Goal: Task Accomplishment & Management: Complete application form

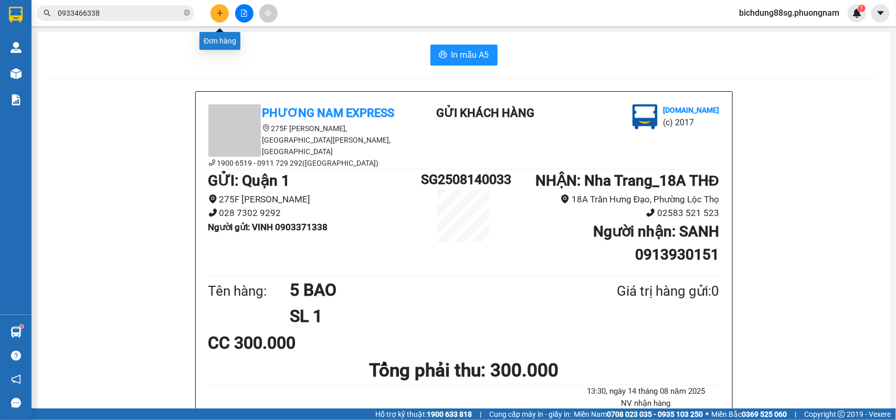
click at [220, 16] on icon "plus" at bounding box center [219, 12] width 7 height 7
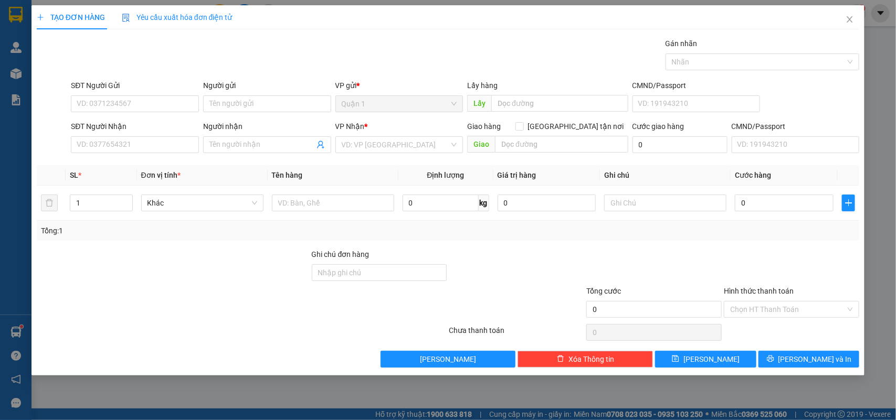
click at [124, 156] on div "SĐT Người Nhận VD: 0377654321" at bounding box center [135, 139] width 128 height 37
click at [124, 152] on input "SĐT Người Nhận" at bounding box center [135, 144] width 128 height 17
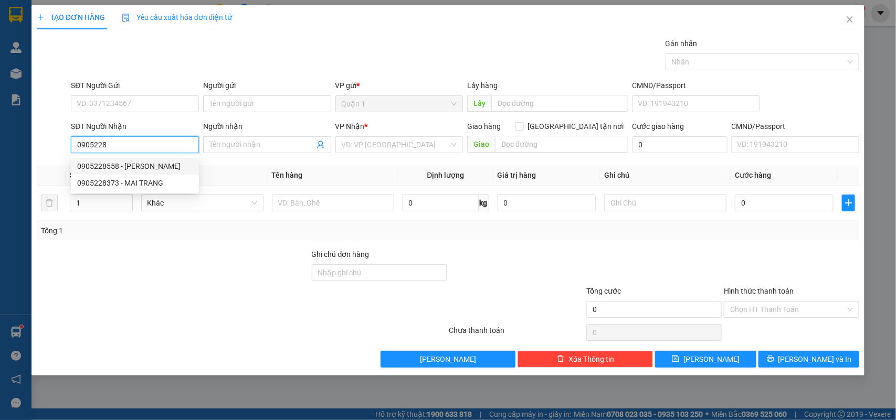
click at [140, 167] on div "0905228558 - [PERSON_NAME]" at bounding box center [134, 167] width 115 height 12
type input "0905228558"
type input "TRINH"
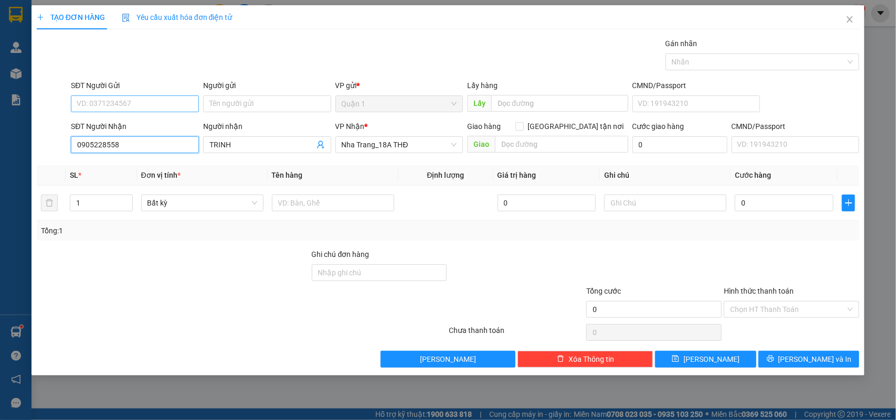
type input "0905228558"
click at [145, 104] on input "SĐT Người Gửi" at bounding box center [135, 104] width 128 height 17
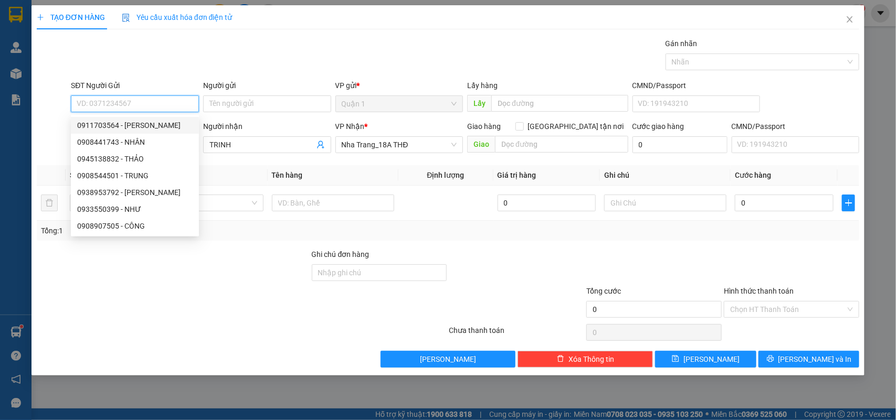
click at [145, 124] on div "0911703564 - [PERSON_NAME]" at bounding box center [134, 126] width 115 height 12
type input "0911703564"
type input "VÂN"
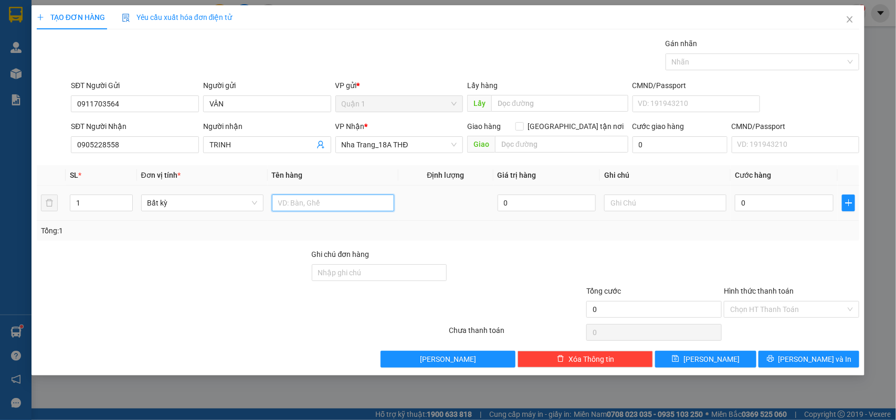
click at [345, 198] on input "text" at bounding box center [333, 203] width 122 height 17
type input "1 T"
click at [759, 206] on input "0" at bounding box center [784, 203] width 99 height 17
type input "5"
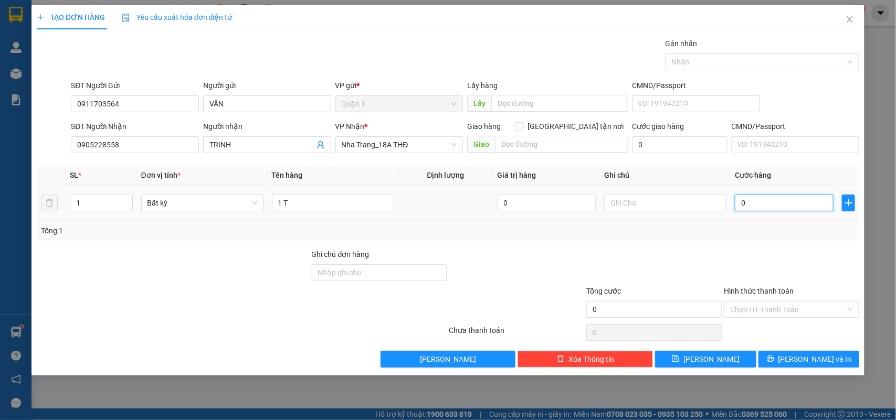
type input "5"
type input "50"
type input "50.000"
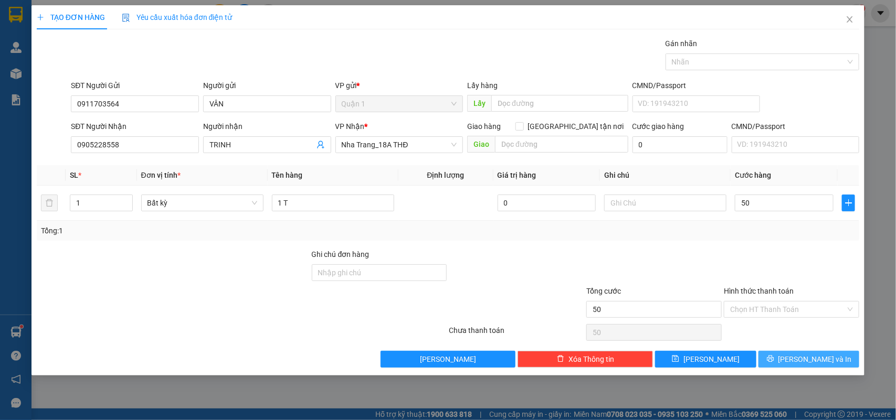
type input "50.000"
click at [774, 361] on icon "printer" at bounding box center [770, 358] width 7 height 7
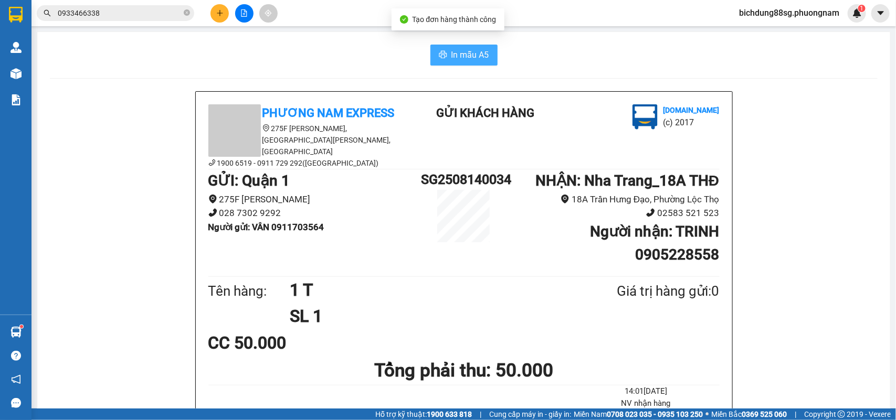
click at [451, 61] on span "In mẫu A5" at bounding box center [470, 54] width 38 height 13
click at [222, 12] on icon "plus" at bounding box center [219, 12] width 7 height 7
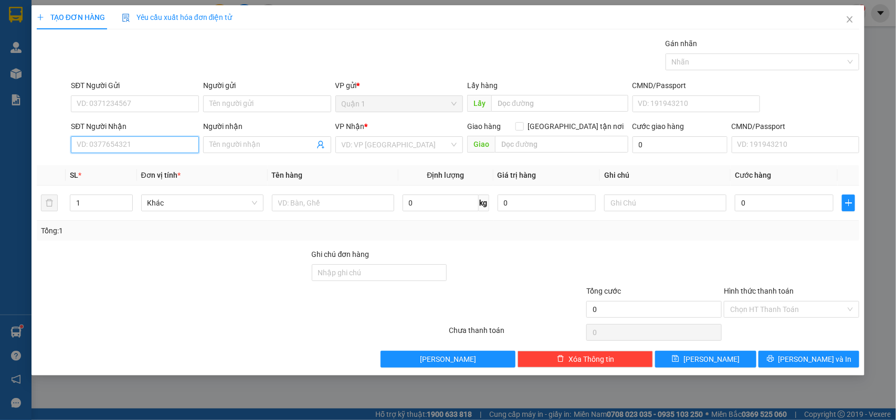
click at [140, 140] on input "SĐT Người Nhận" at bounding box center [135, 144] width 128 height 17
click at [150, 145] on input "0978321233" at bounding box center [135, 144] width 128 height 17
type input "0978321233"
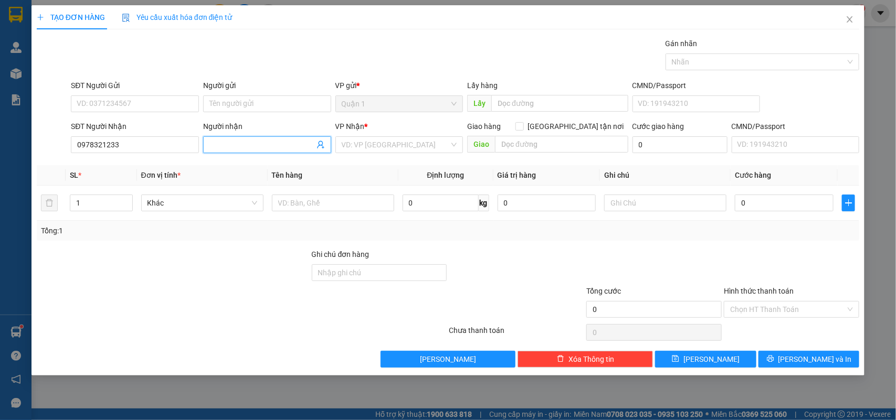
click at [255, 149] on input "Người nhận" at bounding box center [261, 145] width 105 height 12
type input "DS VÂN"
click at [163, 96] on input "SĐT Người Gửi" at bounding box center [135, 104] width 128 height 17
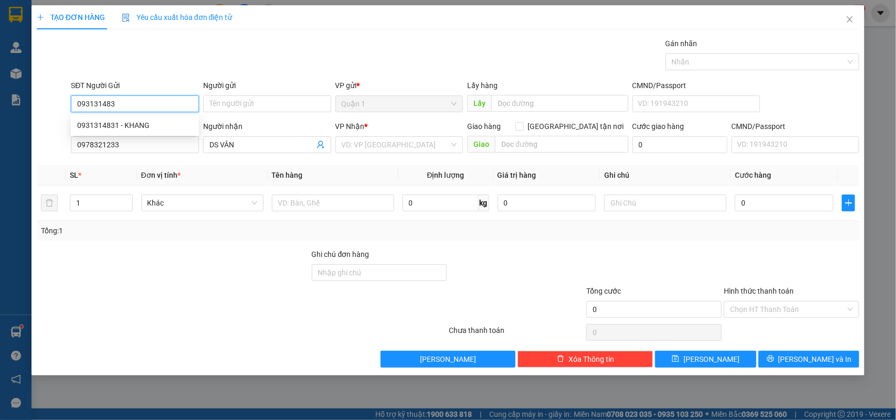
type input "0931314831"
click at [147, 127] on div "0931314831 - KHANG" at bounding box center [134, 126] width 115 height 12
type input "KHANG"
type input "0931314831"
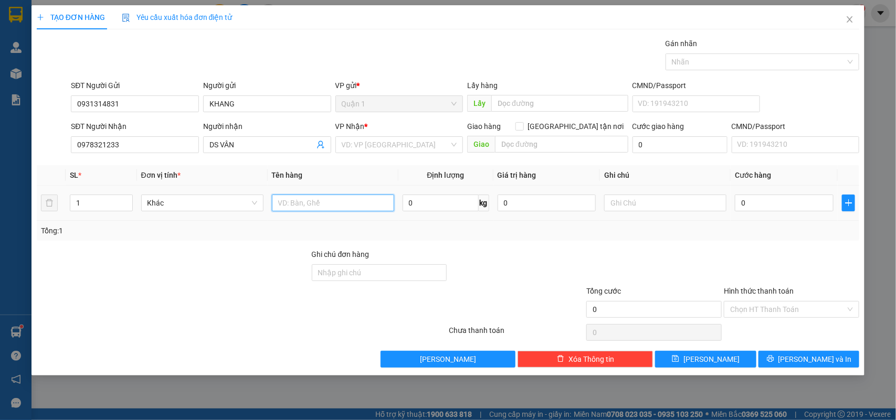
click at [323, 200] on input "text" at bounding box center [333, 203] width 122 height 17
type input "7 TG+1 [GEOGRAPHIC_DATA]"
click at [391, 142] on input "search" at bounding box center [396, 145] width 108 height 16
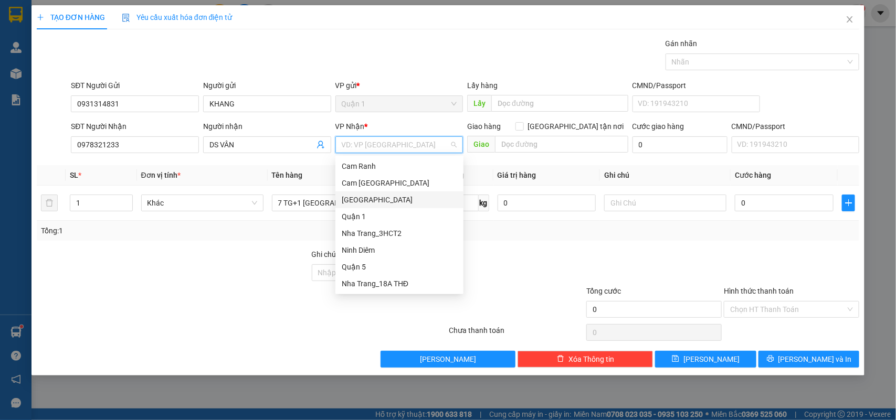
click at [379, 199] on div "[GEOGRAPHIC_DATA]" at bounding box center [399, 200] width 115 height 12
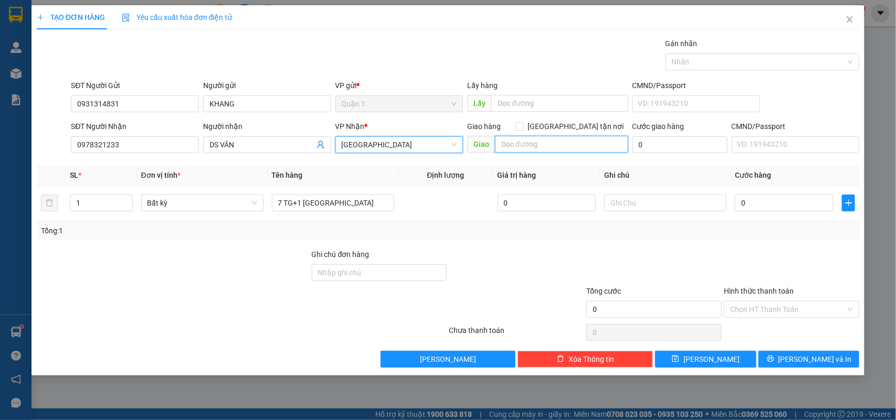
click at [523, 145] on input "text" at bounding box center [561, 144] width 133 height 17
click at [538, 143] on input "text" at bounding box center [561, 144] width 133 height 17
drag, startPoint x: 576, startPoint y: 128, endPoint x: 529, endPoint y: 187, distance: 76.2
click at [523, 128] on input "[GEOGRAPHIC_DATA] tận nơi" at bounding box center [518, 125] width 7 height 7
checkbox input "true"
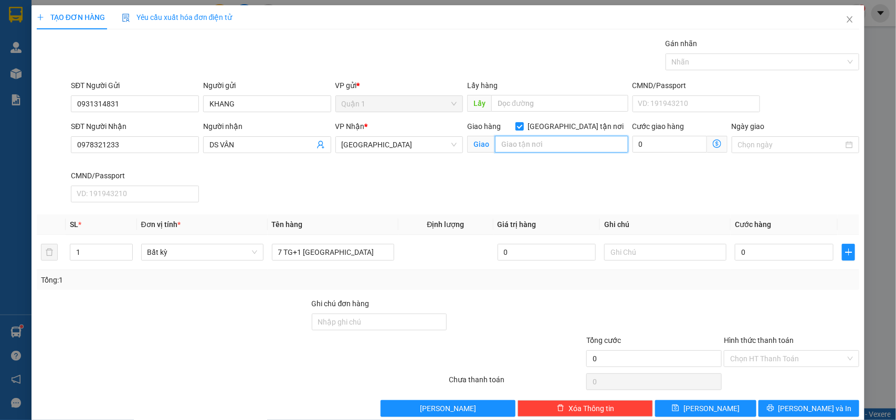
click at [526, 143] on input "text" at bounding box center [561, 144] width 133 height 17
type input "B"
click at [402, 147] on span "[GEOGRAPHIC_DATA]" at bounding box center [399, 145] width 115 height 16
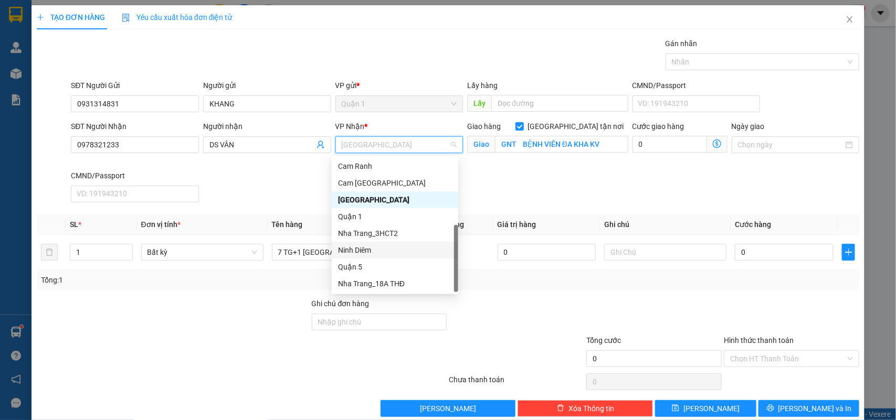
scroll to position [16, 0]
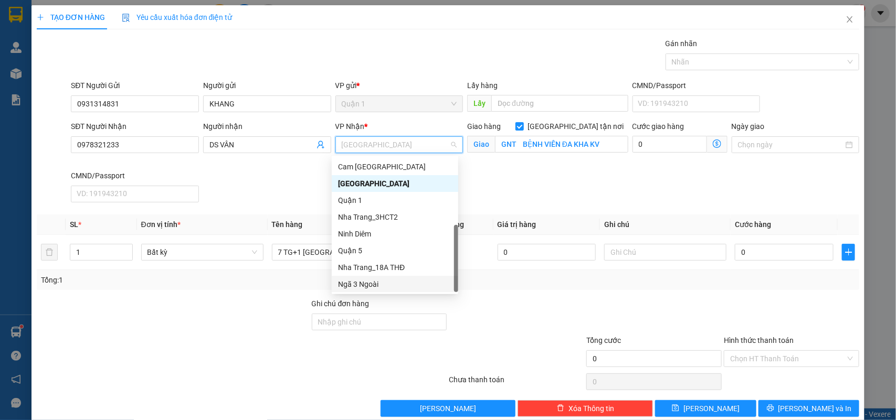
click at [374, 282] on div "Ngã 3 Ngoài" at bounding box center [395, 285] width 114 height 12
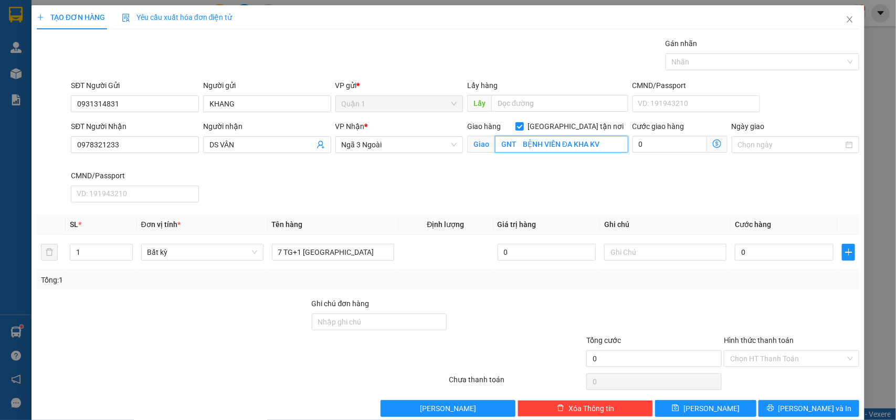
click at [608, 142] on input "GNT BỆNH VIÊN ĐA KHA KV" at bounding box center [561, 144] width 133 height 17
type input "GNT200K BỆNH VIÊN ĐA KHA KV TỔ DÂN PHỐ PHƯỜNG [GEOGRAPHIC_DATA]"
click at [751, 252] on input "0" at bounding box center [784, 252] width 99 height 17
click at [752, 256] on input "0" at bounding box center [784, 252] width 99 height 17
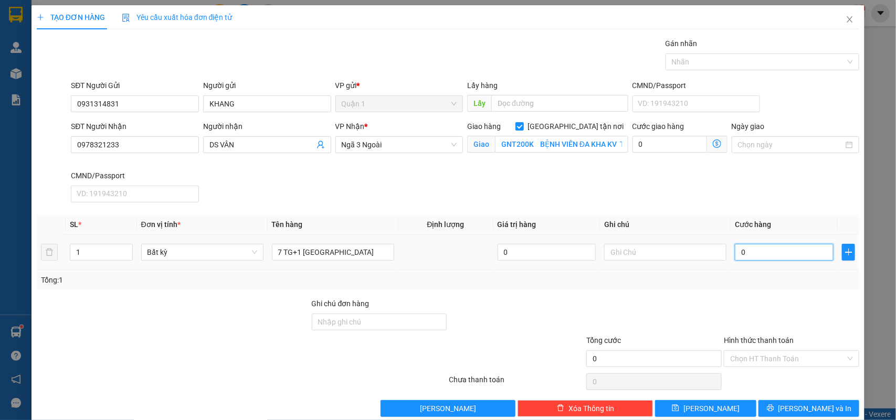
type input "6"
type input "60"
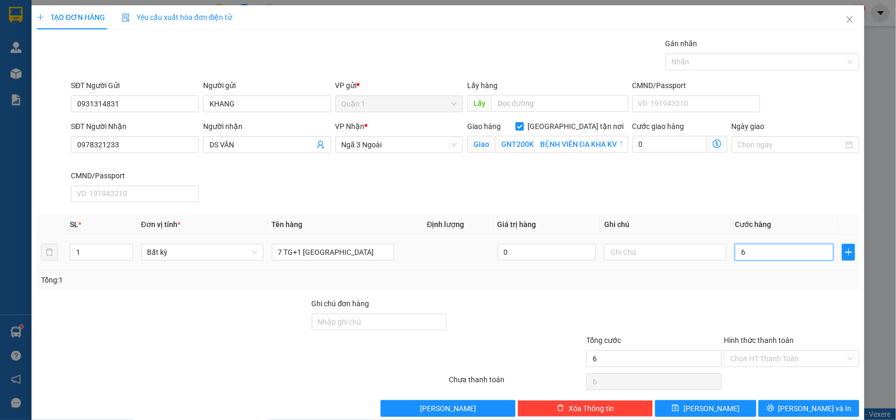
type input "60"
type input "600"
type input "600.000"
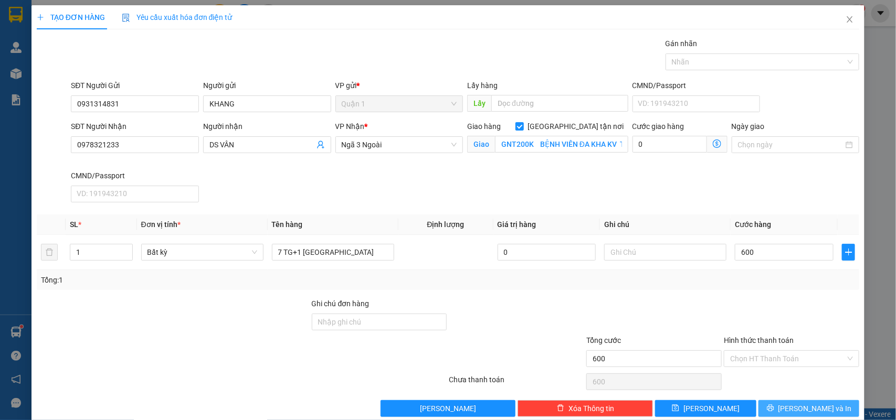
type input "600.000"
click at [789, 401] on button "[PERSON_NAME] và In" at bounding box center [808, 408] width 101 height 17
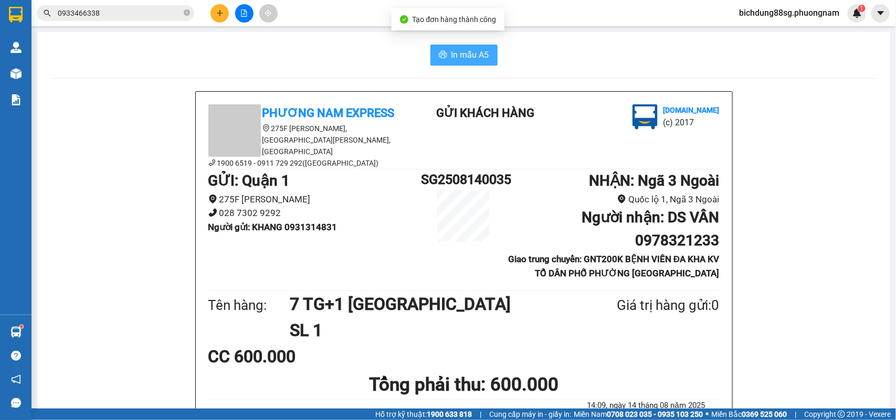
click at [458, 56] on span "In mẫu A5" at bounding box center [470, 54] width 38 height 13
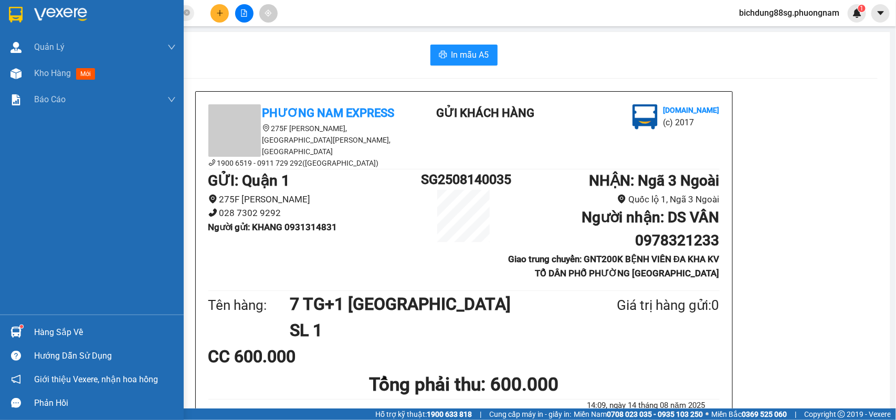
click at [9, 17] on img at bounding box center [16, 15] width 14 height 16
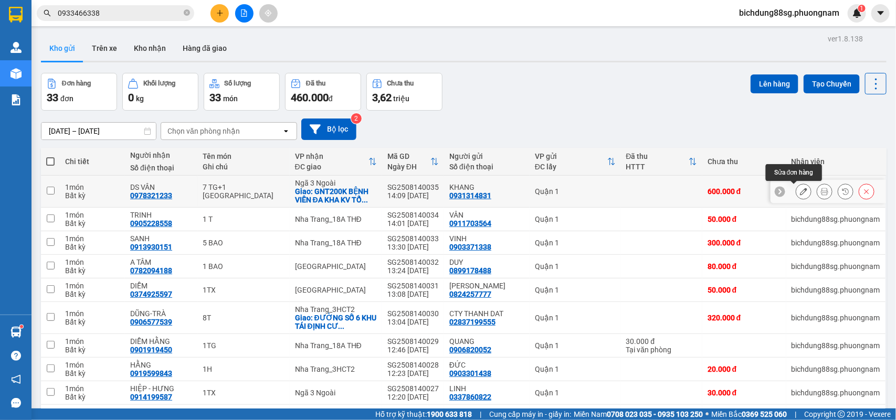
click at [800, 193] on icon at bounding box center [803, 191] width 7 height 7
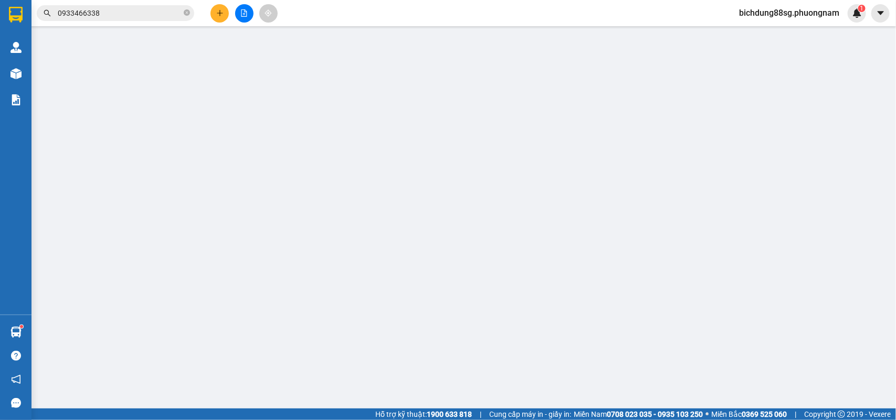
type input "0931314831"
type input "0978321233"
checkbox input "true"
type input "GNT200K BỆNH VIÊN ĐA KHA KV TỔ DÂN PHỐ PHƯỜNG [GEOGRAPHIC_DATA]"
type input "600.000"
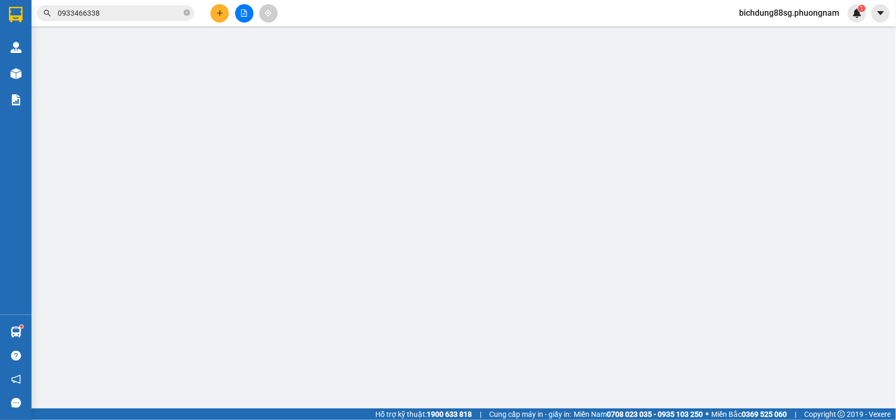
type input "600.000"
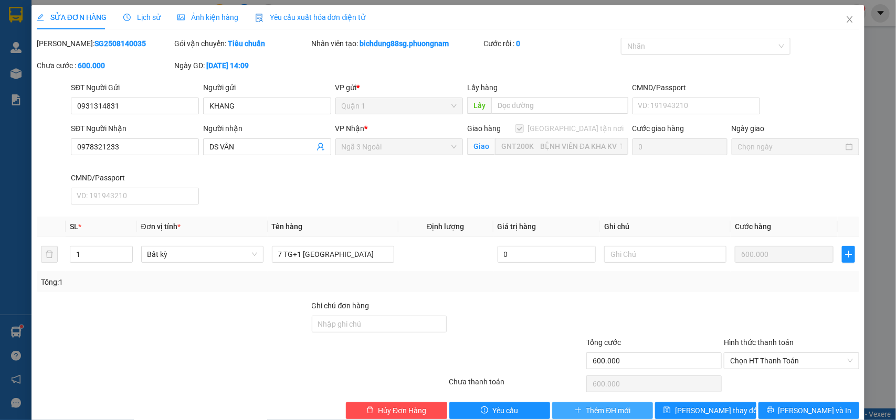
click at [586, 406] on span "Thêm ĐH mới" at bounding box center [608, 411] width 45 height 12
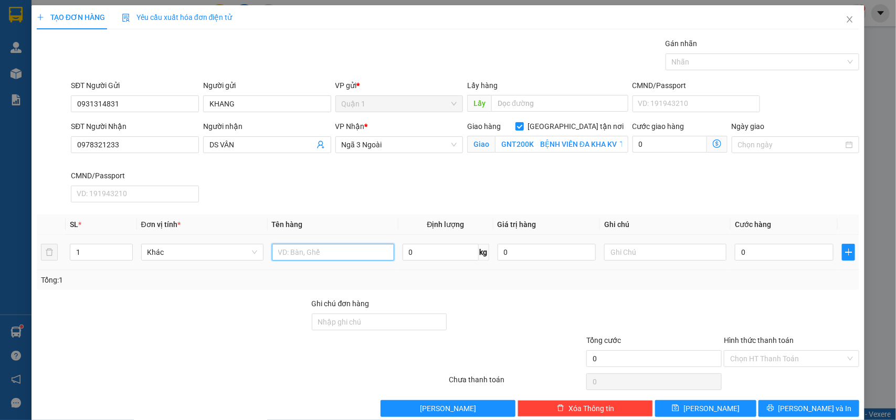
click at [334, 257] on input "text" at bounding box center [333, 252] width 122 height 17
type input "7 TG+1 [GEOGRAPHIC_DATA]"
click at [777, 255] on input "0" at bounding box center [784, 252] width 99 height 17
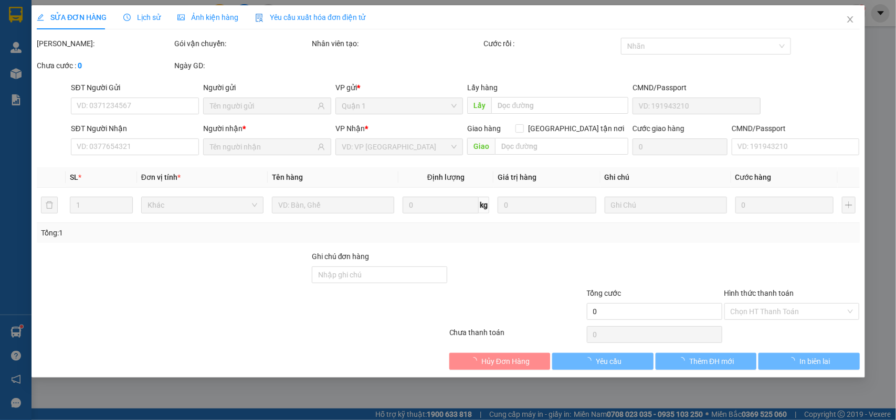
type input "0931314831"
type input "0978321233"
checkbox input "true"
type input "GNT200K BỆNH VIÊN ĐA KHA KV TỔ DÂN PHỐ PHƯỜNG [GEOGRAPHIC_DATA]"
type input "600.000"
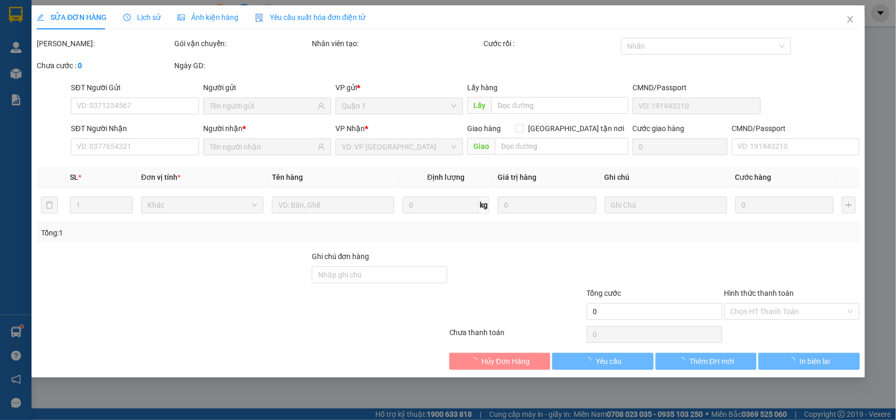
type input "600.000"
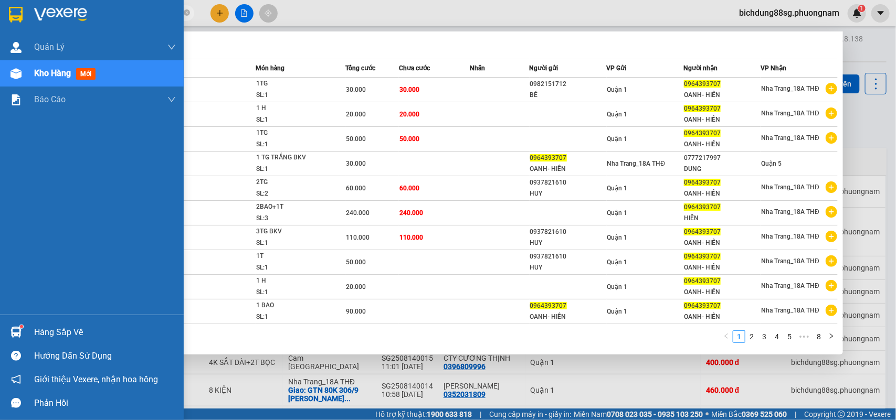
click at [27, 17] on div at bounding box center [92, 17] width 184 height 34
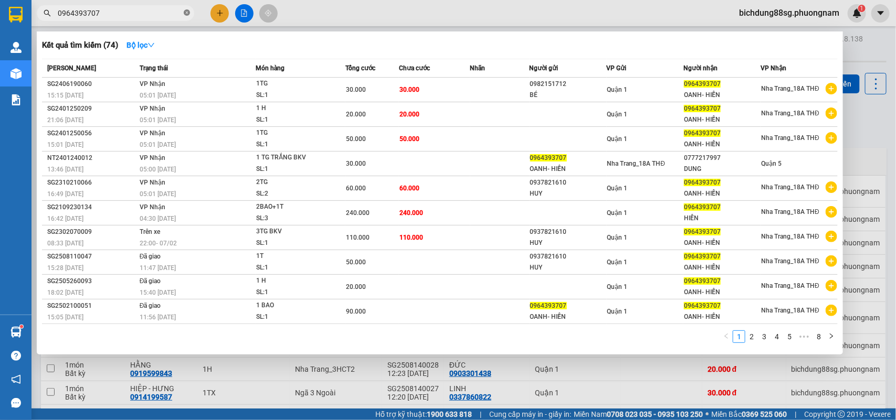
click at [187, 13] on icon "close-circle" at bounding box center [187, 12] width 6 height 6
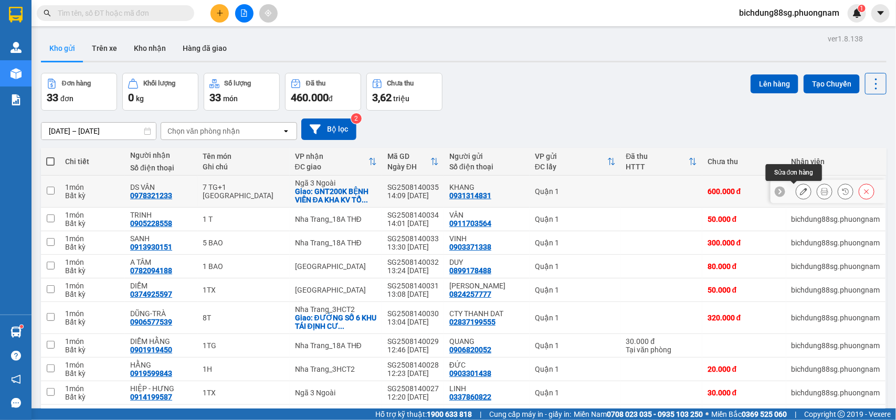
click at [800, 192] on icon at bounding box center [803, 191] width 7 height 7
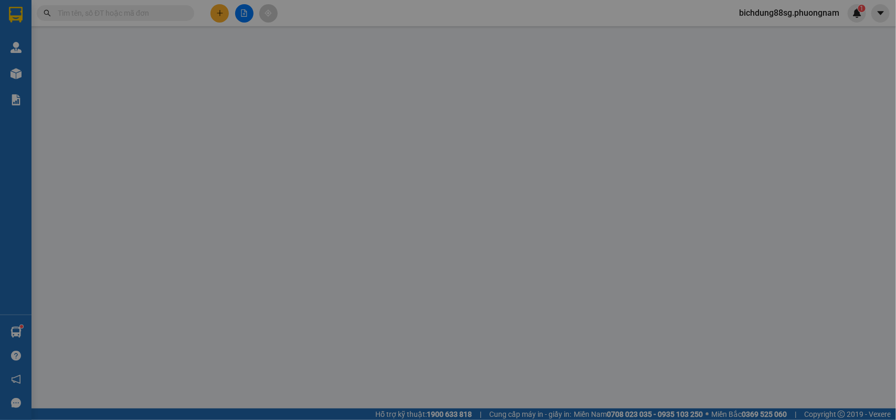
type input "0931314831"
type input "0978321233"
checkbox input "true"
type input "GNT200K BỆNH VIÊN ĐA KHA KV TỔ DÂN PHỐ PHƯỜNG [GEOGRAPHIC_DATA]"
type input "600.000"
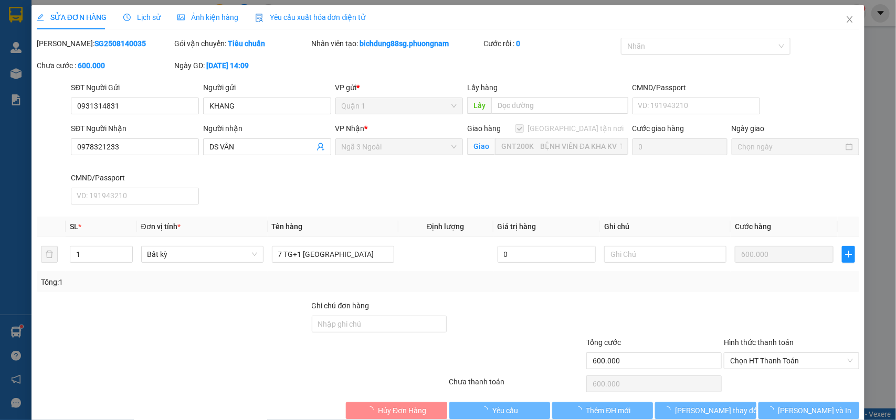
click at [796, 316] on div at bounding box center [792, 318] width 138 height 37
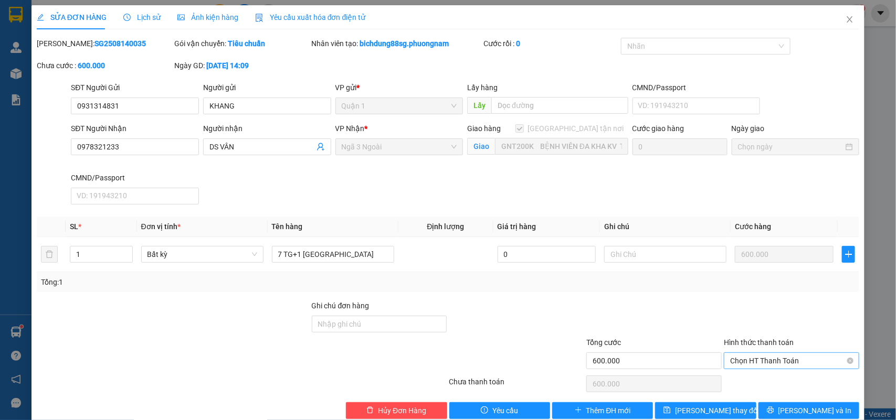
click at [788, 365] on span "Chọn HT Thanh Toán" at bounding box center [791, 361] width 123 height 16
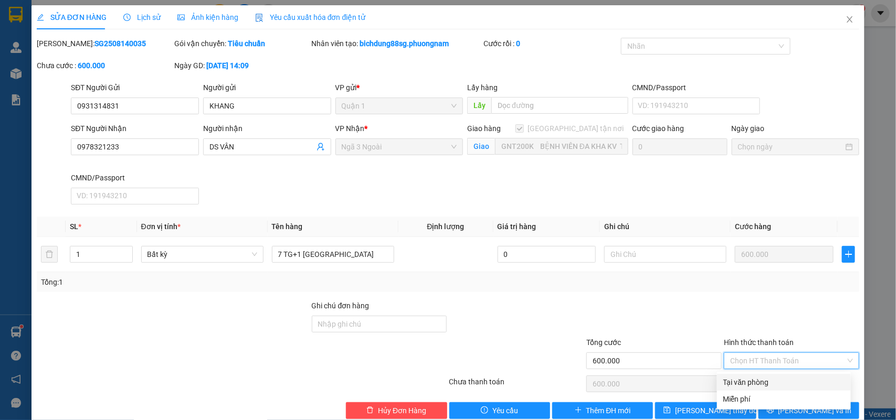
click at [769, 384] on div "Tại văn phòng" at bounding box center [783, 383] width 121 height 12
type input "0"
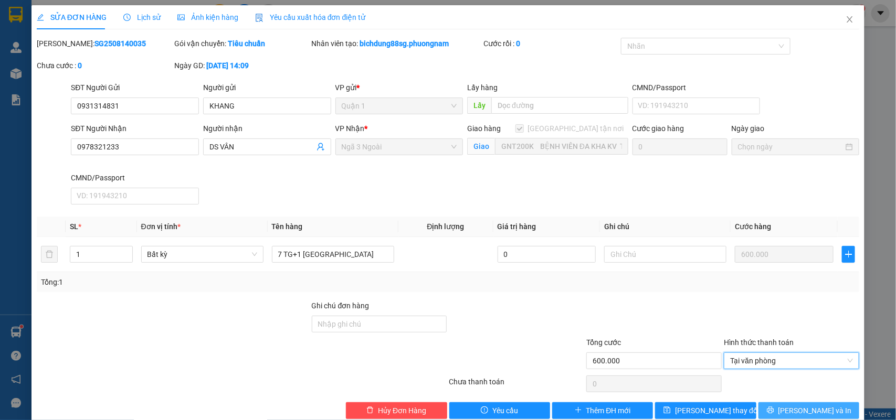
click at [789, 410] on button "[PERSON_NAME] và In" at bounding box center [808, 411] width 101 height 17
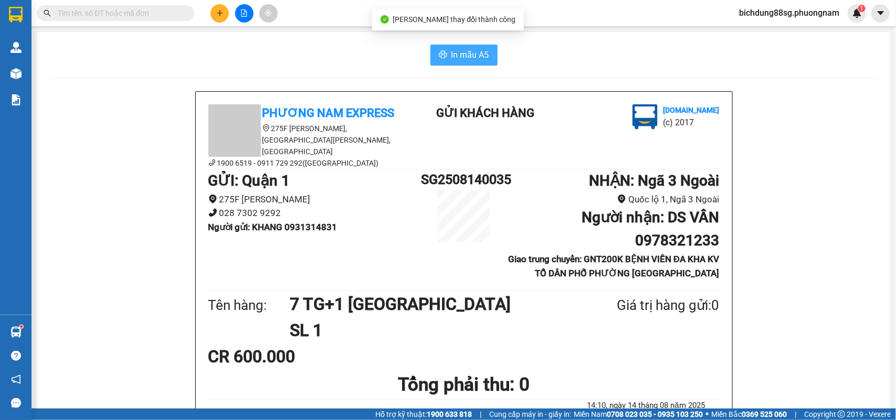
click at [463, 51] on span "In mẫu A5" at bounding box center [470, 54] width 38 height 13
click at [121, 3] on div "Kết quả tìm kiếm ( 74 ) Bộ lọc Mã ĐH Trạng thái Món hàng Tổng cước Chưa cước Nh…" at bounding box center [448, 13] width 896 height 26
click at [122, 5] on div "Kết quả tìm kiếm ( 74 ) Bộ lọc Mã ĐH Trạng thái Món hàng Tổng cước Chưa cước Nh…" at bounding box center [102, 13] width 205 height 18
click at [124, 15] on input "text" at bounding box center [120, 13] width 124 height 12
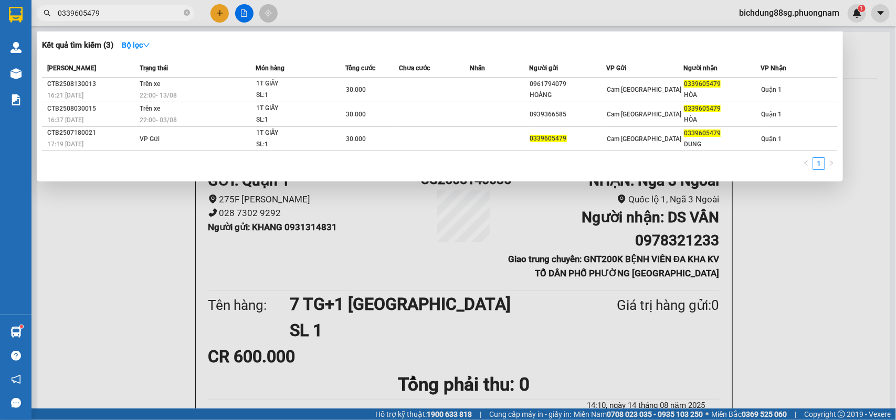
type input "0339605479"
click at [217, 8] on div at bounding box center [448, 210] width 896 height 420
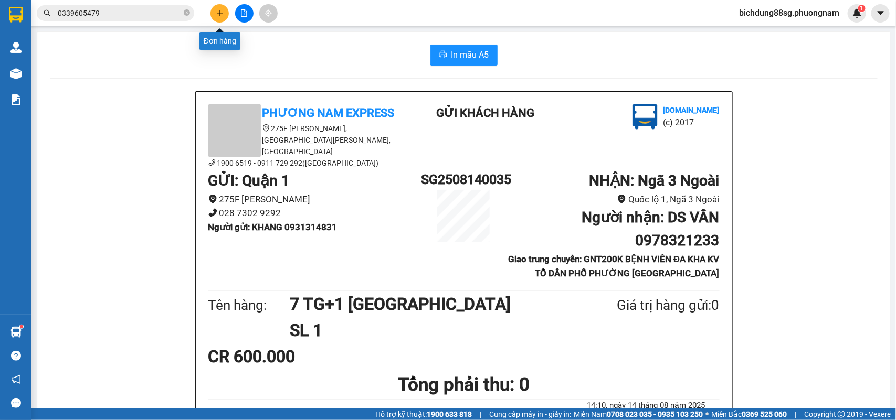
click at [216, 8] on button at bounding box center [219, 13] width 18 height 18
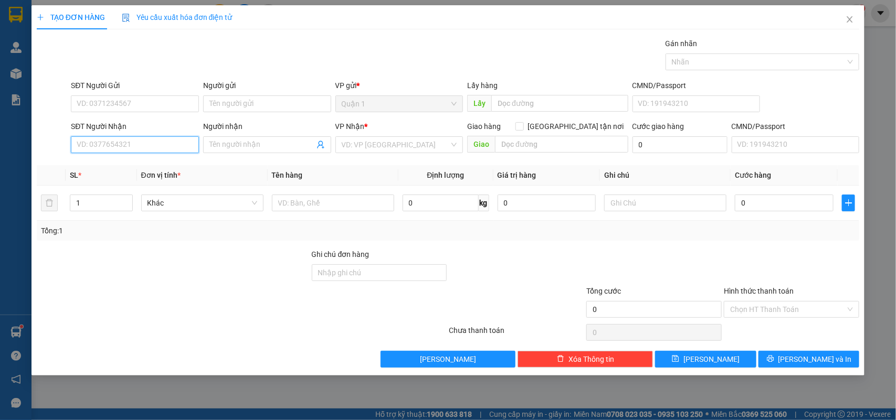
click at [101, 141] on input "SĐT Người Nhận" at bounding box center [135, 144] width 128 height 17
click at [123, 165] on div "0776162946 - ÁI LIÊN" at bounding box center [134, 167] width 115 height 12
type input "0776162946"
type input "ÁI LIÊN"
type input "0776162946"
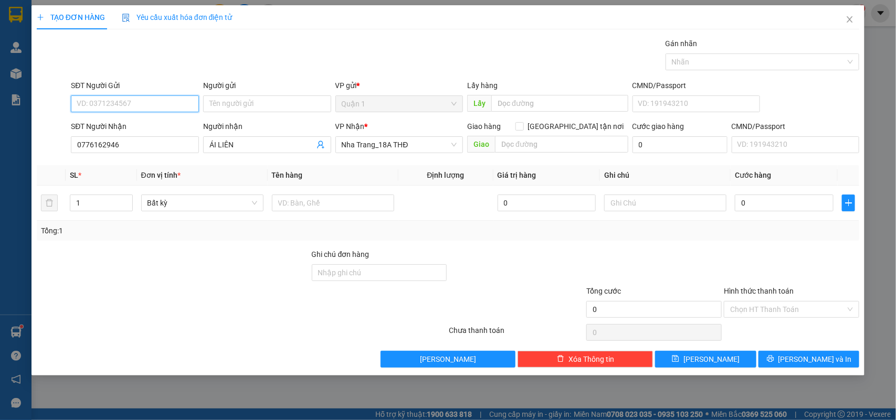
click at [129, 107] on input "SĐT Người Gửi" at bounding box center [135, 104] width 128 height 17
click at [127, 120] on div "0939213010 - [GEOGRAPHIC_DATA]" at bounding box center [136, 126] width 118 height 12
type input "0939213010"
type input "MỸ LIÊN"
click at [332, 209] on input "text" at bounding box center [333, 203] width 122 height 17
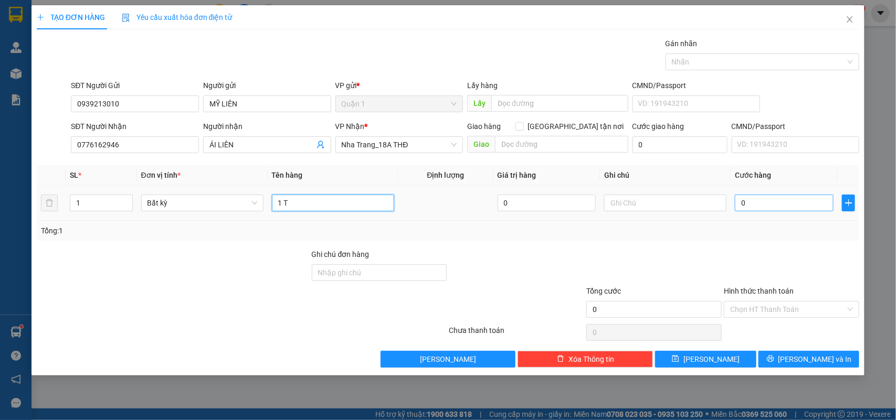
type input "1 T"
click at [774, 204] on input "0" at bounding box center [784, 203] width 99 height 17
type input "3"
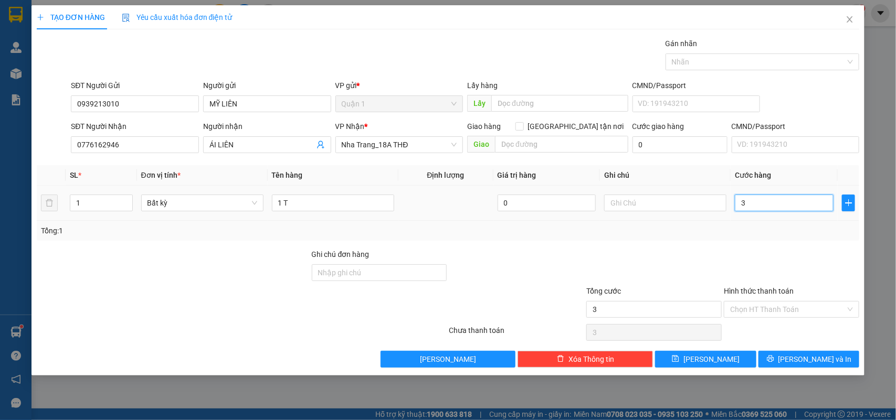
type input "30"
type input "30.000"
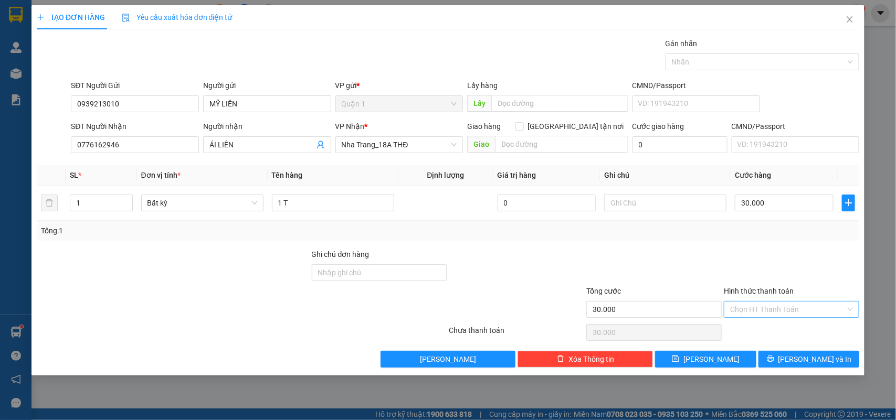
click at [772, 310] on input "Hình thức thanh toán" at bounding box center [787, 310] width 115 height 16
click at [755, 331] on div "Tại văn phòng" at bounding box center [792, 332] width 123 height 12
type input "0"
click at [801, 360] on span "[PERSON_NAME] và In" at bounding box center [814, 360] width 73 height 12
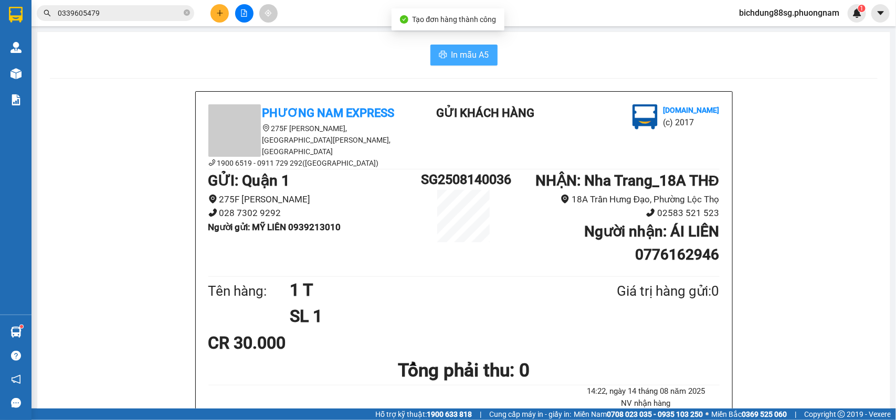
click at [451, 54] on span "In mẫu A5" at bounding box center [470, 54] width 38 height 13
click at [221, 15] on icon "plus" at bounding box center [219, 12] width 7 height 7
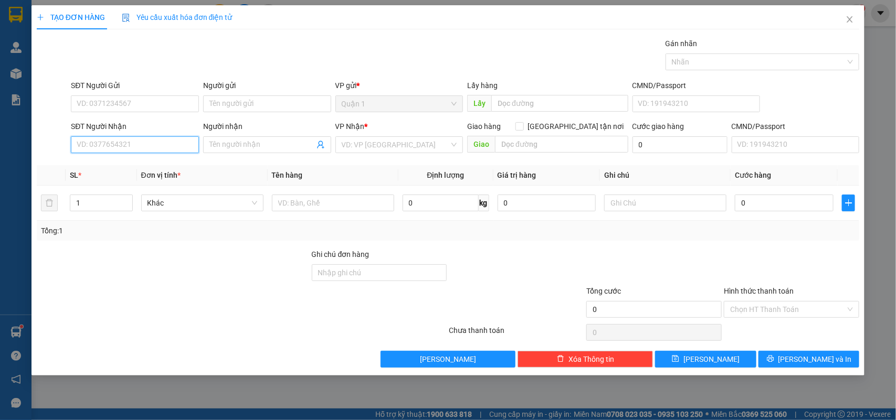
click at [143, 143] on input "SĐT Người Nhận" at bounding box center [135, 144] width 128 height 17
type input "0903717876"
click at [132, 168] on div "0903717876 - KHOA" at bounding box center [134, 167] width 115 height 12
type input "KHOA"
type input "0903717876"
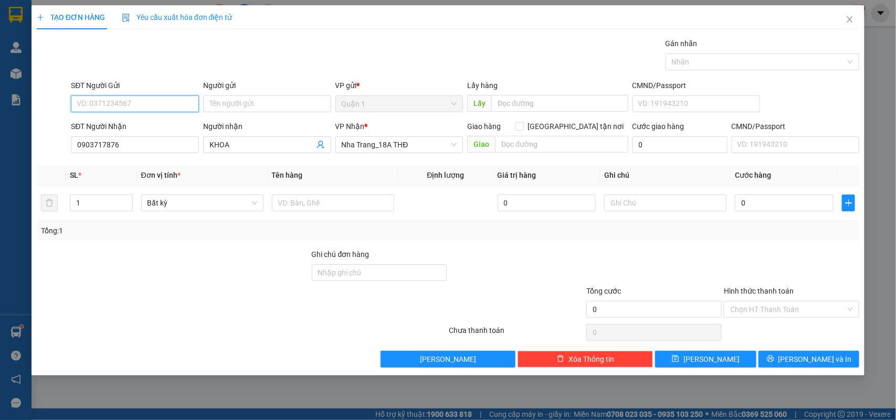
click at [133, 100] on input "SĐT Người Gửi" at bounding box center [135, 104] width 128 height 17
click at [148, 121] on div "0932000684 - HOÀI" at bounding box center [134, 126] width 115 height 12
type input "0932000684"
type input "HOÀI"
click at [310, 202] on input "text" at bounding box center [333, 203] width 122 height 17
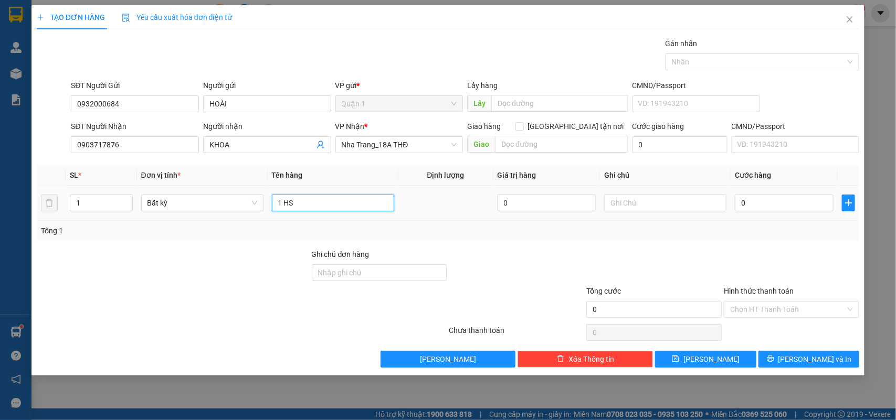
type input "1 HS"
click at [764, 213] on div "0" at bounding box center [784, 203] width 99 height 21
click at [769, 203] on input "0" at bounding box center [784, 203] width 99 height 17
type input "2"
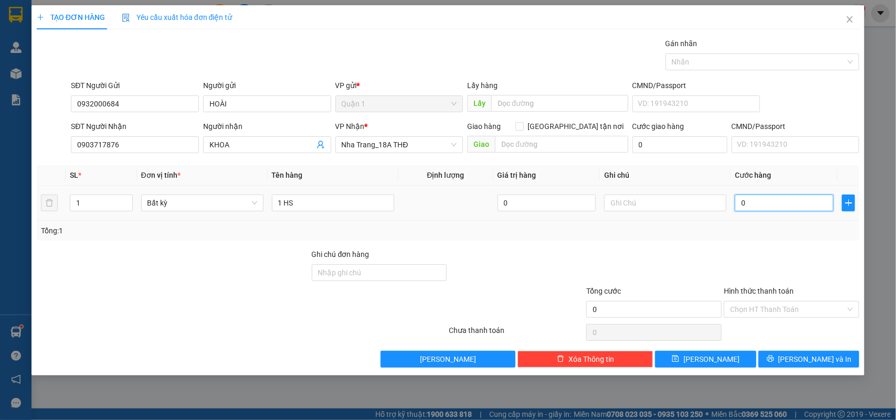
type input "2"
type input "20"
click at [769, 308] on input "Hình thức thanh toán" at bounding box center [787, 310] width 115 height 16
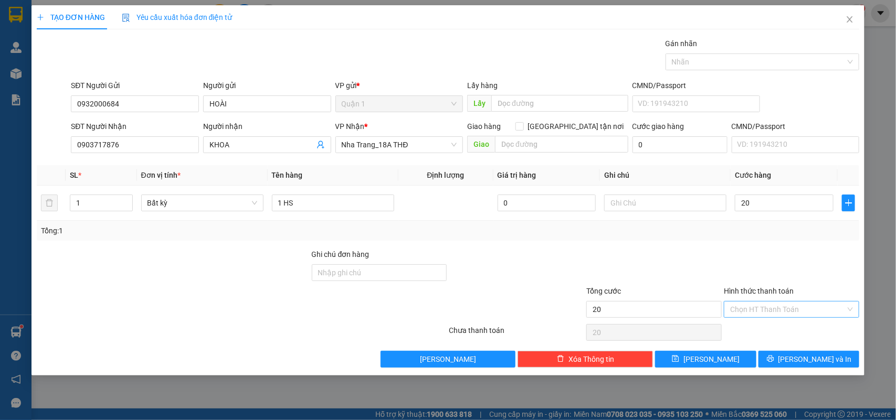
type input "20.000"
click at [764, 329] on div "Tại văn phòng" at bounding box center [792, 332] width 123 height 12
type input "0"
click at [774, 360] on icon "printer" at bounding box center [770, 359] width 7 height 7
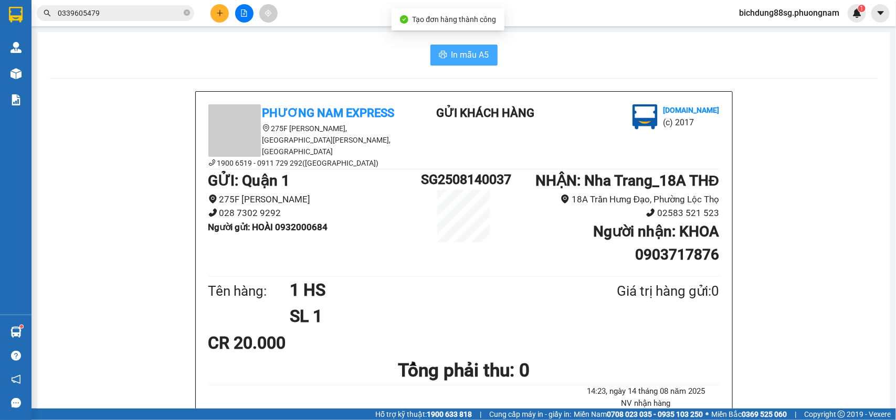
click at [461, 54] on span "In mẫu A5" at bounding box center [470, 54] width 38 height 13
click at [114, 9] on input "0339605479" at bounding box center [120, 13] width 124 height 12
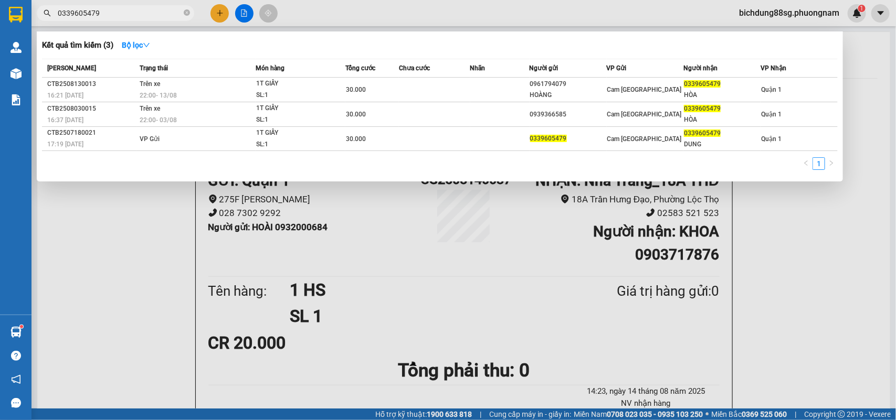
click at [114, 9] on input "0339605479" at bounding box center [120, 13] width 124 height 12
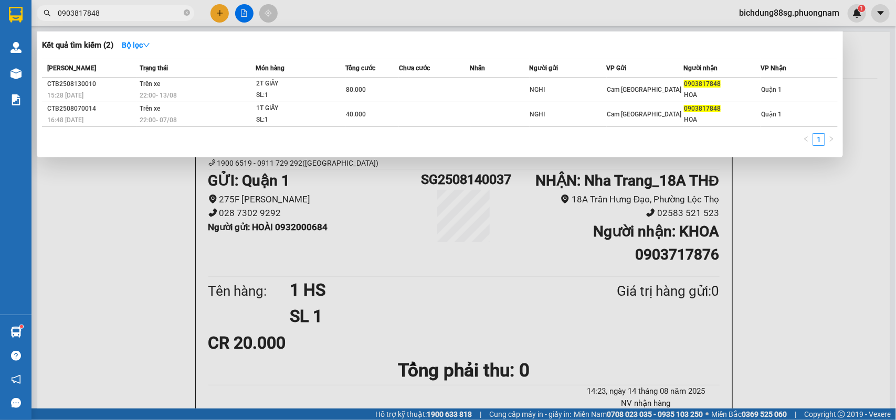
type input "0903817848"
click at [214, 12] on div at bounding box center [448, 210] width 896 height 420
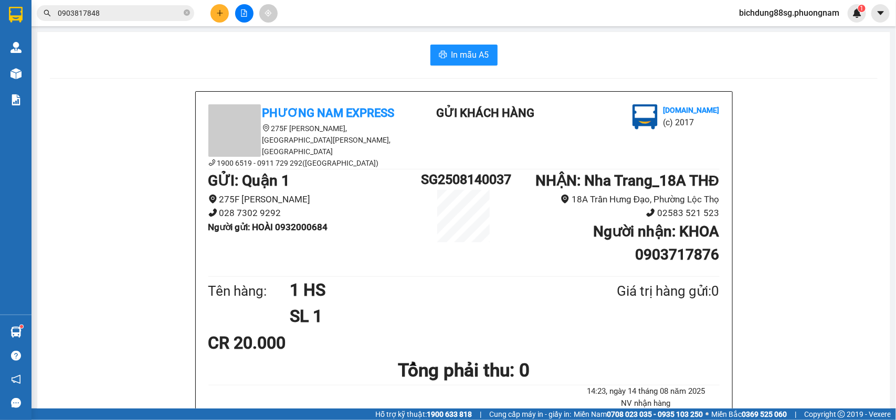
click at [218, 17] on button at bounding box center [219, 13] width 18 height 18
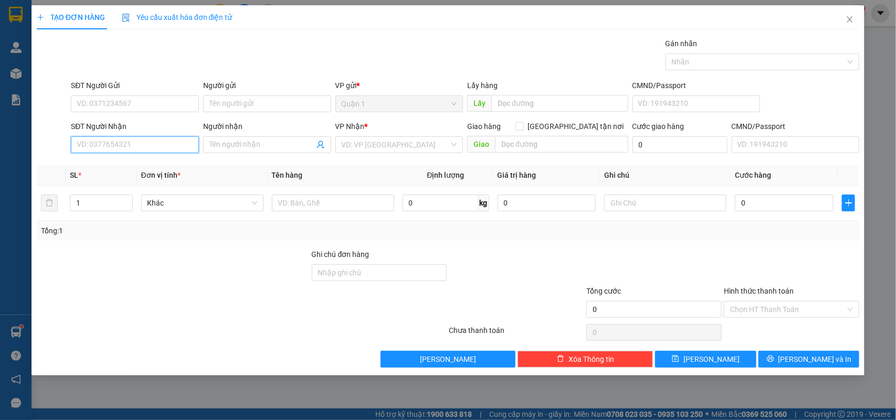
click at [121, 148] on input "SĐT Người Nhận" at bounding box center [135, 144] width 128 height 17
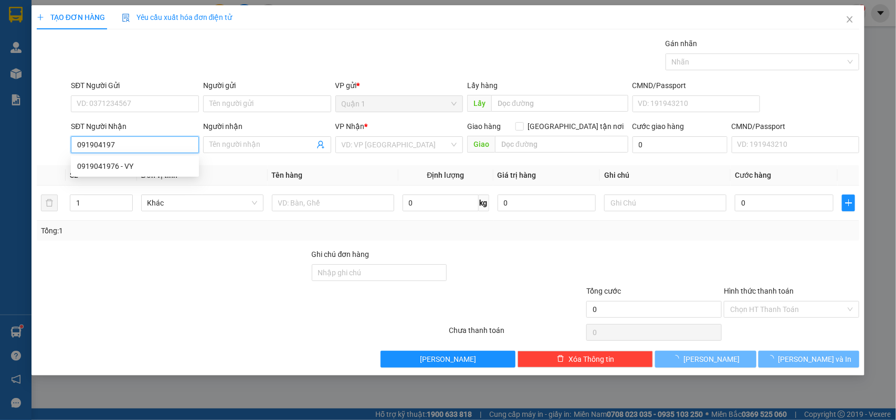
type input "0919041976"
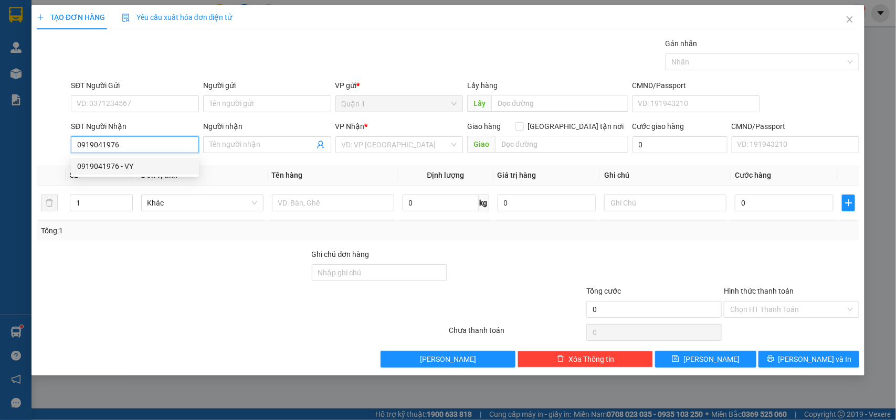
click at [116, 168] on div "0919041976 - VY" at bounding box center [134, 167] width 115 height 12
type input "VY"
type input "0919041976"
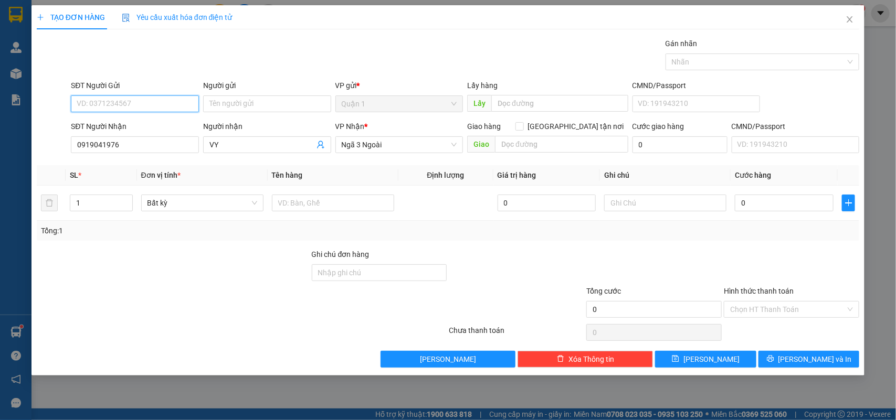
click at [161, 97] on input "SĐT Người Gửi" at bounding box center [135, 104] width 128 height 17
click at [168, 121] on div "0868645234 - MẠNH" at bounding box center [134, 126] width 115 height 12
type input "0868645234"
type input "MẠNH"
type input "0868645234"
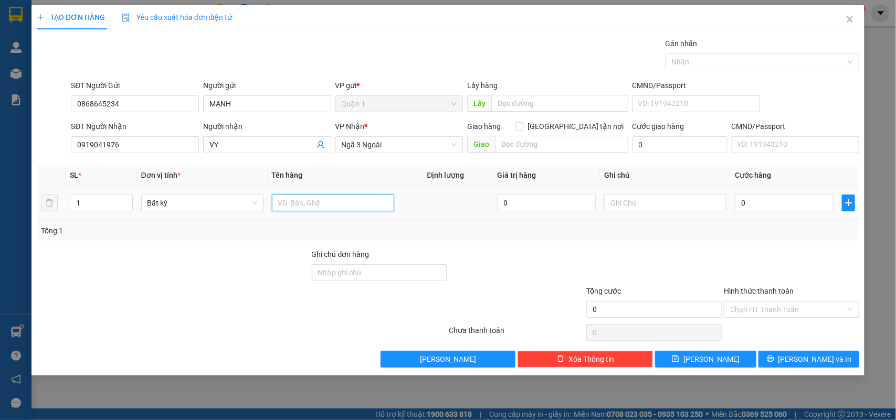
click at [349, 202] on input "text" at bounding box center [333, 203] width 122 height 17
type input "1 KIỆN GIAY"
click at [764, 207] on input "0" at bounding box center [784, 203] width 99 height 17
type input "2"
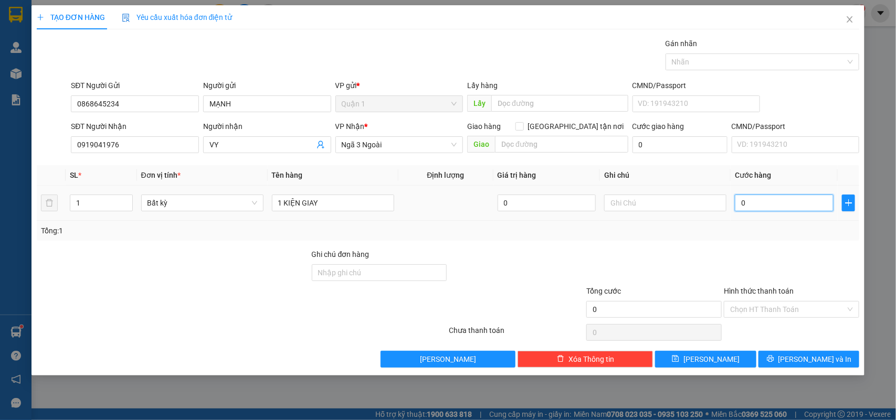
type input "2"
type input "20"
type input "20.000"
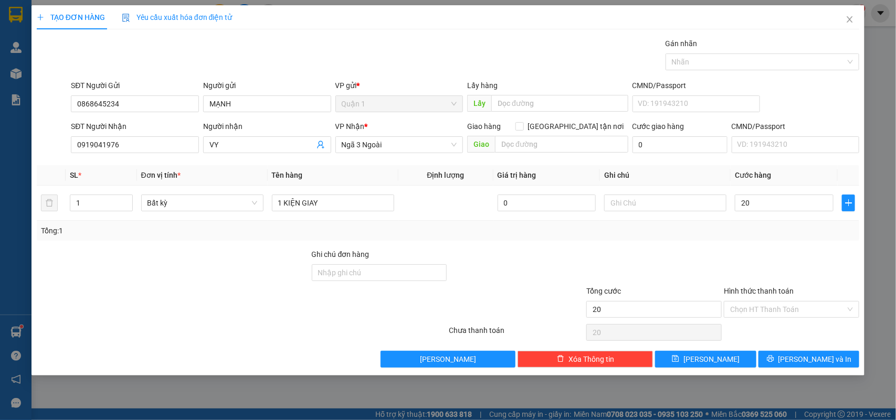
type input "20.000"
drag, startPoint x: 781, startPoint y: 301, endPoint x: 783, endPoint y: 315, distance: 14.8
click at [781, 302] on div "Hình thức thanh toán Chọn HT Thanh Toán" at bounding box center [791, 304] width 135 height 37
click at [799, 316] on input "Hình thức thanh toán" at bounding box center [787, 310] width 115 height 16
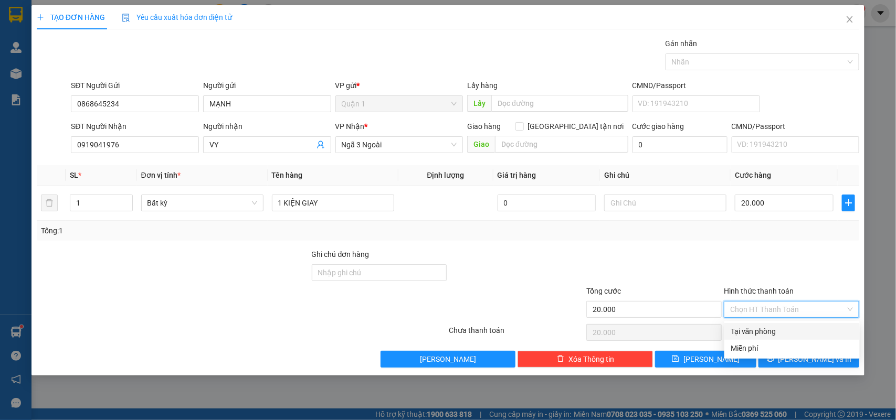
click at [774, 332] on div "Tại văn phòng" at bounding box center [792, 332] width 123 height 12
type input "0"
click at [766, 310] on span "Tại văn phòng" at bounding box center [791, 310] width 123 height 16
click at [775, 251] on div at bounding box center [792, 267] width 138 height 37
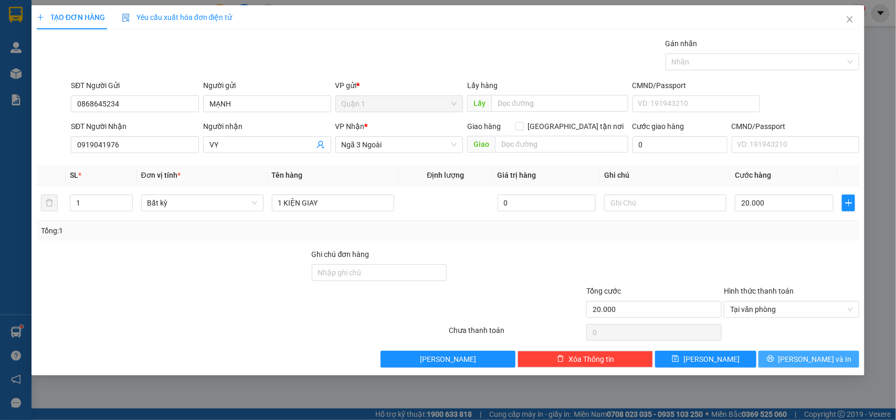
click at [809, 356] on span "[PERSON_NAME] và In" at bounding box center [814, 360] width 73 height 12
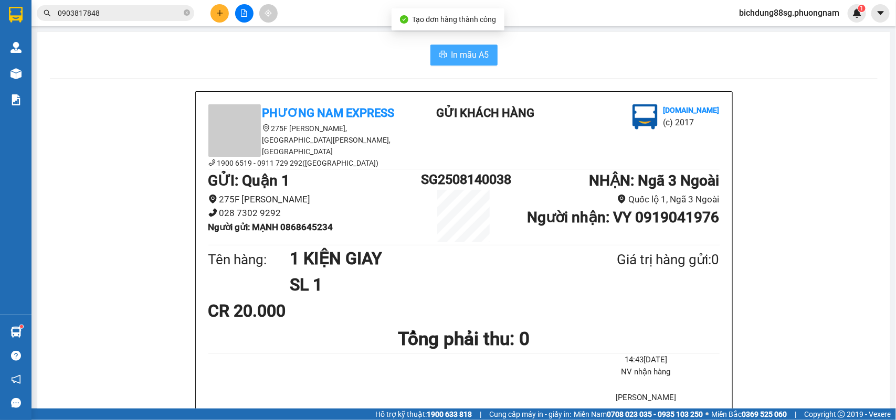
click at [479, 56] on span "In mẫu A5" at bounding box center [470, 54] width 38 height 13
click at [229, 14] on div at bounding box center [244, 13] width 79 height 18
click at [216, 14] on button at bounding box center [219, 13] width 18 height 18
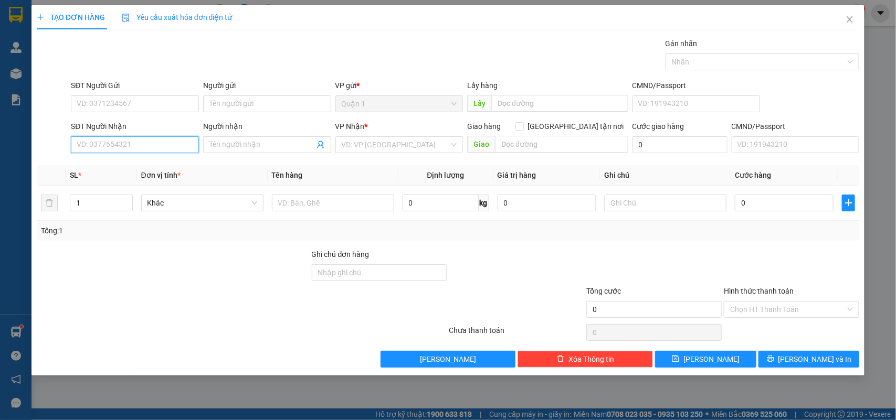
click at [121, 153] on input "SĐT Người Nhận" at bounding box center [135, 144] width 128 height 17
click at [138, 181] on div "0979699998 - HÂN" at bounding box center [134, 183] width 115 height 12
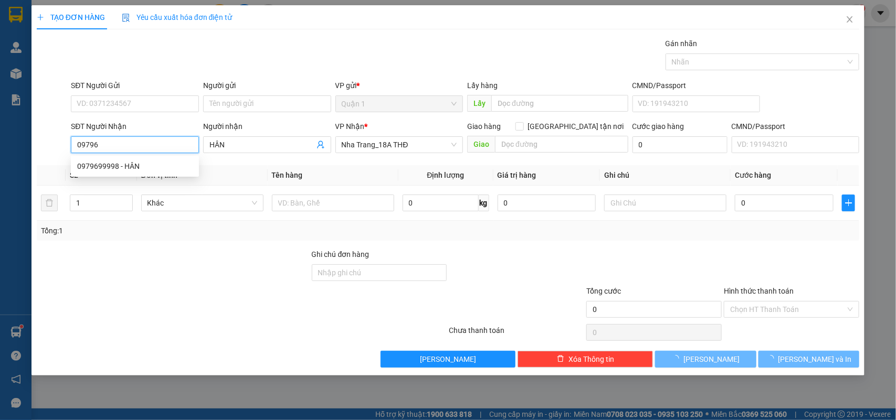
type input "0979699998"
type input "HÂN"
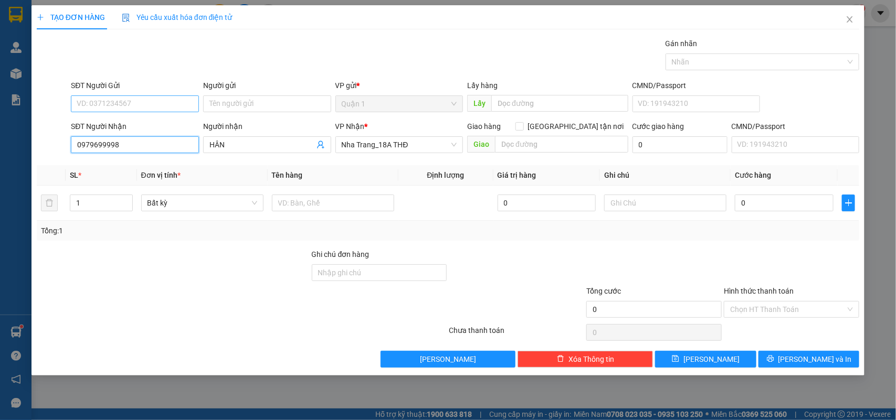
type input "0979699998"
drag, startPoint x: 109, startPoint y: 107, endPoint x: 122, endPoint y: 113, distance: 14.6
click at [122, 113] on div "SĐT Người Gửi VD: 0371234567" at bounding box center [135, 98] width 128 height 37
click at [126, 143] on div "0902047479 - NGA" at bounding box center [136, 142] width 118 height 12
type input "0902047479"
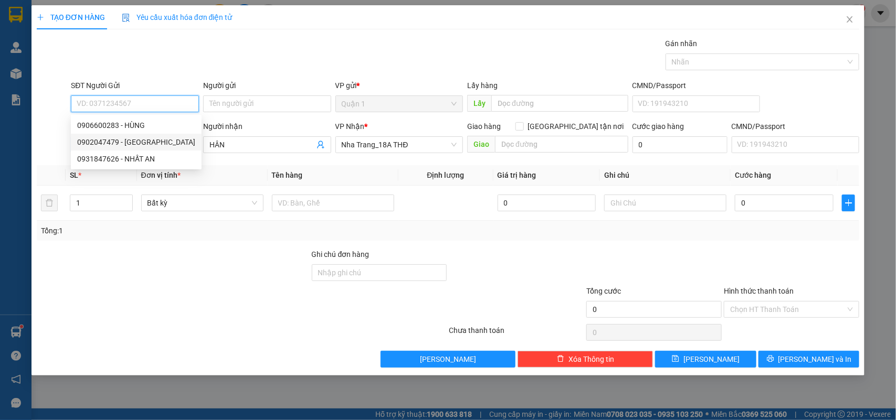
type input "NGA"
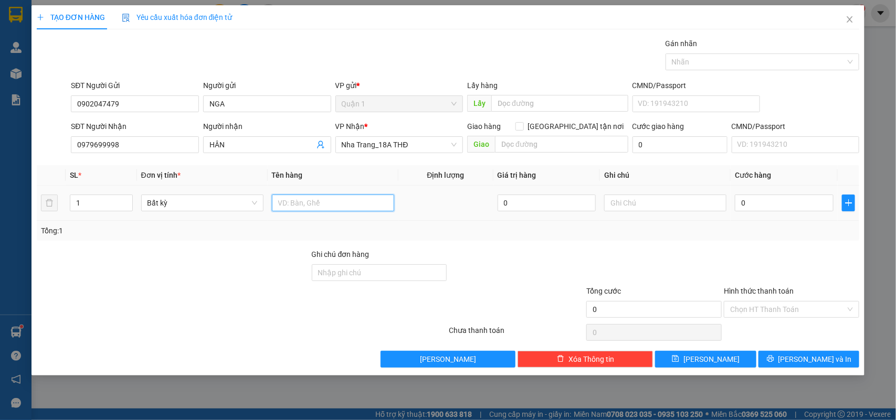
click at [288, 204] on input "text" at bounding box center [333, 203] width 122 height 17
type input "1"
type input "1 TX"
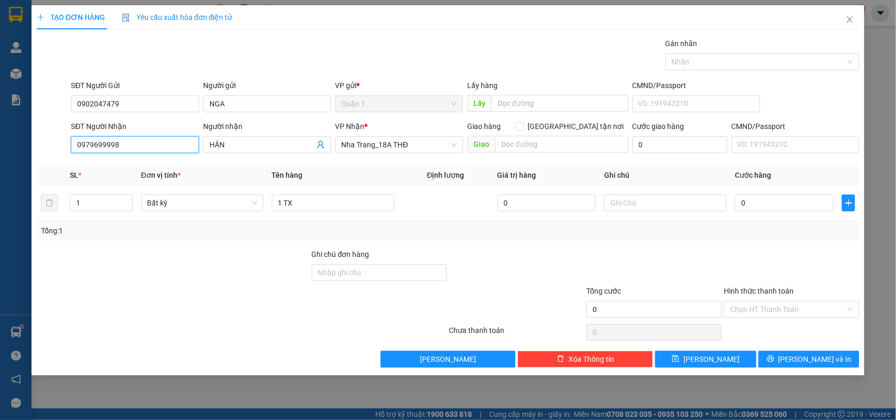
click at [153, 145] on input "0979699998" at bounding box center [135, 144] width 128 height 17
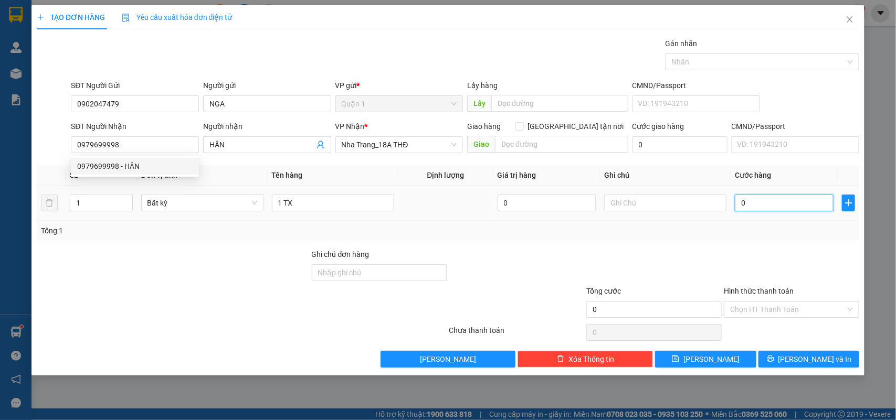
click at [764, 197] on input "0" at bounding box center [784, 203] width 99 height 17
type input "5"
type input "50"
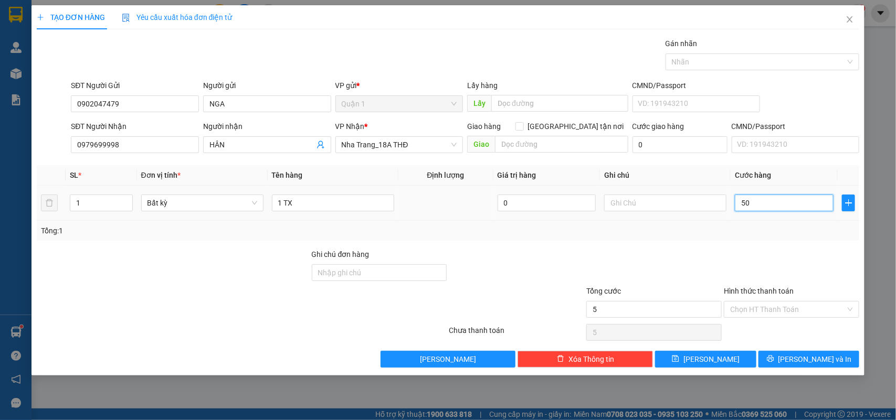
type input "50"
click at [810, 355] on span "[PERSON_NAME] và In" at bounding box center [814, 360] width 73 height 12
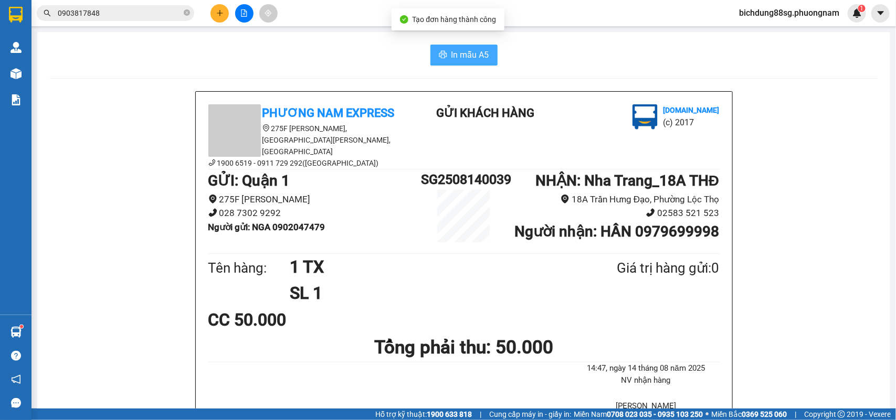
click at [458, 53] on span "In mẫu A5" at bounding box center [470, 54] width 38 height 13
click at [221, 12] on icon "plus" at bounding box center [219, 12] width 7 height 7
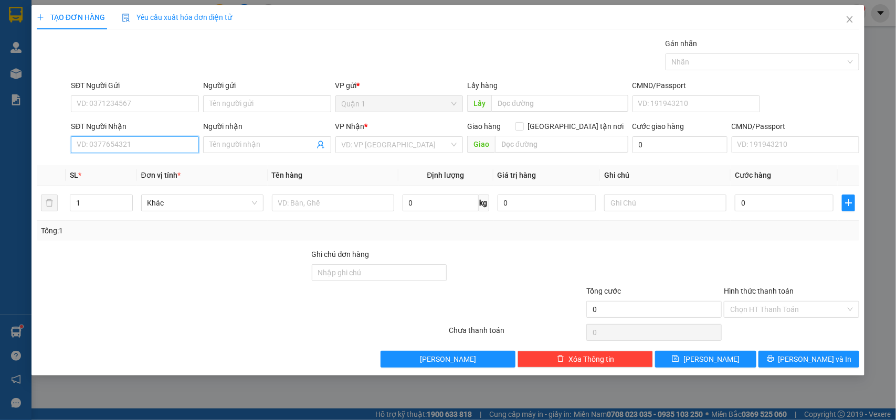
click at [138, 147] on input "SĐT Người Nhận" at bounding box center [135, 144] width 128 height 17
click at [302, 211] on input "text" at bounding box center [333, 203] width 122 height 17
type input "1 TÚI TRẮNG"
click at [166, 149] on input "SĐT Người Nhận" at bounding box center [135, 144] width 128 height 17
click at [151, 162] on div "0989792278 - TRÂM" at bounding box center [134, 167] width 115 height 12
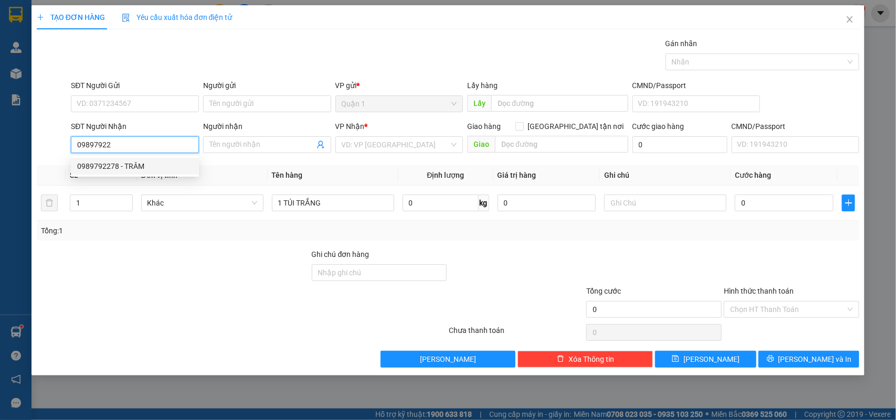
type input "0989792278"
type input "TRÂM"
type input "0989792278"
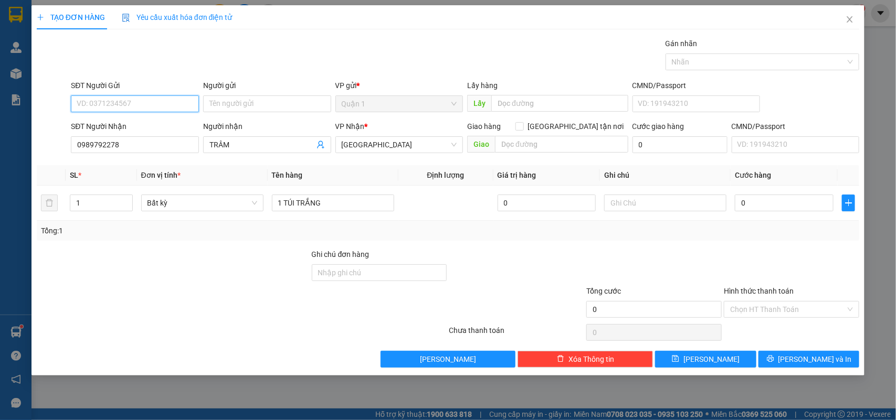
click at [161, 102] on input "SĐT Người Gửi" at bounding box center [135, 104] width 128 height 17
type input "0708970311"
click at [252, 105] on input "Người gửi" at bounding box center [267, 104] width 128 height 17
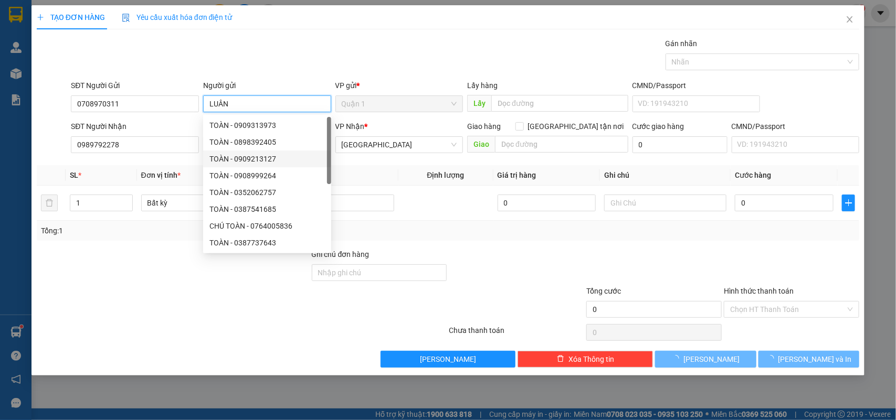
type input "LUÂN"
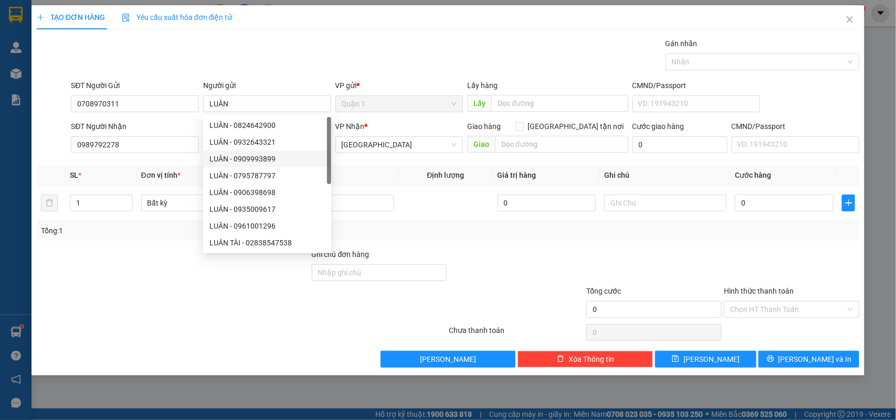
drag, startPoint x: 394, startPoint y: 168, endPoint x: 353, endPoint y: 212, distance: 59.8
click at [394, 167] on th "Tên hàng" at bounding box center [333, 175] width 131 height 20
click at [349, 213] on div "1 TÚI TRẮNG" at bounding box center [333, 203] width 122 height 21
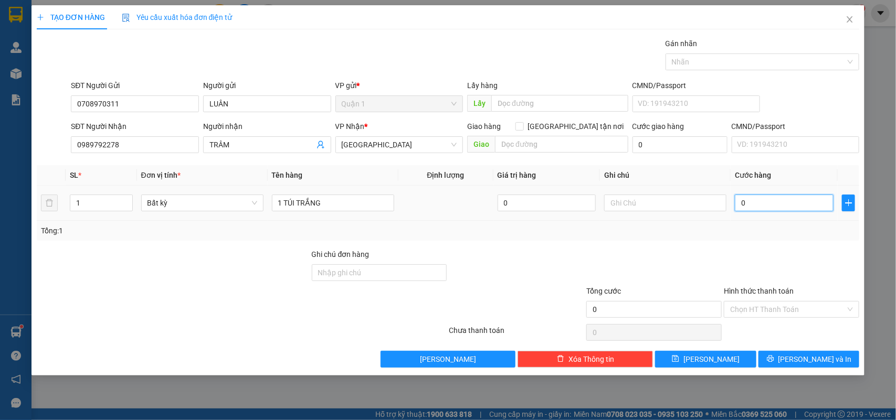
click at [749, 210] on input "0" at bounding box center [784, 203] width 99 height 17
type input "2"
type input "20"
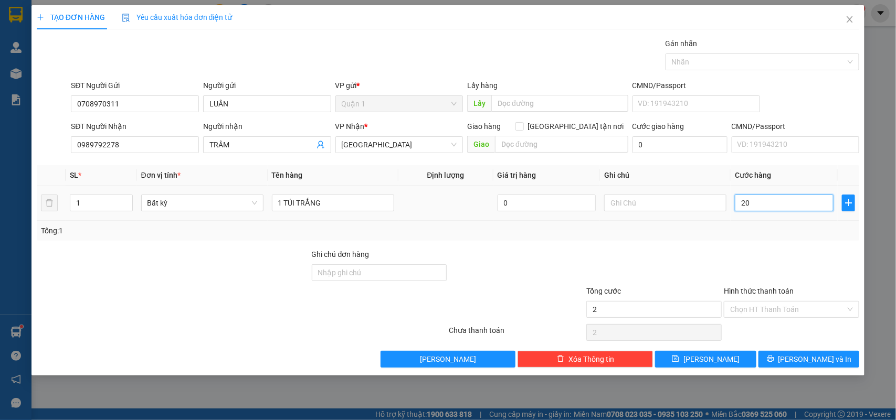
type input "20"
click at [784, 358] on button "[PERSON_NAME] và In" at bounding box center [808, 359] width 101 height 17
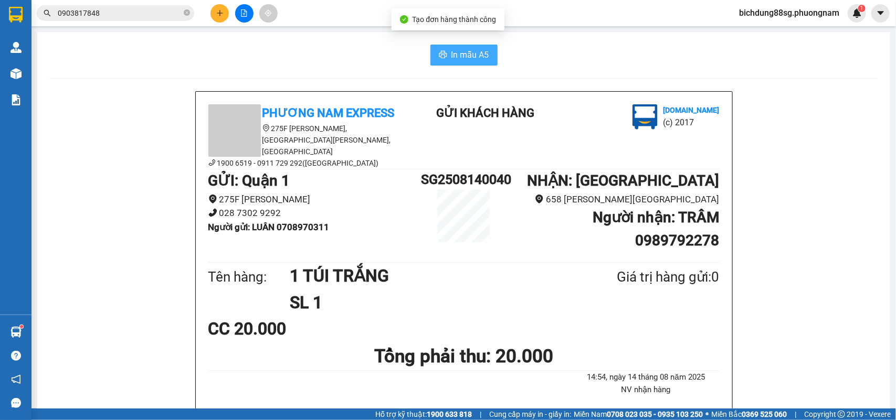
click at [451, 49] on span "In mẫu A5" at bounding box center [470, 54] width 38 height 13
click at [218, 11] on icon "plus" at bounding box center [219, 12] width 7 height 7
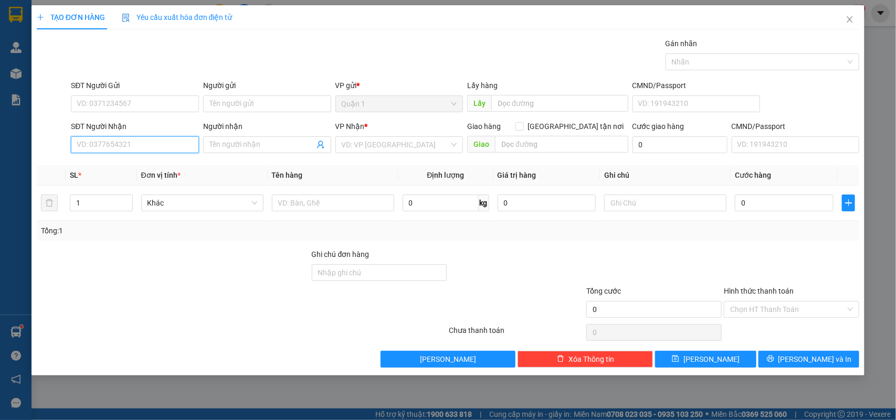
click at [142, 143] on input "SĐT Người Nhận" at bounding box center [135, 144] width 128 height 17
click at [135, 168] on div "0904555538 - TRỌNG" at bounding box center [134, 167] width 115 height 12
type input "0904555538"
type input "TRỌNG"
type input "0904555538"
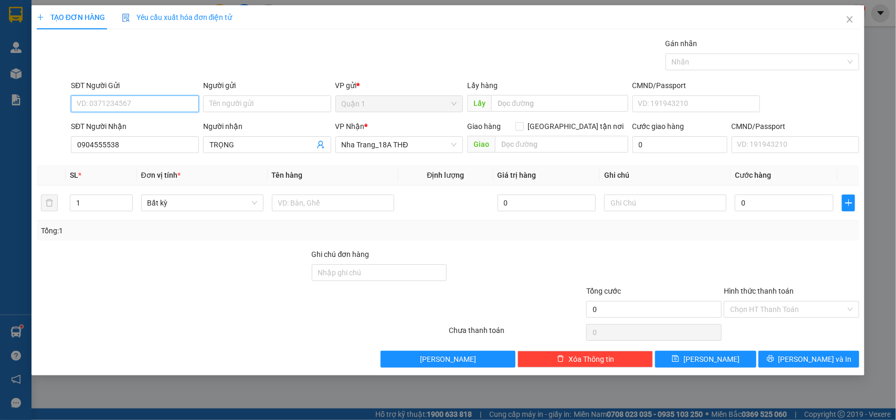
click at [135, 110] on input "SĐT Người Gửi" at bounding box center [135, 104] width 128 height 17
click at [129, 123] on div "0941995422 - TÚ" at bounding box center [138, 126] width 122 height 12
type input "0941995422"
type input "TÚ"
type input "0941995422"
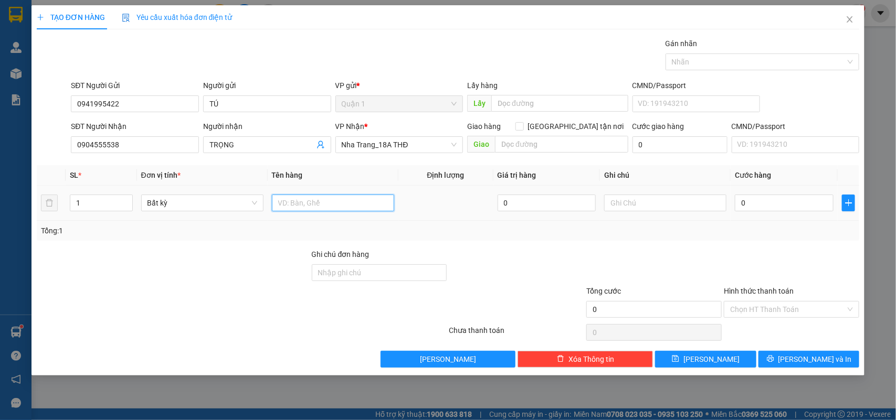
click at [326, 203] on input "text" at bounding box center [333, 203] width 122 height 17
type input "5 T BỌC"
click at [159, 139] on input "0904555538" at bounding box center [135, 144] width 128 height 17
click at [159, 140] on input "0904555538" at bounding box center [135, 144] width 128 height 17
click at [754, 203] on input "0" at bounding box center [784, 203] width 99 height 17
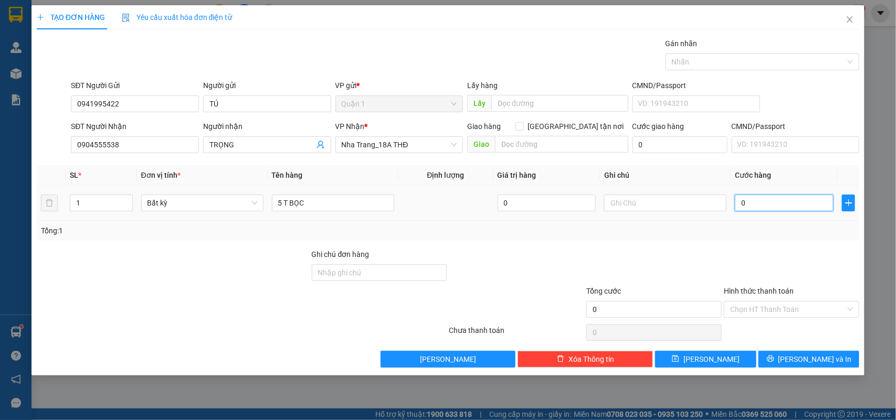
type input "1"
type input "16"
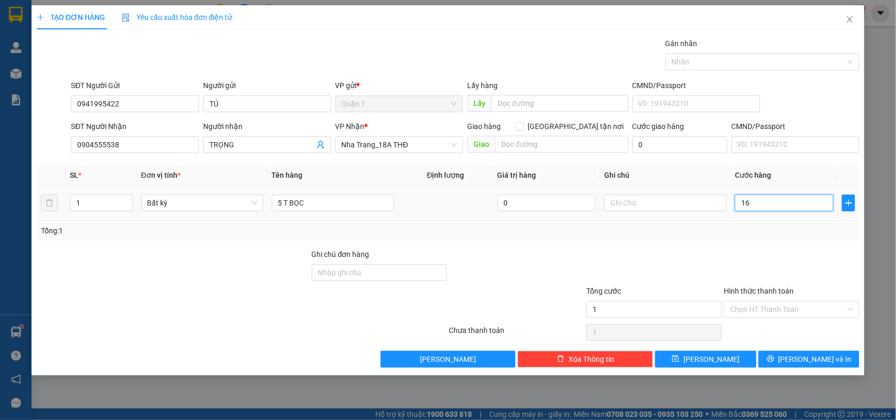
type input "16"
type input "160"
click at [774, 357] on icon "printer" at bounding box center [770, 358] width 7 height 7
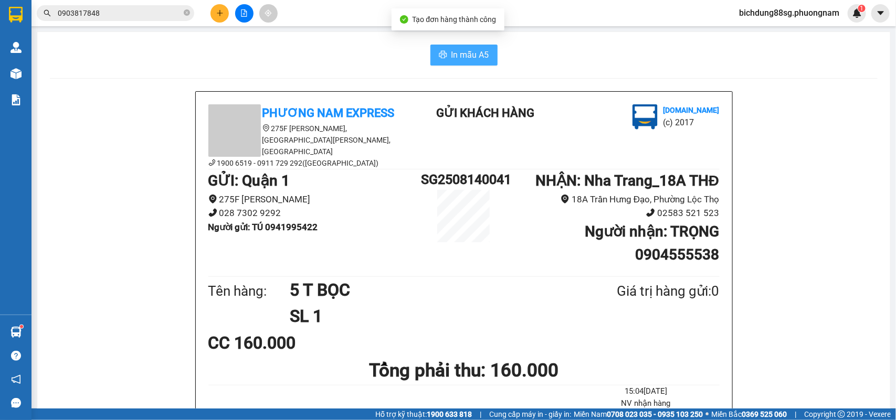
click at [451, 53] on span "In mẫu A5" at bounding box center [470, 54] width 38 height 13
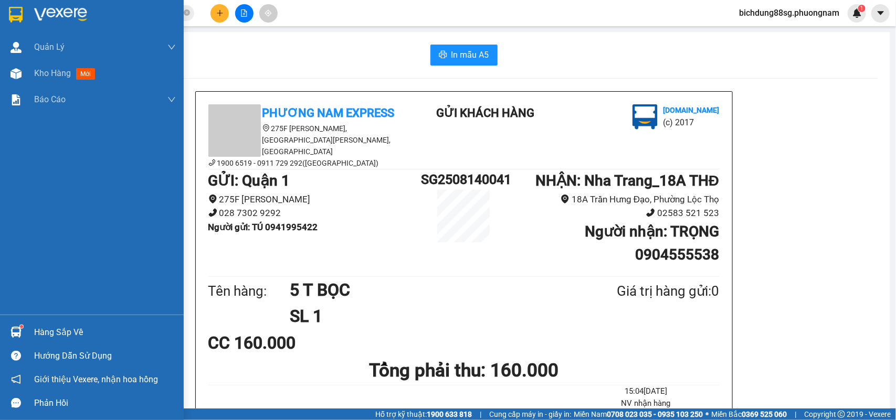
click at [16, 14] on img at bounding box center [16, 15] width 14 height 16
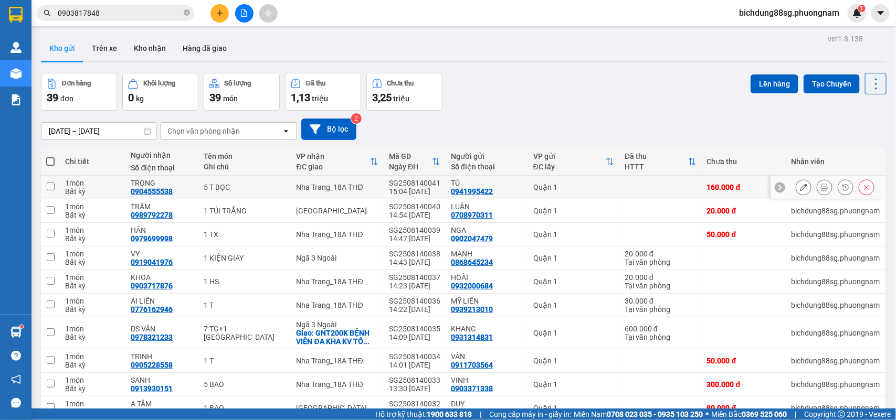
click at [800, 191] on icon at bounding box center [803, 187] width 7 height 7
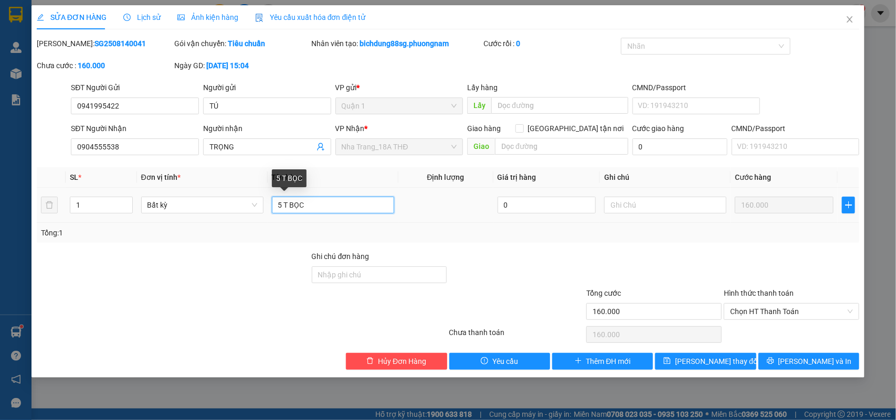
drag, startPoint x: 281, startPoint y: 203, endPoint x: 343, endPoint y: 247, distance: 76.0
click at [281, 203] on input "5 T BỌC" at bounding box center [333, 205] width 122 height 17
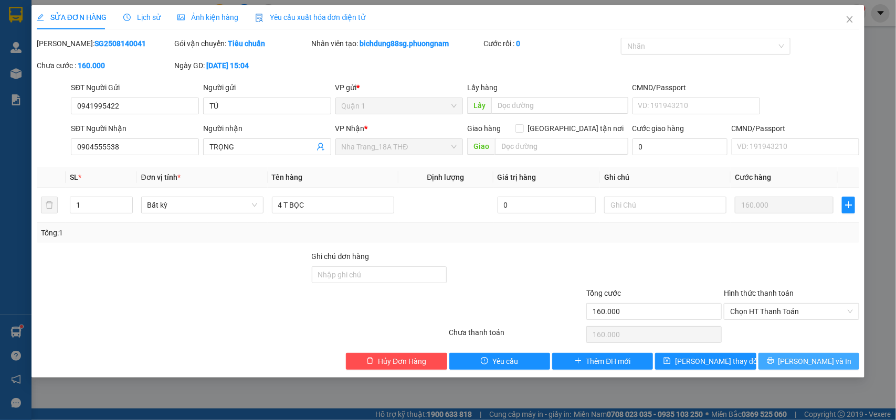
click at [787, 360] on button "[PERSON_NAME] và In" at bounding box center [808, 361] width 101 height 17
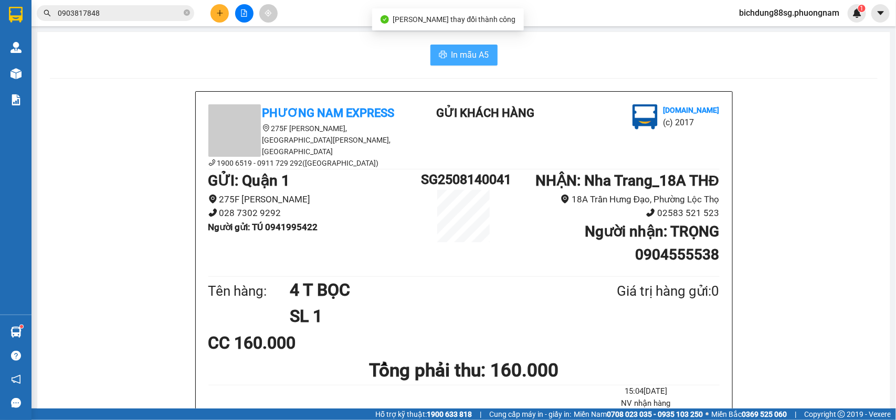
click at [457, 55] on span "In mẫu A5" at bounding box center [470, 54] width 38 height 13
click at [221, 12] on icon "plus" at bounding box center [219, 12] width 7 height 7
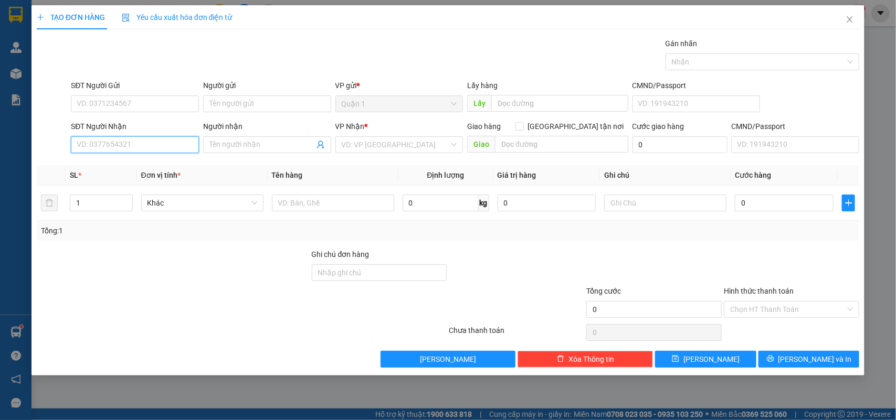
click at [109, 153] on input "SĐT Người Nhận" at bounding box center [135, 144] width 128 height 17
type input "0904555538"
click at [119, 168] on div "0904555538 - TRỌNG" at bounding box center [134, 167] width 115 height 12
type input "TRỌNG"
type input "0904555538"
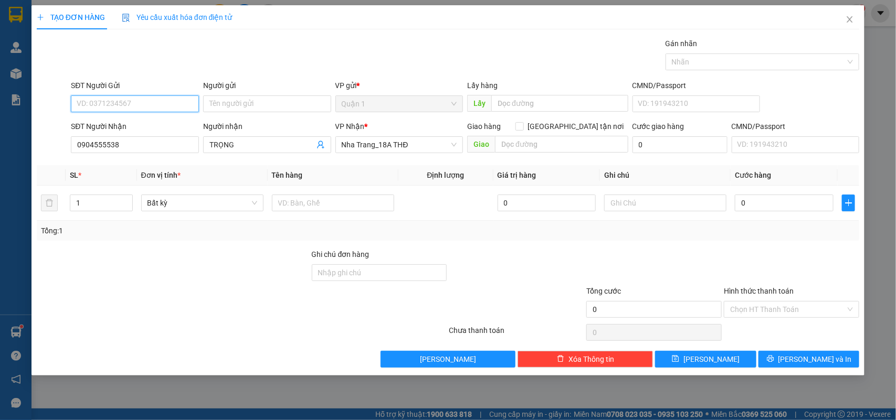
click at [126, 103] on input "SĐT Người Gửi" at bounding box center [135, 104] width 128 height 17
drag, startPoint x: 145, startPoint y: 142, endPoint x: 245, endPoint y: 196, distance: 113.2
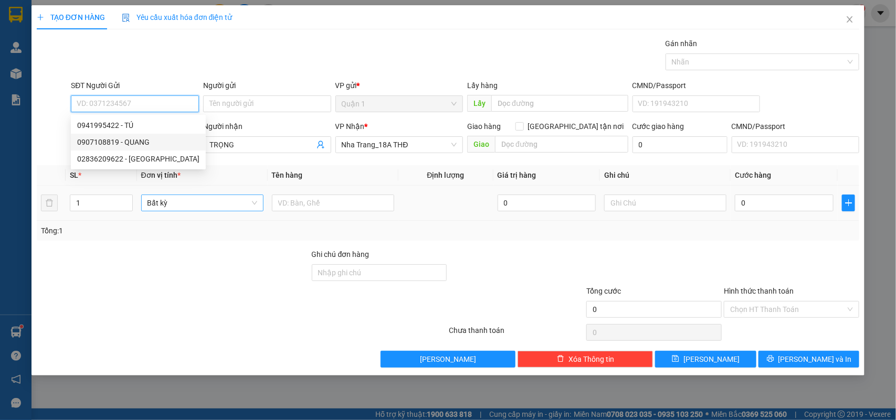
click at [145, 140] on div "0907108819 - QUANG" at bounding box center [138, 142] width 122 height 12
type input "0907108819"
type input "QUANG"
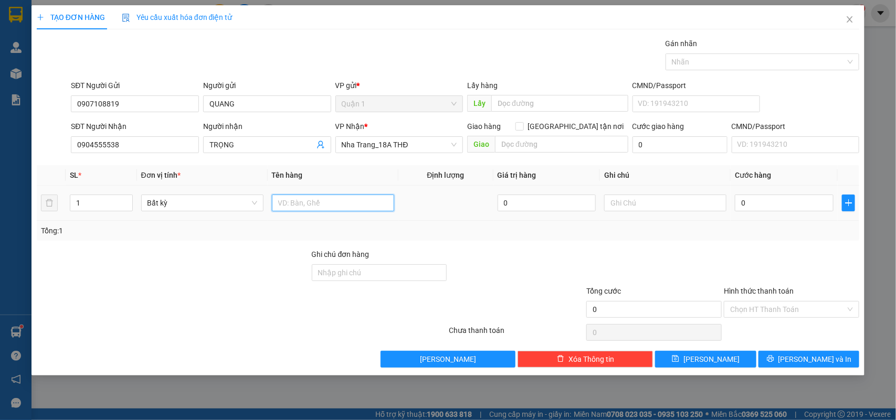
click at [298, 204] on input "text" at bounding box center [333, 203] width 122 height 17
type input "1"
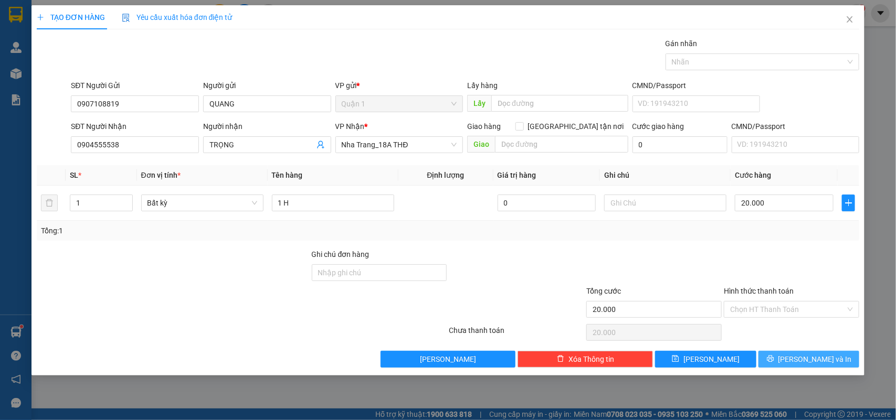
click at [777, 361] on button "[PERSON_NAME] và In" at bounding box center [808, 359] width 101 height 17
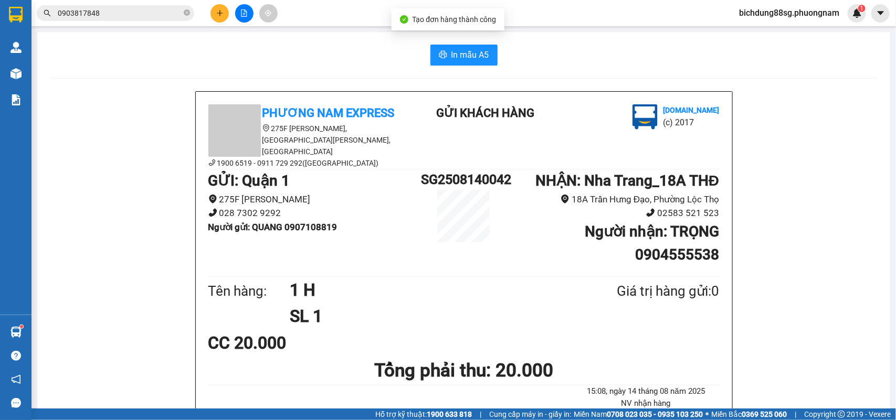
click at [442, 51] on button "In mẫu A5" at bounding box center [463, 55] width 67 height 21
click at [219, 12] on icon "plus" at bounding box center [219, 13] width 1 height 6
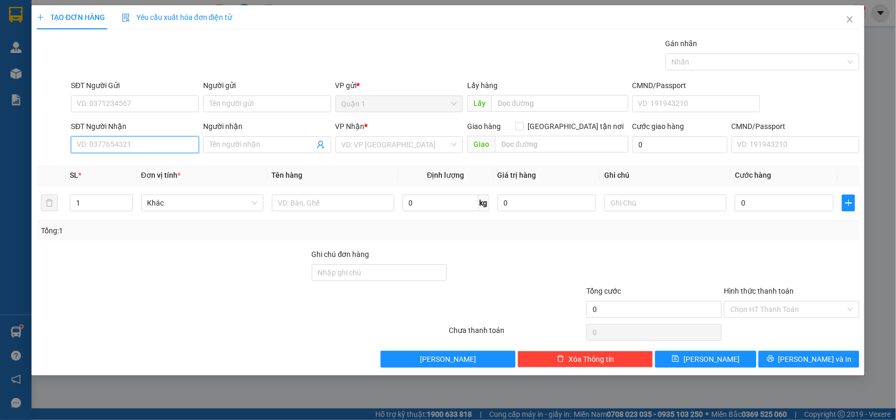
click at [112, 138] on input "SĐT Người Nhận" at bounding box center [135, 144] width 128 height 17
click at [150, 167] on div "0948998282 - Ý THƠ" at bounding box center [134, 167] width 115 height 12
type input "0948998282"
type input "Ý THƠ"
checkbox input "true"
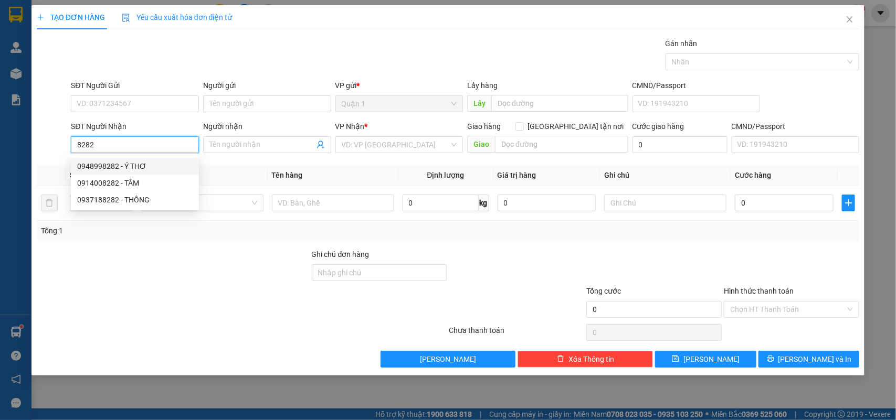
type input "GTN70K NHÀ TRỌ [PERSON_NAME]"
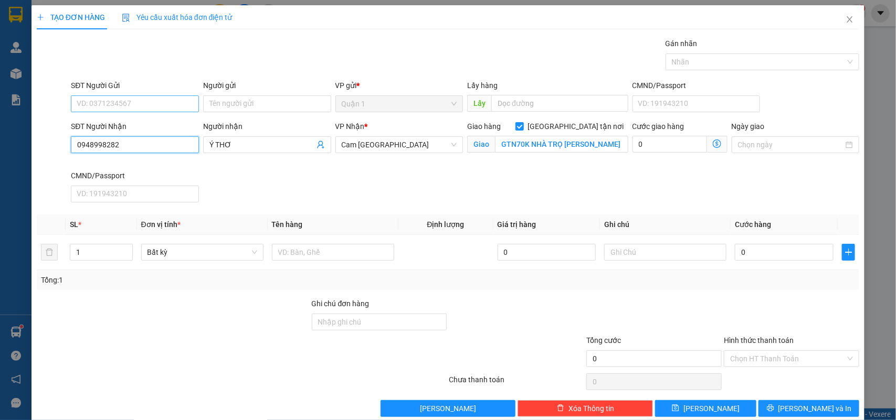
type input "0948998282"
click at [138, 106] on input "SĐT Người Gửi" at bounding box center [135, 104] width 128 height 17
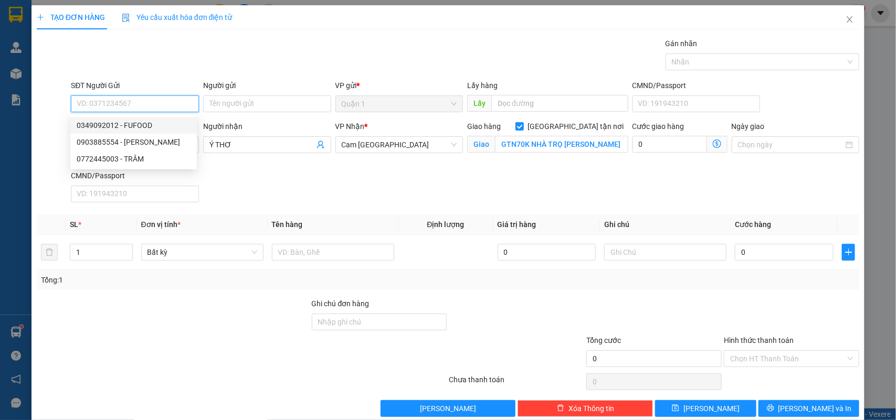
click at [156, 125] on div "0349092012 - FUFOOD" at bounding box center [134, 126] width 114 height 12
type input "0349092012"
type input "FUFOOD"
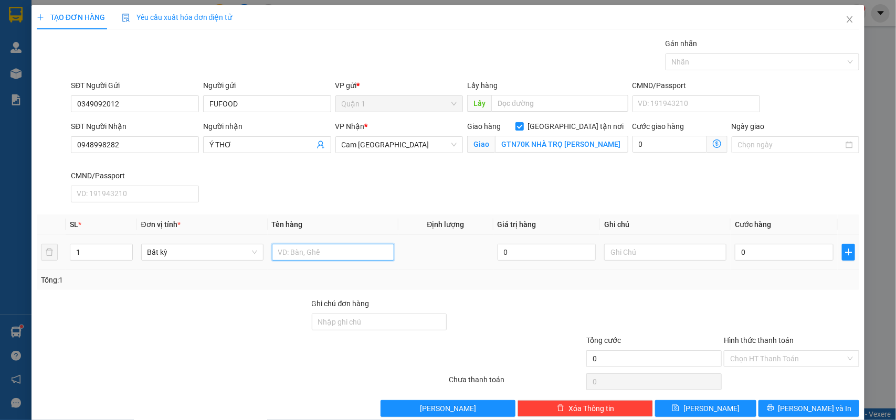
click at [319, 253] on input "text" at bounding box center [333, 252] width 122 height 17
type input "1 TX"
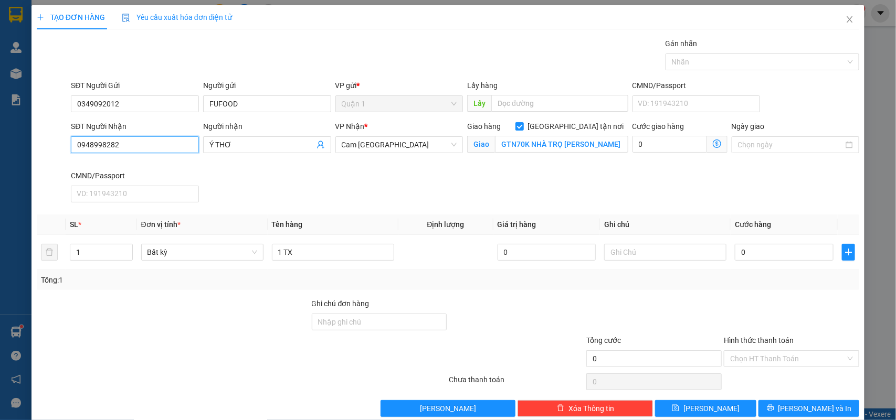
click at [151, 144] on input "0948998282" at bounding box center [135, 144] width 128 height 17
click at [782, 261] on div "0" at bounding box center [784, 252] width 99 height 21
click at [778, 256] on input "0" at bounding box center [784, 252] width 99 height 17
type input "1"
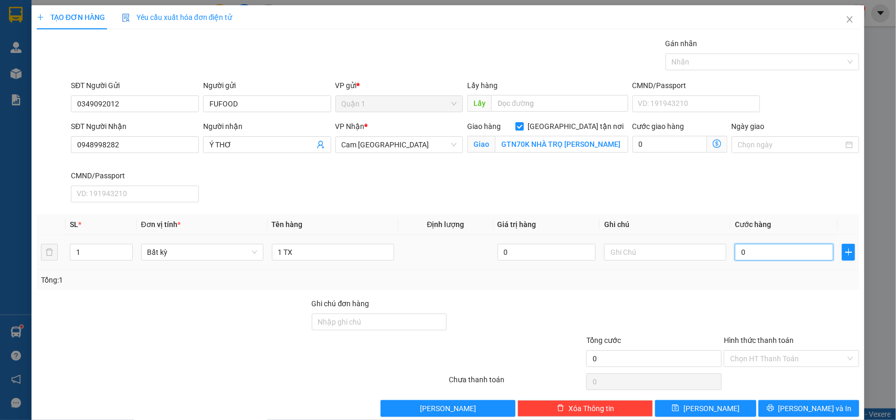
type input "1"
type input "15"
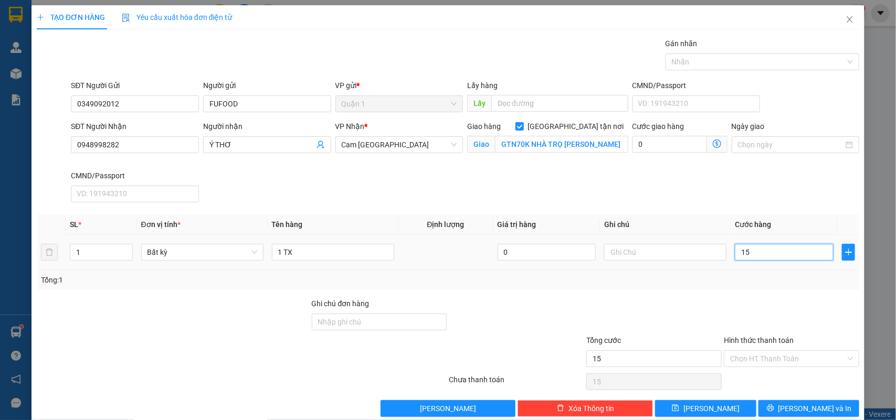
type input "150"
click at [789, 400] on div "Transit Pickup Surcharge Ids Transit Deliver Surcharge Ids Transit Deliver Surc…" at bounding box center [448, 227] width 823 height 379
click at [789, 404] on button "[PERSON_NAME] và In" at bounding box center [808, 408] width 101 height 17
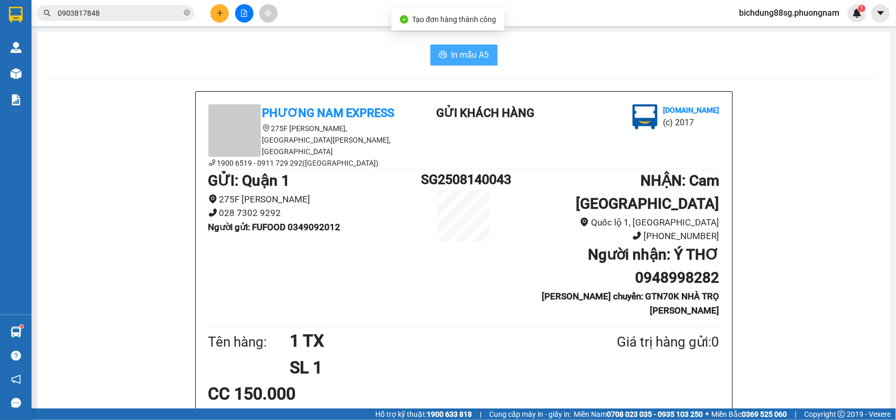
click at [451, 50] on span "In mẫu A5" at bounding box center [470, 54] width 38 height 13
click at [221, 11] on icon "plus" at bounding box center [219, 12] width 7 height 7
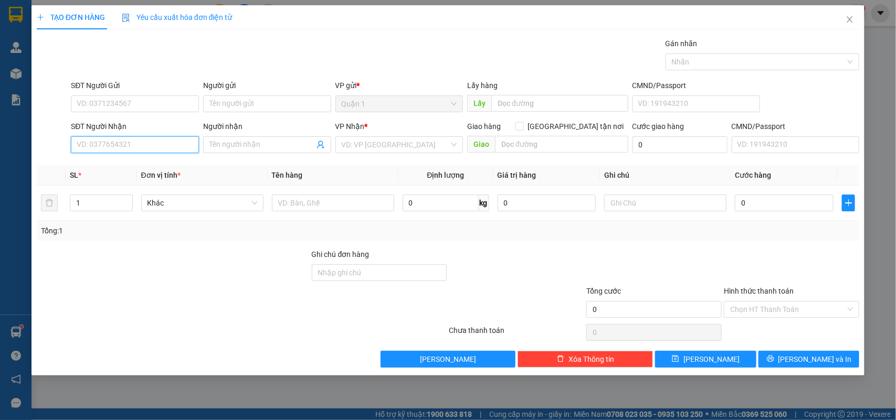
click at [102, 145] on input "SĐT Người Nhận" at bounding box center [135, 144] width 128 height 17
click at [114, 143] on input "0032" at bounding box center [135, 144] width 128 height 17
click at [170, 165] on div "0932980032 - THE BING BING" at bounding box center [134, 167] width 115 height 12
type input "0932980032"
type input "THE BING BING"
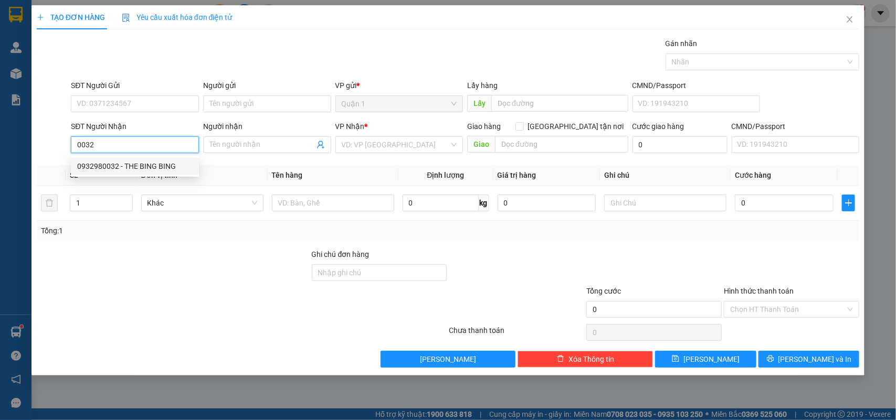
checkbox input "true"
type input "GTN 120 BẠCH ĐẰNG"
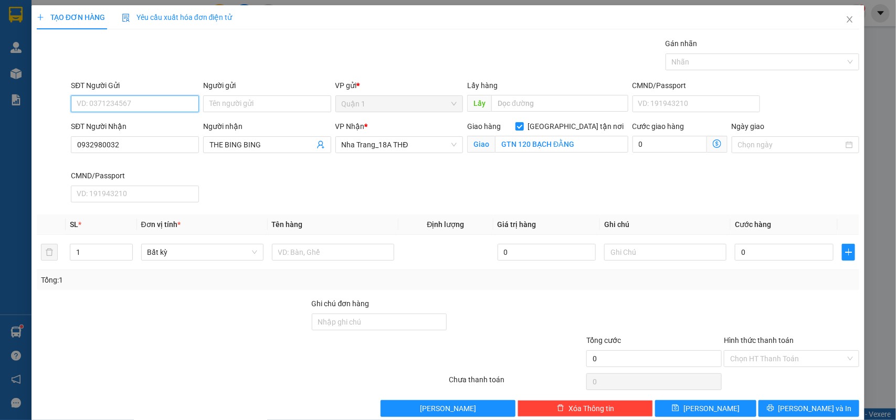
click at [114, 103] on input "SĐT Người Gửi" at bounding box center [135, 104] width 128 height 17
drag, startPoint x: 156, startPoint y: 124, endPoint x: 429, endPoint y: 235, distance: 294.7
click at [156, 124] on div "0899685795 - LÂM NGUYÊN" at bounding box center [136, 126] width 118 height 12
type input "0899685795"
type input "[PERSON_NAME]"
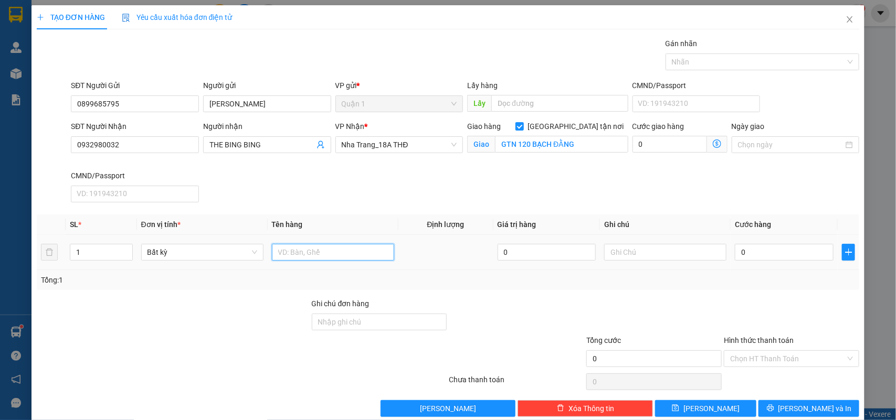
click at [325, 258] on input "text" at bounding box center [333, 252] width 122 height 17
type input "1TX+1TG"
click at [759, 252] on input "0" at bounding box center [784, 252] width 99 height 17
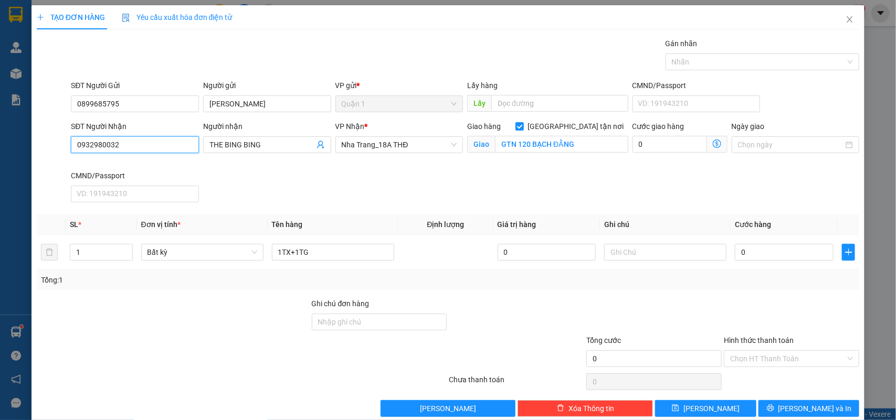
click at [141, 150] on input "0932980032" at bounding box center [135, 144] width 128 height 17
drag, startPoint x: 770, startPoint y: 239, endPoint x: 759, endPoint y: 264, distance: 27.2
click at [770, 242] on td "0" at bounding box center [784, 252] width 107 height 35
click at [759, 260] on input "0" at bounding box center [784, 252] width 99 height 17
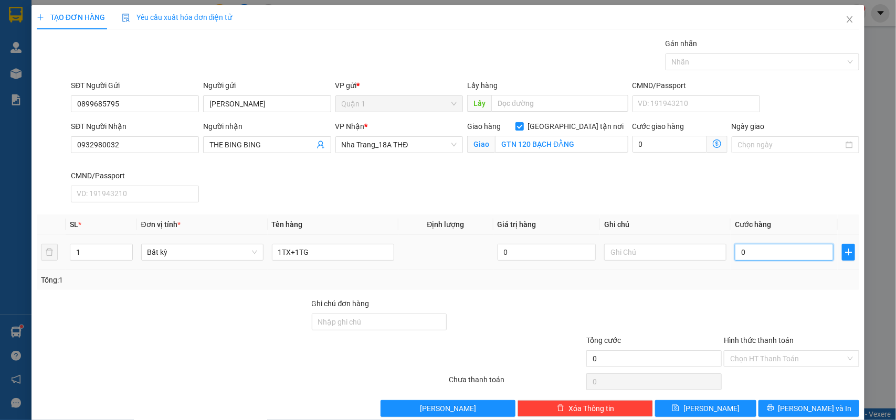
type input "8"
type input "80"
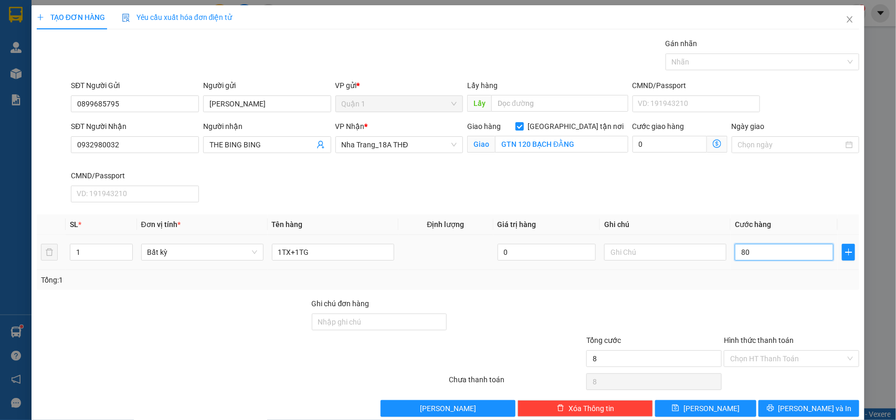
type input "80"
click at [789, 397] on div "Transit Pickup Surcharge Ids Transit Deliver Surcharge Ids Transit Deliver Surc…" at bounding box center [448, 227] width 823 height 379
click at [791, 408] on span "[PERSON_NAME] và In" at bounding box center [814, 409] width 73 height 12
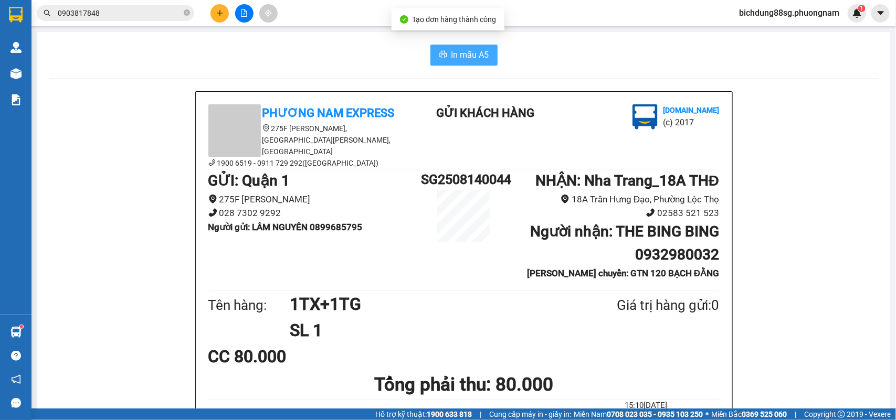
click at [439, 50] on button "In mẫu A5" at bounding box center [463, 55] width 67 height 21
drag, startPoint x: 439, startPoint y: 50, endPoint x: 221, endPoint y: 14, distance: 221.4
click at [221, 14] on icon "plus" at bounding box center [219, 12] width 7 height 7
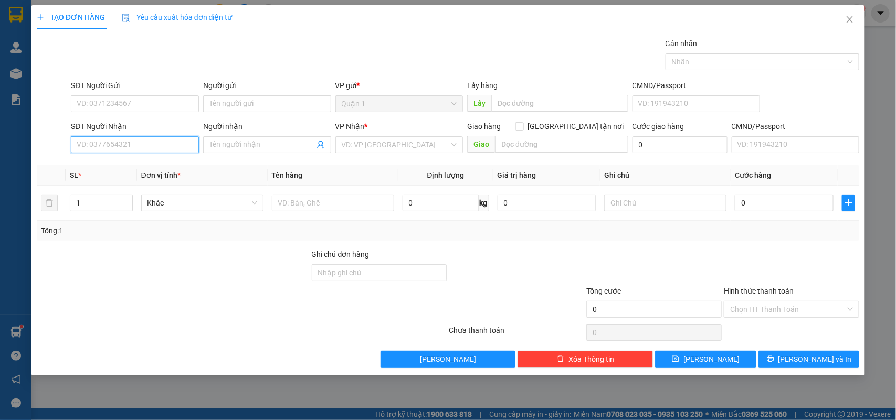
click at [134, 150] on input "SĐT Người Nhận" at bounding box center [135, 144] width 128 height 17
click at [156, 164] on div "0898855167 - BẢO TRÂM" at bounding box center [134, 167] width 115 height 12
type input "0898855167"
type input "BẢO TRÂM"
checkbox input "true"
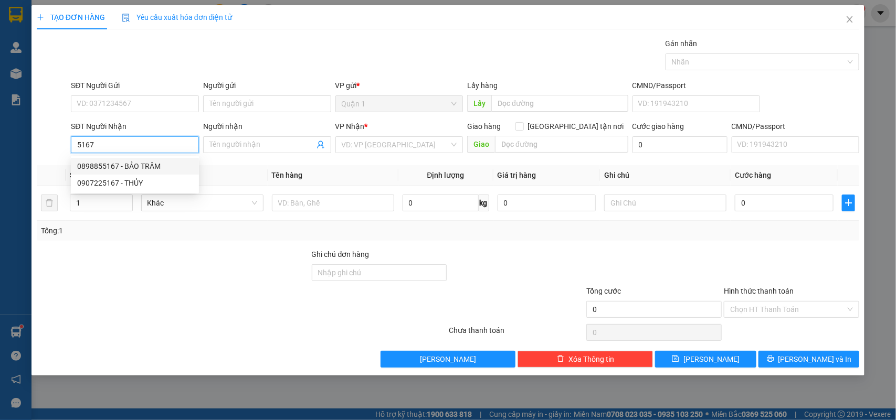
type input "71/30 NGUYÊN THỊ MINH KHAI KHÁNH HÒA"
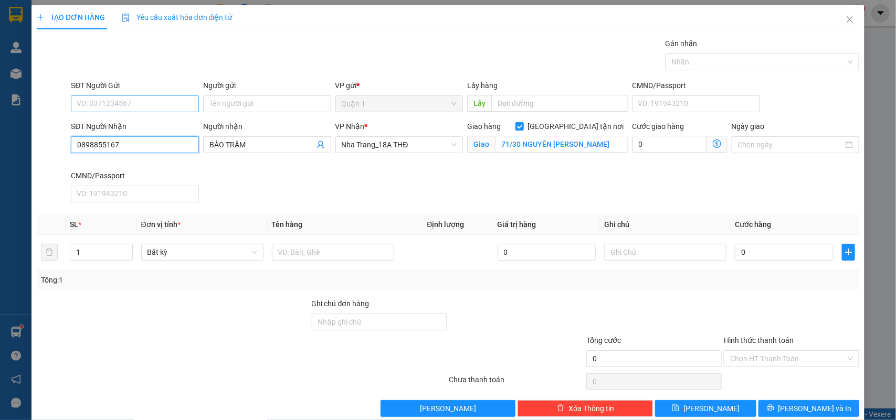
type input "0898855167"
click at [145, 111] on input "SĐT Người Gửi" at bounding box center [135, 104] width 128 height 17
click at [161, 123] on div "0899685795 - LÂM NGUYÊN" at bounding box center [136, 126] width 118 height 12
type input "0899685795"
type input "[PERSON_NAME]"
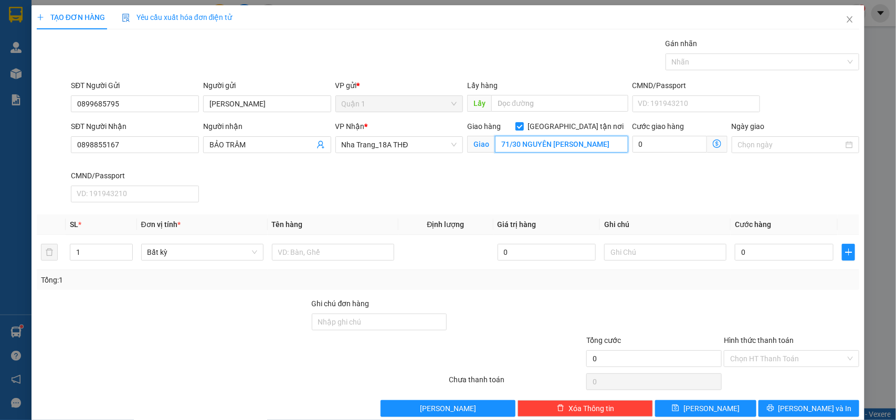
click at [510, 145] on input "71/30 NGUYÊN THỊ MINH KHAI KHÁNH HÒA" at bounding box center [561, 144] width 133 height 17
click at [358, 256] on input "text" at bounding box center [333, 252] width 122 height 17
type input "2TX +2 TG"
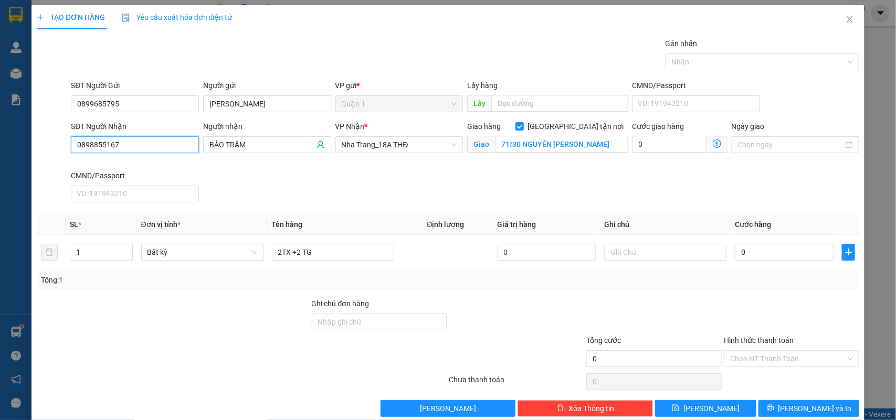
click at [156, 139] on input "0898855167" at bounding box center [135, 144] width 128 height 17
click at [765, 250] on input "0" at bounding box center [784, 252] width 99 height 17
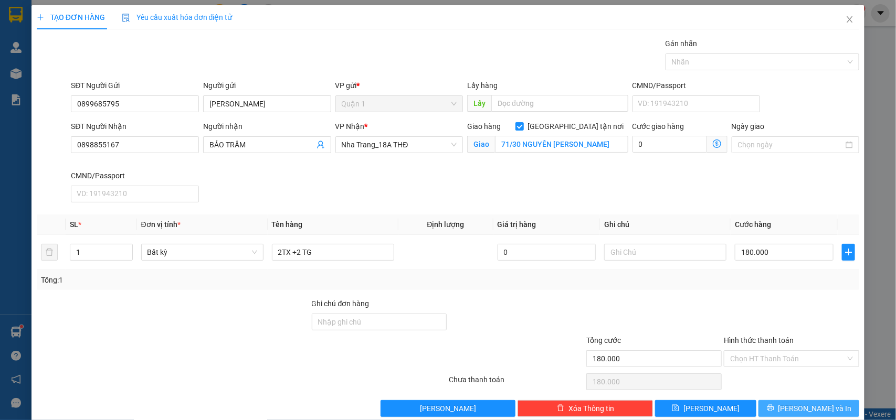
click at [801, 413] on span "[PERSON_NAME] và In" at bounding box center [814, 409] width 73 height 12
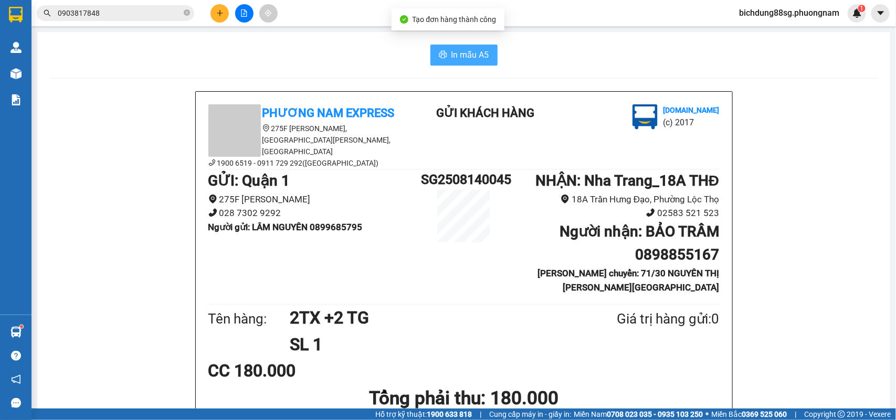
click at [454, 61] on span "In mẫu A5" at bounding box center [470, 54] width 38 height 13
click at [218, 16] on icon "plus" at bounding box center [219, 12] width 7 height 7
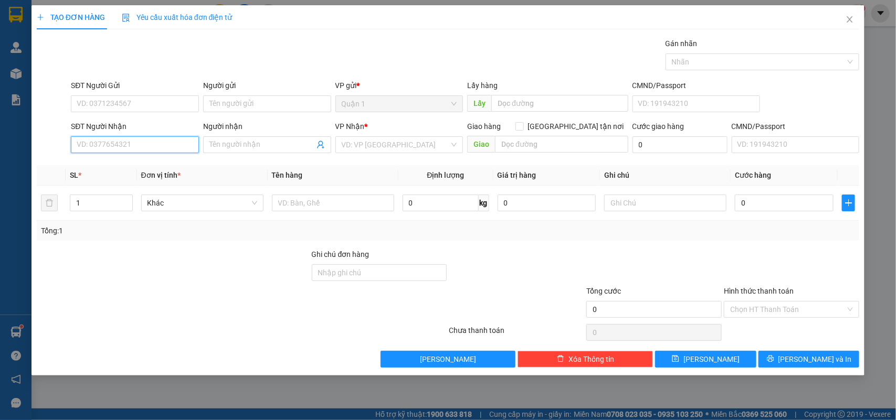
click at [100, 150] on input "SĐT Người Nhận" at bounding box center [135, 144] width 128 height 17
type input "6"
click at [117, 164] on div "0935955674 - PHỤNG" at bounding box center [134, 167] width 115 height 12
type input "0935955674"
type input "PHỤNG"
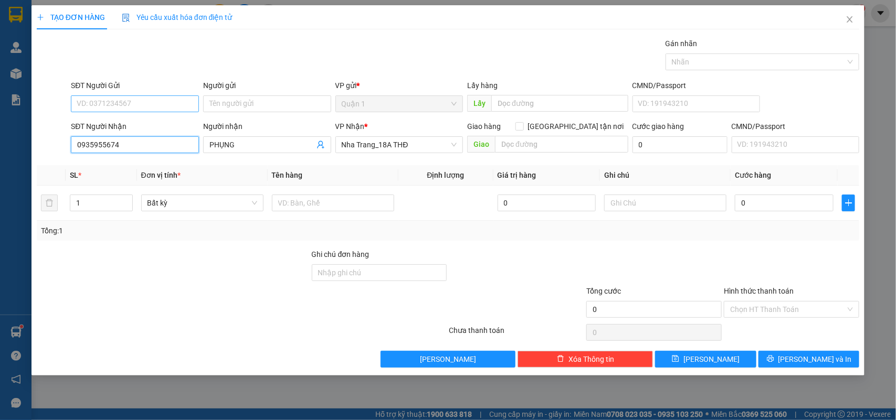
type input "0935955674"
click at [147, 99] on input "SĐT Người Gửi" at bounding box center [135, 104] width 128 height 17
click at [135, 125] on div "0969857284 - bé heo" at bounding box center [134, 126] width 115 height 12
type input "0969857284"
type input "bé heo"
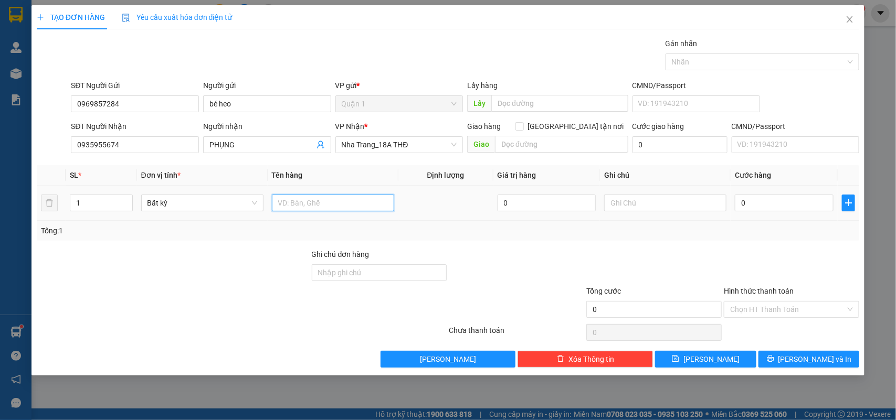
click at [289, 205] on input "text" at bounding box center [333, 203] width 122 height 17
type input "2 T"
click at [118, 143] on input "0935955674" at bounding box center [135, 144] width 128 height 17
click at [770, 197] on input "0" at bounding box center [784, 203] width 99 height 17
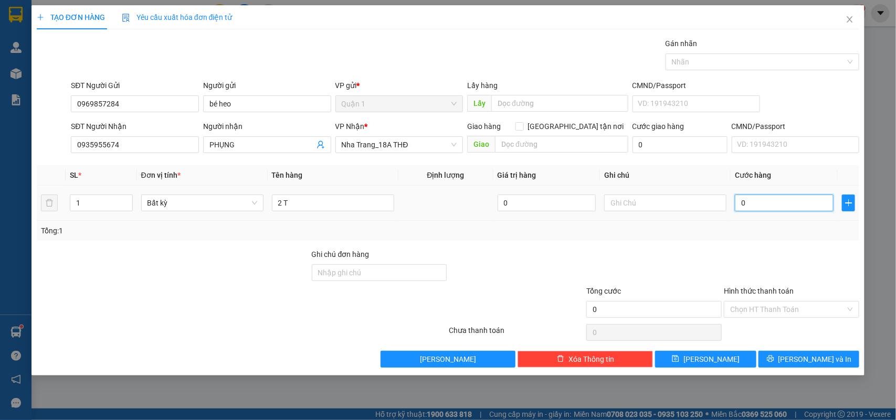
type input "1"
type input "12"
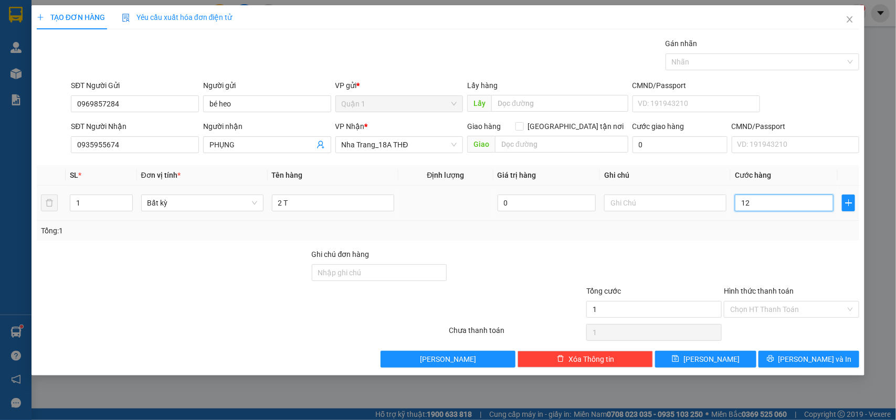
type input "12"
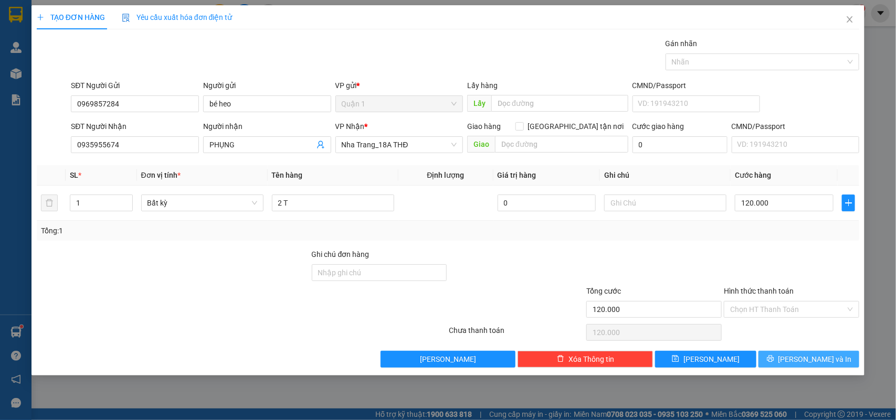
click at [797, 357] on button "[PERSON_NAME] và In" at bounding box center [808, 359] width 101 height 17
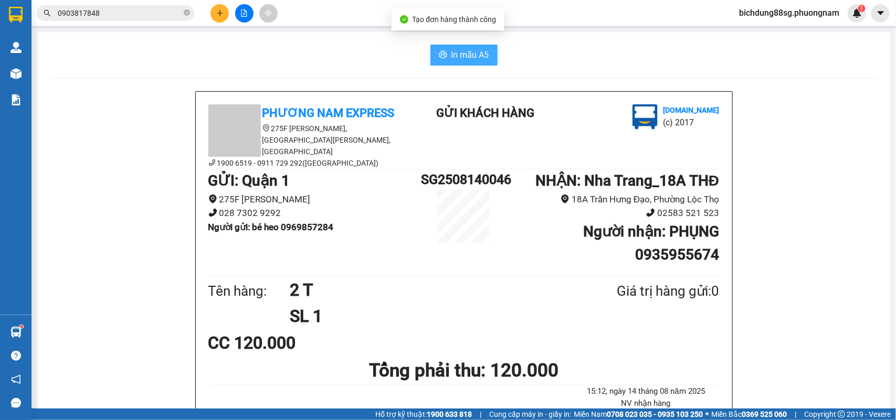
click at [455, 62] on button "In mẫu A5" at bounding box center [463, 55] width 67 height 21
click at [218, 13] on icon "plus" at bounding box center [220, 13] width 6 height 1
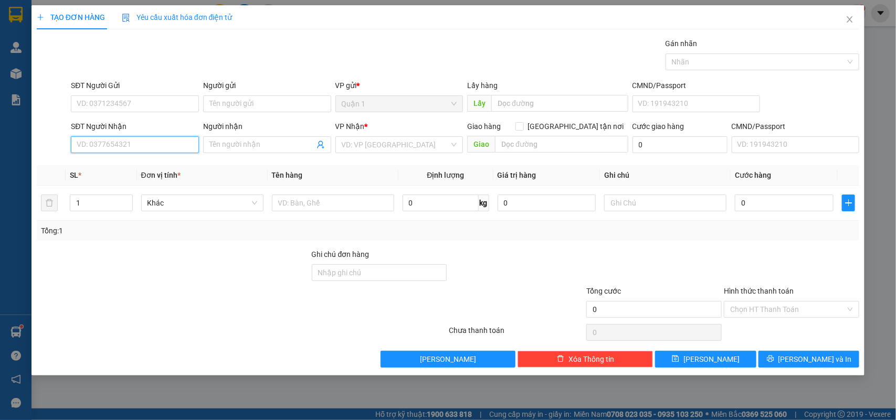
click at [121, 146] on input "SĐT Người Nhận" at bounding box center [135, 144] width 128 height 17
click at [153, 168] on div "0942216154 - CƯƠNG" at bounding box center [134, 167] width 115 height 12
type input "0942216154"
type input "CƯƠNG"
type input "0942216154"
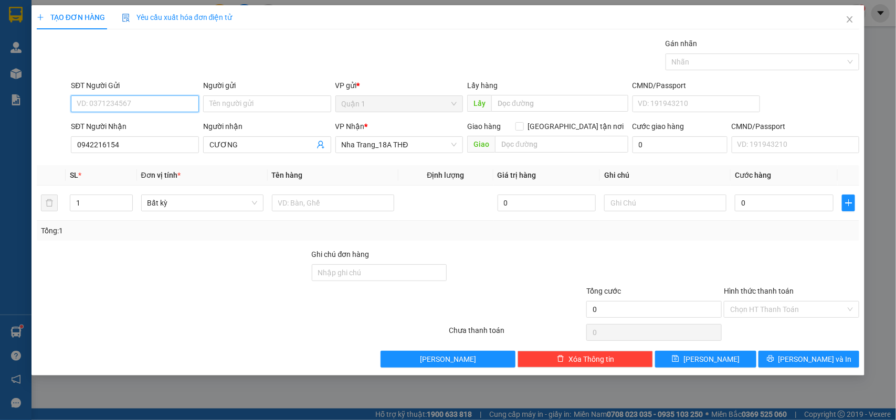
click at [156, 104] on input "SĐT Người Gửi" at bounding box center [135, 104] width 128 height 17
click at [134, 140] on div "0939213010 - [GEOGRAPHIC_DATA]" at bounding box center [136, 142] width 118 height 12
type input "0939213010"
type input "MỸ LIÊN"
click at [323, 205] on input "text" at bounding box center [333, 203] width 122 height 17
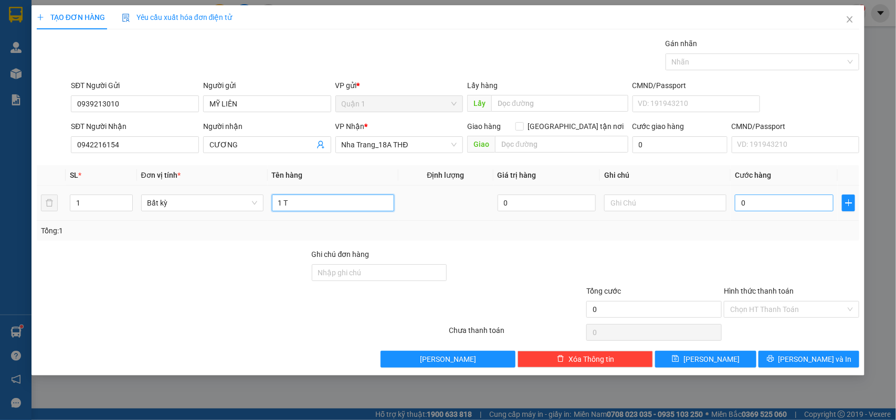
type input "1 T"
click at [786, 210] on input "0" at bounding box center [784, 203] width 99 height 17
type input "3"
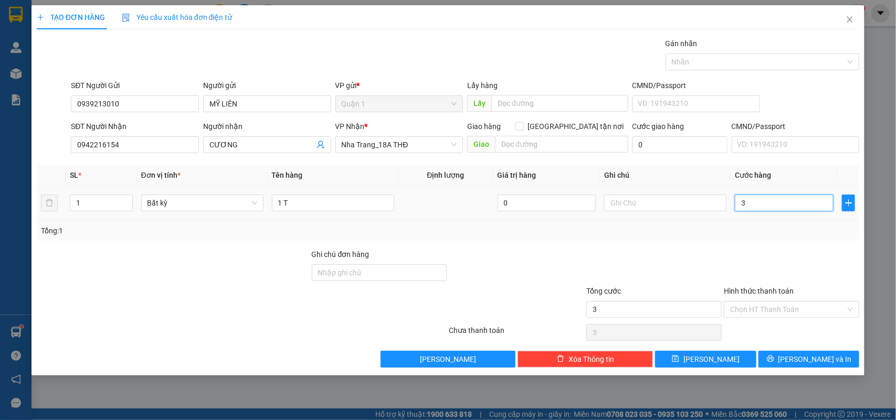
type input "30"
click at [773, 306] on input "Hình thức thanh toán" at bounding box center [787, 310] width 115 height 16
type input "30.000"
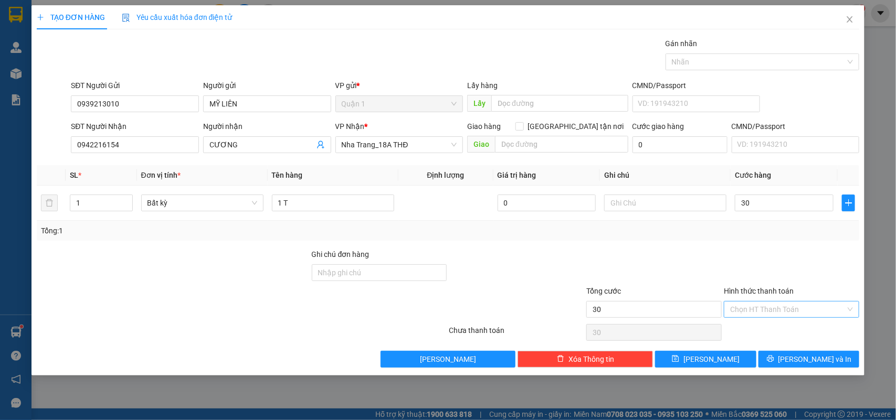
type input "30.000"
click at [770, 331] on div "Tại văn phòng" at bounding box center [792, 332] width 123 height 12
click at [784, 352] on button "[PERSON_NAME] và In" at bounding box center [808, 359] width 101 height 17
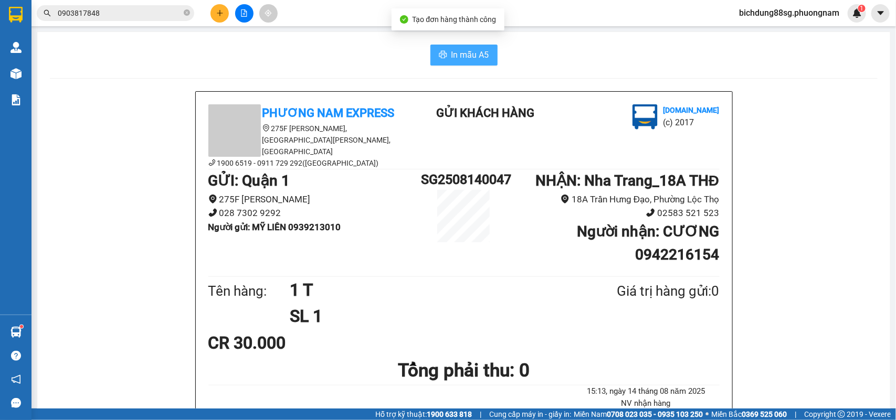
click at [447, 63] on button "In mẫu A5" at bounding box center [463, 55] width 67 height 21
click at [219, 14] on icon "plus" at bounding box center [219, 13] width 1 height 6
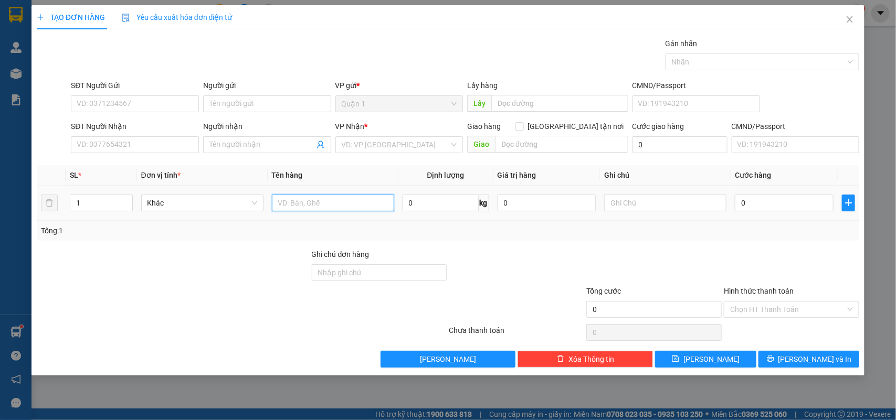
click at [353, 206] on input "text" at bounding box center [333, 203] width 122 height 17
type input "1 KIỆN [GEOGRAPHIC_DATA]"
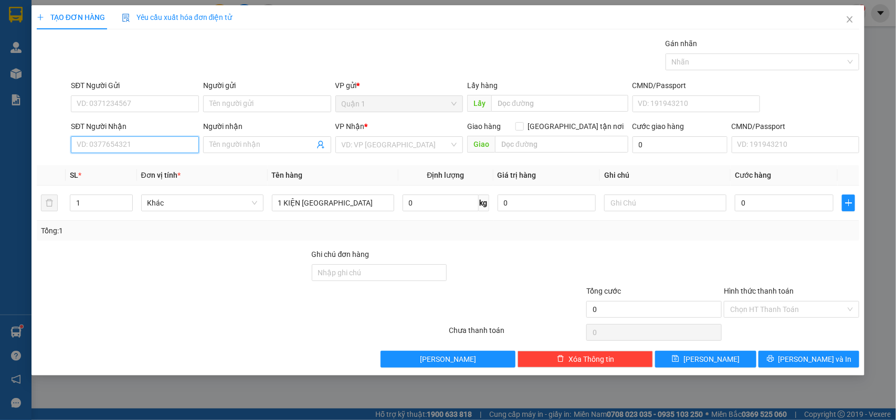
click at [145, 141] on input "SĐT Người Nhận" at bounding box center [135, 144] width 128 height 17
type input "0794636525"
click at [232, 146] on input "Người nhận" at bounding box center [261, 145] width 105 height 12
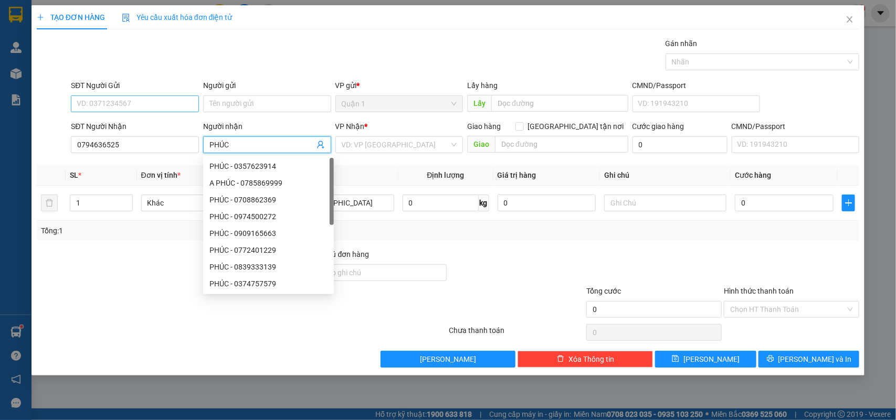
type input "PHÚC"
click at [143, 105] on input "SĐT Người Gửi" at bounding box center [135, 104] width 128 height 17
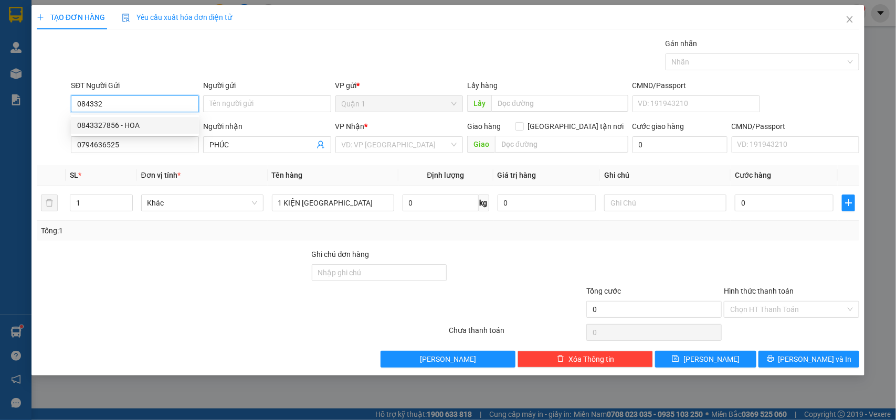
click at [150, 119] on div "0843327856 - HOA" at bounding box center [135, 125] width 128 height 17
type input "0843327856"
type input "HOA"
type input "0843327856"
click at [392, 156] on div "VP Nhận * VD: VP Sài Gòn" at bounding box center [399, 139] width 128 height 37
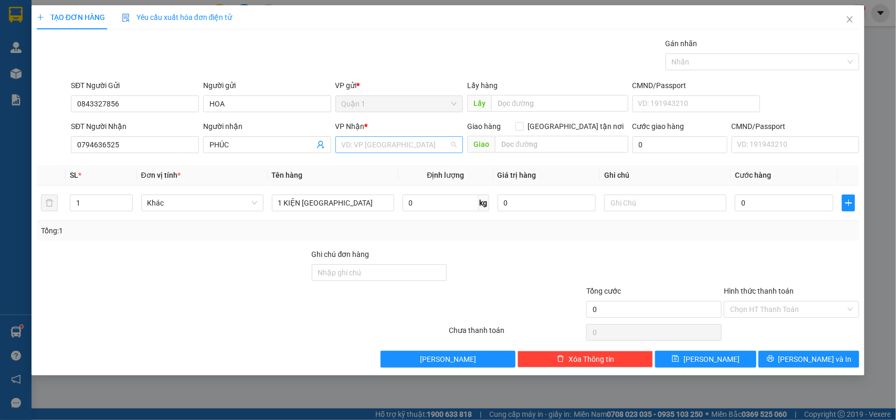
click at [391, 143] on input "search" at bounding box center [396, 145] width 108 height 16
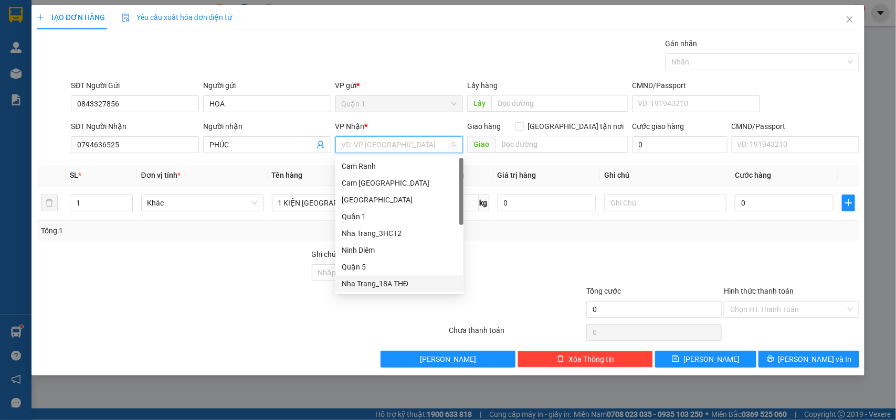
click at [387, 279] on div "Nha Trang_18A THĐ" at bounding box center [399, 284] width 115 height 12
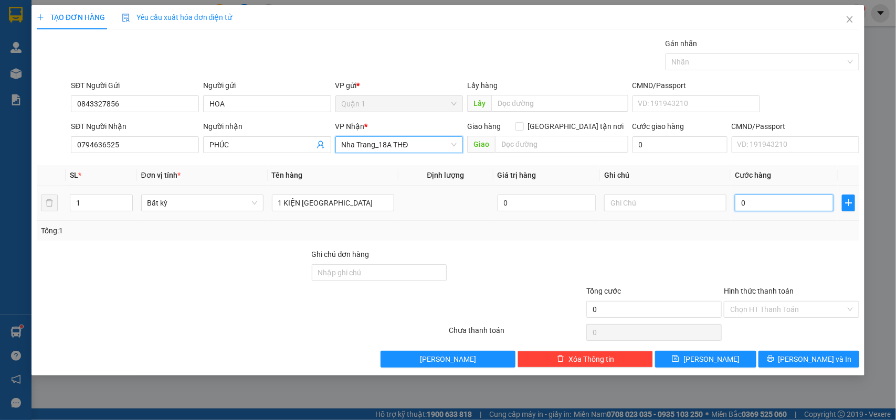
click at [764, 206] on input "0" at bounding box center [784, 203] width 99 height 17
type input "8"
type input "80"
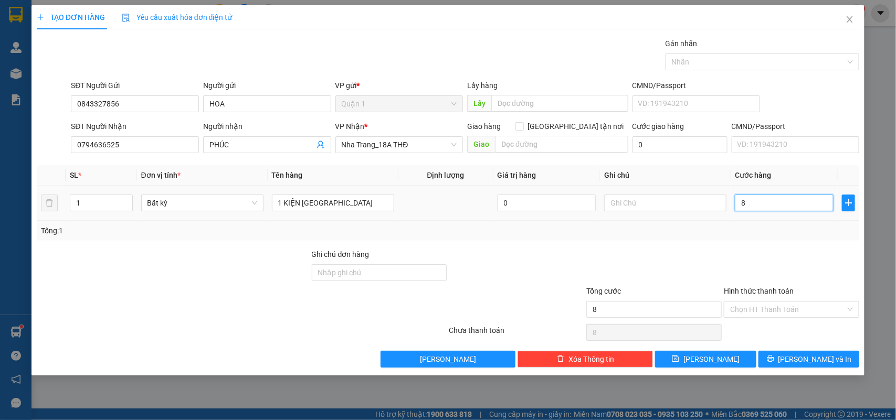
type input "80"
click at [770, 314] on input "Hình thức thanh toán" at bounding box center [787, 310] width 115 height 16
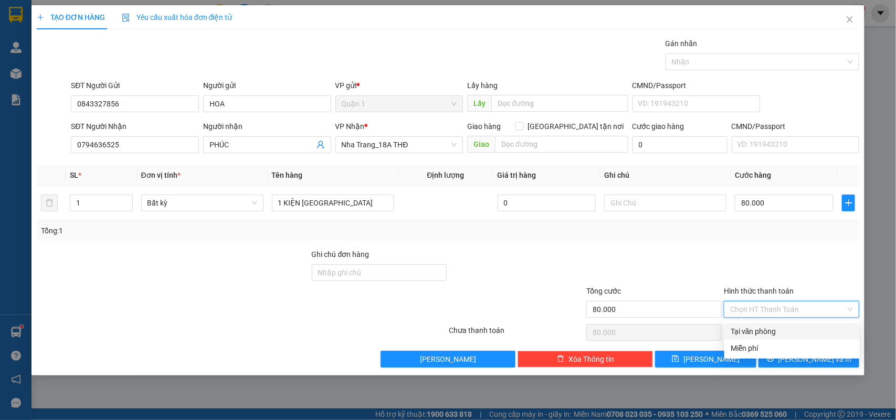
click at [778, 329] on div "Tại văn phòng" at bounding box center [792, 332] width 123 height 12
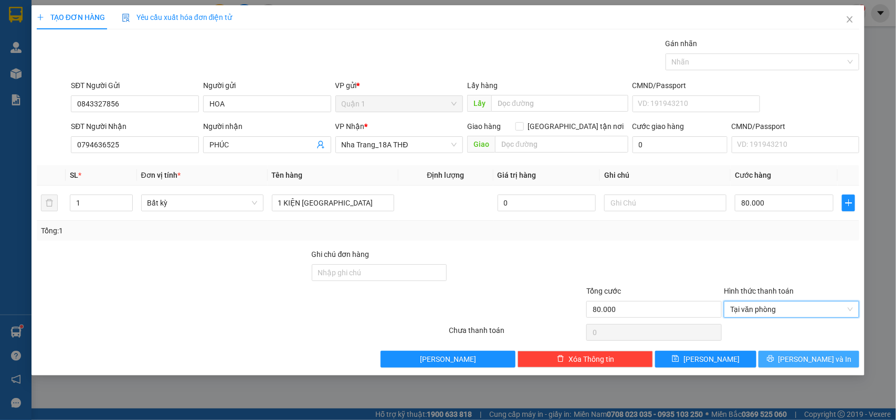
click at [810, 357] on span "[PERSON_NAME] và In" at bounding box center [814, 360] width 73 height 12
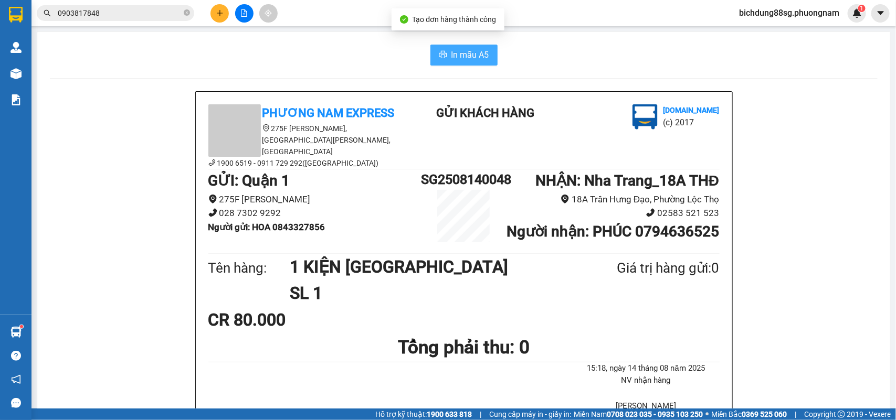
click at [451, 60] on span "In mẫu A5" at bounding box center [470, 54] width 38 height 13
click at [221, 12] on icon "plus" at bounding box center [219, 12] width 7 height 7
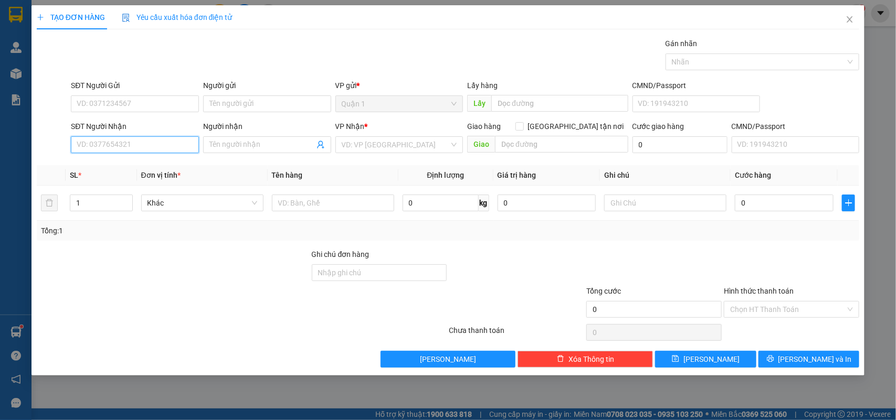
click at [135, 145] on input "SĐT Người Nhận" at bounding box center [135, 144] width 128 height 17
click at [141, 163] on div "Transit Pickup Surcharge Ids Transit Deliver Surcharge Ids Transit Deliver Surc…" at bounding box center [448, 203] width 823 height 330
click at [147, 148] on input "0842937949" at bounding box center [135, 144] width 128 height 17
click at [151, 161] on div "0842937979 - MAI KA" at bounding box center [134, 167] width 115 height 12
type input "0842937979"
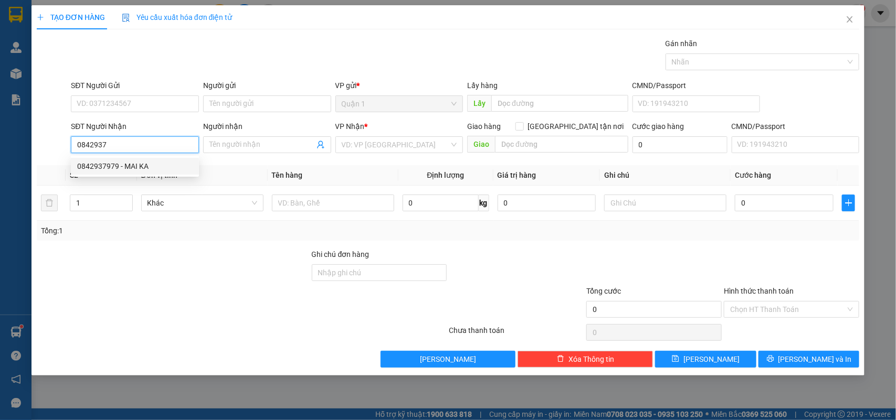
type input "MAI KA"
type input "0842937979"
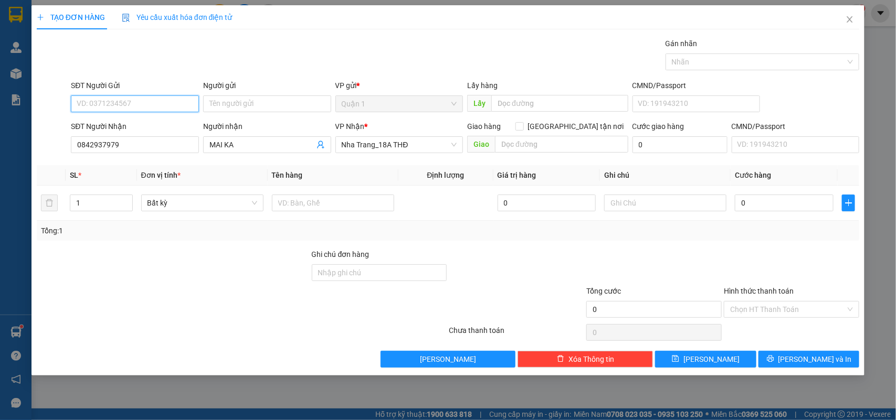
click at [151, 106] on input "SĐT Người Gửi" at bounding box center [135, 104] width 128 height 17
click at [158, 122] on div "0908377702 - GIA" at bounding box center [134, 126] width 115 height 12
type input "0908377702"
type input "GIA"
click at [295, 205] on input "text" at bounding box center [333, 203] width 122 height 17
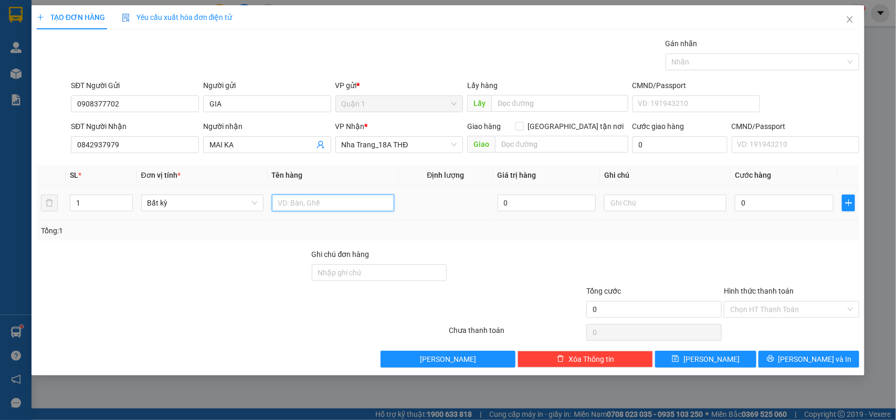
type input "1"
type input "2 T"
type input "6"
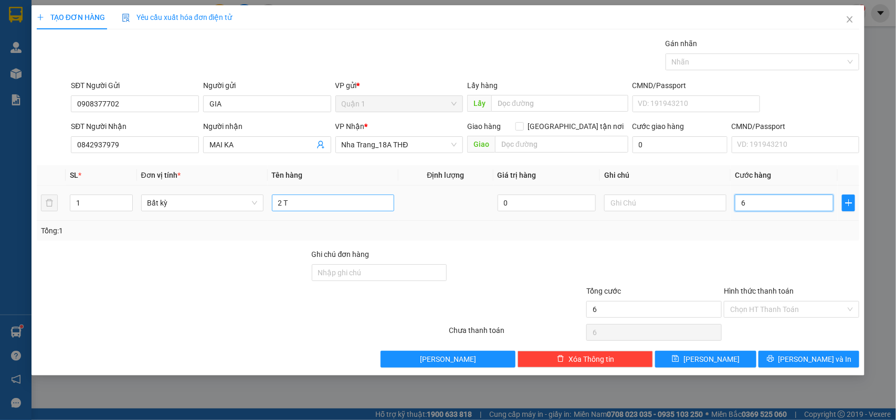
type input "60"
click at [748, 247] on div "Transit Pickup Surcharge Ids Transit Deliver Surcharge Ids Transit Deliver Surc…" at bounding box center [448, 203] width 823 height 330
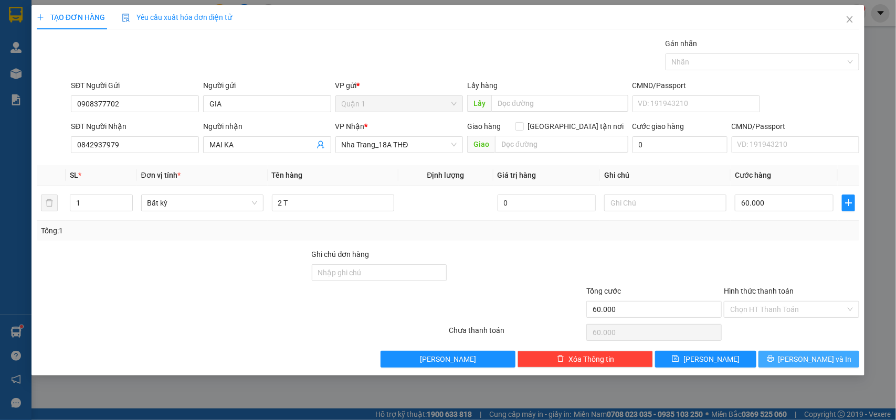
click at [798, 363] on button "[PERSON_NAME] và In" at bounding box center [808, 359] width 101 height 17
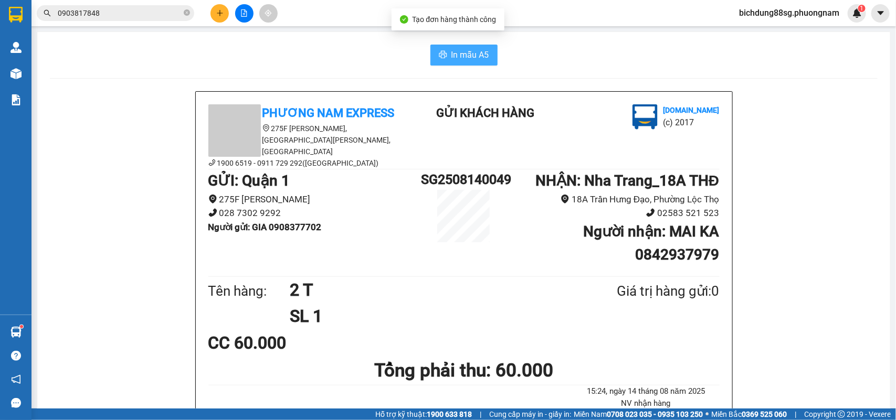
click at [451, 47] on button "In mẫu A5" at bounding box center [463, 55] width 67 height 21
click at [227, 17] on div at bounding box center [244, 13] width 79 height 18
click at [221, 14] on icon "plus" at bounding box center [219, 12] width 7 height 7
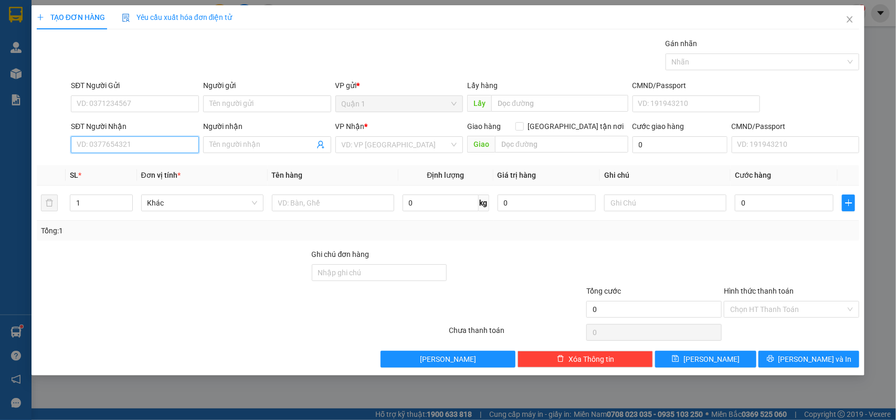
click at [140, 147] on input "SĐT Người Nhận" at bounding box center [135, 144] width 128 height 17
click at [144, 143] on input "8347" at bounding box center [135, 144] width 128 height 17
drag, startPoint x: 134, startPoint y: 169, endPoint x: 134, endPoint y: 114, distance: 54.6
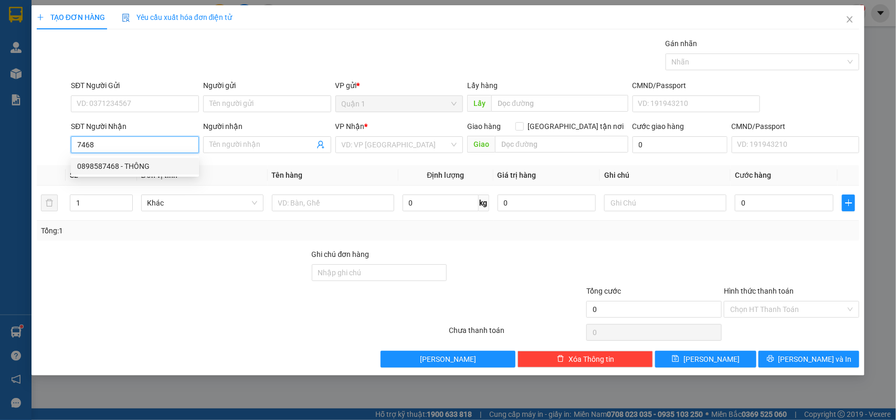
click at [135, 168] on div "0898587468 - THÔNG" at bounding box center [134, 167] width 115 height 12
type input "0898587468"
type input "THÔNG"
type input "0898587468"
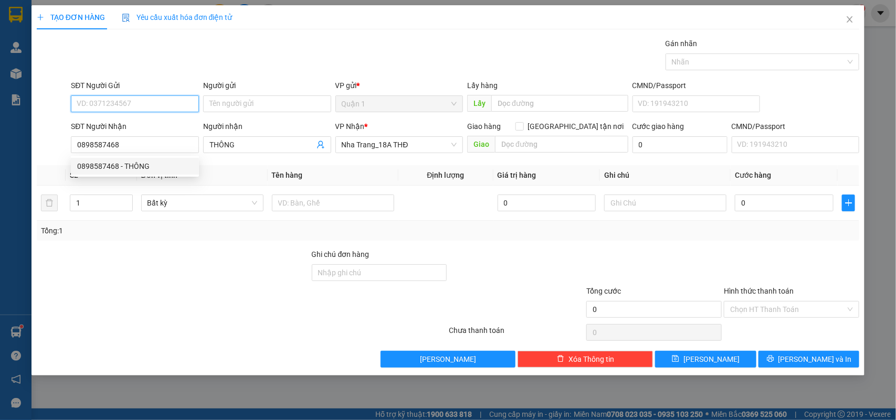
click at [142, 101] on input "SĐT Người Gửi" at bounding box center [135, 104] width 128 height 17
click at [137, 125] on div "0906248347 - THI" at bounding box center [134, 126] width 115 height 12
type input "0906248347"
type input "THI"
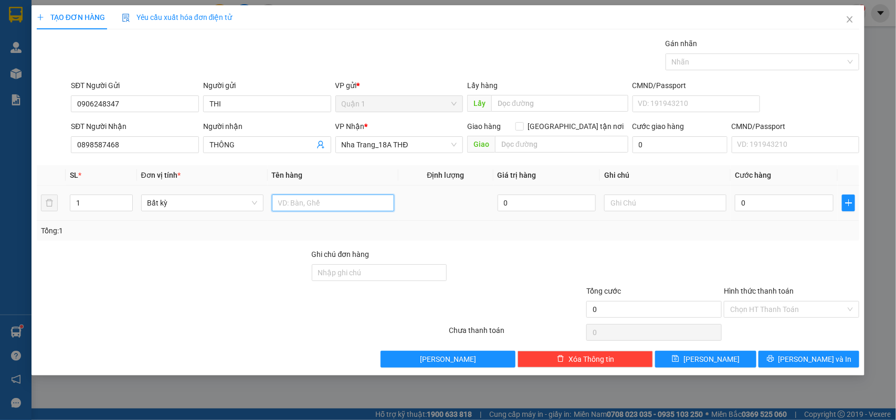
click at [310, 208] on input "text" at bounding box center [333, 203] width 122 height 17
type input "1H"
type input "2"
click at [723, 232] on div "Tổng: 1" at bounding box center [448, 231] width 815 height 12
click at [807, 308] on input "Hình thức thanh toán" at bounding box center [787, 310] width 115 height 16
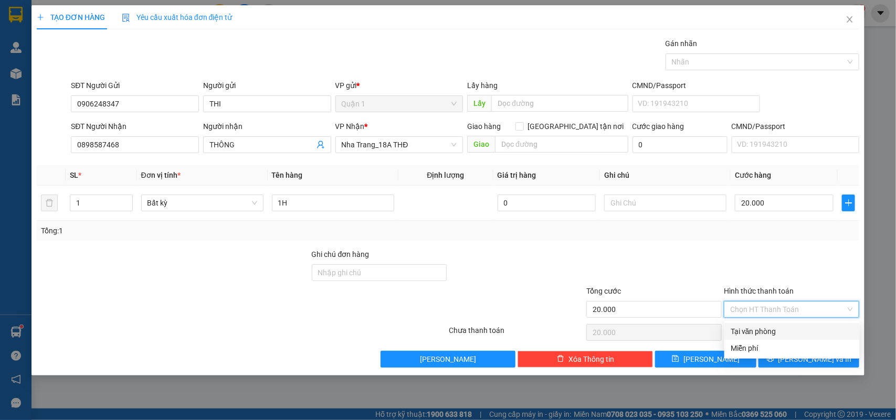
click at [791, 326] on div "Tại văn phòng" at bounding box center [792, 332] width 123 height 12
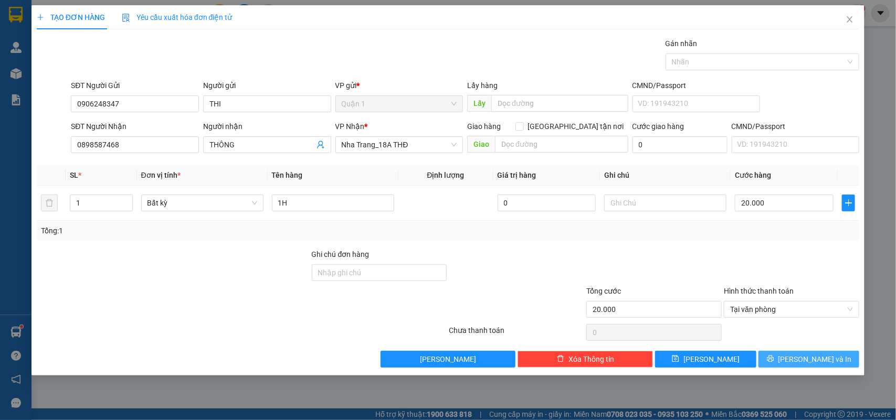
click at [814, 352] on button "[PERSON_NAME] và In" at bounding box center [808, 359] width 101 height 17
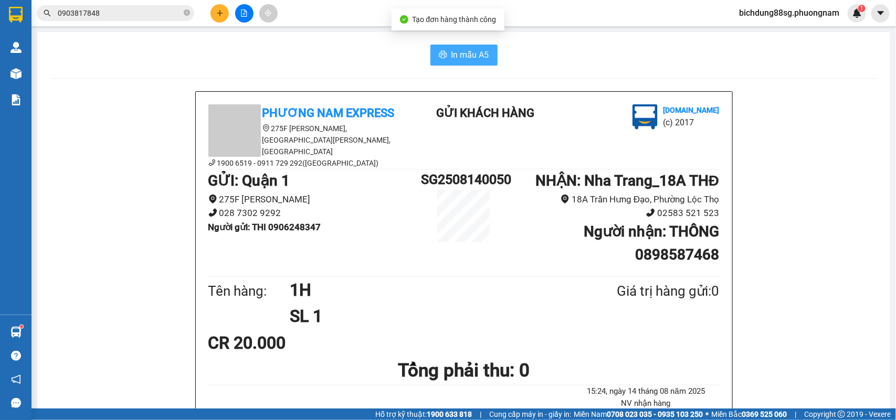
click at [476, 60] on span "In mẫu A5" at bounding box center [470, 54] width 38 height 13
click at [219, 12] on icon "plus" at bounding box center [219, 12] width 7 height 7
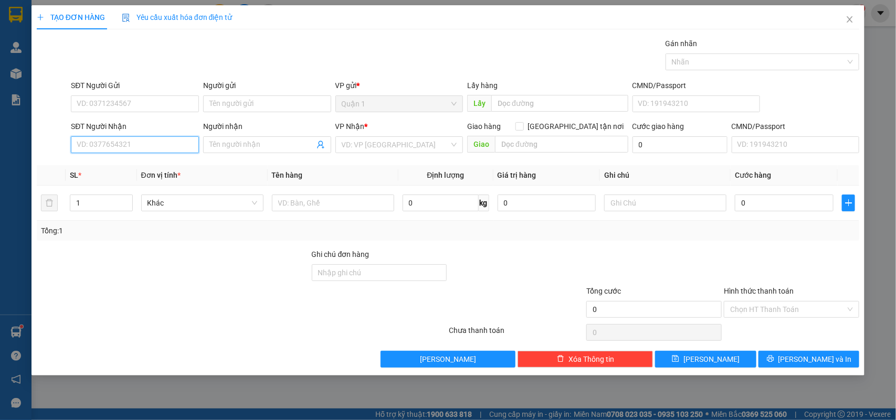
click at [161, 143] on input "SĐT Người Nhận" at bounding box center [135, 144] width 128 height 17
click at [142, 166] on div "0938860482 - LIÊN" at bounding box center [134, 167] width 115 height 12
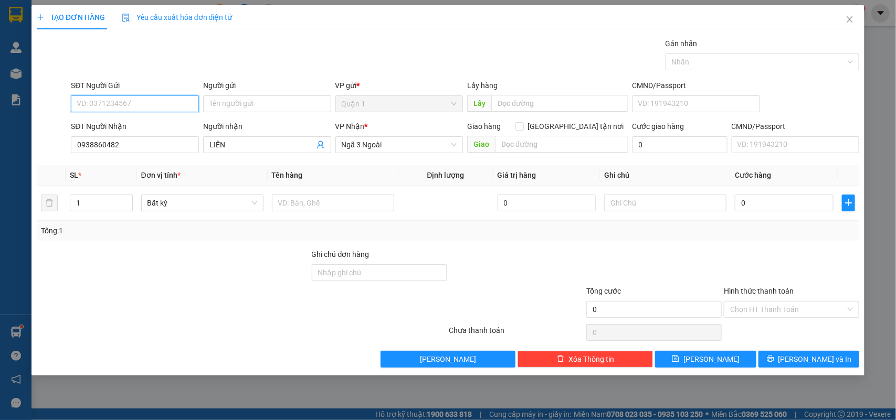
click at [166, 103] on input "SĐT Người Gửi" at bounding box center [135, 104] width 128 height 17
click at [161, 125] on div "0938942042 - TÂM" at bounding box center [134, 126] width 115 height 12
drag, startPoint x: 347, startPoint y: 204, endPoint x: 336, endPoint y: 194, distance: 14.1
click at [346, 203] on input "text" at bounding box center [333, 203] width 122 height 17
click at [741, 263] on div at bounding box center [792, 267] width 138 height 37
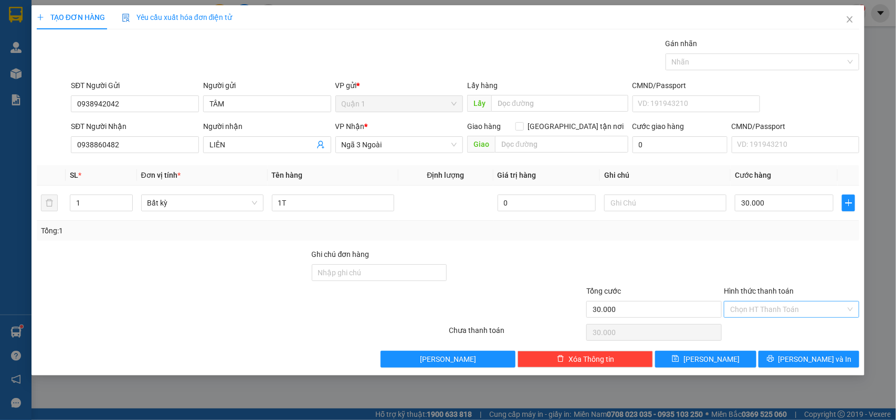
click at [785, 310] on input "Hình thức thanh toán" at bounding box center [787, 310] width 115 height 16
drag, startPoint x: 778, startPoint y: 332, endPoint x: 783, endPoint y: 345, distance: 13.9
click at [778, 332] on div "Tại văn phòng" at bounding box center [792, 332] width 123 height 12
click at [774, 358] on icon "printer" at bounding box center [770, 358] width 7 height 7
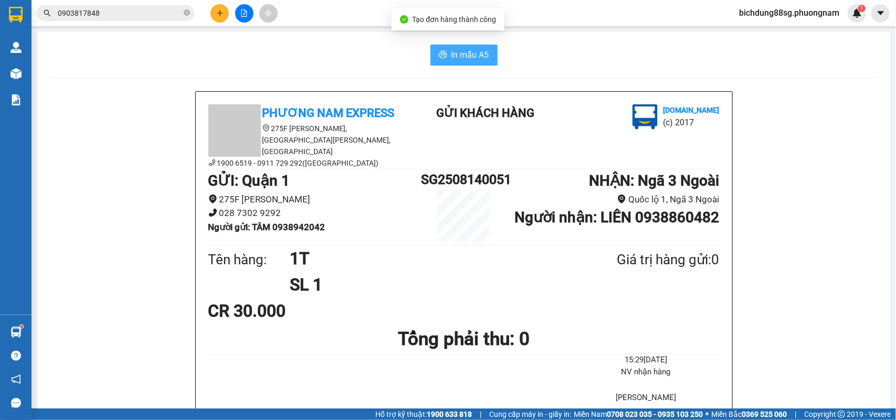
click at [474, 51] on span "In mẫu A5" at bounding box center [470, 54] width 38 height 13
click at [210, 56] on div "In mẫu A5" at bounding box center [464, 55] width 828 height 21
click at [216, 16] on button at bounding box center [219, 13] width 18 height 18
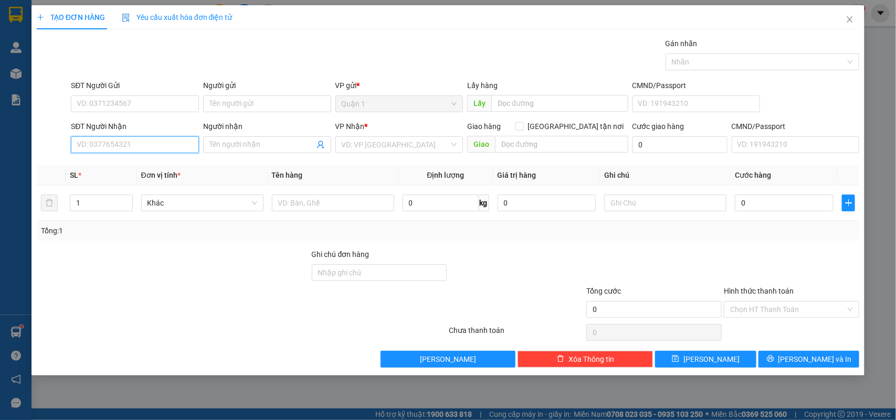
click at [135, 146] on input "SĐT Người Nhận" at bounding box center [135, 144] width 128 height 17
click at [151, 168] on div "0905055500 - LOAN" at bounding box center [134, 167] width 115 height 12
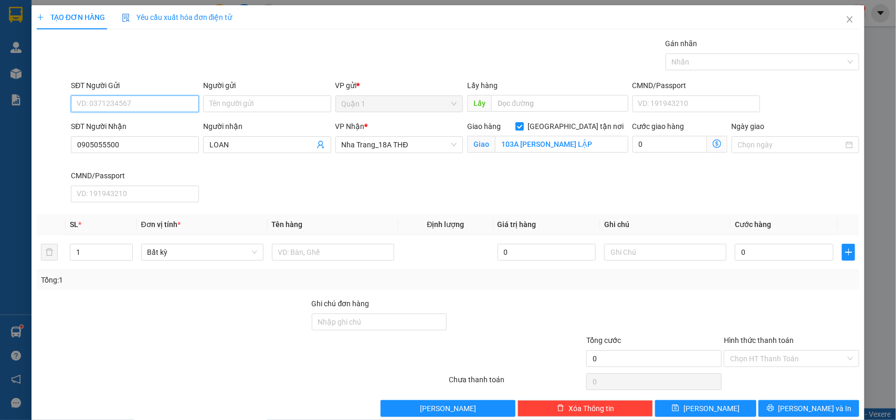
click at [153, 105] on input "SĐT Người Gửi" at bounding box center [135, 104] width 128 height 17
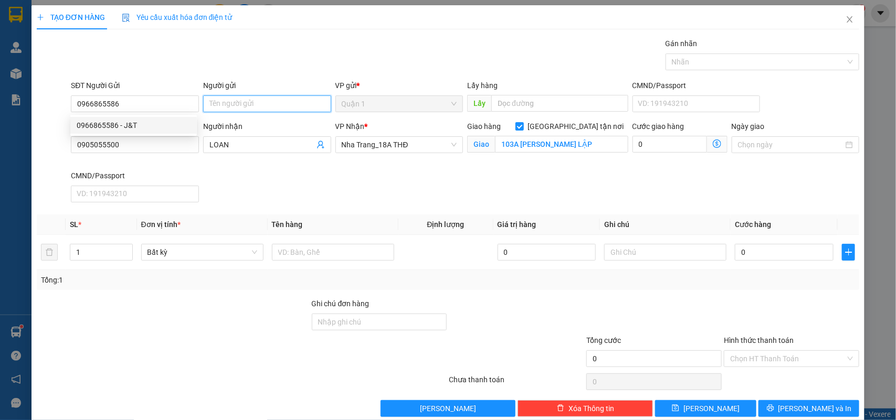
click at [279, 112] on input "Người gửi" at bounding box center [267, 104] width 128 height 17
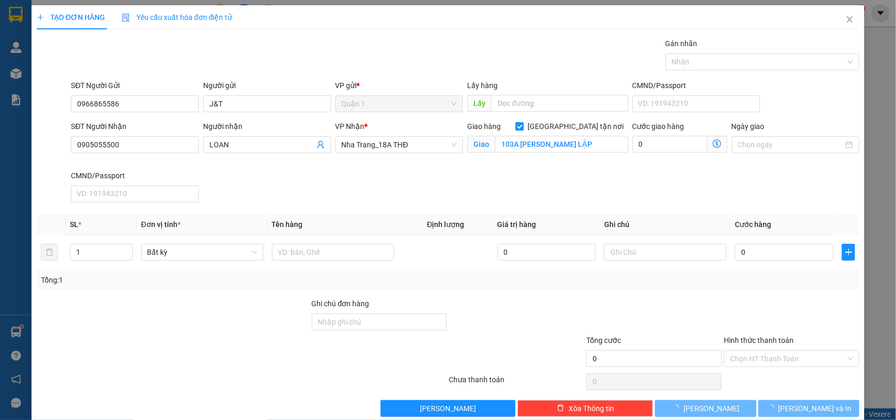
click at [579, 192] on div "SĐT Người Nhận 0905055500 Người nhận LOAN VP Nhận * Nha Trang_18A THĐ Giao hàng…" at bounding box center [465, 164] width 793 height 86
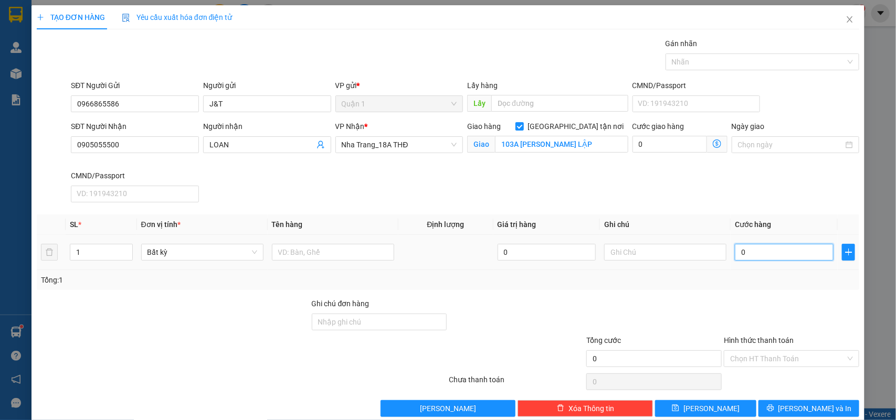
click at [757, 252] on input "0" at bounding box center [784, 252] width 99 height 17
click at [158, 151] on input "0905055500" at bounding box center [135, 144] width 128 height 17
click at [692, 169] on div "Cước giao hàng 0" at bounding box center [679, 145] width 99 height 49
click at [762, 253] on input "0" at bounding box center [784, 252] width 99 height 17
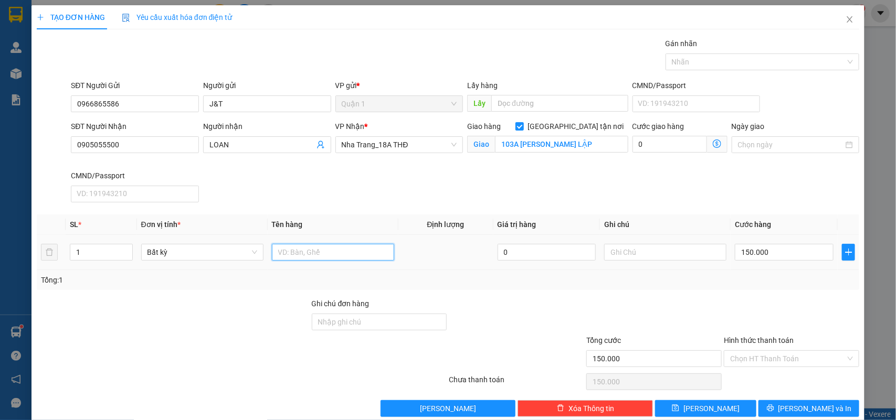
click at [326, 252] on input "text" at bounding box center [333, 252] width 122 height 17
click at [796, 302] on div at bounding box center [792, 316] width 138 height 37
click at [712, 303] on div at bounding box center [654, 316] width 138 height 37
click at [798, 406] on span "[PERSON_NAME] và In" at bounding box center [814, 409] width 73 height 12
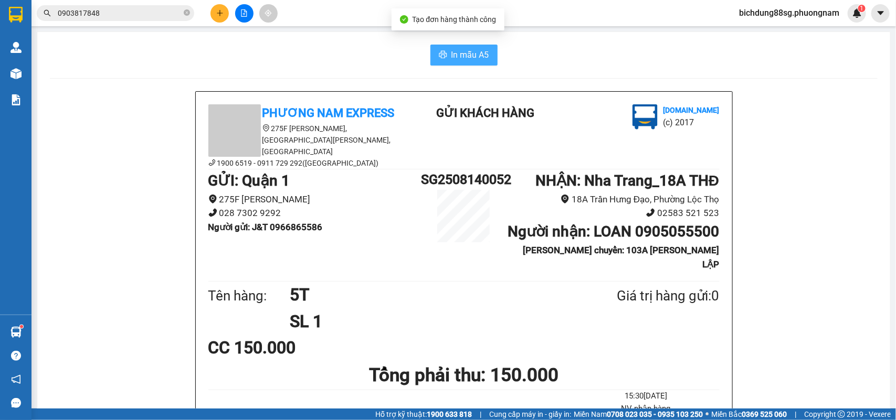
click at [445, 50] on button "In mẫu A5" at bounding box center [463, 55] width 67 height 21
click at [218, 15] on icon "plus" at bounding box center [219, 12] width 7 height 7
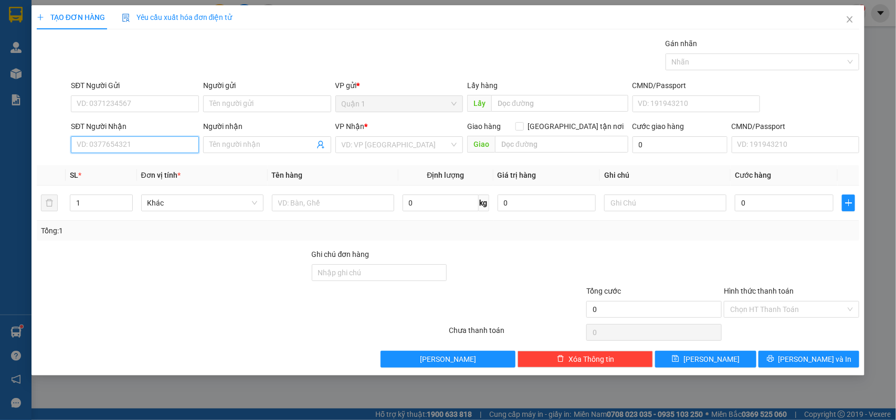
click at [145, 147] on input "SĐT Người Nhận" at bounding box center [135, 144] width 128 height 17
click at [306, 206] on input "text" at bounding box center [333, 203] width 122 height 17
click at [133, 149] on input "SĐT Người Nhận" at bounding box center [135, 144] width 128 height 17
click at [127, 166] on div "0983989515 - TĨNH- TRÍ AN PHÚC" at bounding box center [134, 167] width 115 height 12
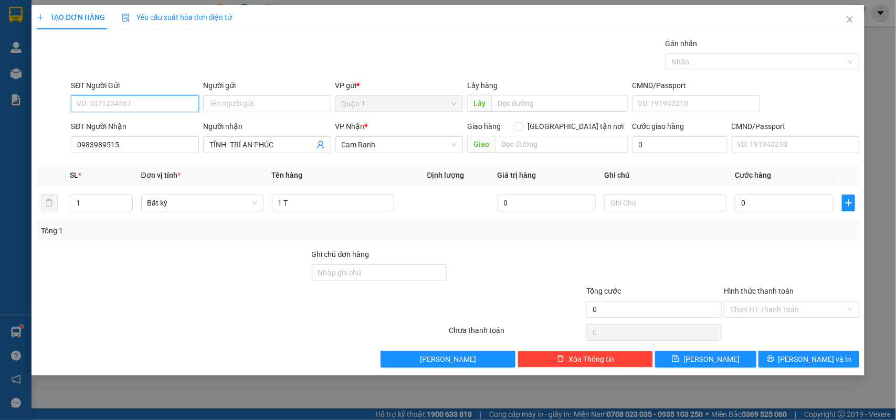
click at [141, 101] on input "SĐT Người Gửi" at bounding box center [135, 104] width 128 height 17
click at [181, 122] on div "0933823106 - CHÂU-TÍNH HƯNG" at bounding box center [134, 126] width 115 height 12
click at [756, 205] on input "0" at bounding box center [784, 203] width 99 height 17
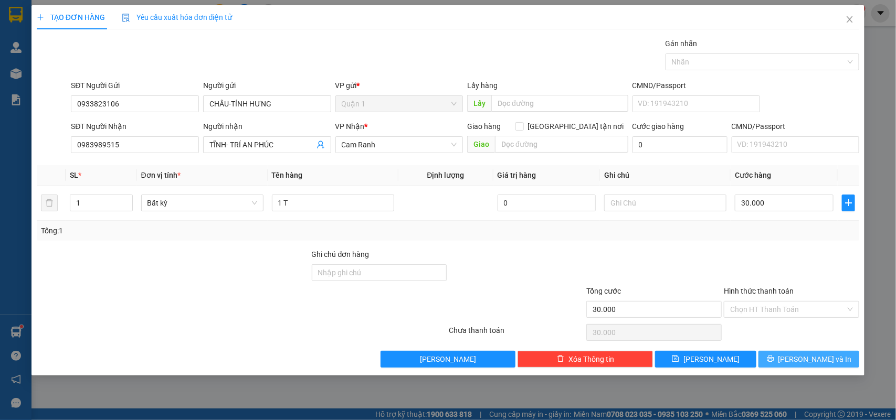
click at [778, 352] on button "[PERSON_NAME] và In" at bounding box center [808, 359] width 101 height 17
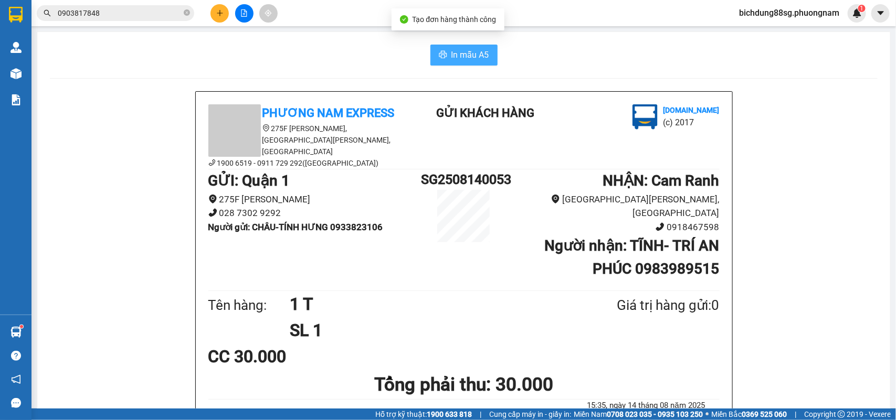
click at [466, 47] on button "In mẫu A5" at bounding box center [463, 55] width 67 height 21
click at [217, 17] on button at bounding box center [219, 13] width 18 height 18
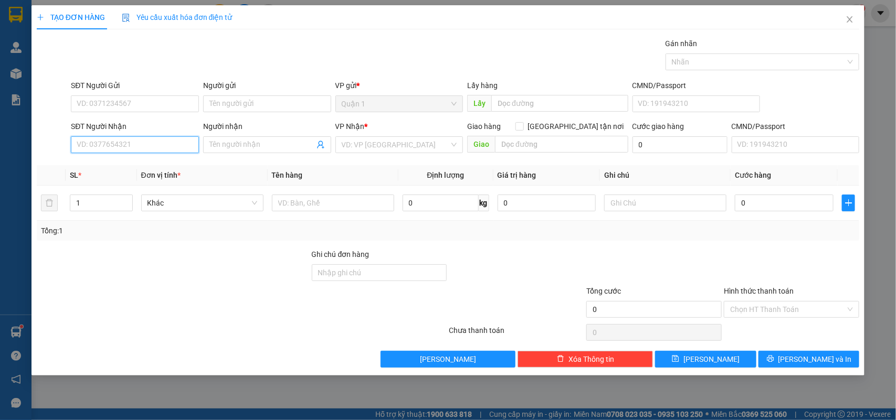
click at [122, 151] on input "SĐT Người Nhận" at bounding box center [135, 144] width 128 height 17
click at [145, 168] on div "0563018139 - NGỌC TRÂM" at bounding box center [134, 167] width 115 height 12
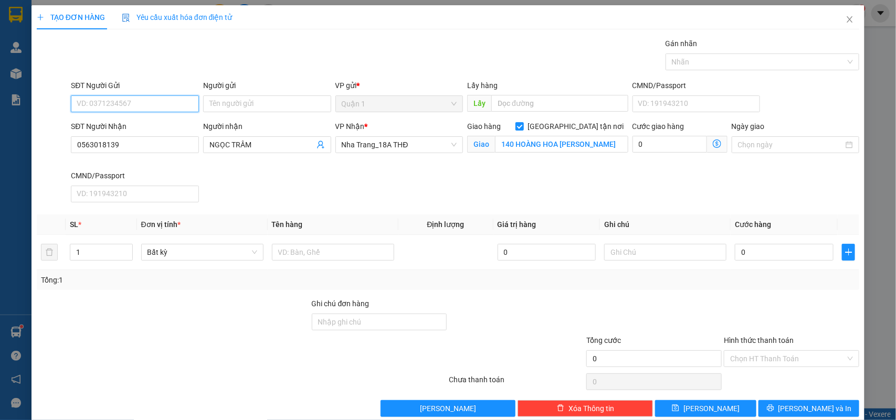
click at [141, 100] on input "SĐT Người Gửi" at bounding box center [135, 104] width 128 height 17
click at [153, 105] on input "0938381045" at bounding box center [135, 104] width 128 height 17
click at [222, 103] on input "Người gửi" at bounding box center [267, 104] width 128 height 17
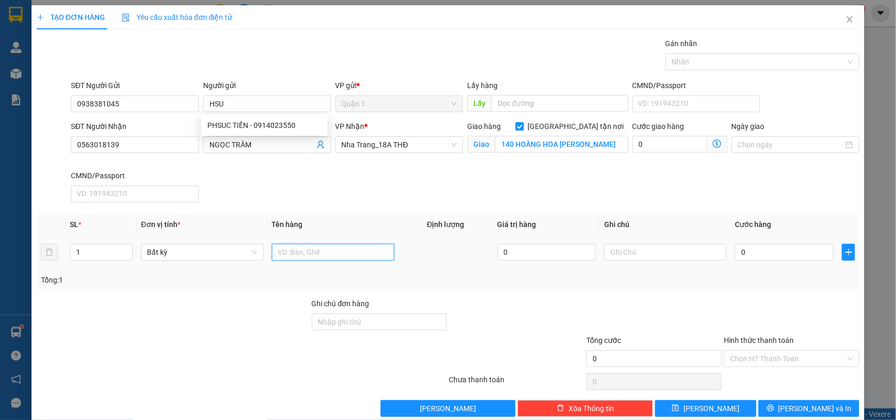
click at [332, 255] on input "text" at bounding box center [333, 252] width 122 height 17
click at [761, 248] on input "0" at bounding box center [784, 252] width 99 height 17
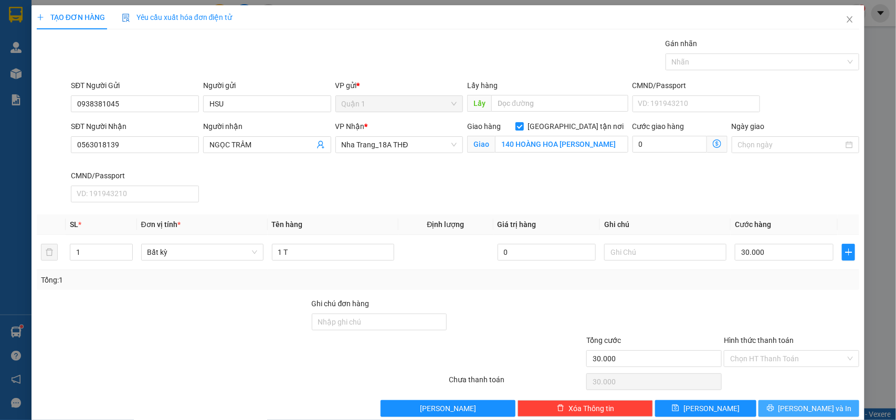
click at [787, 404] on button "[PERSON_NAME] và In" at bounding box center [808, 408] width 101 height 17
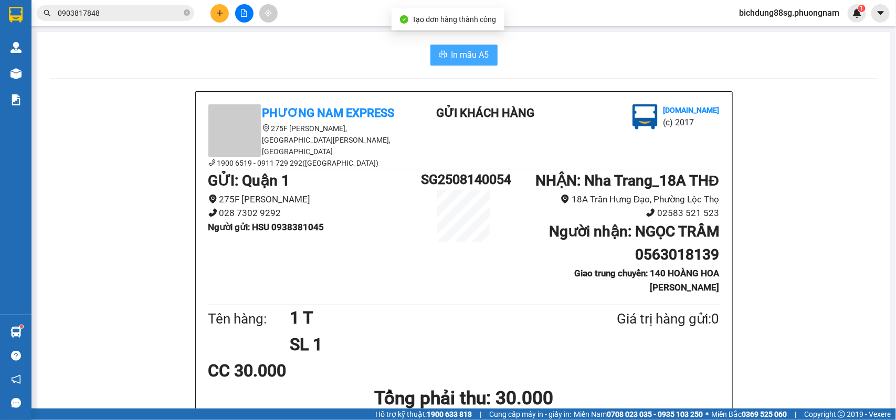
drag, startPoint x: 466, startPoint y: 45, endPoint x: 463, endPoint y: 50, distance: 5.7
click at [465, 48] on button "In mẫu A5" at bounding box center [463, 55] width 67 height 21
click at [463, 50] on span "In mẫu A5" at bounding box center [470, 54] width 38 height 13
click at [226, 14] on button at bounding box center [219, 13] width 18 height 18
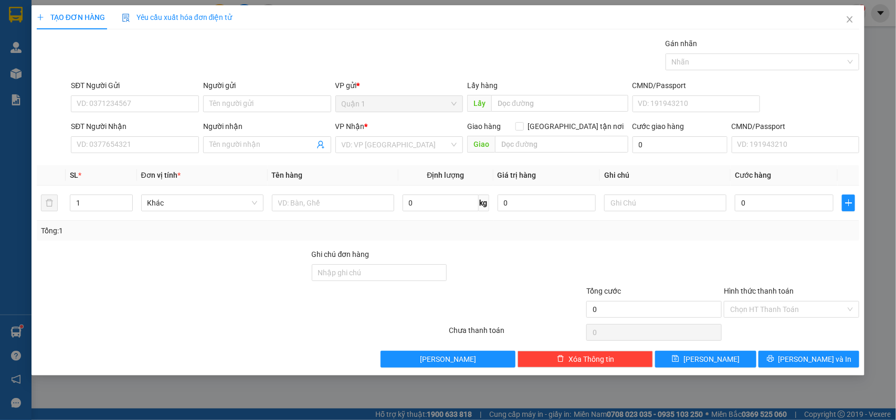
click at [138, 135] on div "SĐT Người Nhận" at bounding box center [135, 129] width 128 height 16
click at [137, 138] on input "SĐT Người Nhận" at bounding box center [135, 144] width 128 height 17
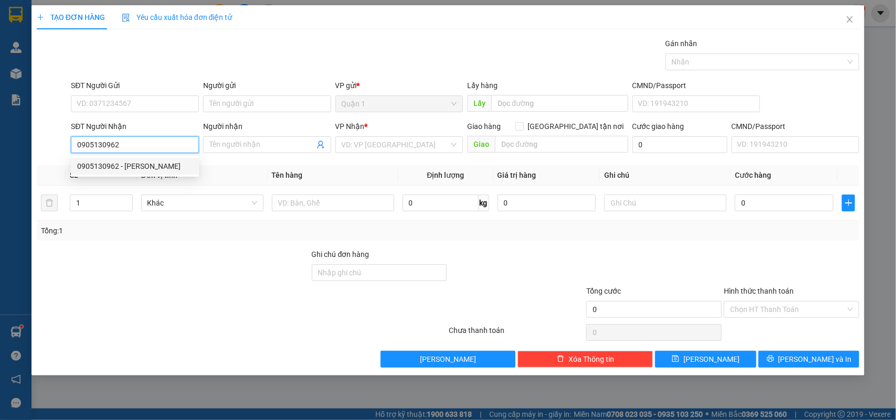
click at [130, 166] on div "0905130962 - THANH" at bounding box center [134, 167] width 115 height 12
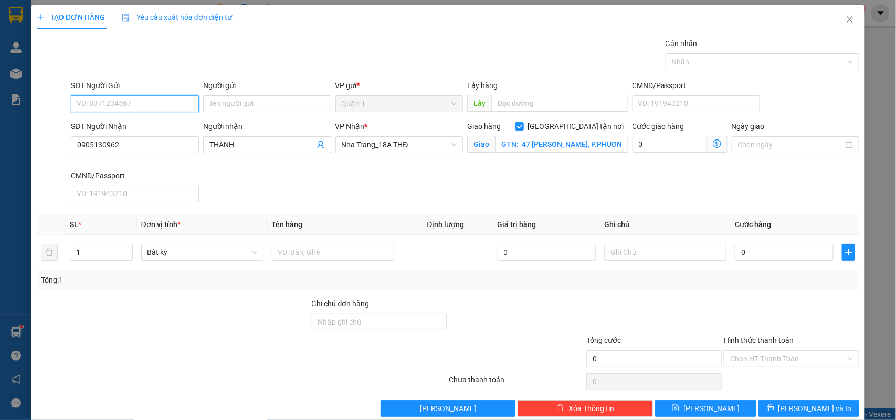
click at [122, 102] on input "SĐT Người Gửi" at bounding box center [135, 104] width 128 height 17
click at [235, 108] on input "Người gửi" at bounding box center [267, 104] width 128 height 17
click at [772, 256] on input "0" at bounding box center [784, 252] width 99 height 17
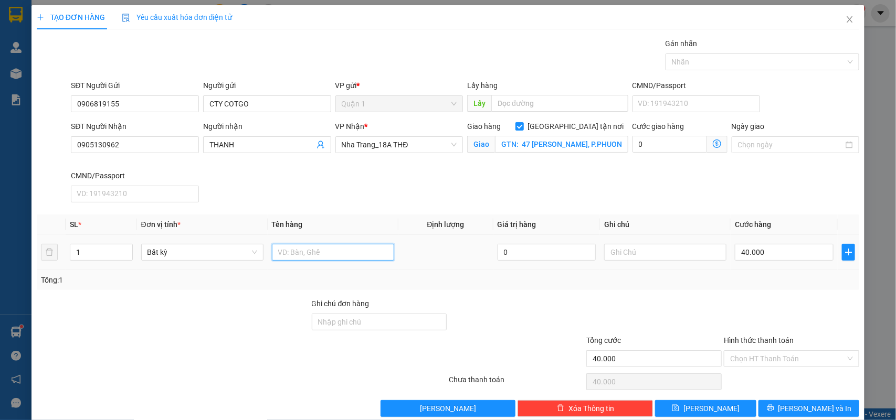
click at [310, 248] on input "text" at bounding box center [333, 252] width 122 height 17
click at [755, 357] on input "Hình thức thanh toán" at bounding box center [787, 359] width 115 height 16
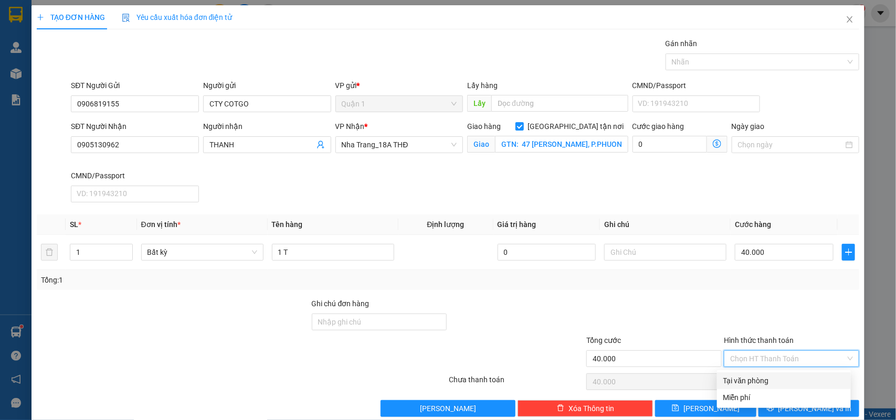
click at [749, 309] on div at bounding box center [792, 316] width 138 height 37
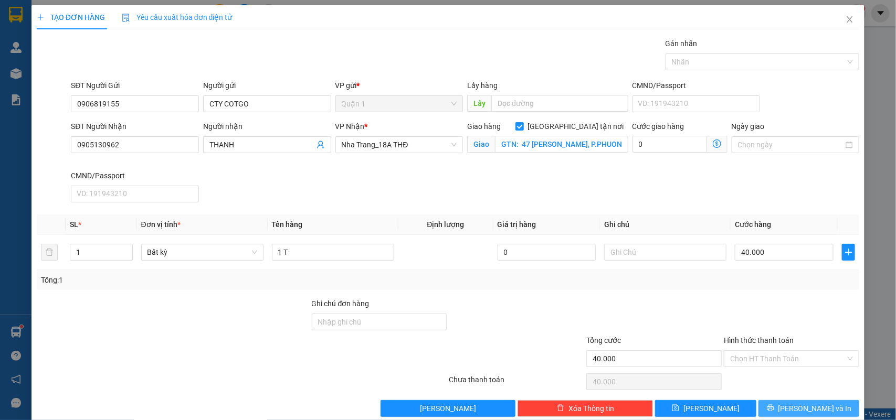
click at [806, 410] on span "[PERSON_NAME] và In" at bounding box center [814, 409] width 73 height 12
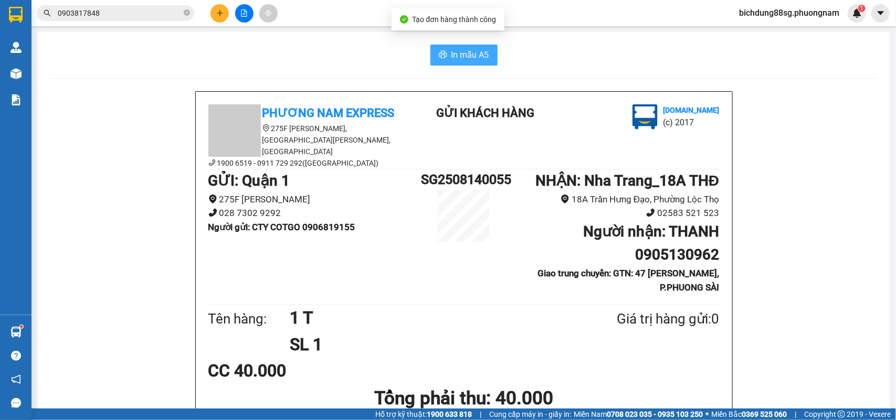
click at [454, 53] on span "In mẫu A5" at bounding box center [470, 54] width 38 height 13
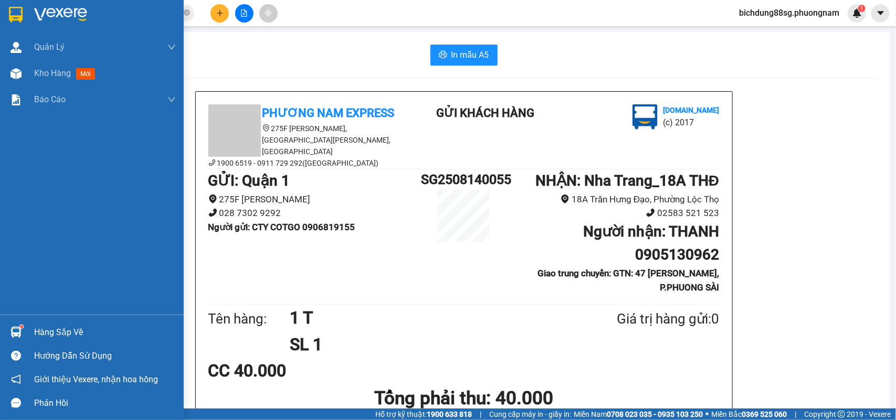
click at [15, 17] on img at bounding box center [16, 15] width 14 height 16
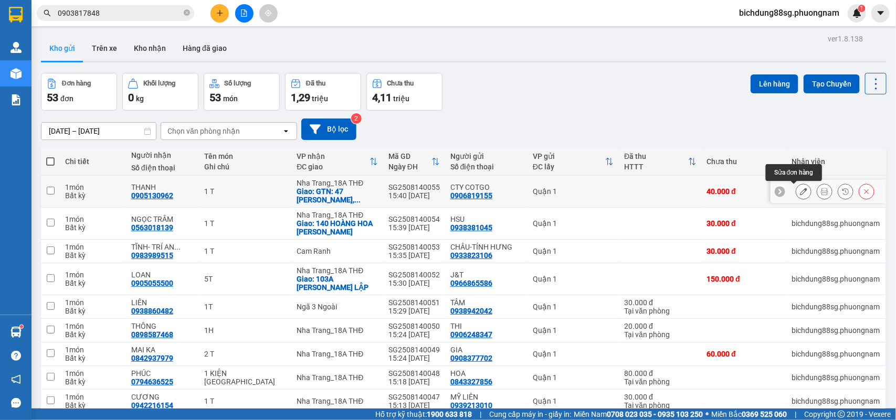
click at [800, 194] on icon at bounding box center [803, 191] width 7 height 7
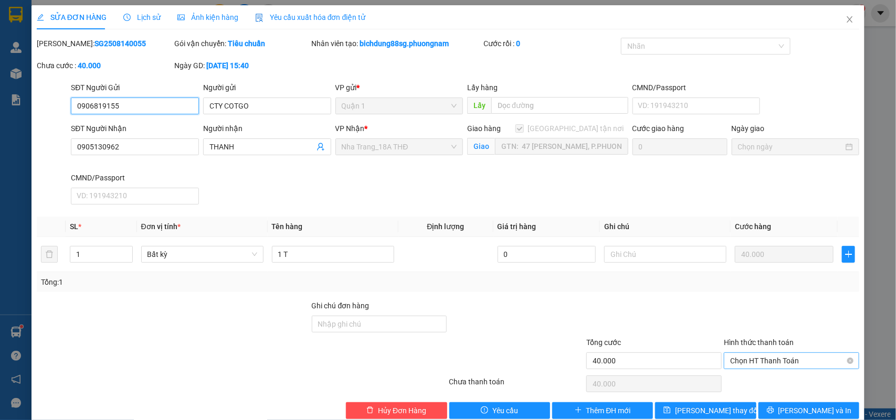
click at [770, 362] on span "Chọn HT Thanh Toán" at bounding box center [791, 361] width 123 height 16
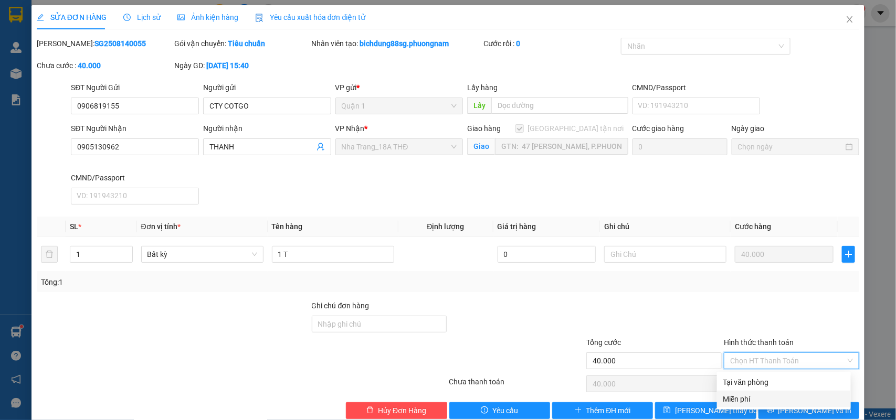
click at [681, 191] on div "SĐT Người Nhận 0905130962 Người nhận THANH VP Nhận * Nha Trang_18A THĐ Giao hàn…" at bounding box center [465, 166] width 793 height 86
click at [773, 360] on span "Chọn HT Thanh Toán" at bounding box center [791, 361] width 123 height 16
click at [739, 379] on div "Tại văn phòng" at bounding box center [783, 383] width 121 height 12
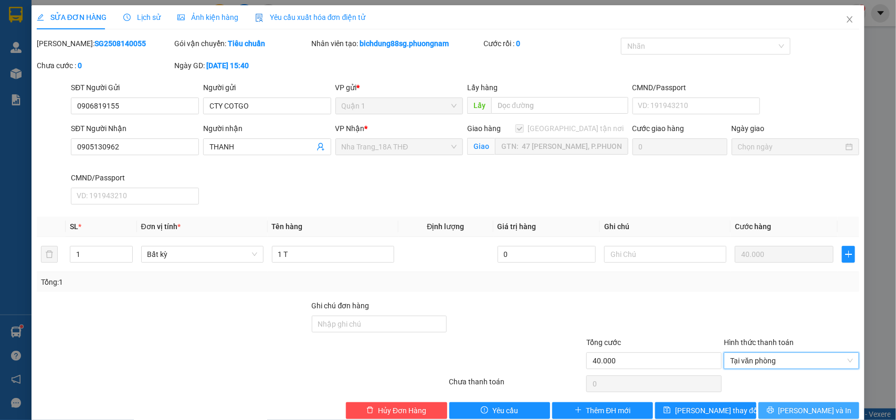
click at [827, 407] on button "[PERSON_NAME] và In" at bounding box center [808, 411] width 101 height 17
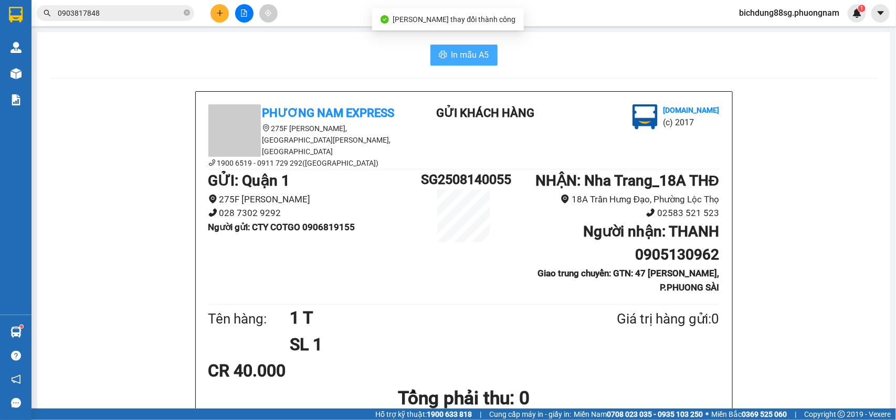
click at [470, 51] on span "In mẫu A5" at bounding box center [470, 54] width 38 height 13
click at [212, 6] on div at bounding box center [244, 13] width 79 height 18
click at [218, 15] on icon "plus" at bounding box center [219, 12] width 7 height 7
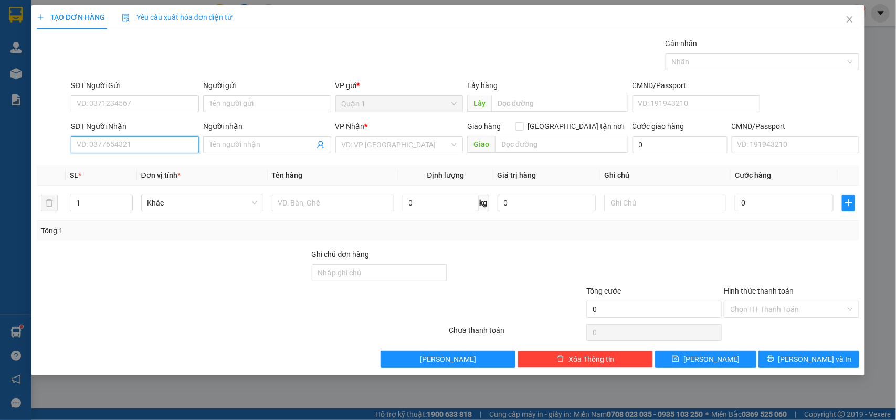
click at [142, 148] on input "SĐT Người Nhận" at bounding box center [135, 144] width 128 height 17
drag, startPoint x: 140, startPoint y: 167, endPoint x: 142, endPoint y: 112, distance: 55.1
click at [140, 165] on div "0984471395 - HƯƠNG" at bounding box center [134, 167] width 115 height 12
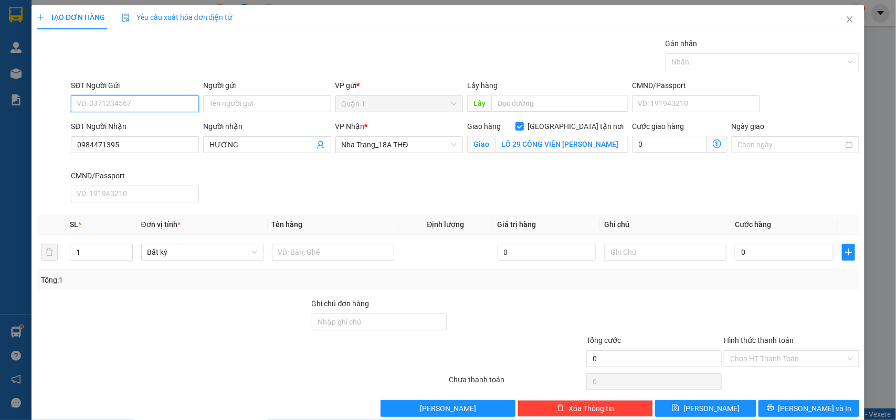
click at [141, 105] on input "SĐT Người Gửi" at bounding box center [135, 104] width 128 height 17
click at [132, 124] on div "0782259330 - ĐIỀN" at bounding box center [134, 126] width 114 height 12
click at [303, 256] on input "text" at bounding box center [333, 252] width 122 height 17
click at [770, 250] on input "0" at bounding box center [784, 252] width 99 height 17
click at [789, 411] on button "[PERSON_NAME] và In" at bounding box center [808, 408] width 101 height 17
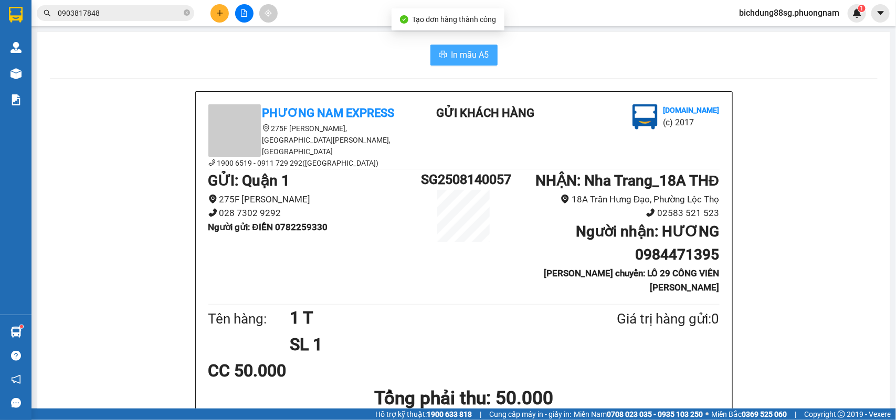
click at [451, 58] on span "In mẫu A5" at bounding box center [470, 54] width 38 height 13
click at [219, 14] on icon "plus" at bounding box center [219, 12] width 7 height 7
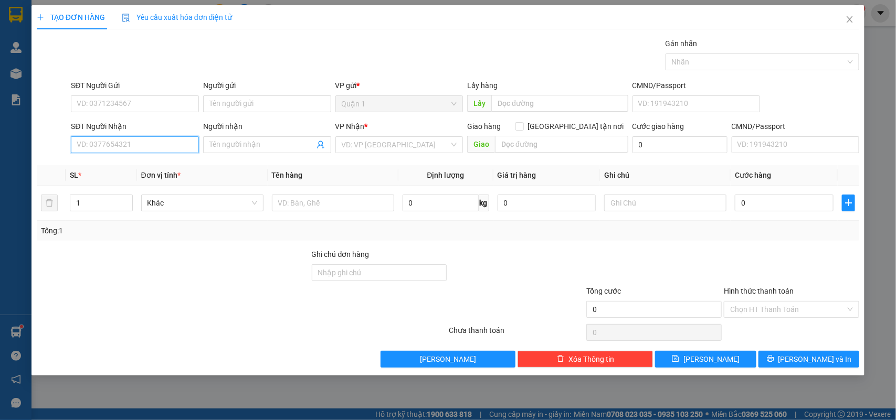
click at [104, 150] on input "SĐT Người Nhận" at bounding box center [135, 144] width 128 height 17
click at [96, 148] on input "0962838383" at bounding box center [135, 144] width 128 height 17
click at [108, 148] on input "09628438383" at bounding box center [135, 144] width 128 height 17
click at [133, 140] on input "096284384383" at bounding box center [135, 144] width 128 height 17
click at [138, 163] on div "0962843843 - TIÊN" at bounding box center [134, 167] width 115 height 12
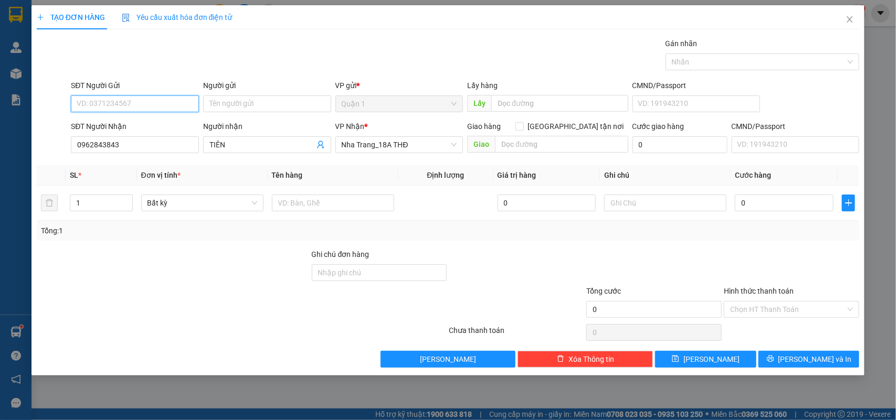
click at [111, 100] on input "SĐT Người Gửi" at bounding box center [135, 104] width 128 height 17
drag, startPoint x: 172, startPoint y: 145, endPoint x: 200, endPoint y: 155, distance: 30.5
click at [172, 145] on div "0938551433 - YẾN PHƯƠNG" at bounding box center [134, 142] width 115 height 12
click at [311, 203] on input "text" at bounding box center [333, 203] width 122 height 17
click at [765, 206] on input "0" at bounding box center [784, 203] width 99 height 17
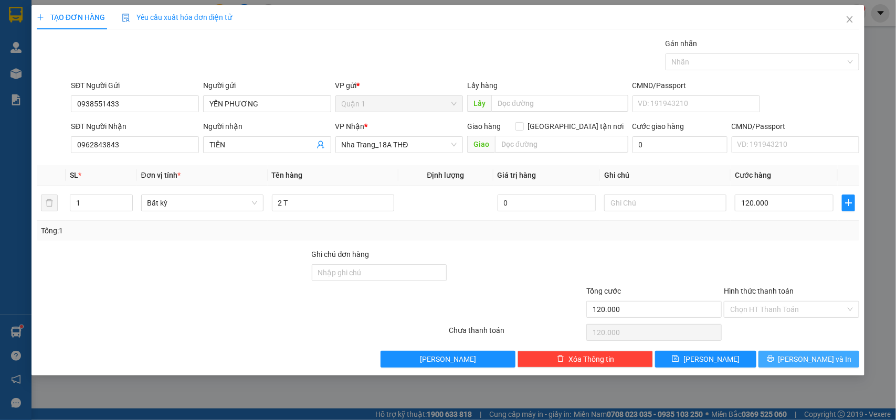
click at [774, 360] on icon "printer" at bounding box center [770, 358] width 7 height 7
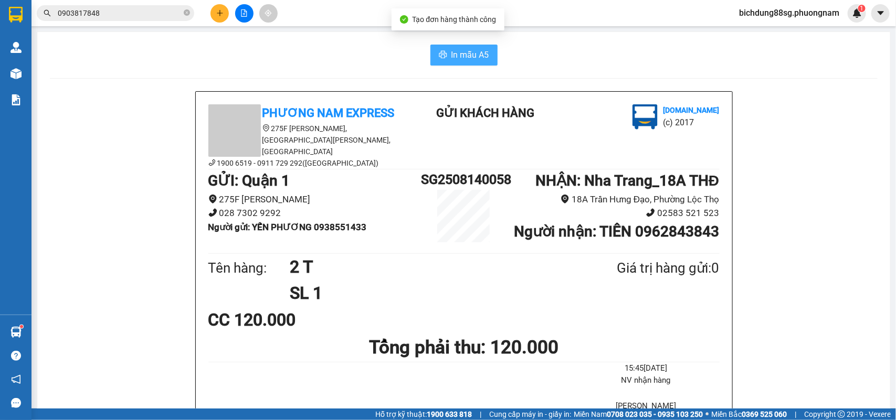
click at [462, 57] on span "In mẫu A5" at bounding box center [470, 54] width 38 height 13
click at [224, 12] on button at bounding box center [219, 13] width 18 height 18
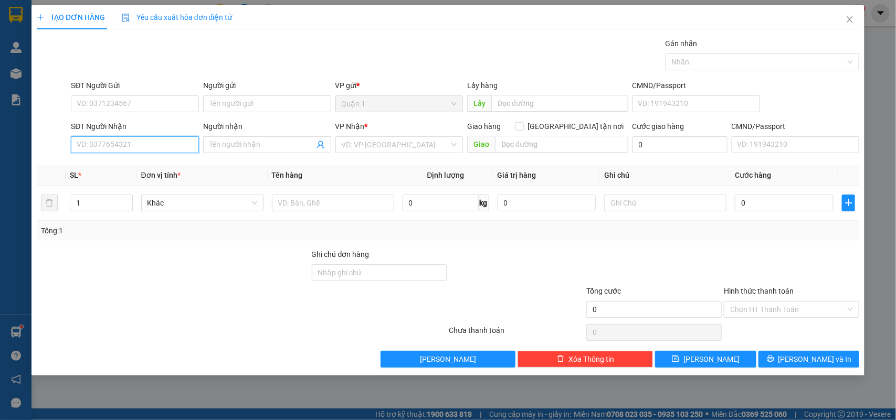
drag, startPoint x: 125, startPoint y: 147, endPoint x: 130, endPoint y: 145, distance: 5.7
click at [125, 147] on input "SĐT Người Nhận" at bounding box center [135, 144] width 128 height 17
click at [150, 164] on div "0905139088 - BÍCH" at bounding box center [134, 167] width 115 height 12
click at [145, 113] on div "SĐT Người Gửi VD: 0371234567" at bounding box center [135, 98] width 128 height 37
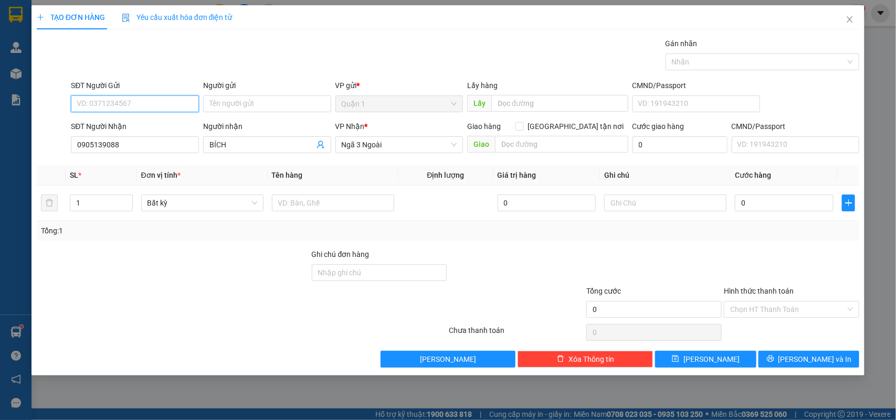
click at [145, 105] on input "SĐT Người Gửi" at bounding box center [135, 104] width 128 height 17
click at [143, 122] on div "0922441111 - THU VŨ ART" at bounding box center [134, 126] width 115 height 12
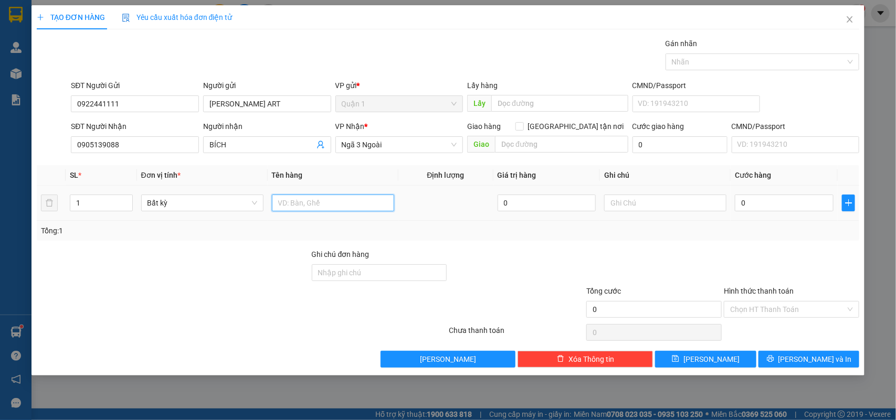
click at [307, 209] on input "text" at bounding box center [333, 203] width 122 height 17
click at [769, 204] on input "0" at bounding box center [784, 203] width 99 height 17
click at [129, 143] on input "0905139088" at bounding box center [135, 144] width 128 height 17
click at [129, 142] on input "0905139088" at bounding box center [135, 144] width 128 height 17
click at [748, 206] on input "0" at bounding box center [784, 203] width 99 height 17
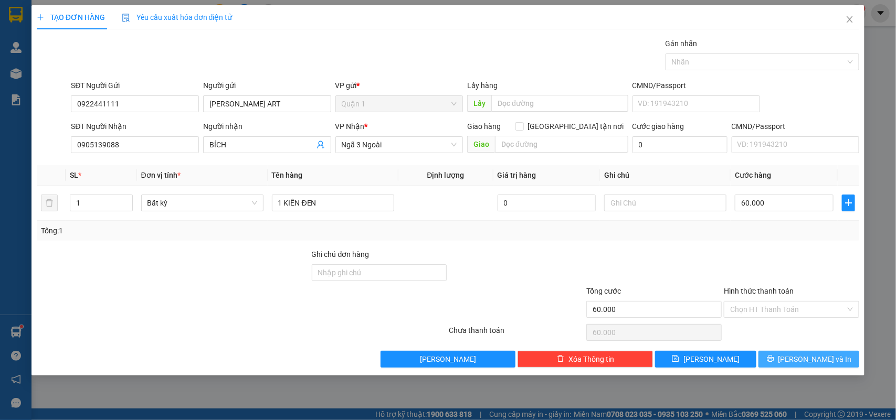
click at [774, 357] on icon "printer" at bounding box center [770, 358] width 7 height 7
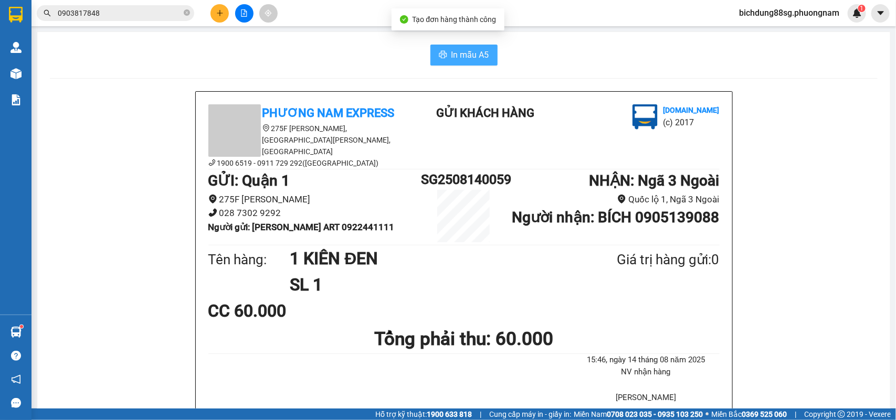
click at [483, 51] on span "In mẫu A5" at bounding box center [470, 54] width 38 height 13
click at [219, 14] on icon "plus" at bounding box center [219, 13] width 1 height 6
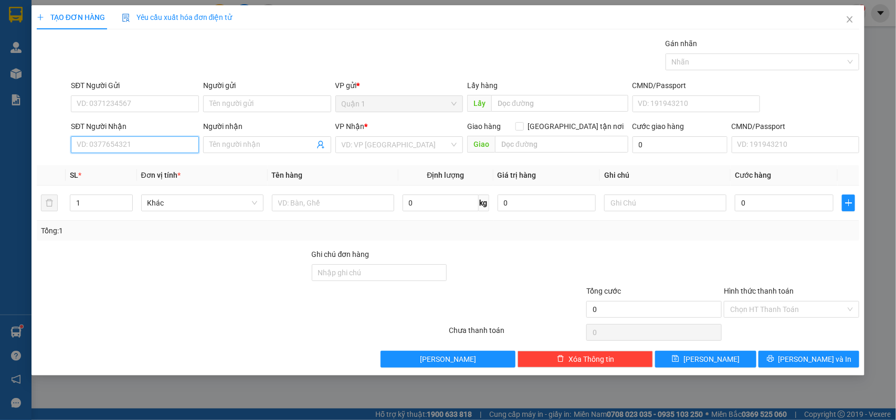
click at [133, 147] on input "SĐT Người Nhận" at bounding box center [135, 144] width 128 height 17
click at [152, 164] on div "0866544268 - HANA" at bounding box center [134, 167] width 115 height 12
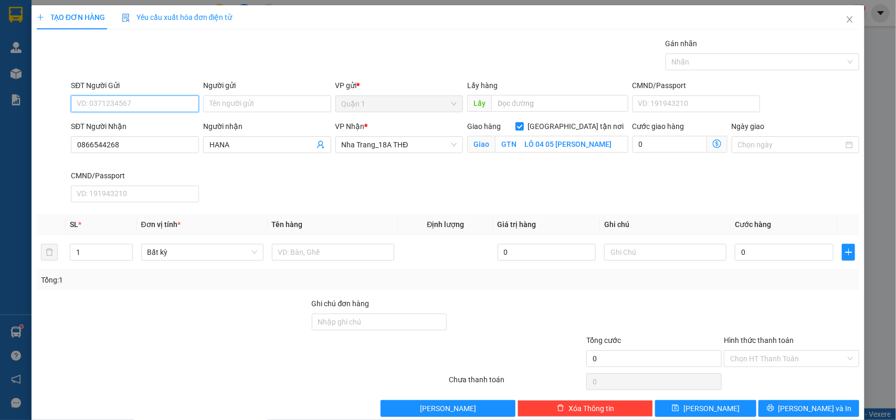
click at [134, 109] on input "SĐT Người Gửi" at bounding box center [135, 104] width 128 height 17
click at [152, 124] on div "0943933166 - VƯỜNG" at bounding box center [134, 126] width 114 height 12
click at [140, 148] on input "0866544268" at bounding box center [135, 144] width 128 height 17
click at [761, 253] on input "0" at bounding box center [784, 252] width 99 height 17
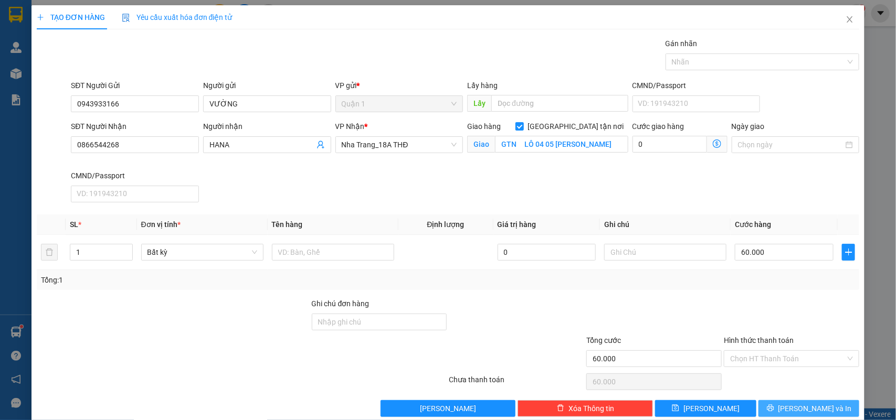
click at [812, 405] on span "[PERSON_NAME] và In" at bounding box center [814, 409] width 73 height 12
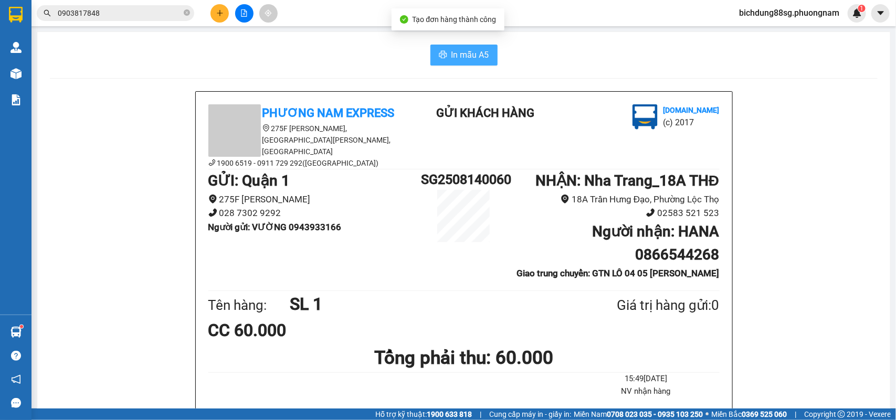
click at [469, 52] on span "In mẫu A5" at bounding box center [470, 54] width 38 height 13
click at [703, 277] on b "Giao trung chuyển: GTN LÔ 04 05 THÍCH QUẢNG ĐỨC" at bounding box center [617, 273] width 203 height 10
click at [229, 14] on div at bounding box center [244, 13] width 79 height 18
click at [218, 10] on icon "plus" at bounding box center [219, 12] width 7 height 7
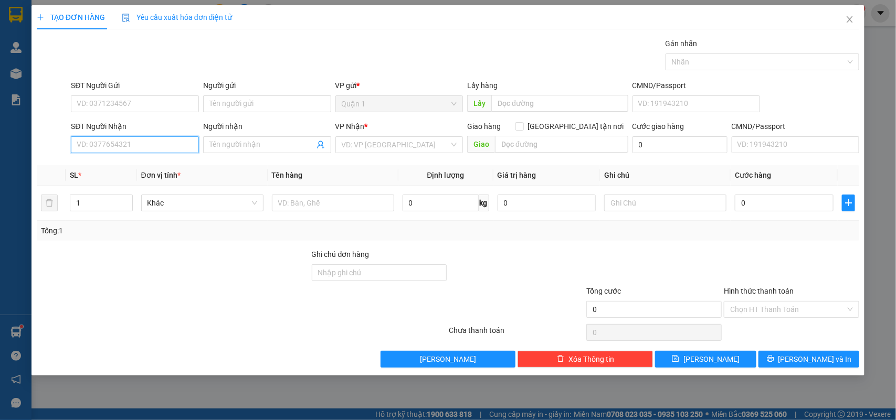
click at [142, 144] on input "SĐT Người Nhận" at bounding box center [135, 144] width 128 height 17
drag, startPoint x: 149, startPoint y: 161, endPoint x: 138, endPoint y: 156, distance: 12.0
click at [148, 158] on div "0396113403 - THẮNG" at bounding box center [135, 166] width 128 height 17
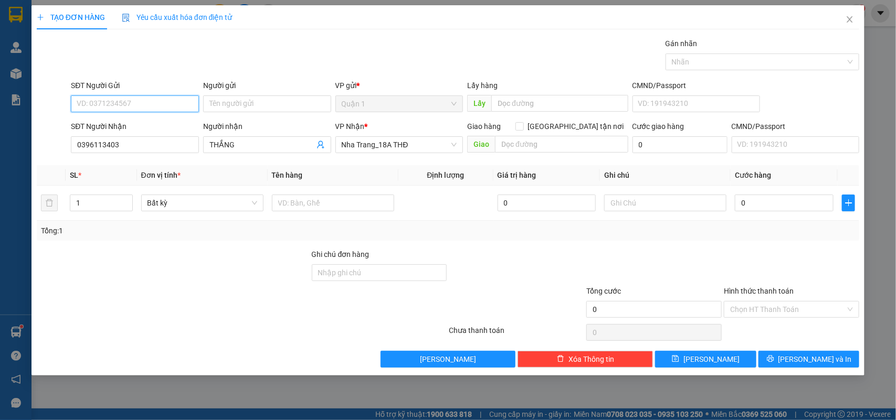
click at [148, 100] on input "SĐT Người Gửi" at bounding box center [135, 104] width 128 height 17
click at [147, 121] on div "0342451390 - HUYỀN" at bounding box center [134, 126] width 115 height 12
click at [323, 206] on input "text" at bounding box center [333, 203] width 122 height 17
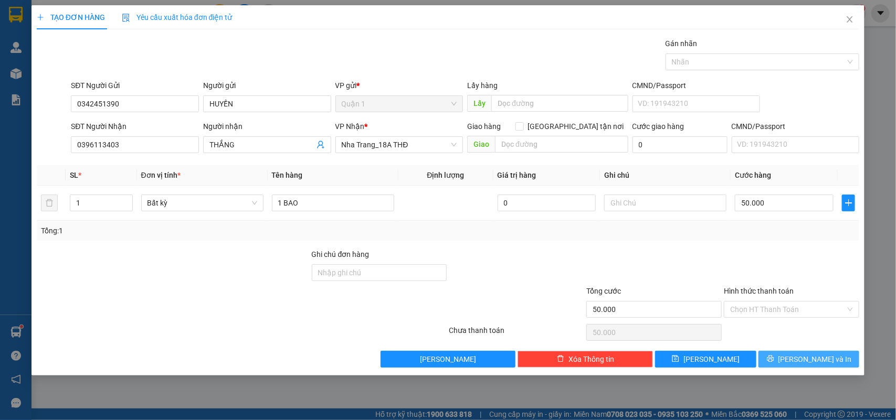
click at [800, 367] on button "[PERSON_NAME] và In" at bounding box center [808, 359] width 101 height 17
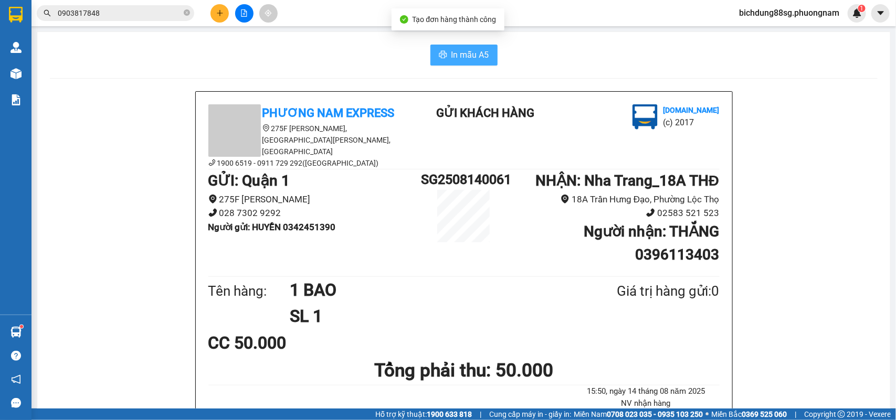
click at [461, 46] on button "In mẫu A5" at bounding box center [463, 55] width 67 height 21
click at [214, 12] on button at bounding box center [219, 13] width 18 height 18
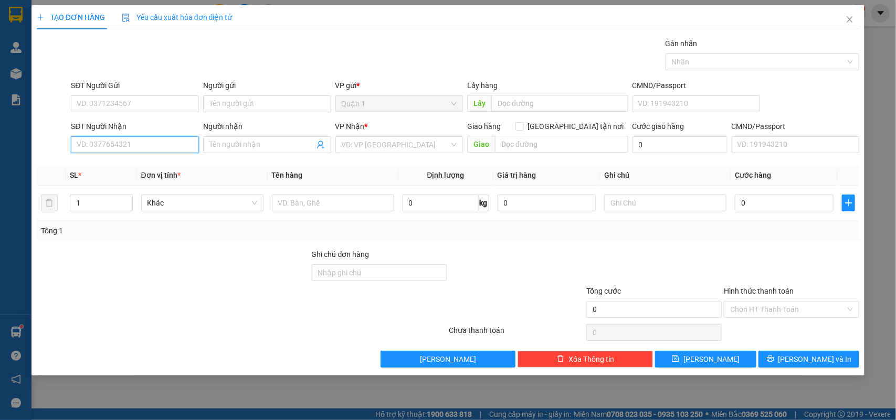
click at [114, 148] on input "SĐT Người Nhận" at bounding box center [135, 144] width 128 height 17
click at [134, 111] on input "SĐT Người Gửi" at bounding box center [135, 104] width 128 height 17
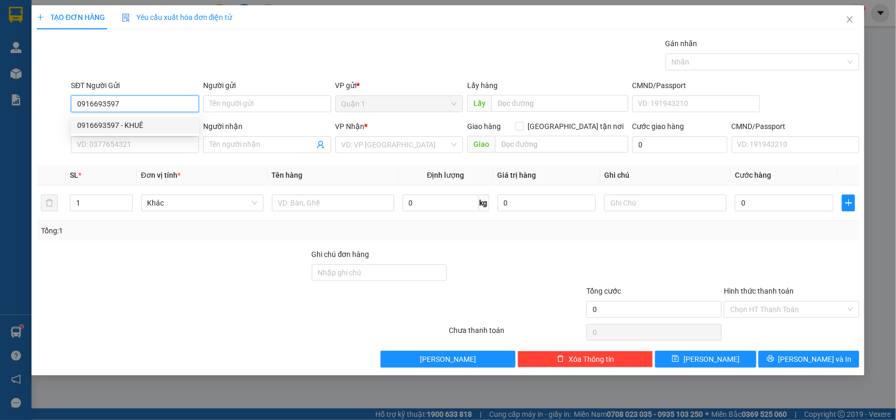
click at [96, 118] on div "0916693597 - KHUÊ" at bounding box center [135, 125] width 128 height 17
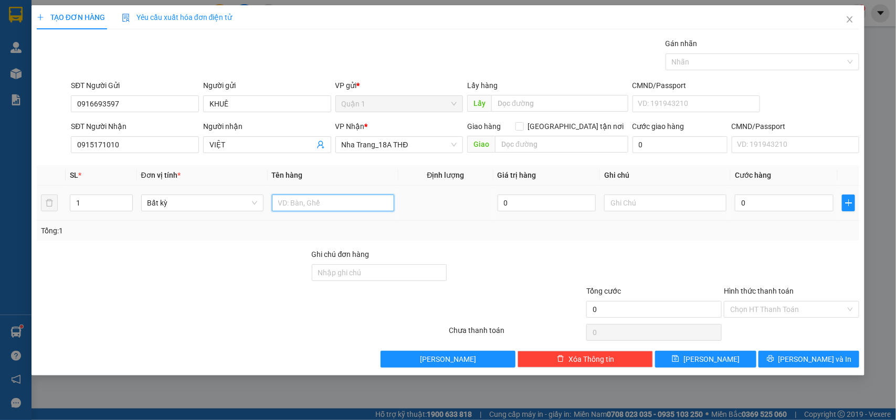
click at [315, 205] on input "text" at bounding box center [333, 203] width 122 height 17
click at [783, 209] on input "0" at bounding box center [784, 203] width 99 height 17
click at [788, 300] on div "Hình thức thanh toán" at bounding box center [791, 294] width 135 height 16
click at [798, 306] on input "Hình thức thanh toán" at bounding box center [787, 310] width 115 height 16
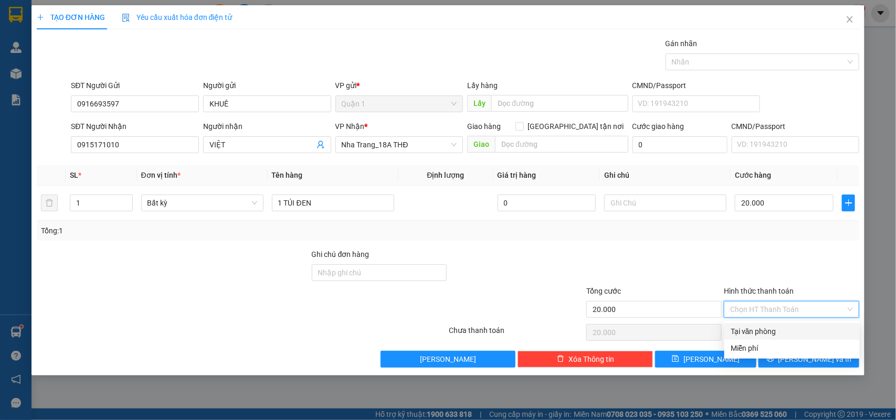
click at [775, 330] on div "Tại văn phòng" at bounding box center [792, 332] width 123 height 12
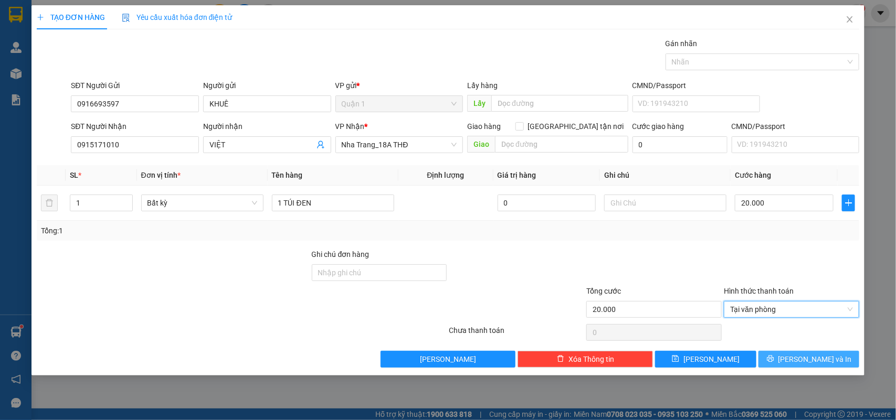
click at [796, 364] on button "[PERSON_NAME] và In" at bounding box center [808, 359] width 101 height 17
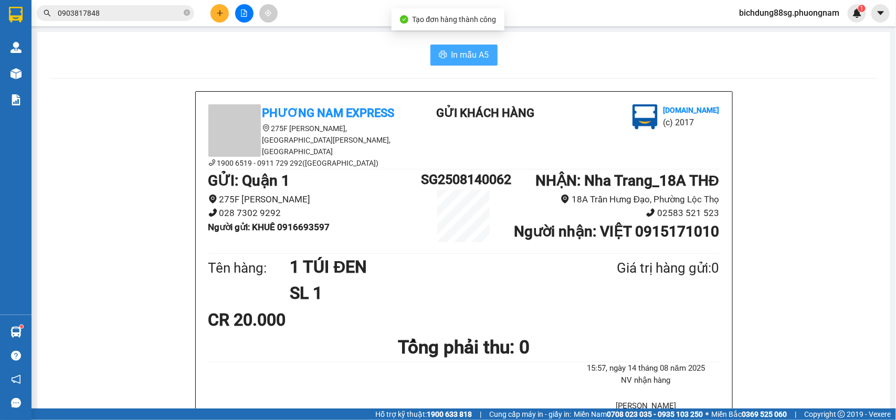
click at [451, 52] on span "In mẫu A5" at bounding box center [470, 54] width 38 height 13
drag, startPoint x: 199, startPoint y: 14, endPoint x: 213, endPoint y: 16, distance: 13.2
click at [200, 14] on div "0903817848" at bounding box center [102, 13] width 205 height 16
click at [218, 16] on icon "plus" at bounding box center [219, 12] width 7 height 7
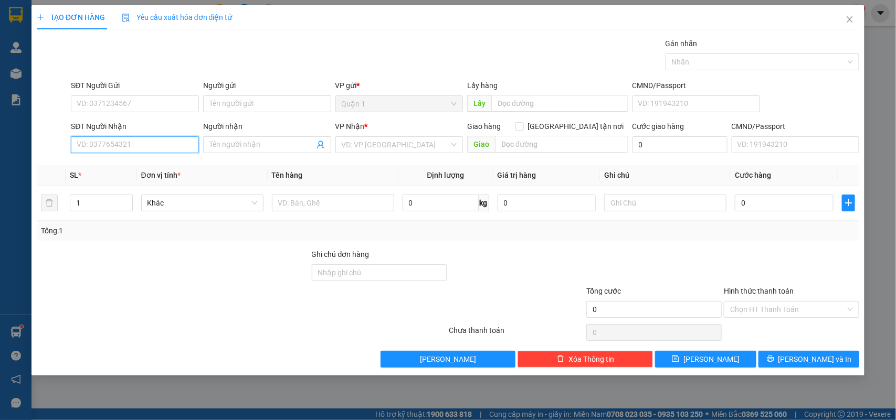
click at [132, 140] on input "SĐT Người Nhận" at bounding box center [135, 144] width 128 height 17
click at [155, 167] on div "0393330604 - ĐỨC HÀ" at bounding box center [136, 167] width 118 height 12
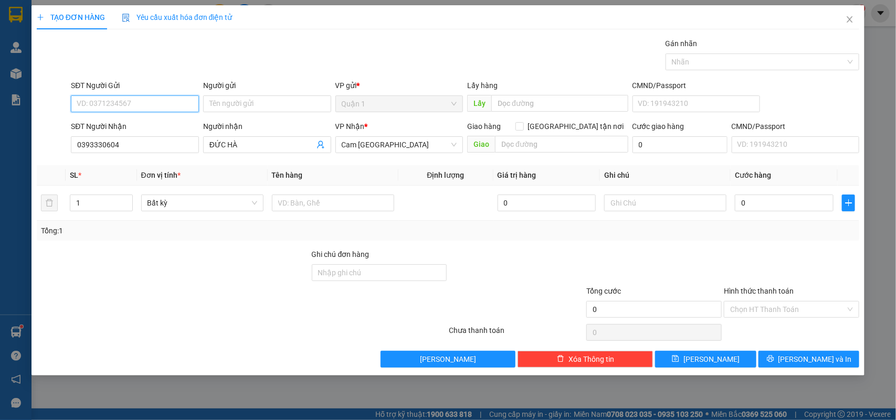
click at [159, 99] on input "SĐT Người Gửi" at bounding box center [135, 104] width 128 height 17
click at [165, 124] on div "0345934394 - HUY" at bounding box center [134, 126] width 115 height 12
click at [303, 200] on input "text" at bounding box center [333, 203] width 122 height 17
click at [685, 210] on input "text" at bounding box center [665, 203] width 122 height 17
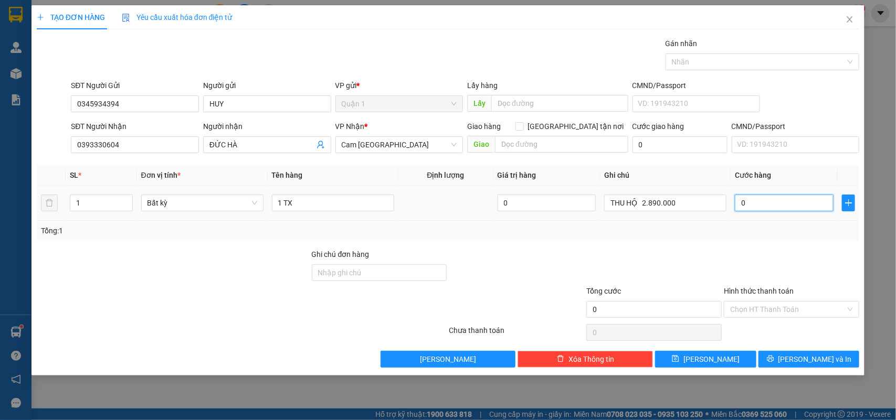
click at [749, 203] on input "0" at bounding box center [784, 203] width 99 height 17
click at [772, 312] on input "Hình thức thanh toán" at bounding box center [787, 310] width 115 height 16
drag, startPoint x: 735, startPoint y: 265, endPoint x: 744, endPoint y: 266, distance: 9.5
click at [736, 264] on div at bounding box center [792, 267] width 138 height 37
click at [783, 361] on button "[PERSON_NAME] và In" at bounding box center [808, 359] width 101 height 17
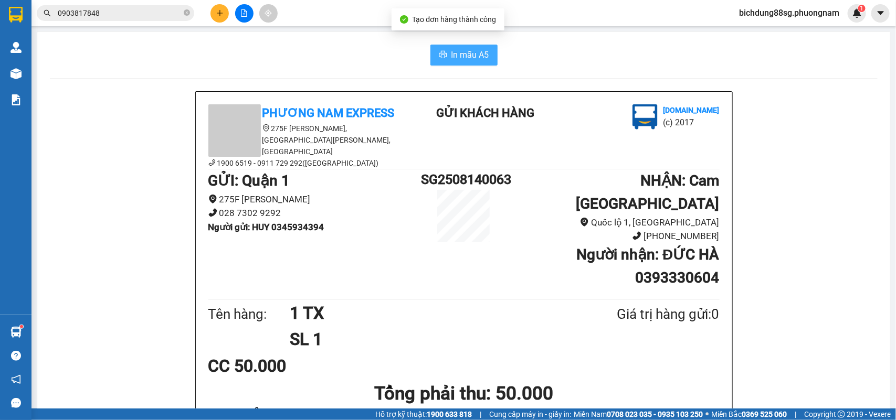
click at [451, 56] on span "In mẫu A5" at bounding box center [470, 54] width 38 height 13
click at [221, 17] on button at bounding box center [219, 13] width 18 height 18
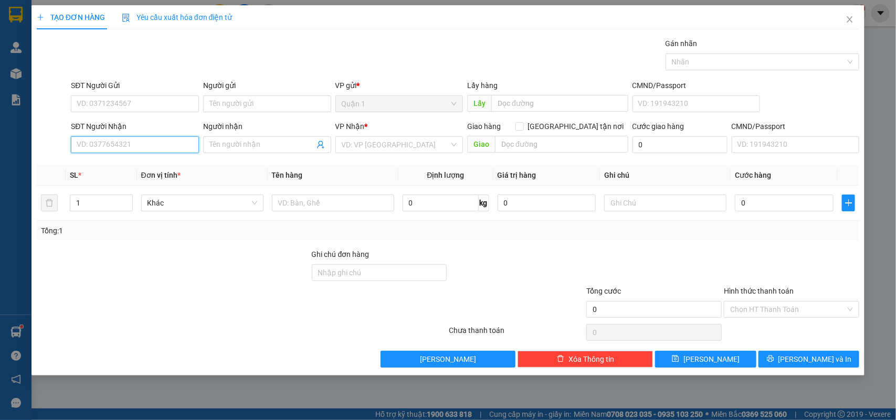
click at [138, 141] on input "SĐT Người Nhận" at bounding box center [135, 144] width 128 height 17
click at [135, 145] on input "038928495" at bounding box center [135, 144] width 128 height 17
click at [145, 143] on input "0389282495" at bounding box center [135, 144] width 128 height 17
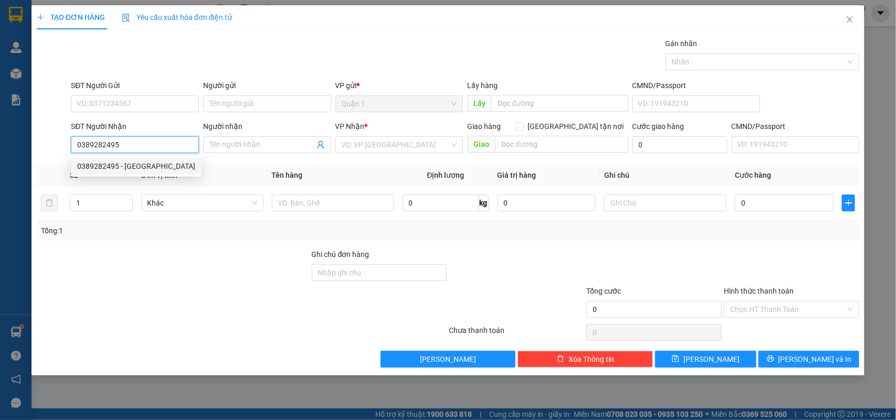
click at [145, 173] on div "0389282495 - MỸ ANH" at bounding box center [136, 166] width 131 height 17
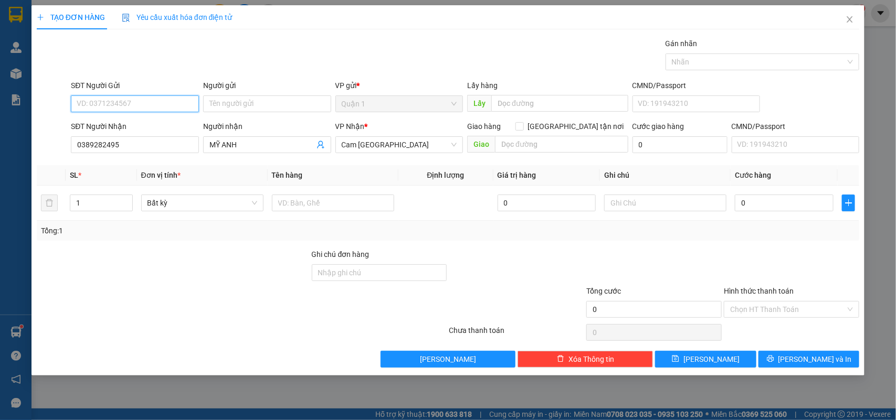
click at [150, 101] on input "SĐT Người Gửi" at bounding box center [135, 104] width 128 height 17
click at [136, 100] on input "SĐT Người Gửi" at bounding box center [135, 104] width 128 height 17
drag, startPoint x: 135, startPoint y: 124, endPoint x: 371, endPoint y: 239, distance: 262.4
click at [135, 124] on div "0936753756 - DUNG" at bounding box center [134, 126] width 115 height 12
click at [324, 204] on input "text" at bounding box center [333, 203] width 122 height 17
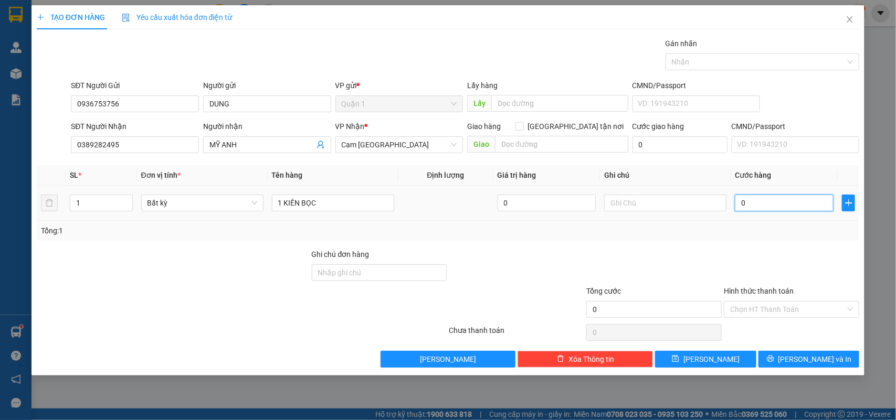
click at [751, 208] on input "0" at bounding box center [784, 203] width 99 height 17
click at [777, 312] on input "Hình thức thanh toán" at bounding box center [787, 310] width 115 height 16
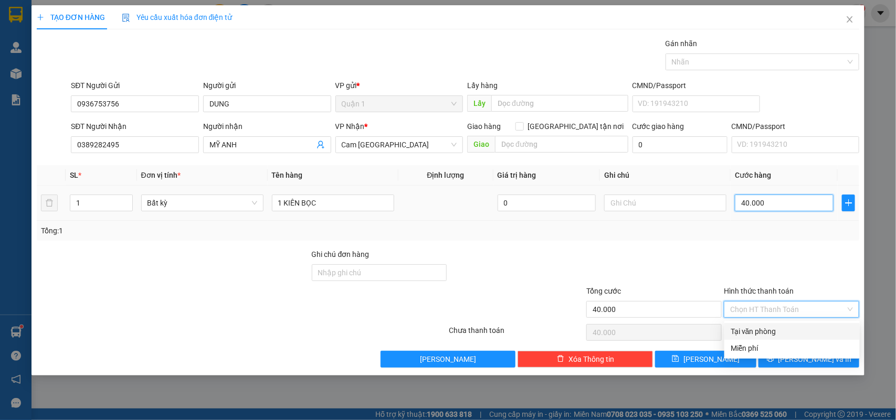
click at [775, 198] on input "40.000" at bounding box center [784, 203] width 99 height 17
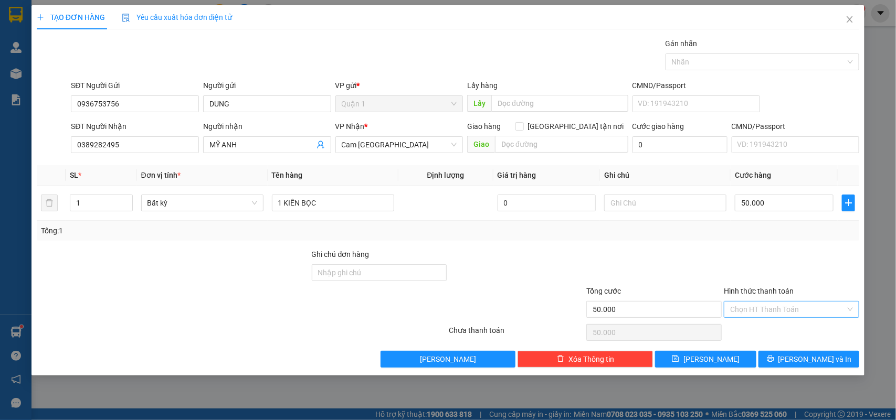
click at [765, 318] on input "Hình thức thanh toán" at bounding box center [787, 310] width 115 height 16
click at [747, 336] on div "Tại văn phòng" at bounding box center [792, 332] width 123 height 12
click at [804, 357] on span "[PERSON_NAME] và In" at bounding box center [814, 360] width 73 height 12
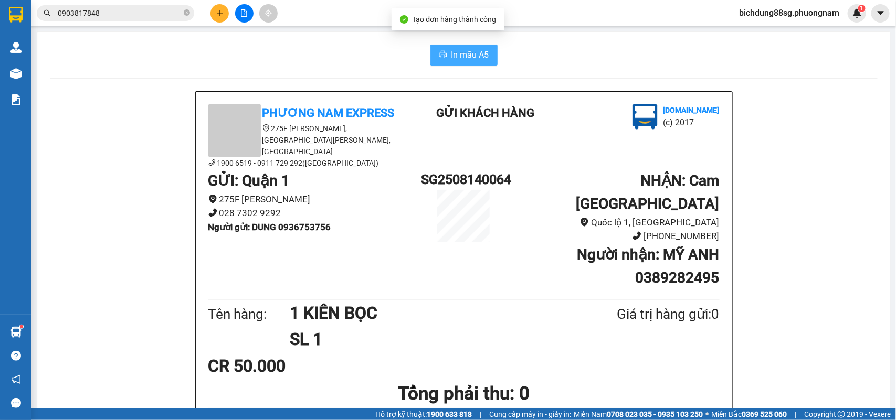
click at [452, 49] on span "In mẫu A5" at bounding box center [470, 54] width 38 height 13
click at [219, 19] on button at bounding box center [219, 13] width 18 height 18
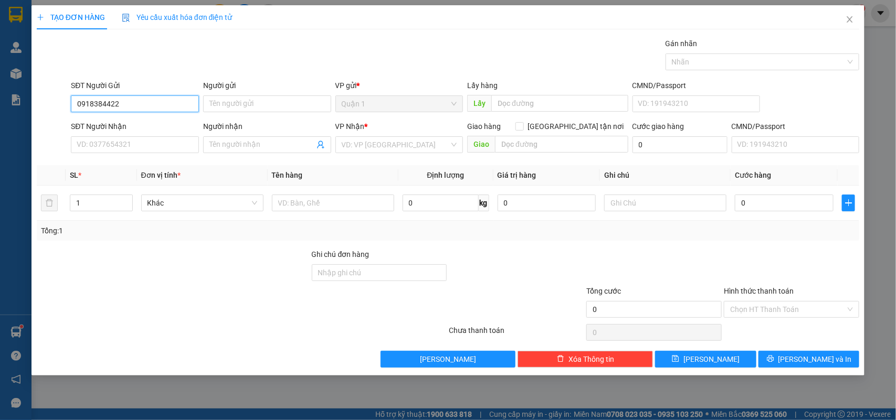
click at [132, 97] on input "0918384422" at bounding box center [135, 104] width 128 height 17
click at [132, 98] on input "0918384422" at bounding box center [135, 104] width 128 height 17
click at [129, 145] on input "SĐT Người Nhận" at bounding box center [135, 144] width 128 height 17
paste input "0918384422"
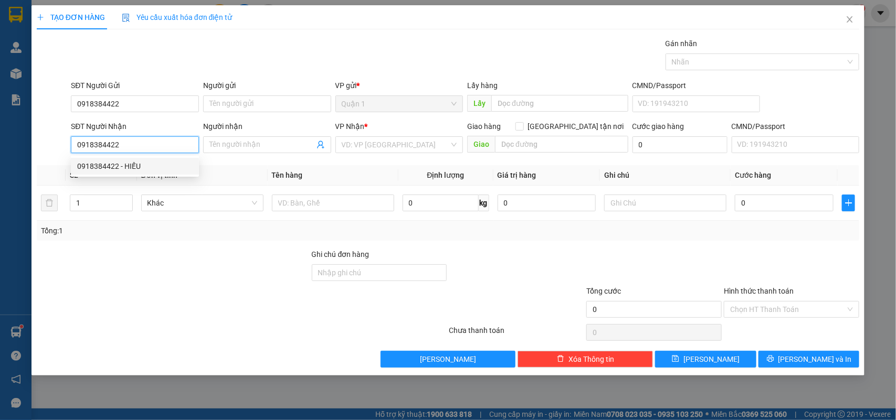
click at [136, 168] on div "0918384422 - HIẾU" at bounding box center [134, 167] width 115 height 12
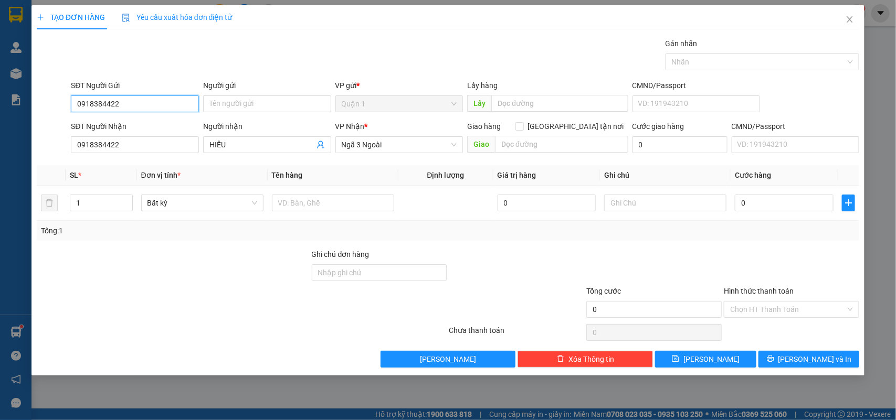
click at [136, 101] on input "0918384422" at bounding box center [135, 104] width 128 height 17
click at [139, 108] on input "SĐT Người Gửi" at bounding box center [135, 104] width 128 height 17
click at [163, 70] on div "Gói vận chuyển * Tiêu chuẩn Gán nhãn Nhãn" at bounding box center [465, 56] width 793 height 37
click at [145, 99] on input "SĐT Người Gửi" at bounding box center [135, 104] width 128 height 17
click at [145, 108] on input "SĐT Người Gửi" at bounding box center [135, 104] width 128 height 17
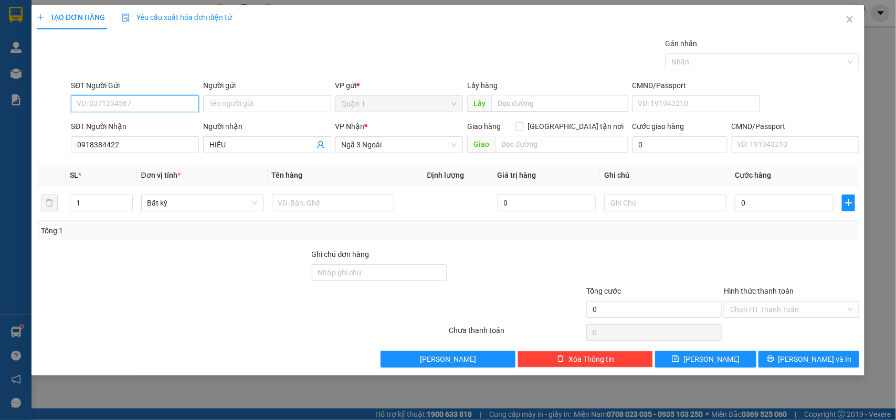
click at [145, 108] on input "SĐT Người Gửi" at bounding box center [135, 104] width 128 height 17
click at [154, 66] on div "Gói vận chuyển * Tiêu chuẩn Gán nhãn Nhãn" at bounding box center [465, 56] width 793 height 37
click at [168, 54] on div "Gói vận chuyển * Tiêu chuẩn Gán nhãn Nhãn" at bounding box center [465, 56] width 793 height 37
click at [157, 100] on input "SĐT Người Gửi" at bounding box center [135, 104] width 128 height 17
drag, startPoint x: 144, startPoint y: 121, endPoint x: 244, endPoint y: 156, distance: 105.7
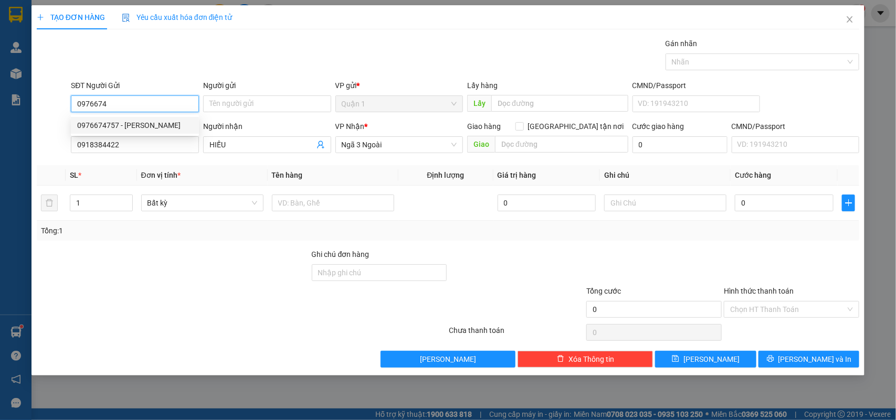
click at [143, 121] on div "0976674757 - HẢI" at bounding box center [134, 126] width 115 height 12
click at [337, 201] on input "text" at bounding box center [333, 203] width 122 height 17
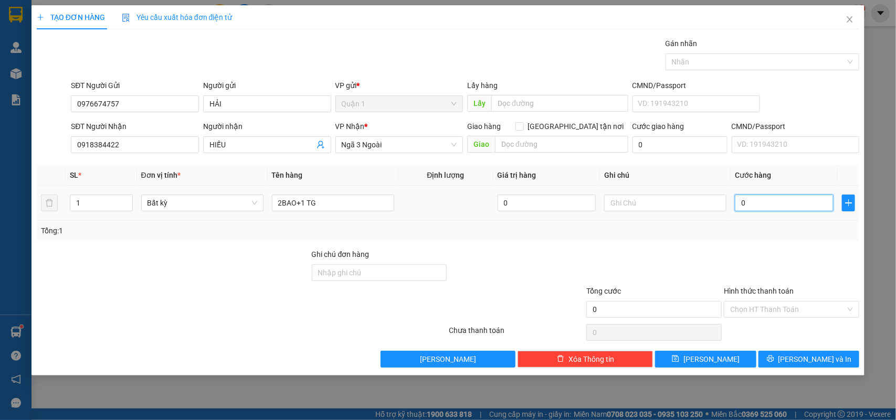
click at [775, 203] on input "0" at bounding box center [784, 203] width 99 height 17
drag, startPoint x: 586, startPoint y: 48, endPoint x: 825, endPoint y: 265, distance: 322.5
click at [830, 257] on div at bounding box center [792, 267] width 138 height 37
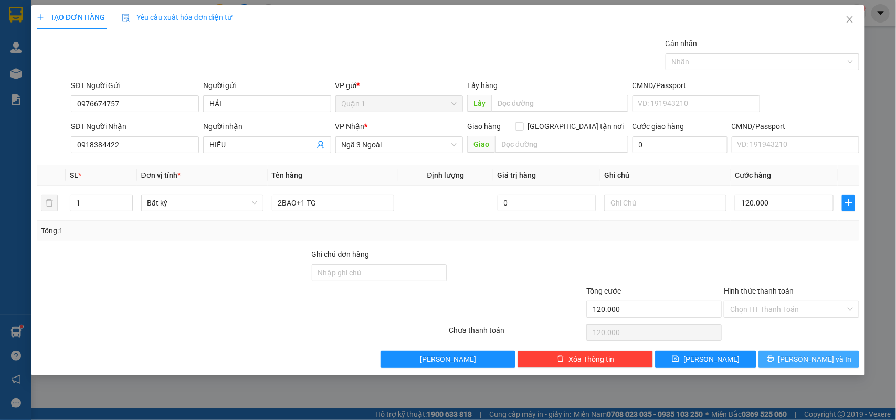
click at [774, 363] on icon "printer" at bounding box center [770, 359] width 7 height 7
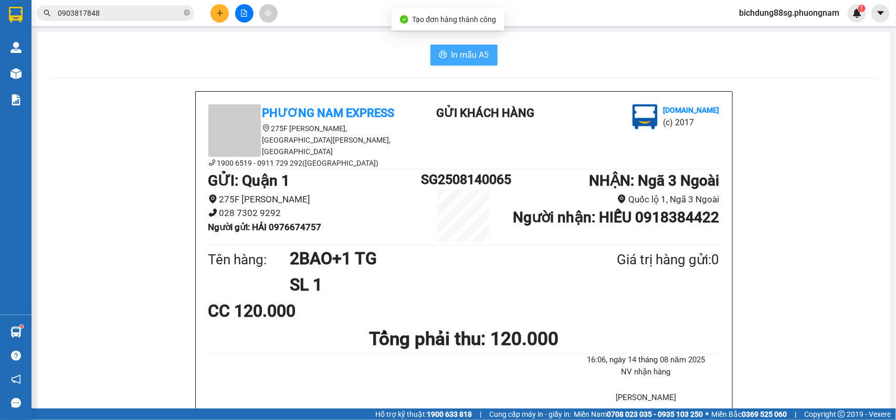
click at [471, 51] on span "In mẫu A5" at bounding box center [470, 54] width 38 height 13
click at [219, 5] on button at bounding box center [219, 13] width 18 height 18
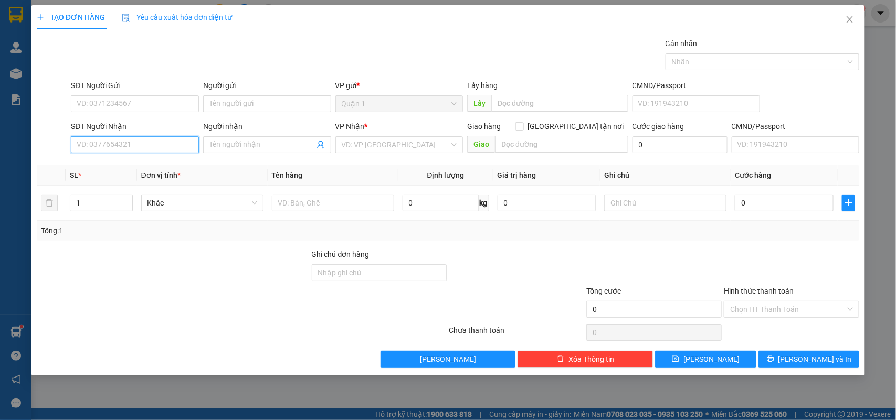
drag, startPoint x: 118, startPoint y: 151, endPoint x: 124, endPoint y: 144, distance: 9.3
click at [121, 148] on input "SĐT Người Nhận" at bounding box center [135, 144] width 128 height 17
click at [130, 169] on div "0987784746 - KHÁNH" at bounding box center [134, 167] width 115 height 12
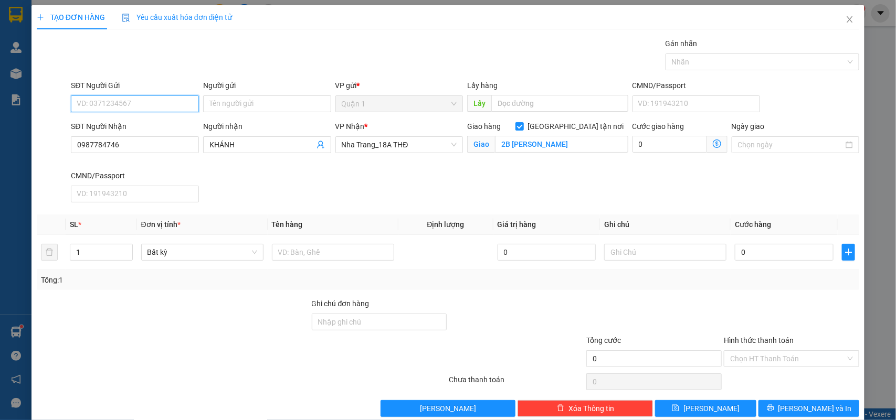
click at [151, 111] on input "SĐT Người Gửi" at bounding box center [135, 104] width 128 height 17
click at [144, 125] on div "0988574347 - TRIỀU" at bounding box center [134, 126] width 114 height 12
click at [298, 256] on input "text" at bounding box center [333, 252] width 122 height 17
click at [746, 248] on input "0" at bounding box center [784, 252] width 99 height 17
click at [128, 151] on input "0987784746" at bounding box center [135, 144] width 128 height 17
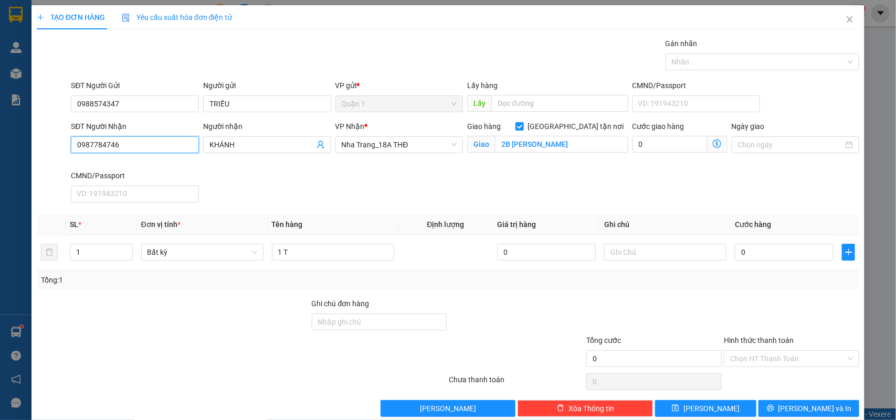
click at [128, 151] on input "0987784746" at bounding box center [135, 144] width 128 height 17
click at [752, 256] on input "0" at bounding box center [784, 252] width 99 height 17
drag, startPoint x: 782, startPoint y: 347, endPoint x: 781, endPoint y: 360, distance: 12.1
click at [781, 350] on div "Hình thức thanh toán" at bounding box center [791, 343] width 135 height 16
click at [778, 361] on input "Hình thức thanh toán" at bounding box center [787, 359] width 115 height 16
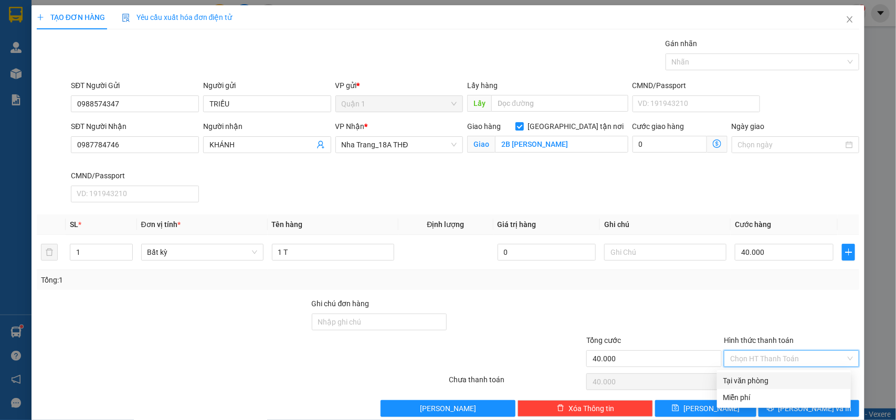
click at [772, 379] on div "Tại văn phòng" at bounding box center [783, 381] width 121 height 12
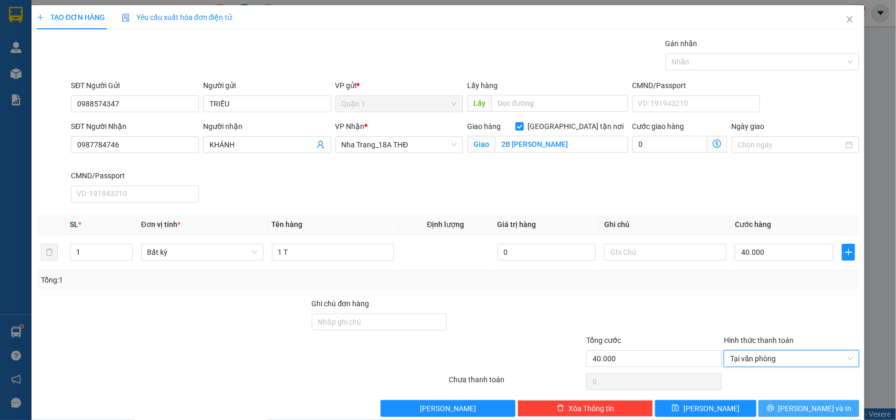
click at [795, 410] on span "[PERSON_NAME] và In" at bounding box center [814, 409] width 73 height 12
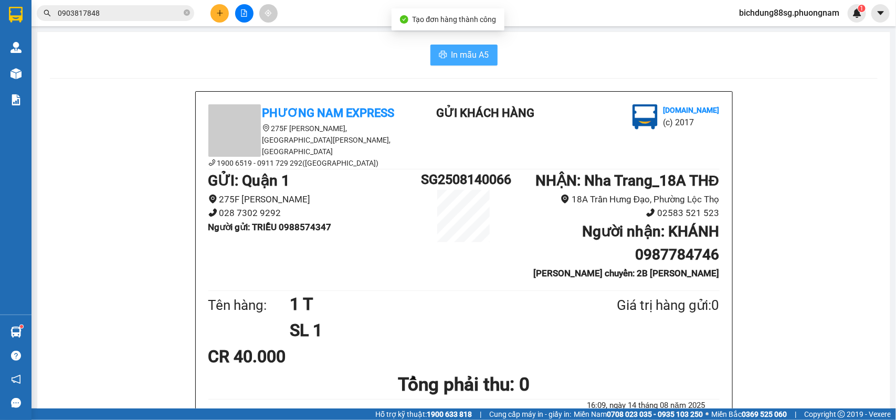
click at [430, 53] on button "In mẫu A5" at bounding box center [463, 55] width 67 height 21
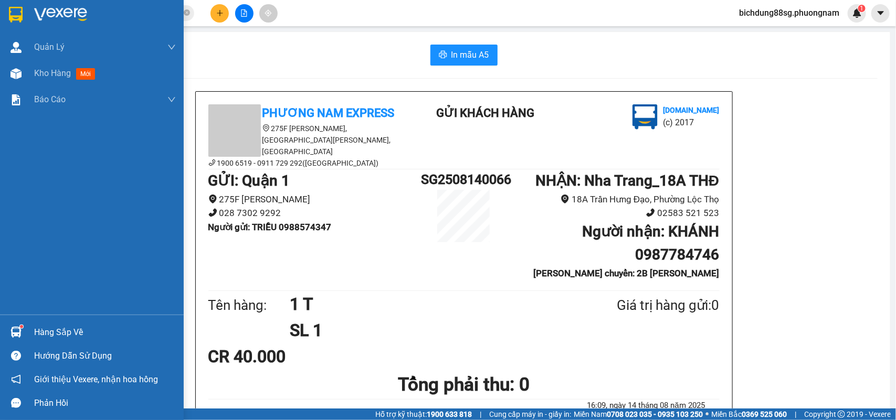
click at [17, 12] on img at bounding box center [16, 15] width 14 height 16
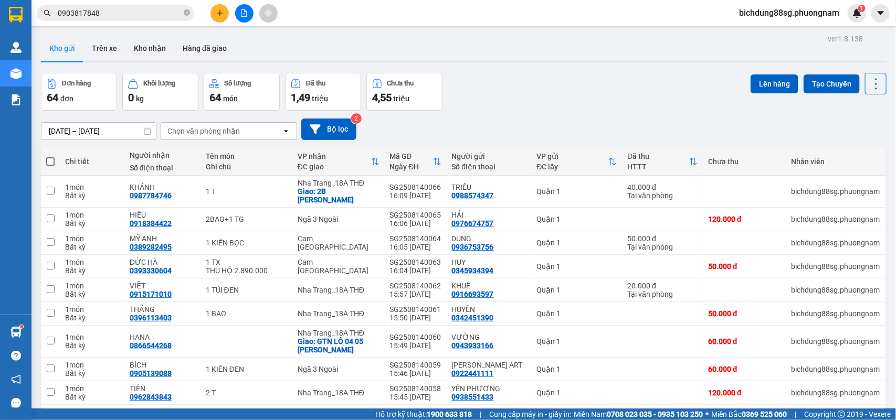
click at [118, 19] on span "0903817848" at bounding box center [115, 13] width 157 height 16
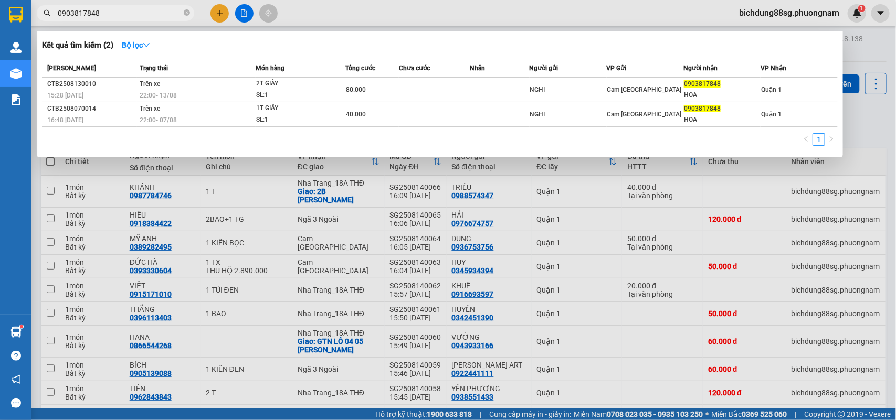
click at [119, 18] on input "0903817848" at bounding box center [120, 13] width 124 height 12
click at [119, 15] on input "0903817848" at bounding box center [120, 13] width 124 height 12
paste input "17936379"
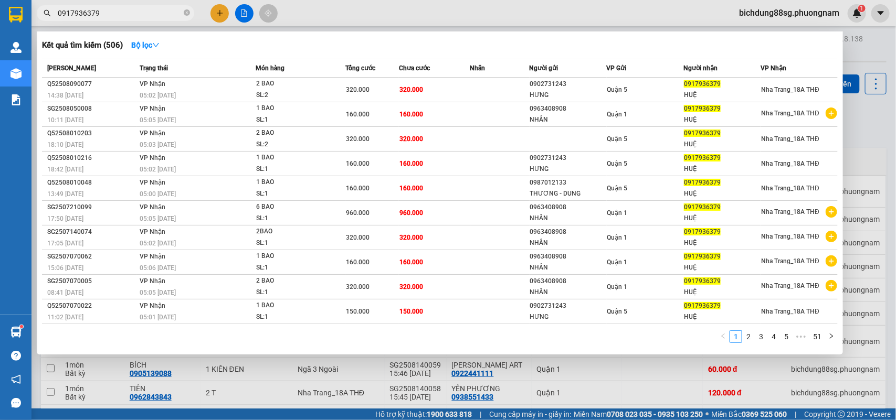
click at [104, 14] on input "0917936379" at bounding box center [120, 13] width 124 height 12
paste input "82312630"
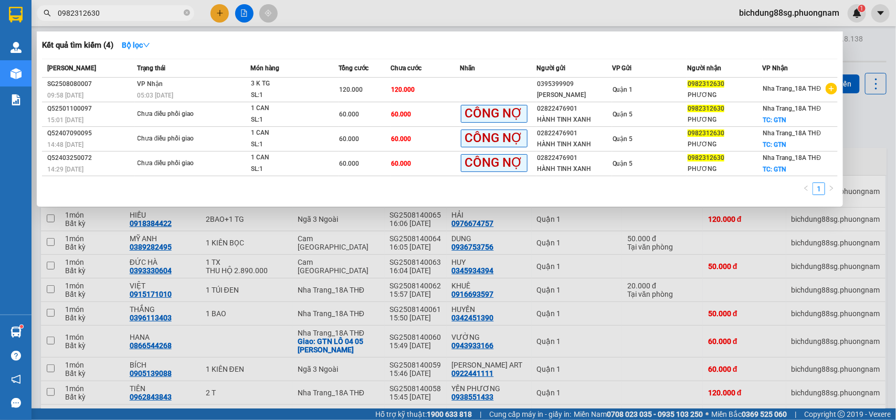
click at [216, 13] on div at bounding box center [448, 210] width 896 height 420
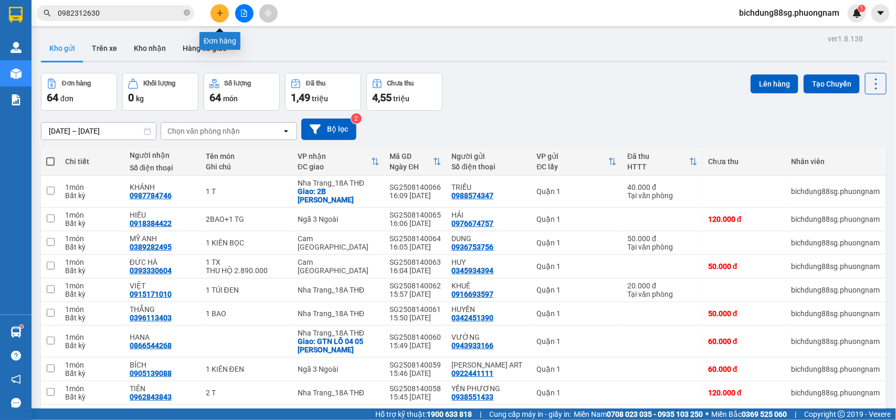
click at [216, 15] on icon "plus" at bounding box center [219, 12] width 7 height 7
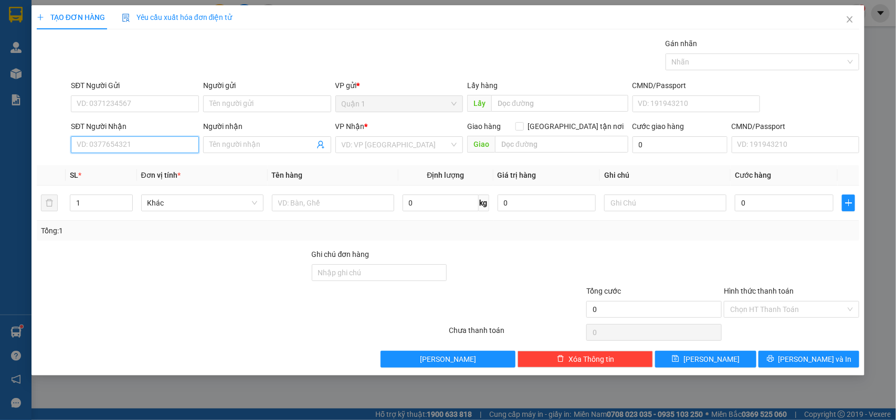
click at [126, 144] on input "SĐT Người Nhận" at bounding box center [135, 144] width 128 height 17
click at [155, 156] on div "0355187968 0355187968 - GIA CHUNG" at bounding box center [135, 166] width 128 height 21
click at [155, 161] on div "Transit Pickup Surcharge Ids Transit Deliver Surcharge Ids Transit Deliver Surc…" at bounding box center [448, 203] width 823 height 330
drag, startPoint x: 124, startPoint y: 143, endPoint x: 135, endPoint y: 140, distance: 11.3
click at [132, 140] on input "0355187968" at bounding box center [135, 144] width 128 height 17
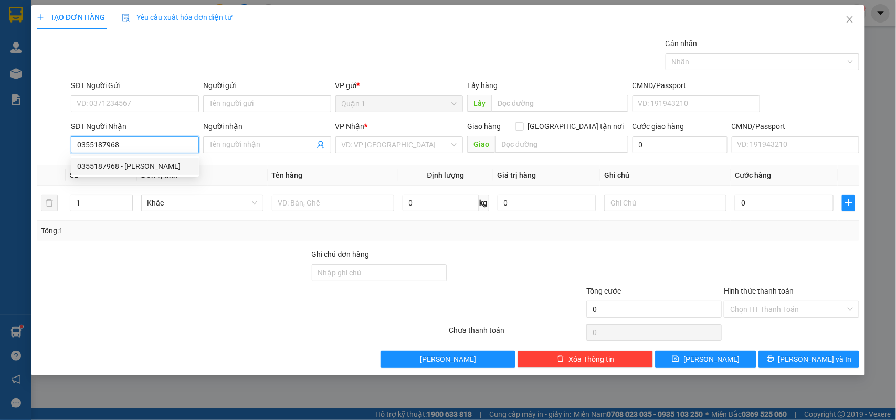
click at [145, 164] on div "0355187968 - GIA CHUNG" at bounding box center [134, 167] width 115 height 12
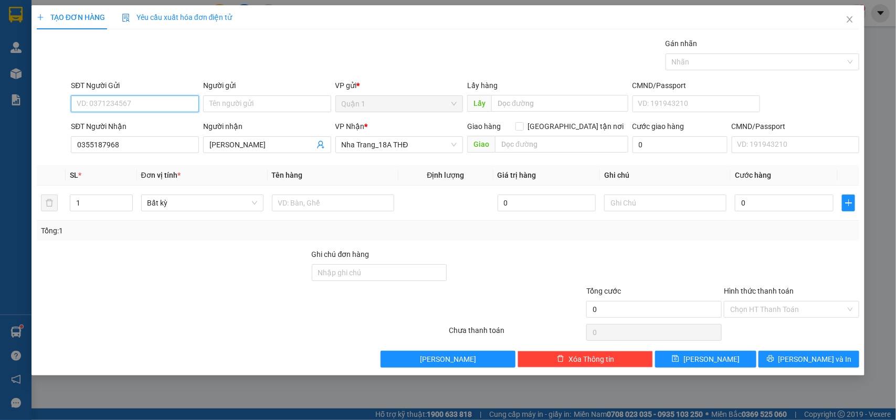
drag, startPoint x: 134, startPoint y: 105, endPoint x: 140, endPoint y: 105, distance: 5.8
click at [139, 105] on input "SĐT Người Gửi" at bounding box center [135, 104] width 128 height 17
click at [153, 125] on div "0397905176 - TUẤN" at bounding box center [134, 126] width 115 height 12
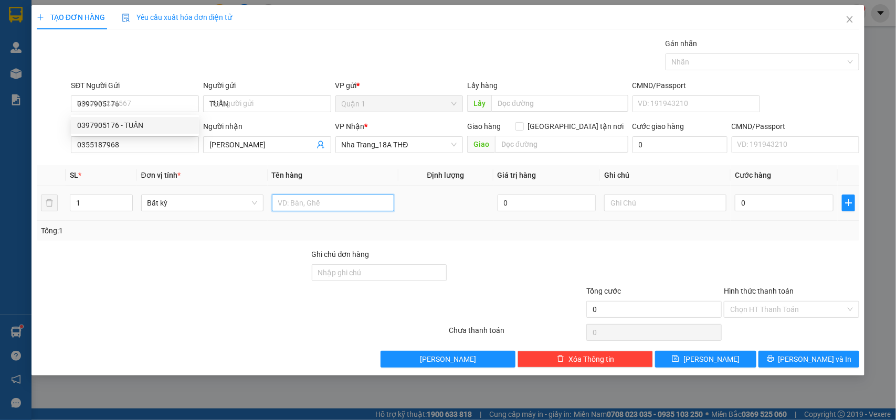
click at [300, 205] on input "text" at bounding box center [333, 203] width 122 height 17
click at [307, 208] on input "text" at bounding box center [333, 203] width 122 height 17
click at [764, 208] on input "0" at bounding box center [784, 203] width 99 height 17
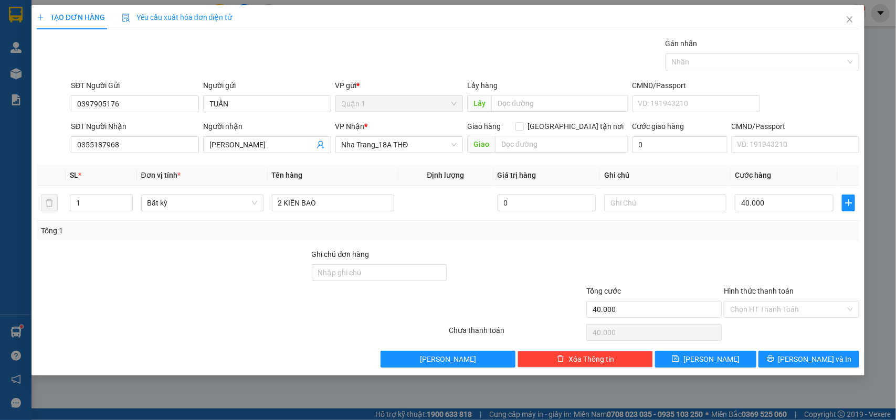
click at [785, 350] on div "Transit Pickup Surcharge Ids Transit Deliver Surcharge Ids Transit Deliver Surc…" at bounding box center [448, 203] width 823 height 330
click at [785, 353] on button "[PERSON_NAME] và In" at bounding box center [808, 359] width 101 height 17
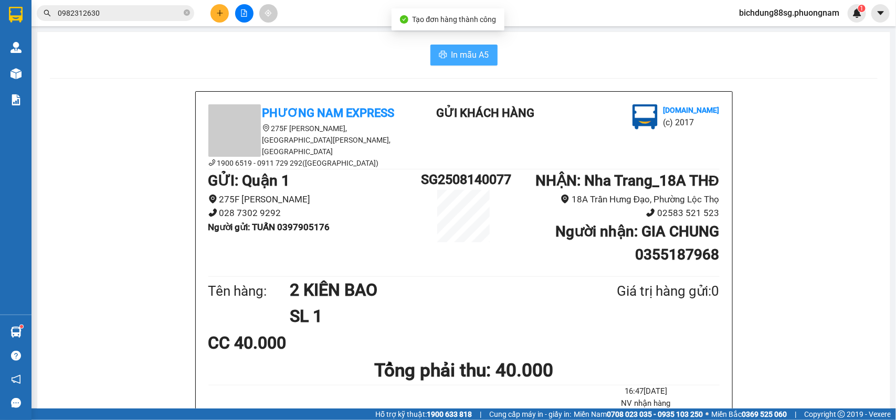
click at [442, 48] on button "In mẫu A5" at bounding box center [463, 55] width 67 height 21
click at [216, 15] on button at bounding box center [219, 13] width 18 height 18
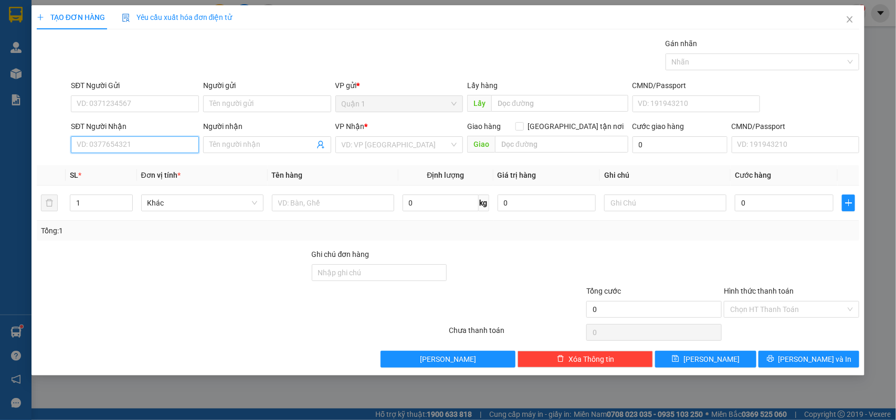
click at [134, 144] on input "SĐT Người Nhận" at bounding box center [135, 144] width 128 height 17
click at [113, 174] on div "0903779329 - ĐẠI" at bounding box center [135, 166] width 128 height 17
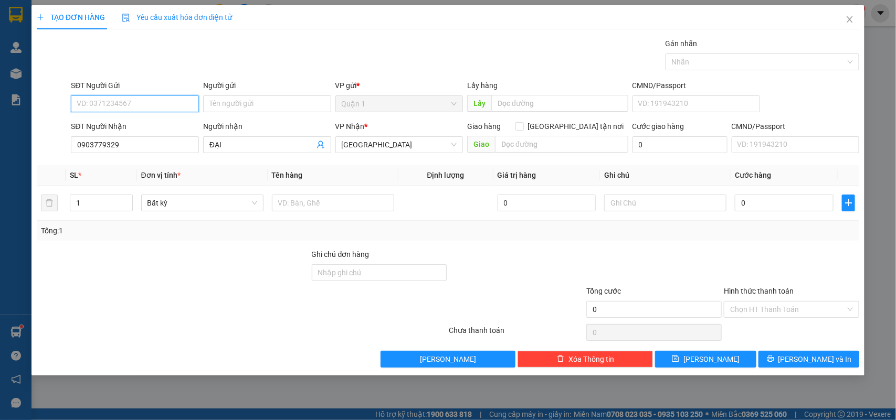
click at [147, 100] on input "SĐT Người Gửi" at bounding box center [135, 104] width 128 height 17
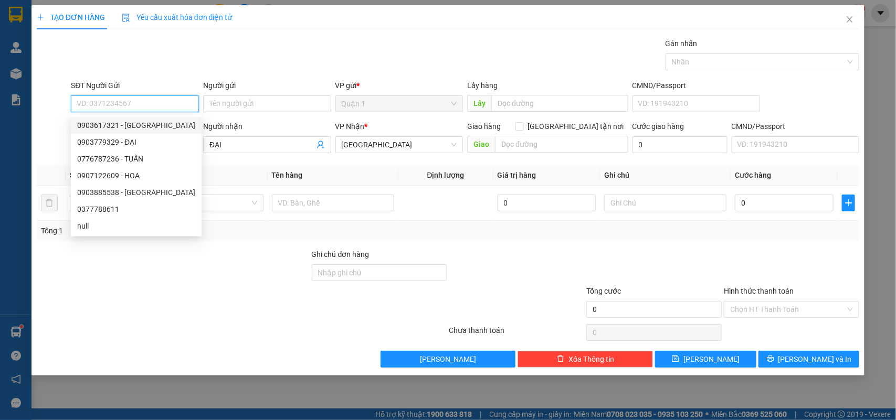
click at [139, 120] on div "0903617321 - SƠN ĐÀ" at bounding box center [136, 126] width 118 height 12
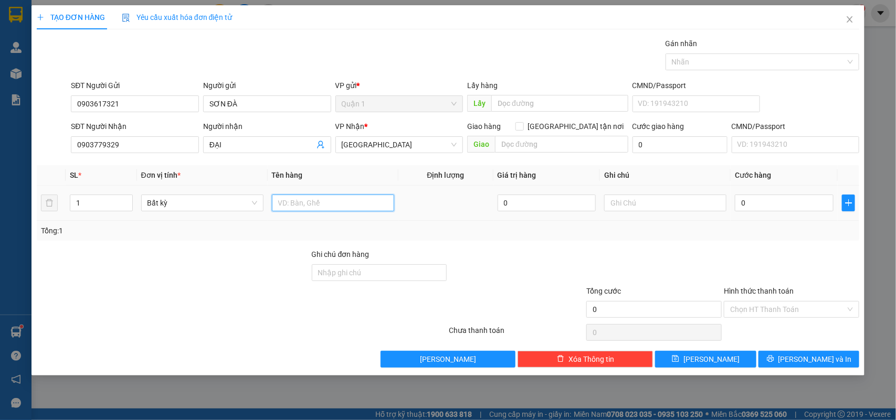
click at [307, 198] on input "text" at bounding box center [333, 203] width 122 height 17
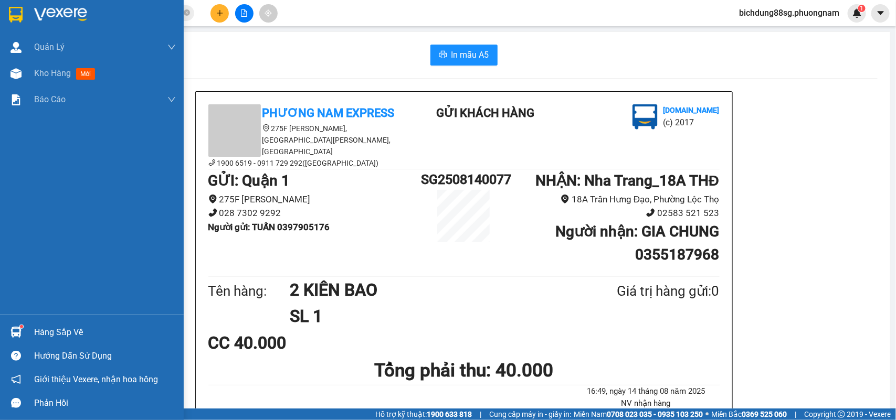
click at [13, 11] on img at bounding box center [16, 15] width 14 height 16
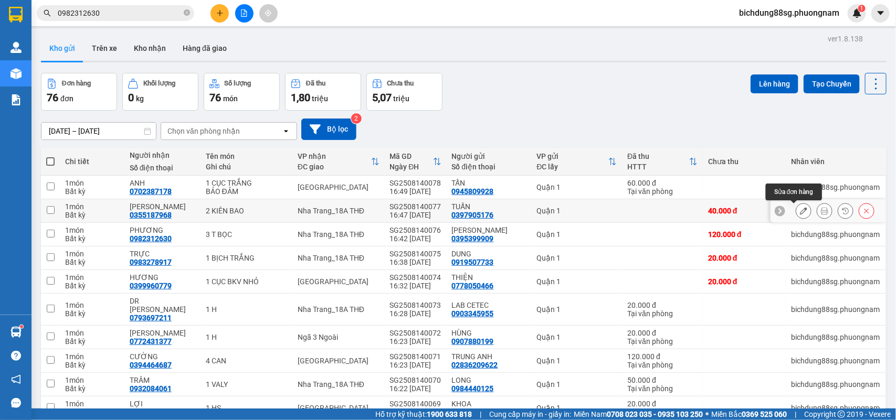
click at [800, 212] on icon at bounding box center [803, 210] width 7 height 7
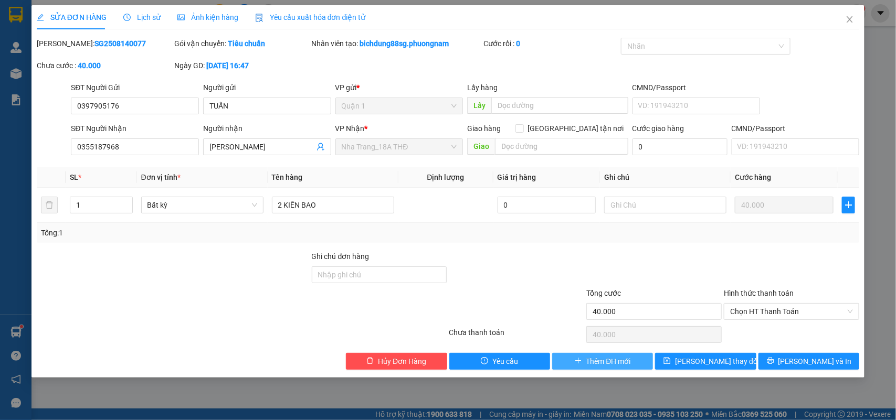
click at [586, 365] on span "Thêm ĐH mới" at bounding box center [608, 362] width 45 height 12
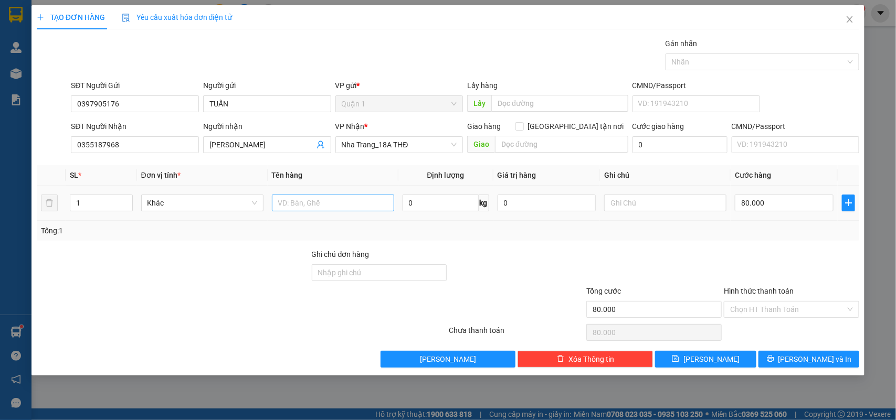
drag, startPoint x: 327, startPoint y: 182, endPoint x: 321, endPoint y: 199, distance: 18.4
click at [326, 184] on th "Tên hàng" at bounding box center [333, 175] width 131 height 20
click at [321, 203] on input "text" at bounding box center [333, 203] width 122 height 17
click at [786, 357] on button "[PERSON_NAME] và In" at bounding box center [808, 359] width 101 height 17
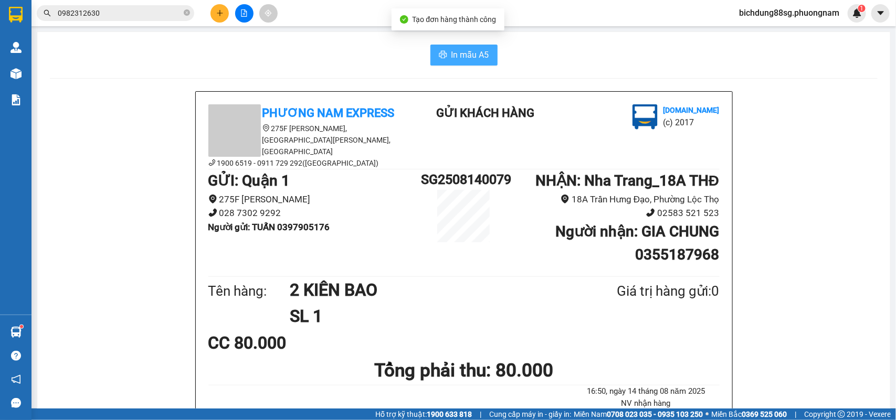
click at [478, 61] on span "In mẫu A5" at bounding box center [470, 54] width 38 height 13
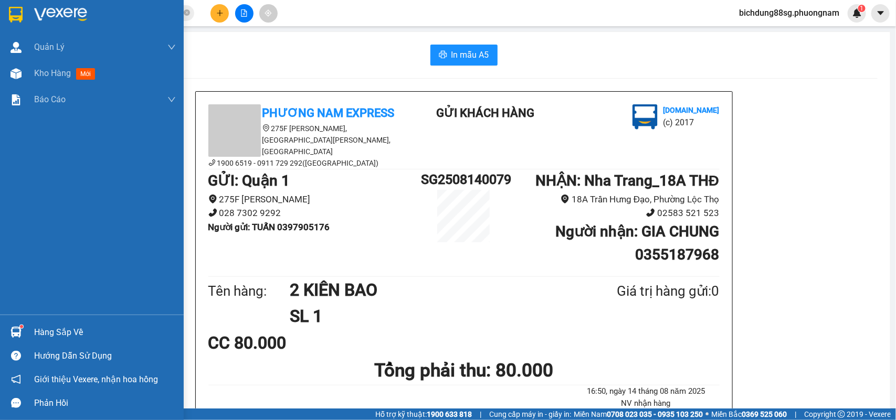
drag, startPoint x: 16, startPoint y: 8, endPoint x: 93, endPoint y: 23, distance: 77.9
click at [16, 9] on img at bounding box center [16, 15] width 14 height 16
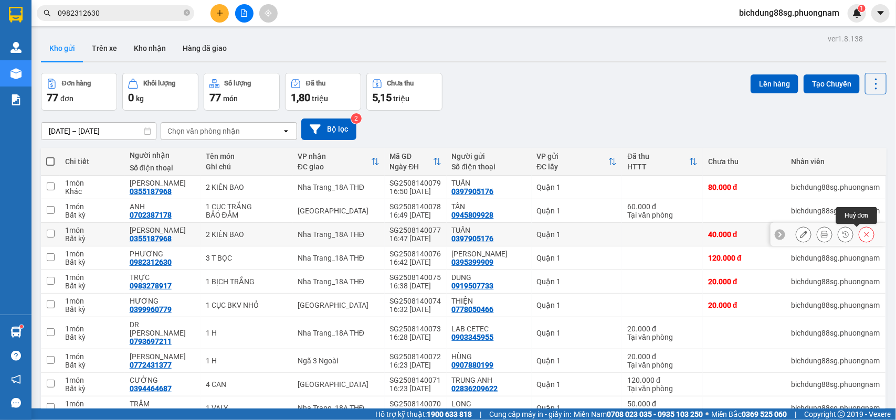
click at [863, 234] on icon at bounding box center [866, 234] width 7 height 7
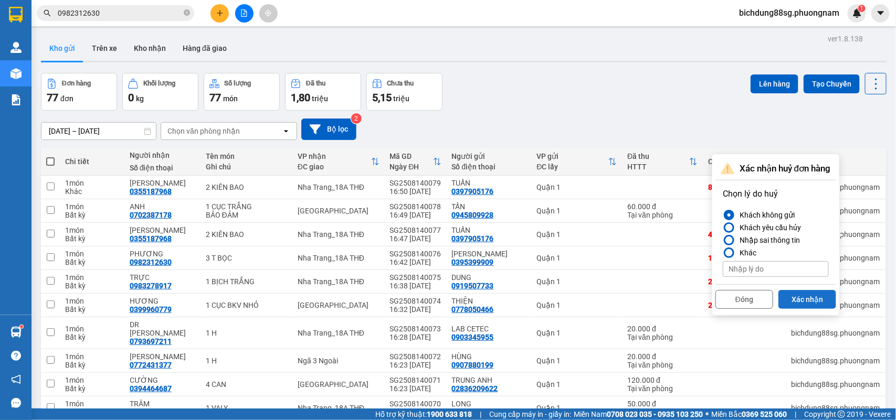
click at [812, 299] on button "Xác nhận" at bounding box center [807, 299] width 58 height 19
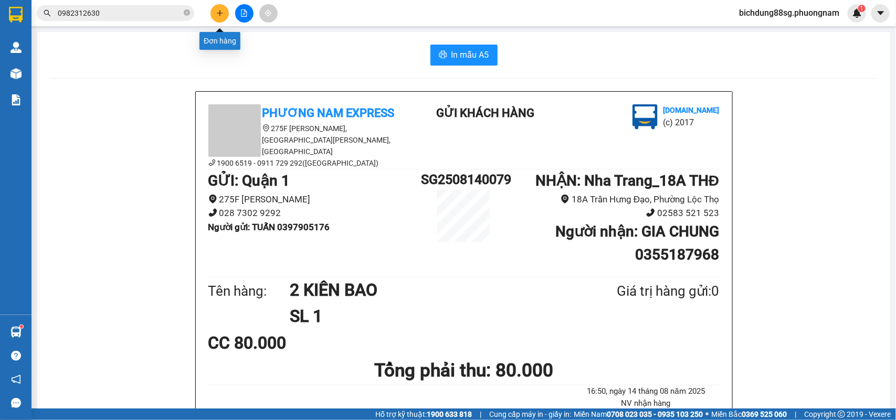
click at [217, 13] on icon "plus" at bounding box center [220, 13] width 6 height 1
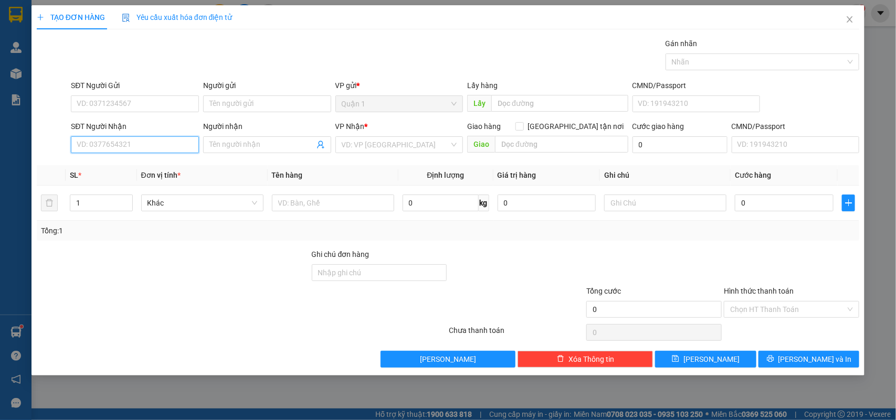
click at [158, 145] on input "SĐT Người Nhận" at bounding box center [135, 144] width 128 height 17
click at [122, 167] on div "0903779329 - ĐẠI" at bounding box center [134, 167] width 115 height 12
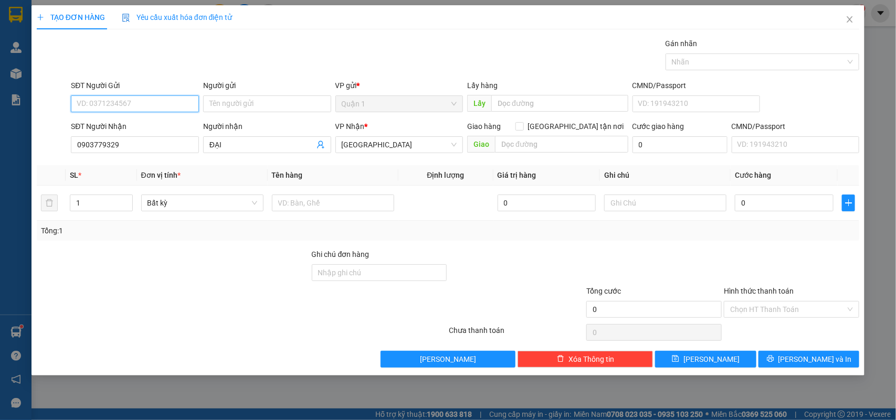
click at [142, 105] on input "SĐT Người Gửi" at bounding box center [135, 104] width 128 height 17
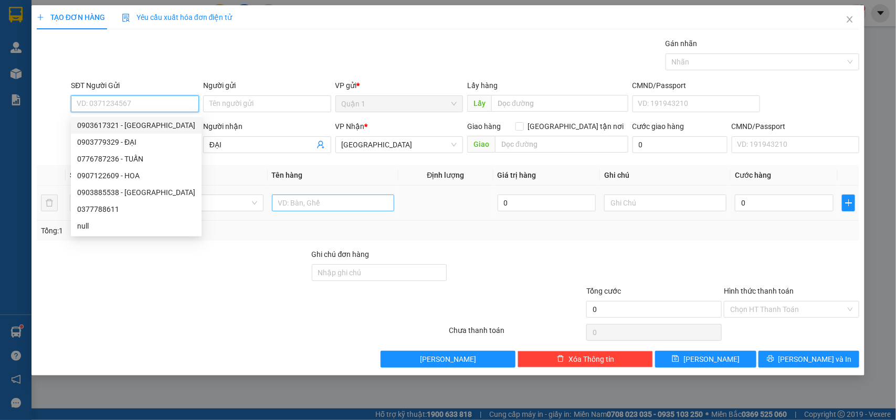
click at [142, 122] on div "0903617321 - SƠN ĐÀ" at bounding box center [136, 126] width 118 height 12
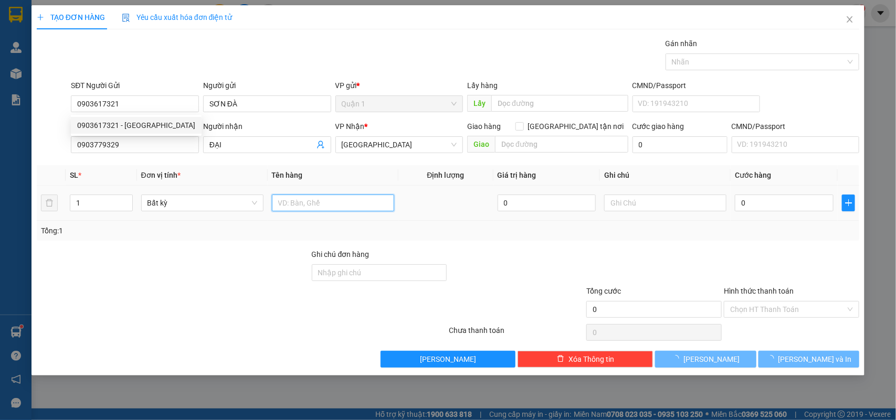
click at [305, 205] on input "text" at bounding box center [333, 203] width 122 height 17
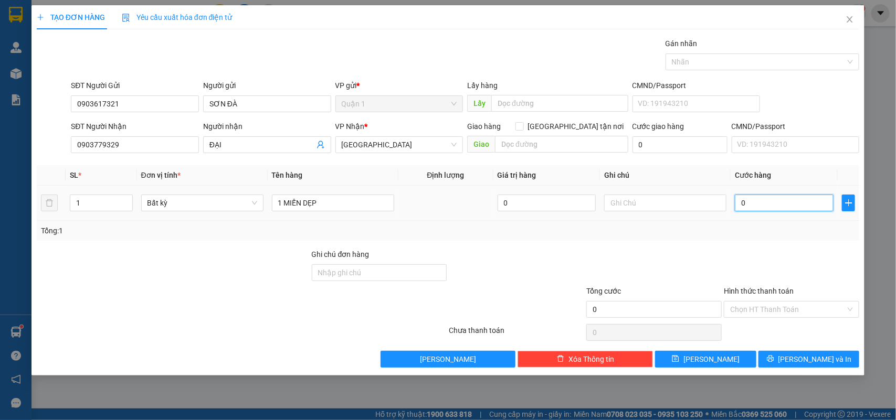
click at [775, 204] on input "0" at bounding box center [784, 203] width 99 height 17
click at [797, 361] on button "[PERSON_NAME] và In" at bounding box center [808, 359] width 101 height 17
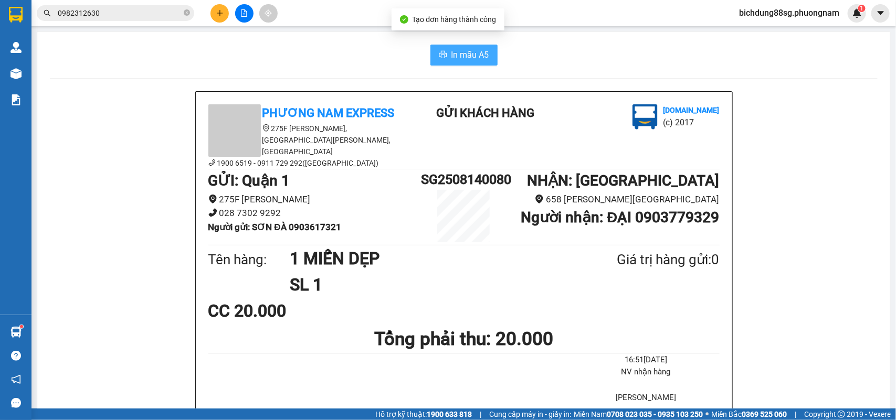
click at [474, 48] on button "In mẫu A5" at bounding box center [463, 55] width 67 height 21
click at [223, 20] on button at bounding box center [219, 13] width 18 height 18
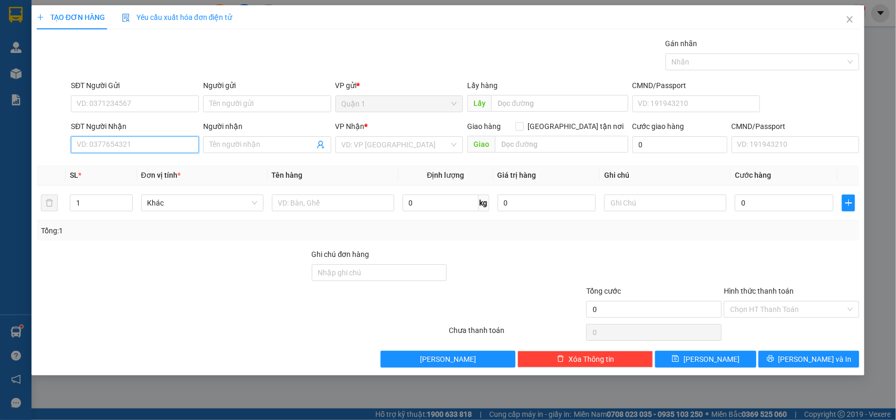
click at [100, 137] on input "SĐT Người Nhận" at bounding box center [135, 144] width 128 height 17
click at [122, 161] on div "0913451054 - HẢI" at bounding box center [134, 167] width 115 height 12
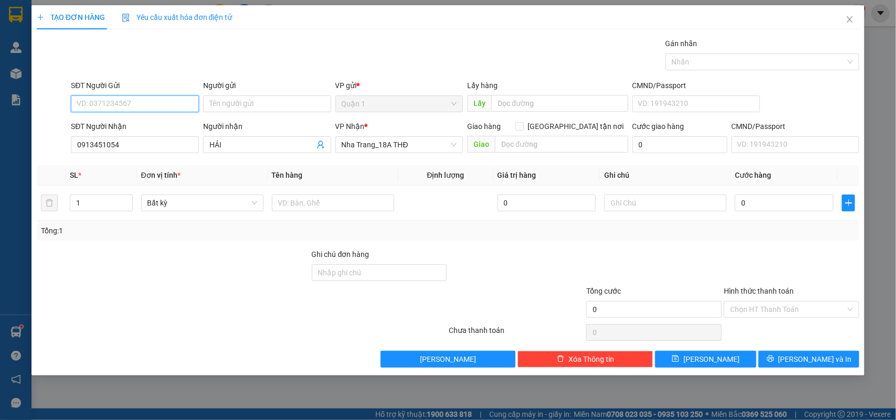
click at [159, 100] on input "SĐT Người Gửi" at bounding box center [135, 104] width 128 height 17
click at [151, 124] on div "0819564112 - HỢP" at bounding box center [134, 126] width 115 height 12
click at [298, 206] on input "text" at bounding box center [333, 203] width 122 height 17
click at [811, 210] on input "0" at bounding box center [784, 203] width 99 height 17
click at [121, 149] on input "0913451054" at bounding box center [135, 144] width 128 height 17
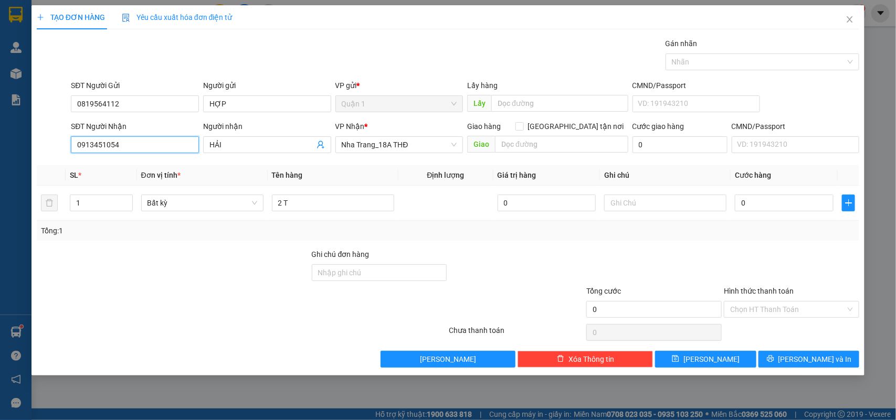
click at [121, 149] on input "0913451054" at bounding box center [135, 144] width 128 height 17
click at [772, 205] on input "0" at bounding box center [784, 203] width 99 height 17
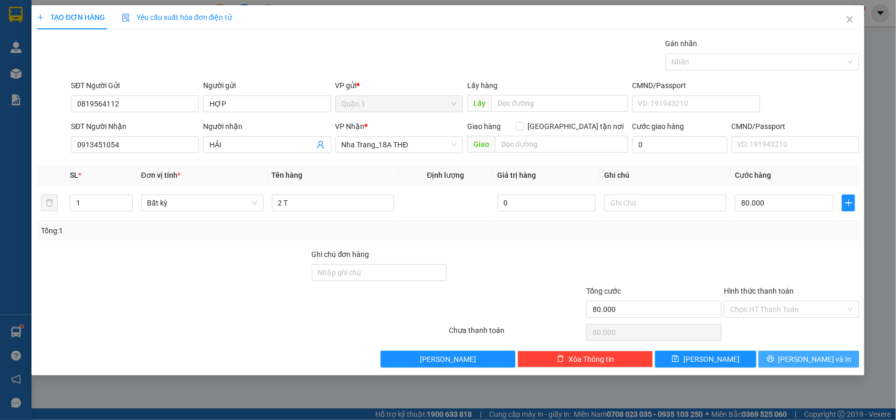
click at [804, 362] on span "[PERSON_NAME] và In" at bounding box center [814, 360] width 73 height 12
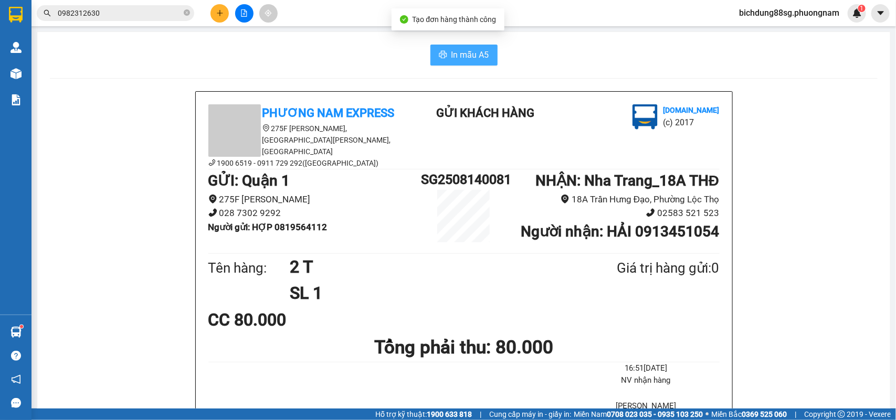
click at [473, 61] on span "In mẫu A5" at bounding box center [470, 54] width 38 height 13
click at [218, 18] on button at bounding box center [219, 13] width 18 height 18
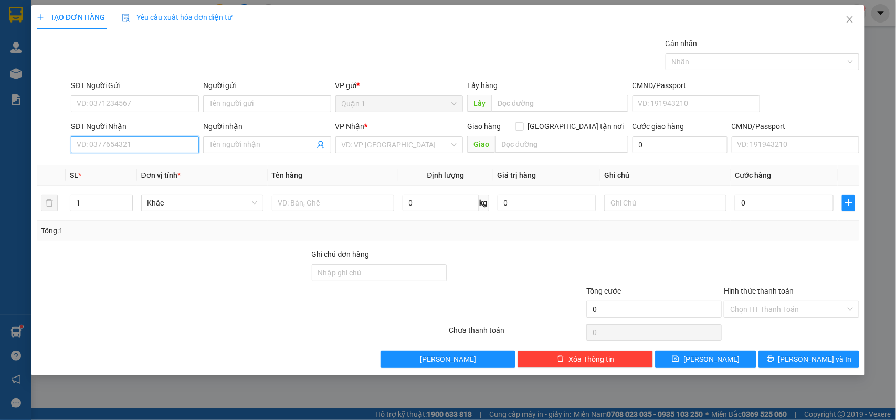
drag, startPoint x: 142, startPoint y: 153, endPoint x: 140, endPoint y: 149, distance: 5.4
click at [140, 151] on input "SĐT Người Nhận" at bounding box center [135, 144] width 128 height 17
click at [139, 163] on div "0795234737 - MIU MIU" at bounding box center [134, 167] width 115 height 12
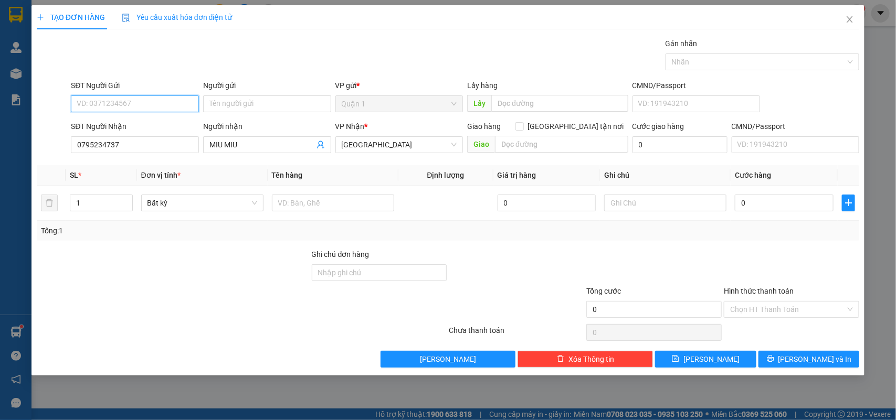
drag, startPoint x: 127, startPoint y: 109, endPoint x: 132, endPoint y: 104, distance: 7.1
click at [127, 108] on input "SĐT Người Gửi" at bounding box center [135, 104] width 128 height 17
drag, startPoint x: 159, startPoint y: 123, endPoint x: 311, endPoint y: 129, distance: 152.3
click at [159, 124] on div "0911132959 - TÚ" at bounding box center [134, 126] width 115 height 12
click at [350, 199] on input "text" at bounding box center [333, 203] width 122 height 17
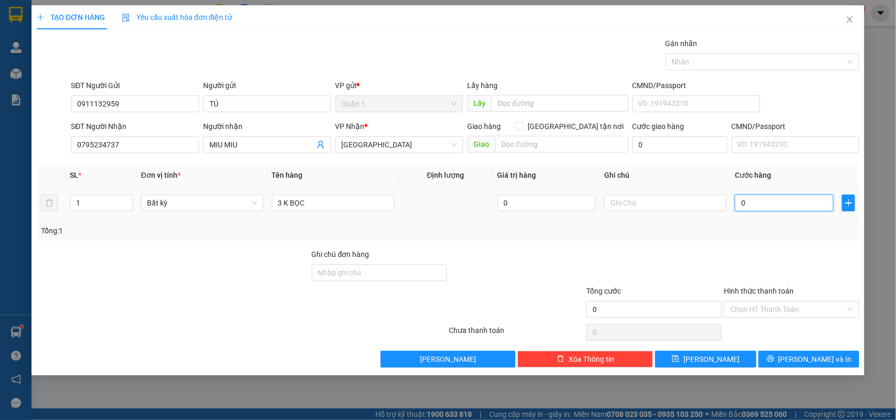
click at [782, 208] on input "0" at bounding box center [784, 203] width 99 height 17
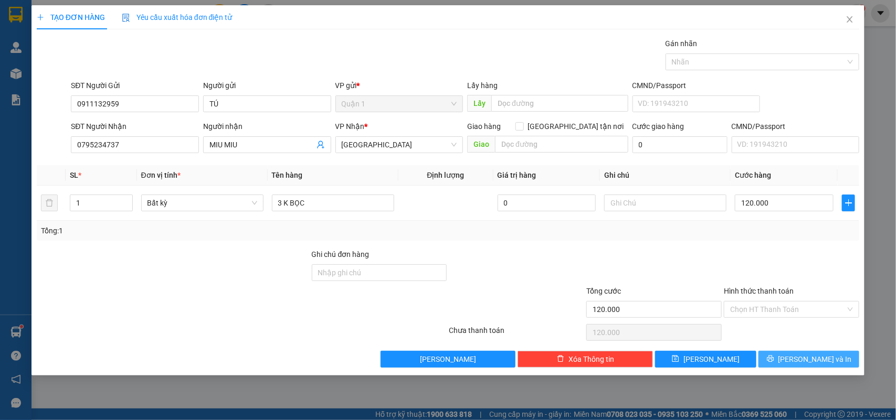
click at [774, 361] on icon "printer" at bounding box center [770, 358] width 7 height 7
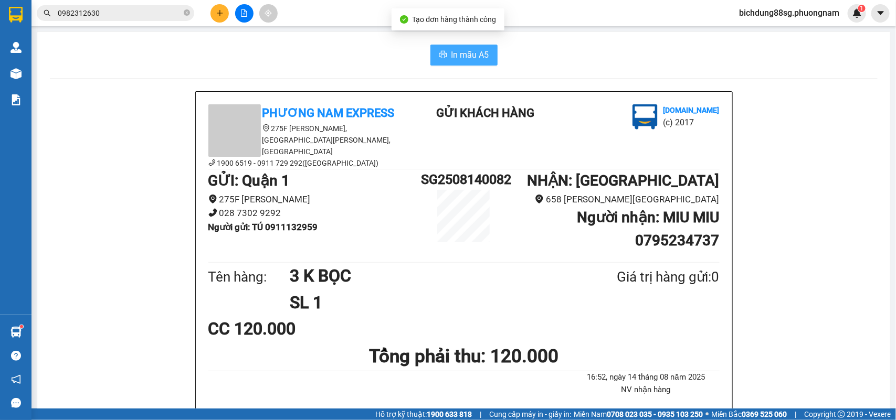
click at [453, 55] on span "In mẫu A5" at bounding box center [470, 54] width 38 height 13
click at [219, 12] on icon "plus" at bounding box center [219, 13] width 1 height 6
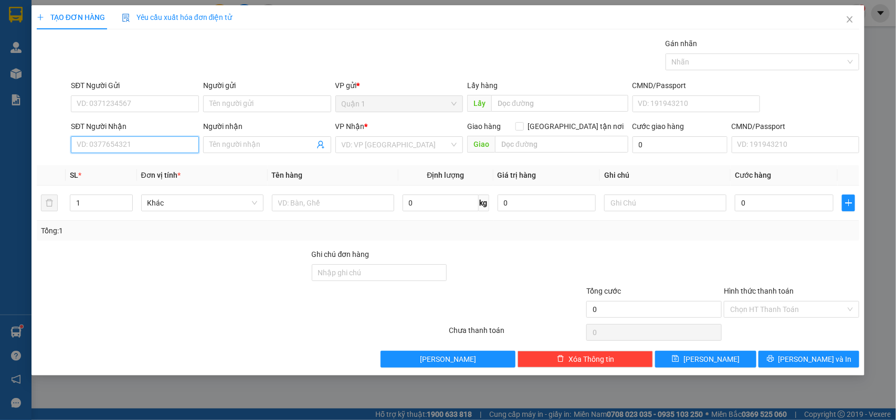
click at [92, 146] on input "SĐT Người Nhận" at bounding box center [135, 144] width 128 height 17
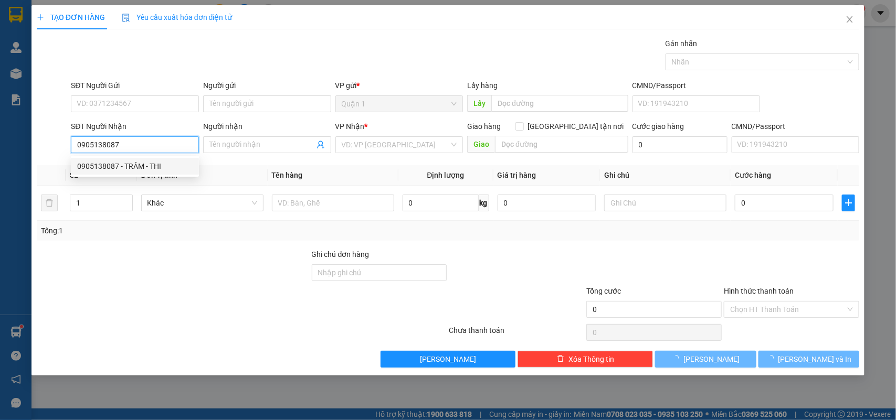
click at [160, 168] on div "0905138087 - TRÂM - THI" at bounding box center [134, 167] width 115 height 12
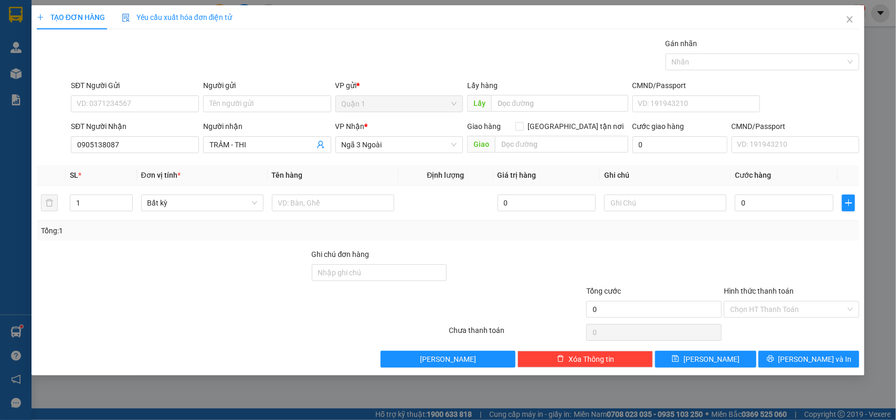
click at [163, 168] on th "Đơn vị tính *" at bounding box center [202, 175] width 131 height 20
click at [134, 105] on input "SĐT Người Gửi" at bounding box center [135, 104] width 128 height 17
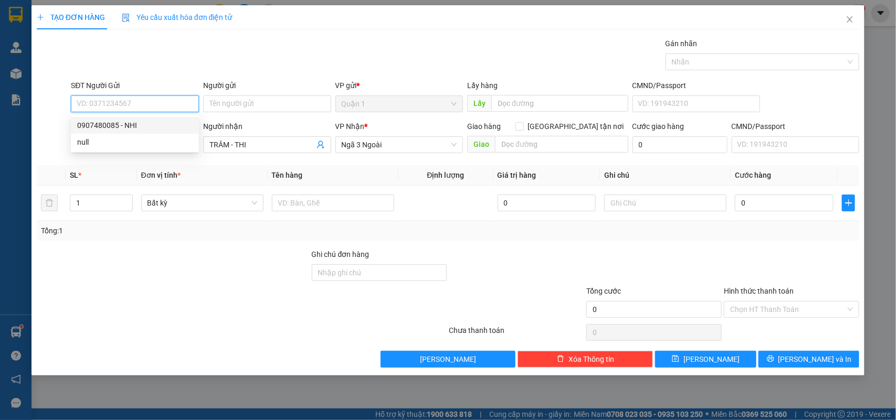
click at [143, 122] on div "0907480085 - NHI" at bounding box center [134, 126] width 115 height 12
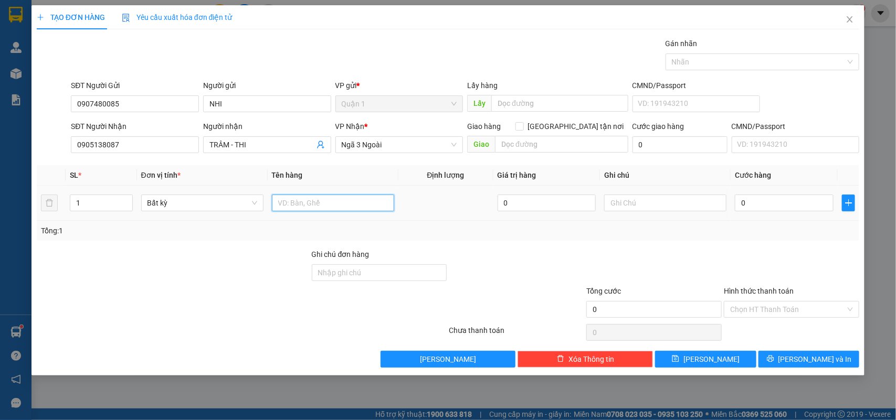
click at [343, 203] on input "text" at bounding box center [333, 203] width 122 height 17
click at [744, 206] on input "0" at bounding box center [784, 203] width 99 height 17
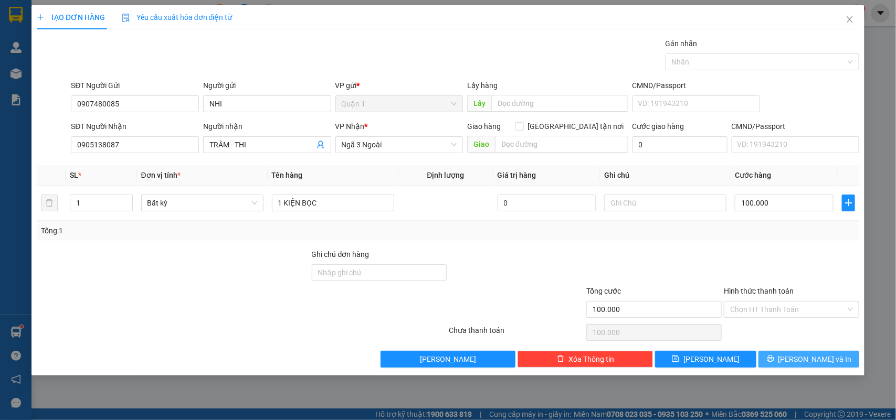
click at [774, 357] on icon "printer" at bounding box center [770, 358] width 7 height 7
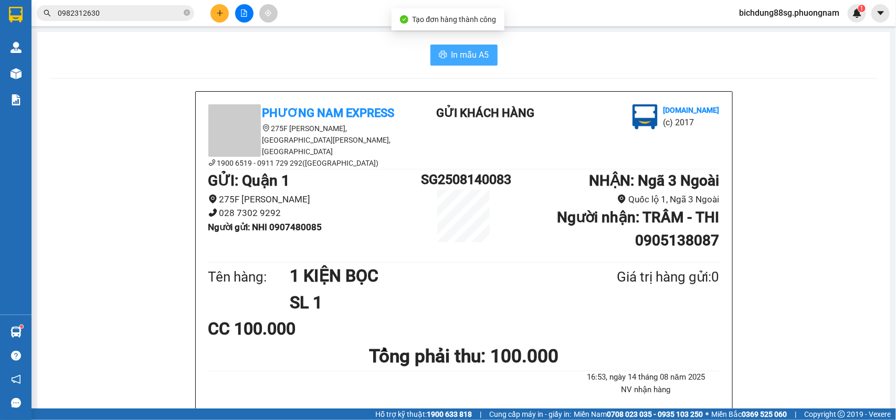
click at [475, 59] on span "In mẫu A5" at bounding box center [470, 54] width 38 height 13
click at [217, 10] on icon "plus" at bounding box center [219, 12] width 7 height 7
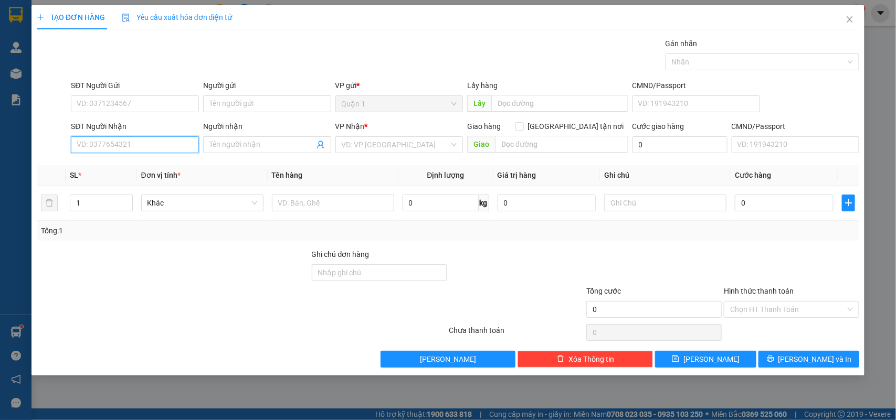
click at [134, 140] on input "SĐT Người Nhận" at bounding box center [135, 144] width 128 height 17
click at [132, 167] on div "0937127720 - LOAN" at bounding box center [134, 167] width 115 height 12
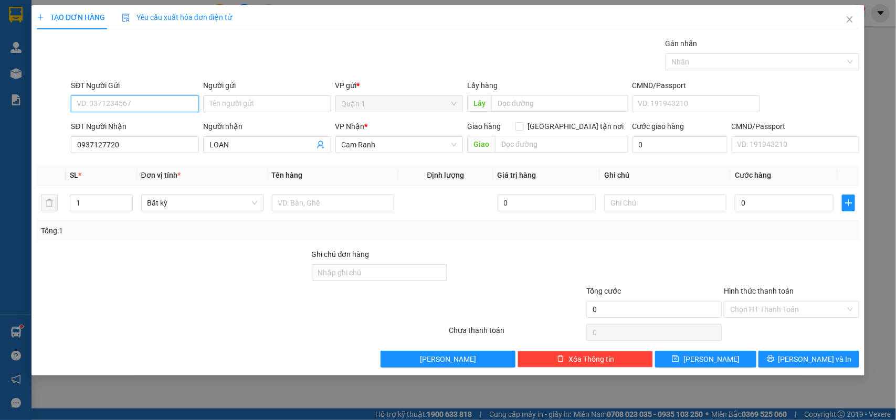
click at [152, 109] on input "SĐT Người Gửi" at bounding box center [135, 104] width 128 height 17
click at [150, 124] on div "0367806179 - VÂN" at bounding box center [134, 126] width 115 height 12
click at [295, 206] on input "text" at bounding box center [333, 203] width 122 height 17
click at [133, 140] on input "0937127720" at bounding box center [135, 144] width 128 height 17
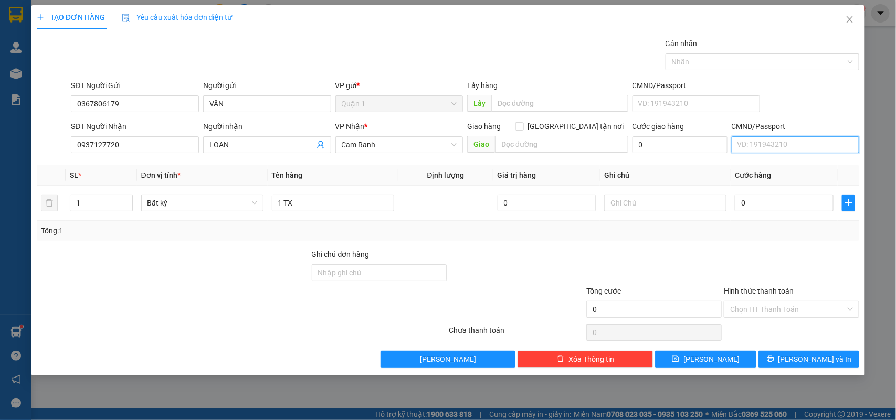
click at [767, 153] on input "CMND/Passport" at bounding box center [796, 144] width 128 height 17
click at [772, 203] on input "0" at bounding box center [784, 203] width 99 height 17
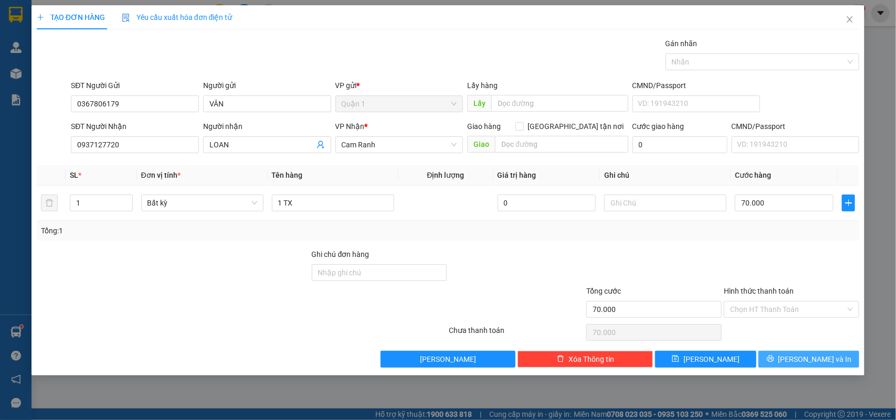
click at [780, 355] on button "[PERSON_NAME] và In" at bounding box center [808, 359] width 101 height 17
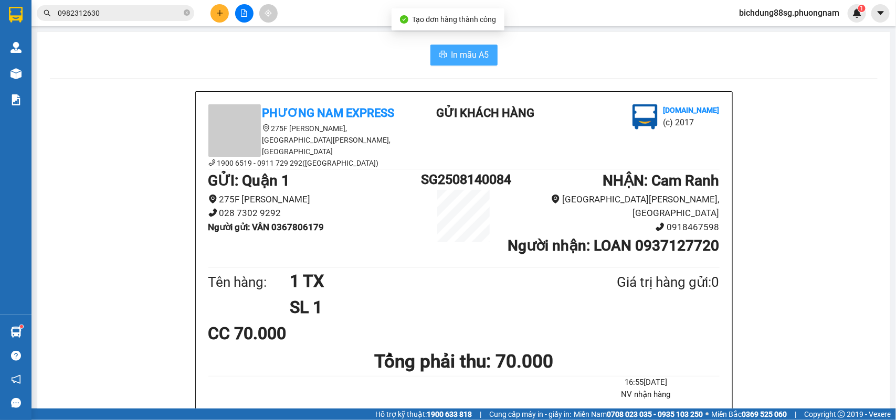
click at [466, 49] on span "In mẫu A5" at bounding box center [470, 54] width 38 height 13
click at [222, 13] on icon "plus" at bounding box center [219, 12] width 7 height 7
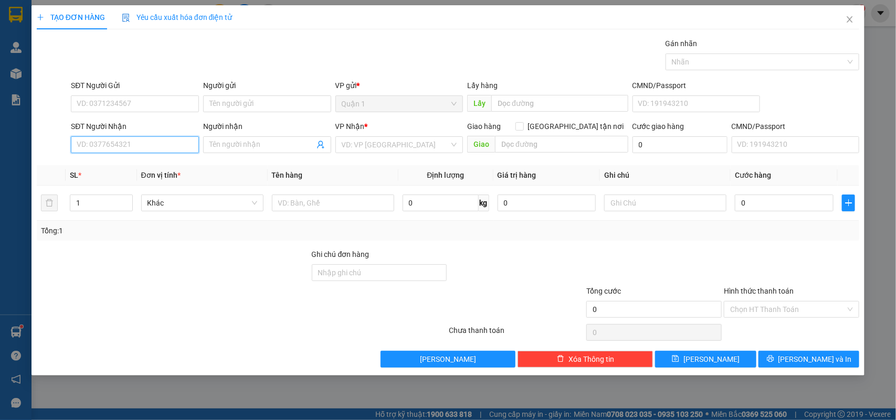
drag, startPoint x: 113, startPoint y: 149, endPoint x: 113, endPoint y: 155, distance: 6.8
click at [113, 155] on div "SĐT Người Nhận VD: 0377654321" at bounding box center [135, 139] width 128 height 37
click at [126, 167] on div "0944748487 - XUÂN TƯ" at bounding box center [134, 167] width 115 height 12
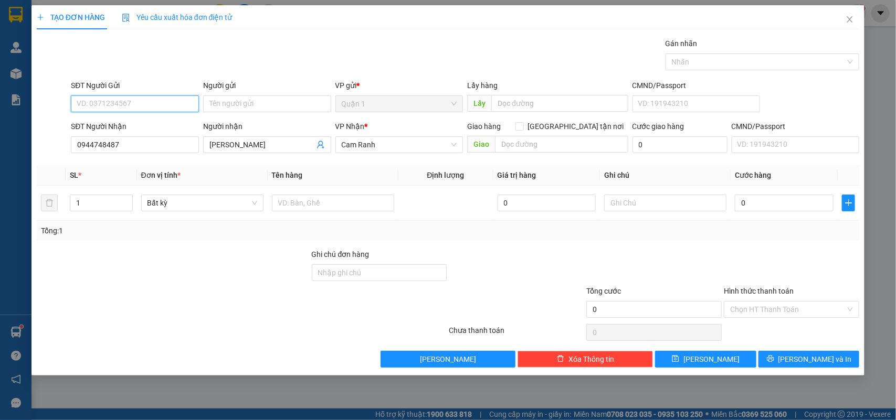
click at [143, 105] on input "SĐT Người Gửi" at bounding box center [135, 104] width 128 height 17
click at [149, 119] on div "0355554456 - QUYỀN" at bounding box center [135, 125] width 128 height 17
click at [319, 205] on input "text" at bounding box center [333, 203] width 122 height 17
click at [768, 200] on input "0" at bounding box center [784, 203] width 99 height 17
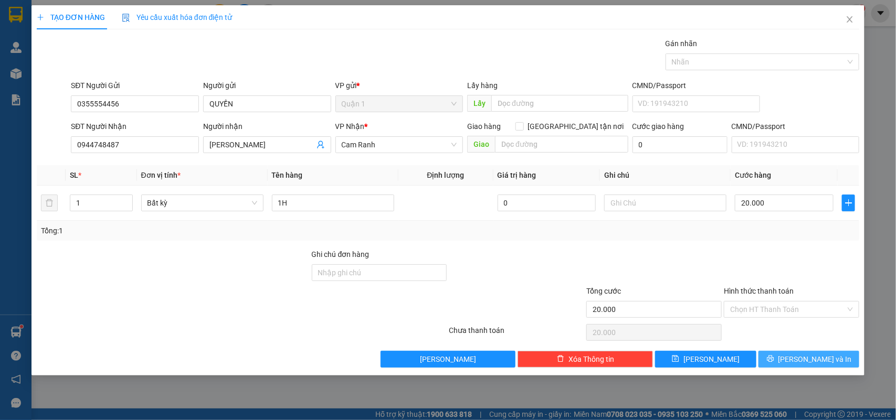
click at [774, 358] on icon "printer" at bounding box center [770, 358] width 7 height 7
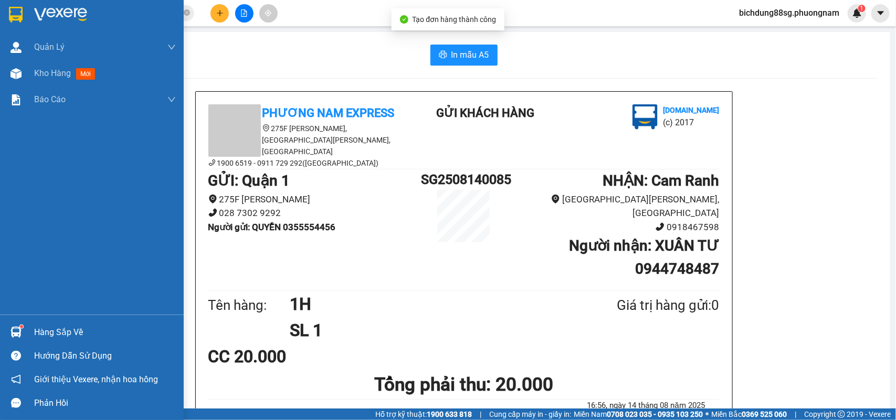
click at [13, 9] on img at bounding box center [16, 15] width 14 height 16
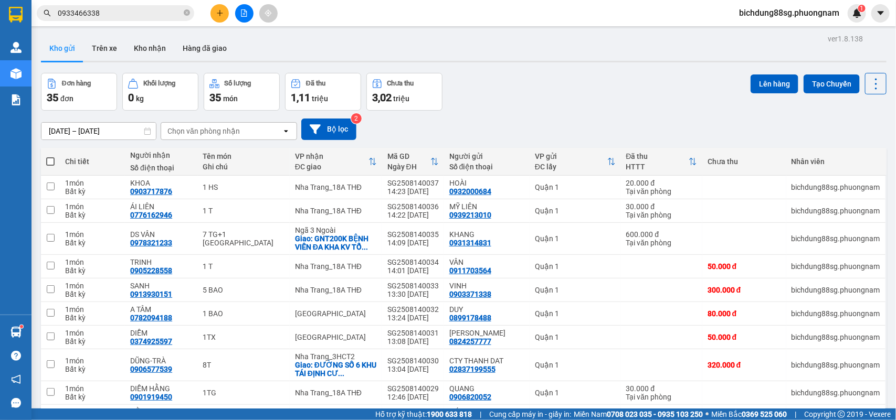
click at [145, 17] on input "0933466338" at bounding box center [120, 13] width 124 height 12
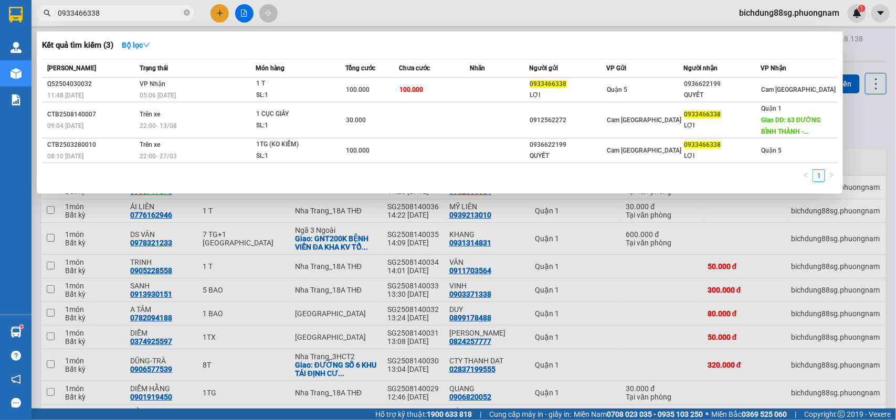
click at [145, 16] on input "0933466338" at bounding box center [120, 13] width 124 height 12
paste input "045555"
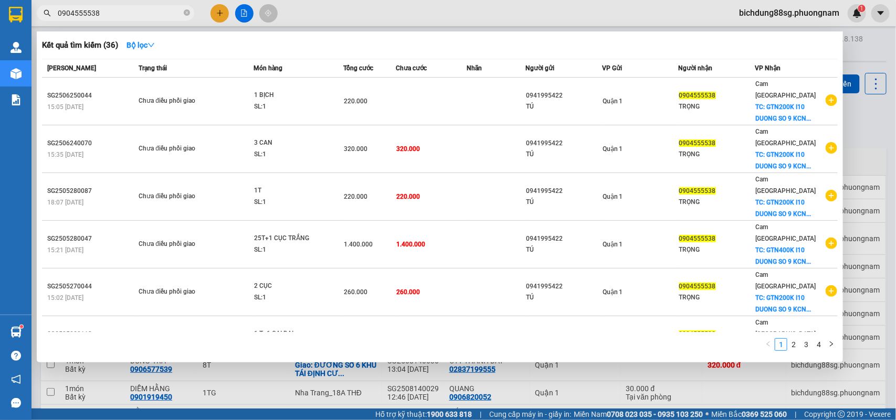
click at [147, 12] on input "0904555538" at bounding box center [120, 13] width 124 height 12
paste input "48998282"
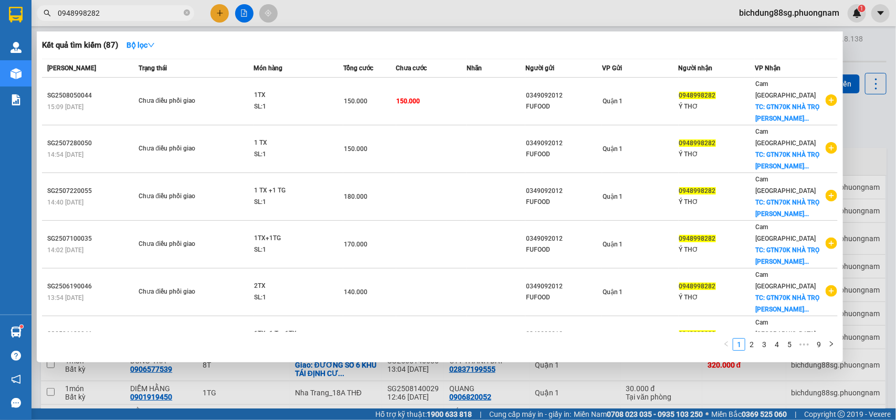
type input "0948998282"
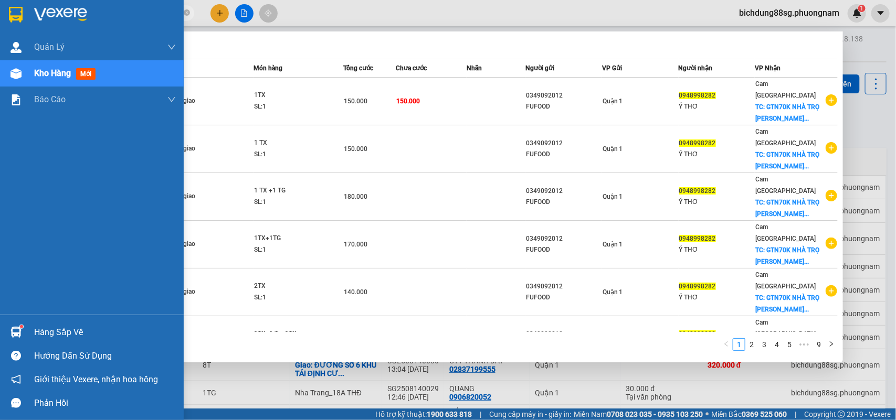
click at [20, 16] on img at bounding box center [16, 15] width 14 height 16
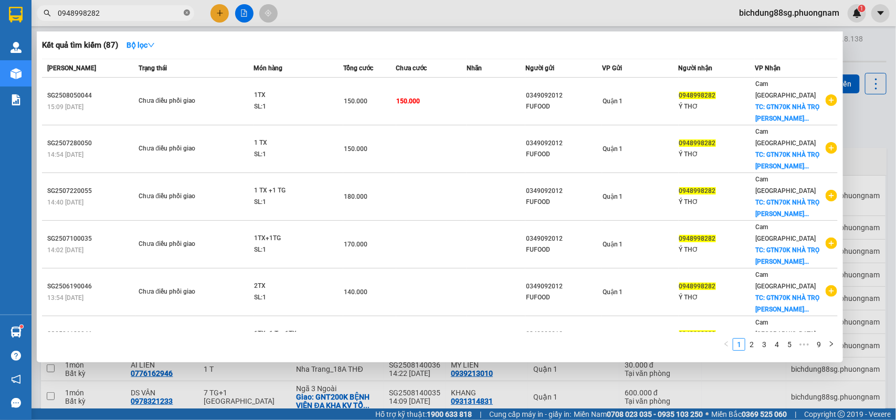
click at [189, 14] on icon "close-circle" at bounding box center [187, 12] width 6 height 6
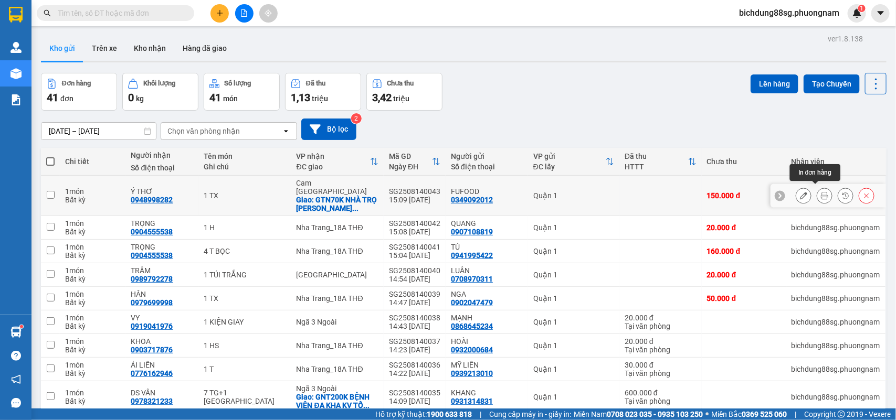
click at [821, 194] on icon at bounding box center [824, 195] width 7 height 7
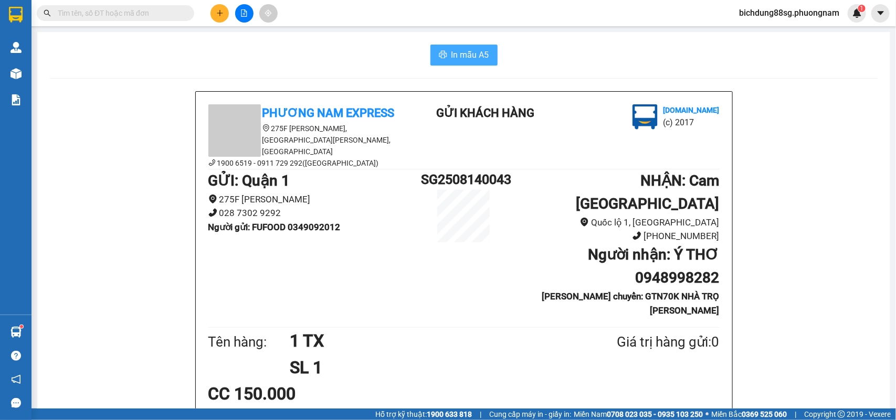
click at [462, 54] on span "In mẫu A5" at bounding box center [470, 54] width 38 height 13
click at [130, 9] on input "text" at bounding box center [120, 13] width 124 height 12
paste input "0932980032"
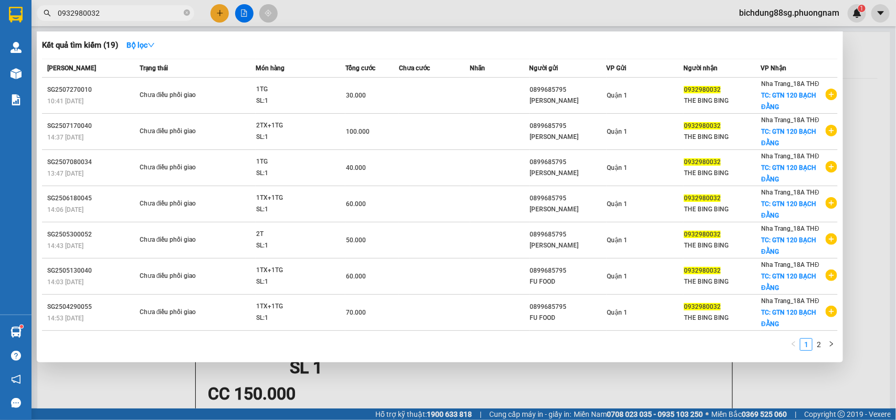
click at [143, 13] on input "0932980032" at bounding box center [120, 13] width 124 height 12
click at [143, 12] on input "0932980032" at bounding box center [120, 13] width 124 height 12
paste input "898855167"
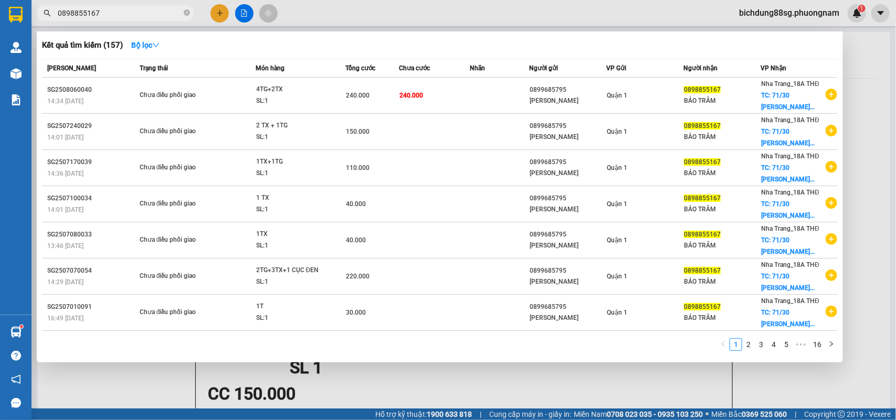
click at [121, 14] on input "0898855167" at bounding box center [120, 13] width 124 height 12
paste input "935955674"
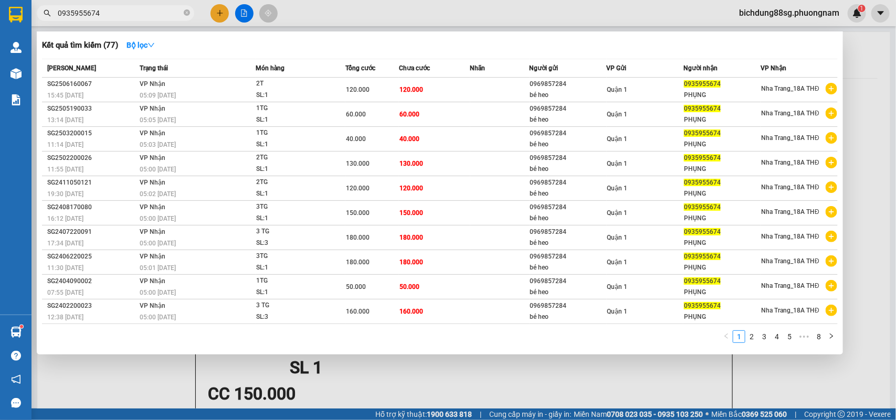
click at [134, 13] on input "0935955674" at bounding box center [120, 13] width 124 height 12
paste input "05055500"
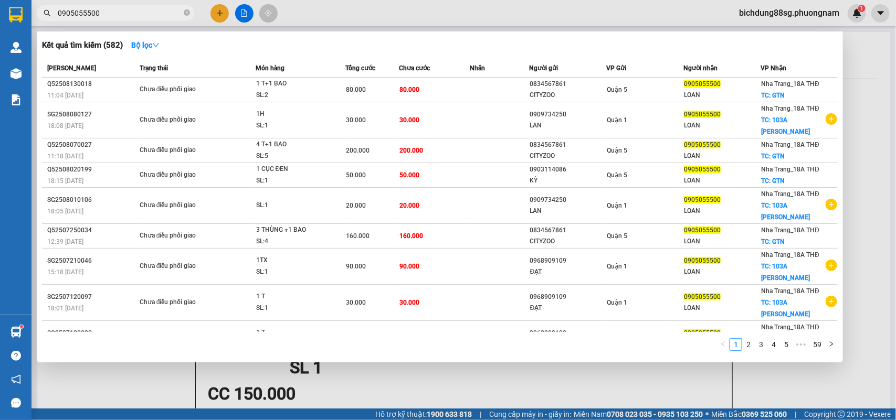
type input "0905055500"
drag, startPoint x: 218, startPoint y: 15, endPoint x: 213, endPoint y: 33, distance: 18.8
click at [218, 14] on div at bounding box center [448, 210] width 896 height 420
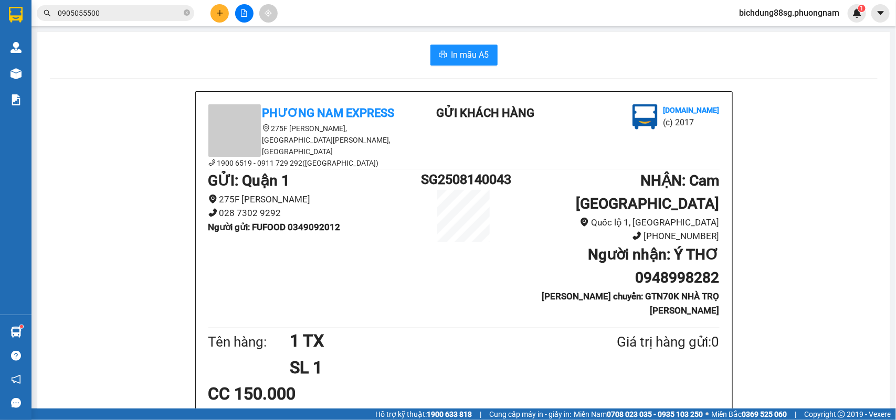
click at [214, 9] on button at bounding box center [219, 13] width 18 height 18
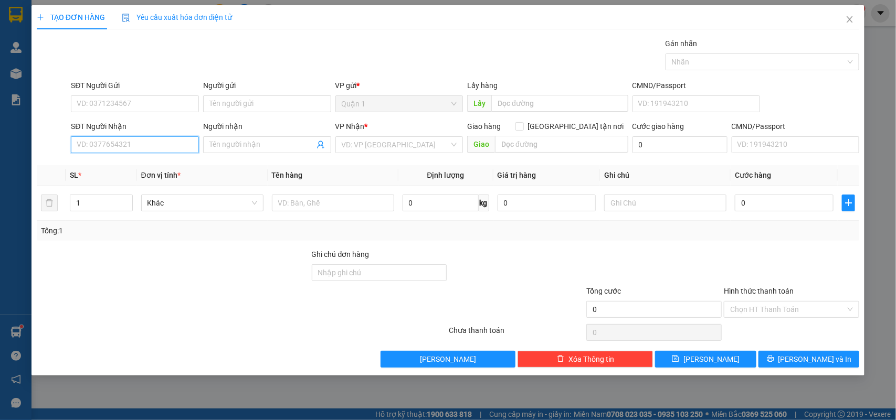
click at [100, 148] on input "SĐT Người Nhận" at bounding box center [135, 144] width 128 height 17
type input "0966024440"
click at [153, 162] on div "0966024440 - HÀ - TRANG" at bounding box center [134, 167] width 115 height 12
type input "HÀ - TRANG"
type input "0966024440"
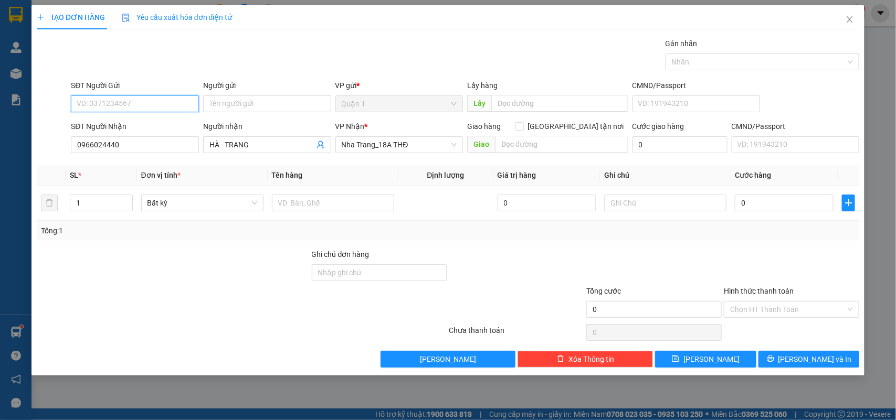
click at [141, 107] on input "SĐT Người Gửi" at bounding box center [135, 104] width 128 height 17
type input "0902287547"
click at [149, 122] on div "0902287547 - [PERSON_NAME]" at bounding box center [134, 126] width 115 height 12
type input "[PERSON_NAME]"
type input "0902287547"
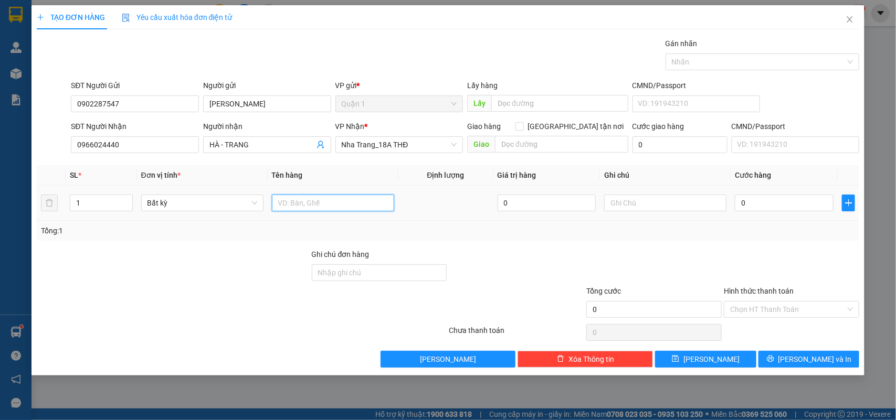
click at [309, 204] on input "text" at bounding box center [333, 203] width 122 height 17
type input "1 T DẸP"
click at [760, 207] on input "0" at bounding box center [784, 203] width 99 height 17
type input "2"
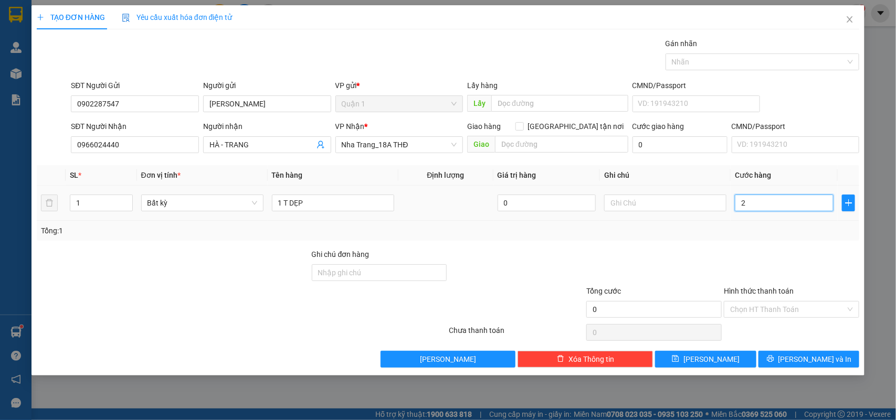
type input "2"
type input "20"
type input "20.000"
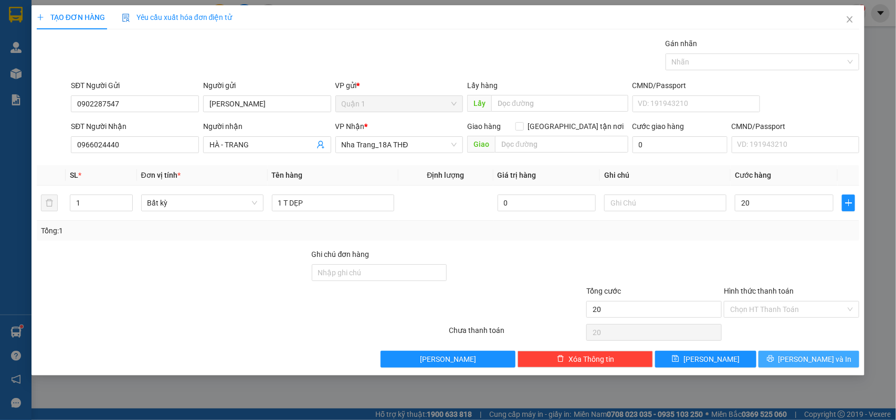
type input "20.000"
click at [796, 358] on button "[PERSON_NAME] và In" at bounding box center [808, 359] width 101 height 17
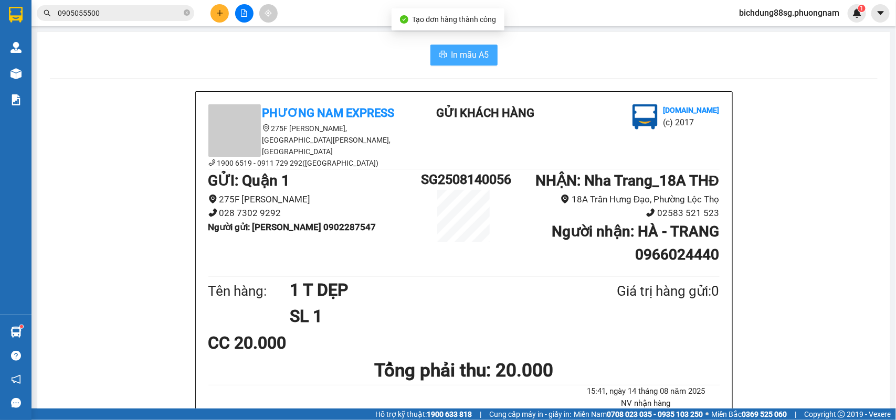
click at [460, 56] on span "In mẫu A5" at bounding box center [470, 54] width 38 height 13
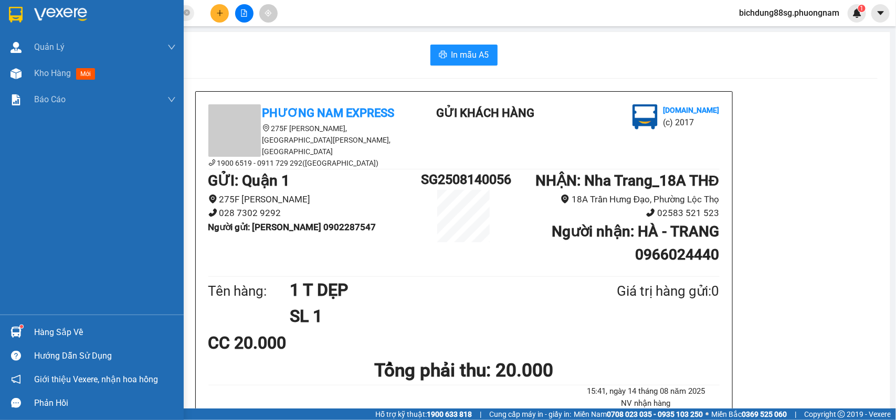
click at [14, 9] on img at bounding box center [16, 15] width 14 height 16
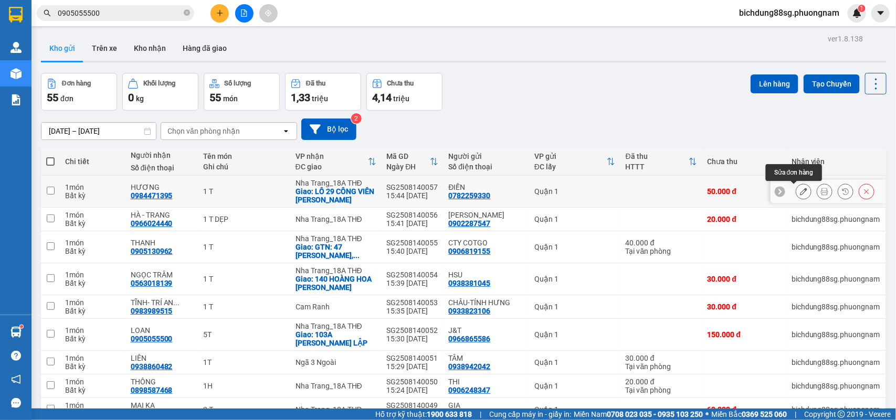
click at [800, 192] on icon at bounding box center [803, 191] width 7 height 7
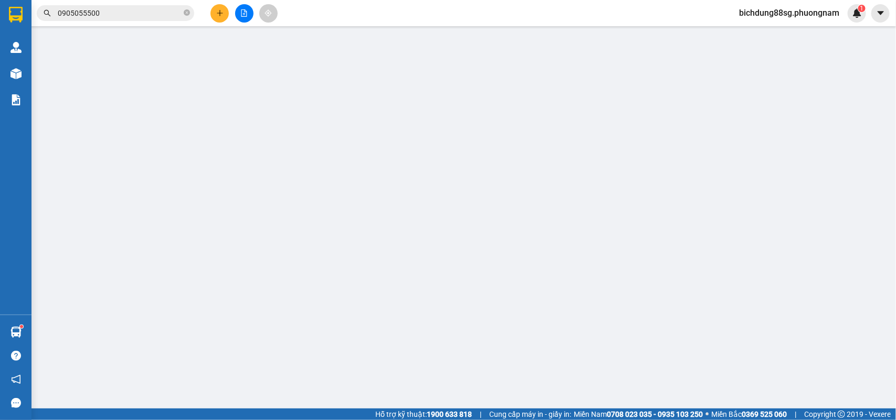
type input "0782259330"
type input "0984471395"
checkbox input "true"
type input "LÔ 29 CÔNG VIÊN [PERSON_NAME]"
type input "50.000"
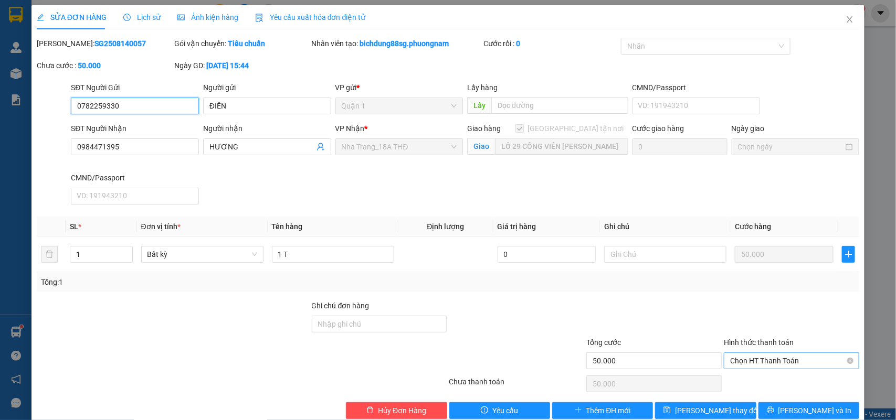
click at [757, 366] on span "Chọn HT Thanh Toán" at bounding box center [791, 361] width 123 height 16
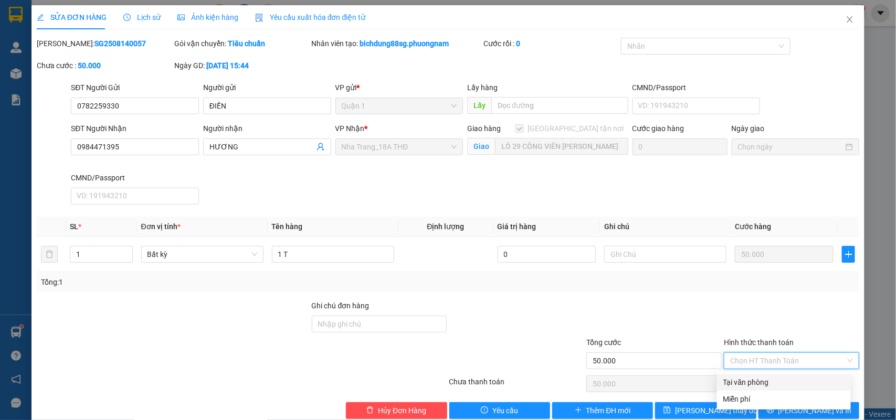
click at [749, 379] on div "Tại văn phòng" at bounding box center [783, 383] width 121 height 12
type input "0"
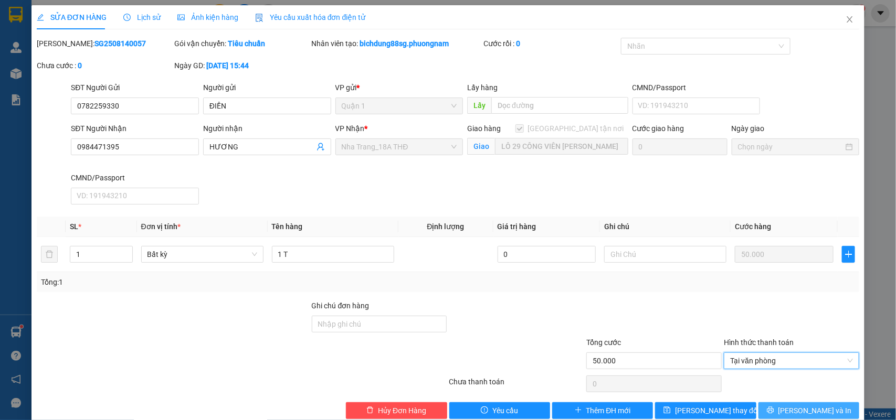
click at [774, 408] on icon "printer" at bounding box center [770, 410] width 7 height 7
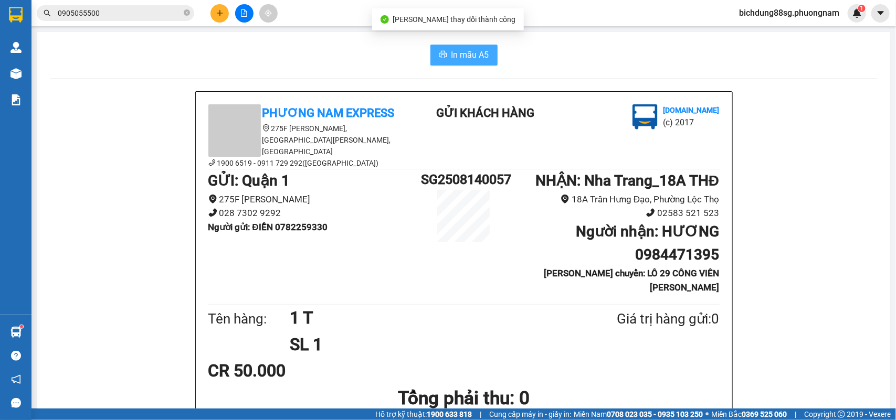
click at [460, 50] on span "In mẫu A5" at bounding box center [470, 54] width 38 height 13
click at [119, 13] on input "0905055500" at bounding box center [120, 13] width 124 height 12
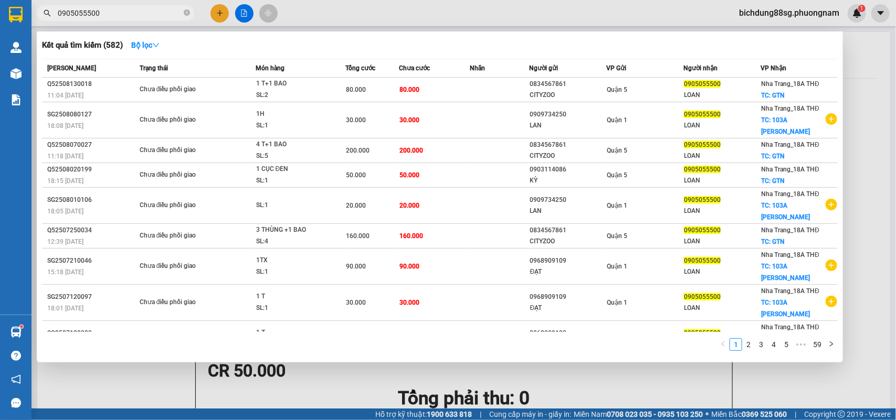
click at [118, 13] on input "0905055500" at bounding box center [120, 13] width 124 height 12
paste input "139088"
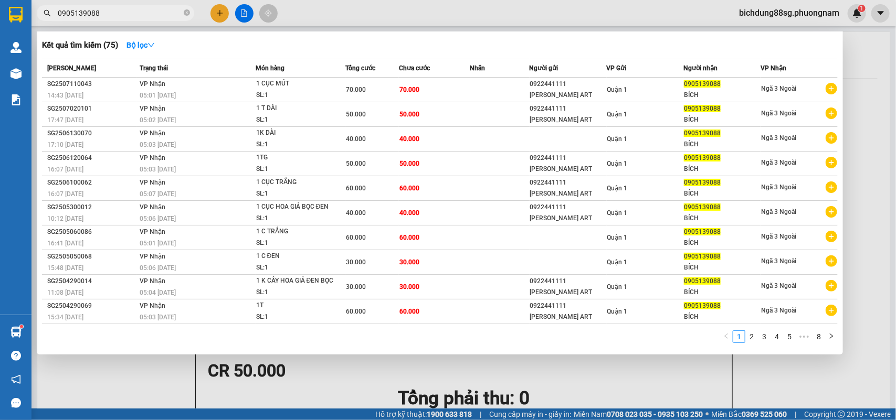
click at [119, 18] on input "0905139088" at bounding box center [120, 13] width 124 height 12
paste input "86654426"
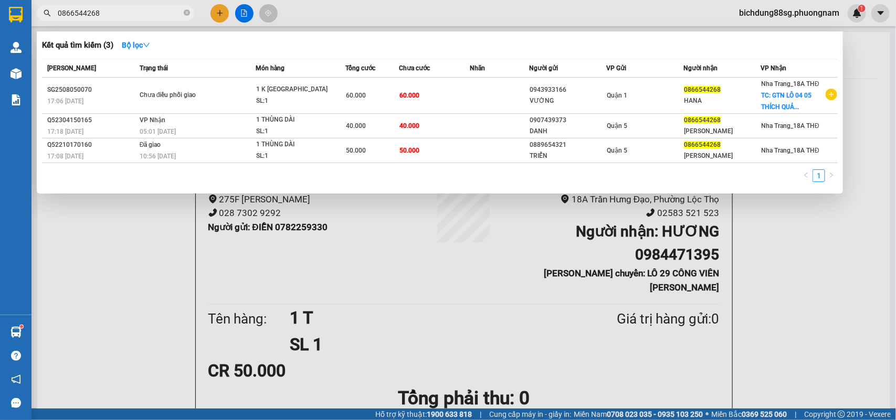
click at [125, 12] on input "0866544268" at bounding box center [120, 13] width 124 height 12
click at [124, 12] on input "0866544268" at bounding box center [120, 13] width 124 height 12
paste input "987784746"
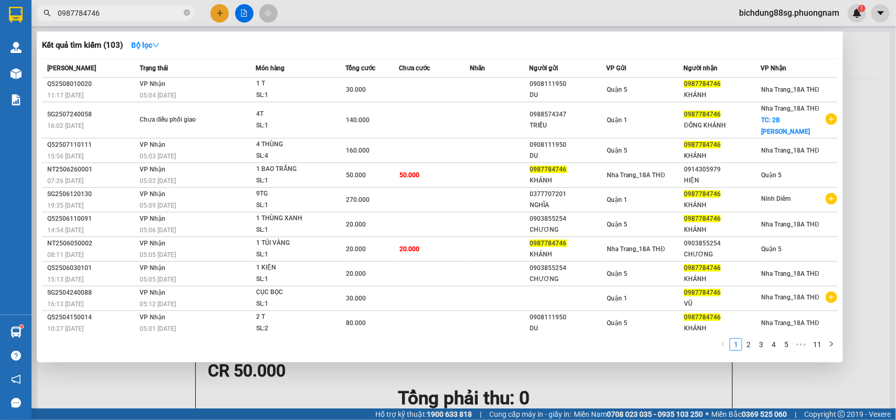
type input "0987784746"
click at [188, 13] on icon "close-circle" at bounding box center [187, 12] width 6 height 6
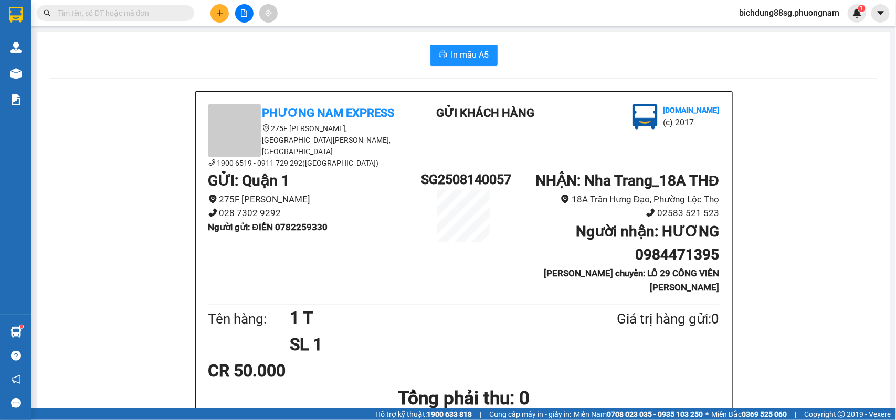
click at [221, 16] on icon "plus" at bounding box center [219, 12] width 7 height 7
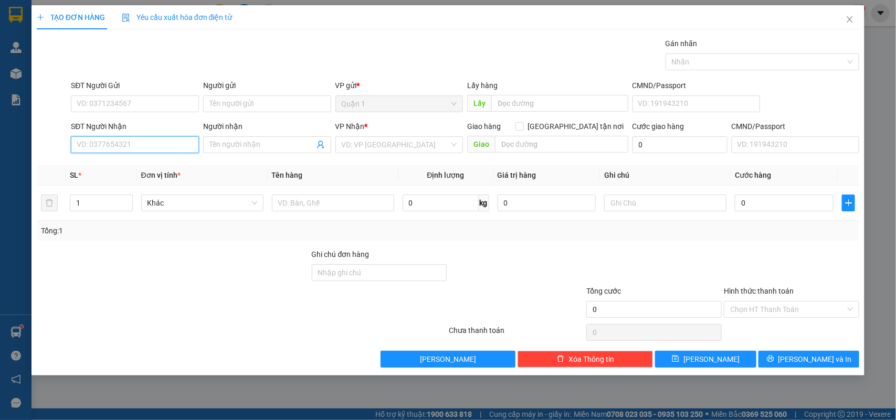
click at [137, 142] on input "SĐT Người Nhận" at bounding box center [135, 144] width 128 height 17
click at [132, 165] on div "0776162946 - ÁI LIÊN" at bounding box center [134, 167] width 115 height 12
type input "0776162946"
type input "ÁI LIÊN"
type input "0776162946"
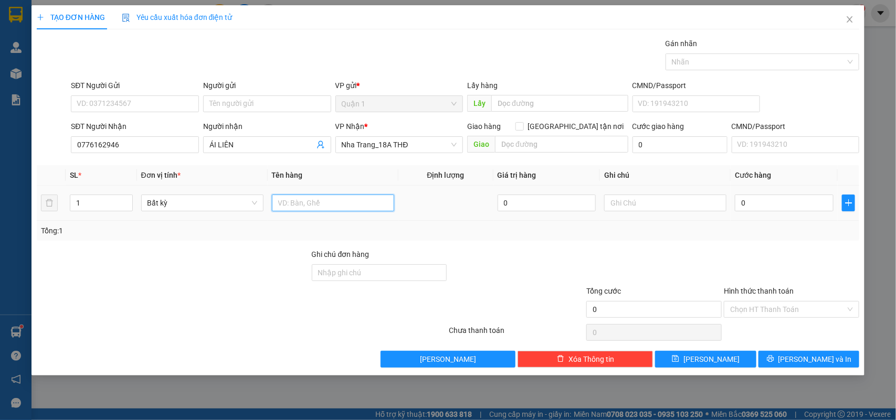
click at [335, 205] on input "text" at bounding box center [333, 203] width 122 height 17
type input "1 T"
click at [758, 204] on input "0" at bounding box center [784, 203] width 99 height 17
type input "2"
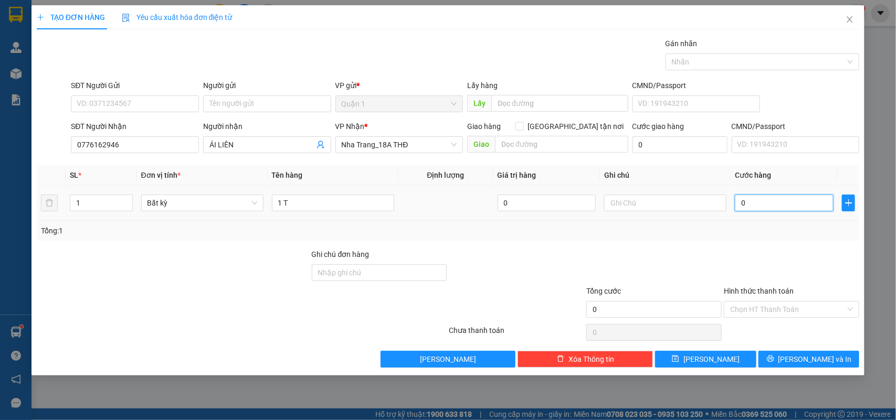
type input "2"
type input "20"
type input "20.000"
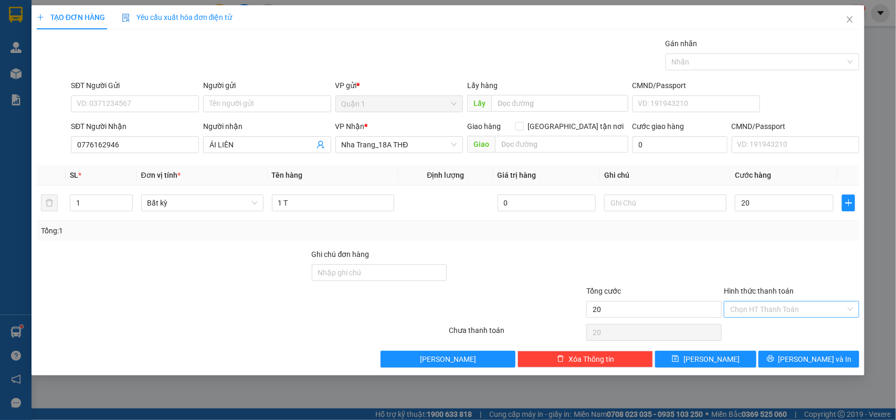
type input "20.000"
click at [759, 303] on input "Hình thức thanh toán" at bounding box center [787, 310] width 115 height 16
click at [751, 326] on div "Tại văn phòng" at bounding box center [792, 332] width 123 height 12
type input "0"
click at [799, 363] on span "[PERSON_NAME] và In" at bounding box center [814, 360] width 73 height 12
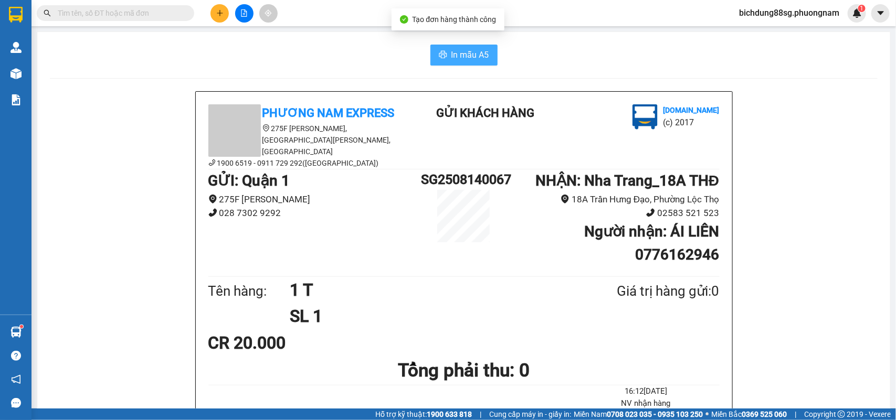
click at [460, 54] on span "In mẫu A5" at bounding box center [470, 54] width 38 height 13
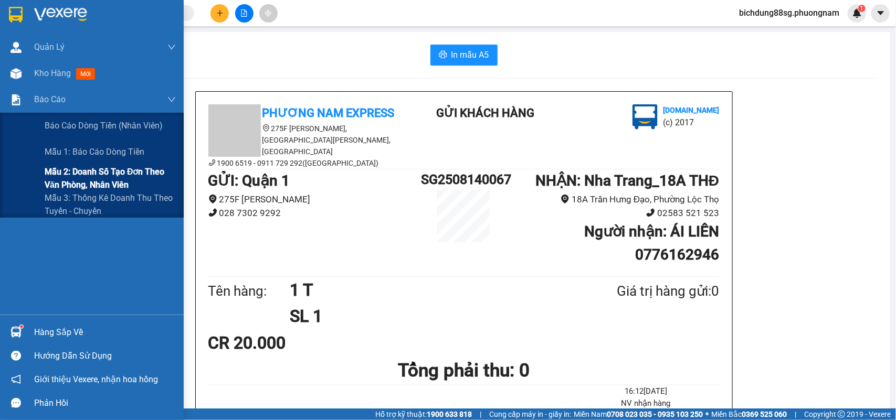
click at [90, 176] on span "Mẫu 2: Doanh số tạo đơn theo Văn phòng, nhân viên" at bounding box center [110, 178] width 131 height 26
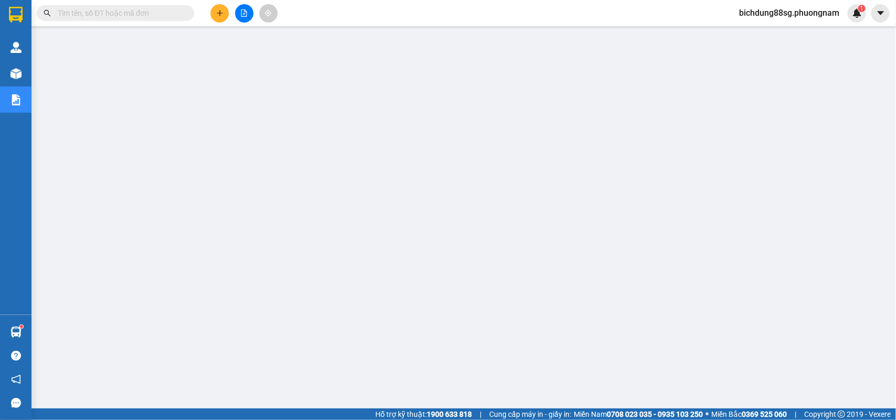
click at [218, 14] on icon "plus" at bounding box center [219, 12] width 7 height 7
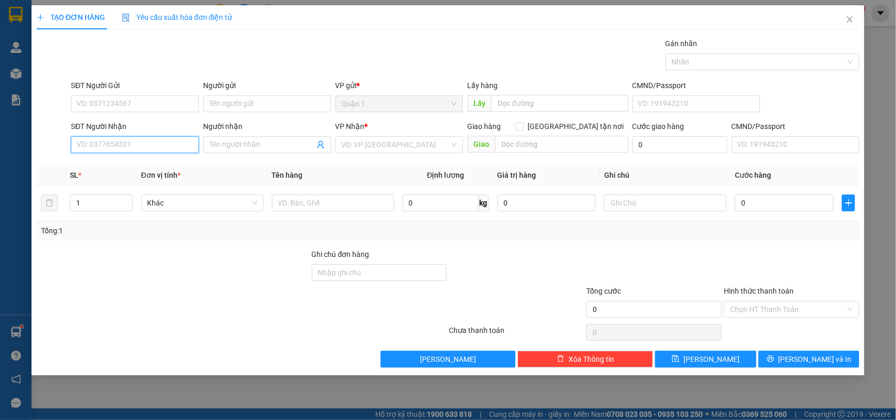
click at [126, 150] on input "SĐT Người Nhận" at bounding box center [135, 144] width 128 height 17
click at [121, 164] on div "0917936379 - HUỆ" at bounding box center [134, 167] width 115 height 12
type input "0917936379"
type input "HUỆ"
type input "0917936379"
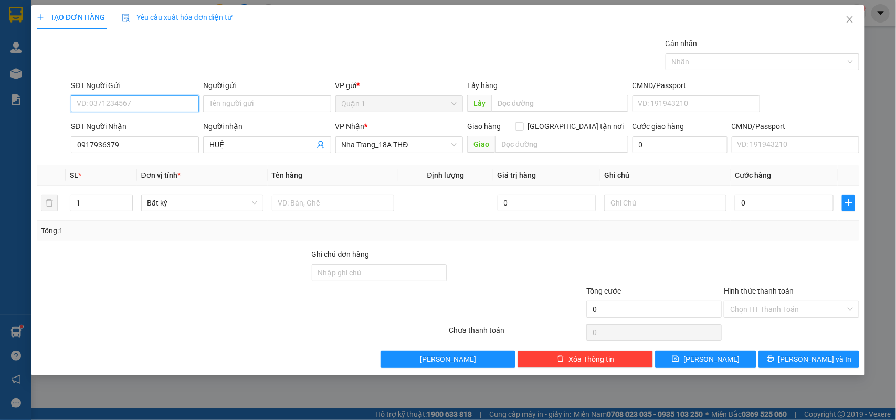
click at [142, 108] on input "SĐT Người Gửi" at bounding box center [135, 104] width 128 height 17
click at [162, 123] on div "0963408908 - NHÂN" at bounding box center [134, 126] width 115 height 12
type input "0963408908"
type input "NHÂN"
click at [287, 204] on input "text" at bounding box center [333, 203] width 122 height 17
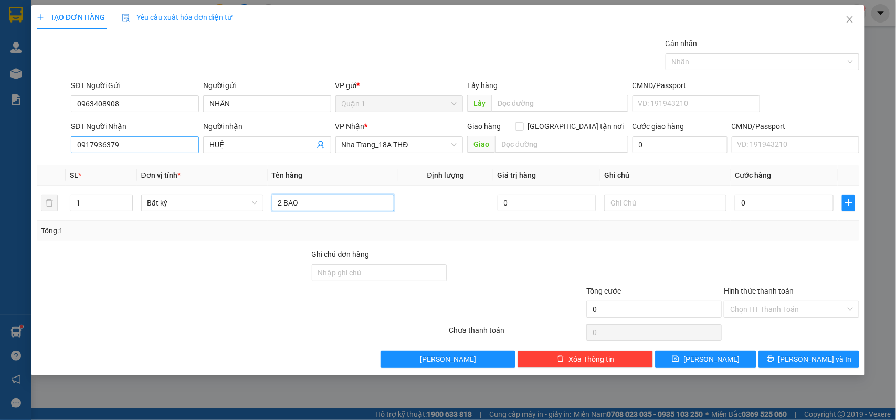
type input "2 BAO"
click at [145, 151] on input "0917936379" at bounding box center [135, 144] width 128 height 17
click at [754, 200] on input "0" at bounding box center [784, 203] width 99 height 17
type input "3"
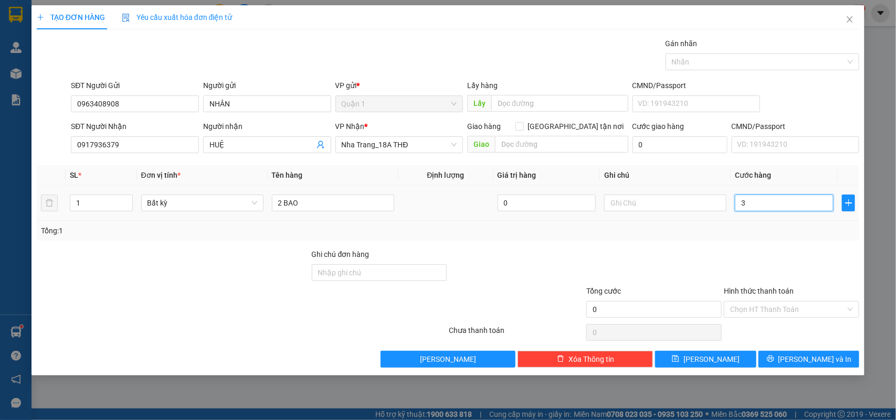
type input "3"
type input "32"
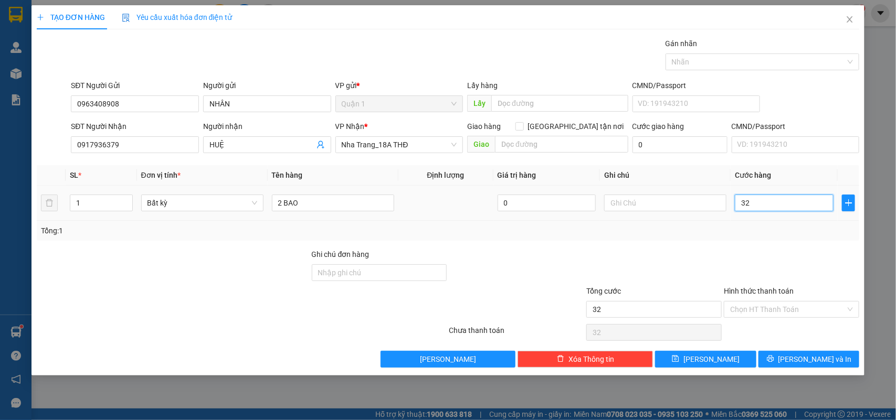
type input "320"
type input "320.000"
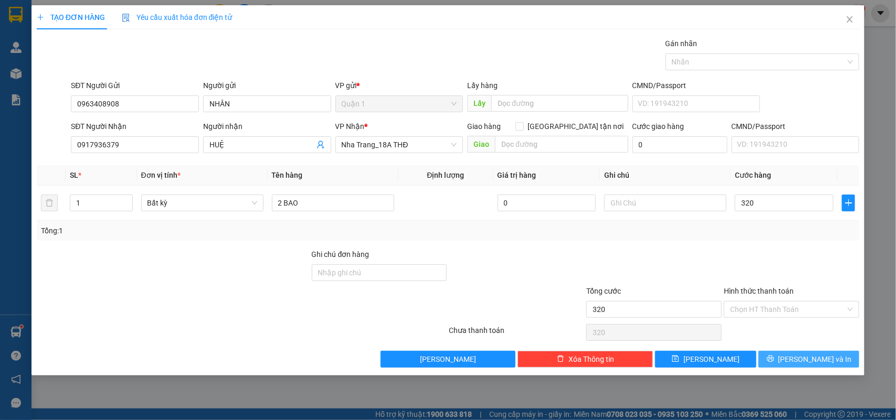
type input "320.000"
click at [798, 356] on button "[PERSON_NAME] và In" at bounding box center [808, 359] width 101 height 17
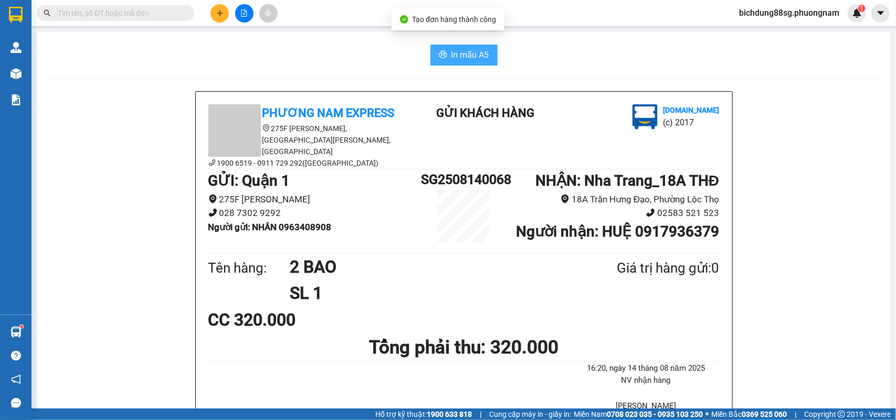
click at [452, 48] on span "In mẫu A5" at bounding box center [470, 54] width 38 height 13
click at [216, 14] on icon "plus" at bounding box center [219, 12] width 7 height 7
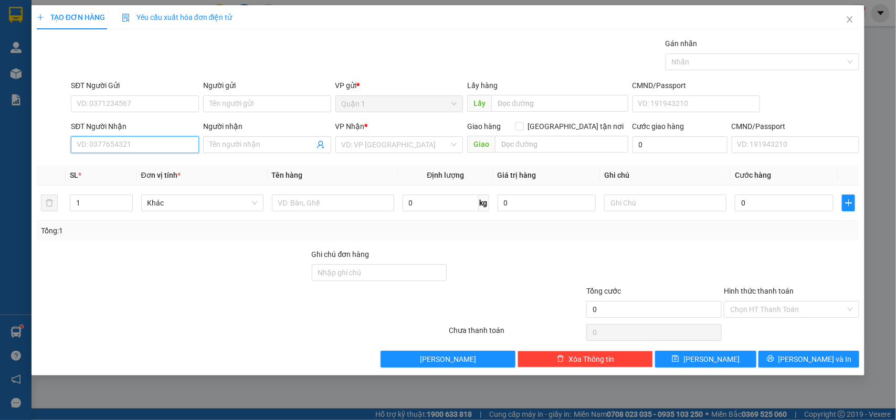
click at [91, 147] on input "SĐT Người Nhận" at bounding box center [135, 144] width 128 height 17
click at [143, 164] on div "0559964489 - LỢI" at bounding box center [134, 167] width 115 height 12
type input "0559964489"
type input "LỢI"
type input "0559964489"
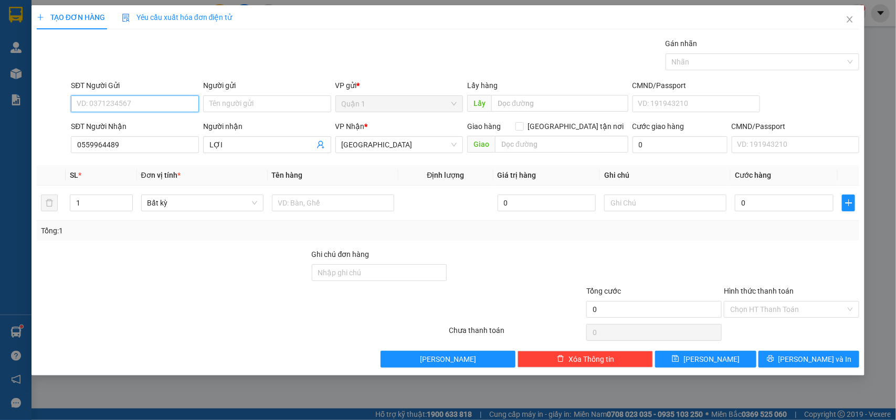
click at [126, 100] on input "SĐT Người Gửi" at bounding box center [135, 104] width 128 height 17
click at [131, 125] on div "0333333961 - KHOA" at bounding box center [134, 126] width 115 height 12
type input "0333333961"
type input "KHOA"
click at [307, 210] on input "text" at bounding box center [333, 203] width 122 height 17
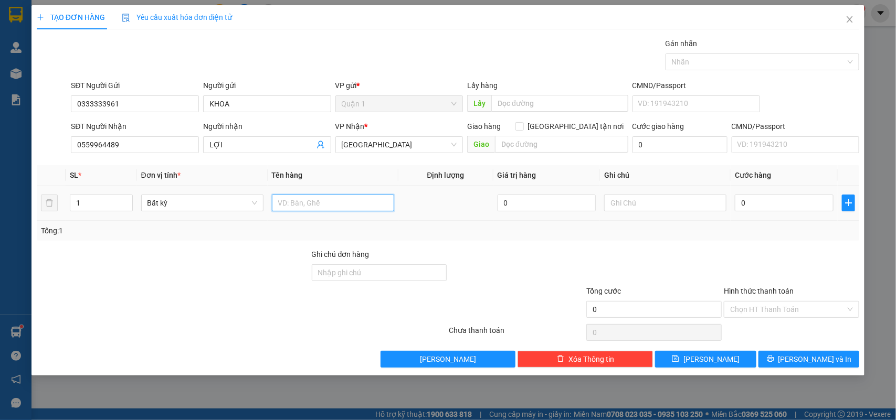
click at [307, 210] on input "text" at bounding box center [333, 203] width 122 height 17
type input "1 HS"
click at [808, 207] on input "0" at bounding box center [784, 203] width 99 height 17
type input "2"
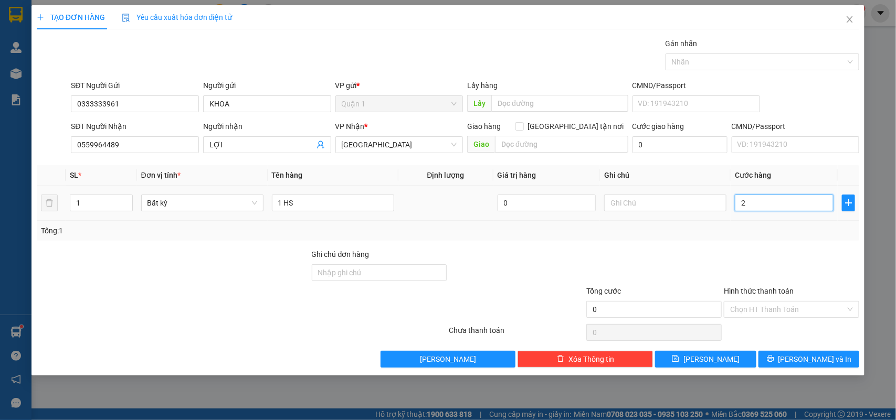
type input "2"
type input "20"
type input "20.000"
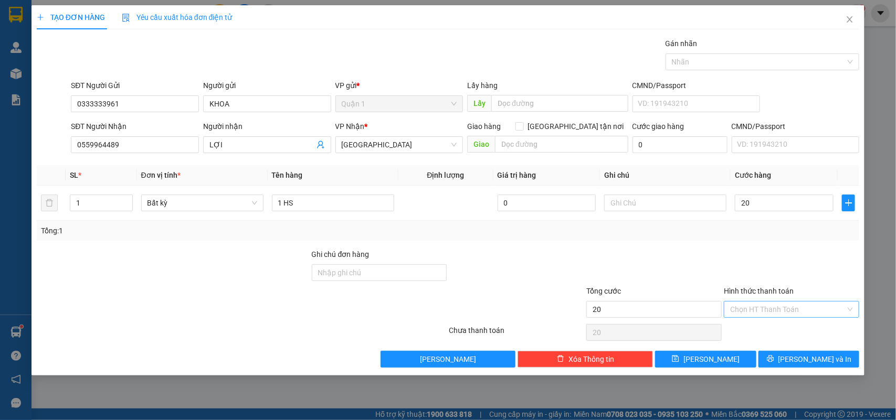
type input "20.000"
click at [793, 314] on input "Hình thức thanh toán" at bounding box center [787, 310] width 115 height 16
click at [764, 329] on div "Tại văn phòng" at bounding box center [792, 332] width 123 height 12
type input "0"
click at [796, 362] on button "[PERSON_NAME] và In" at bounding box center [808, 359] width 101 height 17
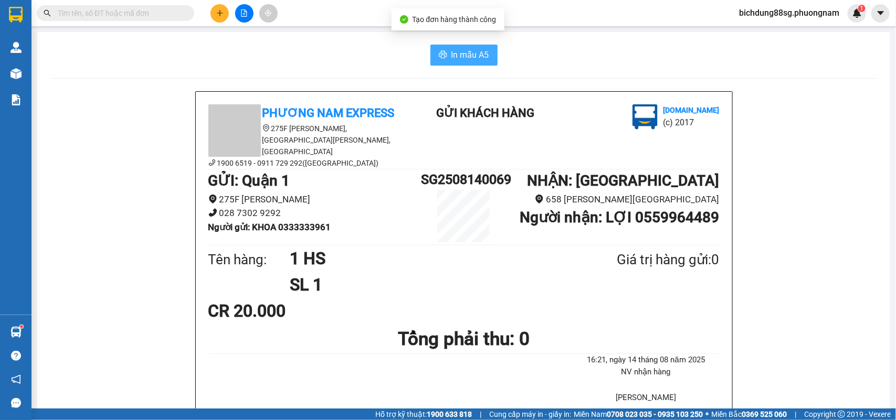
click at [439, 52] on icon "printer" at bounding box center [443, 54] width 8 height 8
click at [213, 12] on button at bounding box center [219, 13] width 18 height 18
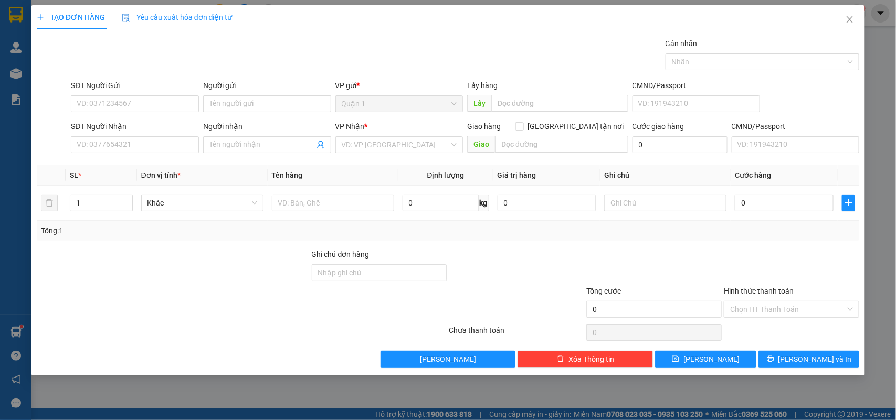
click at [111, 135] on div "SĐT Người Nhận" at bounding box center [135, 129] width 128 height 16
click at [111, 150] on input "SĐT Người Nhận" at bounding box center [135, 144] width 128 height 17
type input "9"
click at [142, 166] on div "0932084061 - TRÂM" at bounding box center [134, 167] width 115 height 12
type input "0932084061"
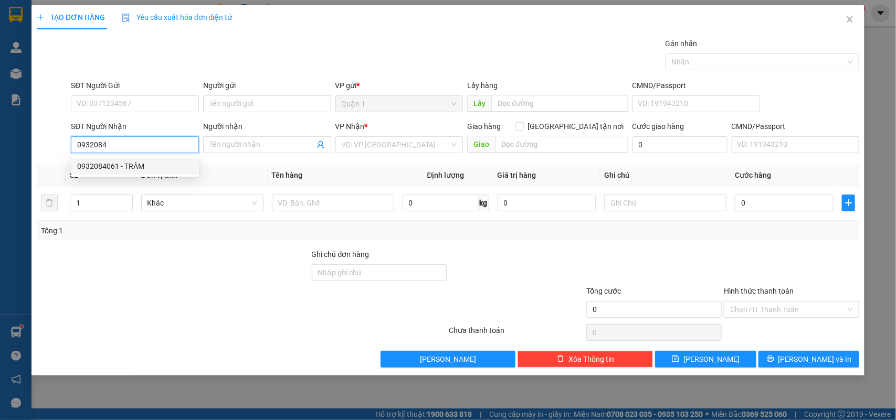
type input "TRÂM"
type input "0932084061"
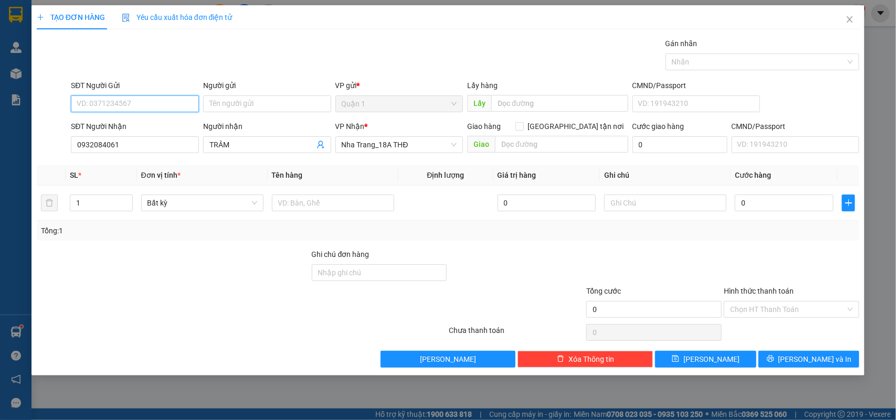
click at [120, 109] on input "SĐT Người Gửi" at bounding box center [135, 104] width 128 height 17
drag, startPoint x: 148, startPoint y: 120, endPoint x: 365, endPoint y: 174, distance: 223.9
click at [148, 120] on div "0984440125 - LONG" at bounding box center [134, 126] width 115 height 12
type input "0984440125"
type input "LONG"
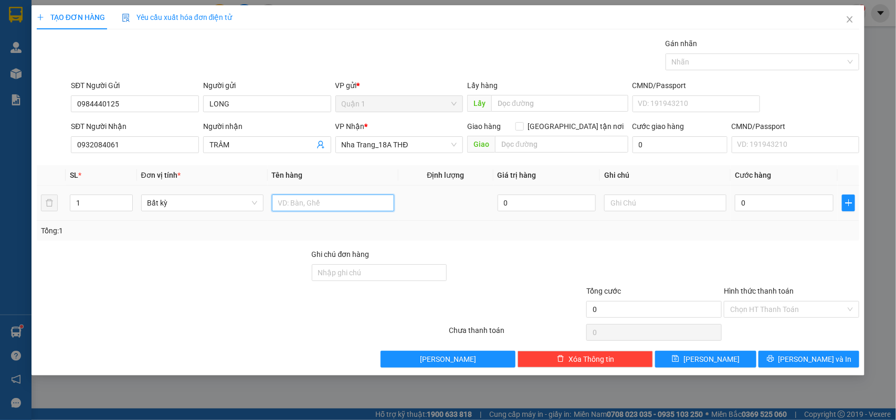
click at [323, 203] on input "text" at bounding box center [333, 203] width 122 height 17
click at [133, 96] on input "0984440125" at bounding box center [135, 104] width 128 height 17
click at [327, 207] on input "text" at bounding box center [333, 203] width 122 height 17
type input "1 VALY"
click at [784, 206] on input "0" at bounding box center [784, 203] width 99 height 17
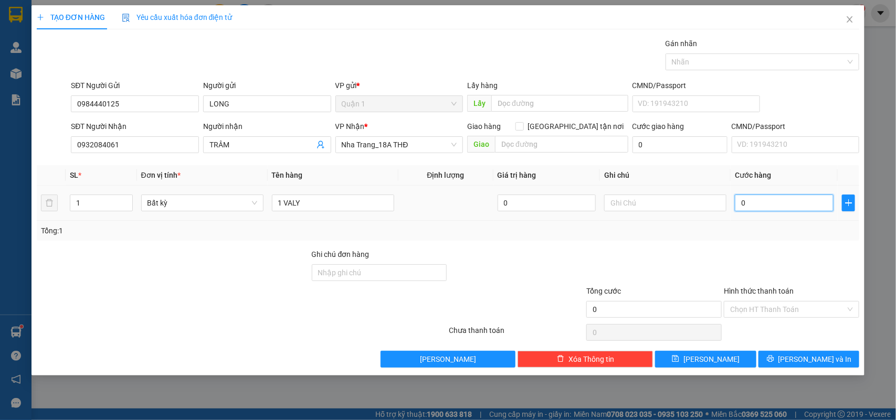
type input "5"
type input "50"
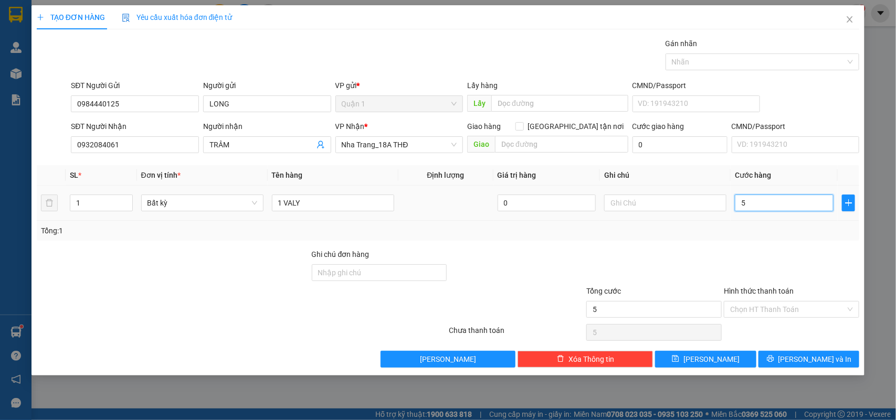
type input "50"
type input "50.000"
click at [773, 310] on input "Hình thức thanh toán" at bounding box center [787, 310] width 115 height 16
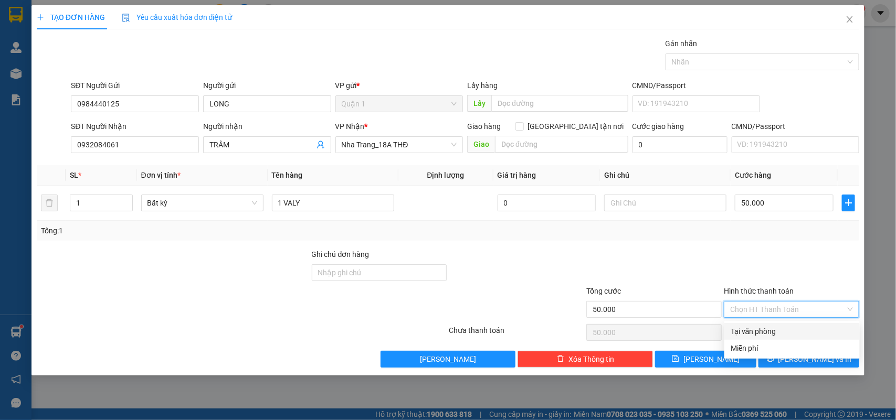
click at [763, 329] on div "Tại văn phòng" at bounding box center [792, 332] width 123 height 12
type input "0"
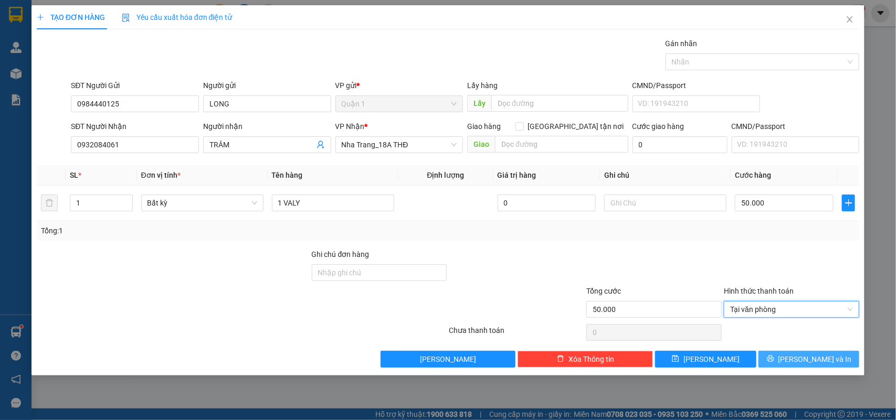
click at [774, 358] on icon "printer" at bounding box center [770, 358] width 7 height 7
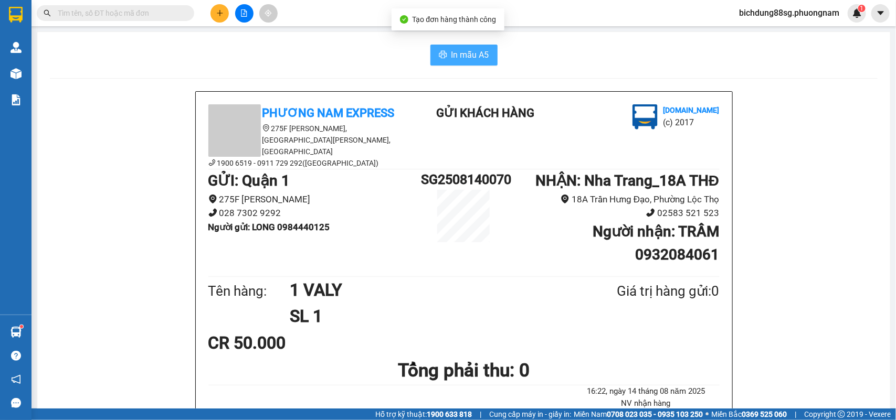
click at [454, 47] on button "In mẫu A5" at bounding box center [463, 55] width 67 height 21
click at [214, 14] on button at bounding box center [219, 13] width 18 height 18
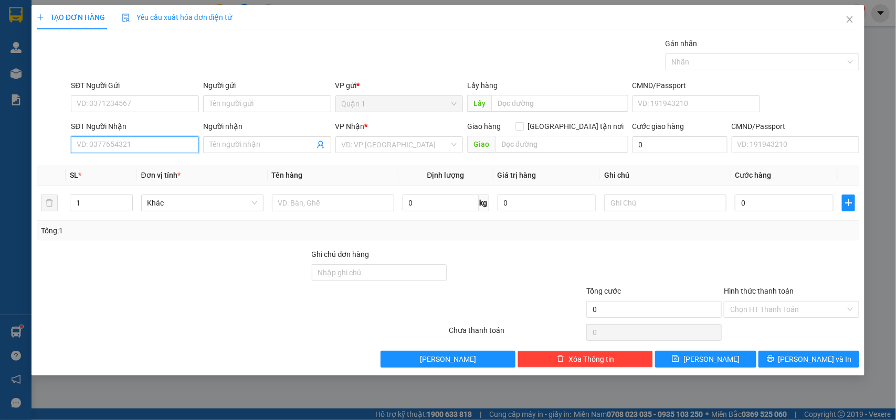
click at [129, 147] on input "SĐT Người Nhận" at bounding box center [135, 144] width 128 height 17
type input "0394464687"
click at [111, 171] on div "0394464687 - CƯỜNG" at bounding box center [134, 167] width 115 height 12
type input "CƯỜNG"
type input "0394464687"
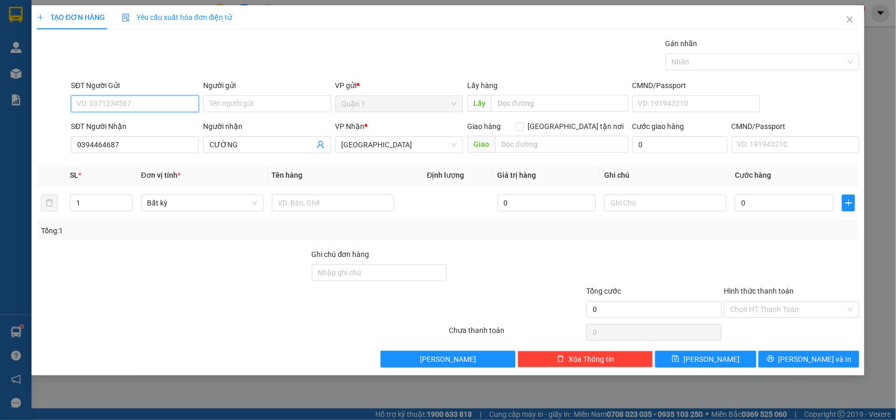
click at [162, 99] on input "SĐT Người Gửi" at bounding box center [135, 104] width 128 height 17
click at [156, 122] on div "02836209622 - [GEOGRAPHIC_DATA]" at bounding box center [138, 126] width 122 height 12
type input "02836209622"
type input "TRUNG ANH"
click at [307, 200] on input "text" at bounding box center [333, 203] width 122 height 17
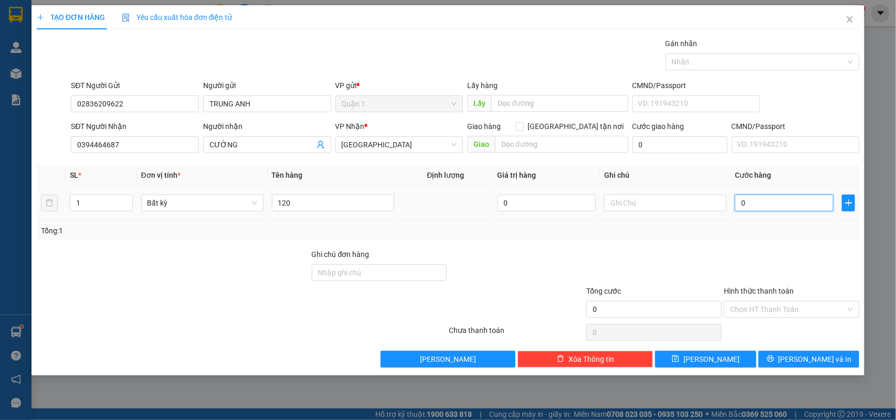
click at [759, 207] on input "0" at bounding box center [784, 203] width 99 height 17
click at [295, 210] on input "120" at bounding box center [333, 203] width 122 height 17
type input "4 CAN"
click at [791, 203] on input "0" at bounding box center [784, 203] width 99 height 17
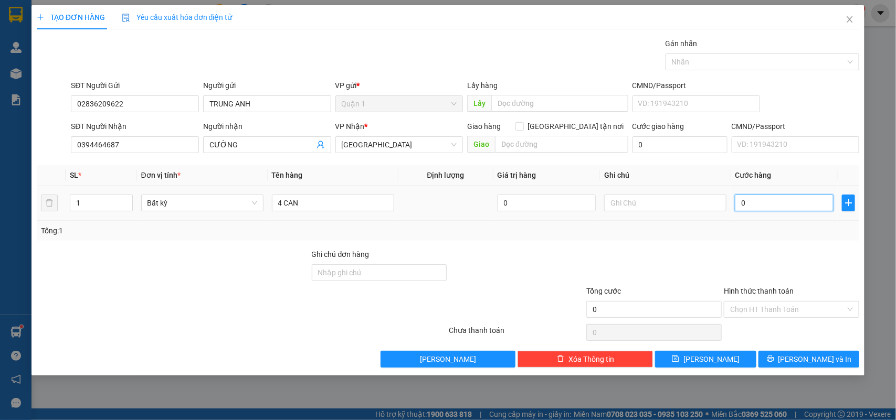
type input "1"
type input "12"
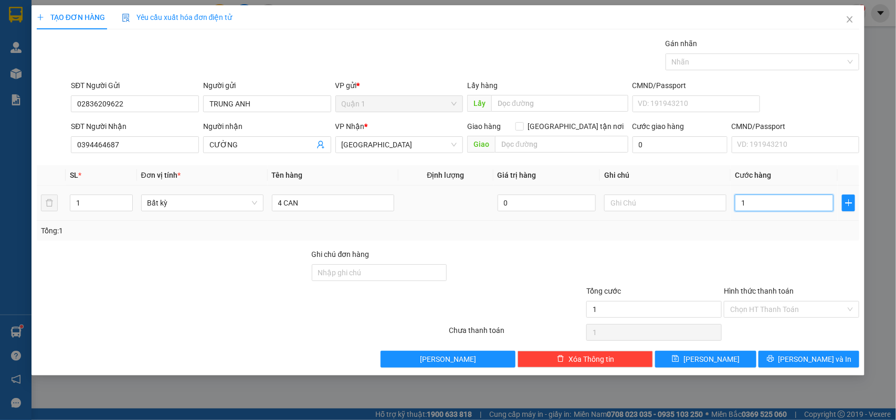
type input "12"
type input "120"
type input "120.000"
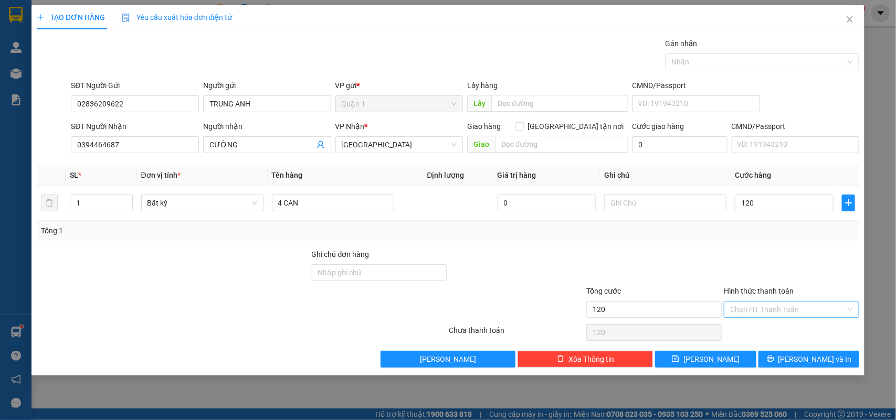
type input "120.000"
click at [769, 312] on input "Hình thức thanh toán" at bounding box center [787, 310] width 115 height 16
click at [767, 328] on div "Tại văn phòng" at bounding box center [792, 332] width 123 height 12
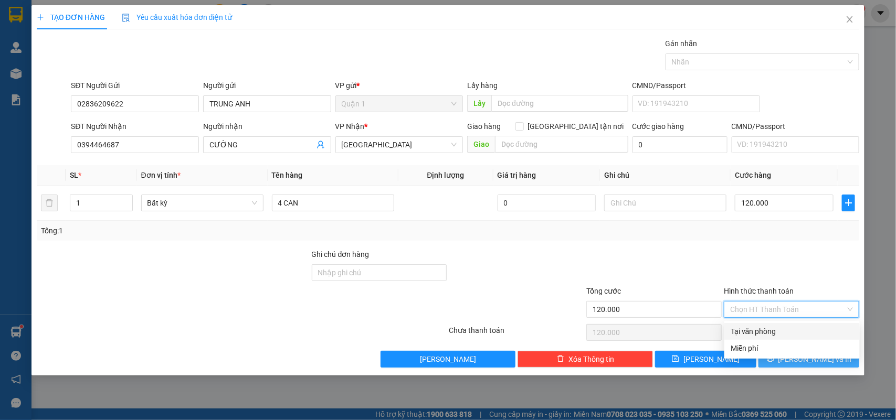
type input "0"
click at [781, 360] on button "[PERSON_NAME] và In" at bounding box center [808, 359] width 101 height 17
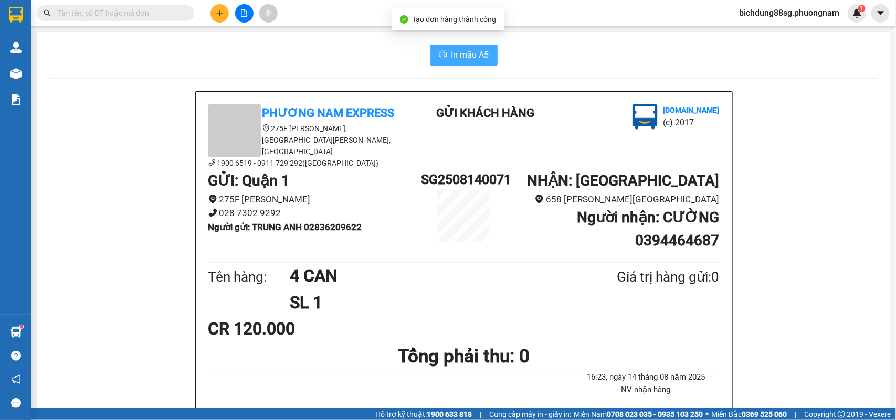
click at [457, 61] on span "In mẫu A5" at bounding box center [470, 54] width 38 height 13
click at [221, 10] on icon "plus" at bounding box center [219, 12] width 7 height 7
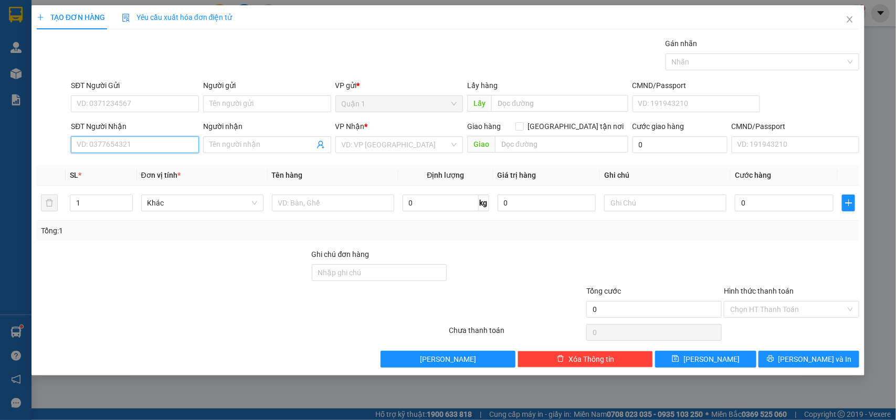
click at [97, 140] on input "SĐT Người Nhận" at bounding box center [135, 144] width 128 height 17
click at [98, 136] on input "SĐT Người Nhận" at bounding box center [135, 144] width 128 height 17
click at [98, 147] on input "SĐT Người Nhận" at bounding box center [135, 144] width 128 height 17
type input "0772431377"
click at [142, 164] on div "0772431377 - [PERSON_NAME]" at bounding box center [134, 167] width 115 height 12
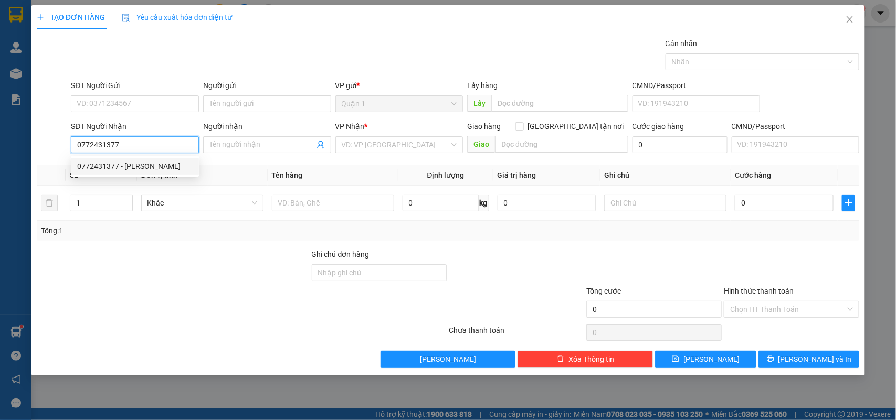
type input "[PERSON_NAME]"
type input "0772431377"
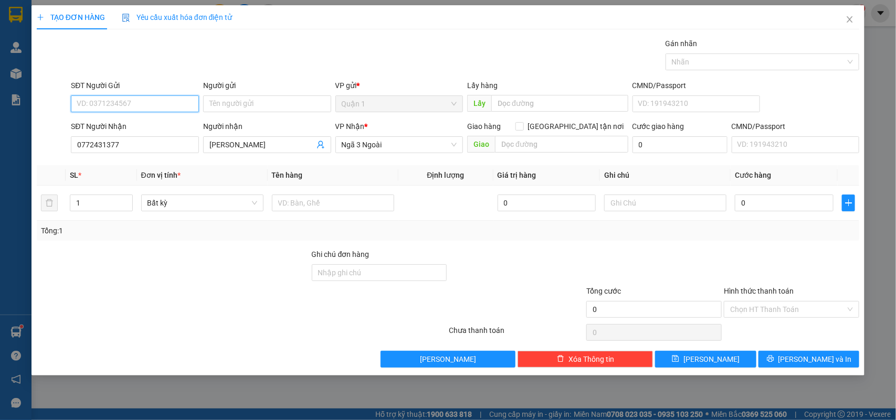
click at [161, 101] on input "SĐT Người Gửi" at bounding box center [135, 104] width 128 height 17
click at [142, 123] on div "0907880199 - HÙNG" at bounding box center [134, 126] width 115 height 12
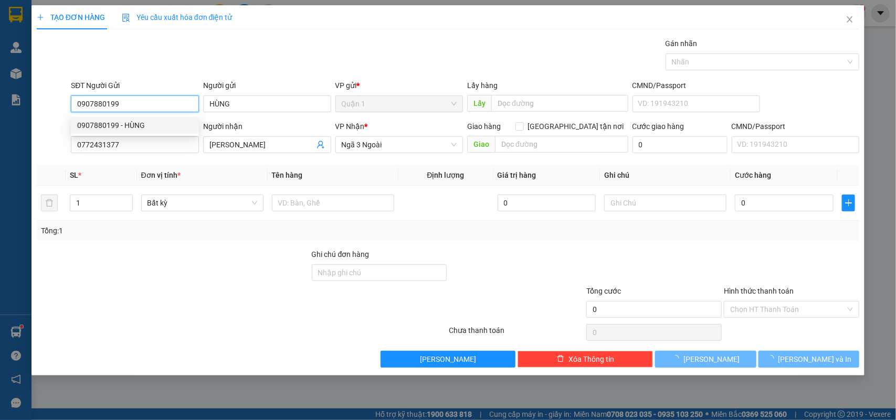
type input "0907880199"
type input "HÙNG"
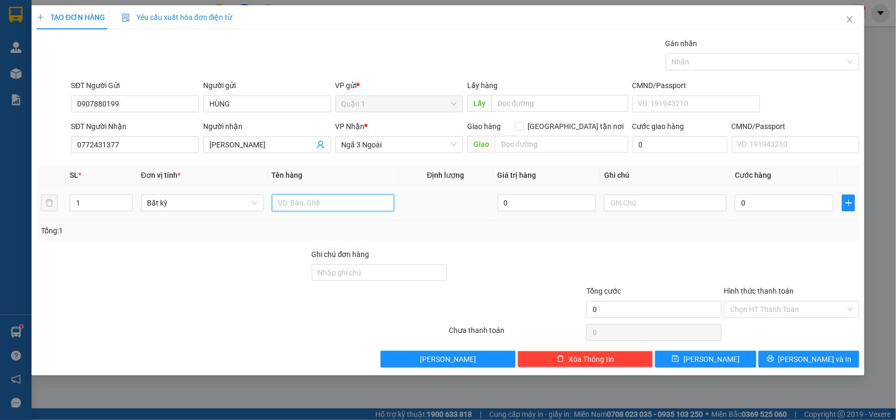
click at [319, 210] on input "text" at bounding box center [333, 203] width 122 height 17
type input "1 H"
click at [765, 197] on input "0" at bounding box center [784, 203] width 99 height 17
type input "2"
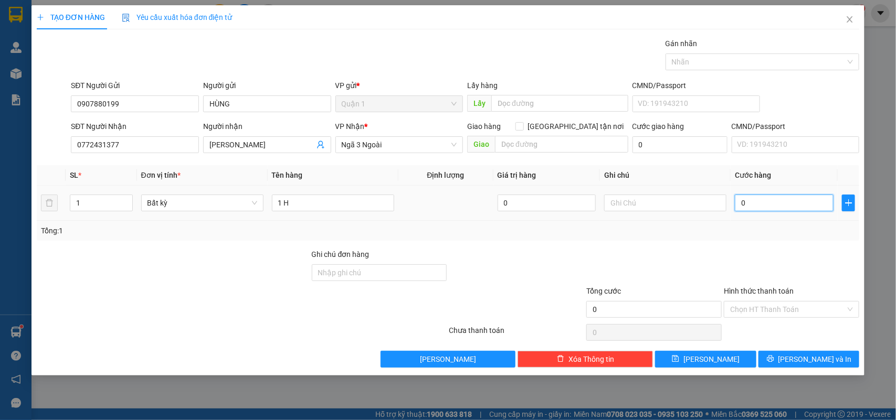
type input "2"
type input "20"
type input "20.000"
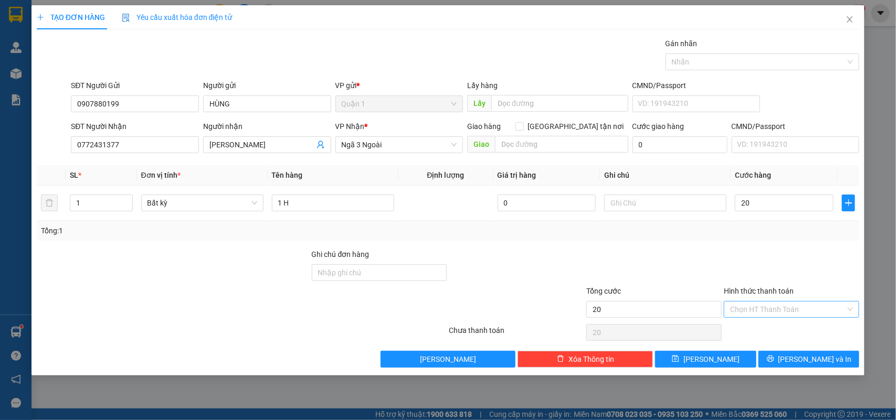
type input "20.000"
click at [767, 305] on input "Hình thức thanh toán" at bounding box center [787, 310] width 115 height 16
click at [777, 332] on div "Tại văn phòng" at bounding box center [792, 332] width 123 height 12
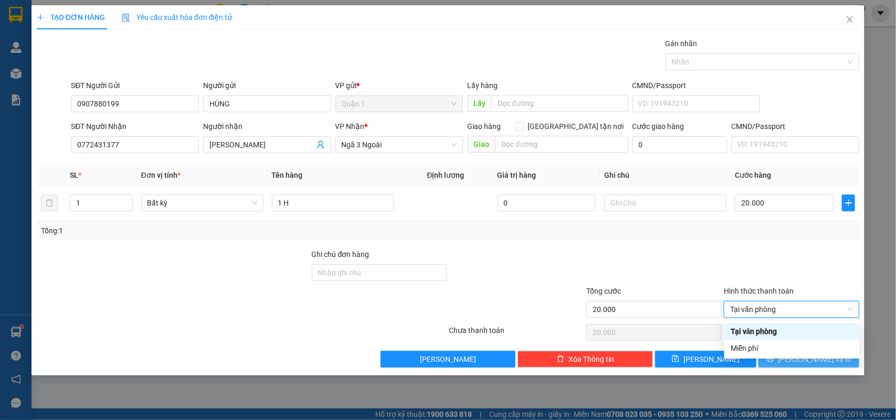
type input "0"
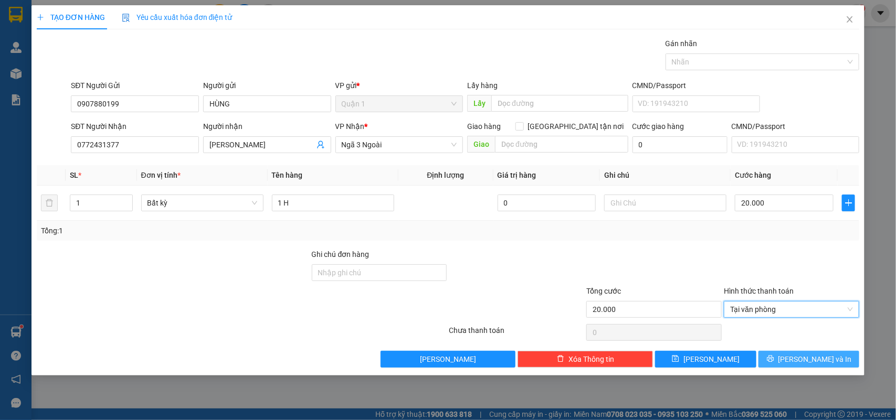
click at [791, 353] on button "[PERSON_NAME] và In" at bounding box center [808, 359] width 101 height 17
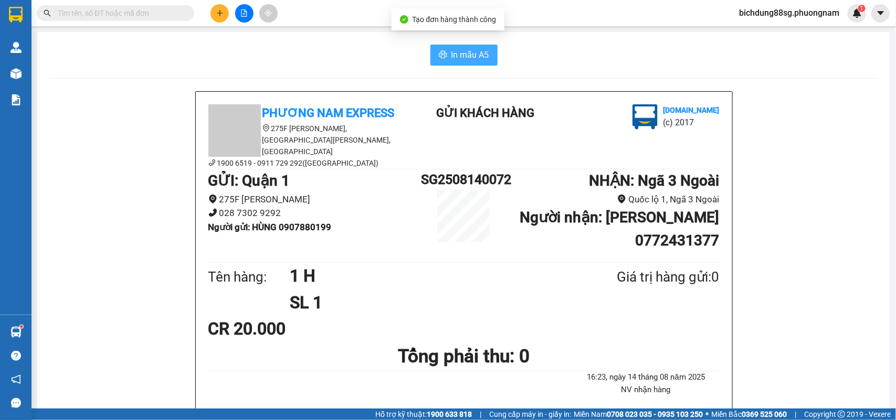
click at [478, 45] on button "In mẫu A5" at bounding box center [463, 55] width 67 height 21
click at [218, 12] on icon "plus" at bounding box center [219, 12] width 7 height 7
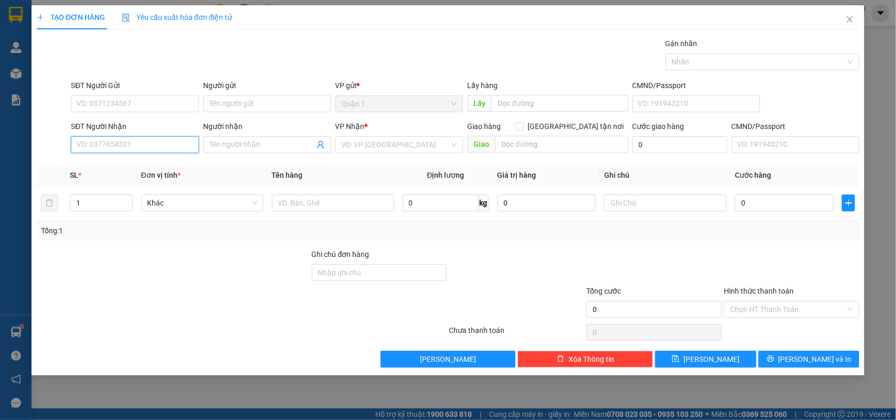
click at [136, 147] on input "SĐT Người Nhận" at bounding box center [135, 144] width 128 height 17
type input "0793697211"
click at [139, 174] on div "0793697211 - DR [PERSON_NAME]" at bounding box center [135, 166] width 128 height 17
type input "DR [PERSON_NAME]"
type input "0793697211"
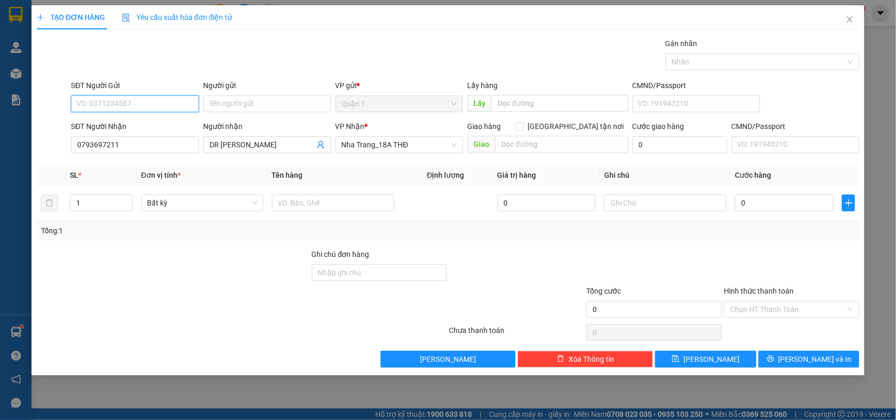
click at [159, 111] on input "SĐT Người Gửi" at bounding box center [135, 104] width 128 height 17
drag, startPoint x: 171, startPoint y: 127, endPoint x: 337, endPoint y: 226, distance: 193.2
click at [171, 126] on div "0903345955 - LAB CETEC" at bounding box center [134, 126] width 115 height 12
type input "0903345955"
type input "LAB CETEC"
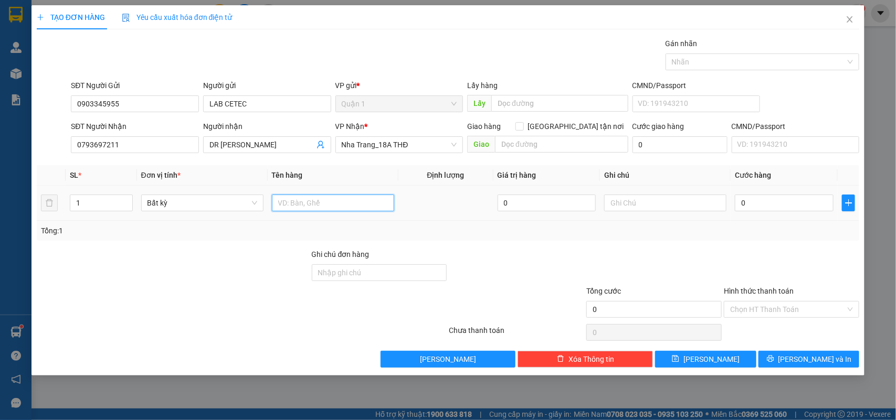
drag, startPoint x: 300, startPoint y: 202, endPoint x: 303, endPoint y: 210, distance: 8.5
click at [300, 204] on input "text" at bounding box center [333, 203] width 122 height 17
type input "1 H"
type input "20"
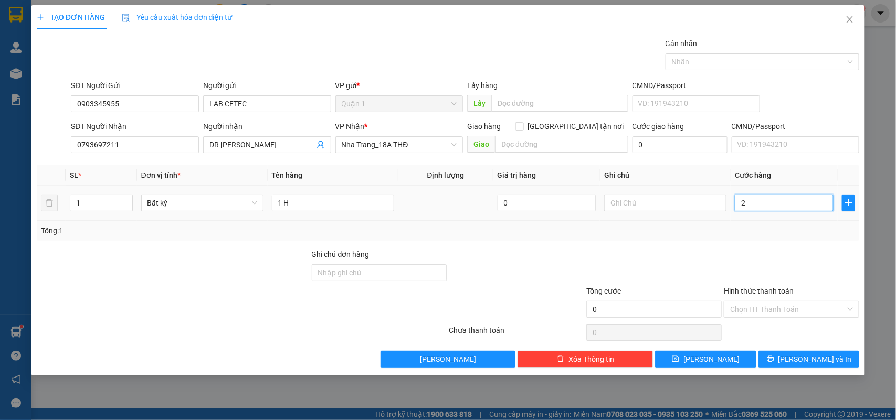
type input "20"
click at [782, 308] on input "Hình thức thanh toán" at bounding box center [787, 310] width 115 height 16
type input "20.000"
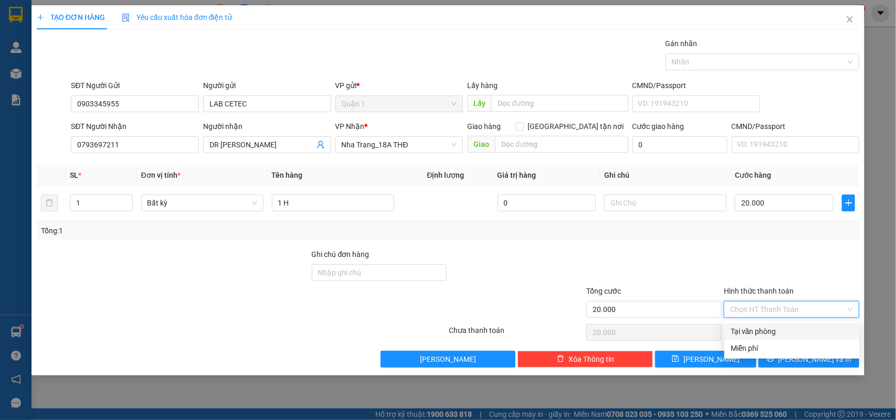
click at [759, 326] on div "Tại văn phòng" at bounding box center [792, 332] width 123 height 12
type input "0"
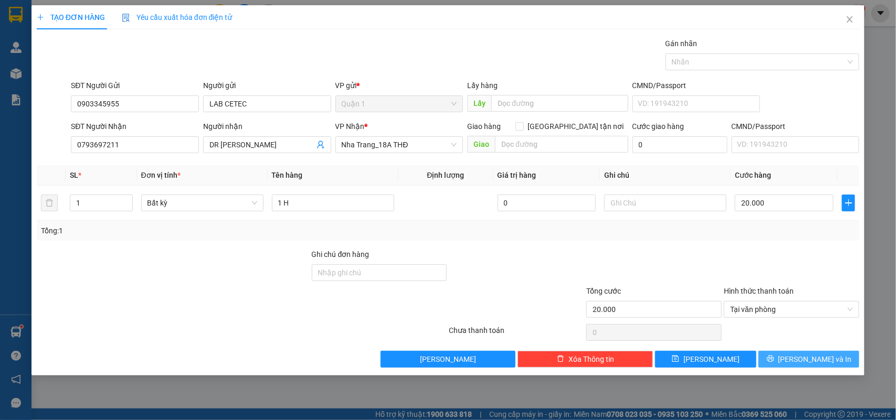
click at [816, 361] on span "[PERSON_NAME] và In" at bounding box center [814, 360] width 73 height 12
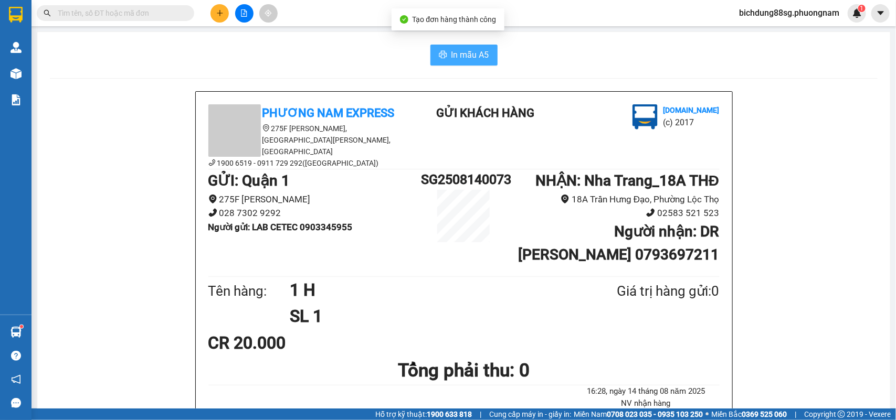
click at [463, 57] on span "In mẫu A5" at bounding box center [470, 54] width 38 height 13
click at [216, 7] on button at bounding box center [219, 13] width 18 height 18
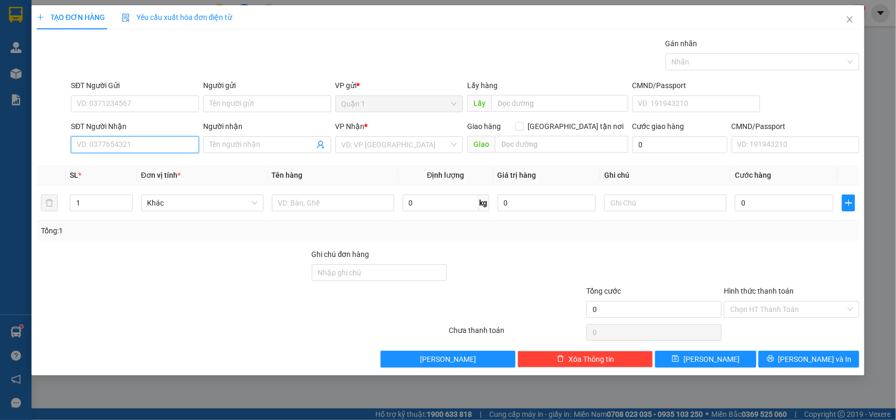
click at [111, 150] on input "SĐT Người Nhận" at bounding box center [135, 144] width 128 height 17
type input "0399960779"
click at [130, 168] on div "0399960779 - HƯƠNG" at bounding box center [134, 167] width 115 height 12
type input "HƯƠNG"
type input "0399960779"
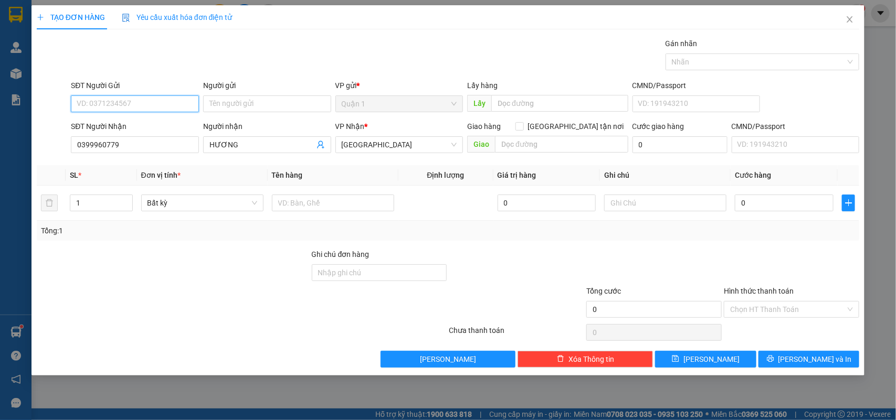
click at [129, 109] on input "SĐT Người Gửi" at bounding box center [135, 104] width 128 height 17
click at [133, 125] on div "0778050466 - THIỆN" at bounding box center [134, 126] width 115 height 12
type input "0778050466"
type input "THIỆN"
click at [294, 204] on input "text" at bounding box center [333, 203] width 122 height 17
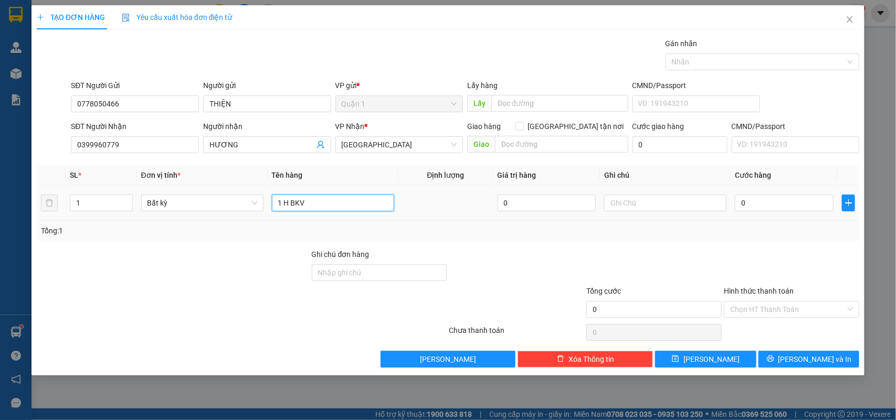
click at [289, 204] on input "1 H BKV" at bounding box center [333, 203] width 122 height 17
click at [350, 202] on input "1 CỤC BKV" at bounding box center [333, 203] width 122 height 17
type input "1 CỤC BKV NHỎ"
click at [770, 198] on input "0" at bounding box center [784, 203] width 99 height 17
type input "2"
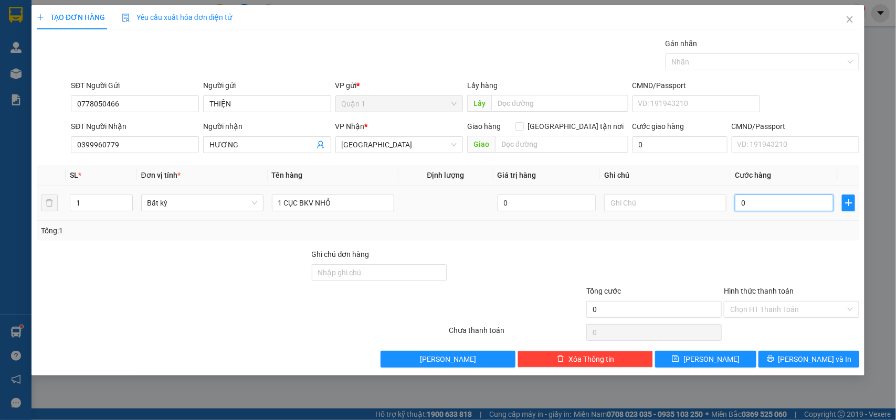
type input "2"
type input "20"
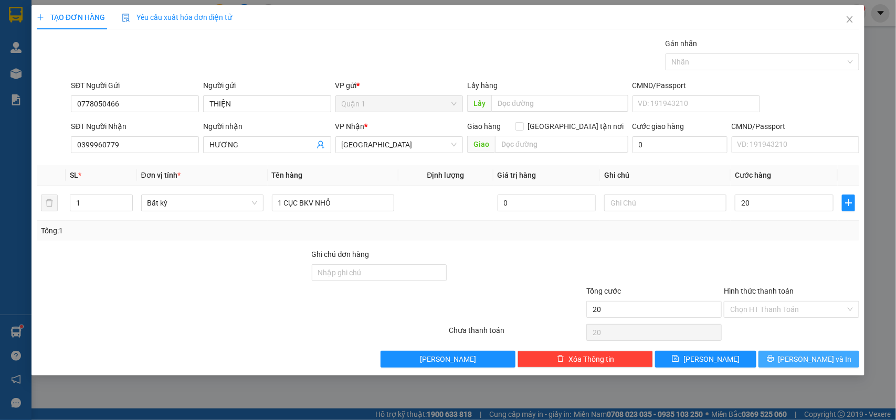
type input "20.000"
click at [833, 356] on button "[PERSON_NAME] và In" at bounding box center [808, 359] width 101 height 17
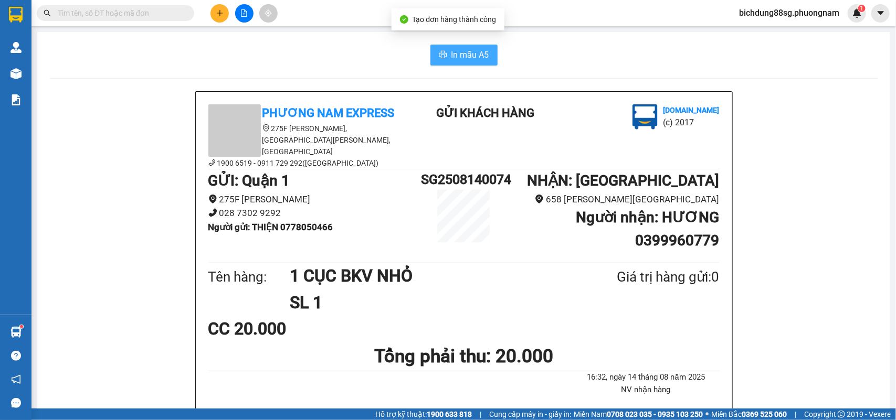
click at [461, 54] on span "In mẫu A5" at bounding box center [470, 54] width 38 height 13
click at [219, 17] on button at bounding box center [219, 13] width 18 height 18
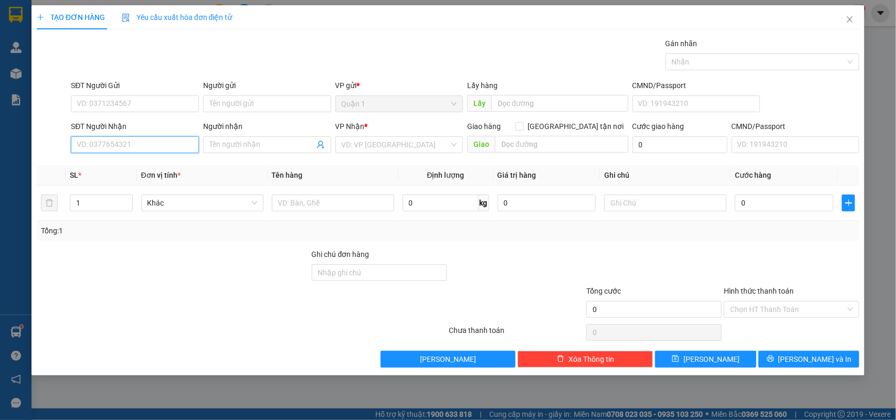
click at [123, 146] on input "SĐT Người Nhận" at bounding box center [135, 144] width 128 height 17
type input "0983278917"
click at [133, 162] on div "0983278917 - TRỰC" at bounding box center [134, 167] width 115 height 12
type input "TRỰC"
type input "0983278917"
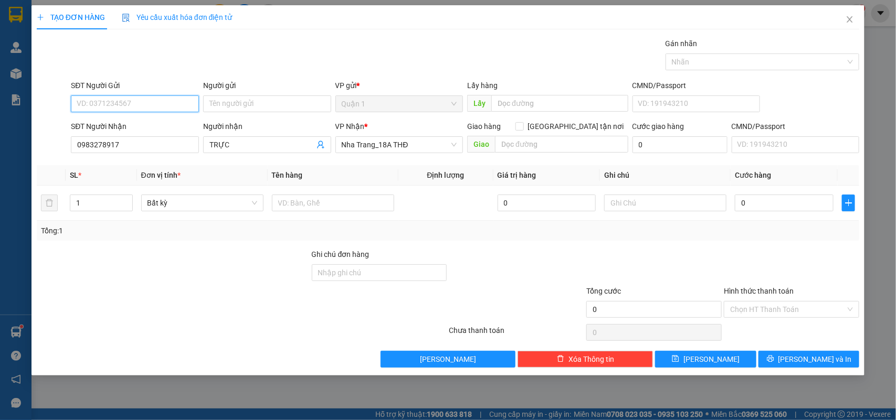
click at [134, 101] on input "SĐT Người Gửi" at bounding box center [135, 104] width 128 height 17
drag, startPoint x: 132, startPoint y: 127, endPoint x: 258, endPoint y: 177, distance: 135.7
click at [133, 127] on div "0919507733 - DUNG" at bounding box center [134, 126] width 115 height 12
type input "0919507733"
type input "DUNG"
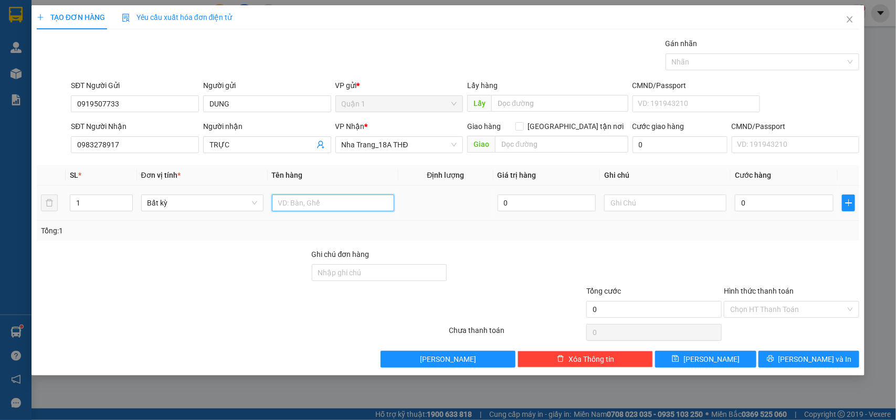
click at [279, 204] on input "text" at bounding box center [333, 203] width 122 height 17
type input "1 BỊCH TRẮNG"
click at [768, 204] on input "0" at bounding box center [784, 203] width 99 height 17
type input "2"
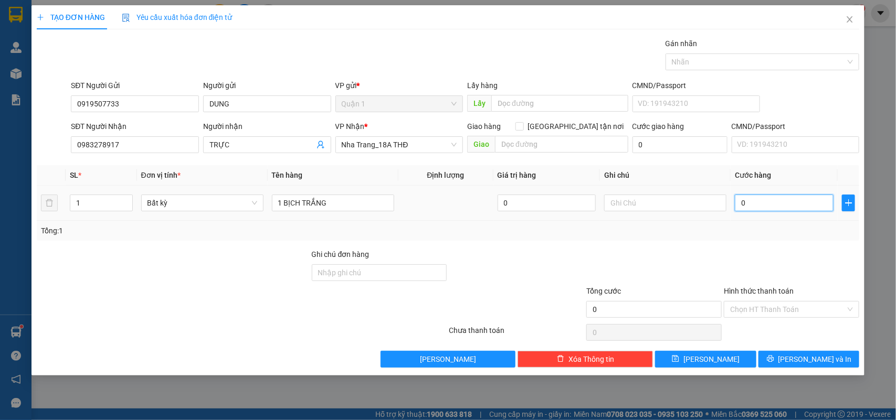
type input "2"
type input "20"
type input "20.000"
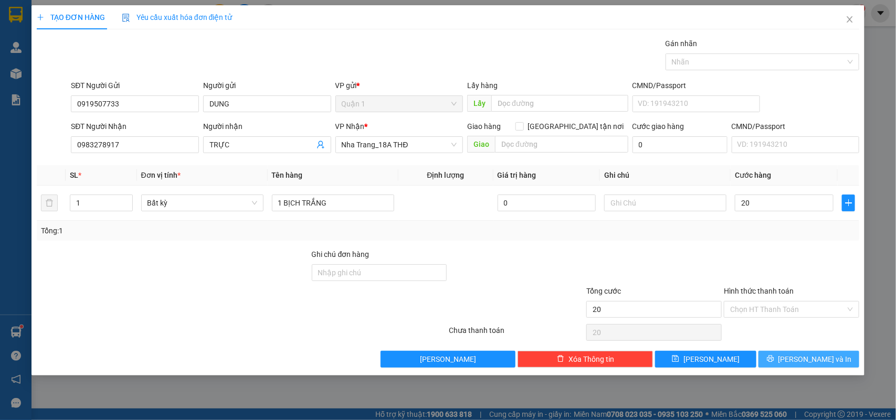
type input "20.000"
click at [799, 355] on button "[PERSON_NAME] và In" at bounding box center [808, 359] width 101 height 17
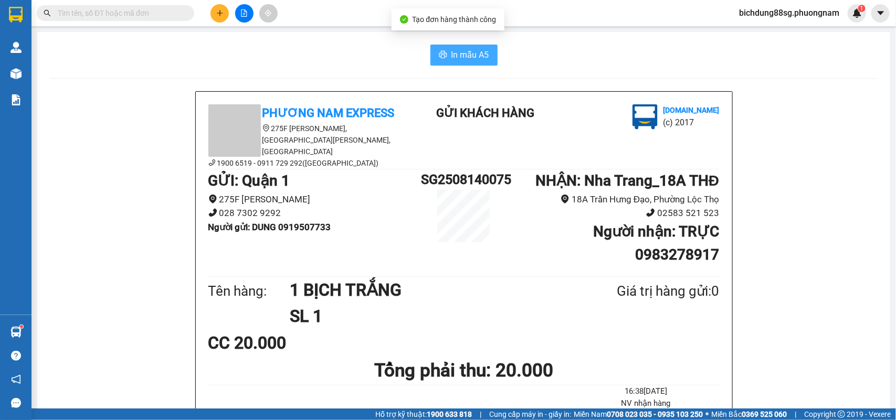
click at [440, 56] on icon "printer" at bounding box center [443, 54] width 8 height 8
click at [218, 17] on button at bounding box center [219, 13] width 18 height 18
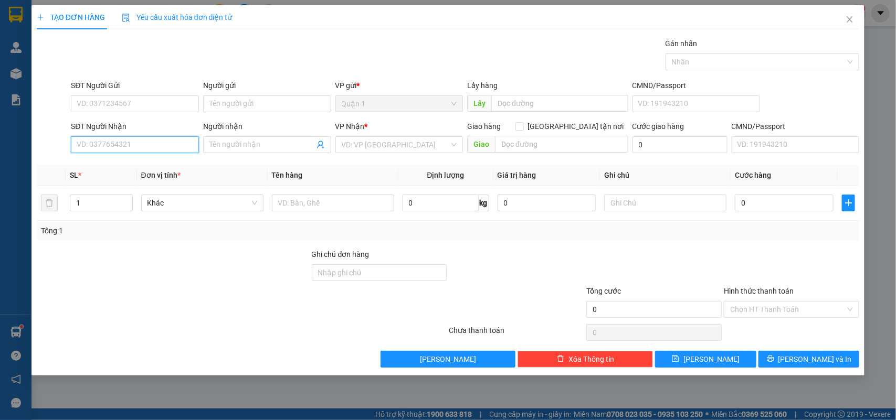
click at [127, 148] on input "SĐT Người Nhận" at bounding box center [135, 144] width 128 height 17
type input "0982312630"
click at [135, 171] on div "0982312630 - PHƯƠNG" at bounding box center [134, 167] width 115 height 12
type input "PHƯƠNG"
type input "0982312630"
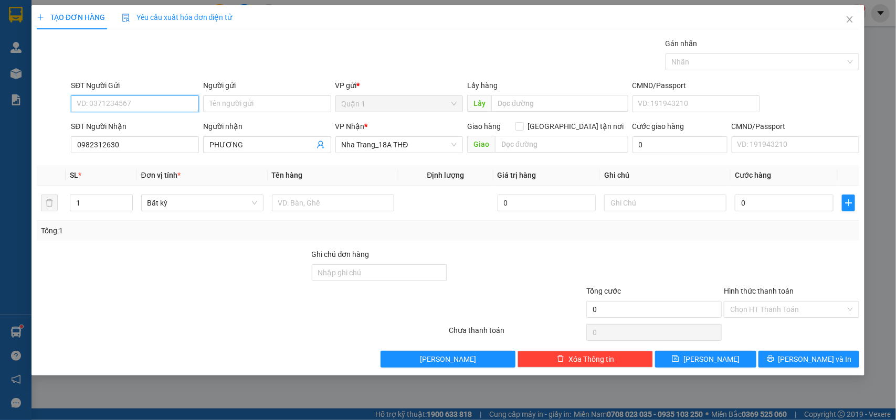
click at [109, 108] on input "SĐT Người Gửi" at bounding box center [135, 104] width 128 height 17
click at [147, 120] on div "0395399909 - [PERSON_NAME]" at bounding box center [134, 126] width 115 height 12
type input "0395399909"
type input "[PERSON_NAME]"
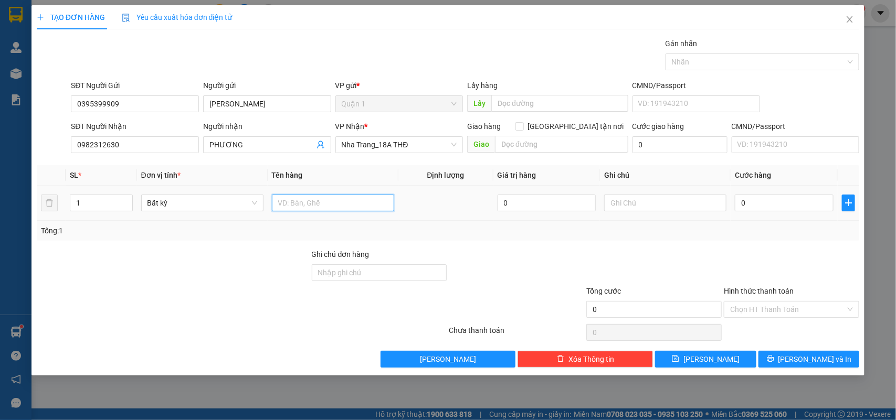
click at [292, 202] on input "text" at bounding box center [333, 203] width 122 height 17
type input "3 T BỌC"
click at [772, 198] on input "0" at bounding box center [784, 203] width 99 height 17
type input "1"
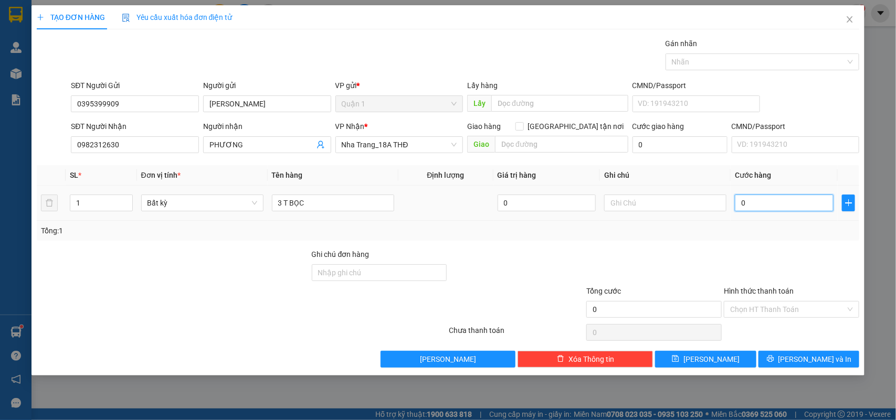
type input "1"
type input "14"
type input "140"
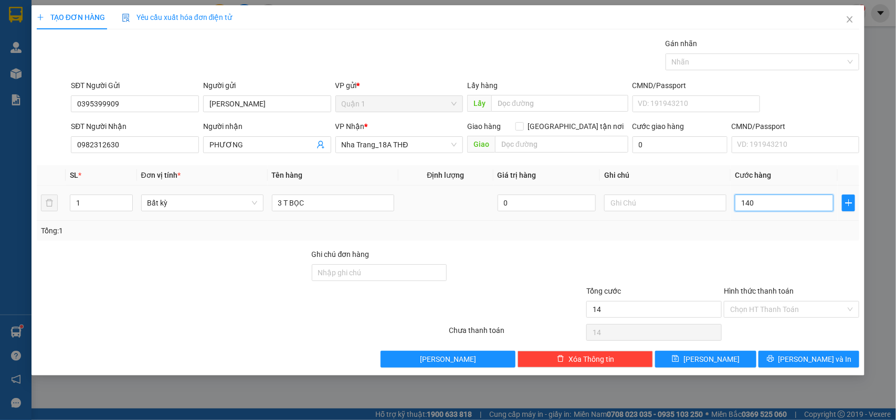
type input "140"
type input "140.000"
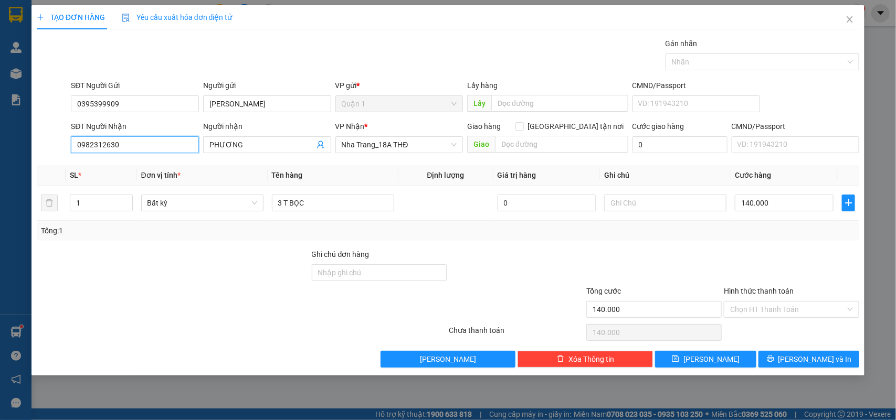
click at [129, 144] on input "0982312630" at bounding box center [135, 144] width 128 height 17
click at [777, 201] on input "140.000" at bounding box center [784, 203] width 99 height 17
type input "0"
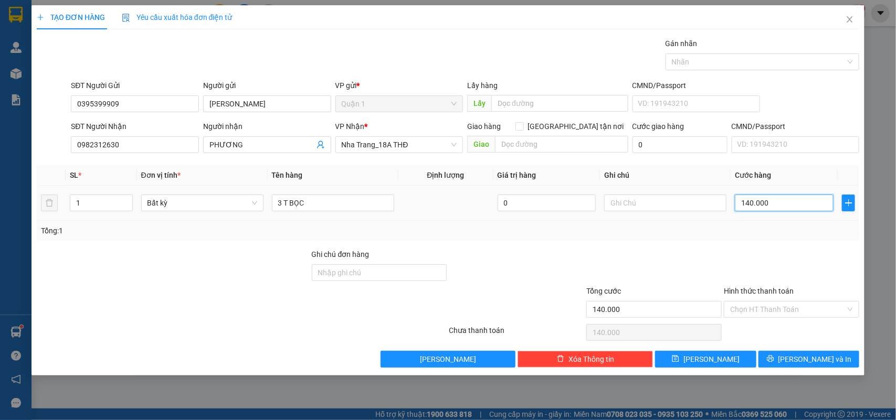
type input "0"
type input "01"
type input "1"
type input "012"
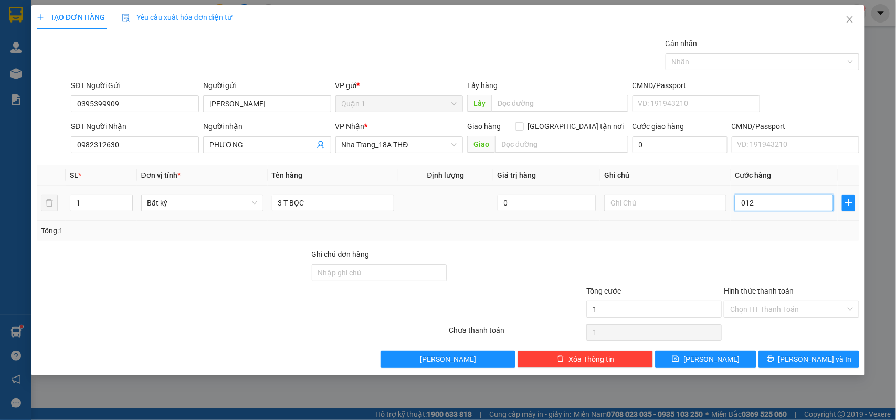
type input "12"
type input "0.120"
type input "120"
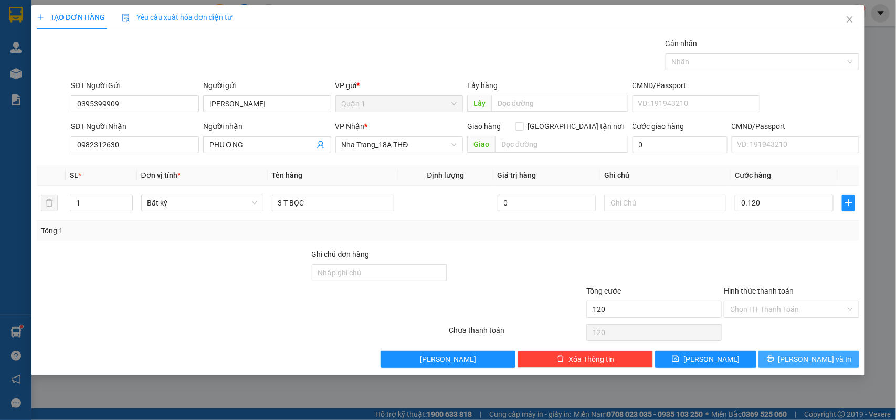
click at [812, 361] on span "[PERSON_NAME] và In" at bounding box center [814, 360] width 73 height 12
type input "120.000"
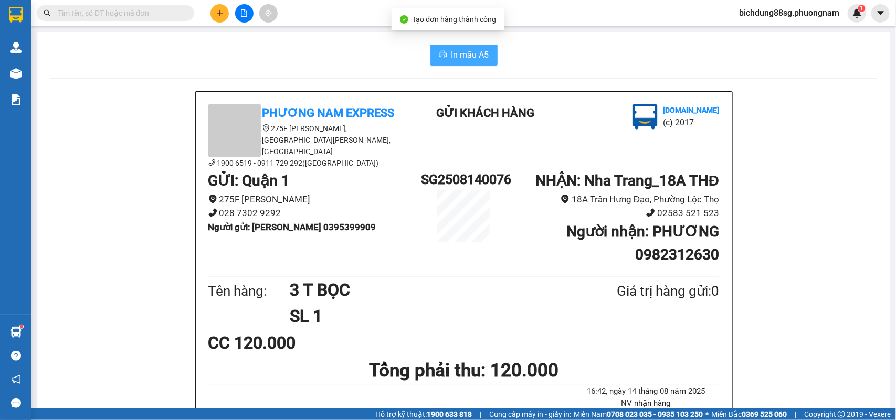
click at [442, 57] on button "In mẫu A5" at bounding box center [463, 55] width 67 height 21
click at [218, 16] on icon "plus" at bounding box center [219, 12] width 7 height 7
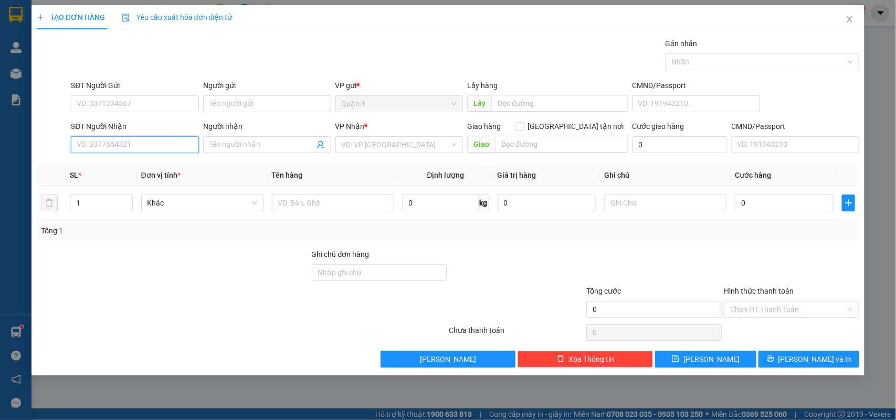
click at [115, 150] on input "SĐT Người Nhận" at bounding box center [135, 144] width 128 height 17
click at [134, 105] on input "SĐT Người Gửi" at bounding box center [135, 104] width 128 height 17
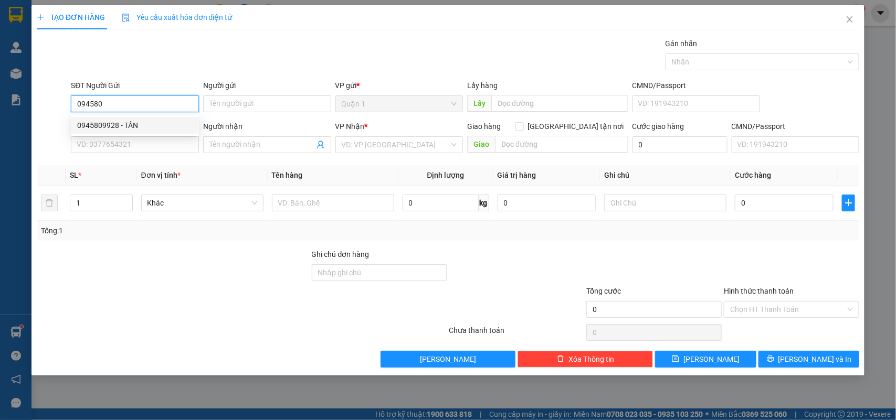
drag, startPoint x: 147, startPoint y: 120, endPoint x: 151, endPoint y: 129, distance: 9.9
click at [147, 121] on div "0945809928 - TẤN" at bounding box center [134, 126] width 115 height 12
type input "0945809928"
type input "TẤN"
type input "0702387178"
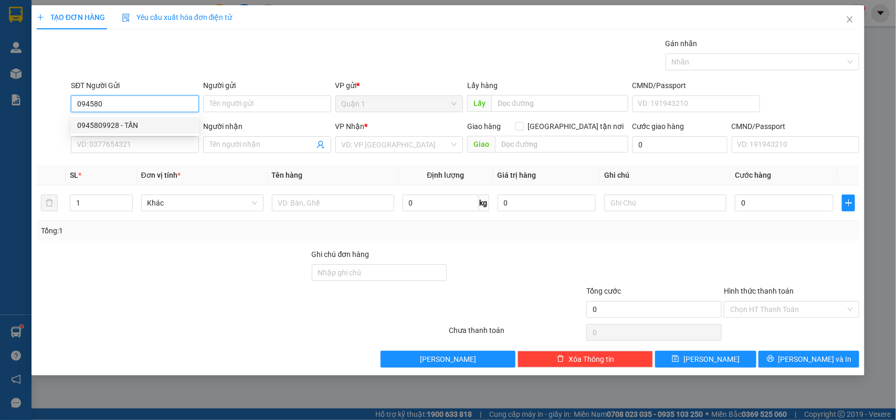
type input "ANH"
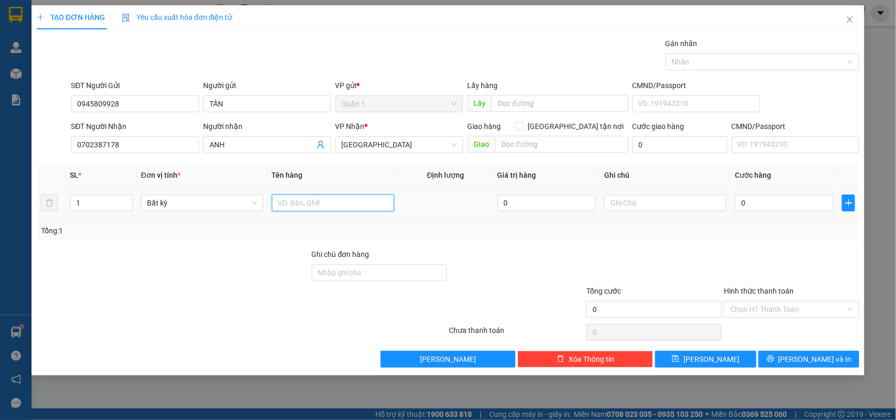
click at [321, 208] on input "text" at bounding box center [333, 203] width 122 height 17
click at [315, 208] on input "1" at bounding box center [333, 203] width 122 height 17
click at [791, 202] on input "0" at bounding box center [784, 203] width 99 height 17
click at [639, 210] on input "text" at bounding box center [665, 203] width 122 height 17
click at [775, 208] on input "0" at bounding box center [784, 203] width 99 height 17
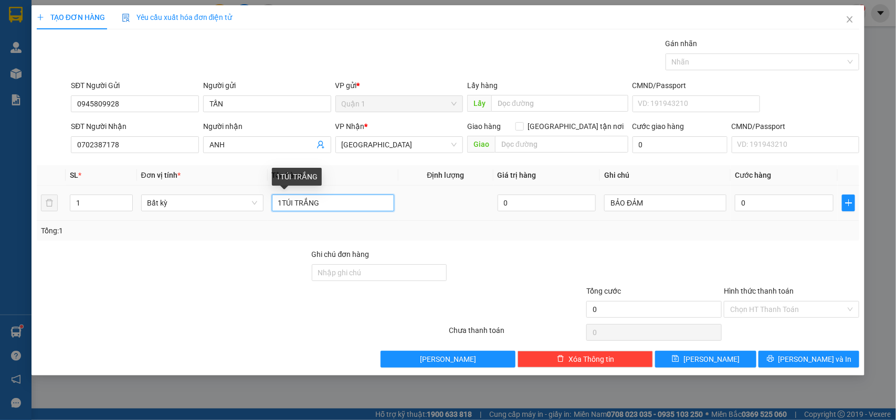
click at [294, 203] on input "1TÚI TRẮNG" at bounding box center [333, 203] width 122 height 17
click at [767, 199] on input "0" at bounding box center [784, 203] width 99 height 17
click at [363, 166] on th "Tên hàng" at bounding box center [333, 175] width 131 height 20
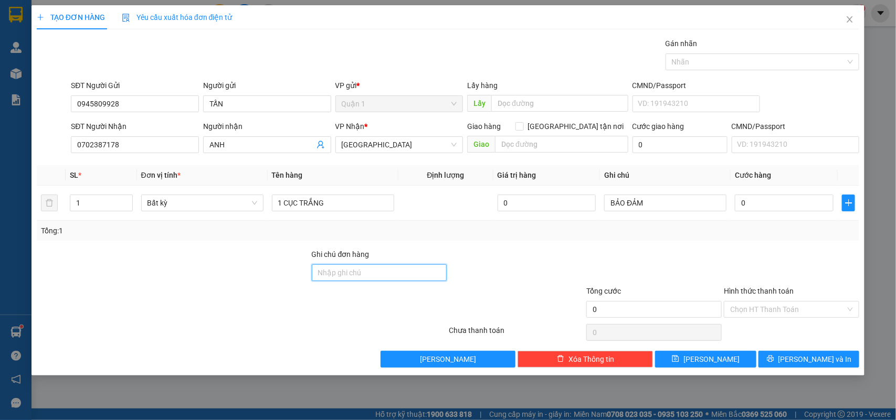
click at [353, 276] on input "Ghi chú đơn hàng" at bounding box center [379, 273] width 135 height 17
click at [760, 198] on input "0" at bounding box center [784, 203] width 99 height 17
drag, startPoint x: 775, startPoint y: 302, endPoint x: 778, endPoint y: 312, distance: 11.0
click at [775, 303] on div "Chọn HT Thanh Toán" at bounding box center [791, 309] width 135 height 17
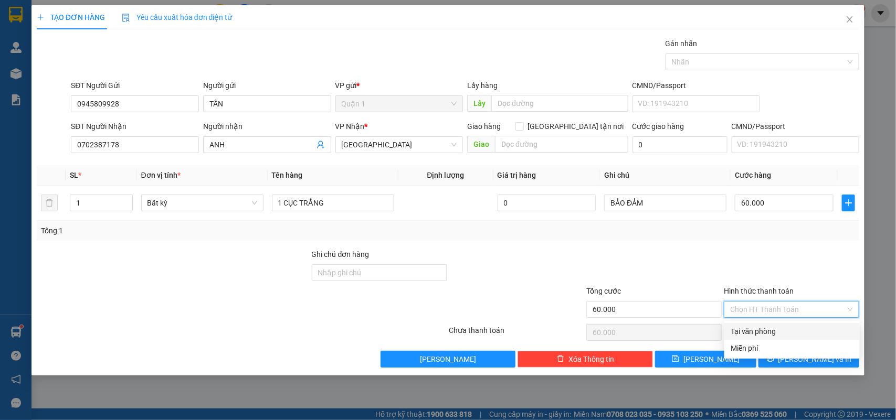
drag, startPoint x: 770, startPoint y: 326, endPoint x: 774, endPoint y: 339, distance: 12.8
click at [770, 327] on div "Tại văn phòng" at bounding box center [792, 332] width 123 height 12
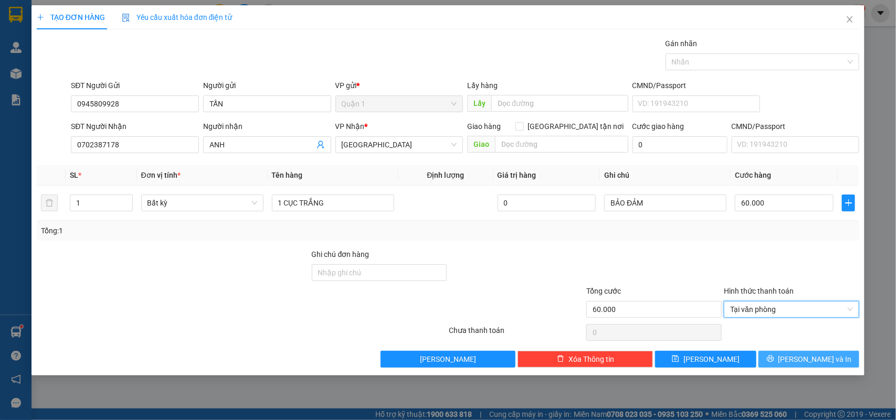
click at [781, 360] on button "[PERSON_NAME] và In" at bounding box center [808, 359] width 101 height 17
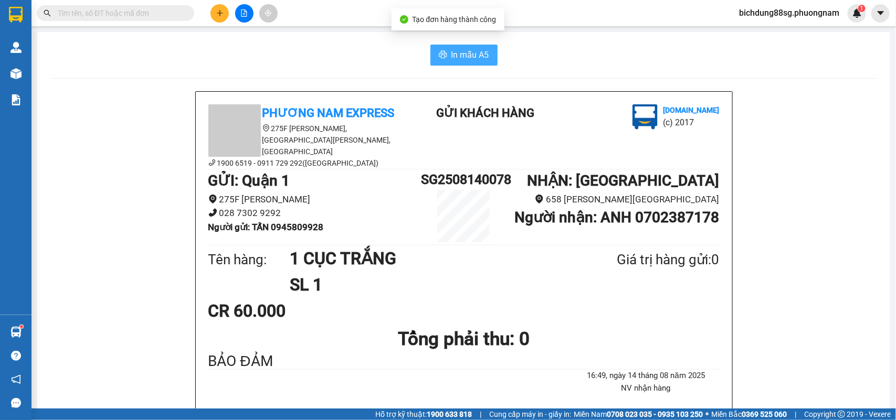
click at [467, 55] on span "In mẫu A5" at bounding box center [470, 54] width 38 height 13
click at [159, 18] on input "text" at bounding box center [120, 13] width 124 height 12
click at [108, 17] on input "text" at bounding box center [120, 13] width 124 height 12
paste input "0913451054"
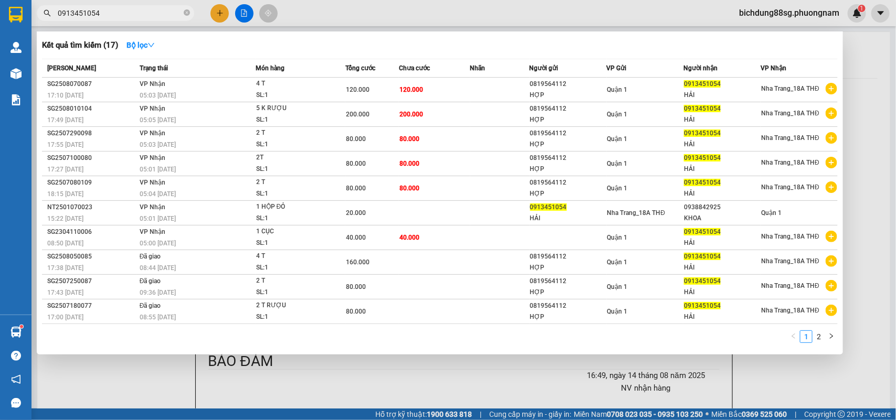
click at [105, 12] on input "0913451054" at bounding box center [120, 13] width 124 height 12
paste input "37127720"
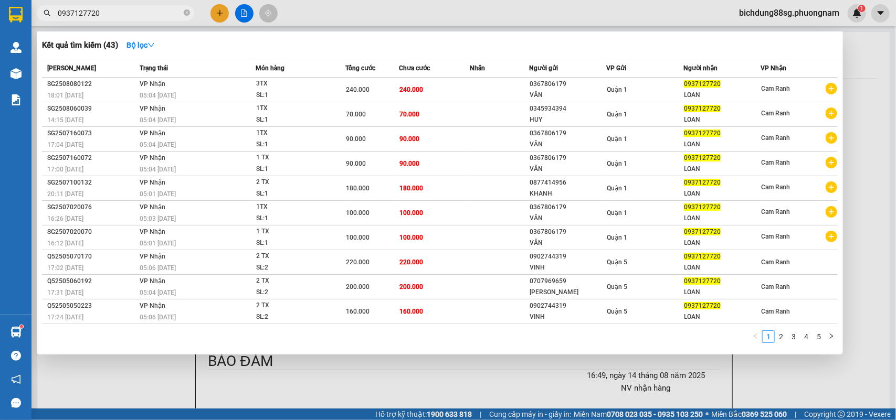
click at [127, 11] on input "0937127720" at bounding box center [120, 13] width 124 height 12
click at [120, 12] on input "0937127720" at bounding box center [120, 13] width 124 height 12
paste input "62932734"
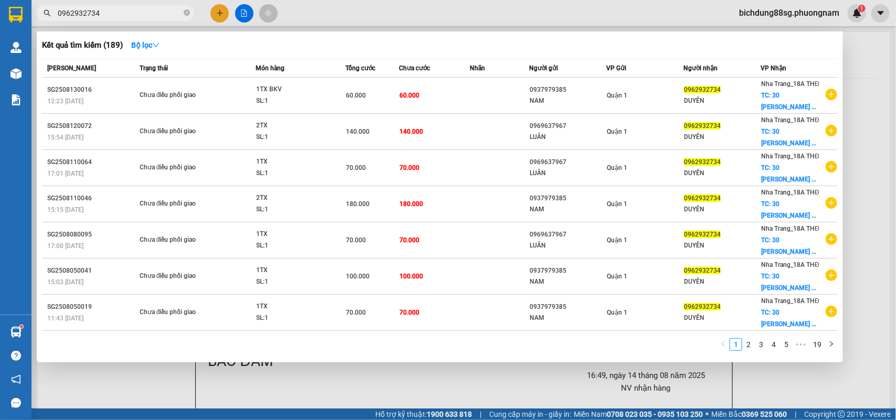
click at [147, 11] on input "0962932734" at bounding box center [120, 13] width 124 height 12
paste input "37127720"
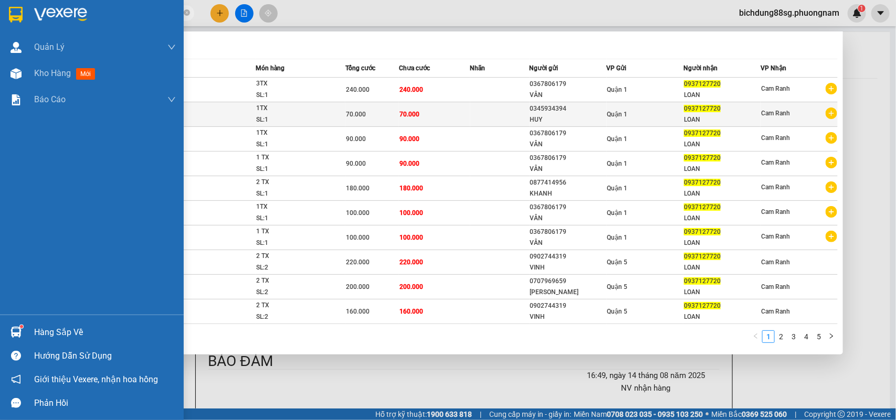
click at [23, 8] on div at bounding box center [16, 14] width 18 height 18
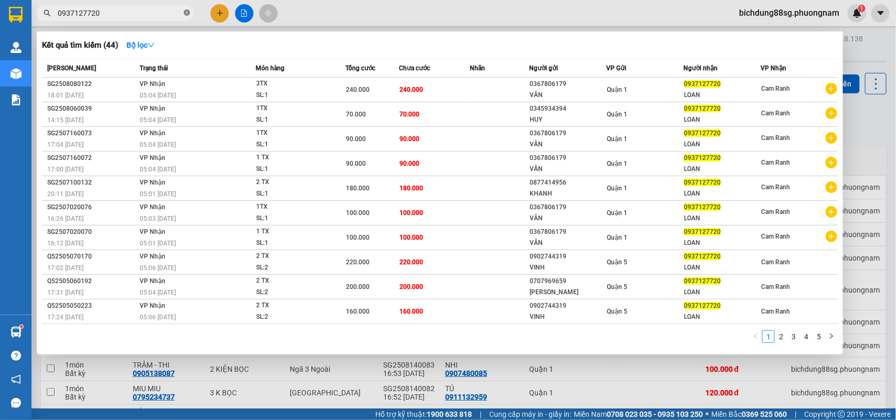
click at [185, 14] on icon "close-circle" at bounding box center [187, 12] width 6 height 6
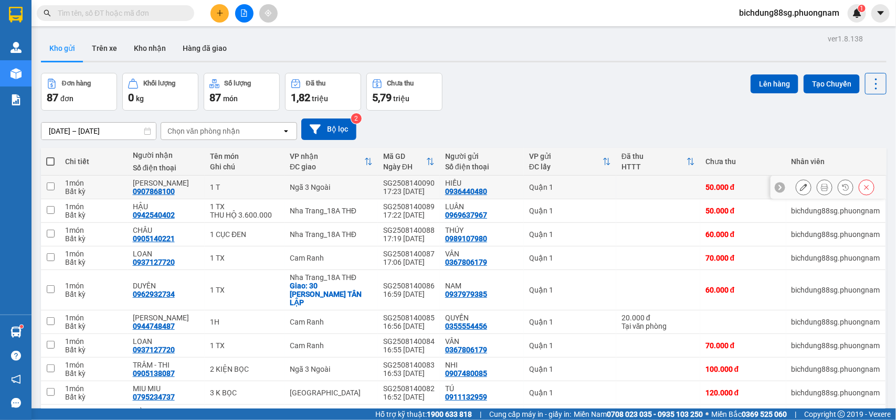
click at [800, 187] on icon at bounding box center [803, 187] width 7 height 7
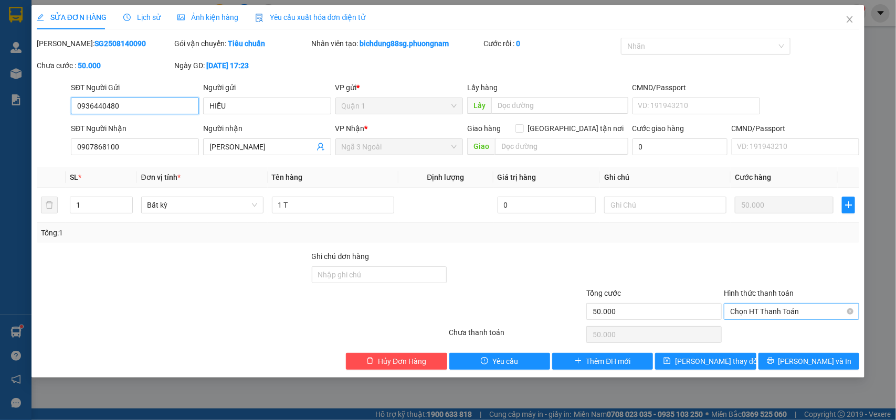
click at [764, 310] on span "Chọn HT Thanh Toán" at bounding box center [791, 312] width 123 height 16
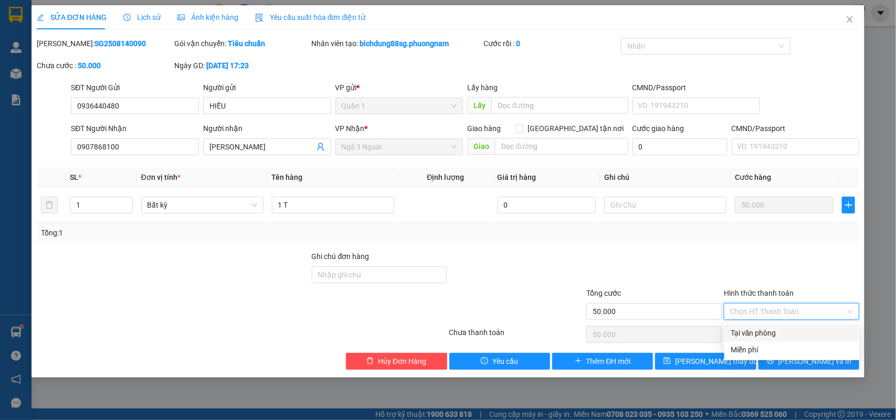
click at [764, 329] on div "Tại văn phòng" at bounding box center [792, 333] width 123 height 12
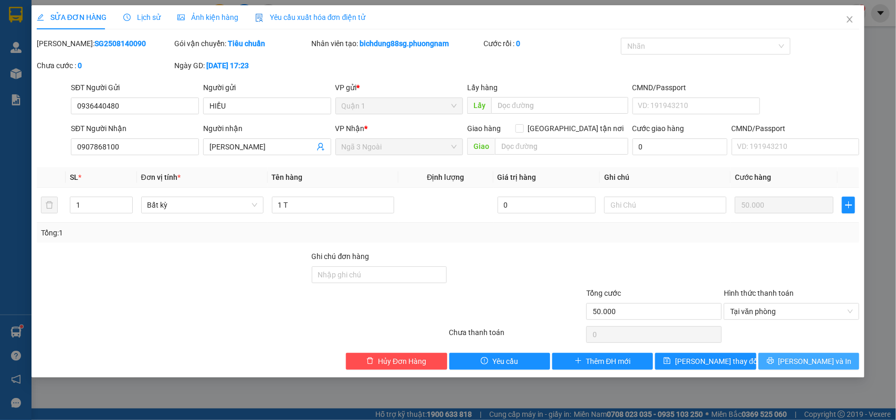
click at [809, 361] on span "[PERSON_NAME] và In" at bounding box center [814, 362] width 73 height 12
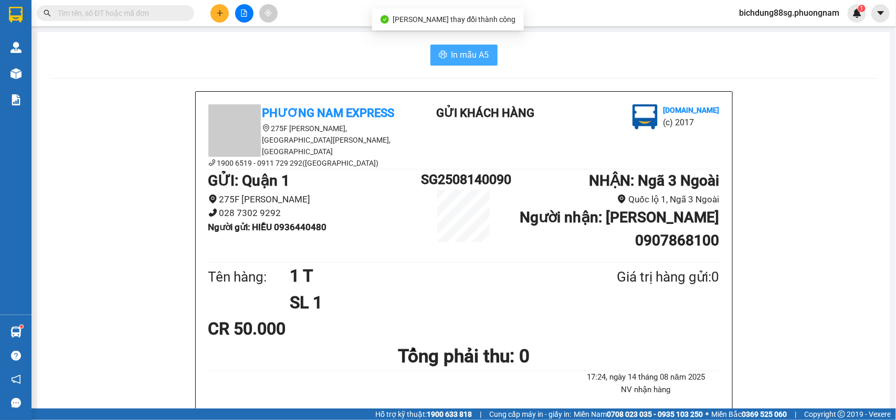
click at [451, 55] on span "In mẫu A5" at bounding box center [470, 54] width 38 height 13
click at [221, 9] on icon "plus" at bounding box center [219, 12] width 7 height 7
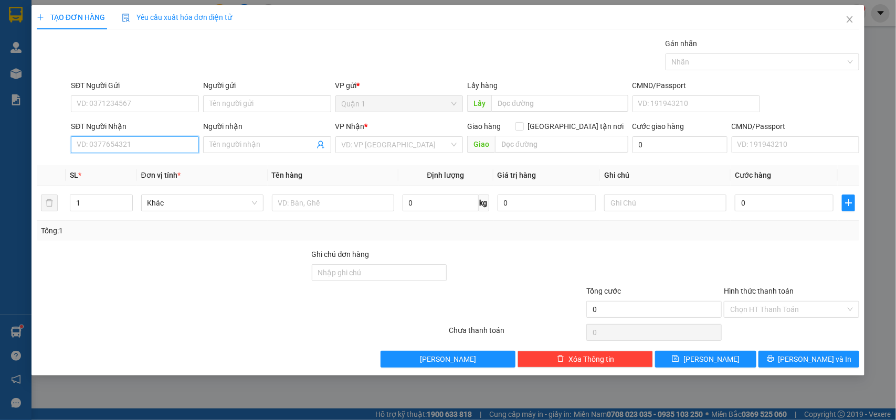
click at [135, 143] on input "SĐT Người Nhận" at bounding box center [135, 144] width 128 height 17
drag, startPoint x: 151, startPoint y: 171, endPoint x: 144, endPoint y: 180, distance: 11.2
click at [149, 174] on div "0903164594 - [PERSON_NAME]" at bounding box center [135, 166] width 128 height 17
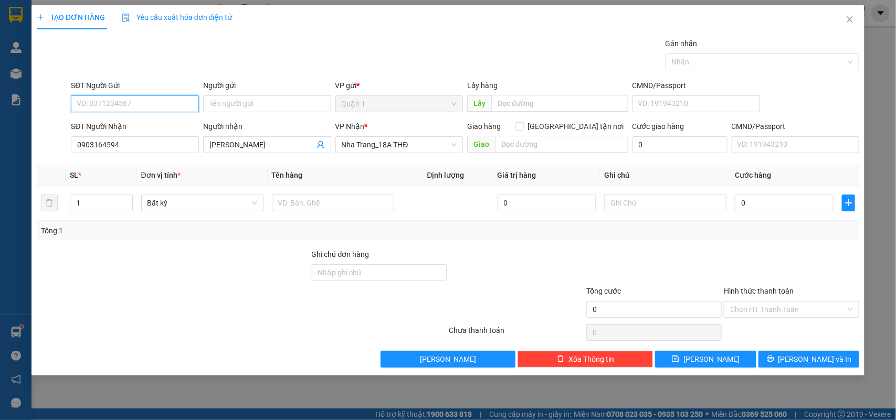
click at [172, 103] on input "SĐT Người Gửi" at bounding box center [135, 104] width 128 height 17
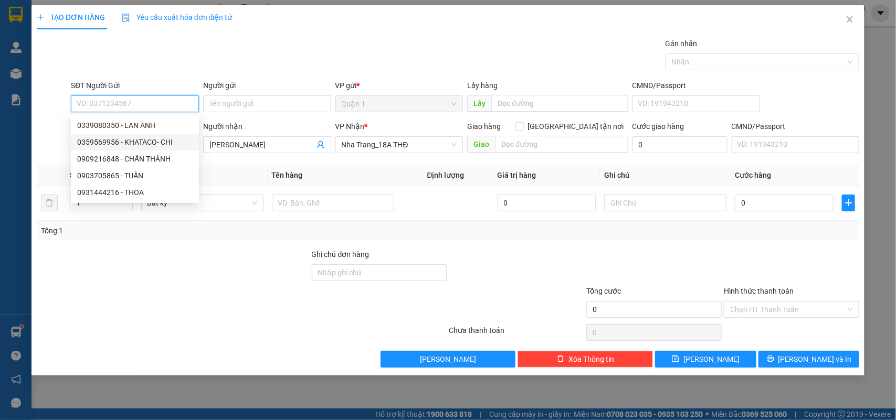
click at [167, 143] on div "0359569956 - KHATACO- CHI" at bounding box center [134, 142] width 115 height 12
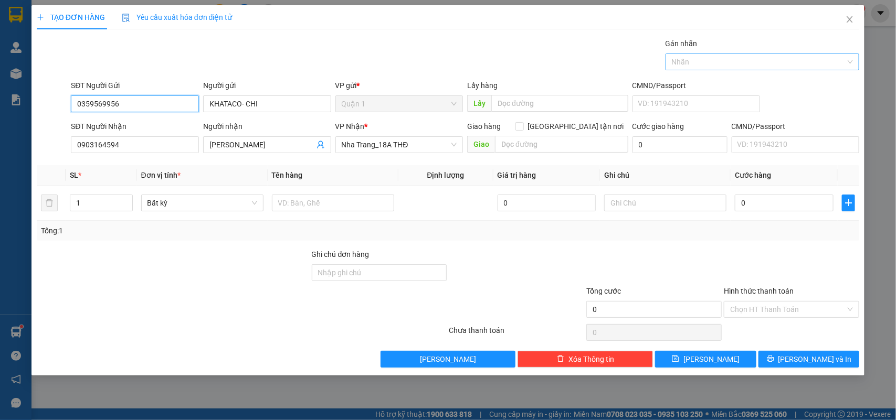
click at [712, 67] on div at bounding box center [757, 62] width 178 height 13
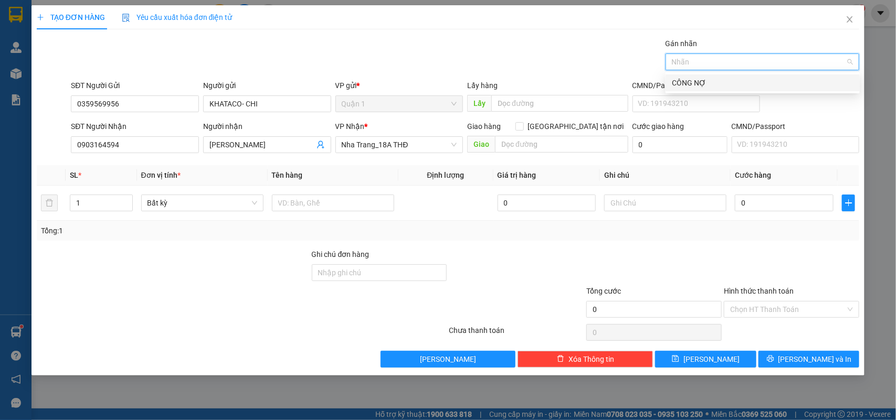
click at [710, 80] on div "CÔNG NỢ" at bounding box center [763, 83] width 182 height 12
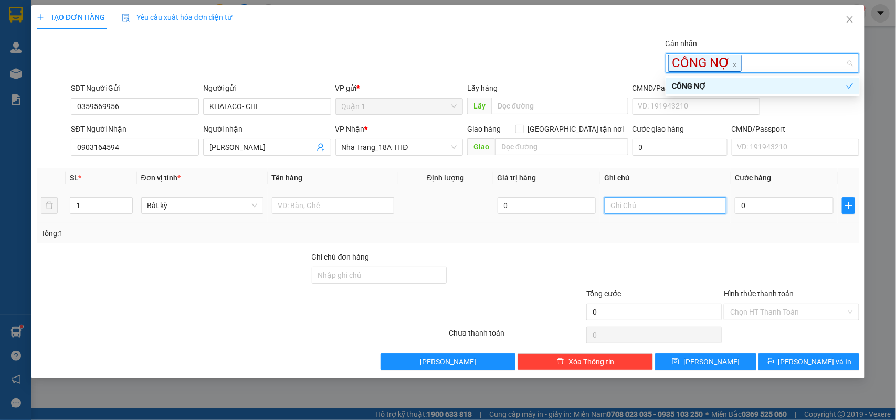
click at [668, 207] on input "text" at bounding box center [665, 205] width 122 height 17
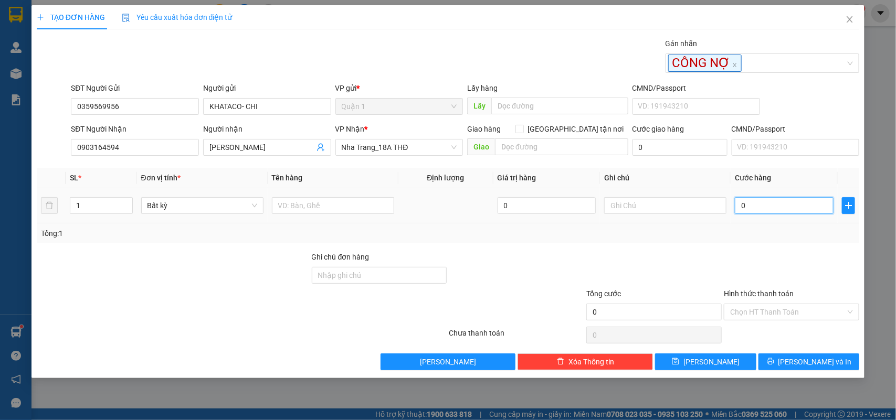
click at [773, 209] on input "0" at bounding box center [784, 205] width 99 height 17
click at [799, 361] on span "[PERSON_NAME] và In" at bounding box center [814, 362] width 73 height 12
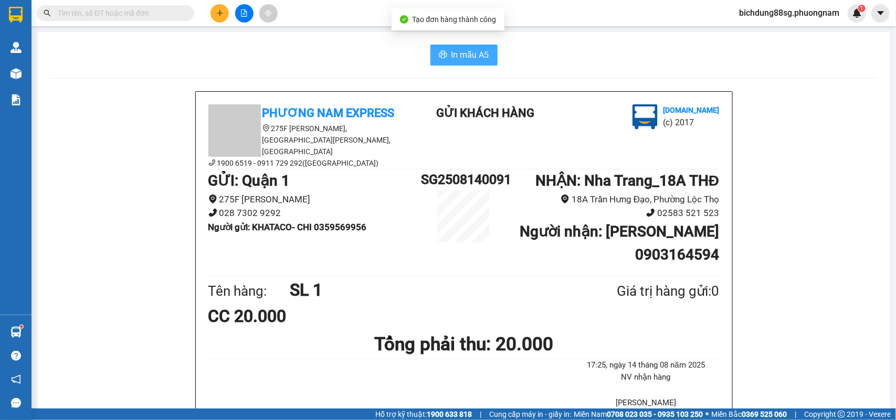
click at [454, 51] on span "In mẫu A5" at bounding box center [470, 54] width 38 height 13
click at [224, 15] on button at bounding box center [219, 13] width 18 height 18
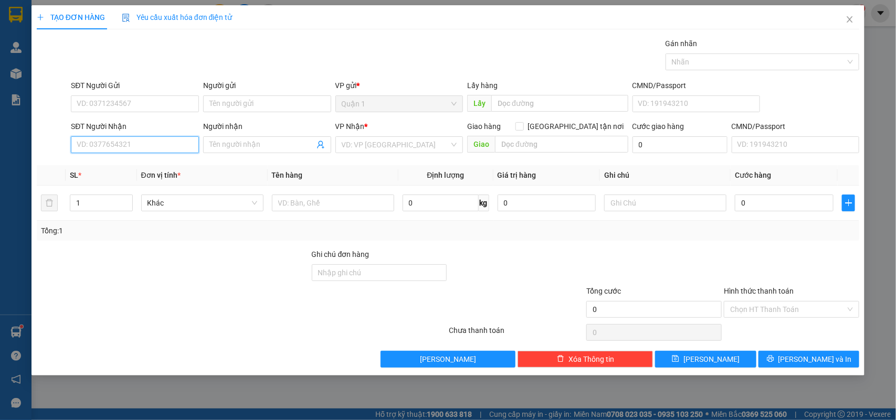
click at [121, 144] on input "SĐT Người Nhận" at bounding box center [135, 144] width 128 height 17
click at [132, 164] on div "0914247246 - QUYÊN" at bounding box center [134, 167] width 115 height 12
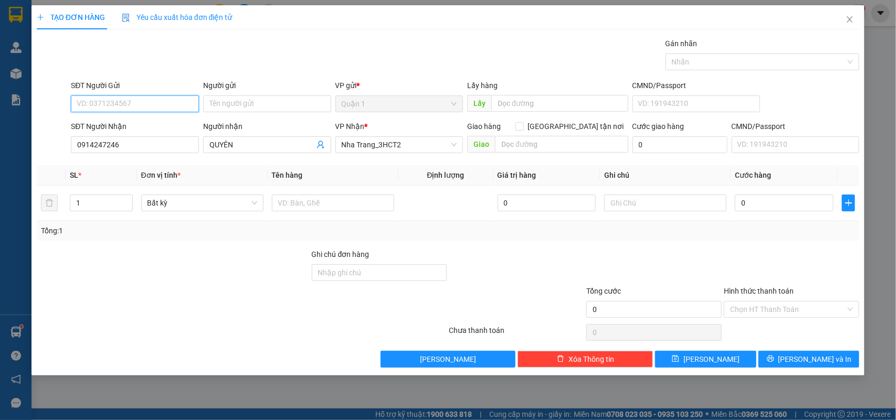
click at [133, 104] on input "SĐT Người Gửi" at bounding box center [135, 104] width 128 height 17
click at [134, 124] on div "0902764620 - KHANG" at bounding box center [134, 126] width 115 height 12
click at [313, 198] on input "text" at bounding box center [333, 203] width 122 height 17
click at [756, 203] on input "0" at bounding box center [784, 203] width 99 height 17
click at [778, 316] on input "Hình thức thanh toán" at bounding box center [787, 310] width 115 height 16
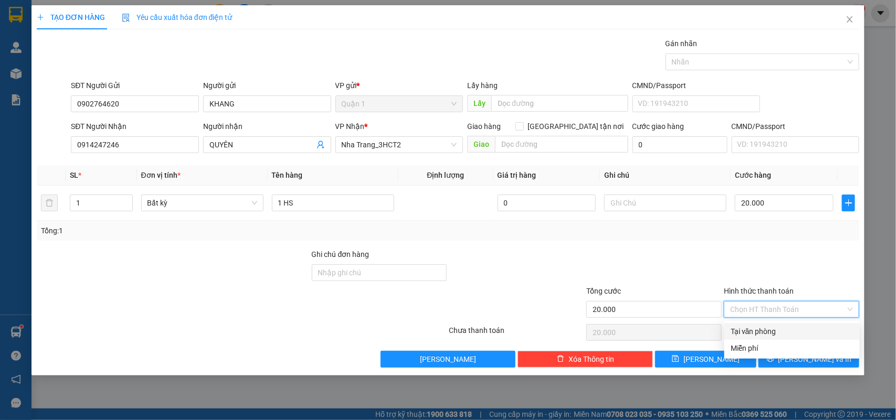
click at [773, 332] on div "Tại văn phòng" at bounding box center [792, 332] width 123 height 12
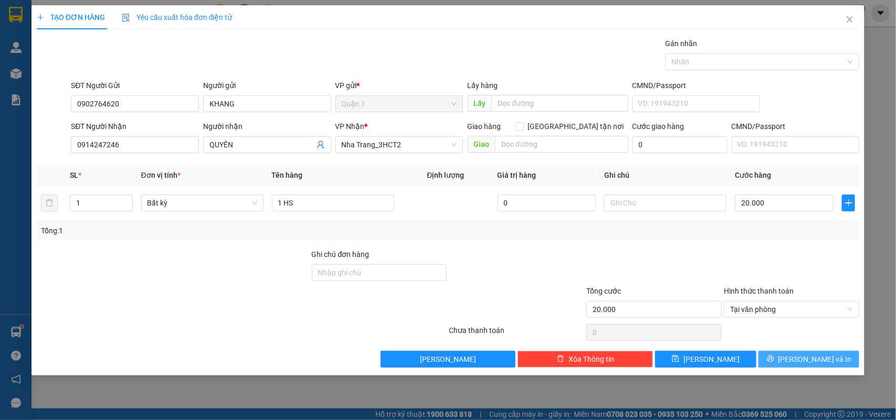
click at [787, 361] on button "[PERSON_NAME] và In" at bounding box center [808, 359] width 101 height 17
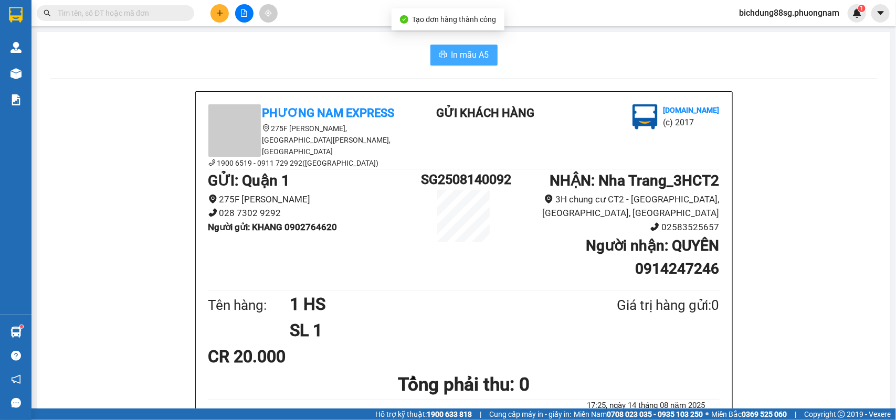
click at [442, 56] on button "In mẫu A5" at bounding box center [463, 55] width 67 height 21
click at [443, 56] on button "In mẫu A5" at bounding box center [463, 55] width 67 height 21
click at [217, 13] on icon "plus" at bounding box center [220, 13] width 6 height 1
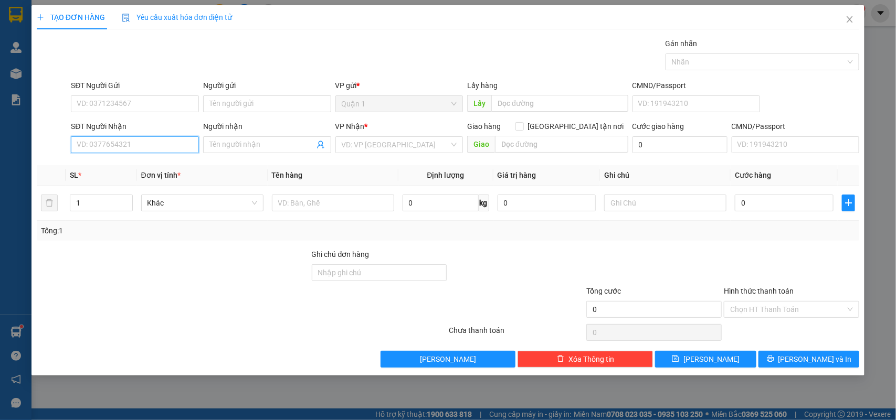
click at [140, 152] on input "SĐT Người Nhận" at bounding box center [135, 144] width 128 height 17
click at [118, 166] on div "0776162946 - ÁI LIÊN" at bounding box center [134, 167] width 115 height 12
click at [329, 219] on td at bounding box center [333, 203] width 131 height 35
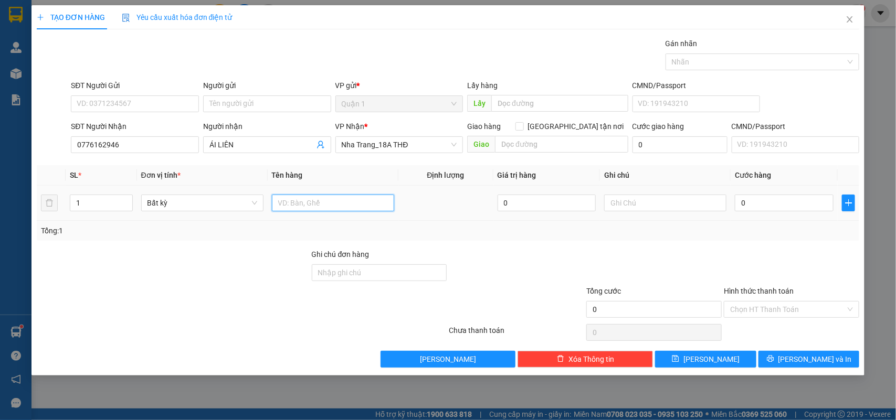
click at [329, 210] on input "text" at bounding box center [333, 203] width 122 height 17
click at [121, 105] on input "SĐT Người Gửi" at bounding box center [135, 104] width 128 height 17
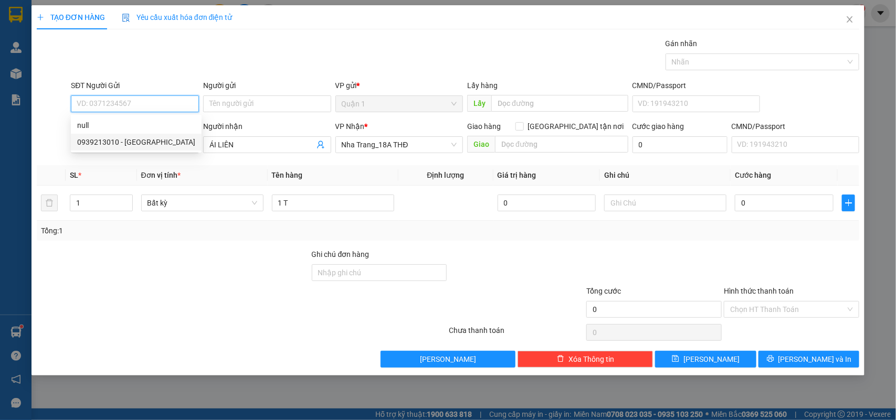
click at [132, 139] on div "0939213010 - [GEOGRAPHIC_DATA]" at bounding box center [136, 142] width 118 height 12
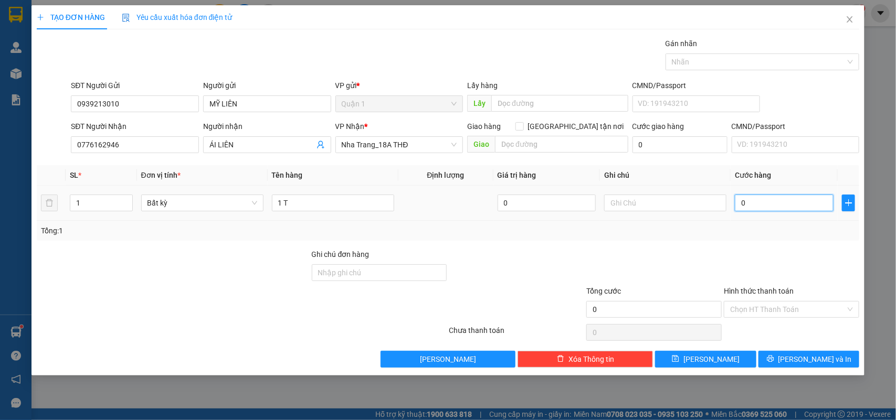
click at [757, 205] on input "0" at bounding box center [784, 203] width 99 height 17
click at [785, 309] on input "Hình thức thanh toán" at bounding box center [787, 310] width 115 height 16
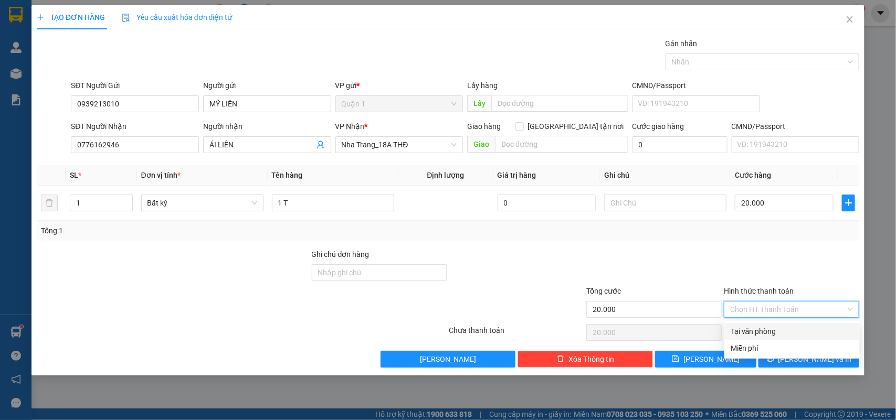
click at [775, 329] on div "Tại văn phòng" at bounding box center [792, 332] width 123 height 12
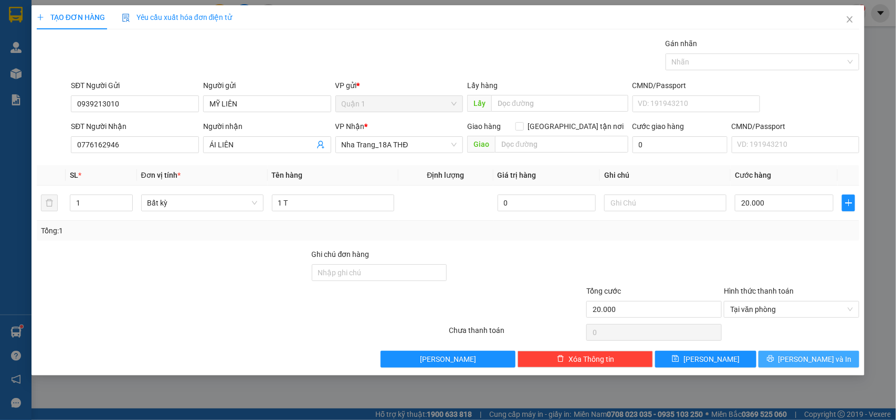
click at [826, 358] on span "[PERSON_NAME] và In" at bounding box center [814, 360] width 73 height 12
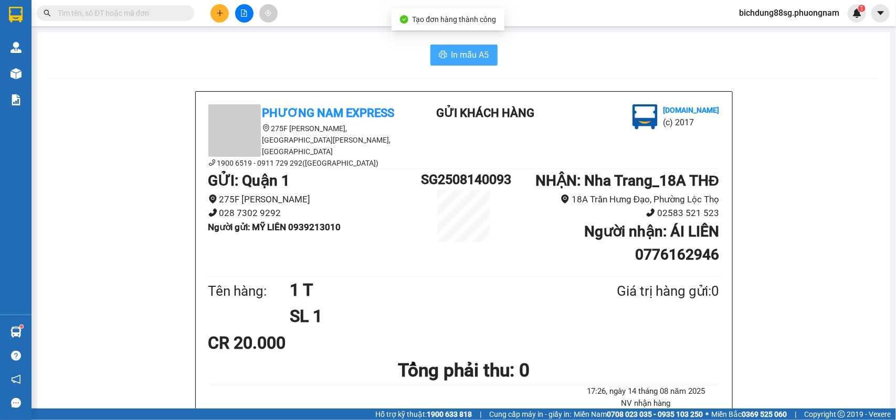
click at [445, 64] on button "In mẫu A5" at bounding box center [463, 55] width 67 height 21
drag, startPoint x: 234, startPoint y: 9, endPoint x: 226, endPoint y: 11, distance: 7.5
click at [233, 9] on div at bounding box center [244, 13] width 79 height 18
click at [225, 11] on button at bounding box center [219, 13] width 18 height 18
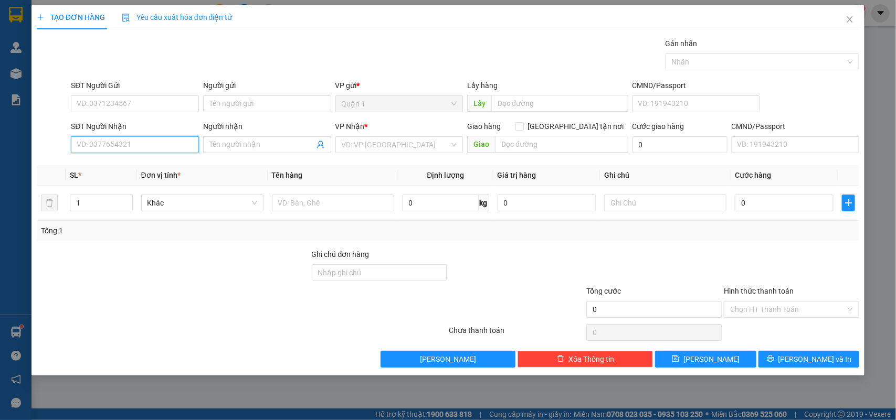
click at [99, 150] on input "SĐT Người Nhận" at bounding box center [135, 144] width 128 height 17
click at [117, 163] on div "0905228558 - [PERSON_NAME]" at bounding box center [134, 167] width 115 height 12
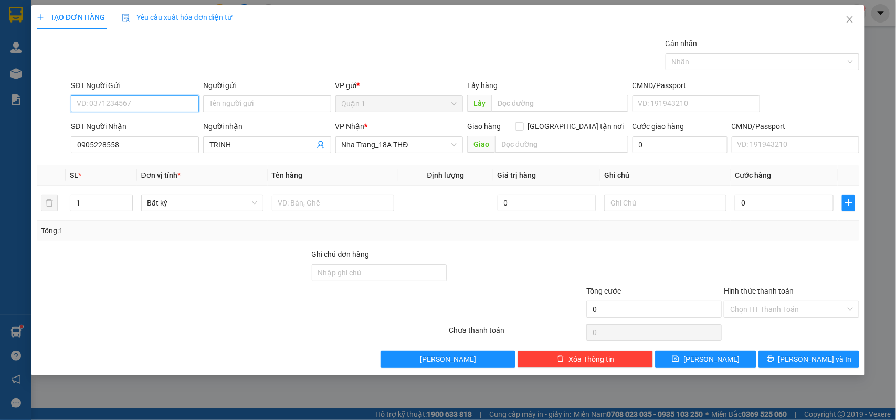
click at [154, 105] on input "SĐT Người Gửi" at bounding box center [135, 104] width 128 height 17
click at [236, 112] on input "Người gửi" at bounding box center [267, 104] width 128 height 17
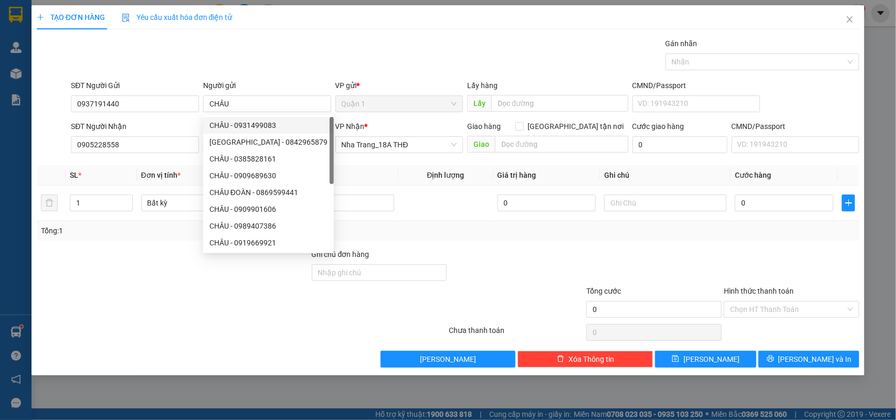
click at [379, 162] on div "Transit Pickup Surcharge Ids Transit Deliver Surcharge Ids Transit Deliver Surc…" at bounding box center [448, 203] width 823 height 330
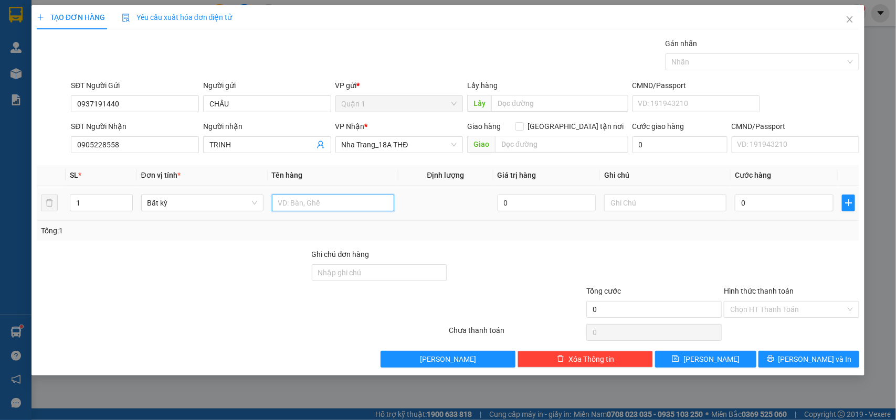
click at [358, 202] on input "text" at bounding box center [333, 203] width 122 height 17
click at [778, 193] on div "0" at bounding box center [784, 203] width 99 height 21
click at [777, 200] on input "0" at bounding box center [784, 203] width 99 height 17
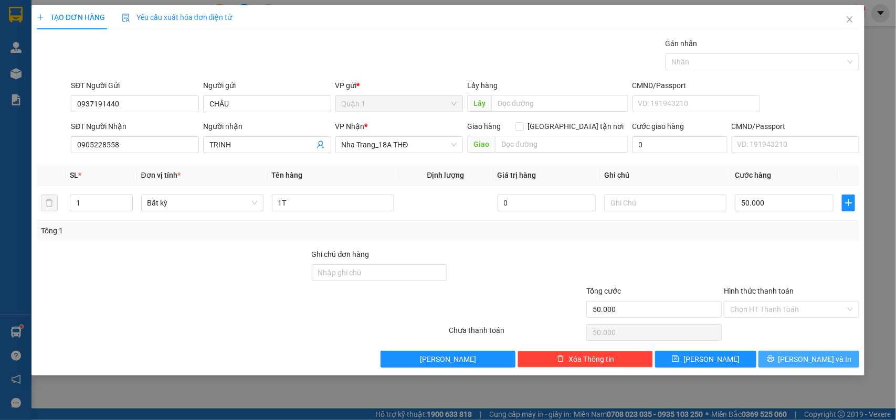
click at [807, 361] on span "[PERSON_NAME] và In" at bounding box center [814, 360] width 73 height 12
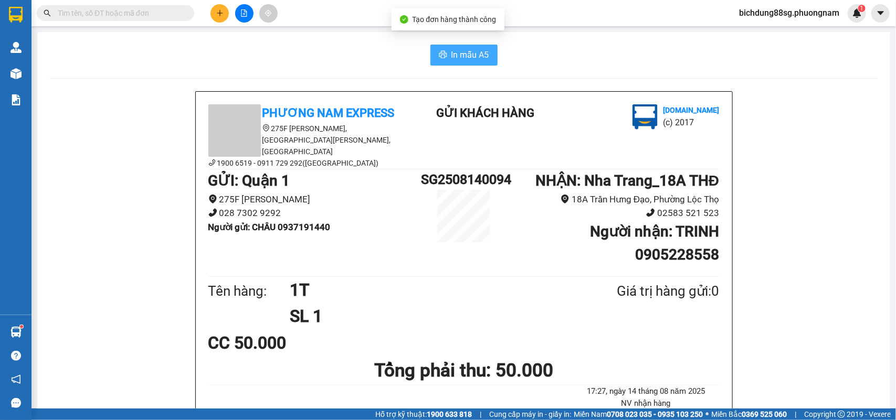
click at [460, 54] on span "In mẫu A5" at bounding box center [470, 54] width 38 height 13
click at [219, 22] on button at bounding box center [219, 13] width 18 height 18
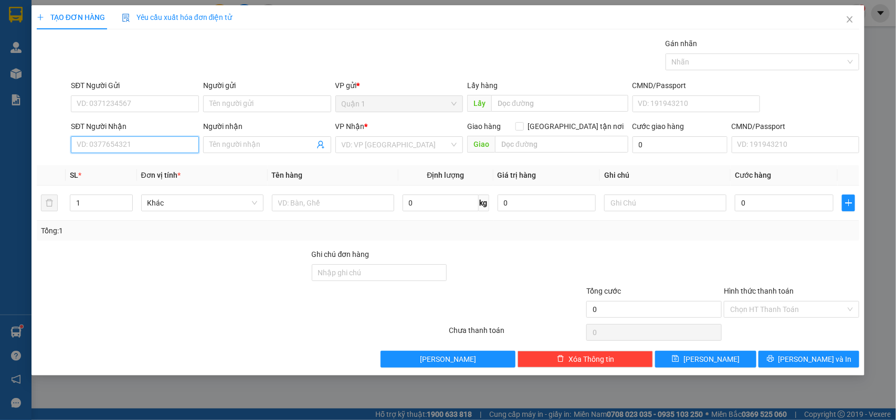
click at [118, 142] on input "SĐT Người Nhận" at bounding box center [135, 144] width 128 height 17
click at [121, 144] on input "SĐT Người Nhận" at bounding box center [135, 144] width 128 height 17
click at [88, 139] on input "SĐT Người Nhận" at bounding box center [135, 144] width 128 height 17
click at [122, 161] on div "0913590787 - [GEOGRAPHIC_DATA]" at bounding box center [136, 167] width 118 height 12
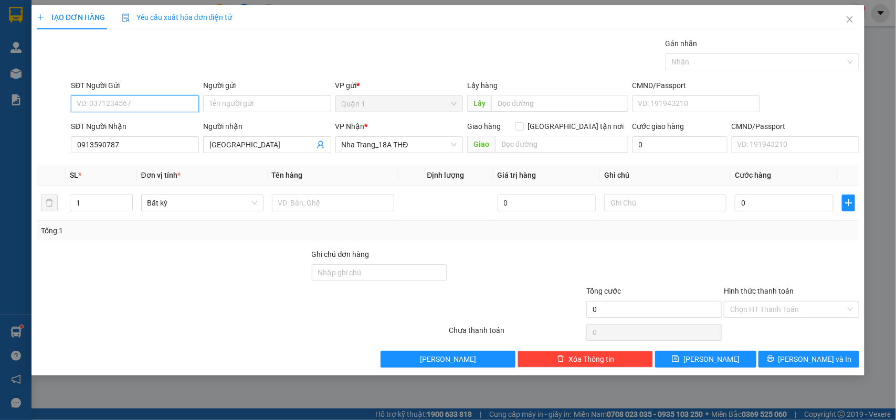
drag, startPoint x: 130, startPoint y: 98, endPoint x: 135, endPoint y: 100, distance: 6.1
click at [133, 100] on input "SĐT Người Gửi" at bounding box center [135, 104] width 128 height 17
click at [149, 121] on div "0972233380 - TUẤN" at bounding box center [134, 126] width 115 height 12
click at [331, 201] on input "text" at bounding box center [333, 203] width 122 height 17
click at [151, 147] on input "0913590787" at bounding box center [135, 144] width 128 height 17
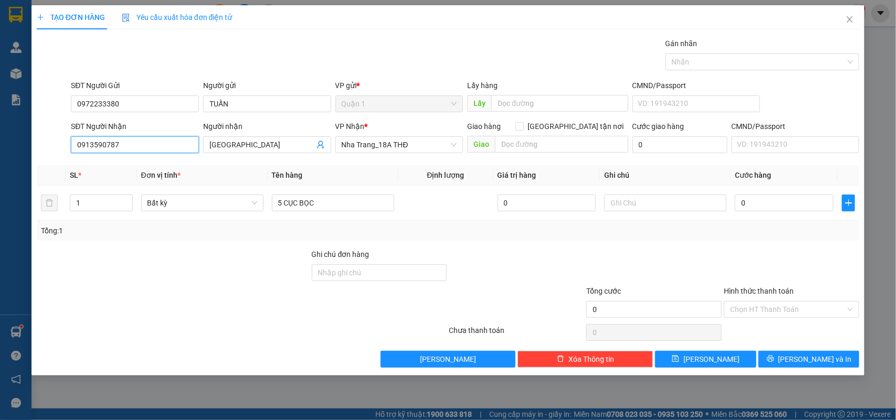
click at [151, 147] on input "0913590787" at bounding box center [135, 144] width 128 height 17
click at [141, 149] on input "0913590787" at bounding box center [135, 144] width 128 height 17
click at [141, 148] on input "0913590787" at bounding box center [135, 144] width 128 height 17
click at [755, 199] on input "0" at bounding box center [784, 203] width 99 height 17
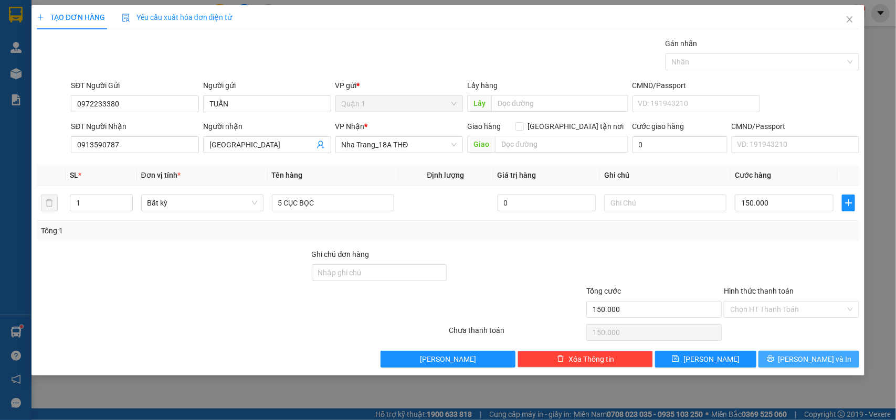
click at [798, 356] on button "[PERSON_NAME] và In" at bounding box center [808, 359] width 101 height 17
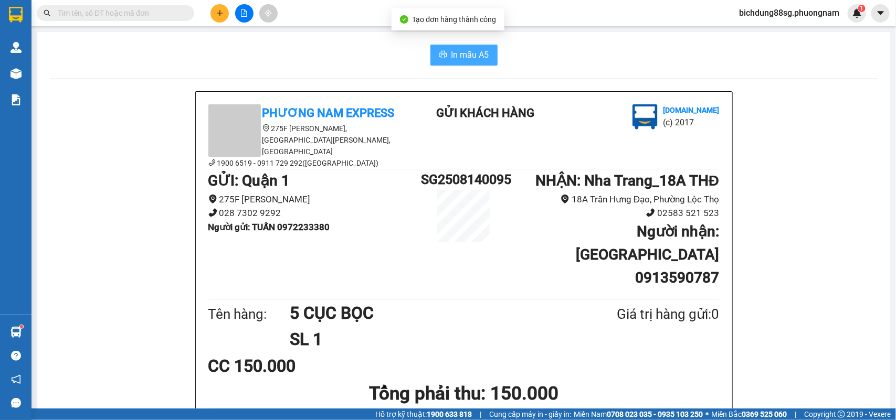
click at [457, 49] on span "In mẫu A5" at bounding box center [470, 54] width 38 height 13
click at [222, 12] on icon "plus" at bounding box center [219, 12] width 7 height 7
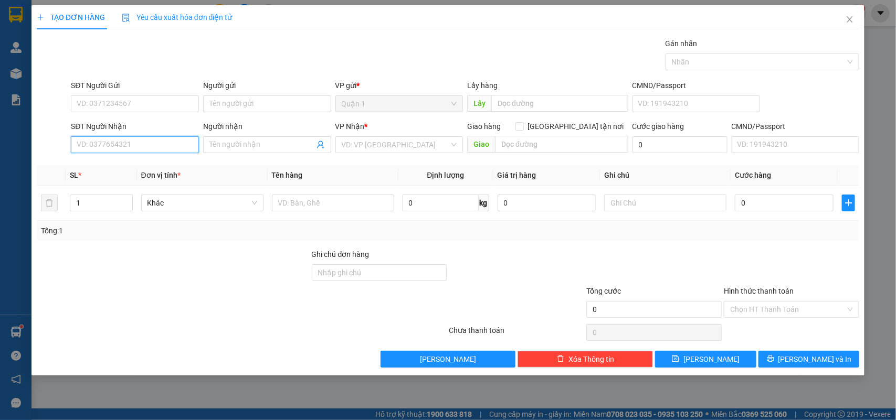
click at [130, 149] on input "SĐT Người Nhận" at bounding box center [135, 144] width 128 height 17
click at [143, 161] on div "0905440445 - [GEOGRAPHIC_DATA]" at bounding box center [136, 167] width 118 height 12
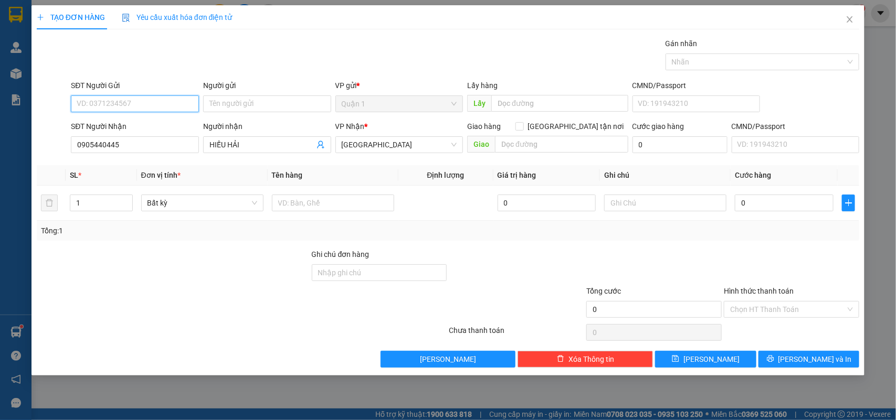
click at [145, 109] on input "SĐT Người Gửi" at bounding box center [135, 104] width 128 height 17
click at [148, 125] on div "0913726907 - TÚ" at bounding box center [134, 126] width 115 height 12
click at [316, 199] on input "text" at bounding box center [333, 203] width 122 height 17
click at [762, 198] on input "0" at bounding box center [784, 203] width 99 height 17
click at [774, 361] on icon "printer" at bounding box center [770, 358] width 7 height 7
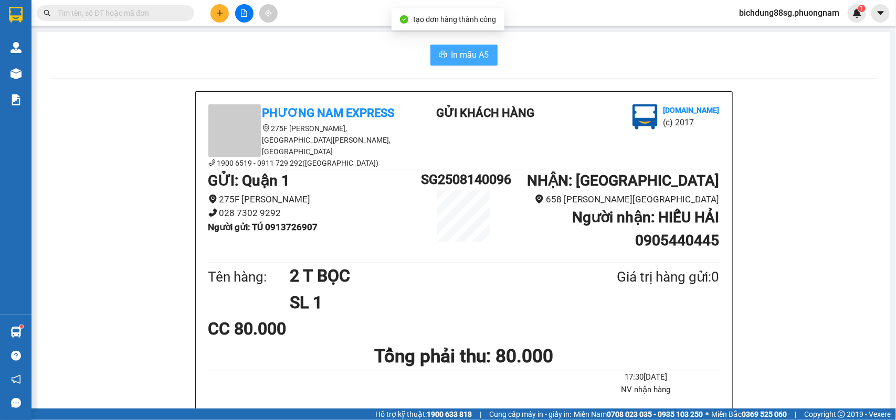
click at [470, 59] on span "In mẫu A5" at bounding box center [470, 54] width 38 height 13
click at [169, 61] on div "In mẫu A5" at bounding box center [464, 55] width 828 height 21
click at [220, 10] on icon "plus" at bounding box center [219, 12] width 7 height 7
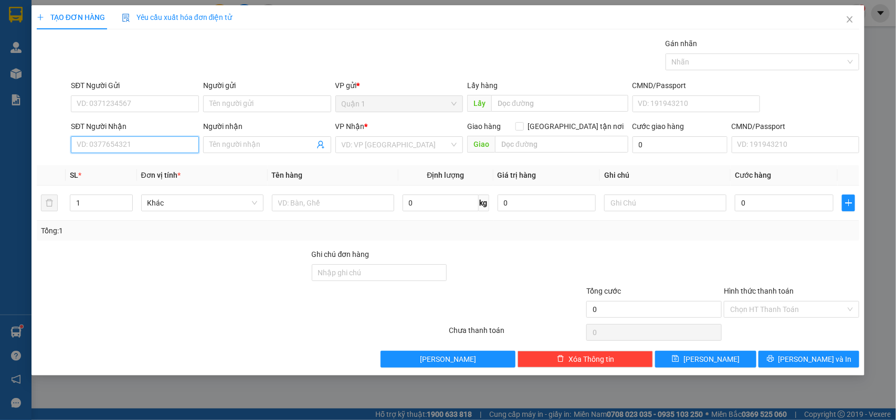
click at [147, 145] on input "SĐT Người Nhận" at bounding box center [135, 144] width 128 height 17
click at [147, 166] on div "0389969038 - HOA TƯƠI" at bounding box center [134, 167] width 115 height 12
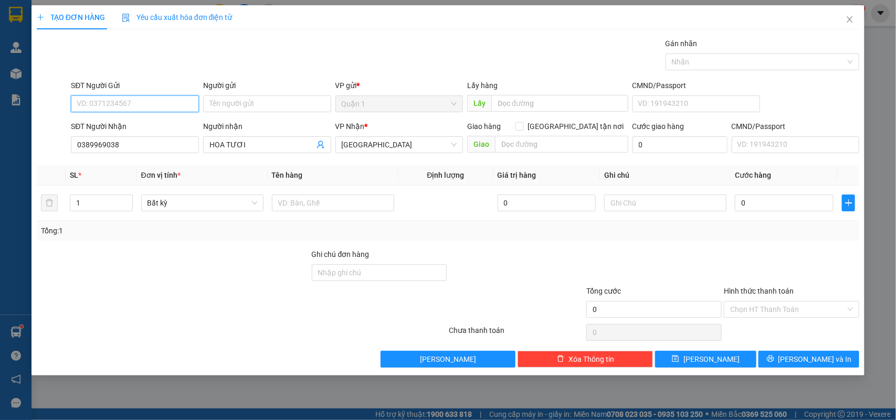
click at [146, 96] on input "SĐT Người Gửi" at bounding box center [135, 104] width 128 height 17
click at [155, 122] on div "0907533335 - TONY FRUIT" at bounding box center [134, 126] width 115 height 12
click at [318, 206] on input "text" at bounding box center [333, 203] width 122 height 17
click at [783, 209] on input "0" at bounding box center [784, 203] width 99 height 17
click at [769, 210] on input "120" at bounding box center [784, 203] width 99 height 17
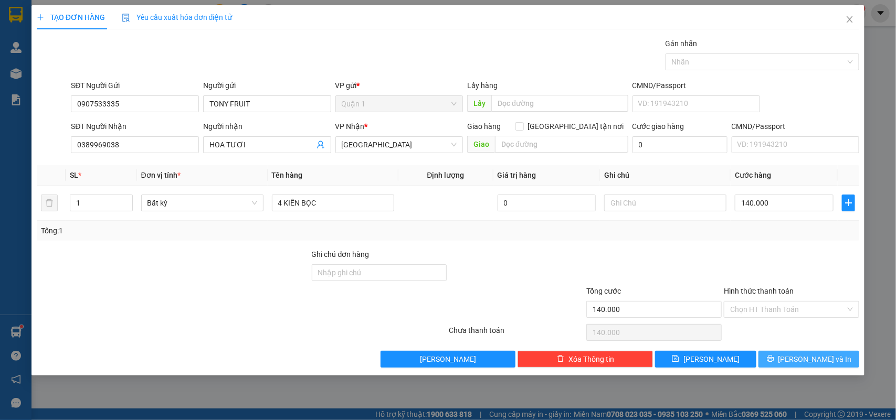
click at [787, 353] on button "[PERSON_NAME] và In" at bounding box center [808, 359] width 101 height 17
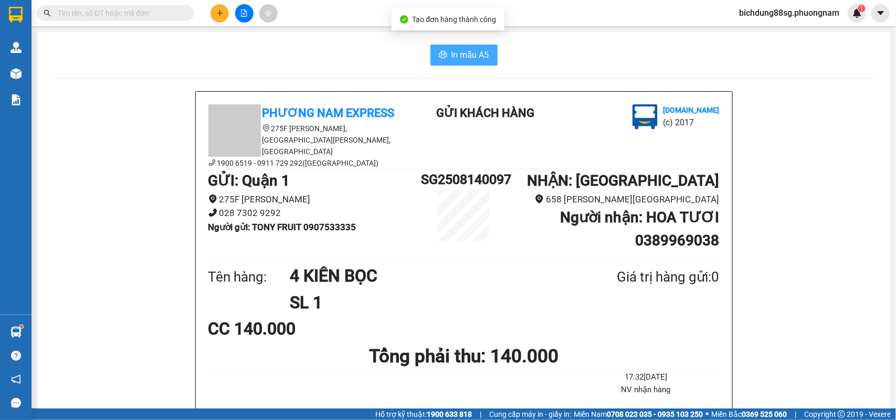
click at [445, 54] on button "In mẫu A5" at bounding box center [463, 55] width 67 height 21
click at [219, 20] on button at bounding box center [219, 13] width 18 height 18
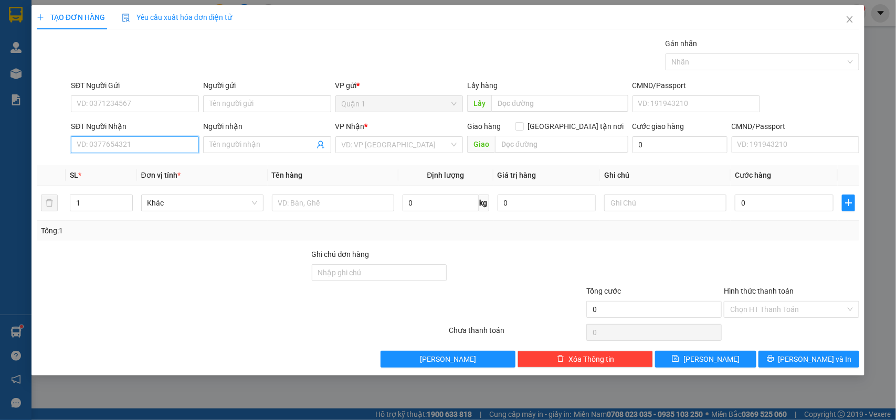
click at [155, 145] on input "SĐT Người Nhận" at bounding box center [135, 144] width 128 height 17
click at [132, 172] on div "0988440987 - [PERSON_NAME]" at bounding box center [135, 166] width 128 height 17
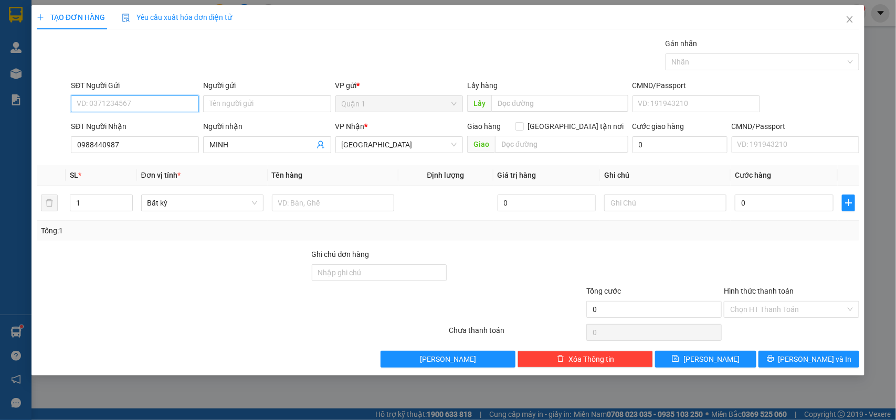
click at [165, 109] on input "SĐT Người Gửi" at bounding box center [135, 104] width 128 height 17
click at [148, 126] on div "0367534150 - BÁNH SG" at bounding box center [134, 126] width 115 height 12
click at [291, 206] on input "text" at bounding box center [333, 203] width 122 height 17
click at [740, 198] on input "0" at bounding box center [784, 203] width 99 height 17
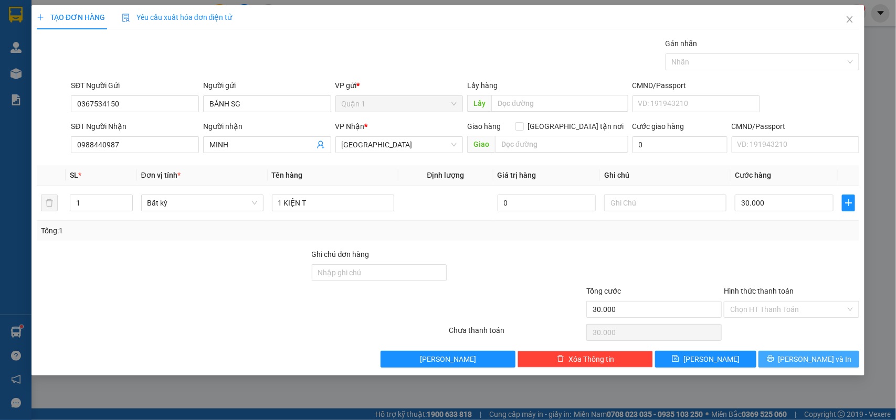
click at [788, 366] on button "[PERSON_NAME] và In" at bounding box center [808, 359] width 101 height 17
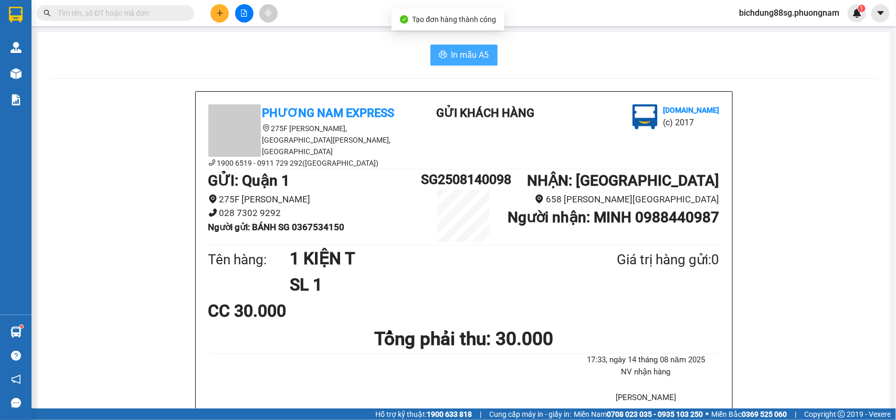
click at [458, 51] on span "In mẫu A5" at bounding box center [470, 54] width 38 height 13
click at [222, 16] on icon "plus" at bounding box center [219, 12] width 7 height 7
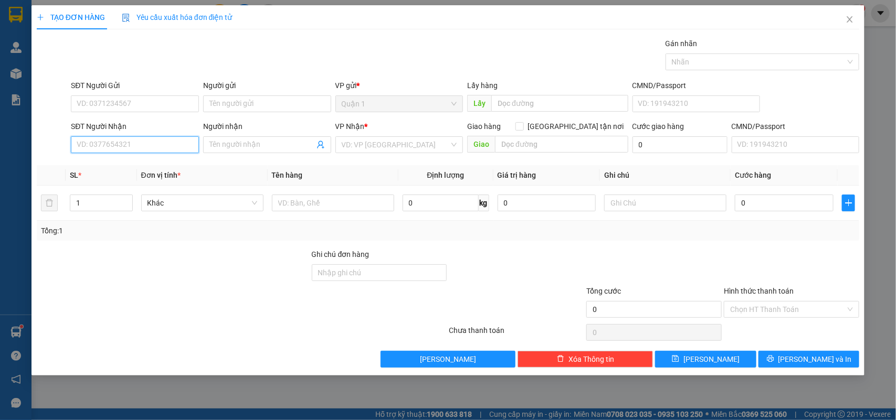
click at [126, 147] on input "SĐT Người Nhận" at bounding box center [135, 144] width 128 height 17
click at [142, 163] on div "0918868497 - TRƯỜNG - [PERSON_NAME]" at bounding box center [147, 167] width 141 height 12
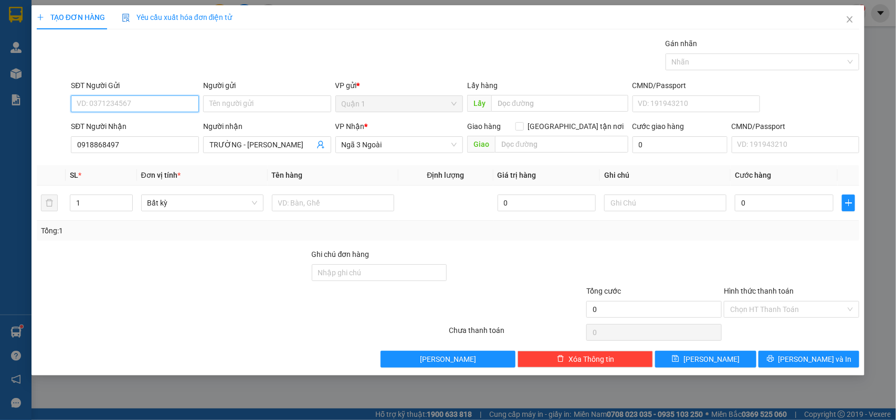
click at [159, 106] on input "SĐT Người Gửi" at bounding box center [135, 104] width 128 height 17
drag, startPoint x: 156, startPoint y: 123, endPoint x: 350, endPoint y: 218, distance: 215.2
click at [156, 122] on div "0933846060 - LONG ĐẠT" at bounding box center [134, 126] width 115 height 12
click at [329, 203] on input "text" at bounding box center [333, 203] width 122 height 17
click at [770, 208] on input "0" at bounding box center [784, 203] width 99 height 17
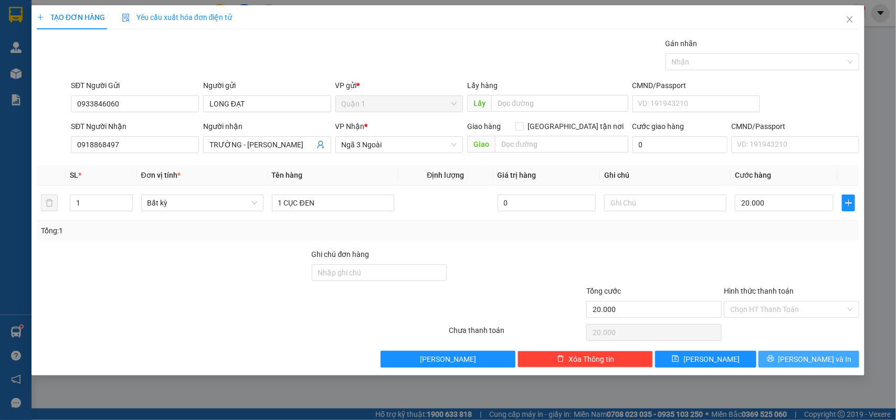
click at [791, 354] on button "[PERSON_NAME] và In" at bounding box center [808, 359] width 101 height 17
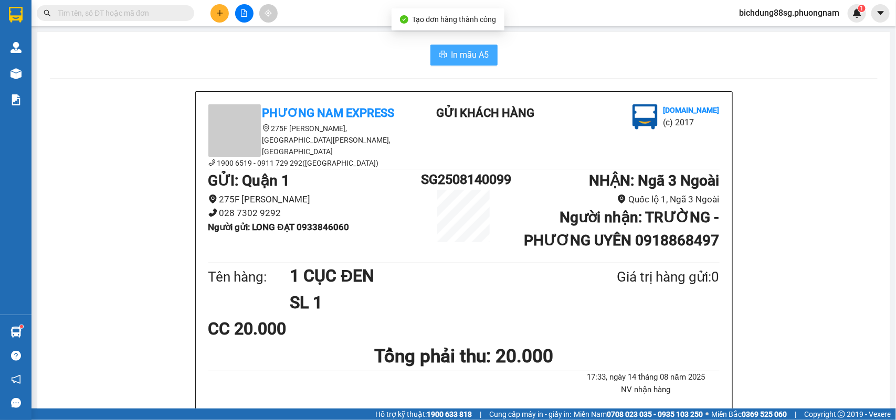
click at [471, 54] on span "In mẫu A5" at bounding box center [470, 54] width 38 height 13
click at [218, 14] on icon "plus" at bounding box center [219, 12] width 7 height 7
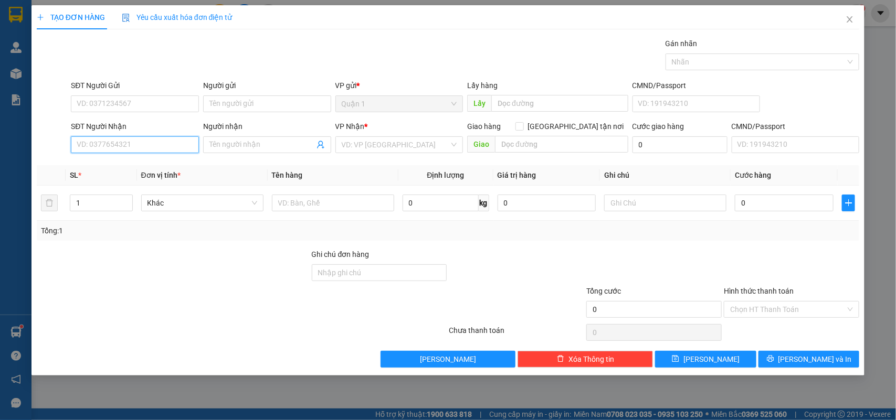
click at [139, 146] on input "SĐT Người Nhận" at bounding box center [135, 144] width 128 height 17
click at [146, 156] on div "0905520517 0905520517 - CHÚC" at bounding box center [135, 166] width 128 height 21
click at [140, 166] on th "Đơn vị tính *" at bounding box center [202, 175] width 131 height 20
click at [120, 141] on input "0517" at bounding box center [135, 144] width 128 height 17
click at [126, 161] on div "0905520517 - CHÚC" at bounding box center [134, 167] width 115 height 12
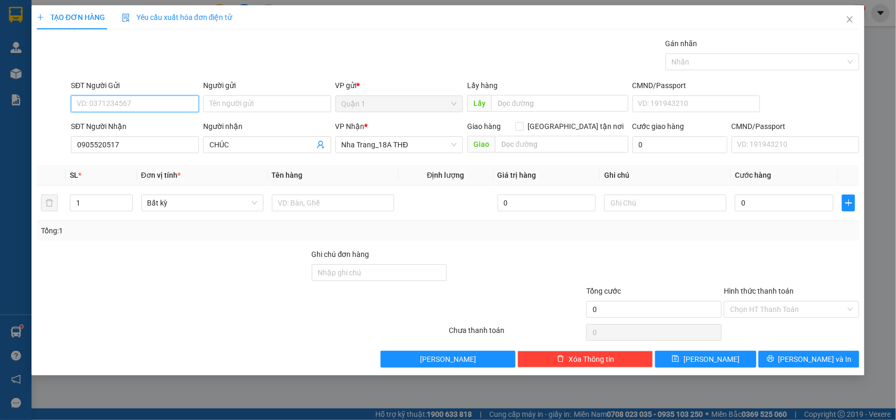
drag, startPoint x: 166, startPoint y: 108, endPoint x: 173, endPoint y: 108, distance: 6.8
click at [173, 108] on input "SĐT Người Gửi" at bounding box center [135, 104] width 128 height 17
drag, startPoint x: 130, startPoint y: 126, endPoint x: 377, endPoint y: 190, distance: 254.8
click at [130, 126] on div "0906630320 - LINH" at bounding box center [134, 126] width 115 height 12
click at [322, 201] on input "text" at bounding box center [333, 203] width 122 height 17
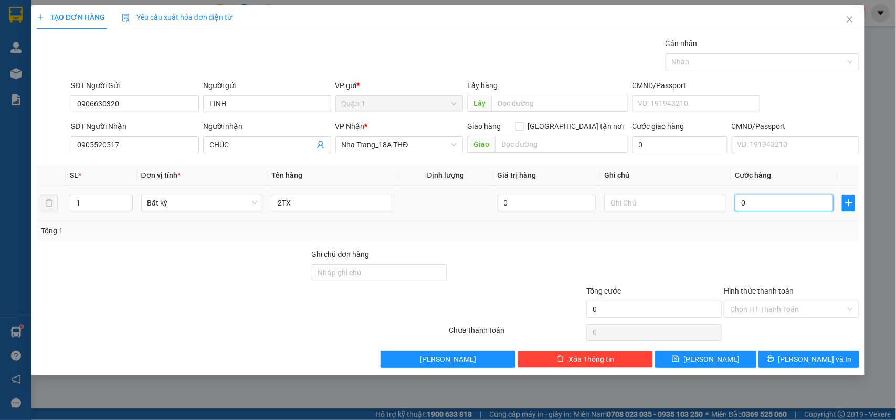
click at [798, 210] on input "0" at bounding box center [784, 203] width 99 height 17
drag, startPoint x: 756, startPoint y: 309, endPoint x: 754, endPoint y: 316, distance: 7.8
click at [754, 315] on input "Hình thức thanh toán" at bounding box center [787, 310] width 115 height 16
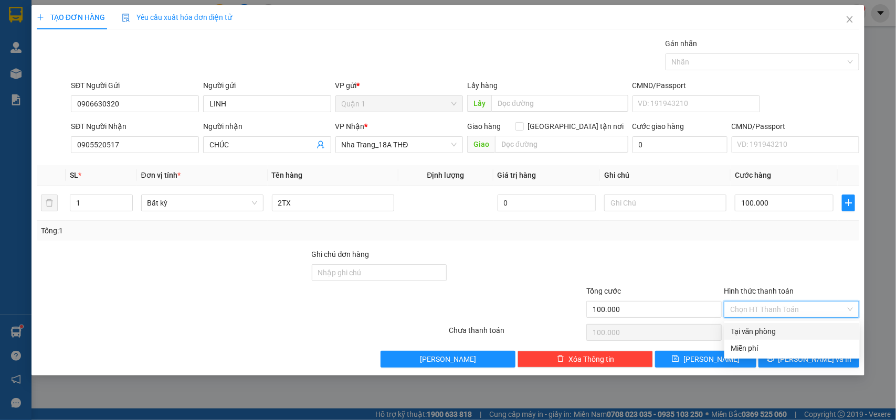
click at [751, 330] on div "Tại văn phòng" at bounding box center [792, 332] width 123 height 12
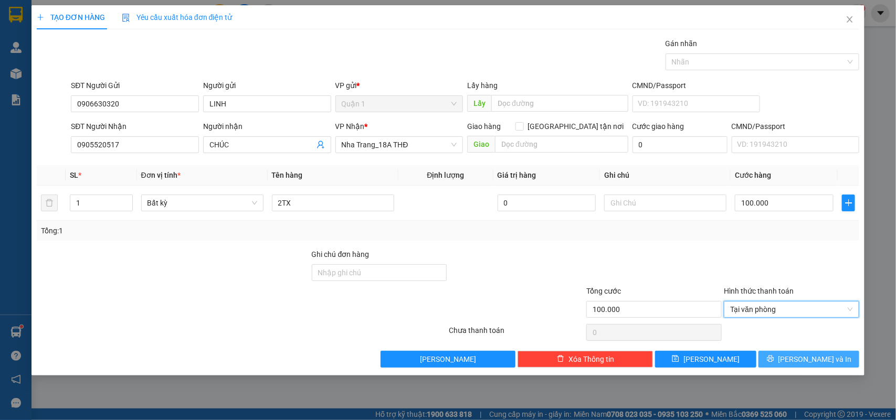
click at [802, 358] on span "[PERSON_NAME] và In" at bounding box center [814, 360] width 73 height 12
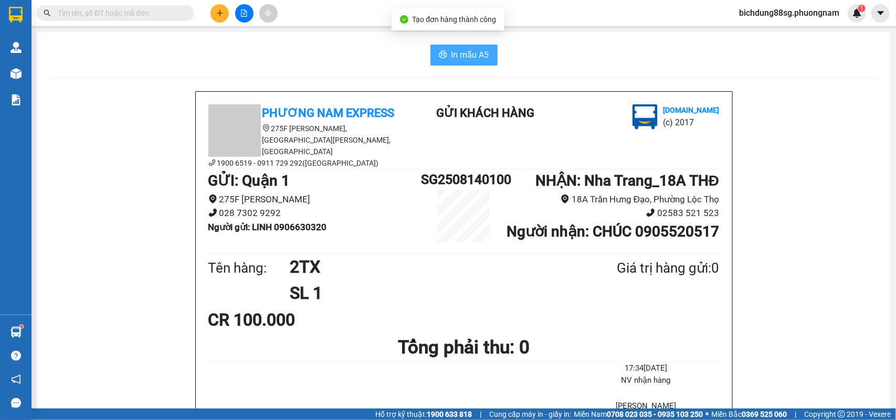
click at [460, 57] on span "In mẫu A5" at bounding box center [470, 54] width 38 height 13
click at [224, 18] on button at bounding box center [219, 13] width 18 height 18
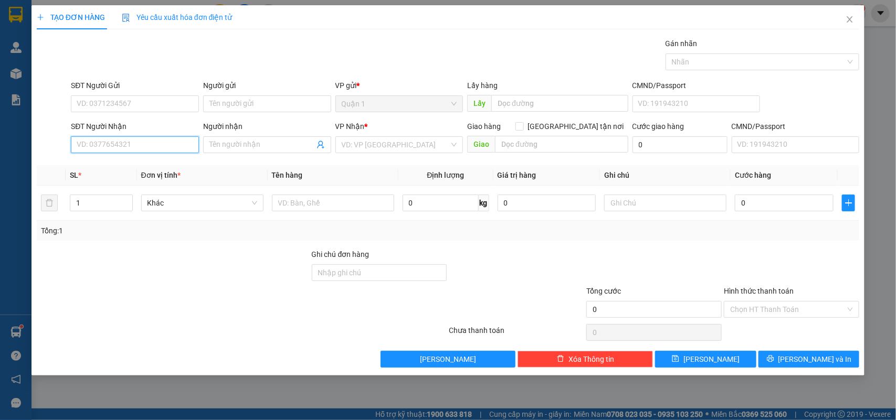
click at [140, 144] on input "SĐT Người Nhận" at bounding box center [135, 144] width 128 height 17
click at [134, 170] on div "0905383287 - [GEOGRAPHIC_DATA]" at bounding box center [136, 167] width 118 height 12
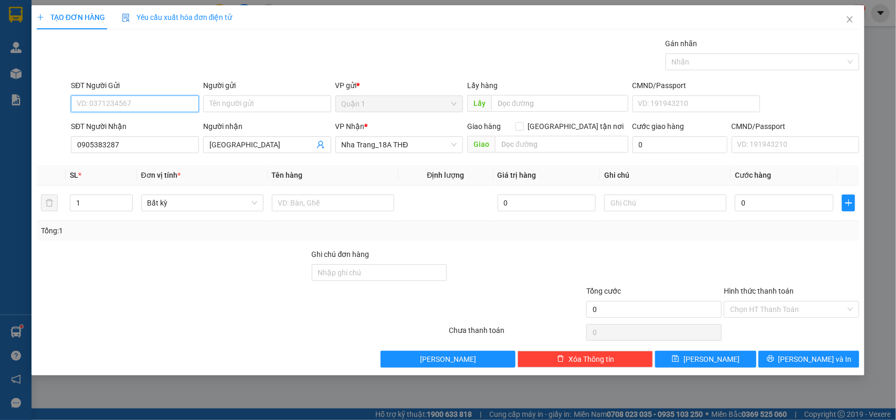
click at [130, 101] on input "SĐT Người Gửi" at bounding box center [135, 104] width 128 height 17
click at [150, 121] on div "0987927917 - SƠN" at bounding box center [134, 126] width 115 height 12
click at [282, 203] on input "text" at bounding box center [333, 203] width 122 height 17
click at [759, 200] on input "0" at bounding box center [784, 203] width 99 height 17
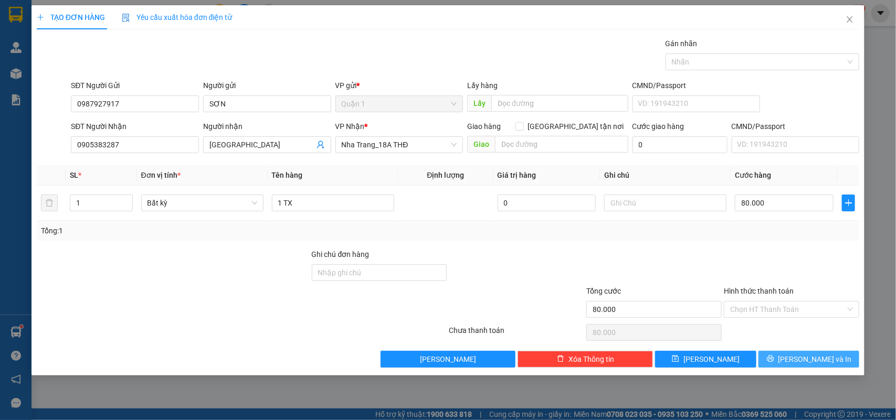
click at [782, 360] on button "[PERSON_NAME] và In" at bounding box center [808, 359] width 101 height 17
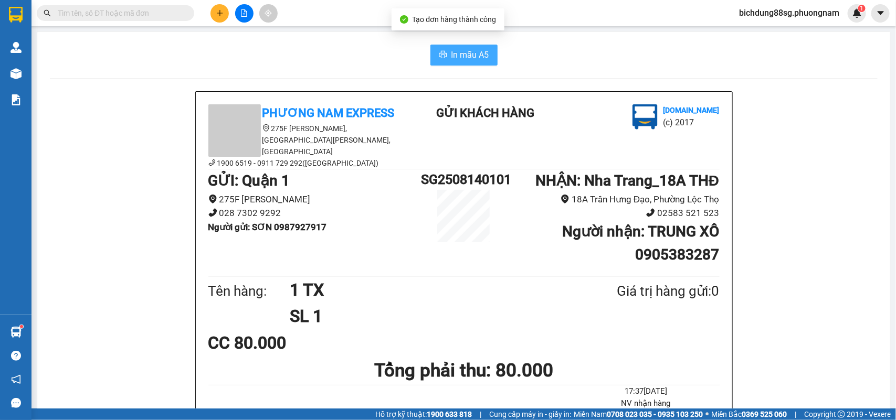
click at [479, 60] on span "In mẫu A5" at bounding box center [470, 54] width 38 height 13
click at [225, 20] on button at bounding box center [219, 13] width 18 height 18
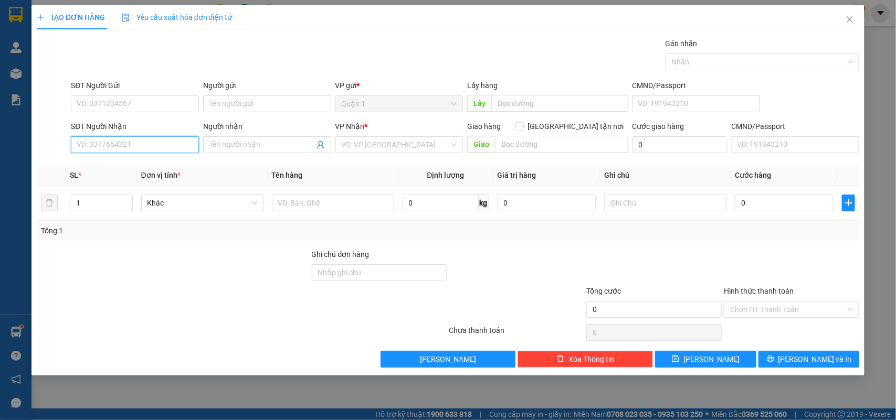
click at [155, 153] on input "SĐT Người Nhận" at bounding box center [135, 144] width 128 height 17
click at [154, 179] on div "0794535886 - OPAL" at bounding box center [134, 183] width 115 height 12
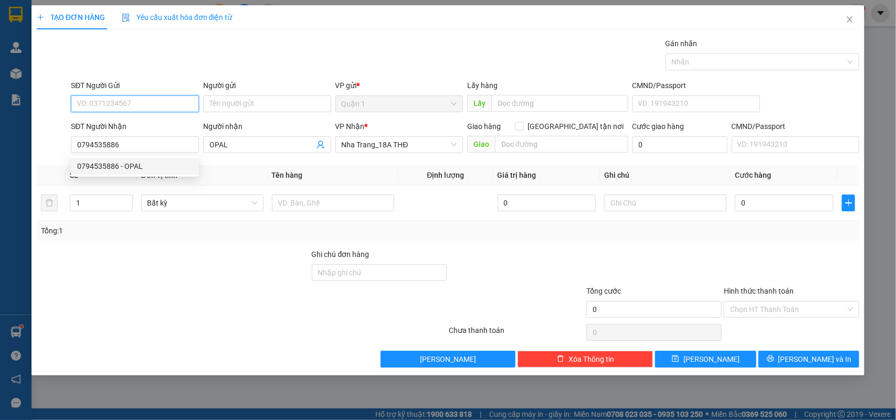
click at [142, 102] on input "SĐT Người Gửi" at bounding box center [135, 104] width 128 height 17
click at [165, 141] on div "0853006677 - DIGITAL" at bounding box center [134, 142] width 115 height 12
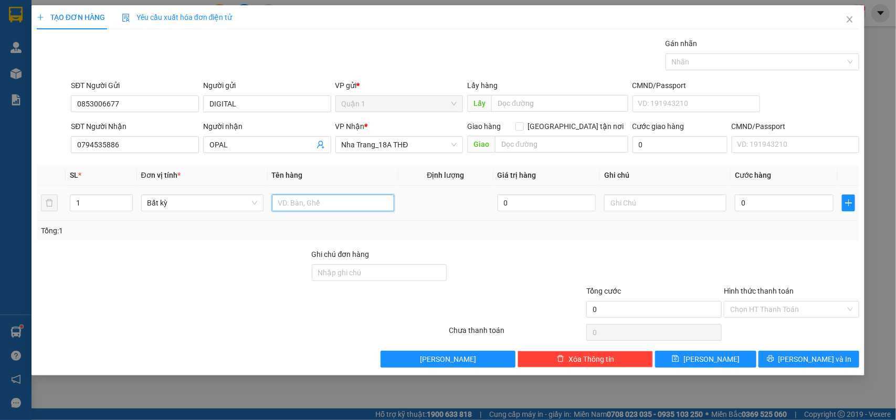
click at [292, 198] on input "text" at bounding box center [333, 203] width 122 height 17
click at [784, 312] on input "Hình thức thanh toán" at bounding box center [787, 310] width 115 height 16
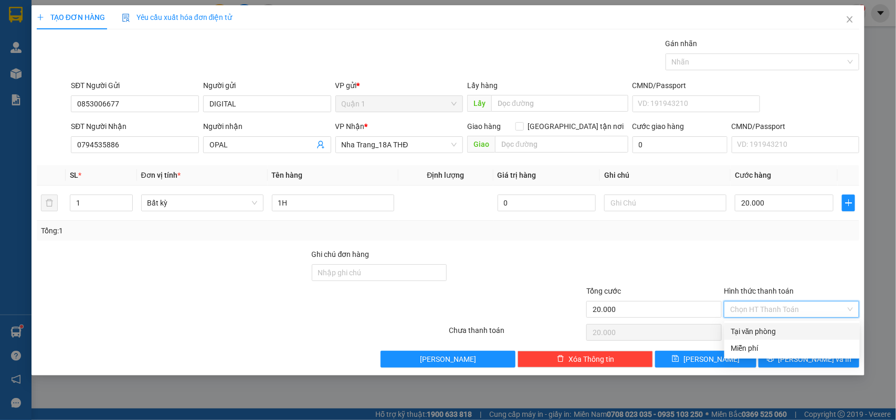
click at [775, 328] on div "Tại văn phòng" at bounding box center [792, 332] width 123 height 12
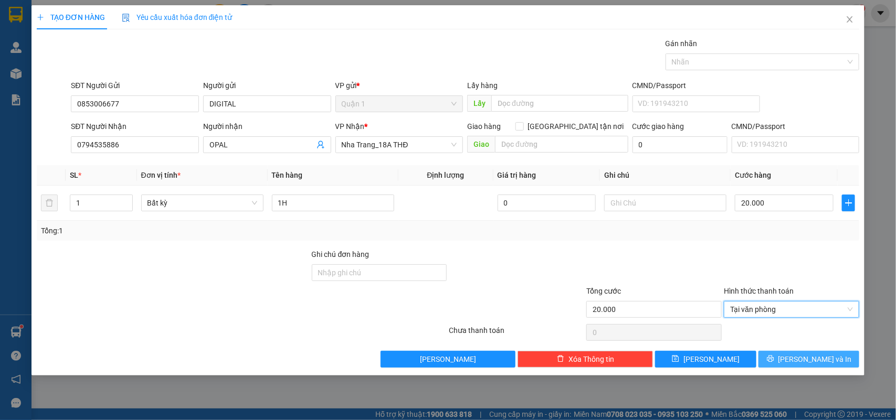
click at [774, 357] on icon "printer" at bounding box center [770, 358] width 7 height 7
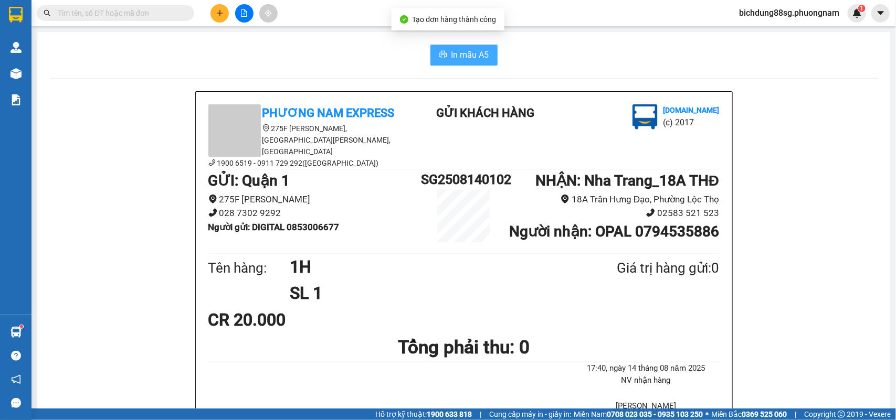
click at [459, 51] on span "In mẫu A5" at bounding box center [470, 54] width 38 height 13
click at [347, 78] on div at bounding box center [464, 78] width 828 height 1
click at [209, 11] on div at bounding box center [244, 13] width 79 height 18
drag, startPoint x: 209, startPoint y: 11, endPoint x: 221, endPoint y: 17, distance: 13.4
click at [214, 14] on div at bounding box center [244, 13] width 79 height 18
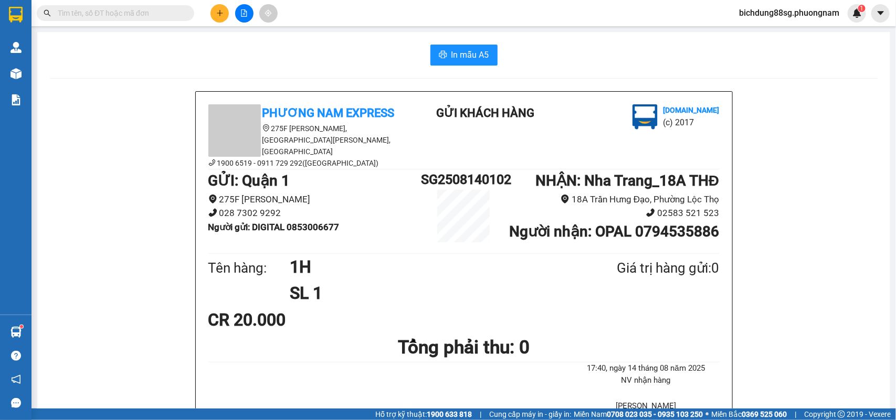
click at [221, 17] on button at bounding box center [219, 13] width 18 height 18
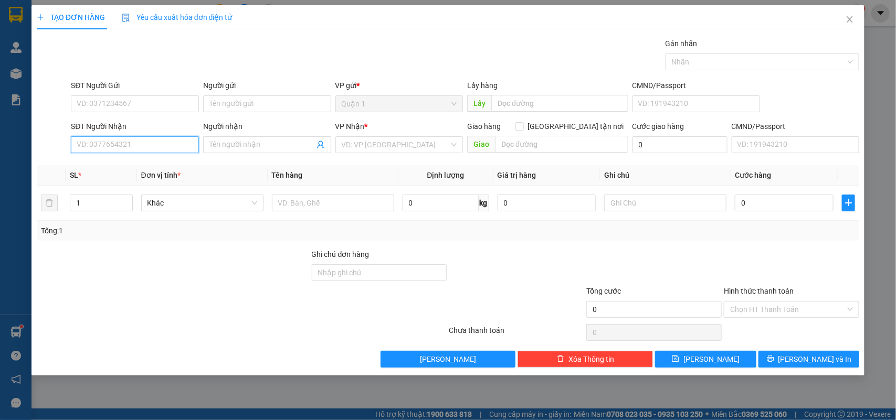
click at [126, 152] on input "SĐT Người Nhận" at bounding box center [135, 144] width 128 height 17
click at [165, 166] on div "0838002199 - HẠNH" at bounding box center [134, 167] width 115 height 12
click at [166, 163] on div "Transit Pickup Surcharge Ids Transit Deliver Surcharge Ids Transit Deliver Surc…" at bounding box center [448, 203] width 823 height 330
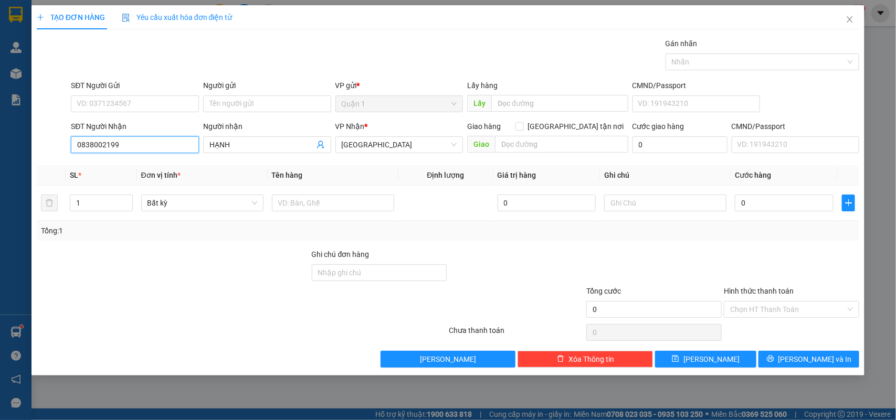
click at [166, 144] on input "0838002199" at bounding box center [135, 144] width 128 height 17
click at [166, 143] on input "0838002199" at bounding box center [135, 144] width 128 height 17
click at [234, 144] on input "HẠNH" at bounding box center [261, 145] width 105 height 12
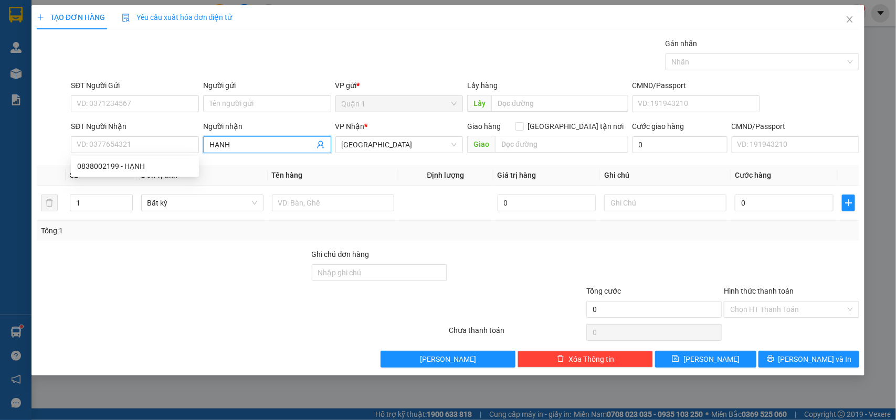
click at [234, 144] on input "HẠNH" at bounding box center [261, 145] width 105 height 12
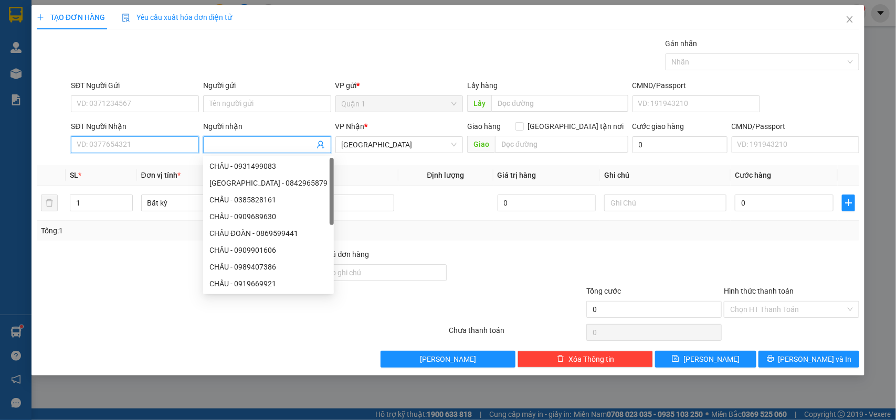
click at [183, 150] on input "SĐT Người Nhận" at bounding box center [135, 144] width 128 height 17
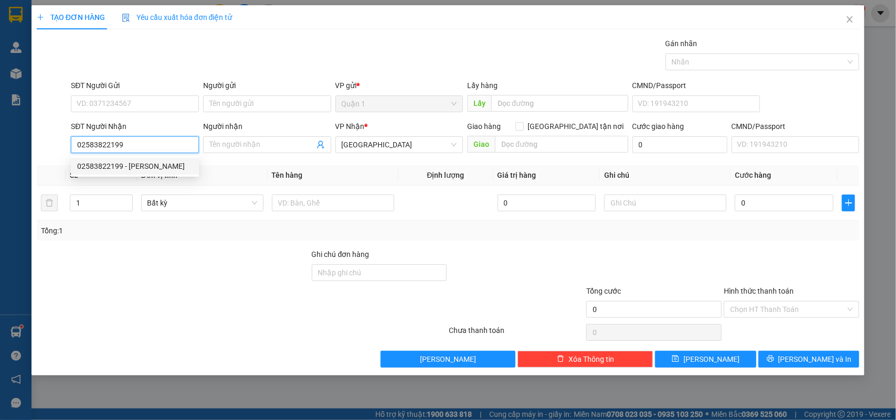
click at [153, 171] on div "02583822199 - [PERSON_NAME]" at bounding box center [134, 167] width 115 height 12
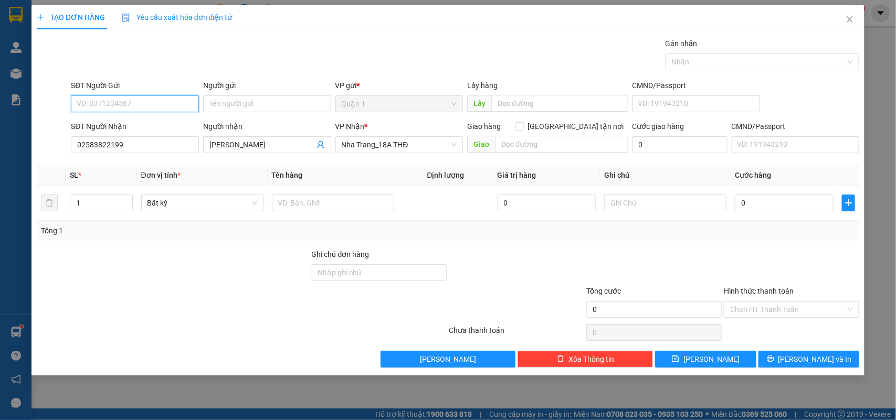
click at [156, 105] on input "SĐT Người Gửi" at bounding box center [135, 104] width 128 height 17
click at [142, 143] on div "0778736773 - NOTICA" at bounding box center [134, 142] width 115 height 12
click at [298, 211] on input "text" at bounding box center [333, 203] width 122 height 17
click at [298, 210] on input "text" at bounding box center [333, 203] width 122 height 17
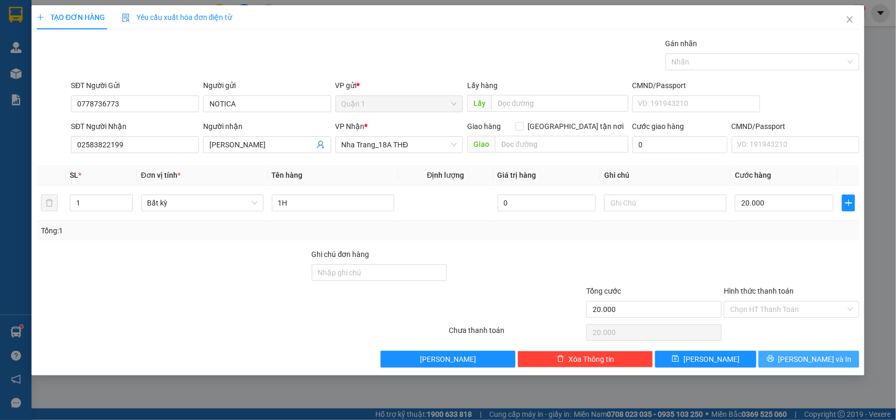
click at [798, 363] on button "[PERSON_NAME] và In" at bounding box center [808, 359] width 101 height 17
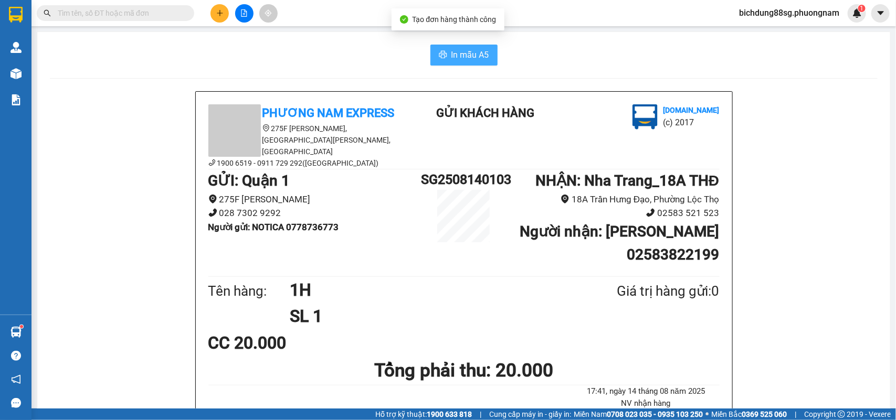
click at [474, 53] on span "In mẫu A5" at bounding box center [470, 54] width 38 height 13
click at [217, 9] on icon "plus" at bounding box center [219, 12] width 7 height 7
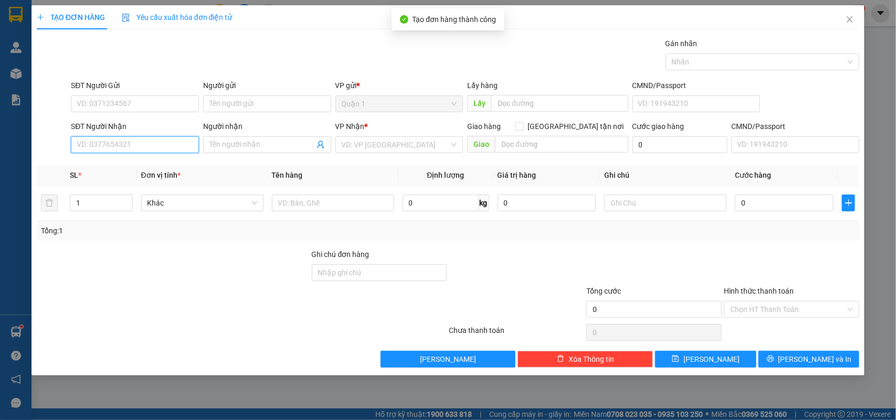
click at [149, 147] on input "SĐT Người Nhận" at bounding box center [135, 144] width 128 height 17
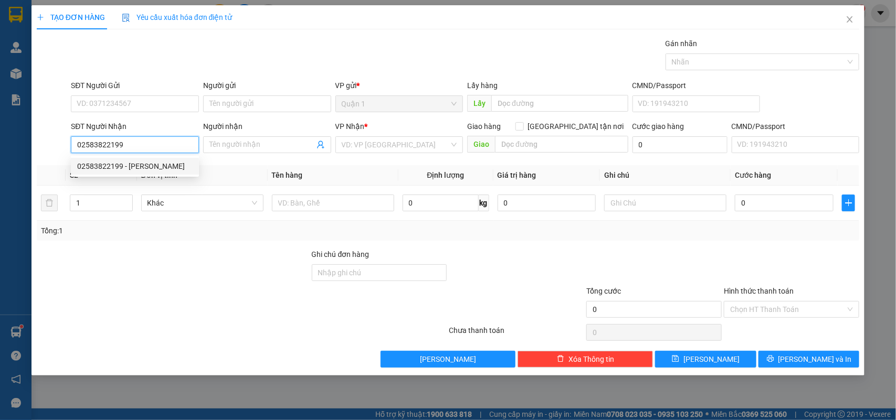
click at [147, 161] on div "02583822199 - [PERSON_NAME]" at bounding box center [134, 167] width 115 height 12
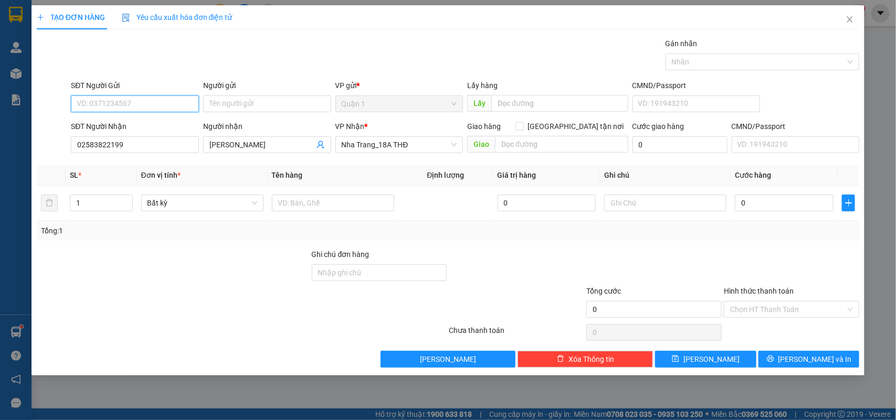
click at [155, 105] on input "SĐT Người Gửi" at bounding box center [135, 104] width 128 height 17
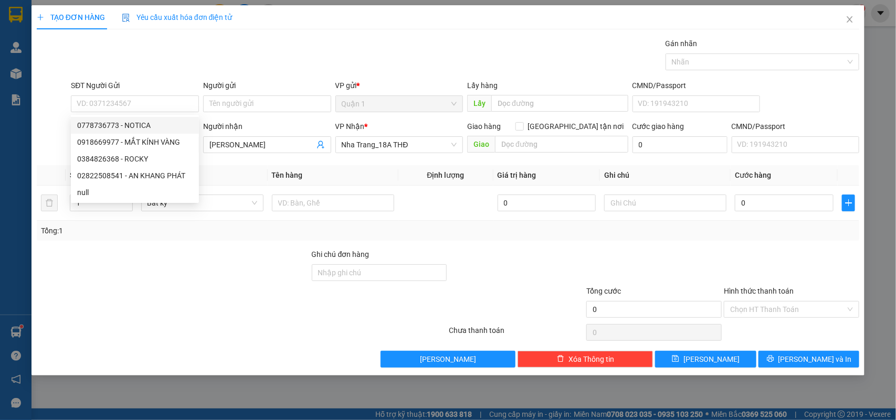
click at [159, 115] on div "0778736773 0918669977 0778736773 - NOTICA 0918669977 - MẮT KÍNH VÀNG 0384826368…" at bounding box center [135, 159] width 128 height 88
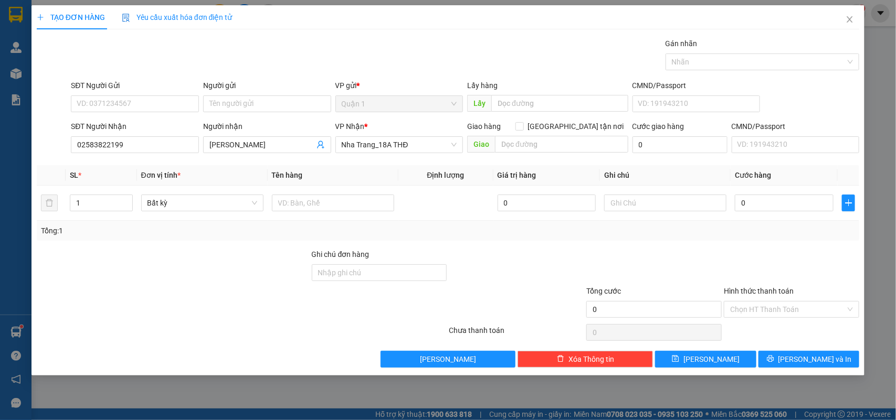
click at [162, 126] on div "SĐT Người Nhận" at bounding box center [135, 127] width 128 height 12
click at [162, 136] on input "02583822199" at bounding box center [135, 144] width 128 height 17
click at [299, 208] on input "text" at bounding box center [333, 203] width 122 height 17
click at [748, 251] on div at bounding box center [792, 267] width 138 height 37
click at [774, 358] on icon "printer" at bounding box center [770, 359] width 7 height 7
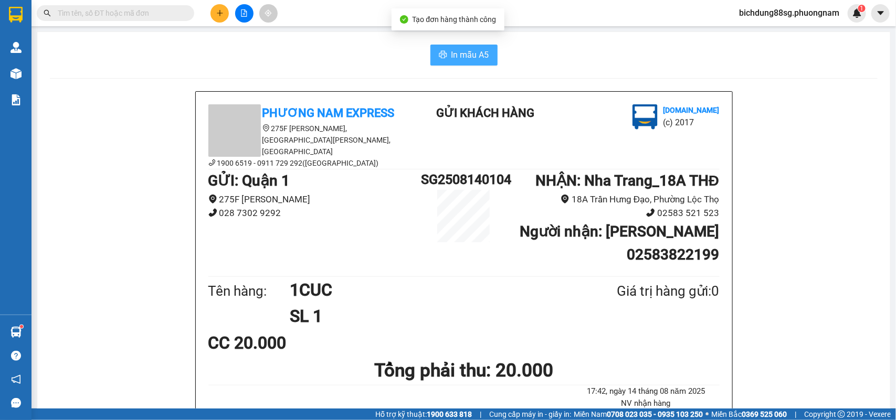
click at [466, 51] on span "In mẫu A5" at bounding box center [470, 54] width 38 height 13
click at [219, 8] on button at bounding box center [219, 13] width 18 height 18
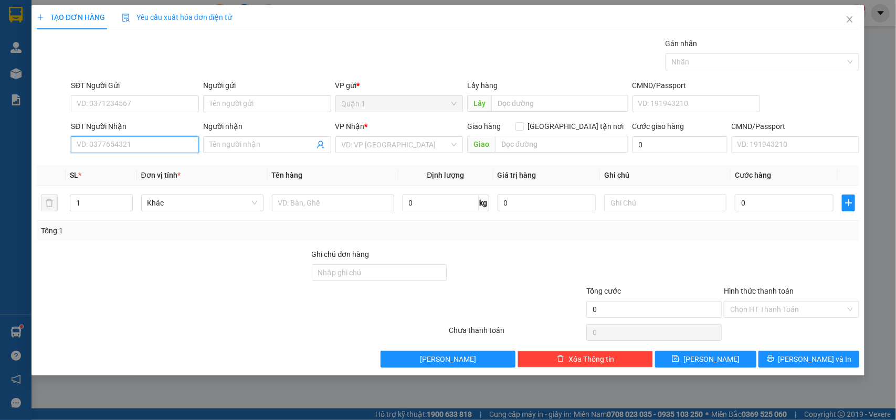
click at [159, 147] on input "SĐT Người Nhận" at bounding box center [135, 144] width 128 height 17
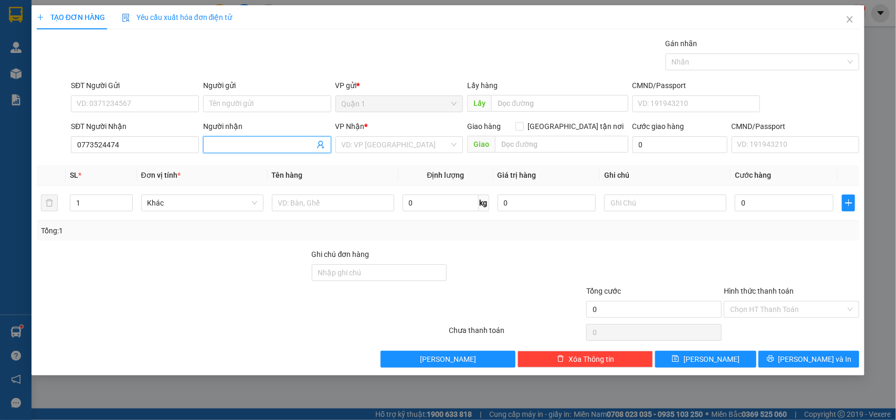
click at [295, 149] on input "Người nhận" at bounding box center [261, 145] width 105 height 12
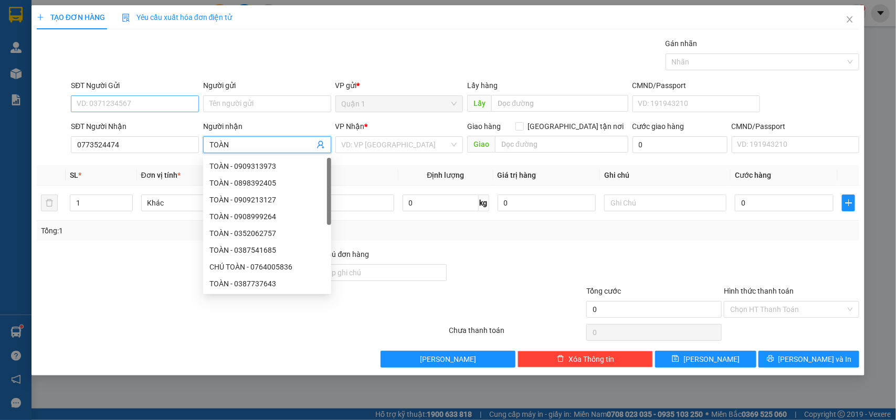
click at [156, 119] on form "SĐT Người Gửi VD: 0371234567 Người gửi Tên người gửi VP gửi * Quận 1 Lấy hàng L…" at bounding box center [448, 119] width 823 height 78
click at [133, 92] on div "SĐT Người Gửi" at bounding box center [135, 88] width 128 height 16
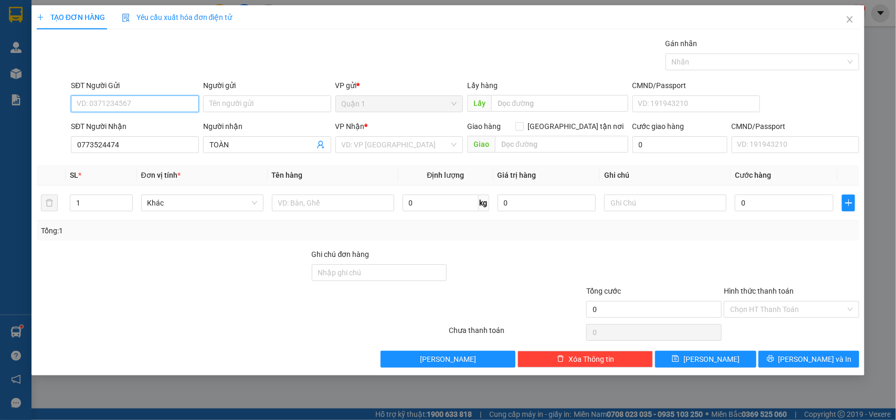
click at [142, 106] on input "SĐT Người Gửi" at bounding box center [135, 104] width 128 height 17
click at [245, 102] on input "Người gửi" at bounding box center [267, 104] width 128 height 17
click at [312, 187] on td at bounding box center [333, 203] width 131 height 35
click at [319, 207] on input "text" at bounding box center [333, 203] width 122 height 17
click at [764, 240] on div "Tổng: 1" at bounding box center [448, 231] width 823 height 20
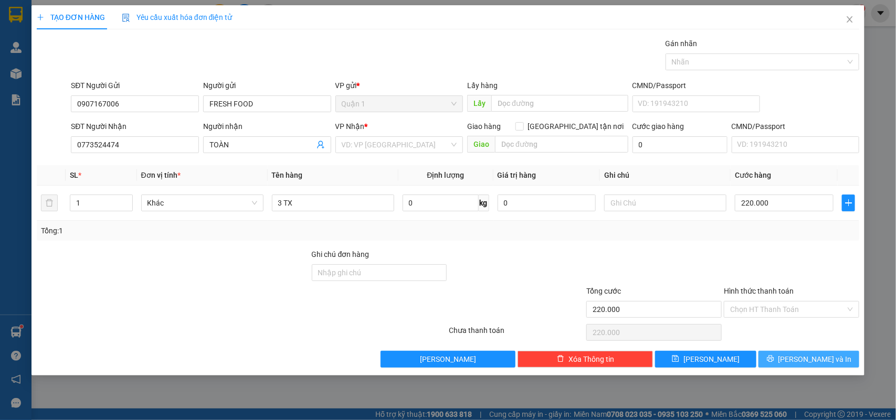
click at [810, 363] on span "[PERSON_NAME] và In" at bounding box center [814, 360] width 73 height 12
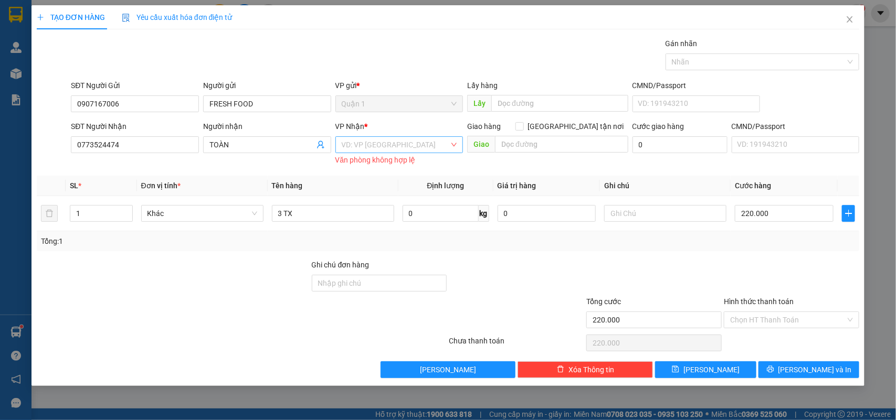
click at [408, 149] on input "search" at bounding box center [396, 145] width 108 height 16
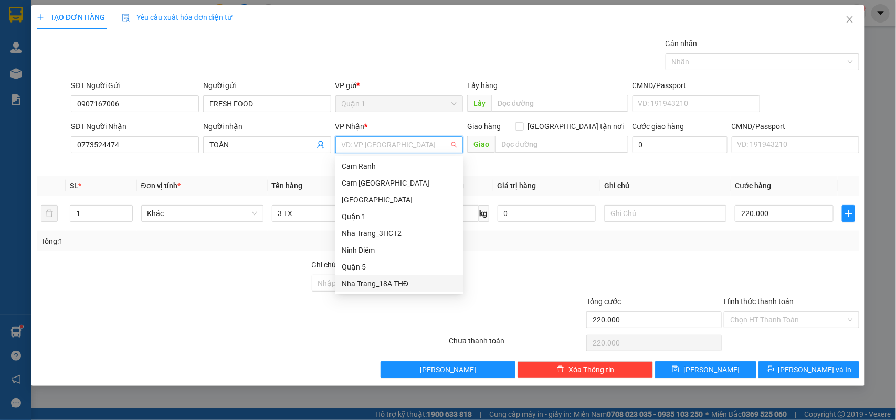
click at [388, 289] on div "Nha Trang_18A THĐ" at bounding box center [399, 284] width 115 height 12
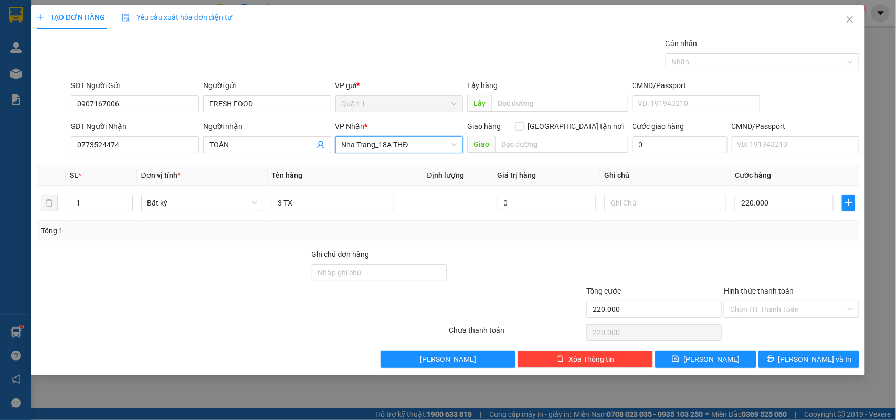
click at [763, 255] on div at bounding box center [792, 267] width 138 height 37
click at [817, 358] on span "[PERSON_NAME] và In" at bounding box center [814, 360] width 73 height 12
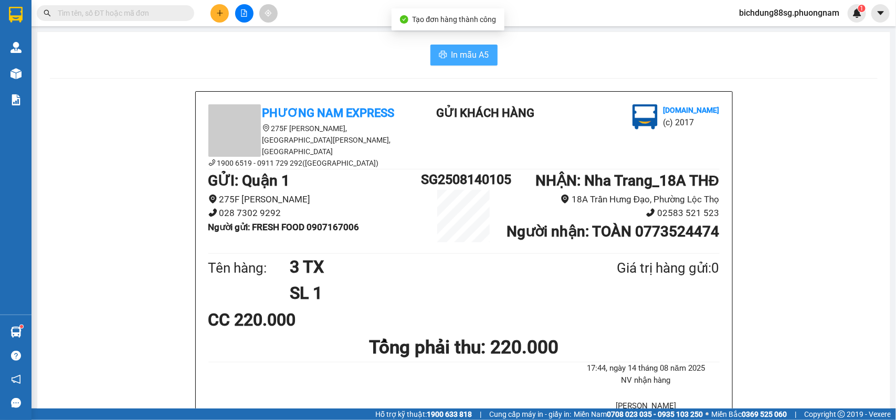
click at [484, 64] on button "In mẫu A5" at bounding box center [463, 55] width 67 height 21
click at [483, 63] on button "In mẫu A5" at bounding box center [463, 55] width 67 height 21
click at [166, 20] on div "Kết quả tìm kiếm ( 44 ) Bộ lọc Mã ĐH Trạng thái Món hàng Tổng cước Chưa cước Nh…" at bounding box center [102, 13] width 205 height 18
click at [166, 17] on input "text" at bounding box center [120, 13] width 124 height 12
paste input "0935869208"
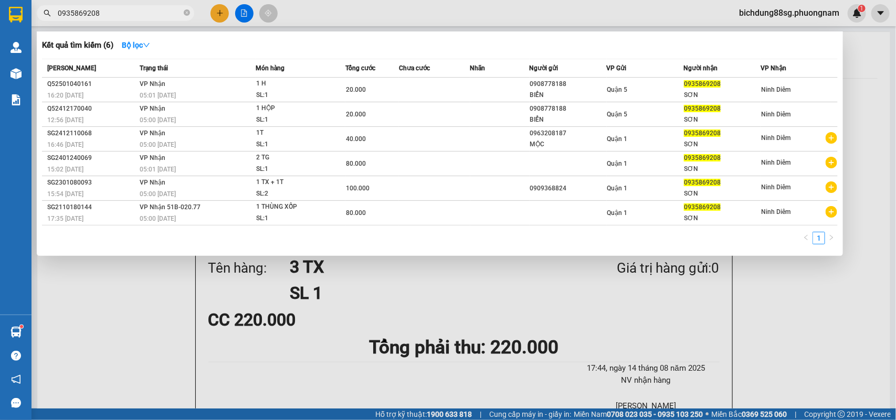
click at [794, 301] on div at bounding box center [448, 210] width 896 height 420
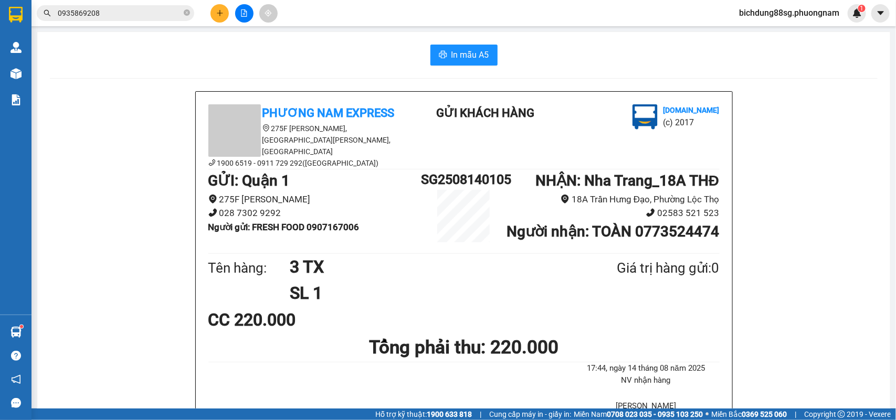
click at [220, 12] on icon "plus" at bounding box center [219, 12] width 7 height 7
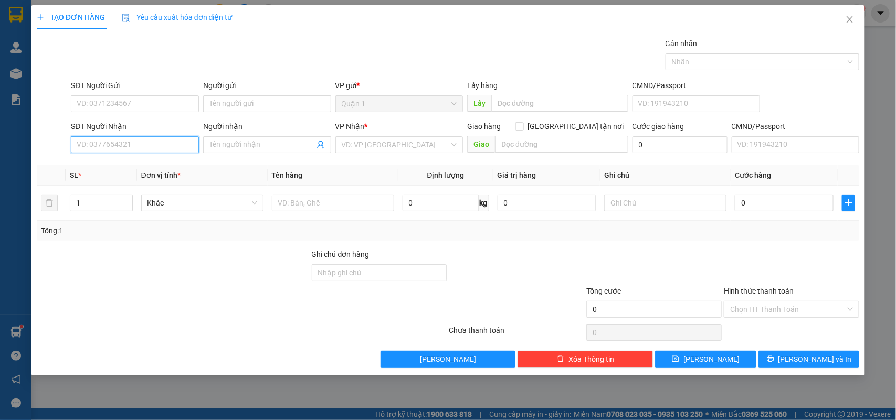
click at [150, 141] on input "SĐT Người Nhận" at bounding box center [135, 144] width 128 height 17
click at [152, 163] on div "0985925913 - GIÁM" at bounding box center [134, 167] width 115 height 12
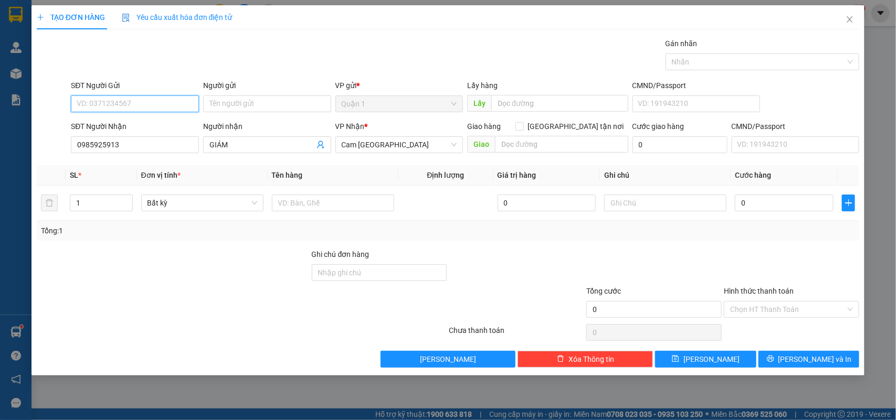
click at [159, 99] on input "SĐT Người Gửi" at bounding box center [135, 104] width 128 height 17
click at [142, 125] on div "0909202042 - LONG" at bounding box center [134, 126] width 115 height 12
click at [322, 203] on input "text" at bounding box center [333, 203] width 122 height 17
click at [738, 240] on div "Tổng: 1" at bounding box center [448, 231] width 823 height 20
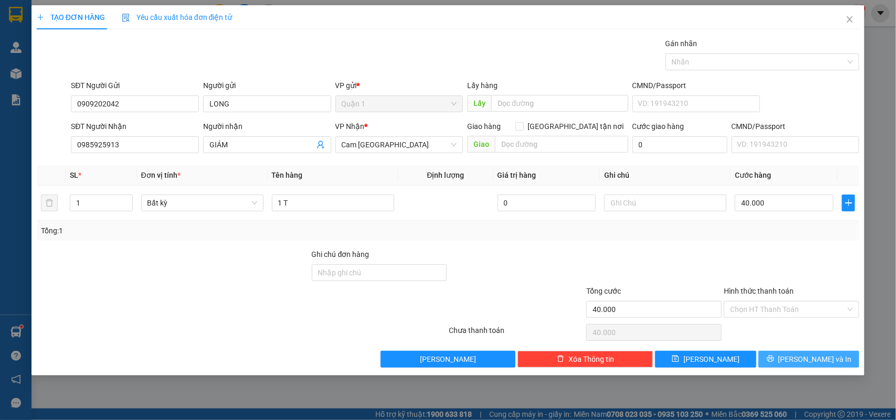
click at [816, 357] on span "[PERSON_NAME] và In" at bounding box center [814, 360] width 73 height 12
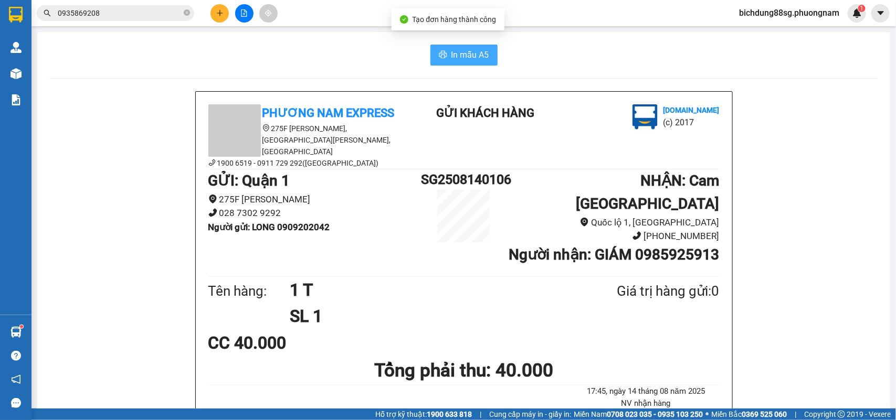
click at [461, 51] on span "In mẫu A5" at bounding box center [470, 54] width 38 height 13
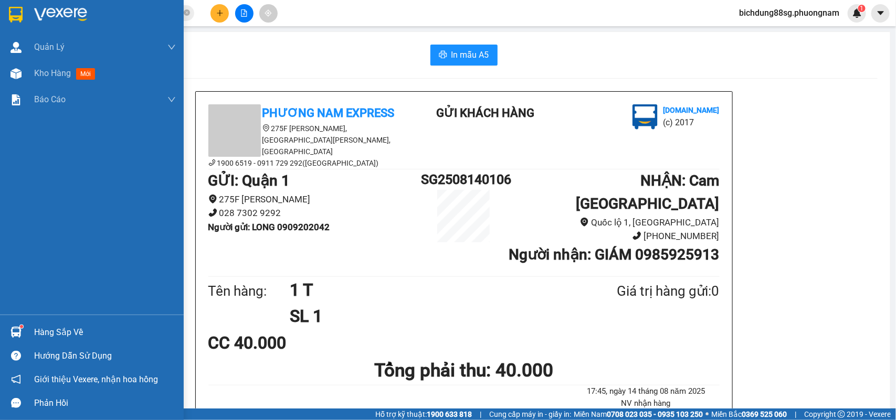
click at [22, 16] on img at bounding box center [16, 15] width 14 height 16
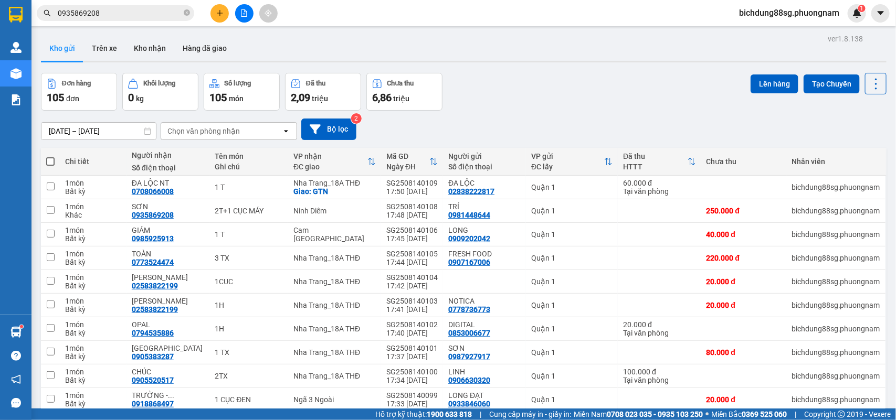
drag, startPoint x: 828, startPoint y: 357, endPoint x: 845, endPoint y: 361, distance: 17.7
click at [828, 403] on span "100 / trang" at bounding box center [837, 408] width 38 height 10
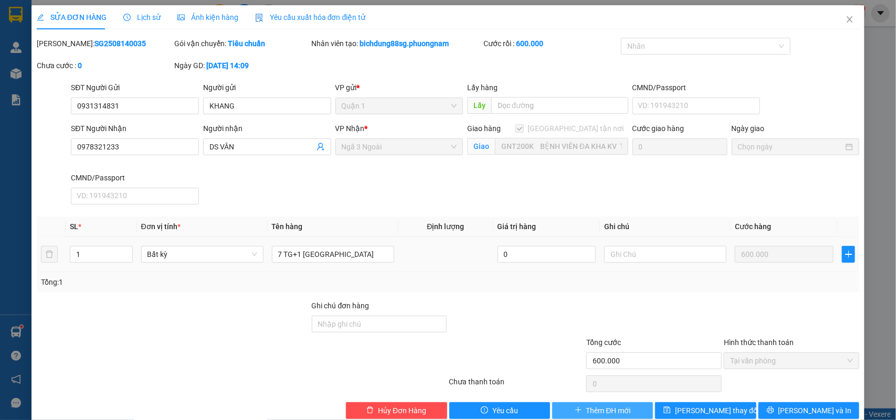
click at [596, 411] on span "Thêm ĐH mới" at bounding box center [608, 411] width 45 height 12
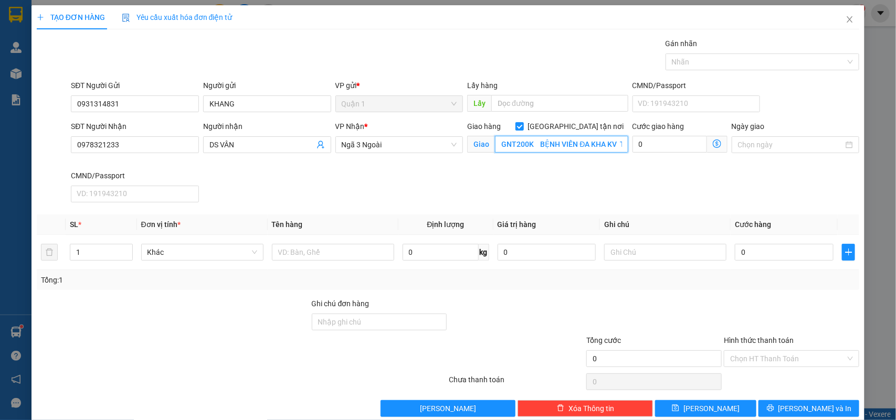
click at [573, 145] on input "GNT200K BỆNH VIÊN ĐA KHA KV TỔ DÂN PHỐ PHƯỜNG [GEOGRAPHIC_DATA]" at bounding box center [561, 144] width 133 height 17
click at [573, 145] on input "GNT200K" at bounding box center [561, 144] width 133 height 17
click at [279, 24] on div "TẠO ĐƠN HÀNG Yêu cầu xuất hóa đơn điện tử" at bounding box center [448, 17] width 823 height 24
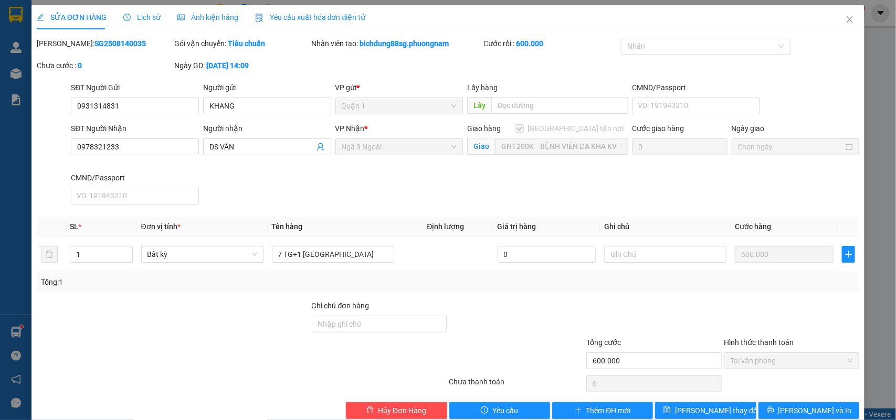
click at [171, 128] on div "SĐT Người Nhận" at bounding box center [135, 129] width 128 height 12
click at [171, 139] on input "0978321233" at bounding box center [135, 147] width 128 height 17
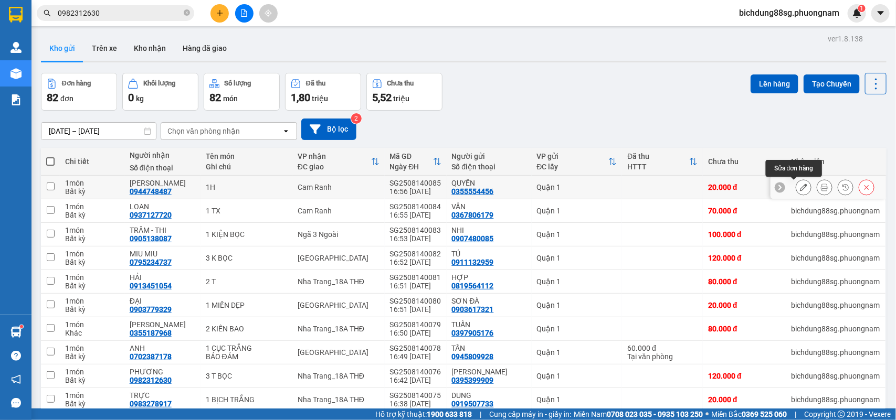
click at [800, 191] on icon at bounding box center [803, 187] width 7 height 7
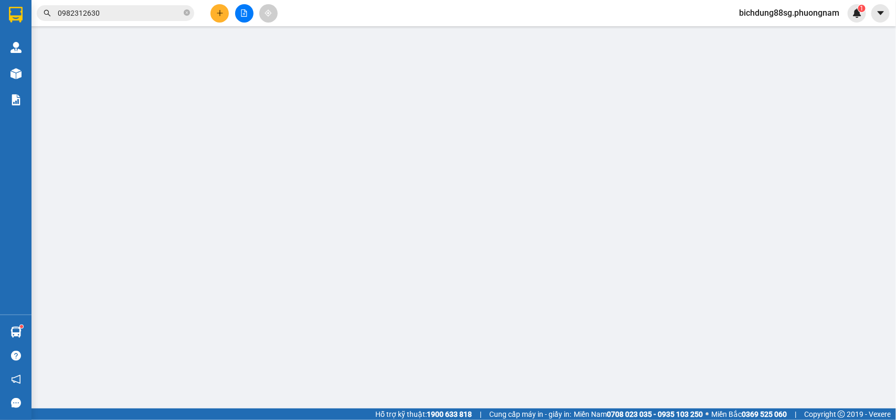
type input "0355554456"
type input "0944748487"
type input "20.000"
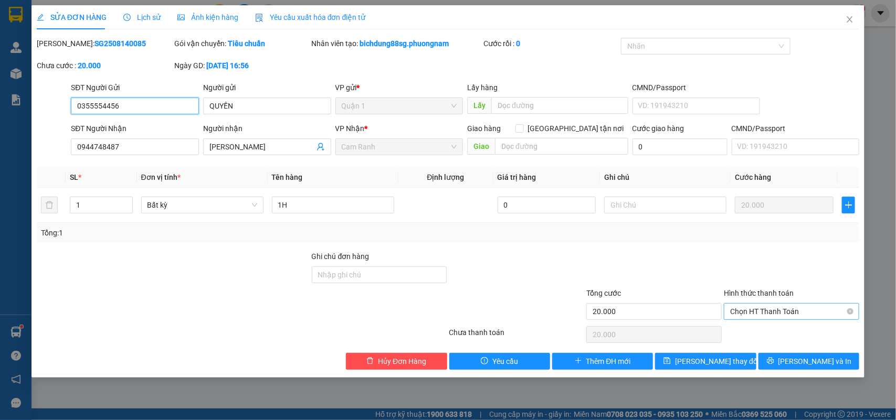
click at [762, 318] on span "Chọn HT Thanh Toán" at bounding box center [791, 312] width 123 height 16
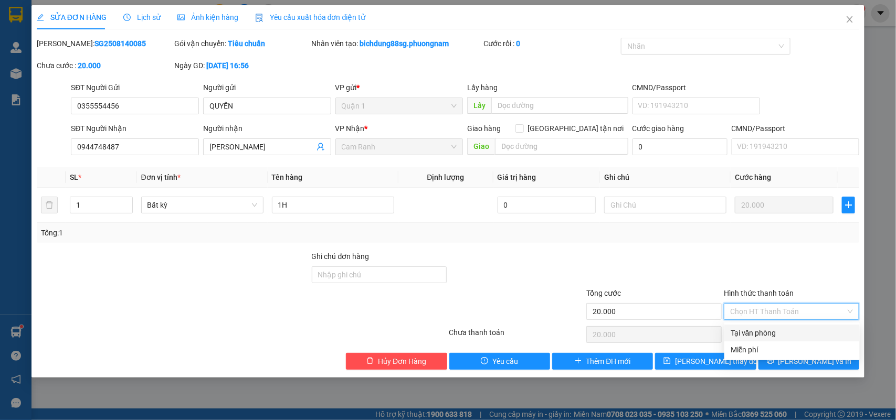
click at [760, 332] on div "Tại văn phòng" at bounding box center [792, 333] width 123 height 12
type input "0"
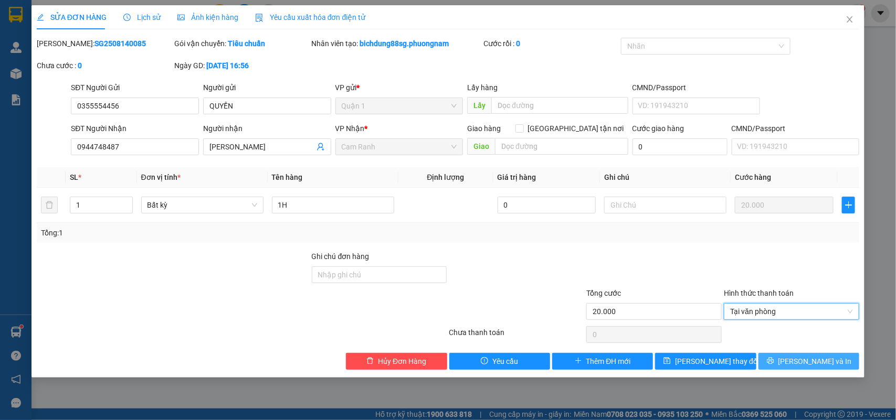
click at [774, 365] on icon "printer" at bounding box center [770, 360] width 7 height 7
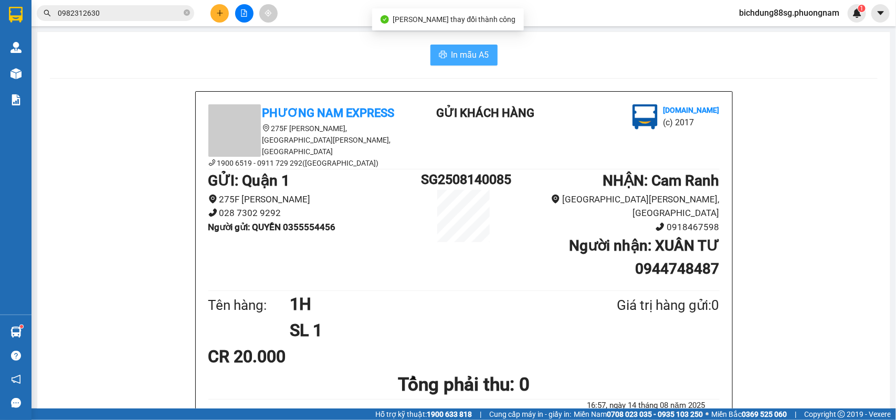
click at [482, 59] on span "In mẫu A5" at bounding box center [470, 54] width 38 height 13
click at [218, 14] on icon "plus" at bounding box center [219, 12] width 7 height 7
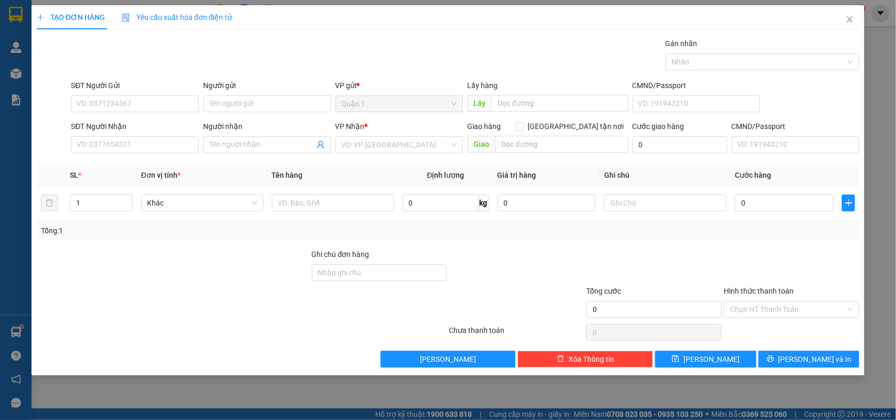
click at [156, 155] on div "SĐT Người Nhận VD: 0377654321" at bounding box center [135, 139] width 128 height 37
click at [143, 142] on input "SĐT Người Nhận" at bounding box center [135, 144] width 128 height 17
click at [145, 168] on div "0962932734 - DUYÊN" at bounding box center [134, 167] width 115 height 12
type input "0962932734"
type input "DUYÊN"
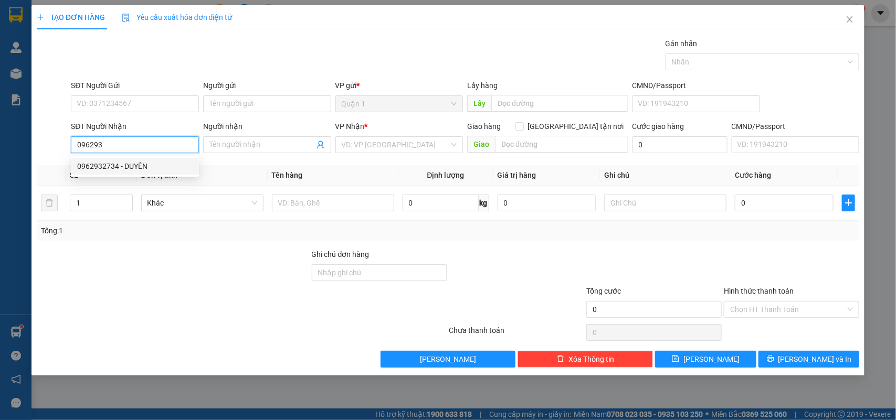
checkbox input "true"
type input "30 NGUYỄN THIỆN THUẬT TÂN LẬP"
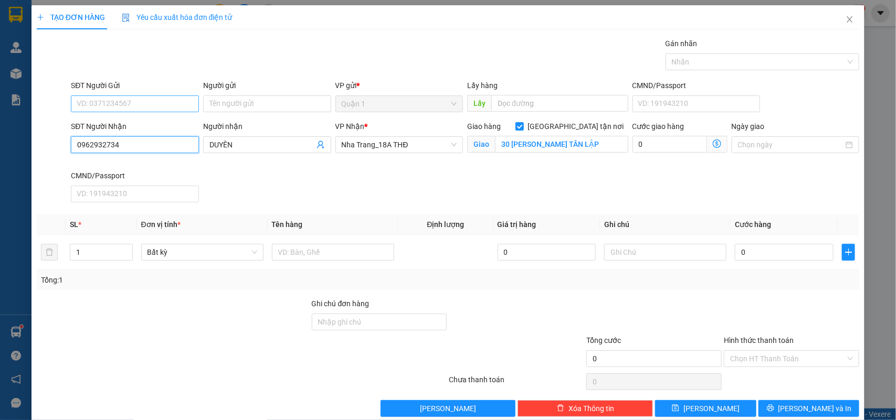
type input "0962932734"
click at [159, 104] on input "SĐT Người Gửi" at bounding box center [135, 104] width 128 height 17
click at [149, 125] on div "0937979385 - NAM" at bounding box center [134, 126] width 114 height 12
type input "0937979385"
type input "NAM"
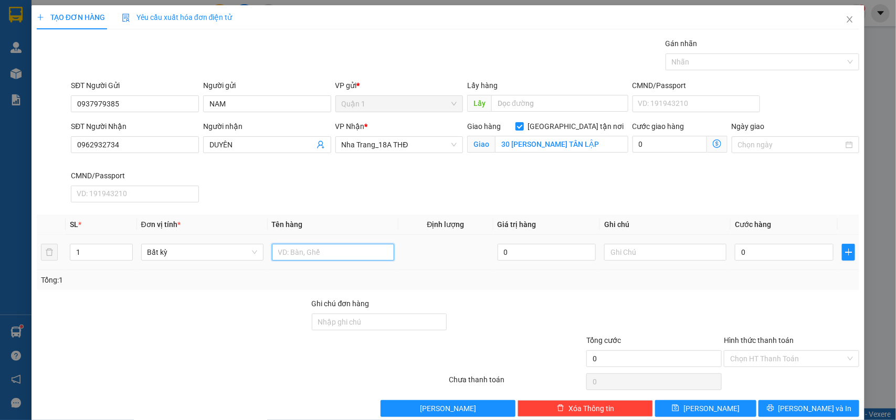
click at [320, 258] on input "text" at bounding box center [333, 252] width 122 height 17
type input "1 TX"
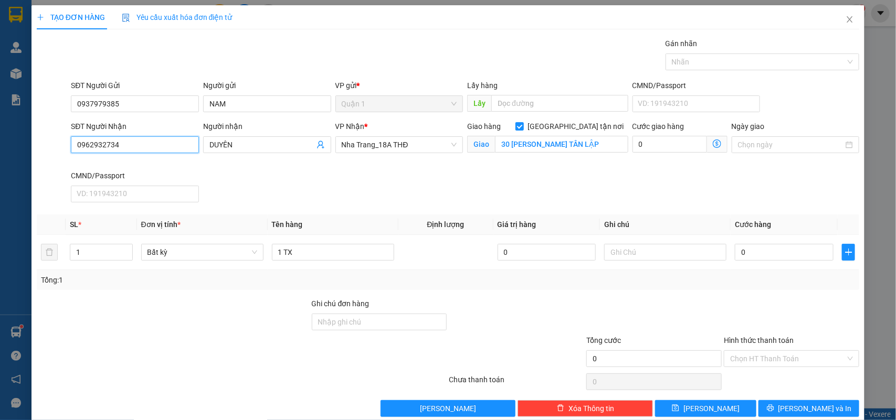
click at [130, 147] on input "0962932734" at bounding box center [135, 144] width 128 height 17
click at [134, 151] on input "0962932734" at bounding box center [135, 144] width 128 height 17
click at [752, 259] on input "0" at bounding box center [784, 252] width 99 height 17
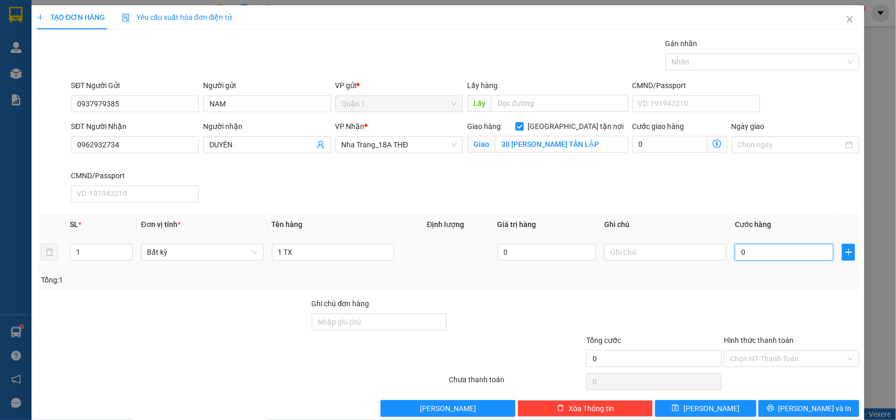
type input "6"
type input "60"
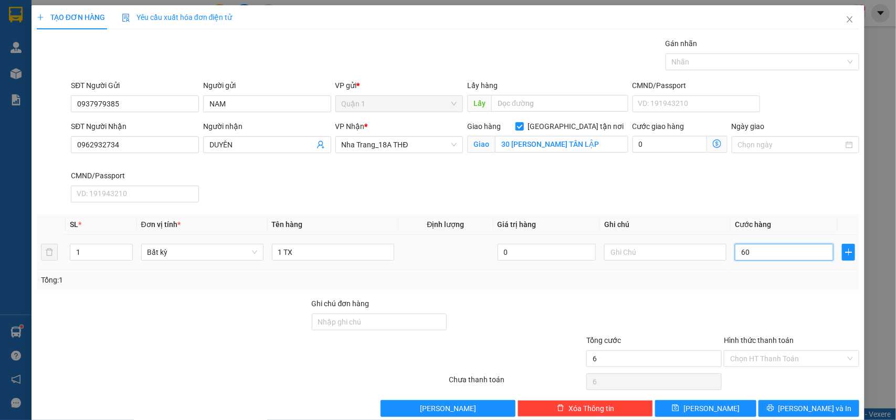
type input "60"
type input "60.000"
click at [811, 405] on span "[PERSON_NAME] và In" at bounding box center [814, 409] width 73 height 12
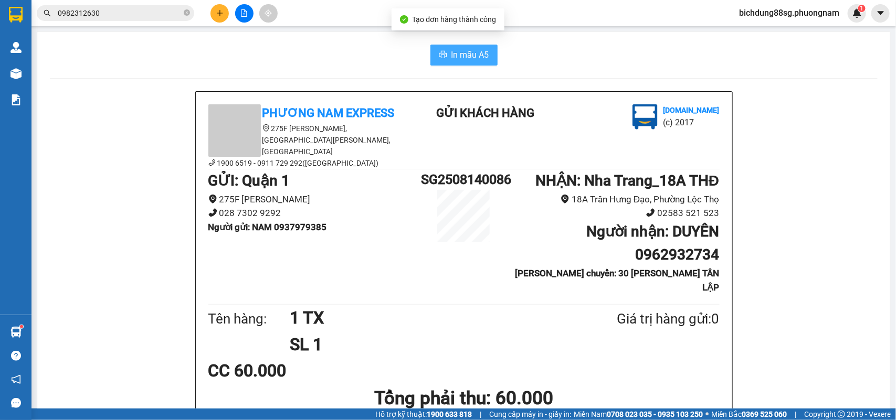
drag, startPoint x: 455, startPoint y: 46, endPoint x: 457, endPoint y: 51, distance: 5.5
click at [457, 51] on button "In mẫu A5" at bounding box center [463, 55] width 67 height 21
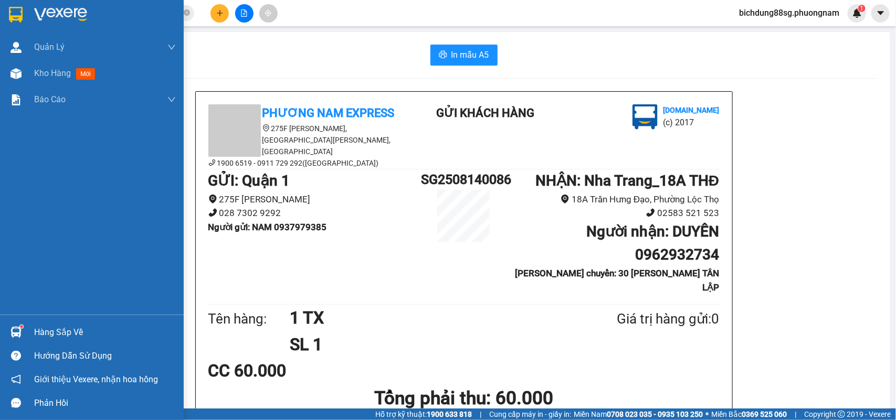
click at [11, 15] on img at bounding box center [16, 15] width 14 height 16
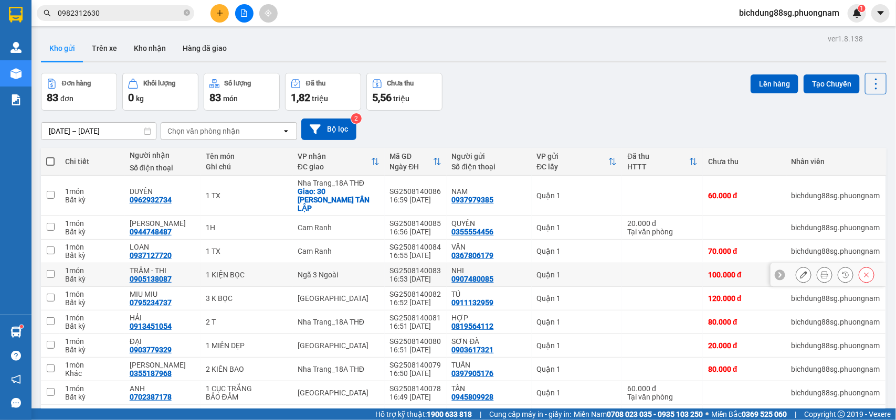
click at [800, 271] on icon at bounding box center [803, 274] width 7 height 7
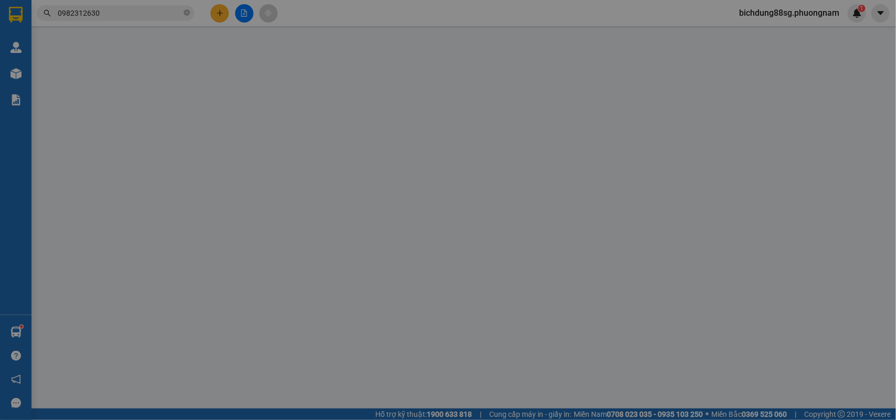
type input "0907480085"
type input "0905138087"
type input "100.000"
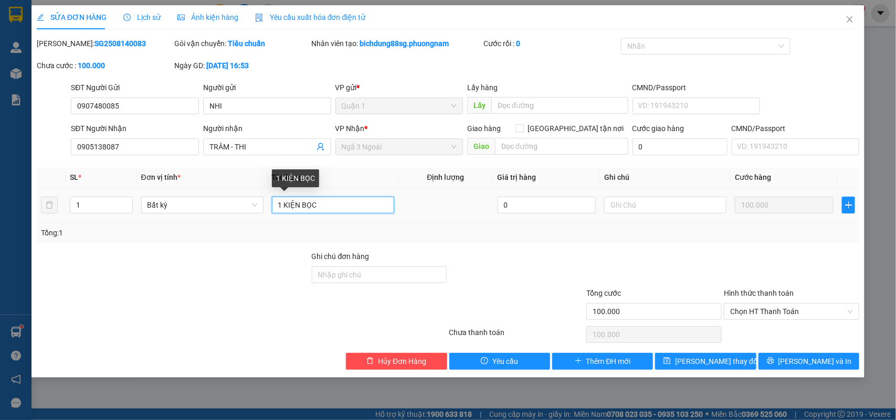
click at [281, 203] on input "1 KIỆN BỌC" at bounding box center [333, 205] width 122 height 17
type input "2 KIỆN BỌC"
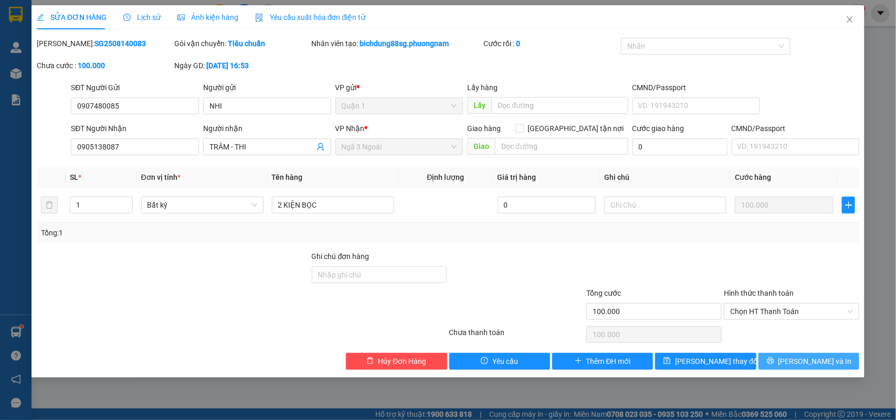
click at [786, 363] on button "[PERSON_NAME] và In" at bounding box center [808, 361] width 101 height 17
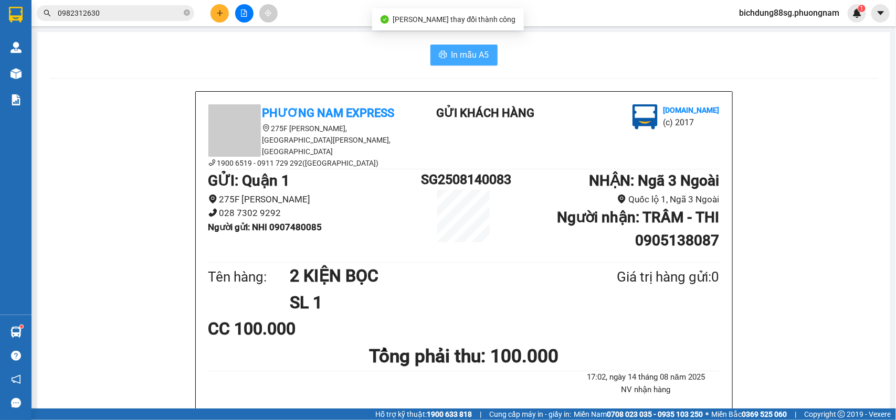
click at [456, 55] on span "In mẫu A5" at bounding box center [470, 54] width 38 height 13
click at [221, 11] on icon "plus" at bounding box center [219, 12] width 7 height 7
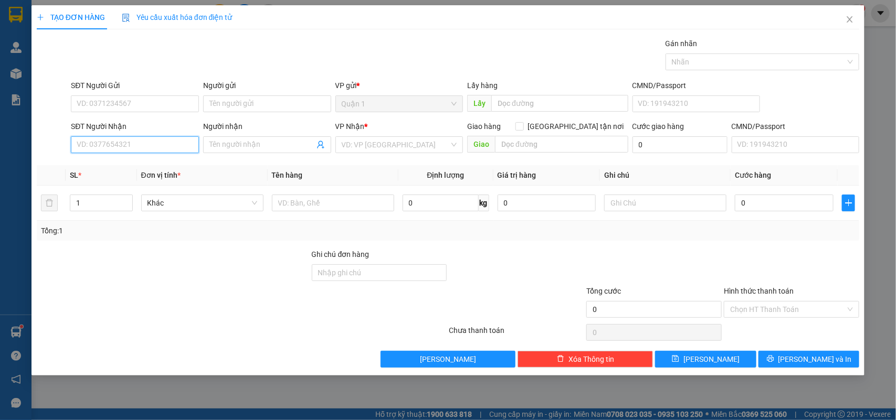
click at [129, 142] on input "SĐT Người Nhận" at bounding box center [135, 144] width 128 height 17
drag, startPoint x: 124, startPoint y: 168, endPoint x: 126, endPoint y: 159, distance: 9.7
click at [126, 163] on div "0937127720 - LOAN" at bounding box center [134, 167] width 115 height 12
type input "0937127720"
type input "LOAN"
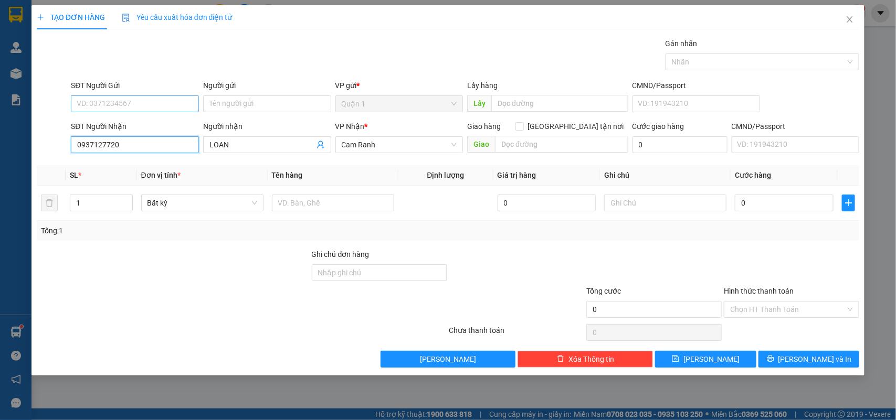
type input "0937127720"
click at [138, 100] on input "SĐT Người Gửi" at bounding box center [135, 104] width 128 height 17
click at [142, 126] on div "0367806179 - VÂN" at bounding box center [134, 126] width 115 height 12
type input "0367806179"
type input "VÂN"
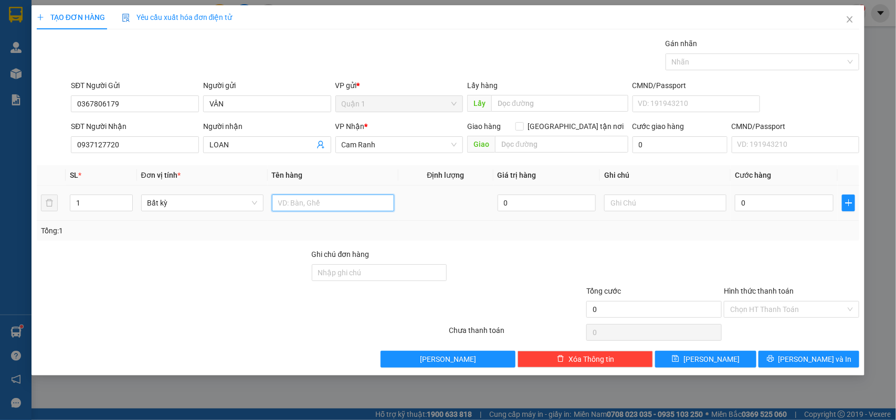
click at [323, 209] on input "text" at bounding box center [333, 203] width 122 height 17
click at [331, 208] on input "text" at bounding box center [333, 203] width 122 height 17
type input "1 TX"
click at [127, 130] on div "SĐT Người Nhận" at bounding box center [135, 127] width 128 height 12
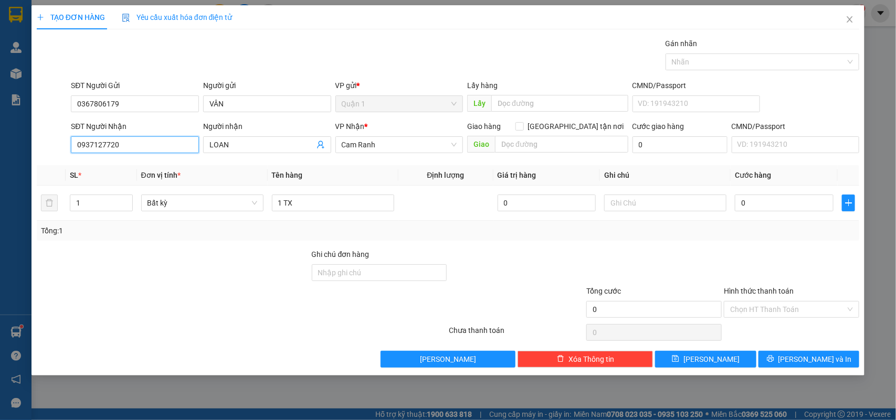
click at [127, 136] on input "0937127720" at bounding box center [135, 144] width 128 height 17
click at [128, 143] on input "0937127720" at bounding box center [135, 144] width 128 height 17
click at [772, 210] on input "0" at bounding box center [784, 203] width 99 height 17
type input "7"
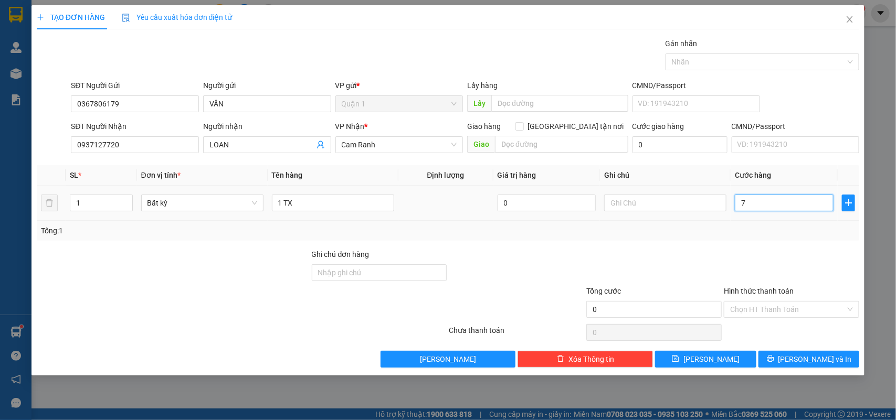
type input "7"
type input "70"
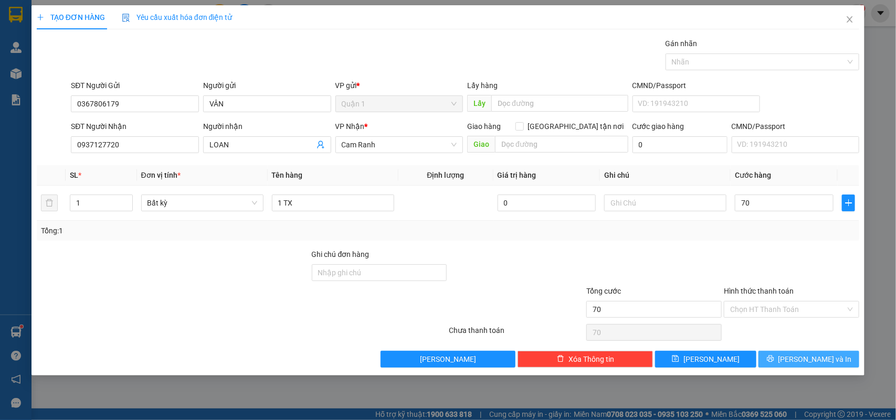
type input "70.000"
click at [774, 364] on span "printer" at bounding box center [770, 359] width 7 height 8
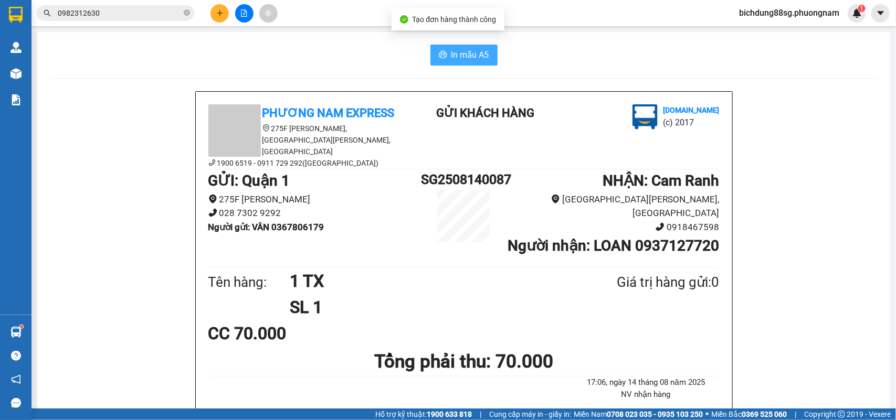
click at [457, 51] on span "In mẫu A5" at bounding box center [470, 54] width 38 height 13
click at [100, 16] on input "0982312630" at bounding box center [120, 13] width 124 height 12
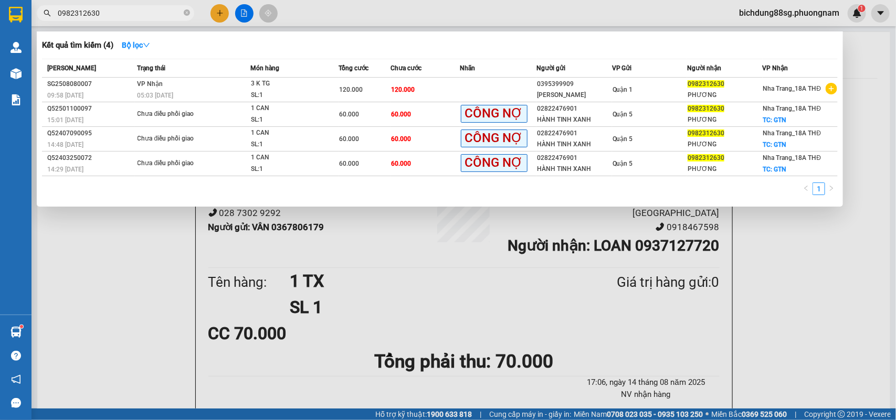
click at [100, 16] on input "0982312630" at bounding box center [120, 13] width 124 height 12
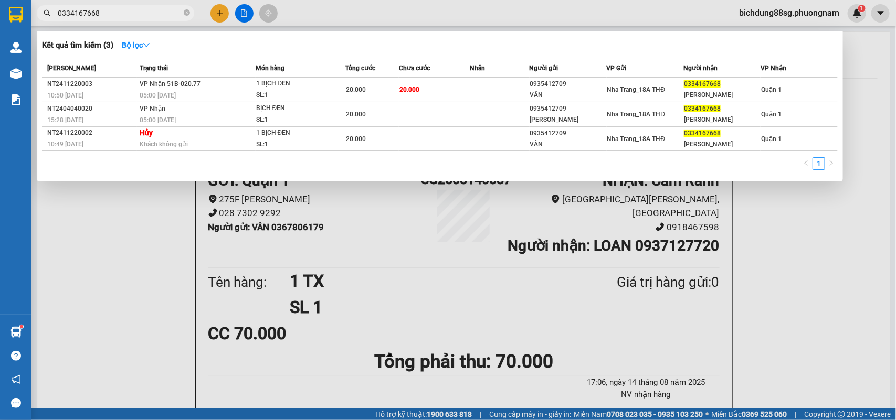
type input "0334167668"
click at [179, 203] on div at bounding box center [448, 210] width 896 height 420
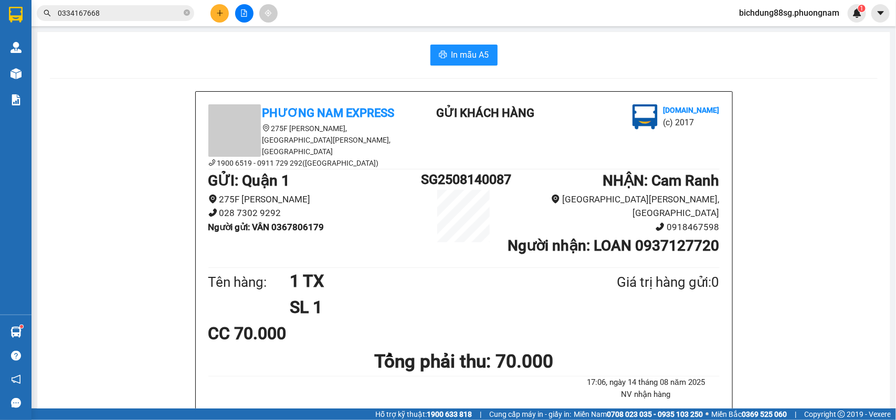
click at [213, 12] on button at bounding box center [219, 13] width 18 height 18
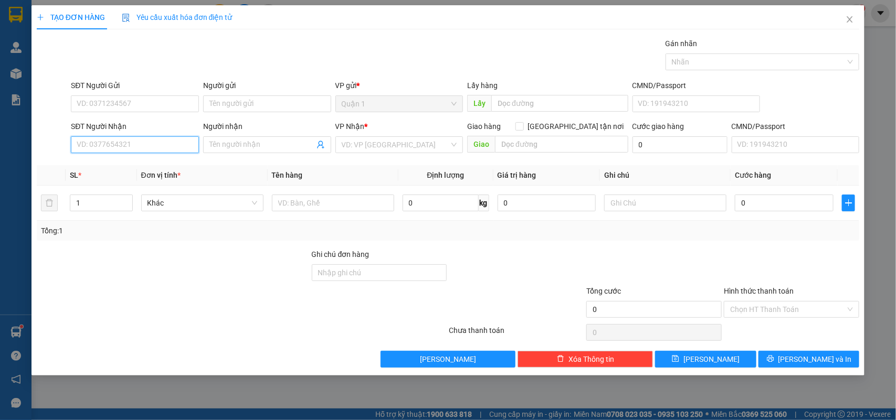
click at [117, 143] on input "SĐT Người Nhận" at bounding box center [135, 144] width 128 height 17
type input "0905140221"
drag, startPoint x: 161, startPoint y: 170, endPoint x: 138, endPoint y: 164, distance: 23.2
click at [160, 170] on div "0905140221 - CHÂU" at bounding box center [134, 167] width 115 height 12
type input "CHÂU"
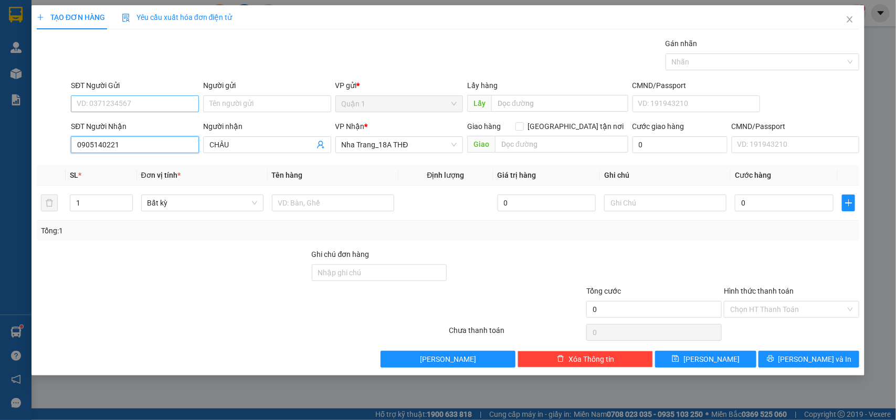
type input "0905140221"
click at [130, 103] on input "SĐT Người Gửi" at bounding box center [135, 104] width 128 height 17
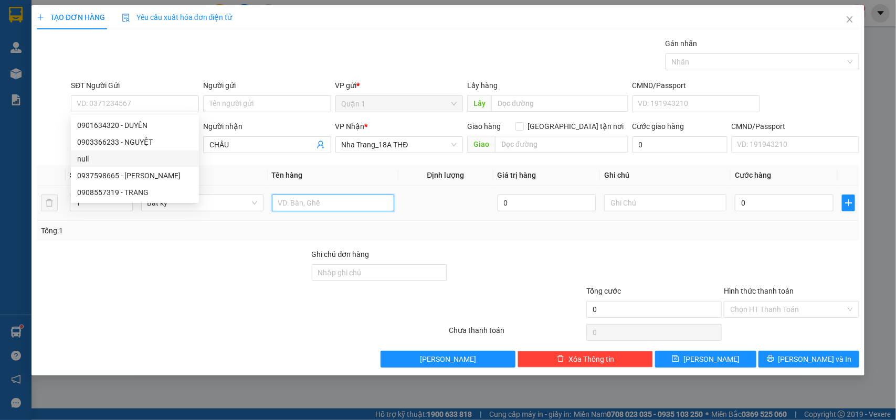
click at [325, 206] on input "text" at bounding box center [333, 203] width 122 height 17
type input "1 CỤC ĐEN"
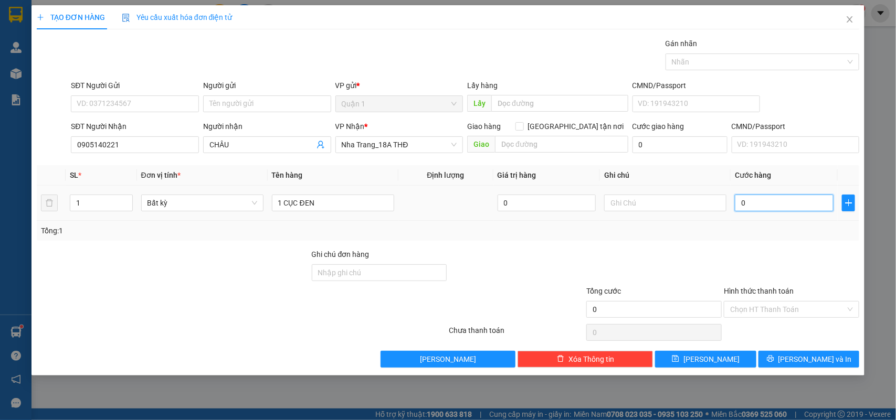
click at [790, 203] on input "0" at bounding box center [784, 203] width 99 height 17
type input "6"
type input "60"
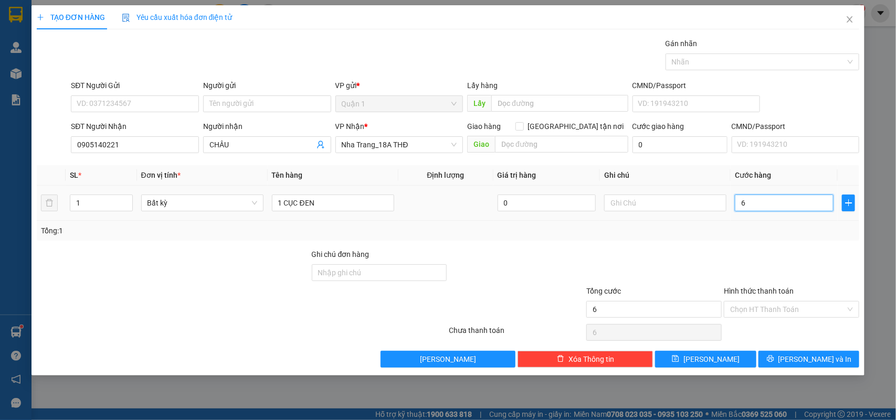
type input "60"
type input "60.000"
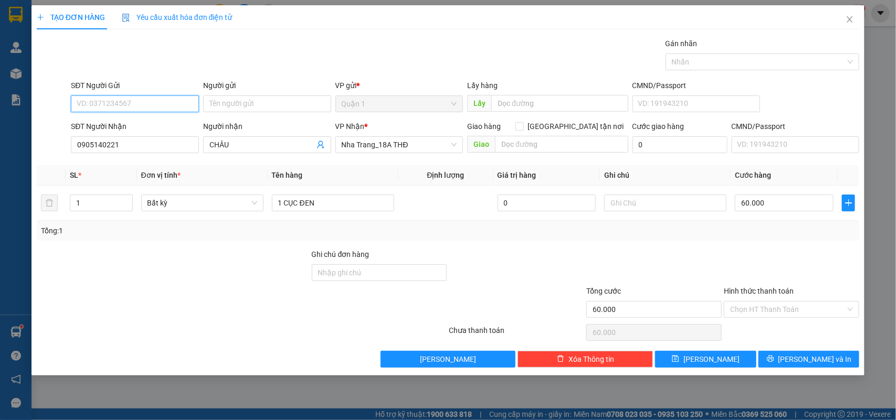
click at [90, 105] on input "SĐT Người Gửi" at bounding box center [135, 104] width 128 height 17
click at [123, 107] on input "SĐT Người Gửi" at bounding box center [135, 104] width 128 height 17
click at [163, 122] on div "0989107980 - THÚY" at bounding box center [134, 126] width 115 height 12
type input "0989107980"
type input "THÚY"
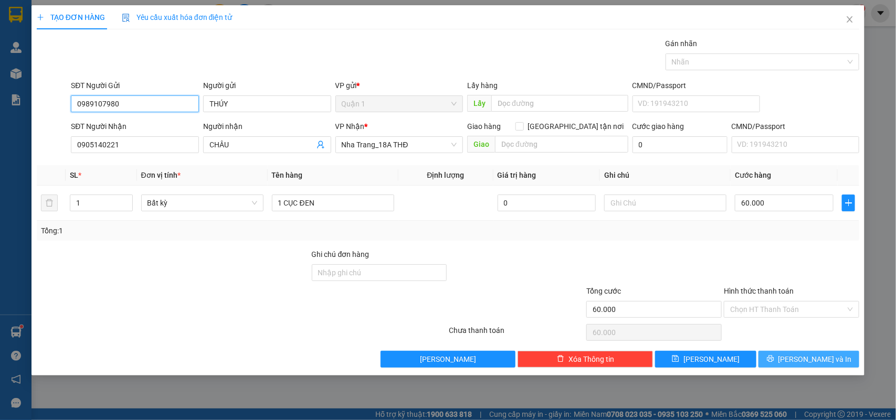
type input "0989107980"
click at [798, 360] on button "[PERSON_NAME] và In" at bounding box center [808, 359] width 101 height 17
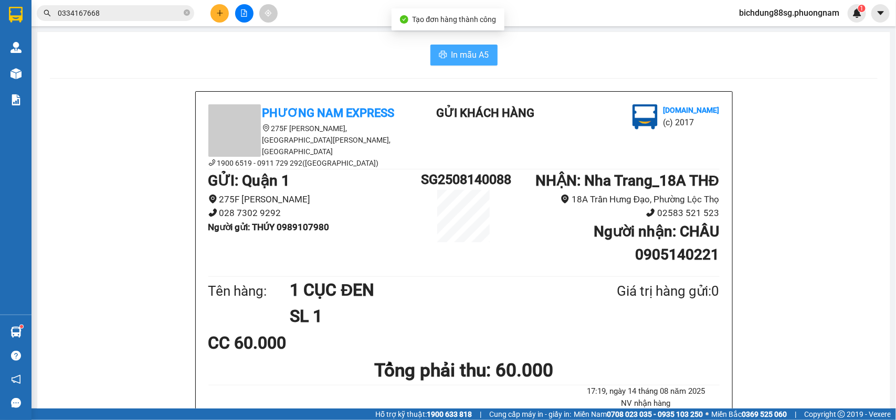
click at [460, 56] on span "In mẫu A5" at bounding box center [470, 54] width 38 height 13
click at [224, 14] on button at bounding box center [219, 13] width 18 height 18
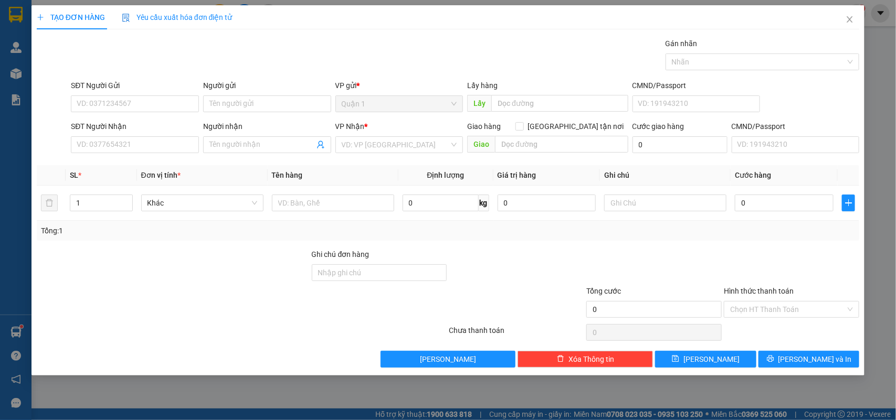
click at [118, 134] on div "SĐT Người Nhận" at bounding box center [135, 129] width 128 height 16
click at [116, 152] on input "SĐT Người Nhận" at bounding box center [135, 144] width 128 height 17
click at [134, 149] on input "09742540402" at bounding box center [135, 144] width 128 height 17
click at [134, 148] on input "09742540402" at bounding box center [135, 144] width 128 height 17
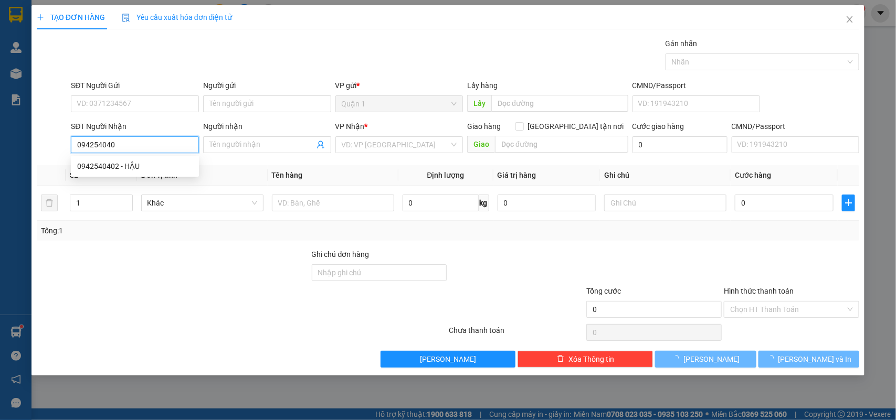
type input "0942540402"
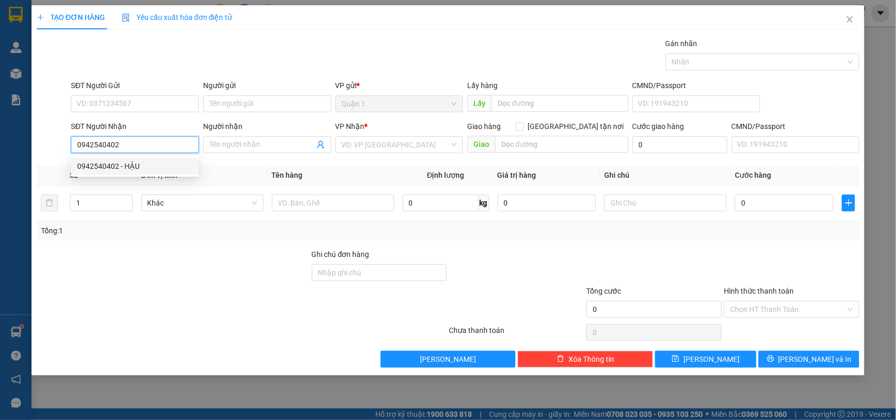
click at [124, 166] on div "0942540402 - HẬU" at bounding box center [134, 167] width 115 height 12
type input "HẬU"
type input "0942540402"
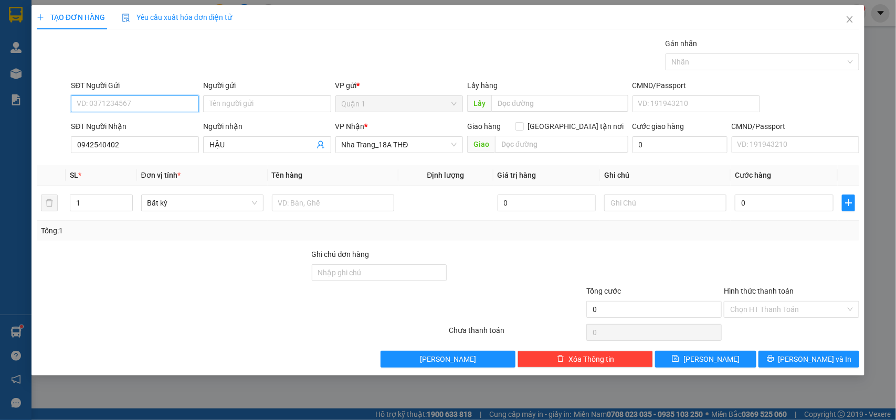
click at [145, 109] on input "SĐT Người Gửi" at bounding box center [135, 104] width 128 height 17
drag, startPoint x: 155, startPoint y: 128, endPoint x: 313, endPoint y: 166, distance: 162.0
click at [155, 127] on div "0969637967 - LUÂN" at bounding box center [134, 126] width 115 height 12
type input "0969637967"
type input "LUÂN"
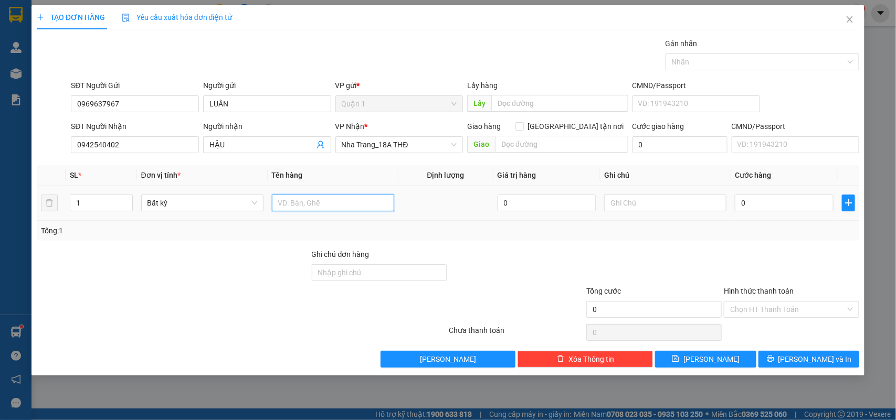
click at [321, 201] on input "text" at bounding box center [333, 203] width 122 height 17
type input "1 TX"
click at [761, 207] on input "0" at bounding box center [784, 203] width 99 height 17
type input "50"
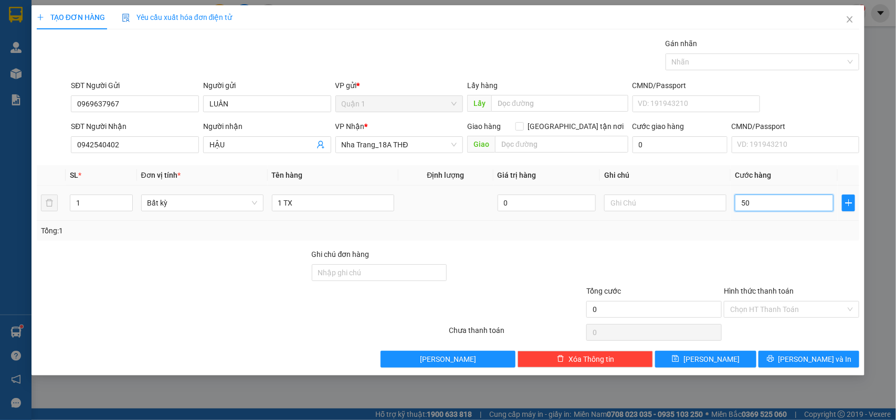
type input "50"
type input "50.000"
click at [641, 207] on input "text" at bounding box center [665, 203] width 122 height 17
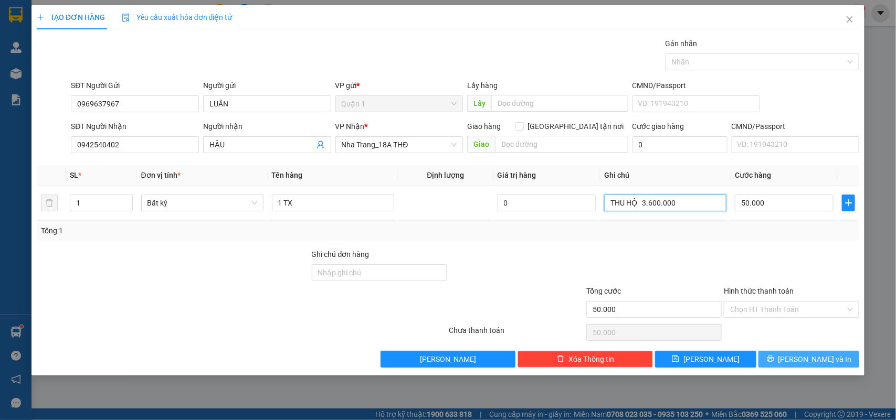
type input "THU HỘ 3.600.000"
click at [806, 361] on span "[PERSON_NAME] và In" at bounding box center [814, 360] width 73 height 12
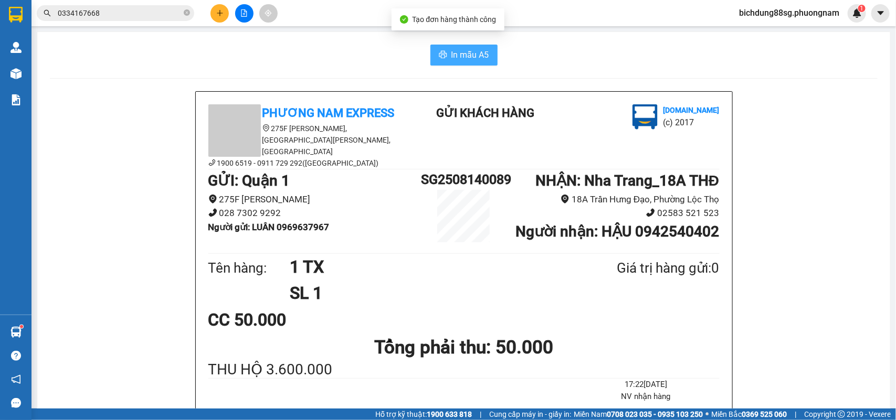
click at [452, 58] on span "In mẫu A5" at bounding box center [470, 54] width 38 height 13
click at [219, 11] on icon "plus" at bounding box center [219, 13] width 1 height 6
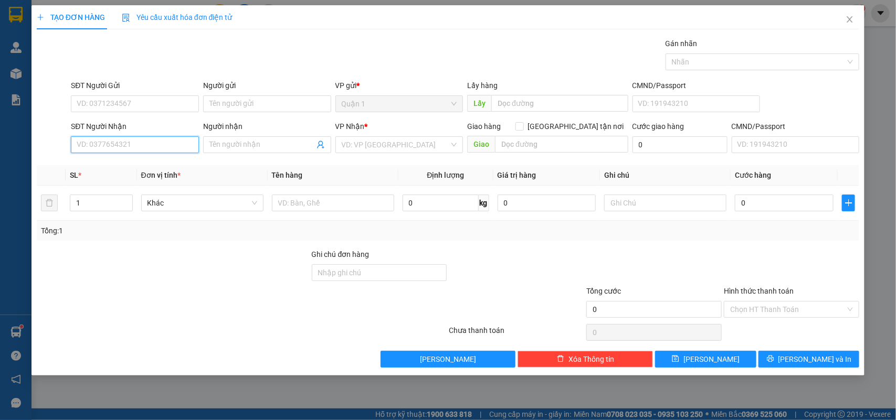
click at [122, 143] on input "SĐT Người Nhận" at bounding box center [135, 144] width 128 height 17
type input "07"
click at [101, 148] on input "07" at bounding box center [135, 144] width 128 height 17
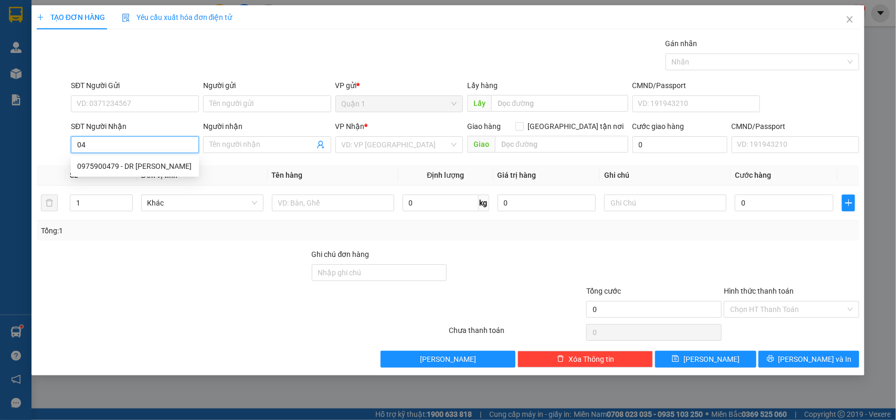
type input "0"
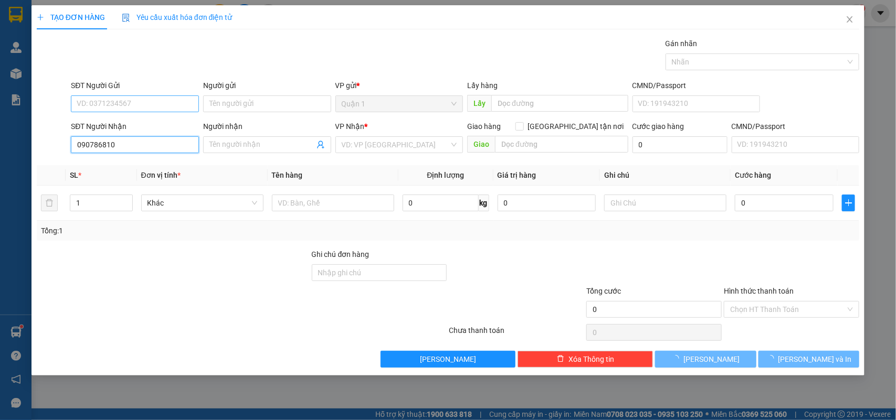
type input "0907868100"
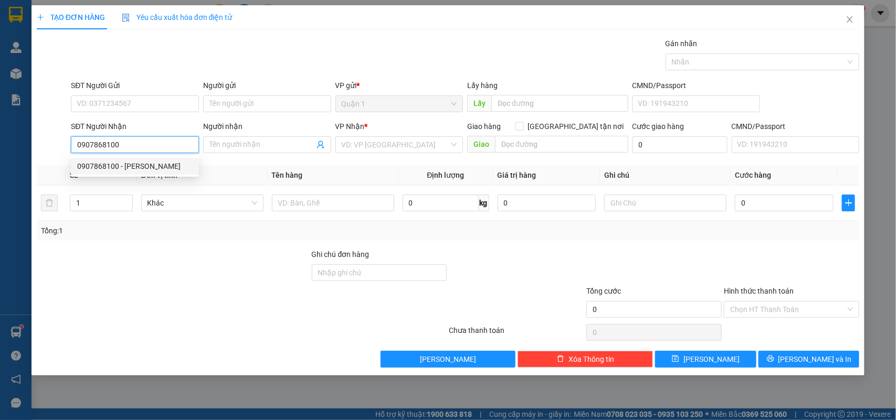
drag, startPoint x: 145, startPoint y: 163, endPoint x: 143, endPoint y: 159, distance: 5.4
click at [145, 164] on div "0907868100 - MINH NGỌC" at bounding box center [134, 167] width 115 height 12
type input "[PERSON_NAME]"
type input "0907868100"
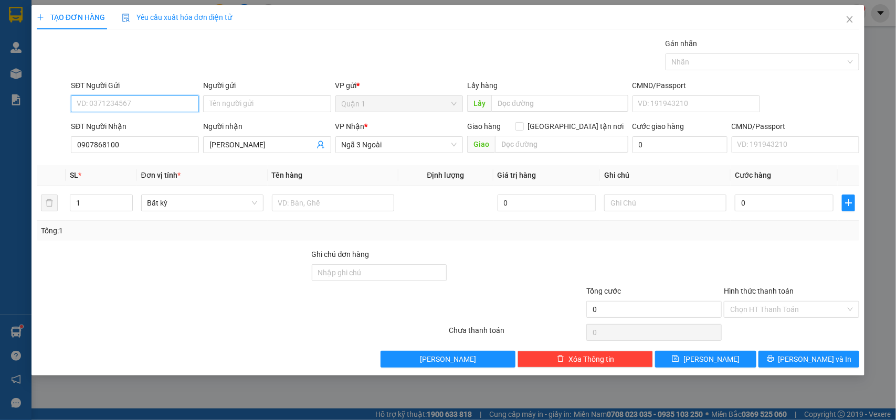
click at [153, 106] on input "SĐT Người Gửi" at bounding box center [135, 104] width 128 height 17
click at [149, 104] on input "SĐT Người Gửi" at bounding box center [135, 104] width 128 height 17
click at [306, 208] on input "text" at bounding box center [333, 203] width 122 height 17
type input "1 T"
click at [785, 208] on input "0" at bounding box center [784, 203] width 99 height 17
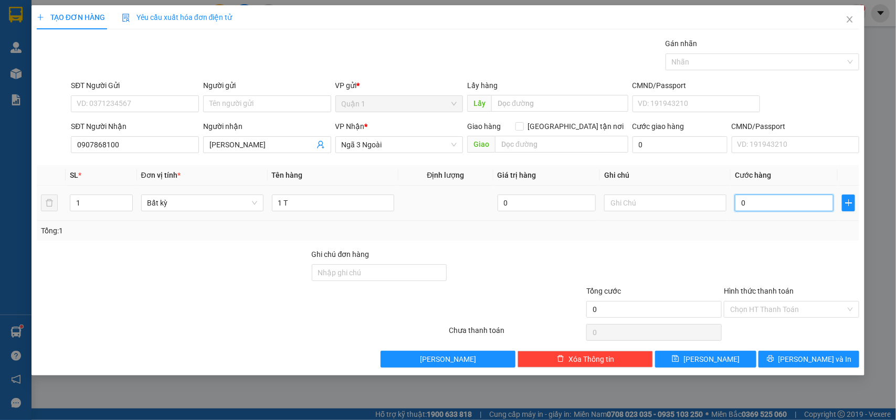
type input "5"
type input "50"
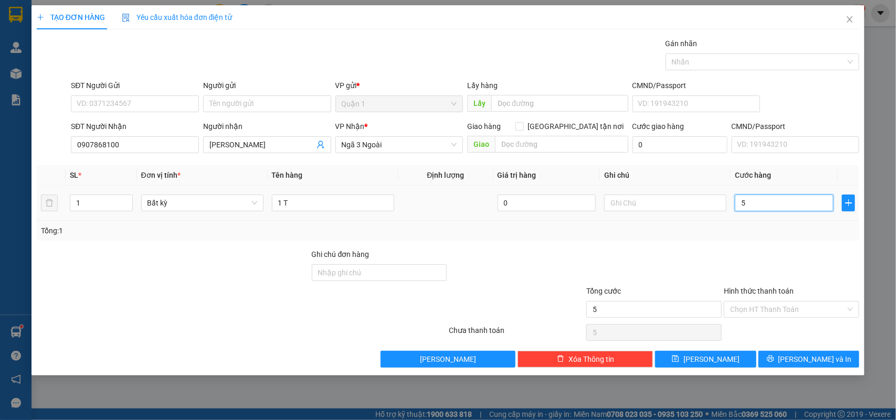
type input "50"
type input "50.000"
click at [161, 108] on input "SĐT Người Gửi" at bounding box center [135, 104] width 128 height 17
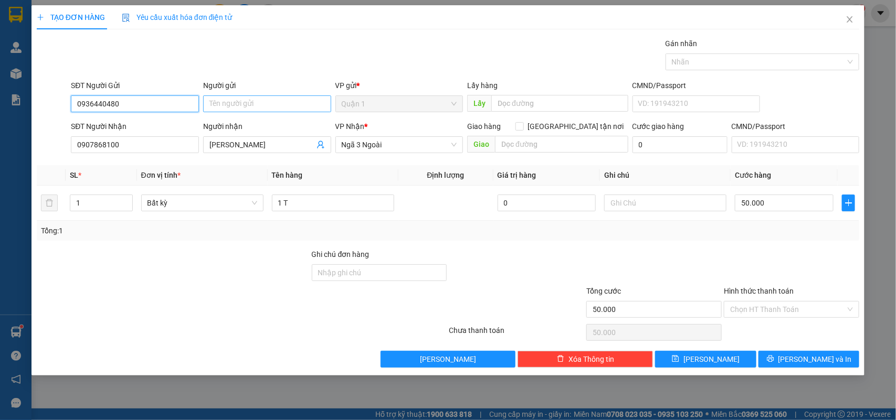
type input "0936440480"
click at [237, 110] on input "Người gửi" at bounding box center [267, 104] width 128 height 17
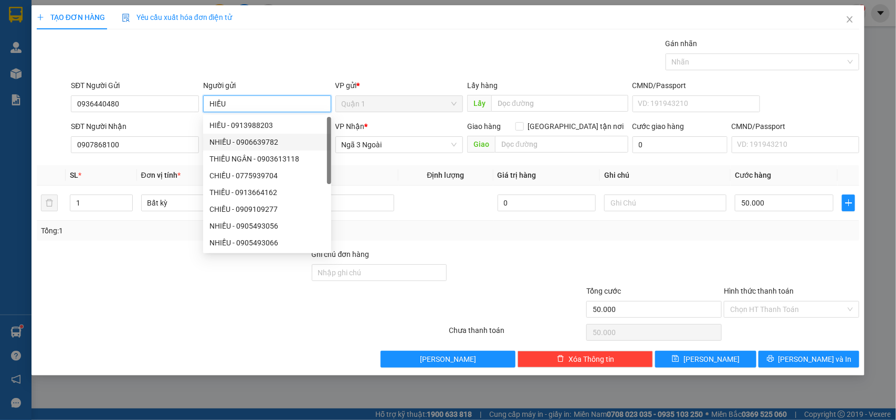
type input "HIỀU"
click at [392, 169] on th "Tên hàng" at bounding box center [333, 175] width 131 height 20
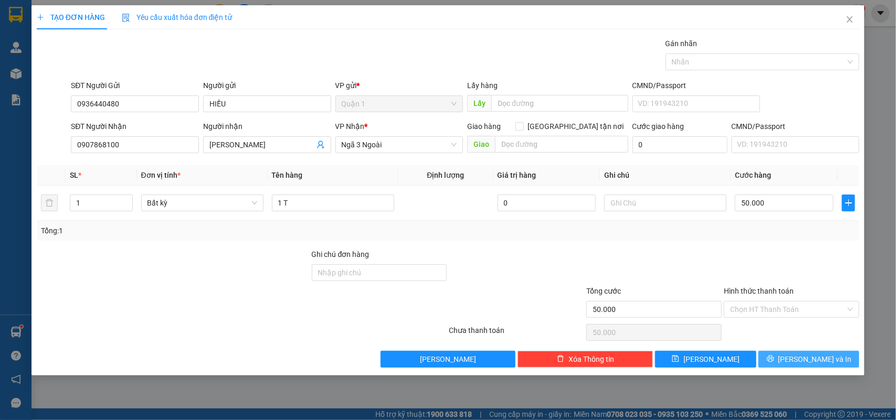
click at [807, 364] on span "[PERSON_NAME] và In" at bounding box center [814, 360] width 73 height 12
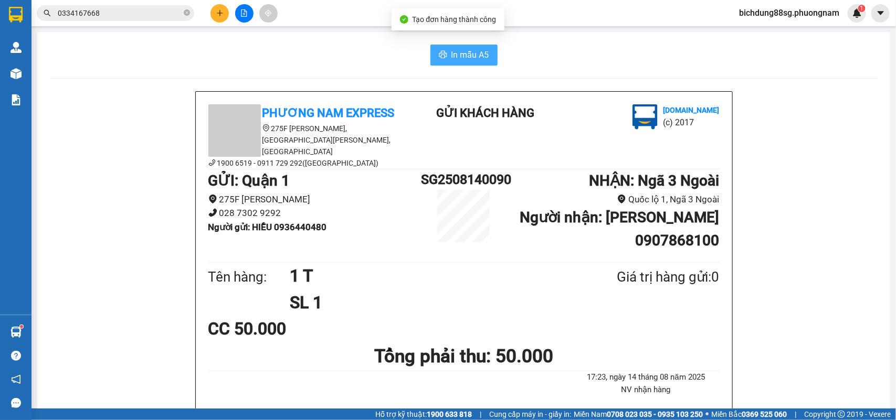
click at [457, 61] on span "In mẫu A5" at bounding box center [470, 54] width 38 height 13
click at [218, 17] on button at bounding box center [219, 13] width 18 height 18
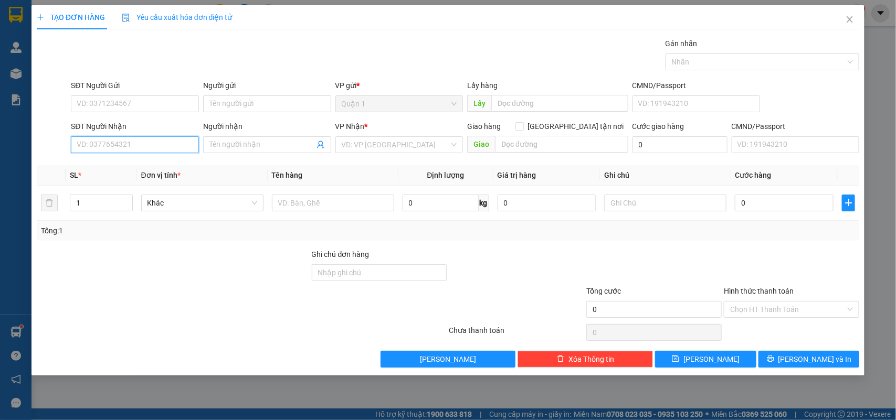
click at [121, 150] on input "SĐT Người Nhận" at bounding box center [135, 144] width 128 height 17
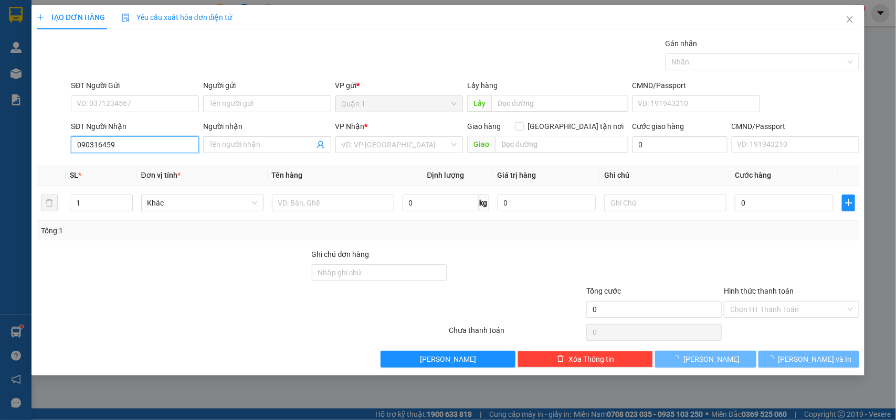
type input "0903164594"
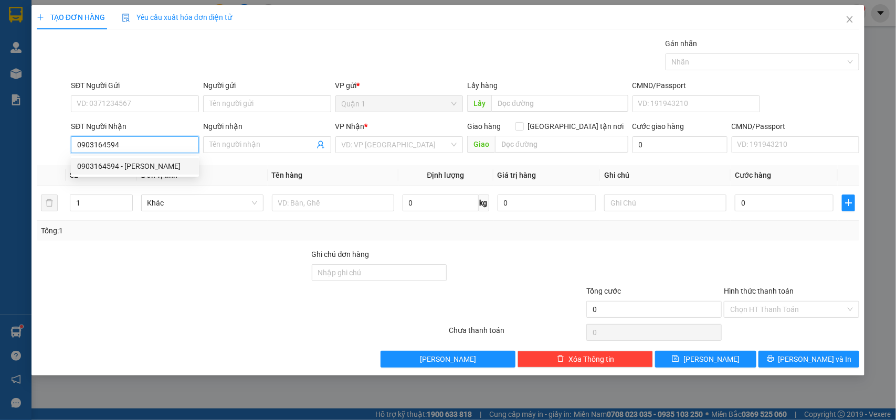
click at [122, 167] on div "0903164594 - [PERSON_NAME]" at bounding box center [134, 167] width 115 height 12
type input "[PERSON_NAME]"
type input "0903164594"
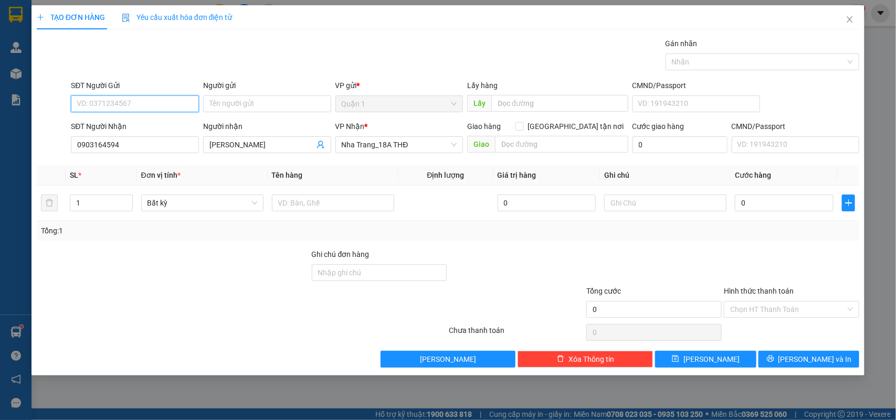
click at [139, 103] on input "SĐT Người Gửi" at bounding box center [135, 104] width 128 height 17
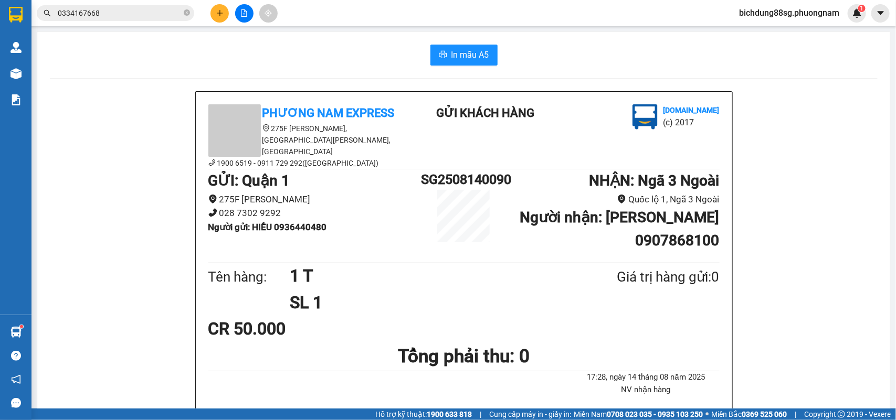
click at [103, 12] on input "0334167668" at bounding box center [120, 13] width 124 height 12
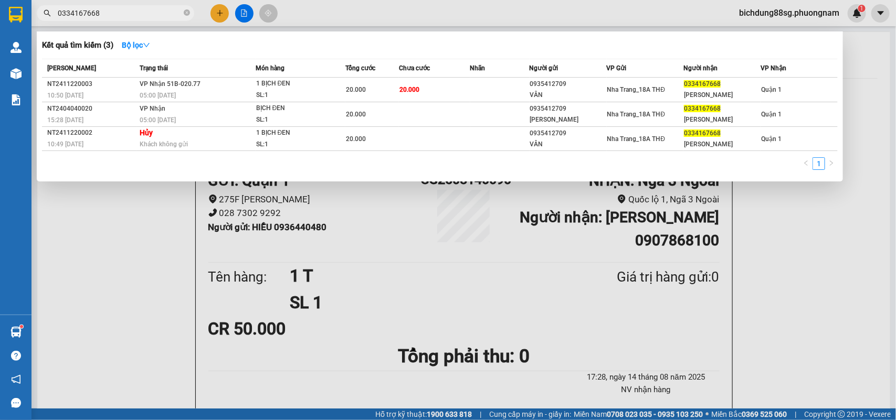
click at [103, 12] on input "0334167668" at bounding box center [120, 13] width 124 height 12
paste input "913590787"
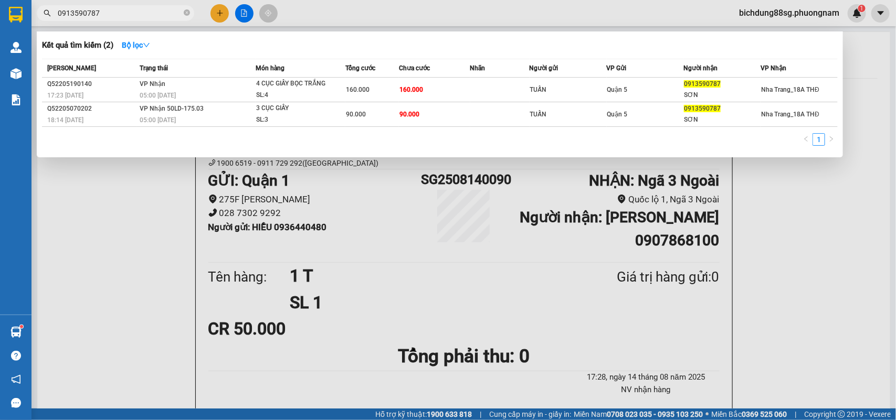
type input "0913590787"
click at [106, 17] on input "0913590787" at bounding box center [120, 13] width 124 height 12
click at [106, 16] on input "0913590787" at bounding box center [120, 13] width 124 height 12
click at [216, 7] on div at bounding box center [448, 210] width 896 height 420
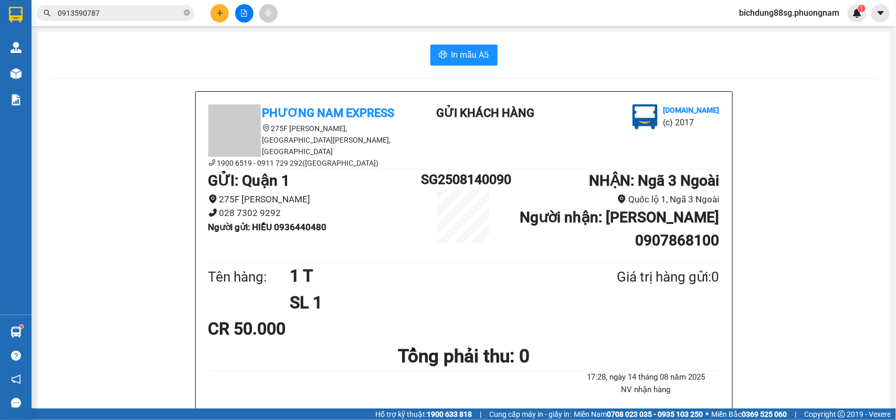
click at [219, 12] on icon "plus" at bounding box center [219, 13] width 1 height 6
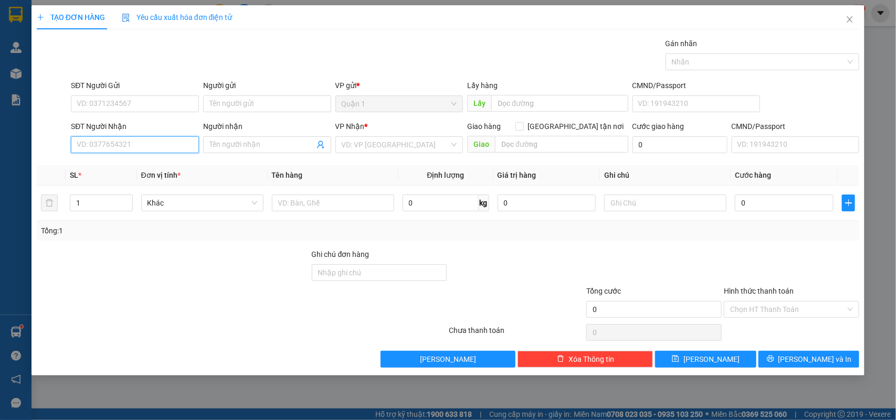
click at [145, 138] on input "SĐT Người Nhận" at bounding box center [135, 144] width 128 height 17
type input "0935869208"
click at [124, 165] on div "0935869208 - SƠN" at bounding box center [134, 167] width 115 height 12
type input "SƠN"
type input "0935869208"
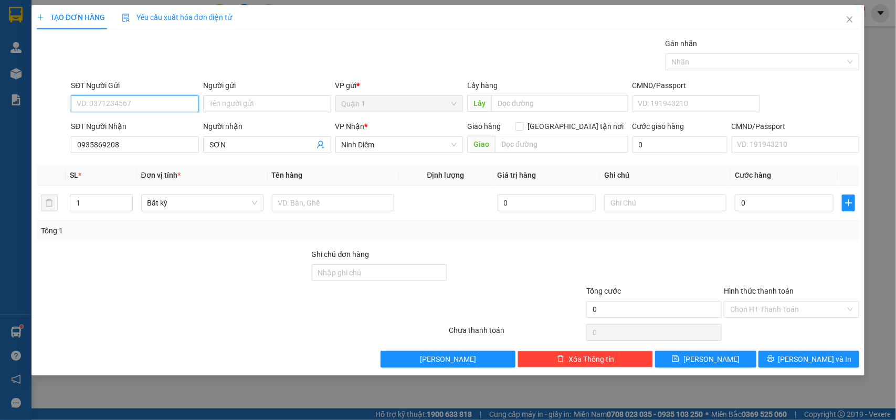
click at [177, 108] on input "SĐT Người Gửi" at bounding box center [135, 104] width 128 height 17
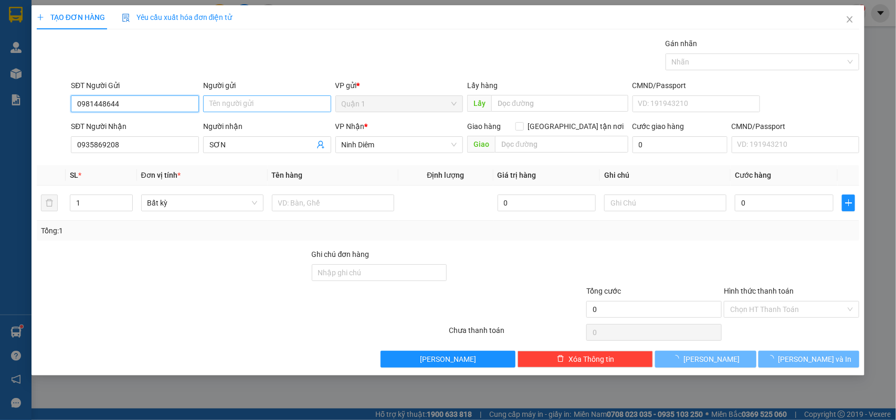
type input "0981448644"
click at [237, 103] on input "Người gửi" at bounding box center [267, 104] width 128 height 17
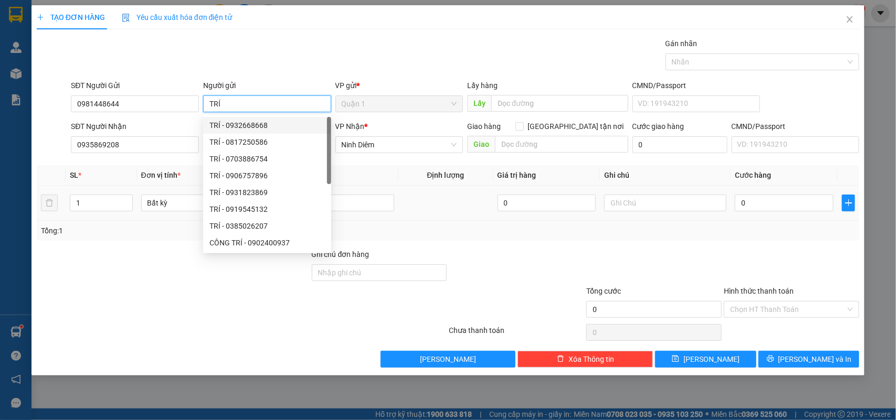
type input "TRÍ"
click at [394, 219] on td at bounding box center [333, 203] width 131 height 35
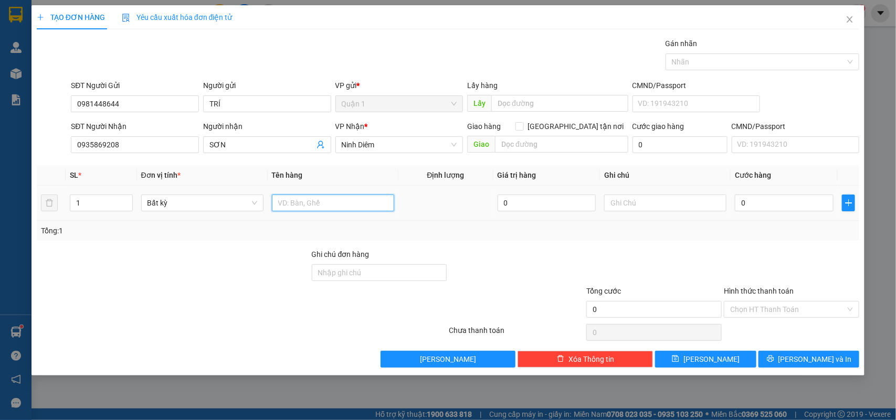
click at [365, 208] on input "text" at bounding box center [333, 203] width 122 height 17
type input "2 T 1 CỤC MÁY"
type input "2"
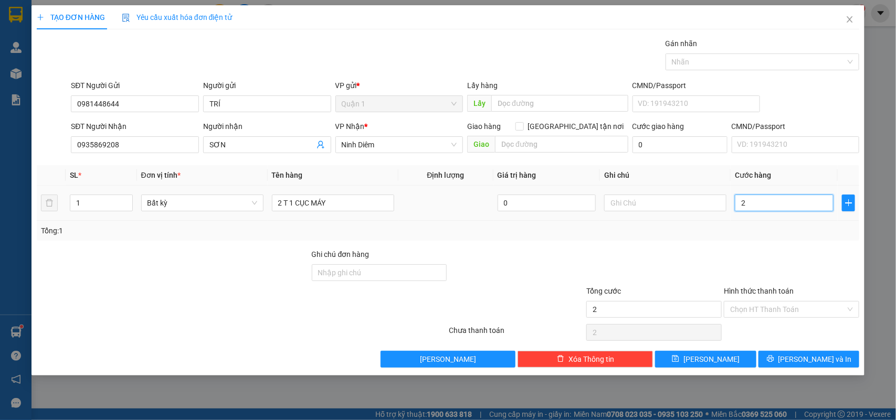
type input "20"
type input "200"
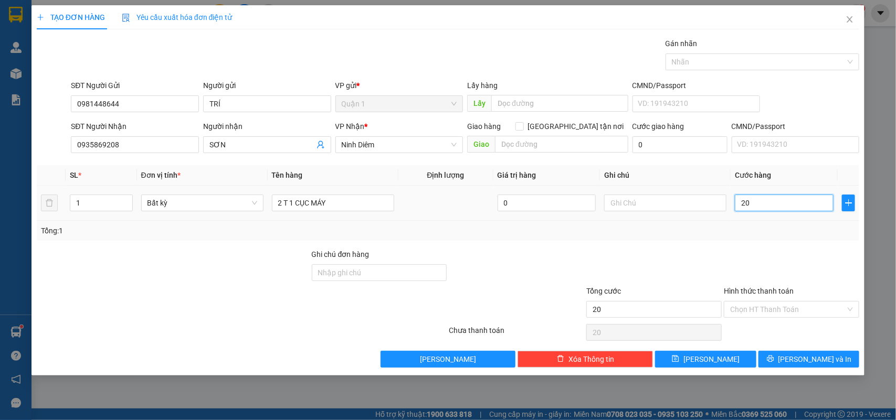
type input "200"
type input "200.000"
click at [794, 241] on div "Tổng: 1" at bounding box center [448, 231] width 823 height 20
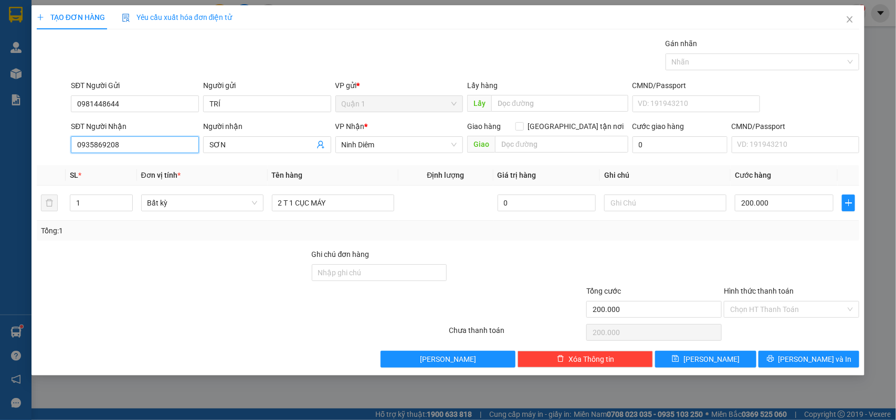
click at [155, 149] on input "0935869208" at bounding box center [135, 144] width 128 height 17
click at [699, 252] on div at bounding box center [654, 267] width 138 height 37
click at [834, 361] on button "[PERSON_NAME] và In" at bounding box center [808, 359] width 101 height 17
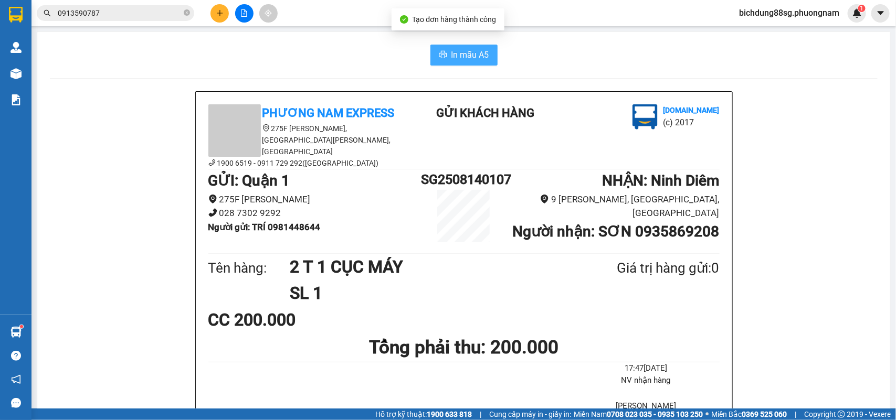
click at [463, 55] on span "In mẫu A5" at bounding box center [470, 54] width 38 height 13
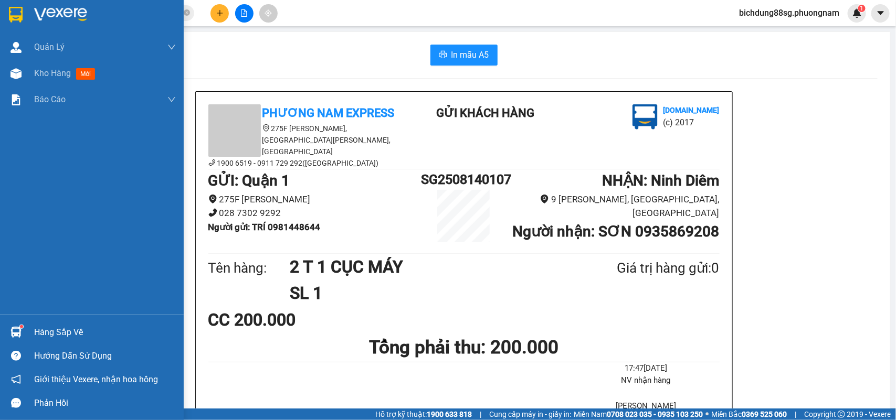
click at [11, 12] on img at bounding box center [16, 15] width 14 height 16
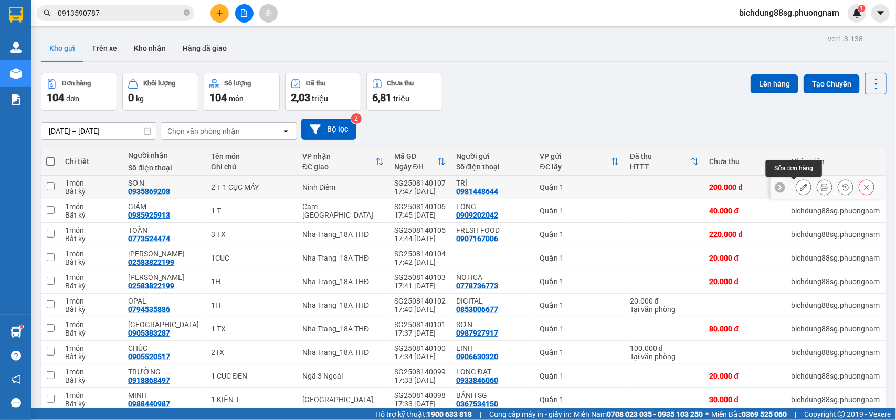
click at [796, 192] on button at bounding box center [803, 187] width 15 height 18
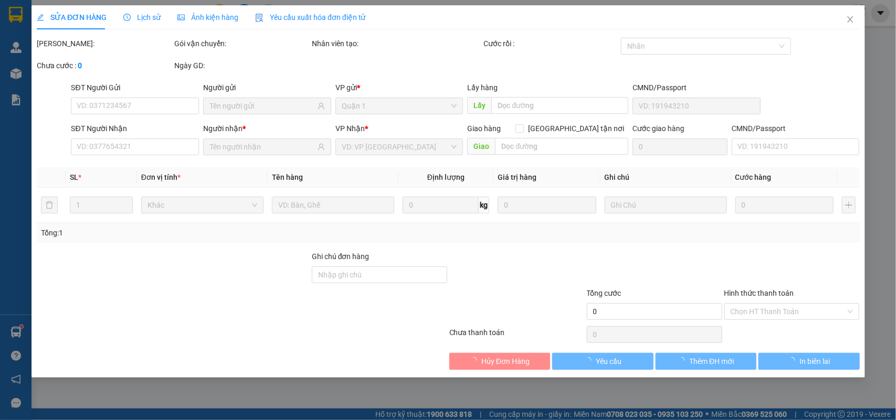
type input "0981448644"
type input "0935869208"
type input "200.000"
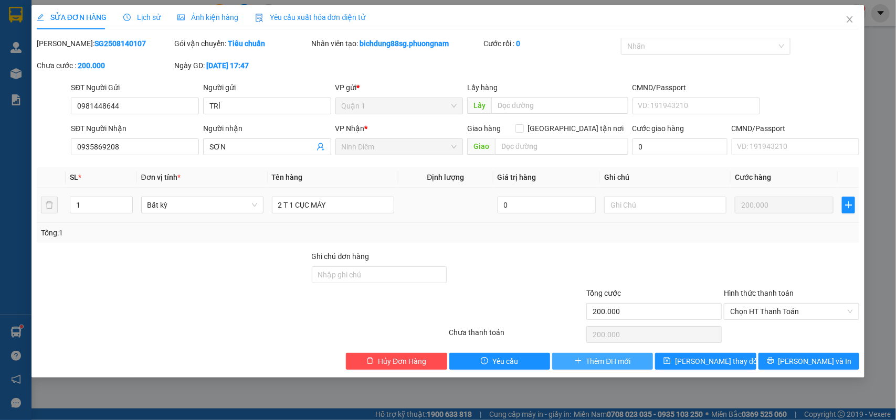
click at [596, 365] on span "Thêm ĐH mới" at bounding box center [608, 362] width 45 height 12
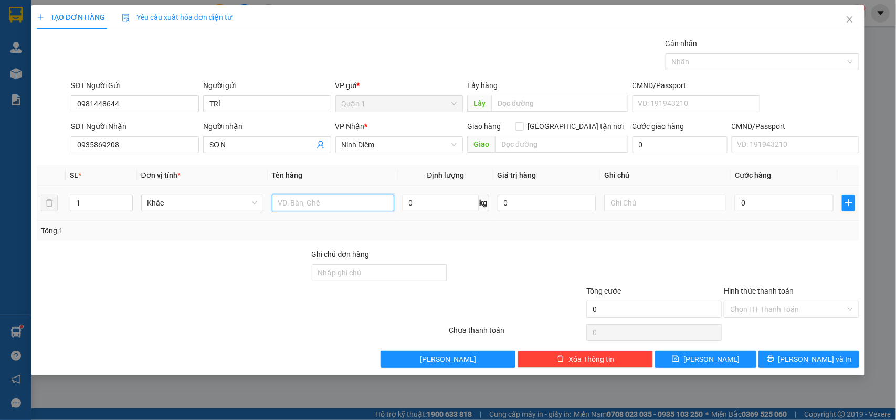
click at [318, 207] on input "text" at bounding box center [333, 203] width 122 height 17
type input "2T+1 CỤC MÁY"
click at [767, 197] on input "0" at bounding box center [784, 203] width 99 height 17
type input "2"
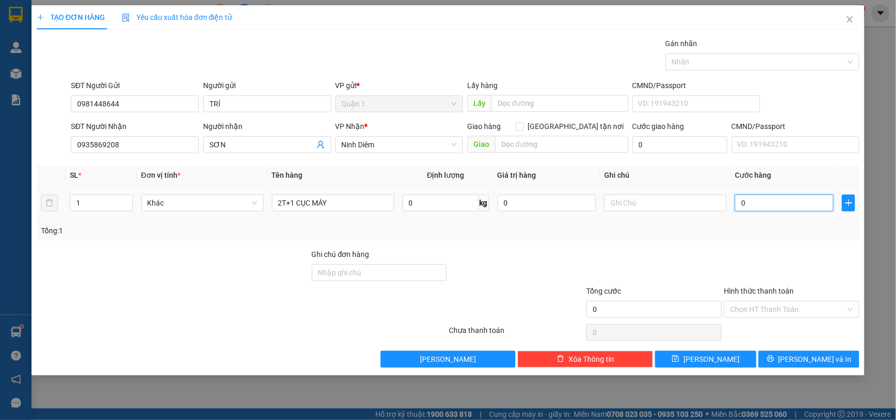
type input "2"
type input "25"
type input "250"
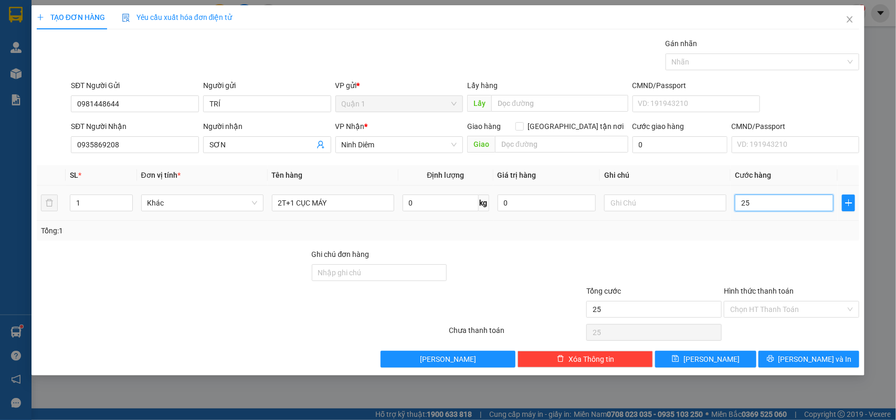
type input "250"
type input "250.000"
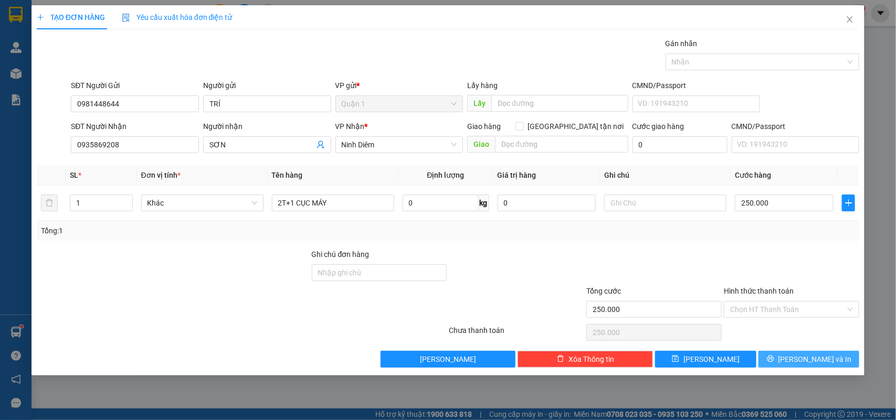
click at [778, 357] on button "[PERSON_NAME] và In" at bounding box center [808, 359] width 101 height 17
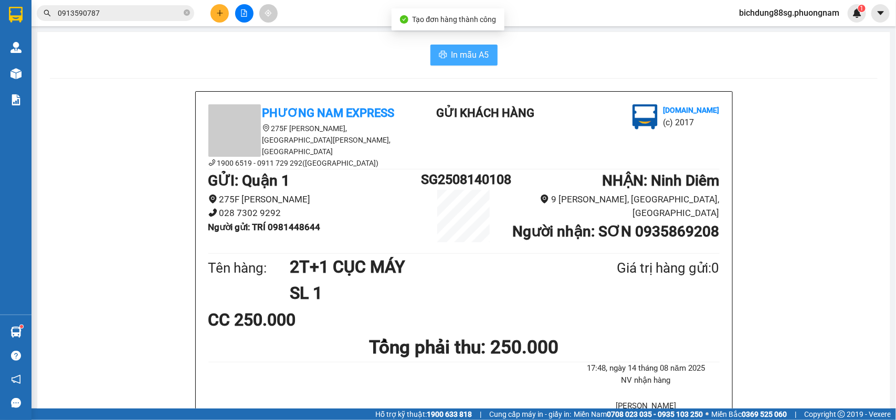
click at [471, 52] on span "In mẫu A5" at bounding box center [470, 54] width 38 height 13
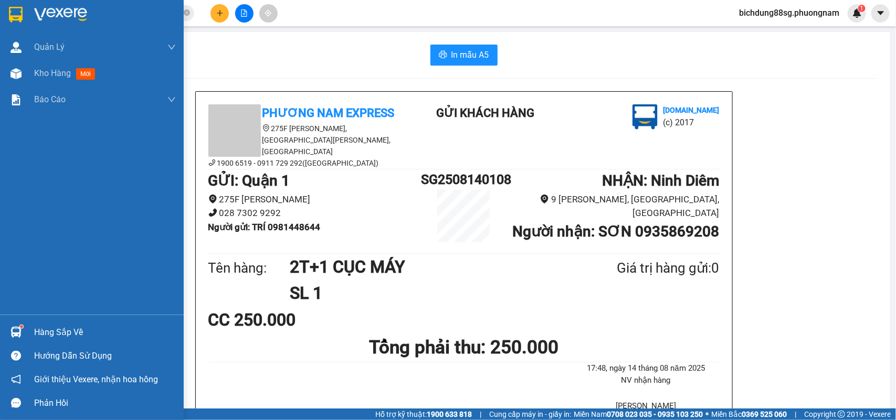
click at [17, 16] on img at bounding box center [16, 15] width 14 height 16
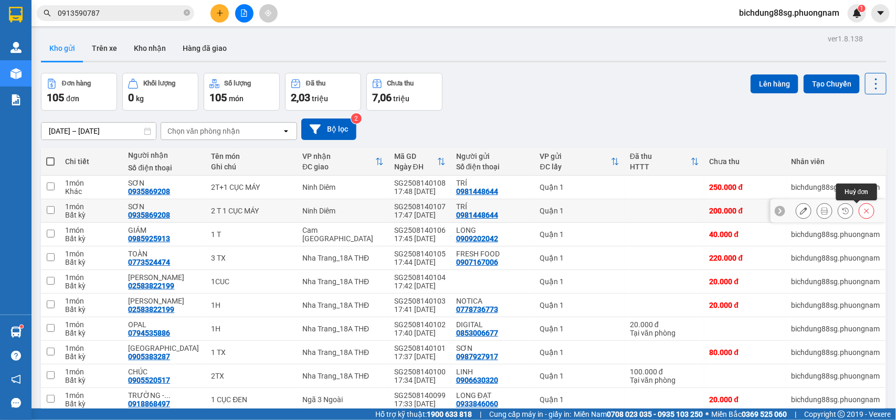
click at [864, 213] on icon at bounding box center [866, 211] width 5 height 5
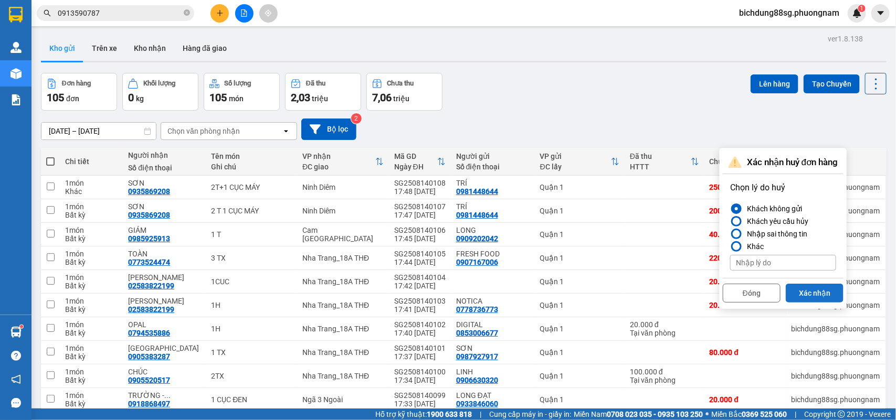
click at [815, 293] on button "Xác nhận" at bounding box center [815, 293] width 58 height 19
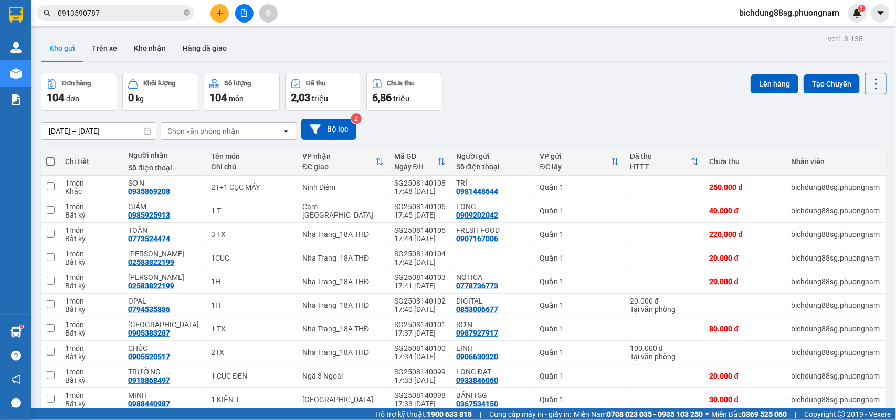
click at [217, 14] on button at bounding box center [219, 13] width 18 height 18
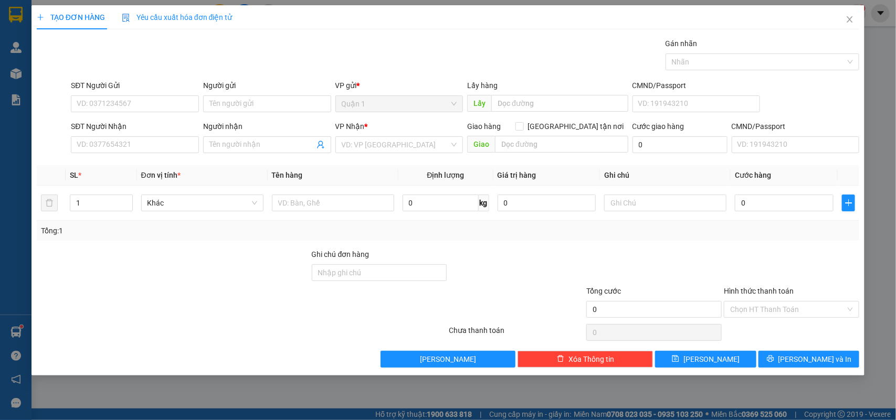
click at [99, 155] on div "SĐT Người Nhận VD: 0377654321" at bounding box center [135, 139] width 128 height 37
click at [103, 150] on input "SĐT Người Nhận" at bounding box center [135, 144] width 128 height 17
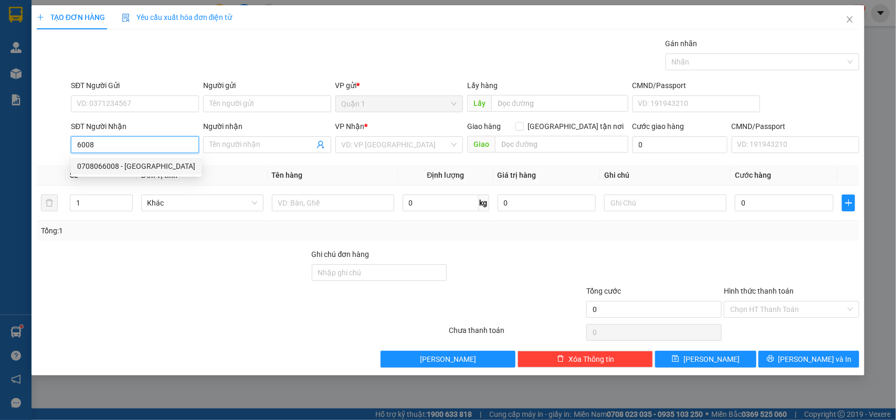
drag, startPoint x: 114, startPoint y: 170, endPoint x: 113, endPoint y: 156, distance: 13.7
click at [114, 161] on div "0708066008 - ĐA LỘC NT" at bounding box center [136, 167] width 118 height 12
type input "0708066008"
type input "ĐA LỘC NT"
checkbox input "true"
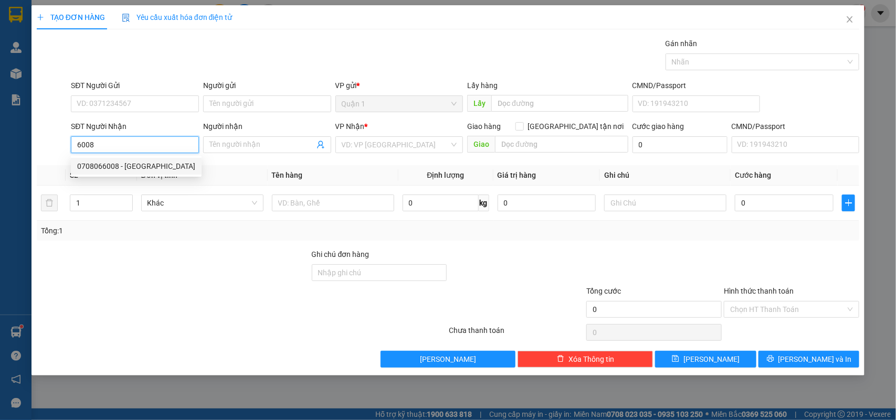
type input "GTN"
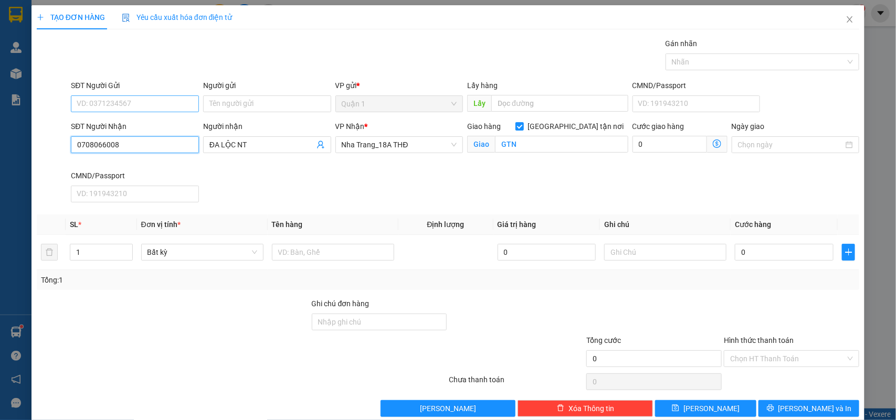
type input "0708066008"
click at [154, 109] on input "SĐT Người Gửi" at bounding box center [135, 104] width 128 height 17
click at [163, 140] on div "02838222817 - ĐA LỘC" at bounding box center [138, 142] width 122 height 12
type input "02838222817"
type input "ĐA LỘC"
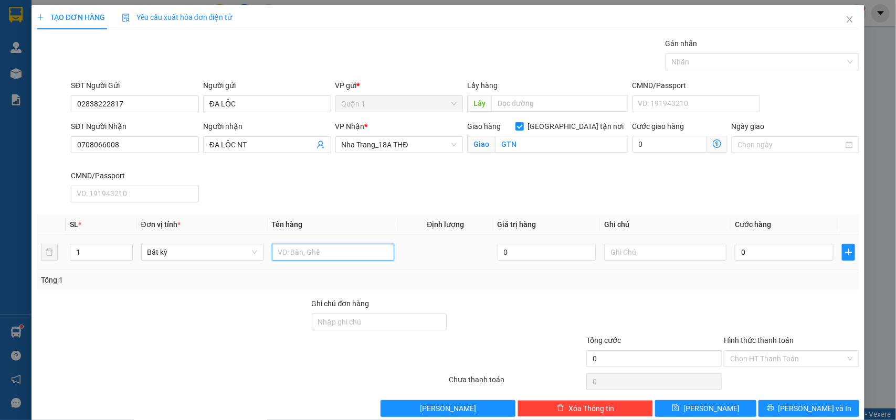
click at [320, 259] on input "text" at bounding box center [333, 252] width 122 height 17
type input "1 T"
click at [764, 252] on input "0" at bounding box center [784, 252] width 99 height 17
type input "4"
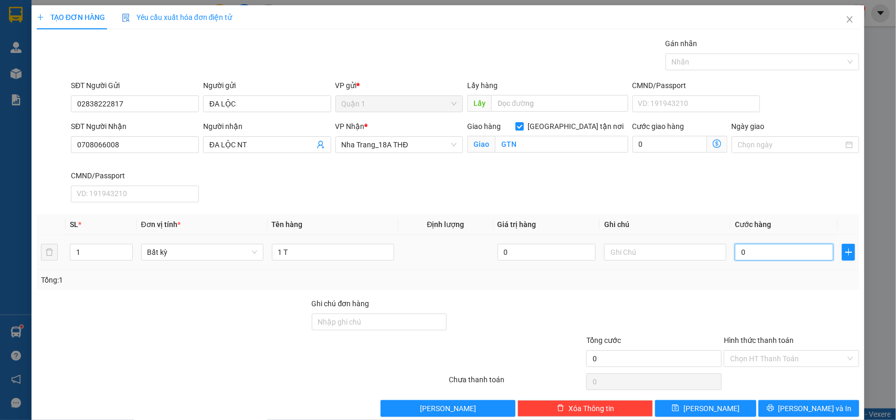
type input "4"
type input "40"
click at [769, 358] on input "Hình thức thanh toán" at bounding box center [787, 359] width 115 height 16
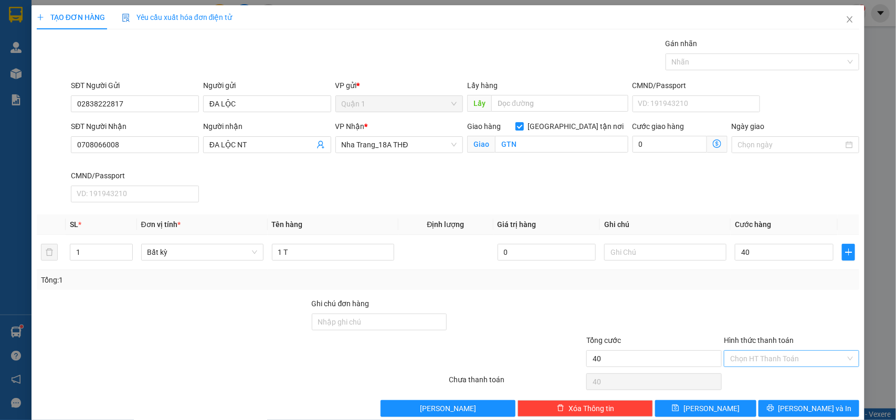
type input "40.000"
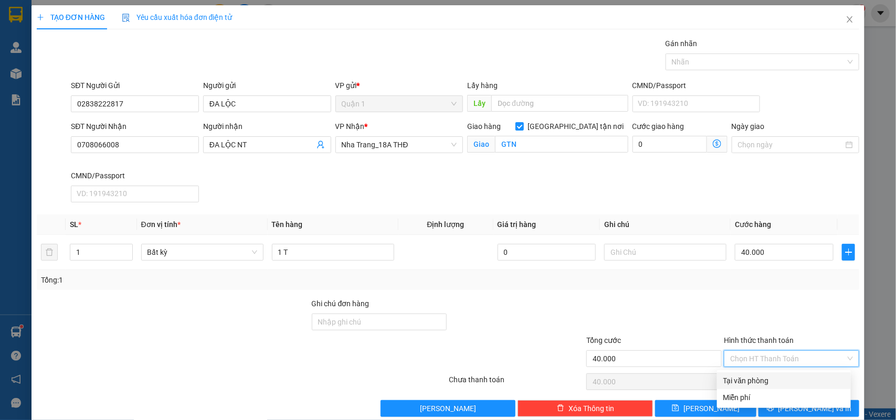
click at [762, 379] on div "Tại văn phòng" at bounding box center [783, 381] width 121 height 12
type input "0"
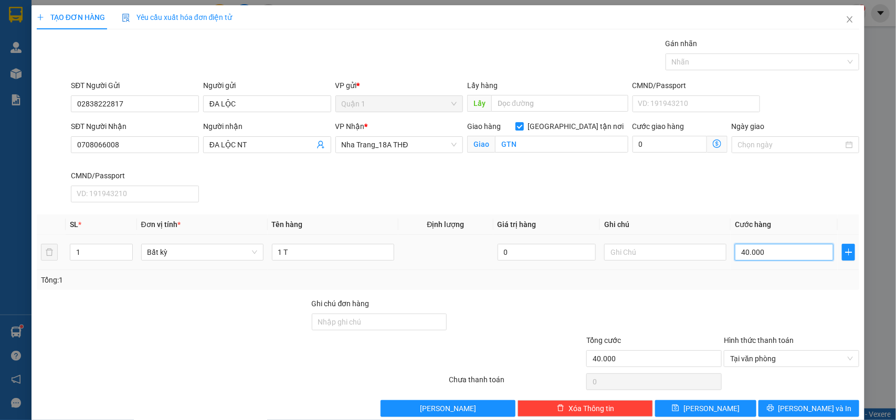
click at [765, 256] on input "40.000" at bounding box center [784, 252] width 99 height 17
type input "6"
type input "60"
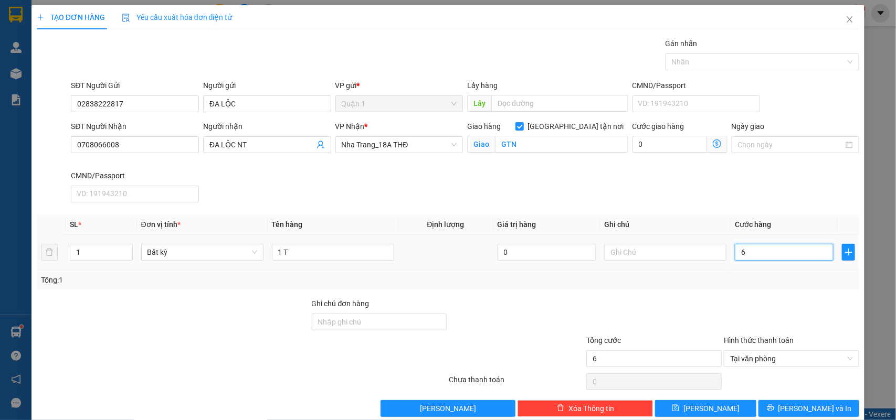
type input "60"
type input "60.000"
drag, startPoint x: 796, startPoint y: 411, endPoint x: 519, endPoint y: 103, distance: 414.3
click at [798, 409] on span "[PERSON_NAME] và In" at bounding box center [814, 409] width 73 height 12
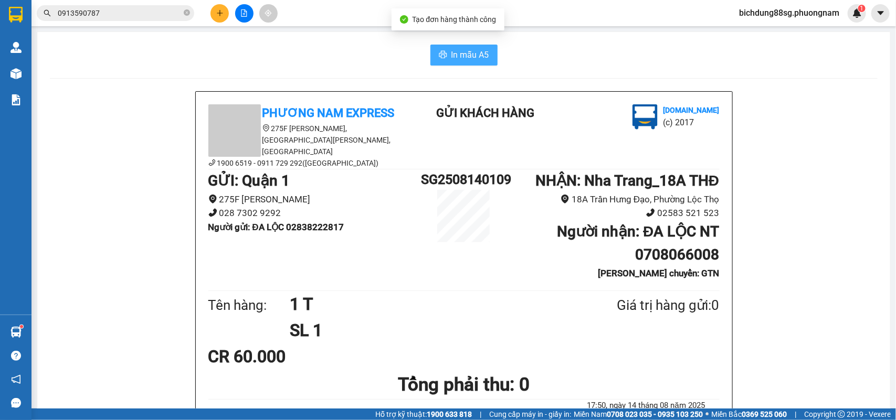
click at [459, 58] on span "In mẫu A5" at bounding box center [470, 54] width 38 height 13
click at [223, 8] on button at bounding box center [219, 13] width 18 height 18
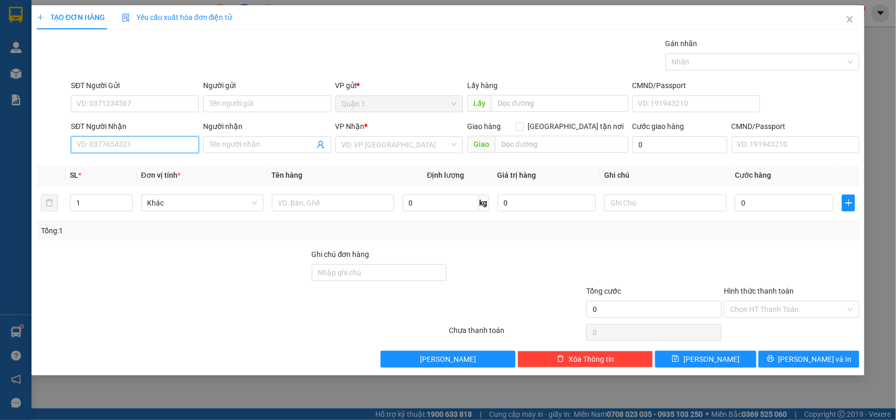
click at [119, 146] on input "SĐT Người Nhận" at bounding box center [135, 144] width 128 height 17
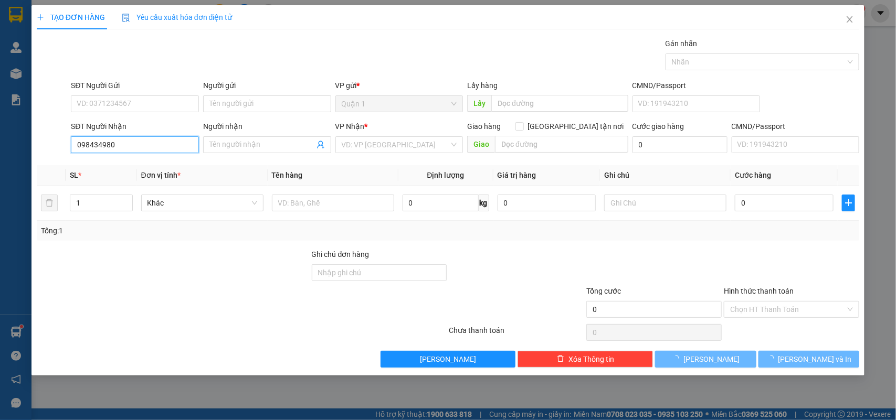
type input "0984349807"
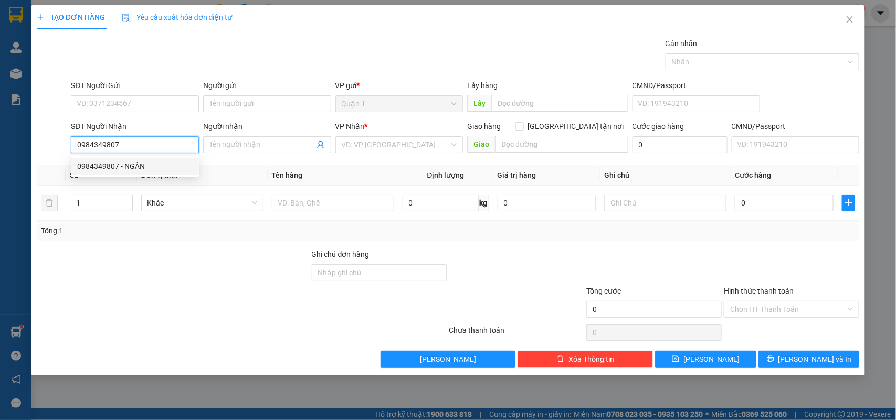
click at [114, 169] on div "0984349807 - NGÂN" at bounding box center [134, 167] width 115 height 12
type input "NGÂN"
type input "0984349807"
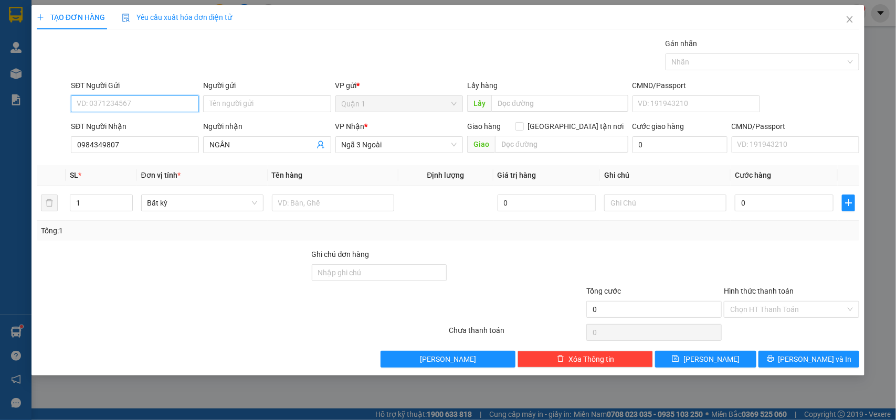
click at [144, 109] on input "SĐT Người Gửi" at bounding box center [135, 104] width 128 height 17
type input "0353485944"
click at [235, 102] on input "Người gửi" at bounding box center [267, 104] width 128 height 17
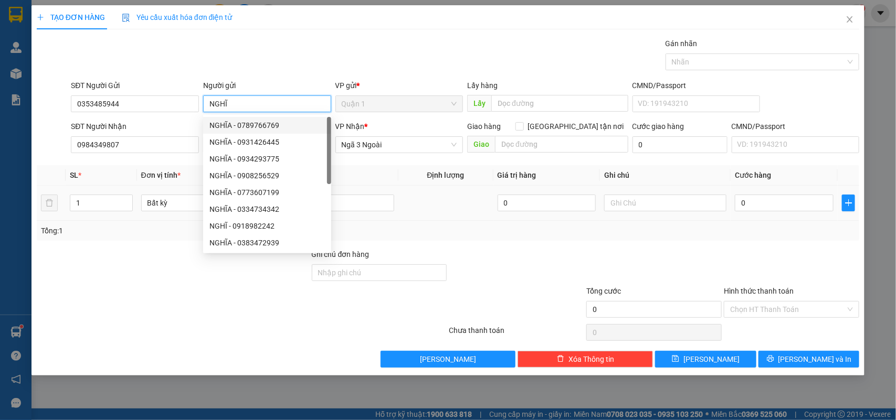
type input "NGHĨ"
click at [392, 155] on div "VP Nhận * Ngã 3 Ngoài" at bounding box center [399, 139] width 128 height 37
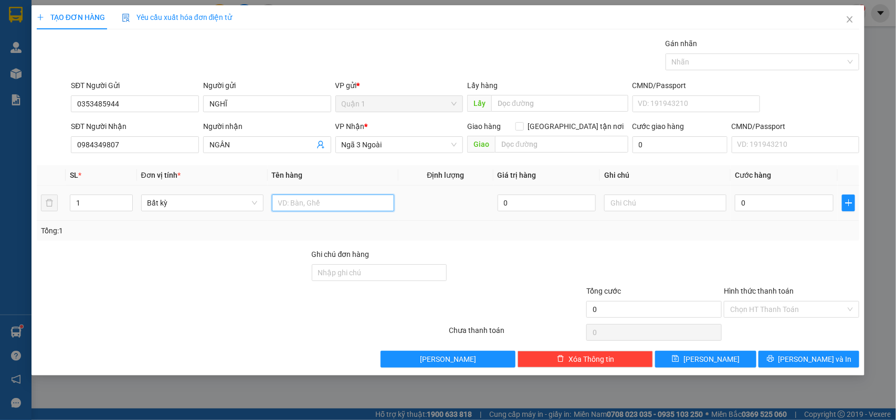
click at [325, 207] on input "text" at bounding box center [333, 203] width 122 height 17
type input "1 TX"
click at [786, 213] on div "0" at bounding box center [784, 203] width 99 height 21
click at [775, 190] on td "0" at bounding box center [784, 203] width 107 height 35
click at [775, 206] on input "0" at bounding box center [784, 203] width 99 height 17
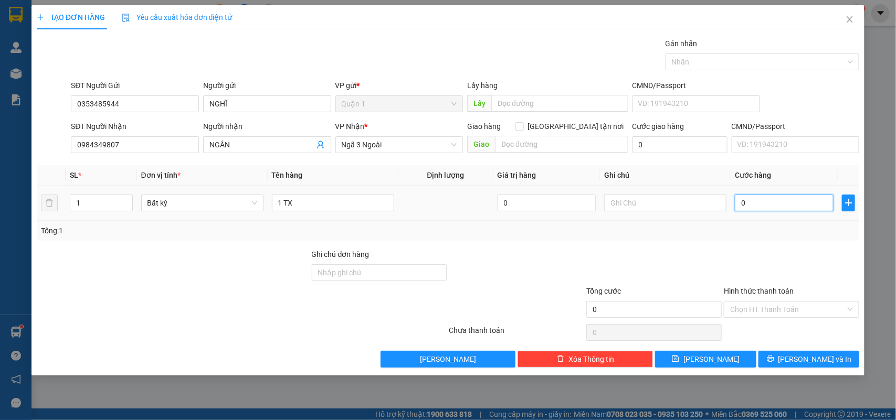
type input "3"
type input "30"
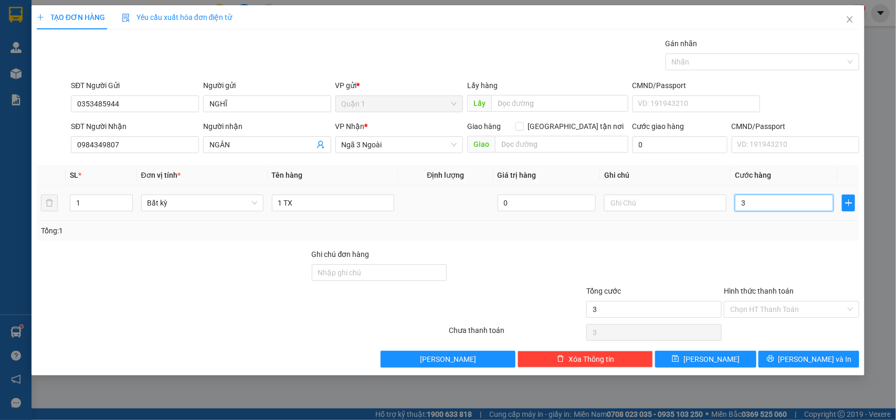
type input "30"
click at [803, 361] on span "[PERSON_NAME] và In" at bounding box center [814, 360] width 73 height 12
type input "30.000"
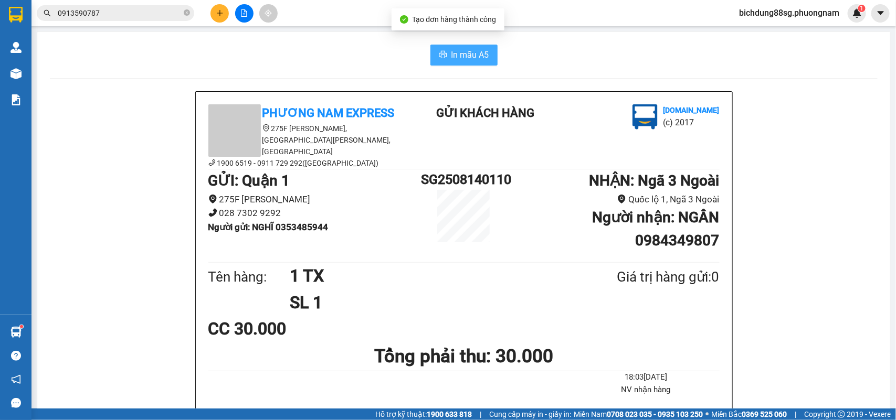
click at [457, 53] on span "In mẫu A5" at bounding box center [470, 54] width 38 height 13
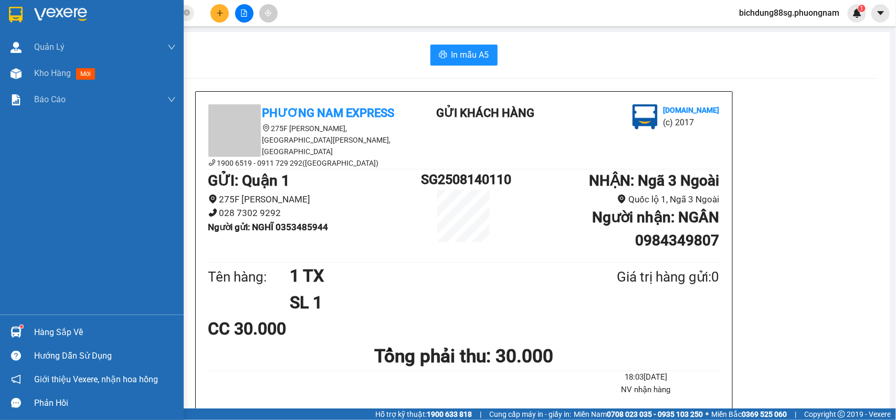
click at [20, 12] on img at bounding box center [16, 15] width 14 height 16
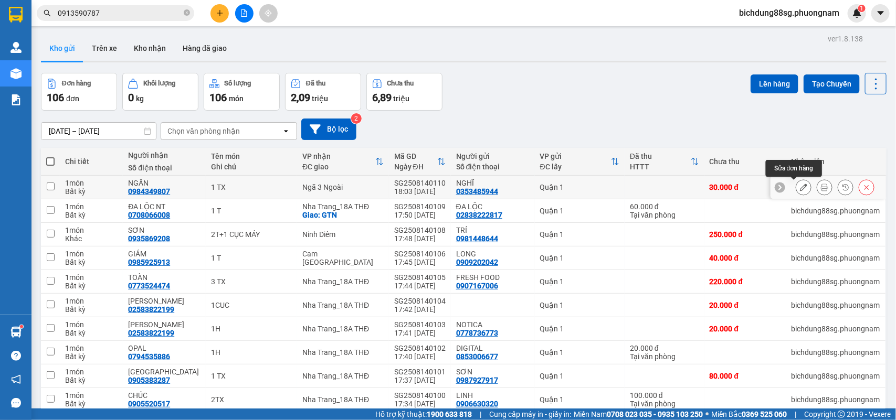
click at [800, 187] on icon at bounding box center [803, 187] width 7 height 7
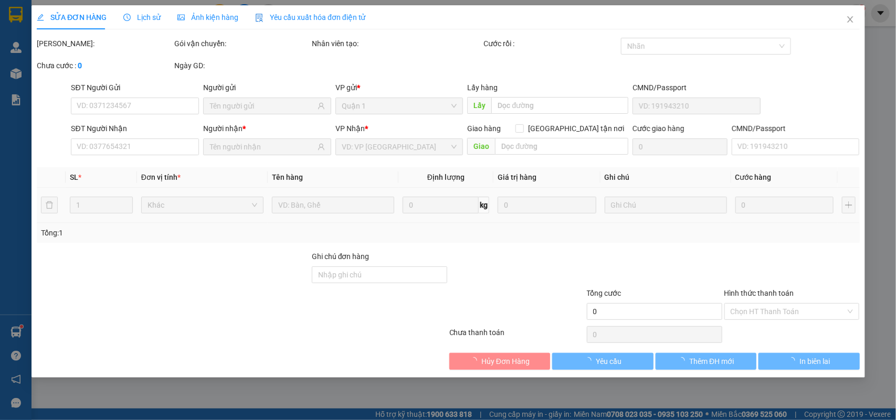
type input "0353485944"
type input "0984349807"
type input "30.000"
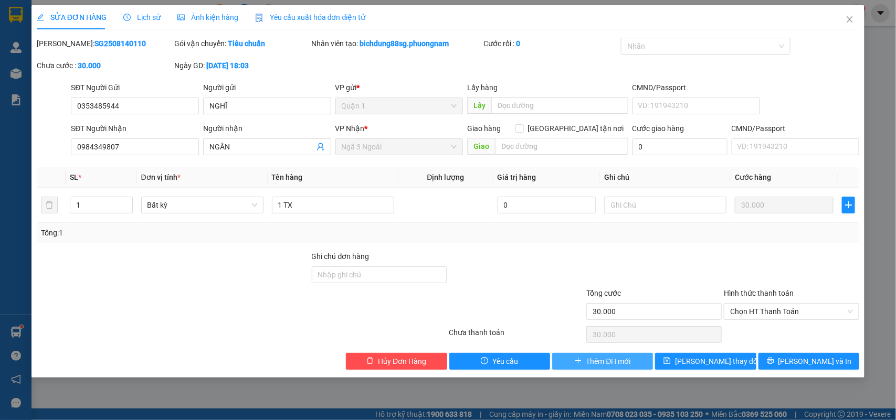
click at [612, 363] on span "Thêm ĐH mới" at bounding box center [608, 362] width 45 height 12
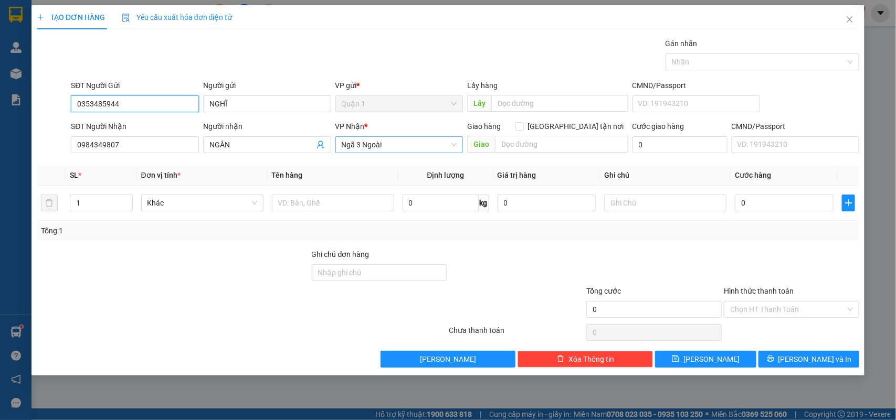
click at [405, 145] on span "Ngã 3 Ngoài" at bounding box center [399, 145] width 115 height 16
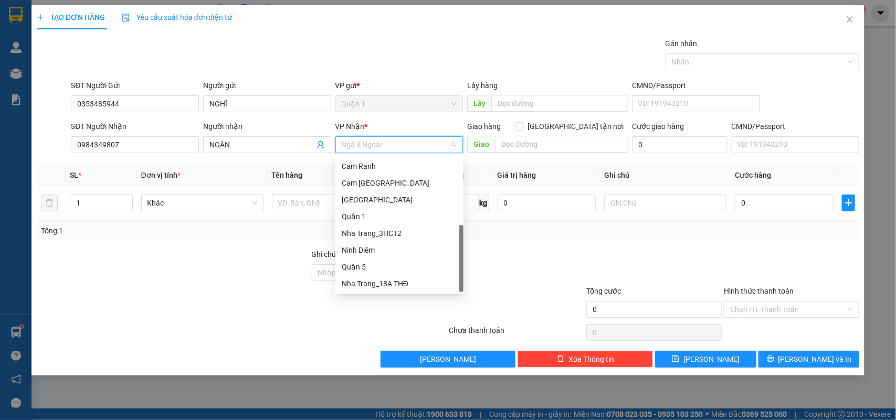
scroll to position [16, 0]
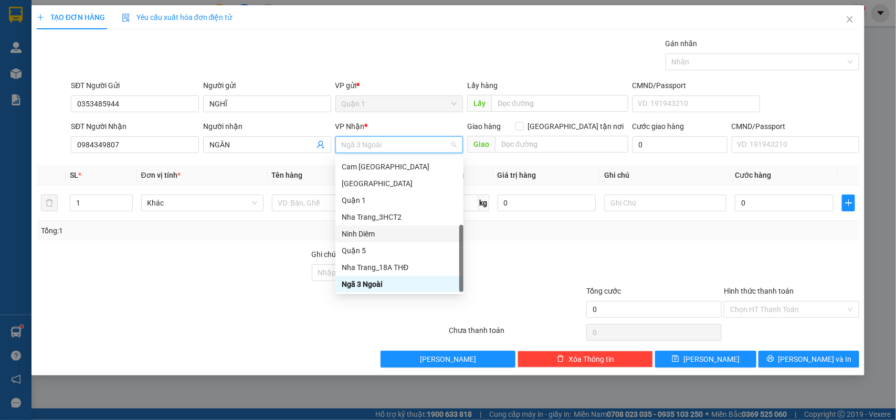
click at [387, 230] on div "Ninh Diêm" at bounding box center [399, 234] width 115 height 12
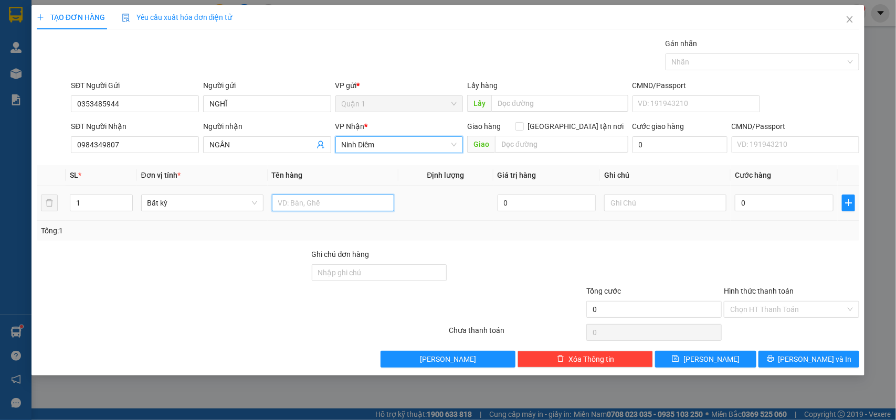
click at [315, 208] on input "text" at bounding box center [333, 203] width 122 height 17
type input "1 TX"
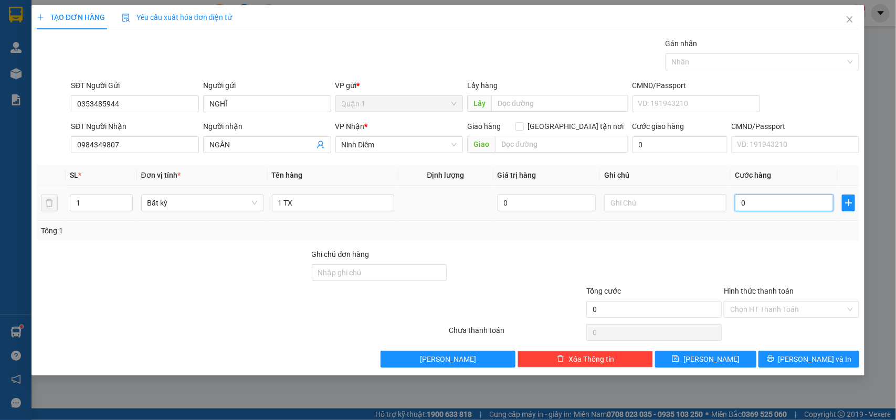
click at [783, 197] on input "0" at bounding box center [784, 203] width 99 height 17
type input "30"
type input "30.000"
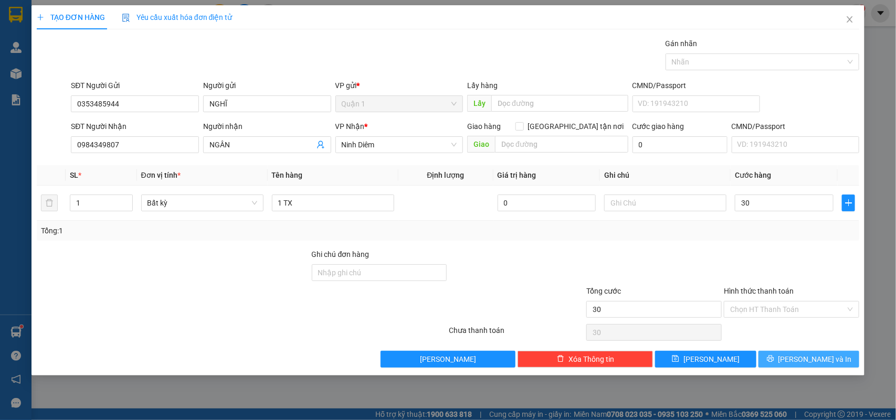
type input "30.000"
click at [782, 358] on button "[PERSON_NAME] và In" at bounding box center [808, 359] width 101 height 17
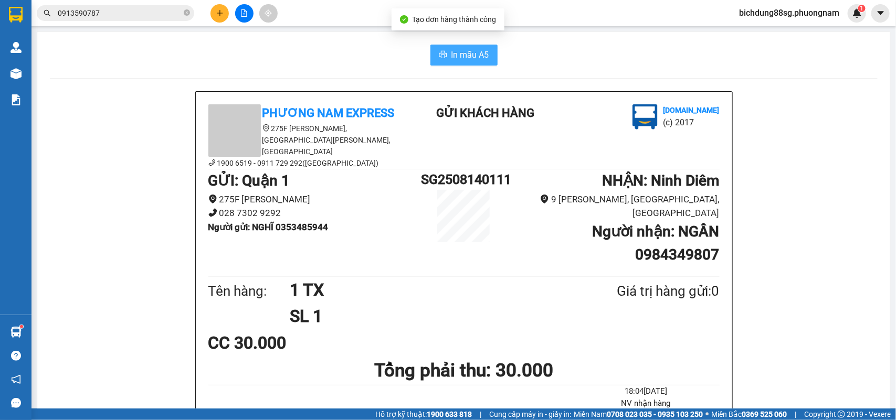
click at [439, 56] on icon "printer" at bounding box center [443, 54] width 8 height 8
click at [19, 14] on img at bounding box center [16, 15] width 14 height 16
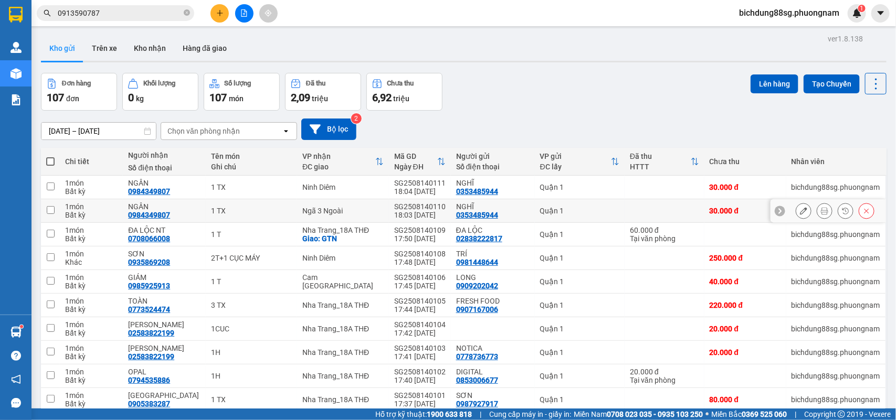
click at [863, 211] on icon at bounding box center [866, 210] width 7 height 7
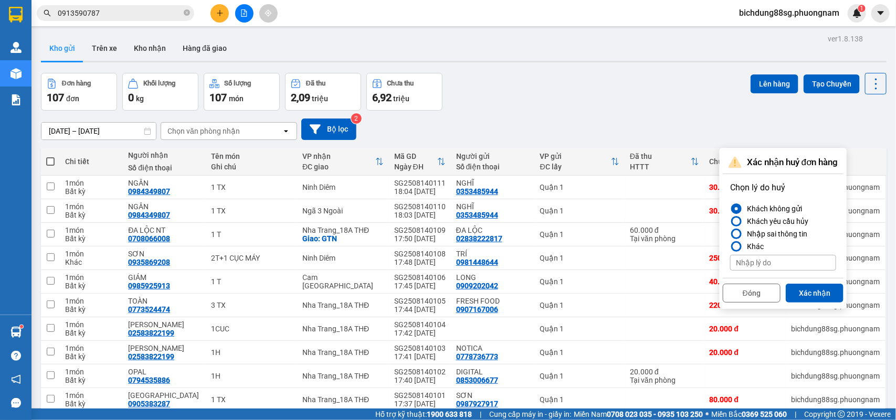
click at [827, 292] on button "Xác nhận" at bounding box center [815, 293] width 58 height 19
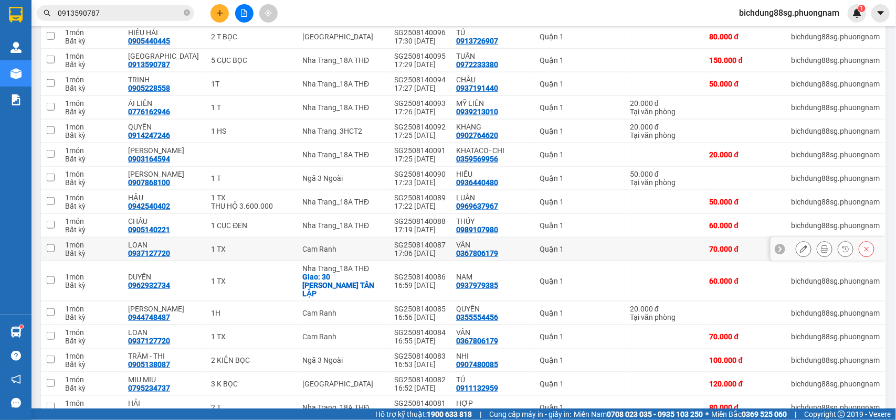
scroll to position [459, 0]
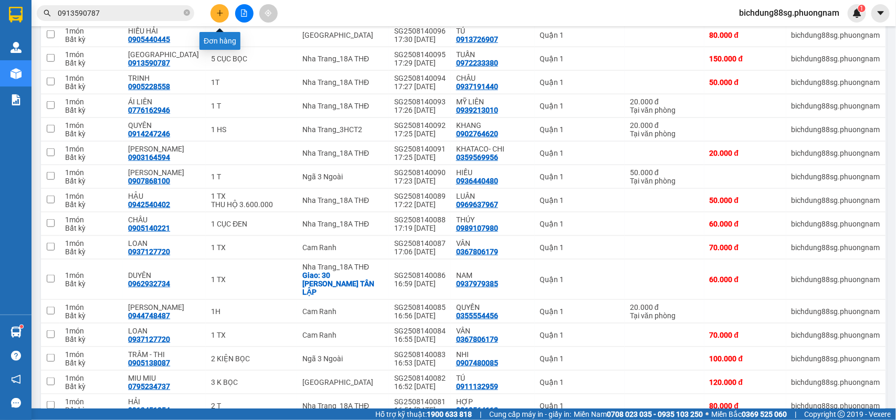
click at [218, 14] on icon "plus" at bounding box center [219, 12] width 7 height 7
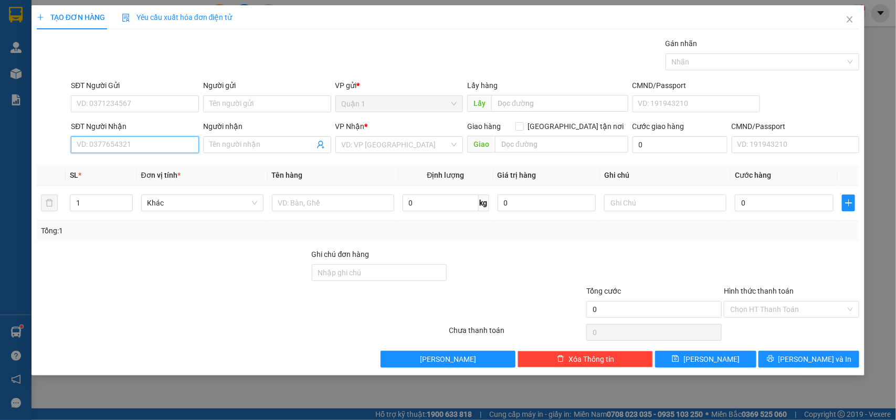
click at [117, 145] on input "SĐT Người Nhận" at bounding box center [135, 144] width 128 height 17
type input "0918306439"
click at [108, 164] on div "0918306439 - NGỌC HÀ" at bounding box center [136, 167] width 118 height 12
type input "NGỌC HÀ"
type input "0918306439"
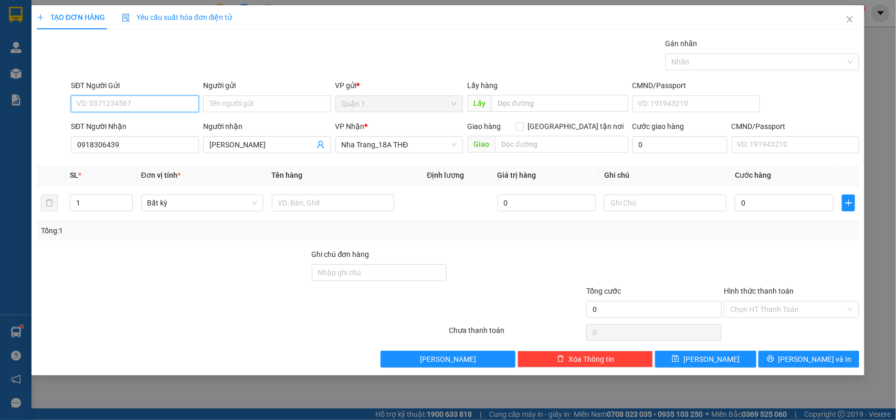
click at [151, 105] on input "SĐT Người Gửi" at bounding box center [135, 104] width 128 height 17
click at [164, 123] on div "0901654102 - TÚ" at bounding box center [134, 126] width 115 height 12
type input "0901654102"
type input "TÚ"
click at [342, 216] on td at bounding box center [333, 203] width 131 height 35
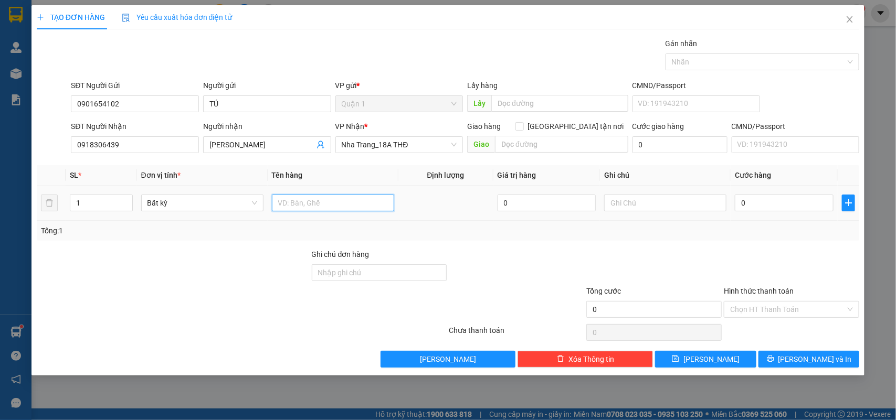
click at [340, 208] on input "text" at bounding box center [333, 203] width 122 height 17
type input "2 CỤC ĐEN"
click at [762, 208] on input "0" at bounding box center [784, 203] width 99 height 17
type input "1"
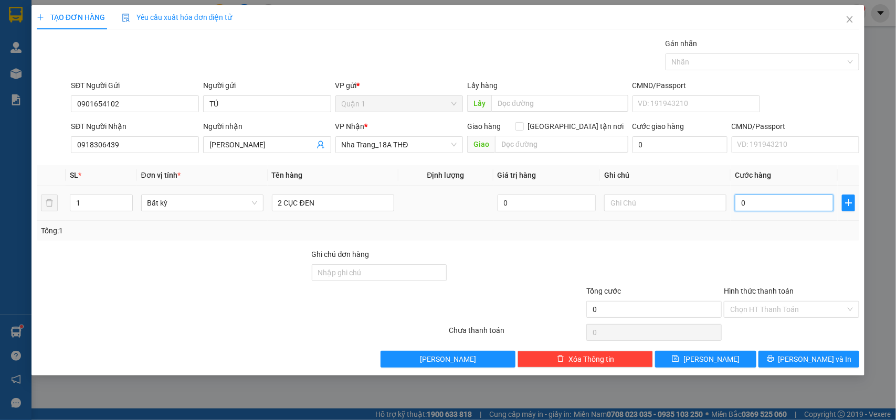
type input "1"
type input "14"
type input "140"
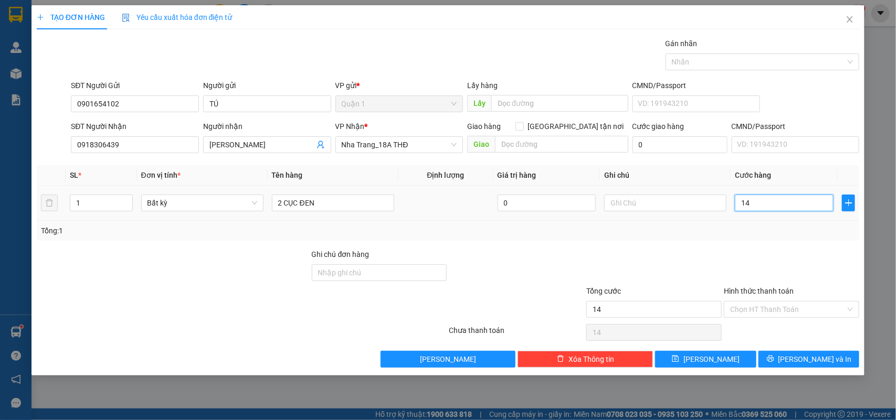
type input "140"
type input "140.000"
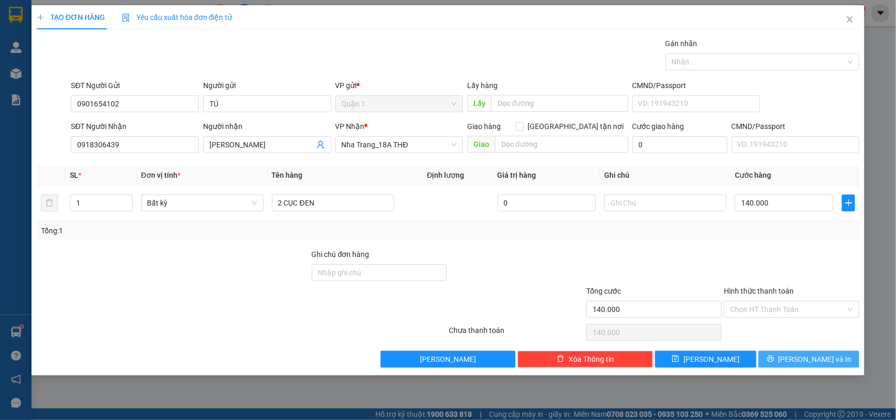
click at [804, 361] on span "[PERSON_NAME] và In" at bounding box center [814, 360] width 73 height 12
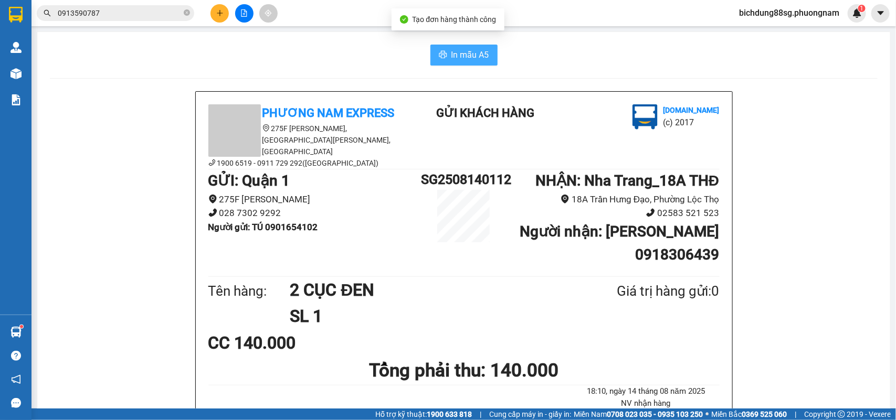
click at [455, 58] on span "In mẫu A5" at bounding box center [470, 54] width 38 height 13
click at [480, 51] on span "In mẫu A5" at bounding box center [470, 54] width 38 height 13
click at [371, 61] on div "In mẫu A5" at bounding box center [464, 55] width 828 height 21
click at [332, 50] on div "In mẫu A5" at bounding box center [464, 55] width 828 height 21
click at [347, 58] on div "In mẫu A5" at bounding box center [464, 55] width 828 height 21
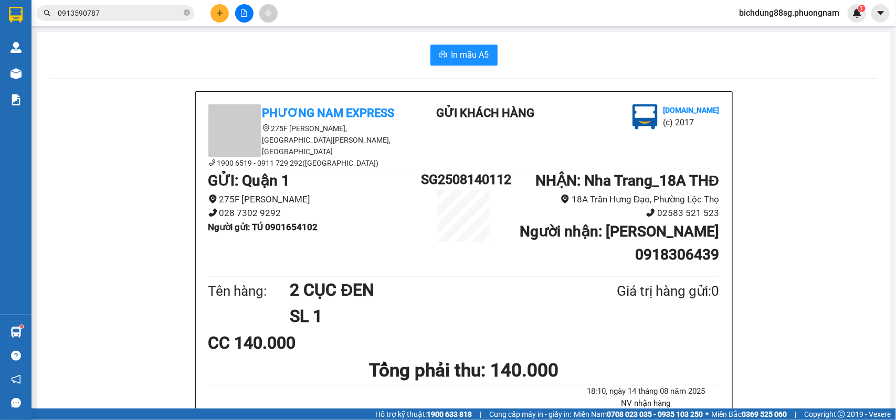
click at [352, 56] on div "In mẫu A5" at bounding box center [464, 55] width 828 height 21
drag, startPoint x: 350, startPoint y: 57, endPoint x: 413, endPoint y: 22, distance: 71.4
click at [396, 54] on div "In mẫu A5" at bounding box center [464, 55] width 828 height 21
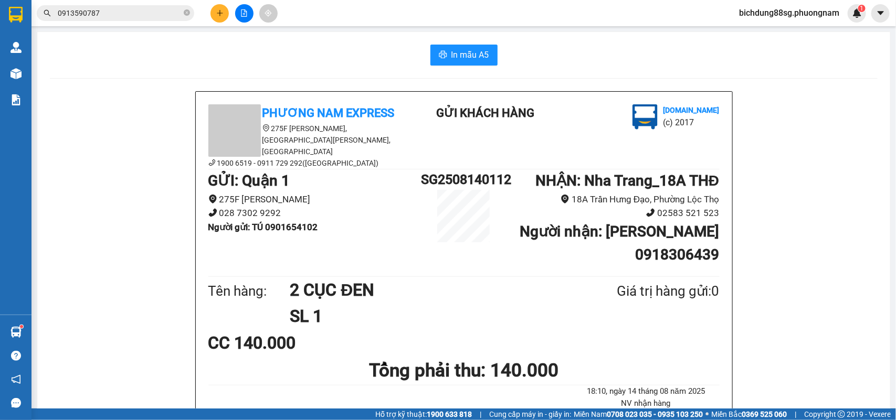
click at [395, 55] on div "In mẫu A5" at bounding box center [464, 55] width 828 height 21
click at [529, 53] on div "In mẫu A5" at bounding box center [464, 55] width 828 height 21
click at [227, 16] on button at bounding box center [219, 13] width 18 height 18
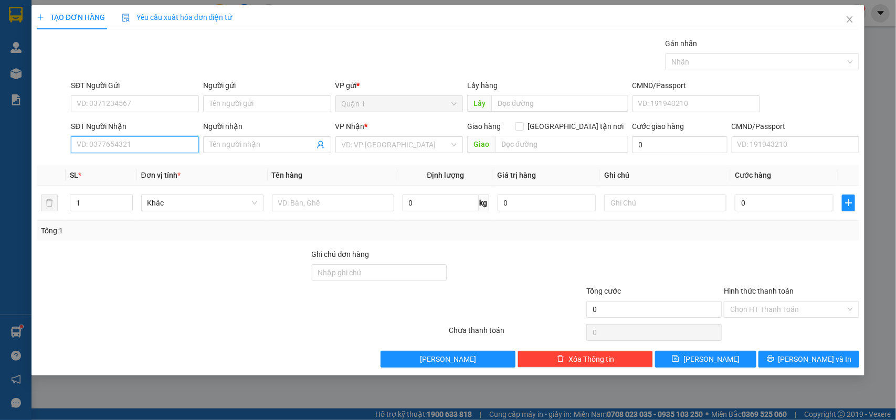
click at [142, 151] on input "SĐT Người Nhận" at bounding box center [135, 144] width 128 height 17
click at [137, 163] on div "0935126444 - BI" at bounding box center [134, 167] width 115 height 12
type input "0935126444"
type input "BI"
type input "0935126444"
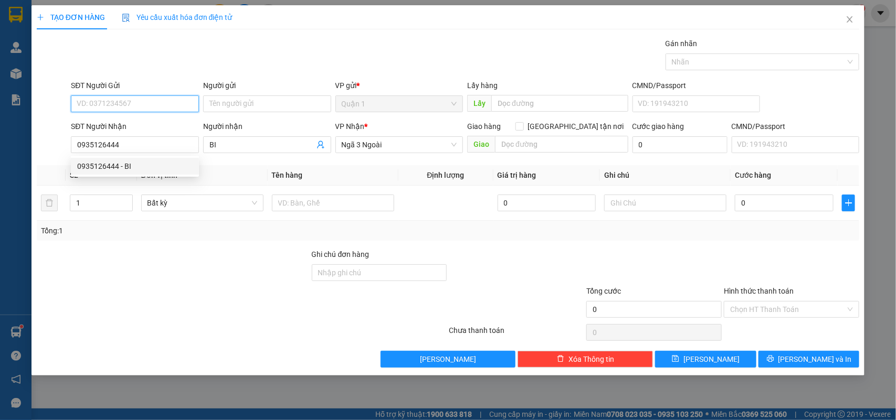
drag, startPoint x: 129, startPoint y: 101, endPoint x: 134, endPoint y: 104, distance: 5.4
click at [132, 102] on input "SĐT Người Gửi" at bounding box center [135, 104] width 128 height 17
drag, startPoint x: 142, startPoint y: 121, endPoint x: 361, endPoint y: 224, distance: 241.8
click at [143, 121] on div "0918393950 - SU QUE" at bounding box center [136, 126] width 118 height 12
type input "0918393950"
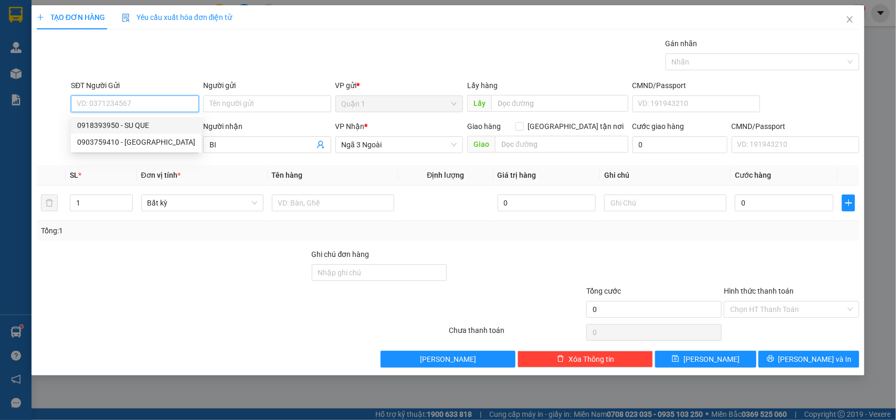
type input "SU QUE"
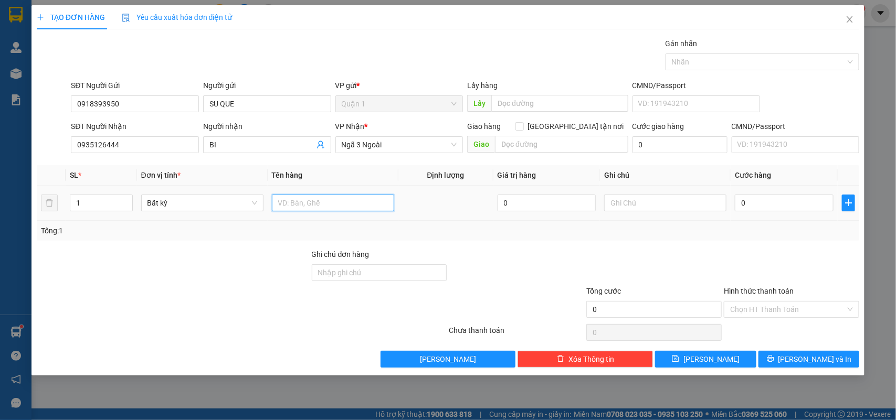
click at [313, 205] on input "text" at bounding box center [333, 203] width 122 height 17
click at [684, 248] on div "Transit Pickup Surcharge Ids Transit Deliver Surcharge Ids Transit Deliver Surc…" at bounding box center [448, 203] width 823 height 330
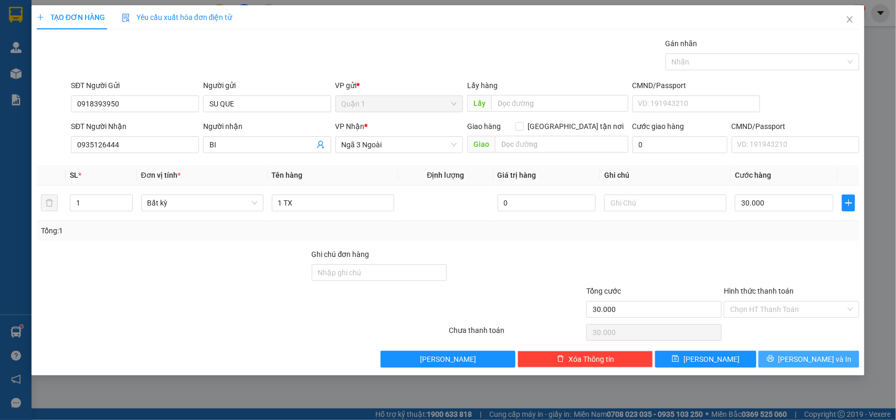
drag, startPoint x: 799, startPoint y: 344, endPoint x: 802, endPoint y: 360, distance: 15.5
click at [800, 355] on div "Transit Pickup Surcharge Ids Transit Deliver Surcharge Ids Transit Deliver Surc…" at bounding box center [448, 203] width 823 height 330
click at [802, 358] on span "[PERSON_NAME] và In" at bounding box center [814, 360] width 73 height 12
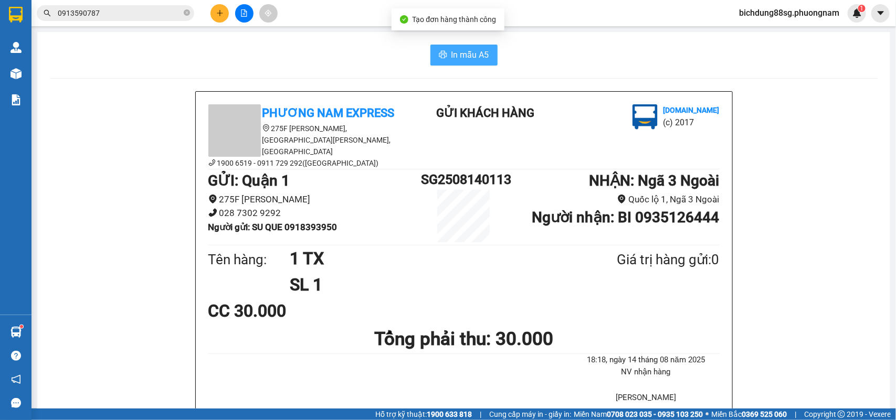
click at [445, 48] on button "In mẫu A5" at bounding box center [463, 55] width 67 height 21
click at [216, 16] on icon "plus" at bounding box center [219, 12] width 7 height 7
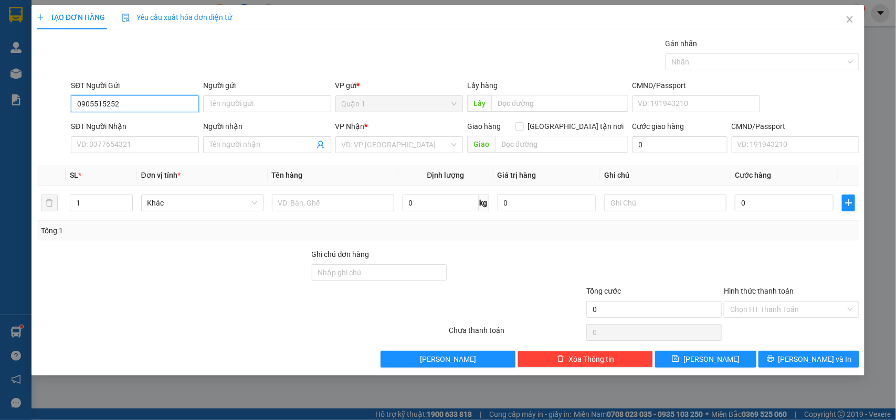
click at [129, 111] on input "0905515252" at bounding box center [135, 104] width 128 height 17
click at [126, 147] on input "SĐT Người Nhận" at bounding box center [135, 144] width 128 height 17
paste input "0905515252"
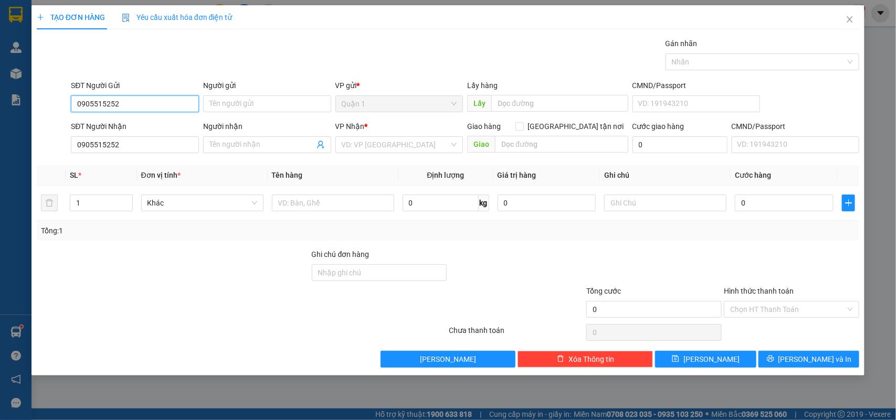
click at [130, 100] on input "0905515252" at bounding box center [135, 104] width 128 height 17
click at [153, 121] on div "0918669977 - MẮT KÍNH VÀNG" at bounding box center [134, 126] width 115 height 12
click at [155, 145] on input "0905515252" at bounding box center [135, 144] width 128 height 17
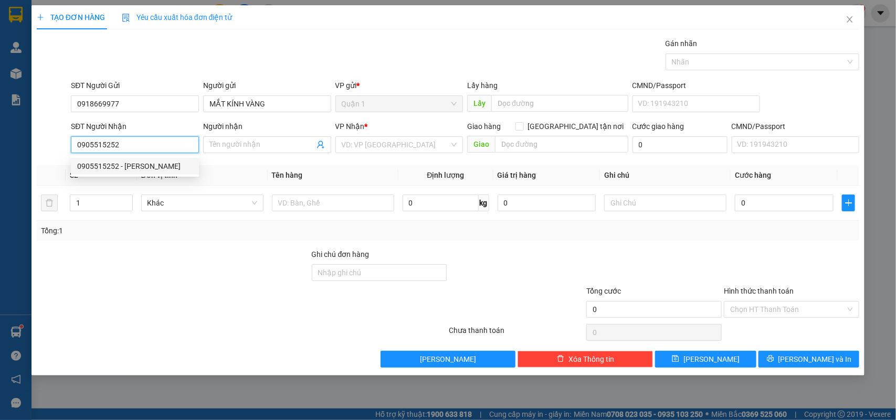
click at [144, 163] on div "0905515252 - DUY- NGỌC QUANG" at bounding box center [134, 167] width 115 height 12
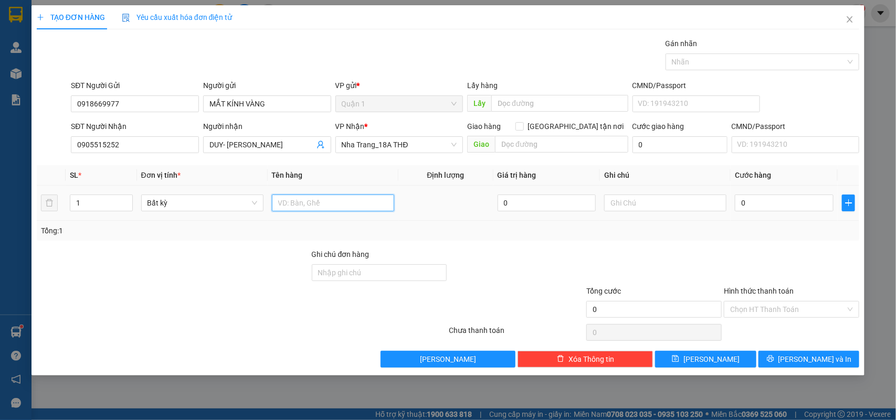
click at [349, 209] on input "text" at bounding box center [333, 203] width 122 height 17
click at [769, 204] on input "0" at bounding box center [784, 203] width 99 height 17
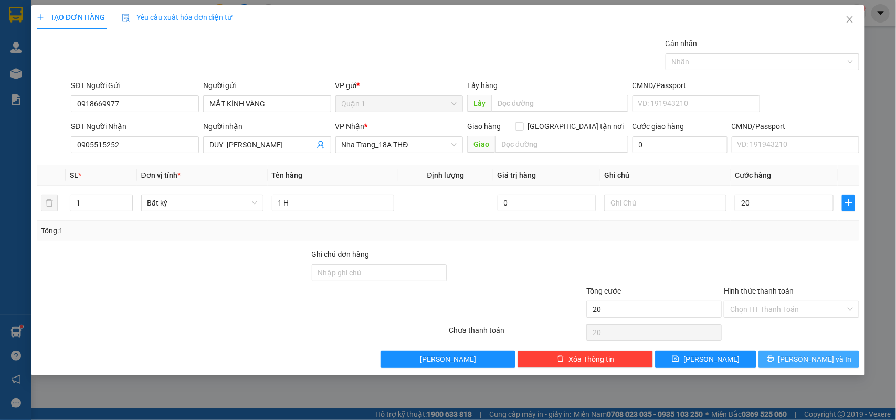
click at [779, 361] on button "[PERSON_NAME] và In" at bounding box center [808, 359] width 101 height 17
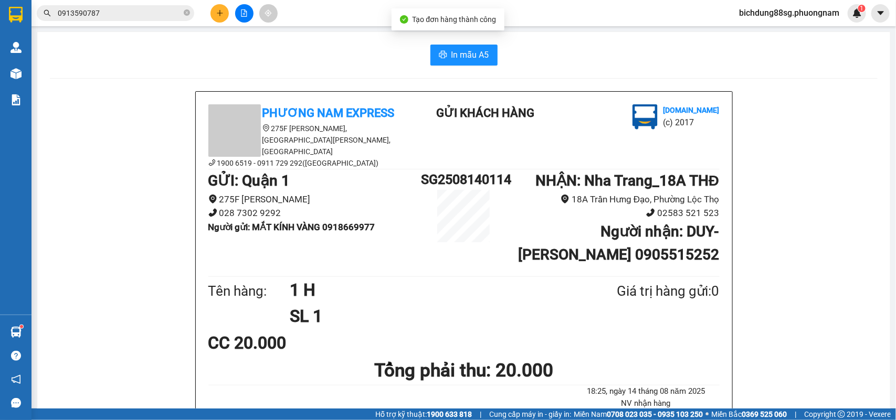
click at [460, 48] on button "In mẫu A5" at bounding box center [463, 55] width 67 height 21
